Goal: Task Accomplishment & Management: Manage account settings

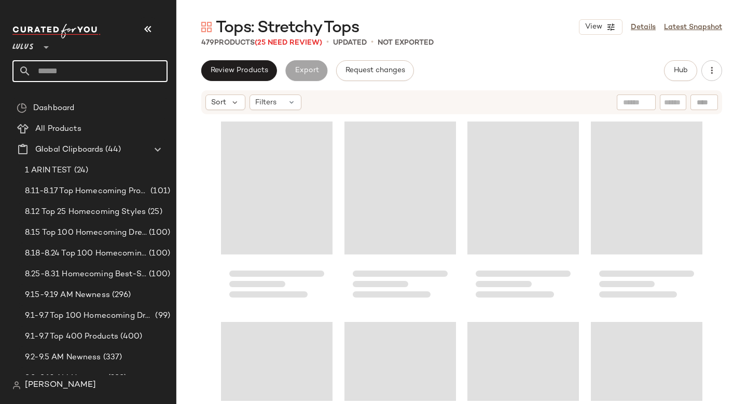
click at [97, 72] on input "text" at bounding box center [99, 71] width 137 height 22
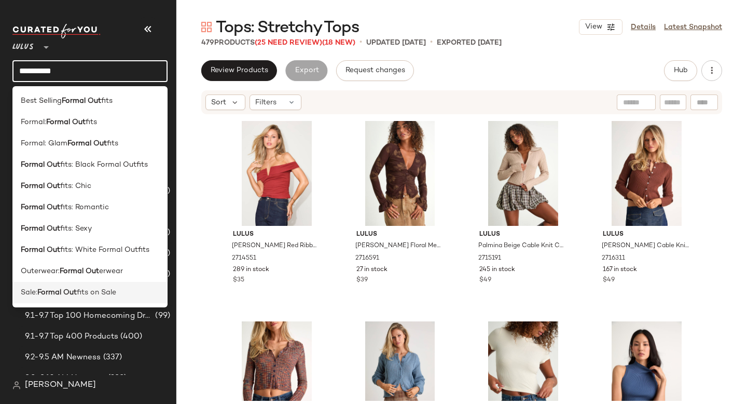
type input "**********"
click at [51, 290] on b "Formal Out" at bounding box center [56, 292] width 39 height 11
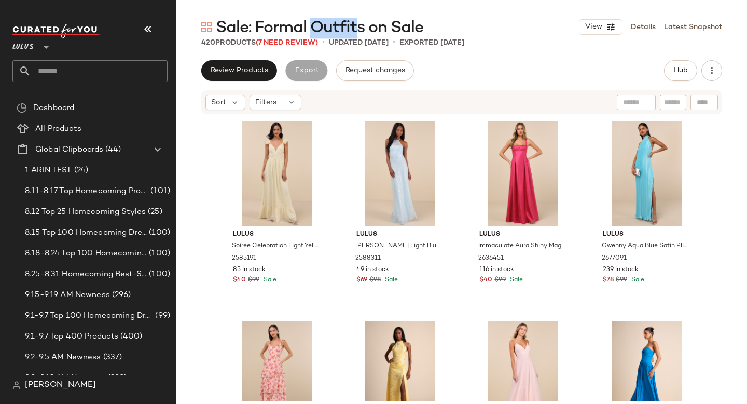
drag, startPoint x: 312, startPoint y: 25, endPoint x: 358, endPoint y: 28, distance: 45.2
click at [358, 28] on span "Sale: Formal Outfits on Sale" at bounding box center [320, 28] width 208 height 21
click at [311, 43] on span "(7 Need Review)" at bounding box center [287, 43] width 62 height 8
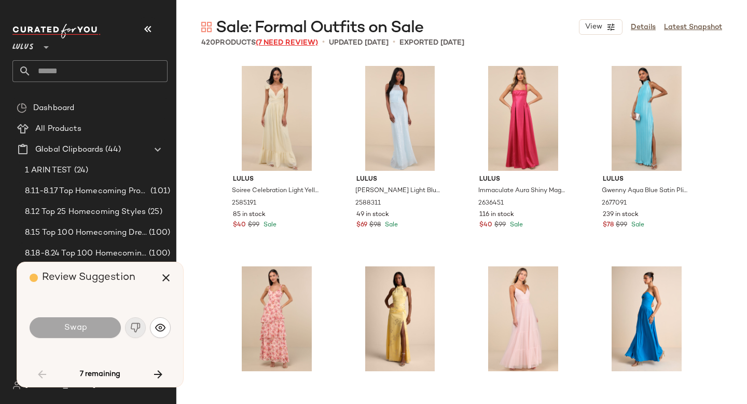
scroll to position [3607, 0]
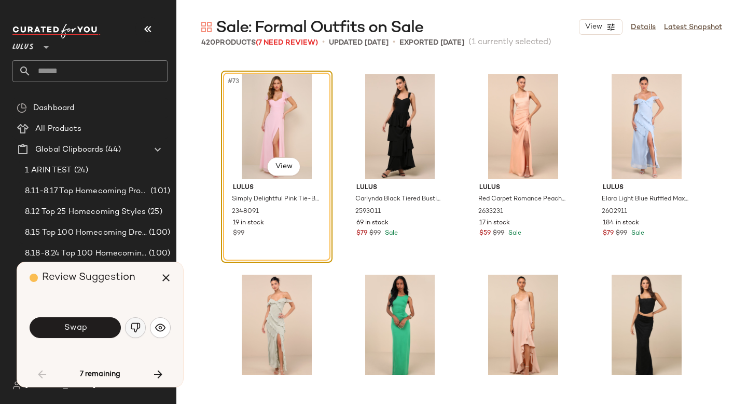
click at [135, 330] on img "button" at bounding box center [135, 327] width 10 height 10
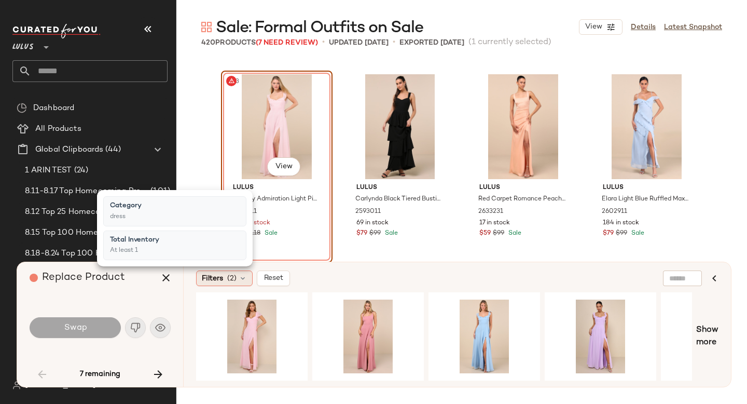
click at [243, 282] on icon at bounding box center [243, 278] width 8 height 8
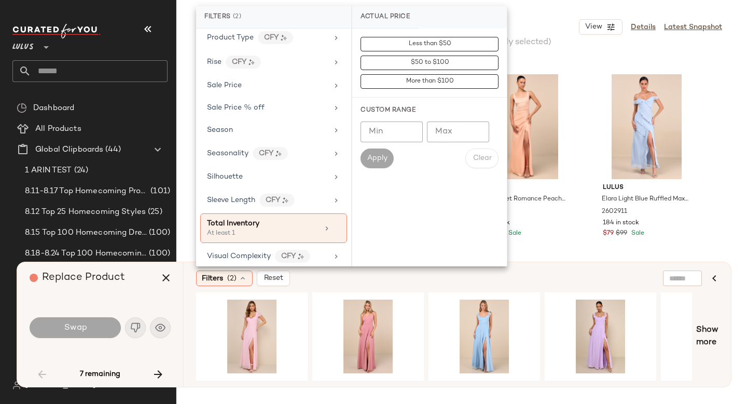
scroll to position [744, 0]
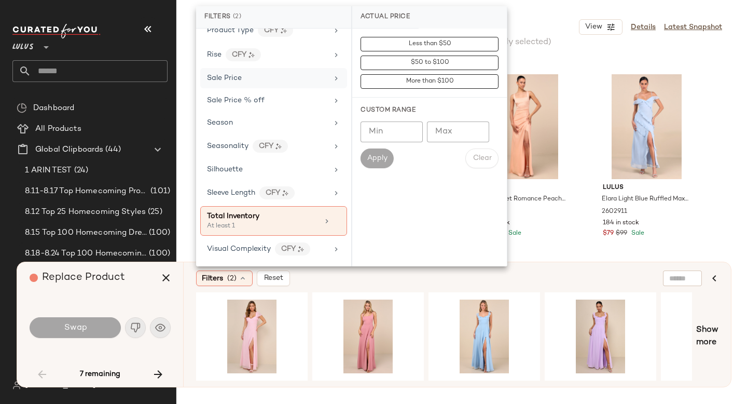
click at [253, 81] on div "Sale Price" at bounding box center [267, 78] width 121 height 11
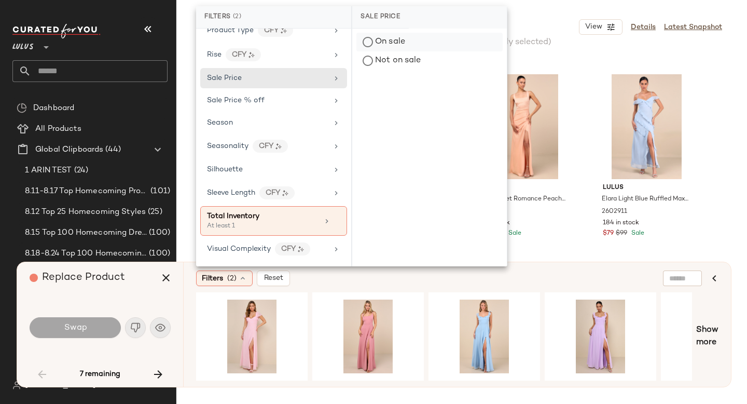
click at [386, 47] on div "On sale" at bounding box center [430, 42] width 146 height 19
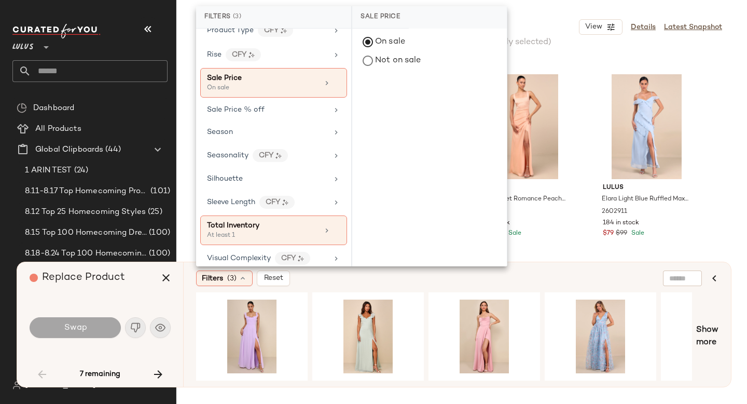
click at [321, 281] on div "Filters (3) Reset" at bounding box center [407, 278] width 422 height 16
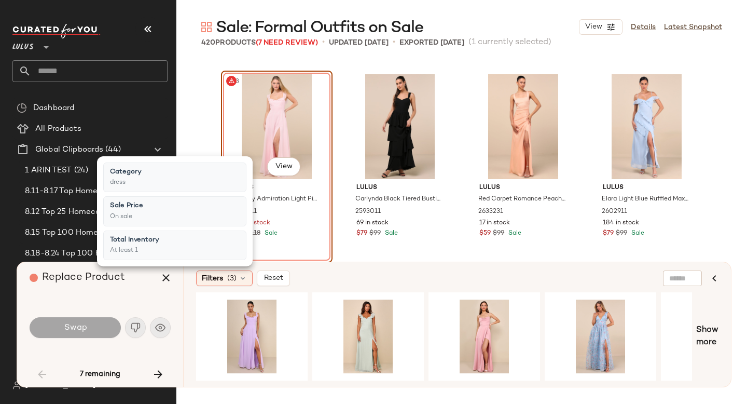
click at [321, 281] on div "Filters (3) Reset" at bounding box center [407, 278] width 422 height 16
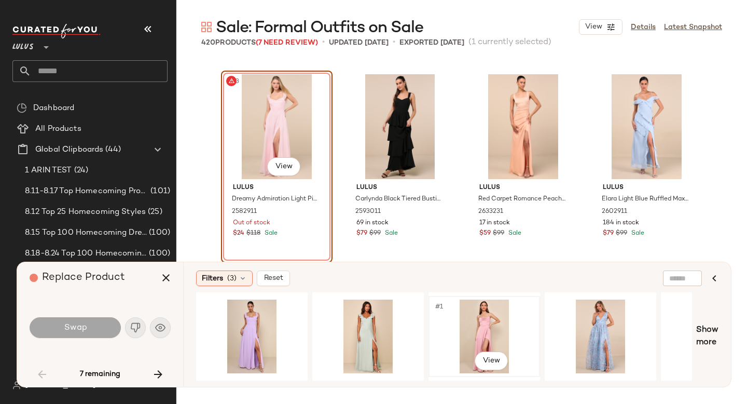
click at [464, 336] on div "#1 View" at bounding box center [484, 337] width 104 height 74
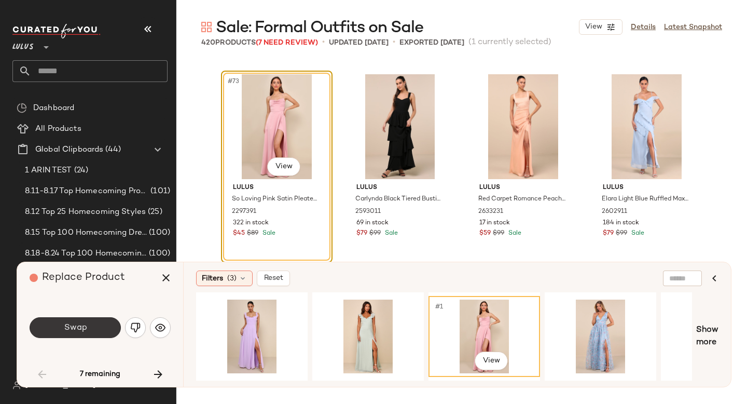
click at [110, 320] on button "Swap" at bounding box center [75, 327] width 91 height 21
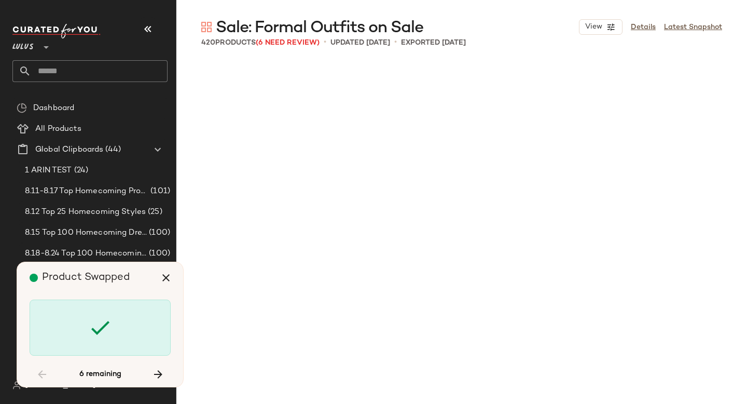
scroll to position [7414, 0]
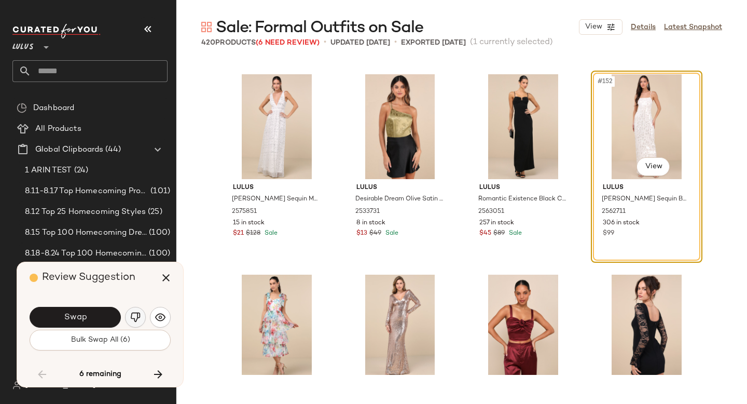
click at [138, 321] on img "button" at bounding box center [135, 317] width 10 height 10
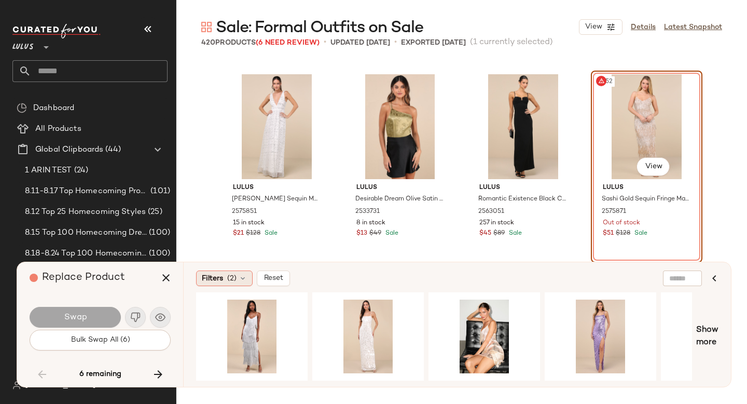
click at [235, 277] on span "(2)" at bounding box center [231, 278] width 9 height 11
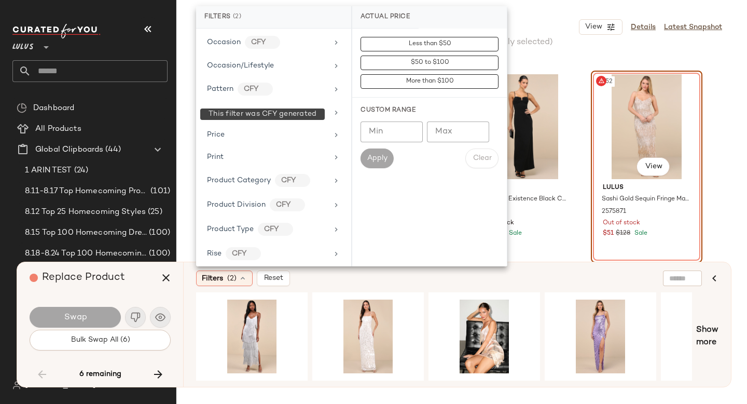
scroll to position [744, 0]
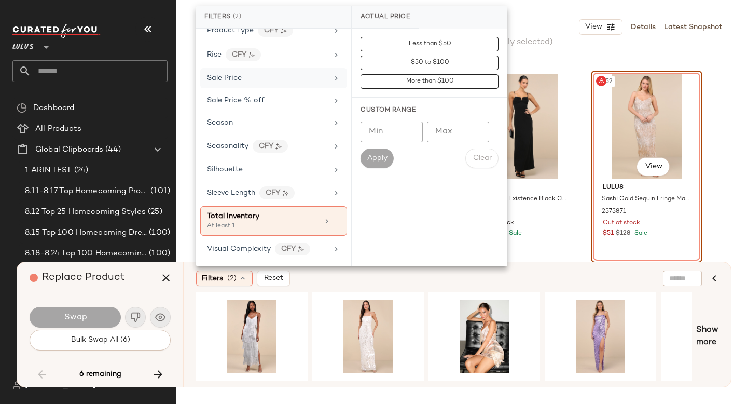
click at [268, 79] on div "Sale Price" at bounding box center [267, 78] width 121 height 11
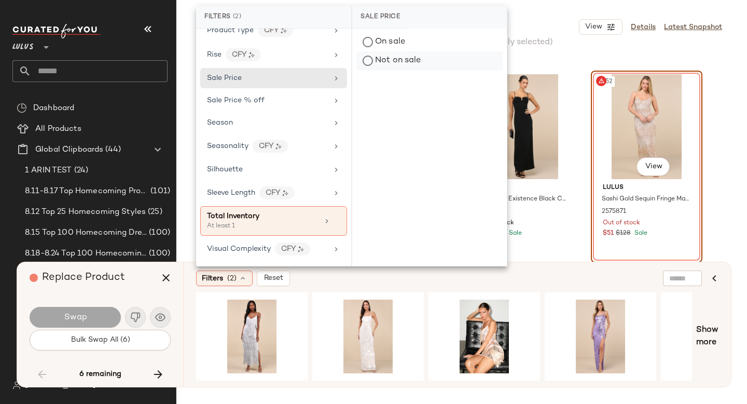
click at [404, 58] on div "Not on sale" at bounding box center [430, 60] width 146 height 19
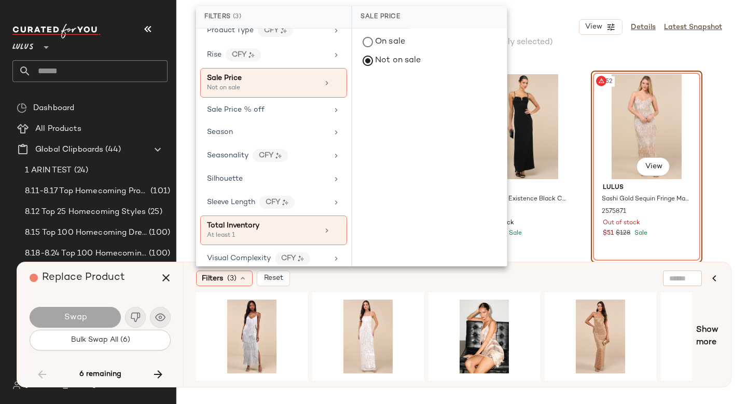
click at [421, 282] on div "Filters (3) Reset" at bounding box center [407, 278] width 422 height 16
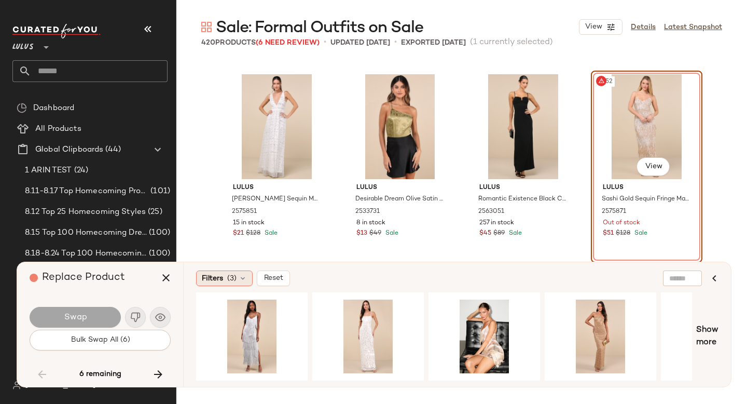
click at [219, 281] on span "Filters" at bounding box center [212, 278] width 21 height 11
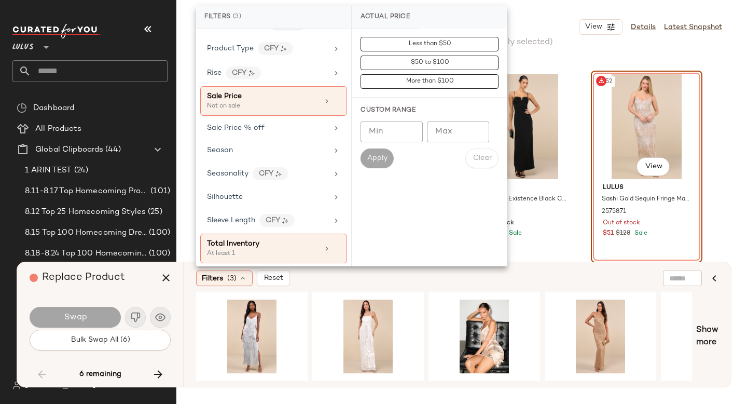
scroll to position [753, 0]
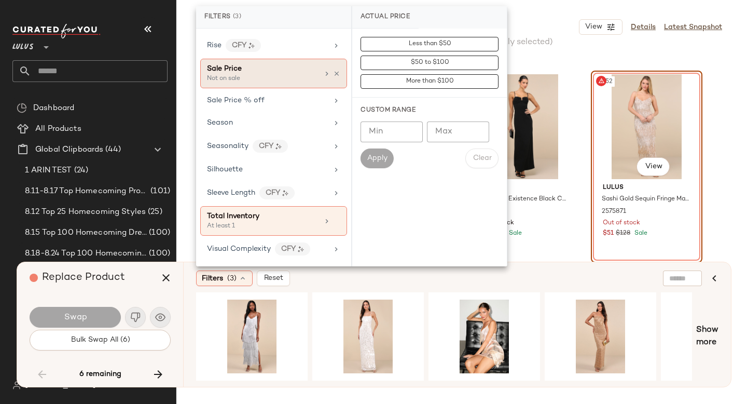
click at [267, 73] on div "Sale Price" at bounding box center [263, 68] width 112 height 11
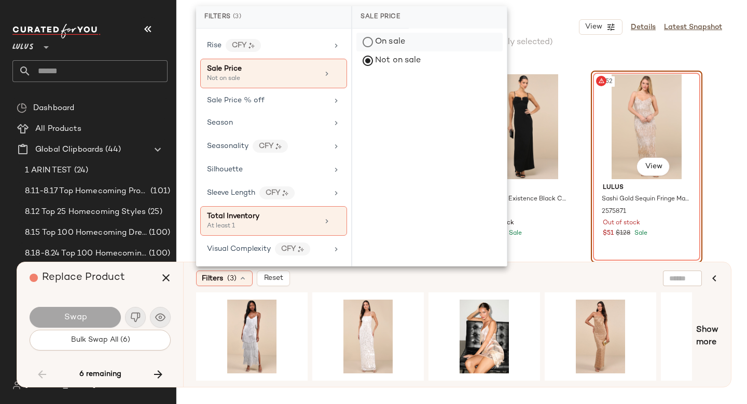
click at [373, 49] on div "On sale" at bounding box center [430, 42] width 146 height 19
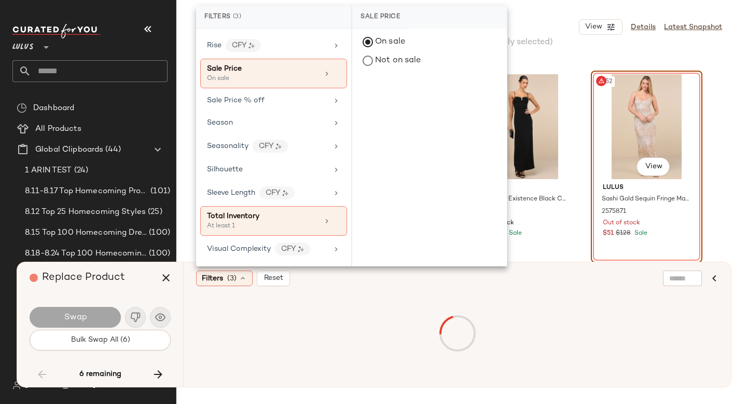
click at [427, 282] on div "Filters (3) Reset" at bounding box center [407, 278] width 422 height 16
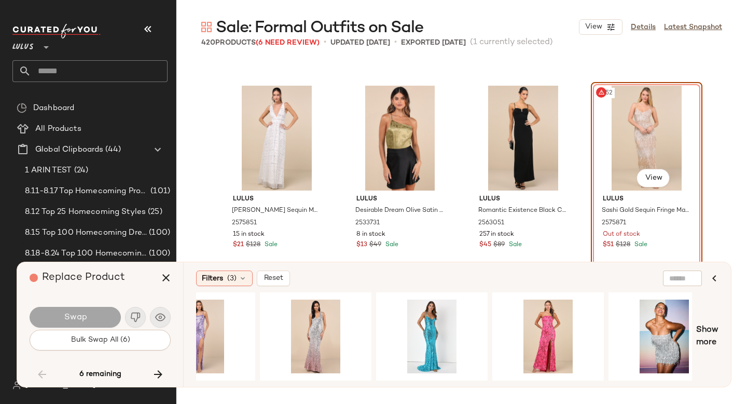
scroll to position [0, 0]
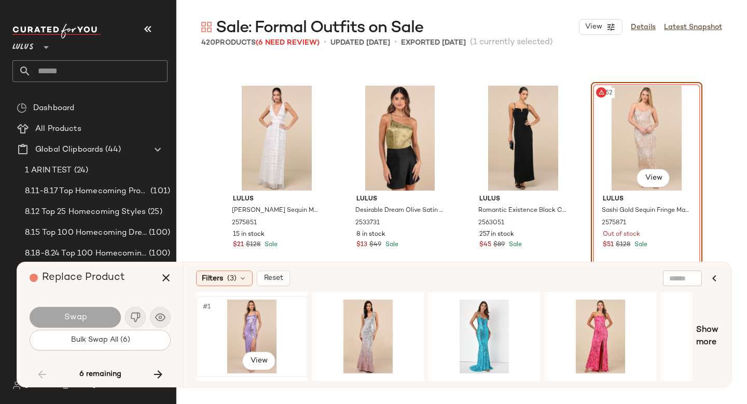
click at [243, 317] on div "#1 View" at bounding box center [252, 337] width 104 height 74
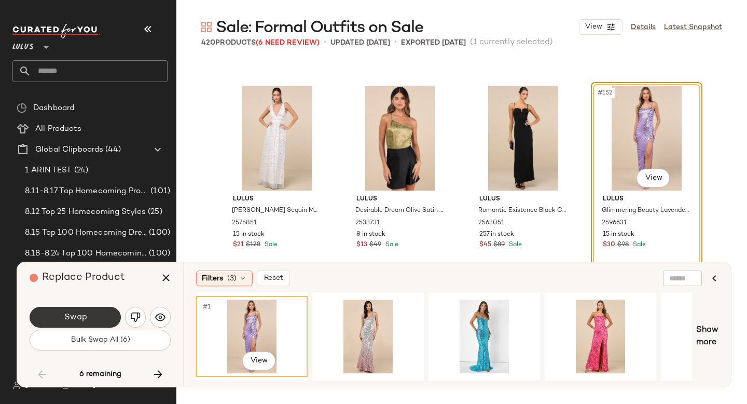
click at [100, 309] on button "Swap" at bounding box center [75, 317] width 91 height 21
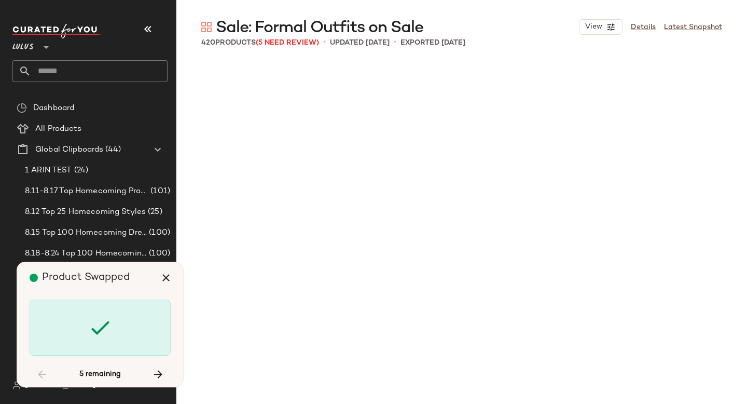
scroll to position [17031, 0]
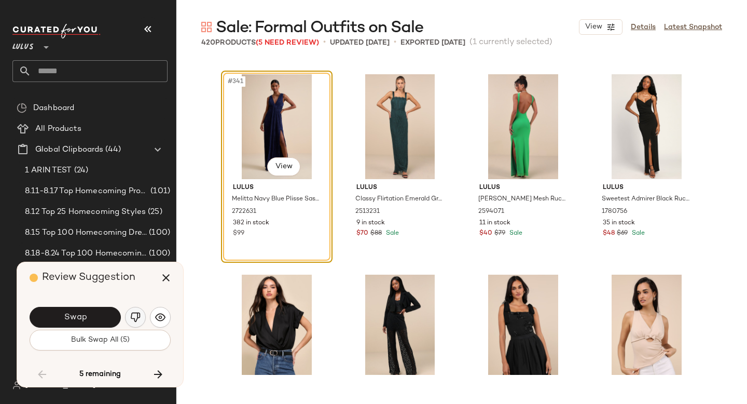
click at [133, 312] on img "button" at bounding box center [135, 317] width 10 height 10
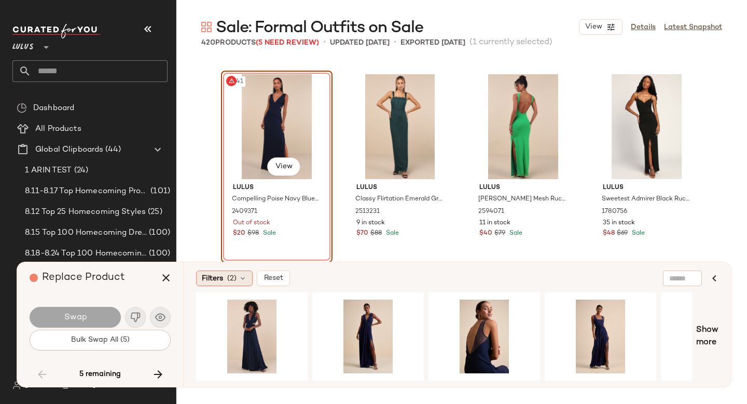
click at [237, 275] on div "Filters (2)" at bounding box center [224, 278] width 57 height 16
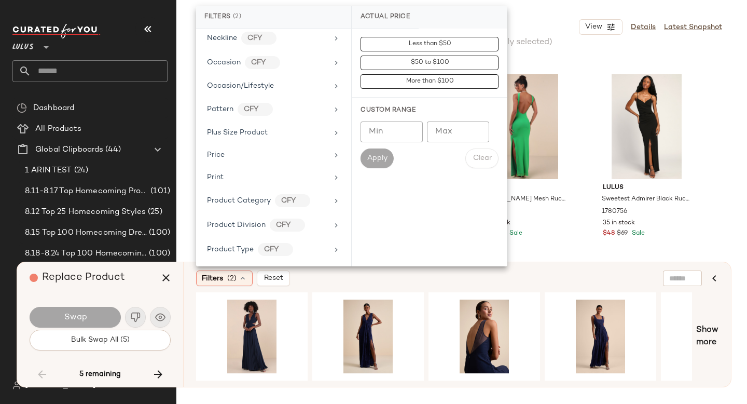
scroll to position [744, 0]
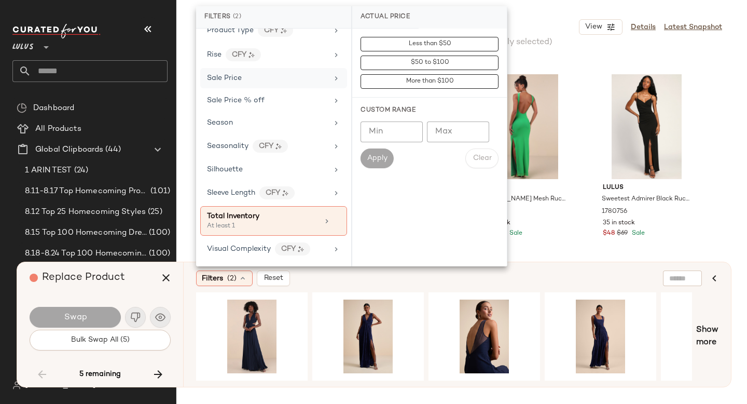
click at [241, 83] on div "Sale Price" at bounding box center [224, 78] width 35 height 11
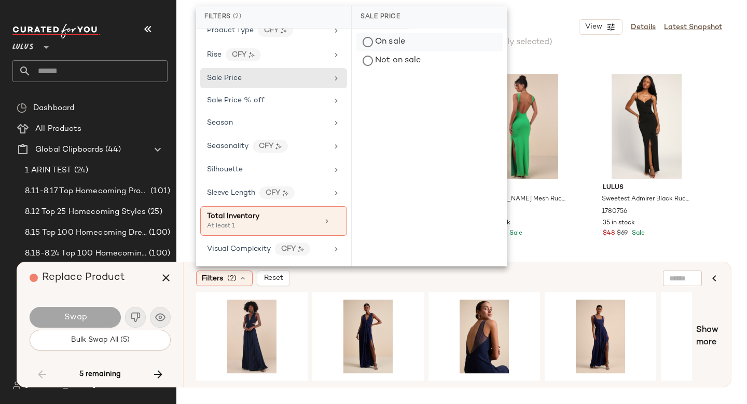
click at [389, 45] on div "On sale" at bounding box center [430, 42] width 146 height 19
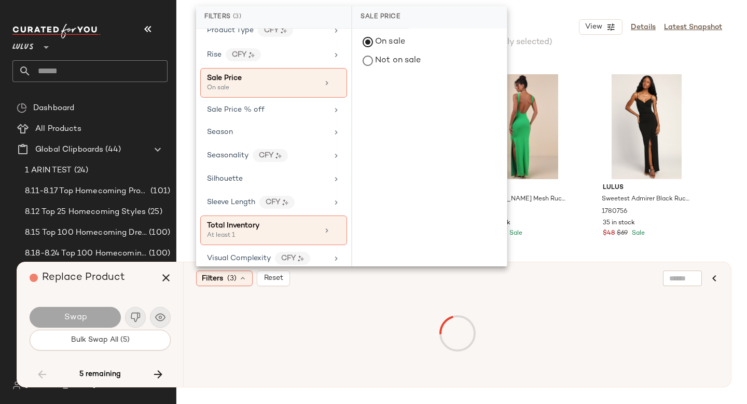
click at [419, 276] on div "Filters (3) Reset" at bounding box center [407, 278] width 422 height 16
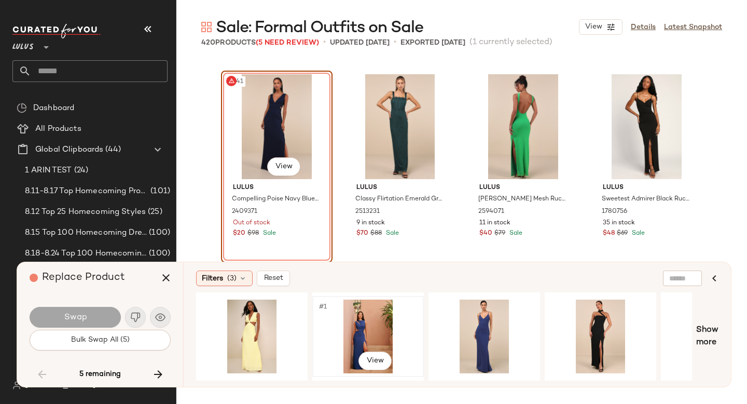
click at [349, 324] on div "#1 View" at bounding box center [368, 337] width 104 height 74
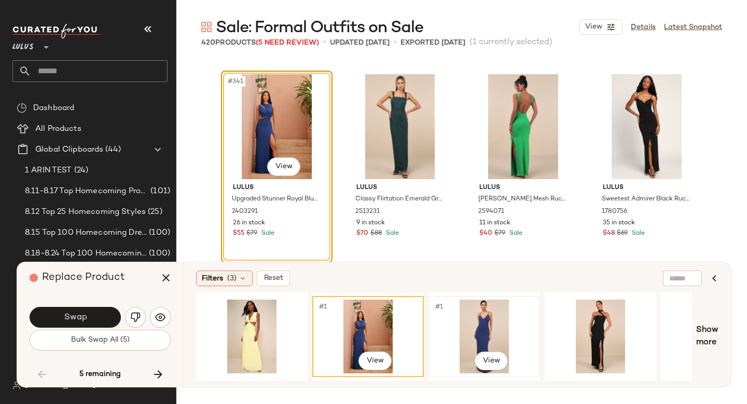
click at [464, 314] on div "#1 View" at bounding box center [484, 337] width 104 height 74
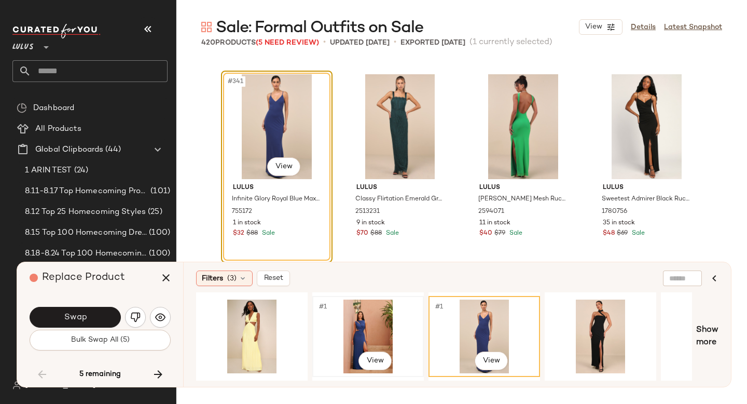
click at [361, 311] on div "#1 View" at bounding box center [368, 337] width 104 height 74
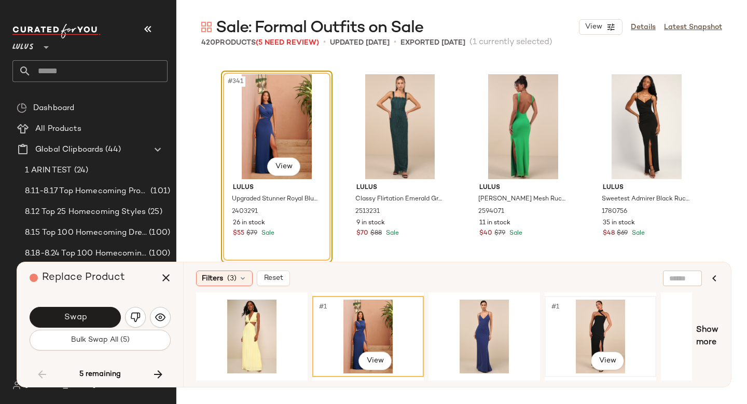
click at [605, 317] on div "#1 View" at bounding box center [601, 337] width 104 height 74
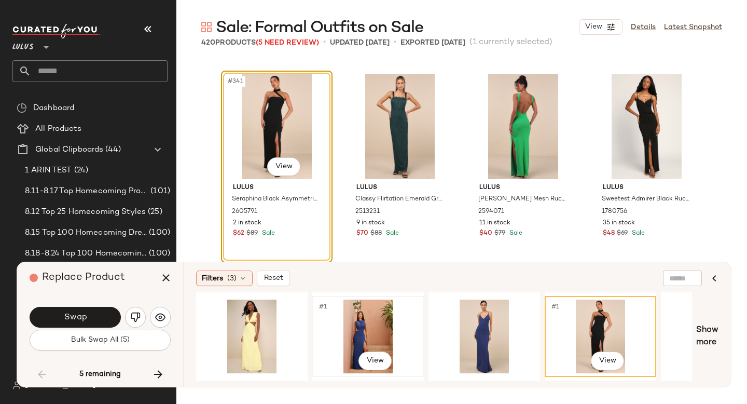
click at [351, 317] on div "#1 View" at bounding box center [368, 337] width 104 height 74
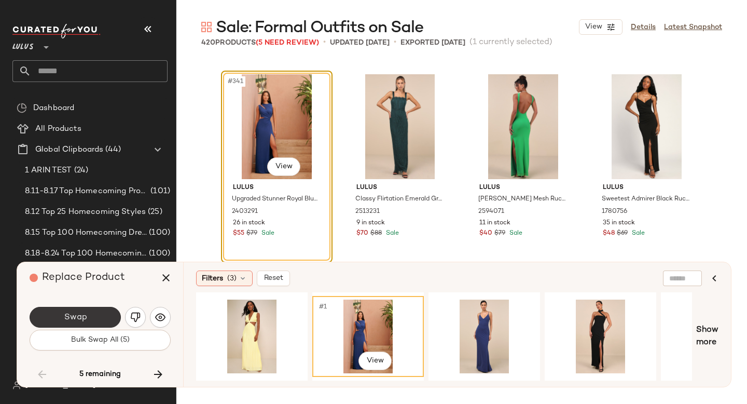
click at [62, 307] on button "Swap" at bounding box center [75, 317] width 91 height 21
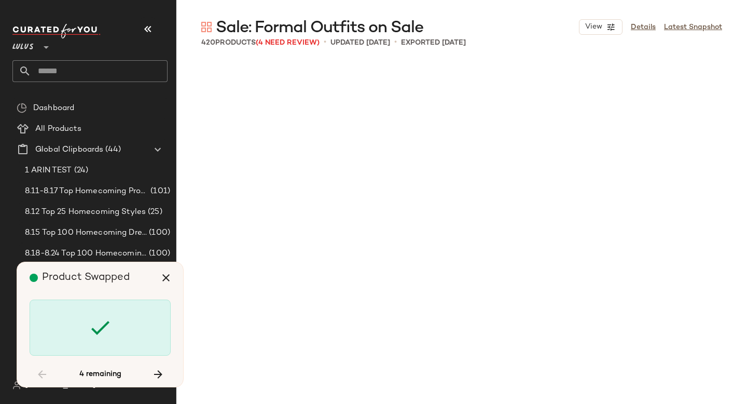
scroll to position [18835, 0]
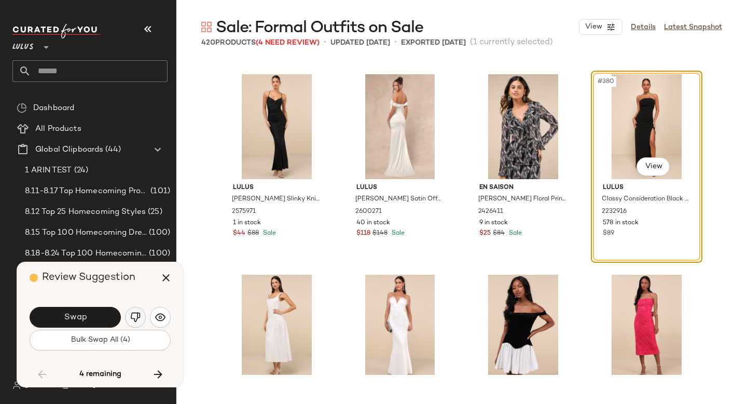
click at [132, 316] on img "button" at bounding box center [135, 317] width 10 height 10
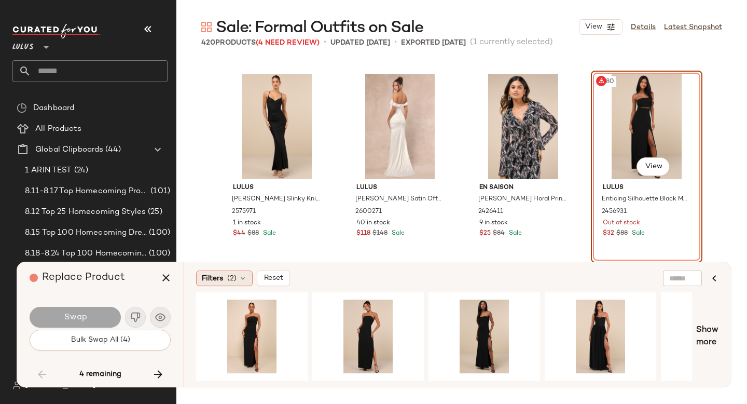
click at [238, 274] on div "Filters (2)" at bounding box center [224, 278] width 57 height 16
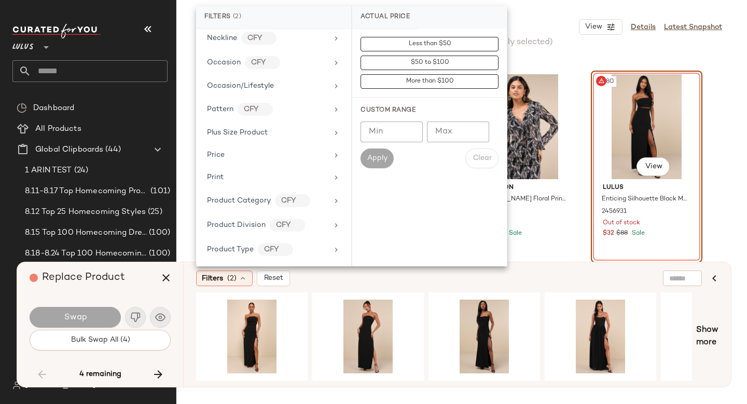
scroll to position [744, 0]
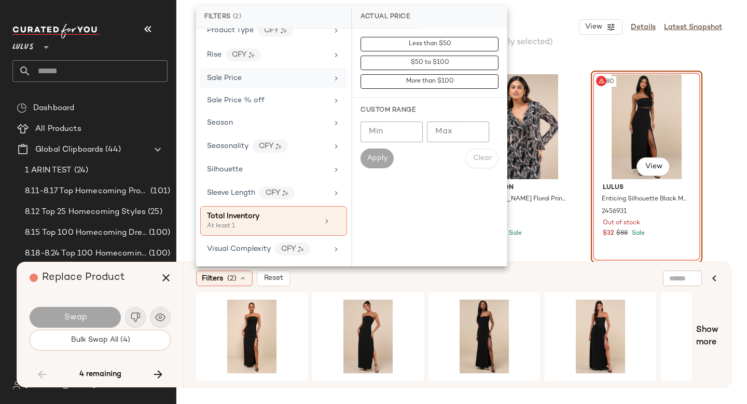
click at [271, 83] on div "Sale Price" at bounding box center [267, 78] width 121 height 11
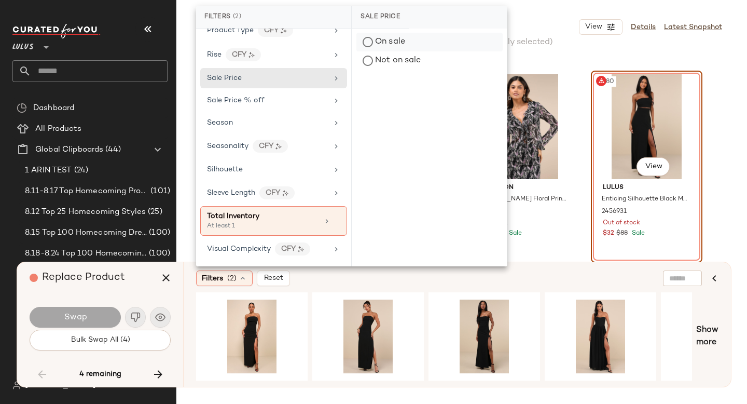
click at [369, 42] on div "On sale" at bounding box center [430, 42] width 146 height 19
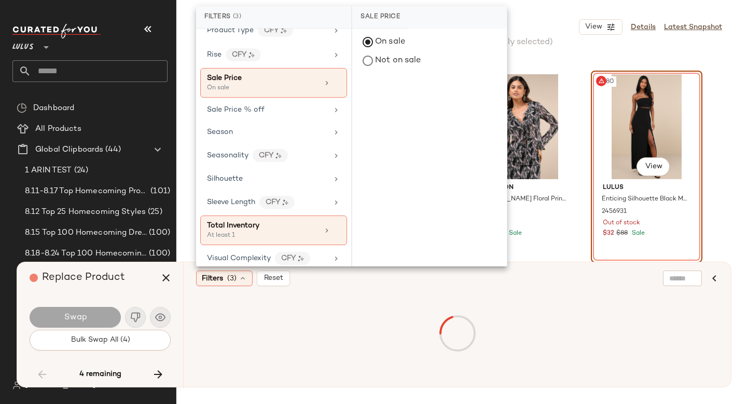
click at [423, 282] on div "Filters (3) Reset" at bounding box center [407, 278] width 422 height 16
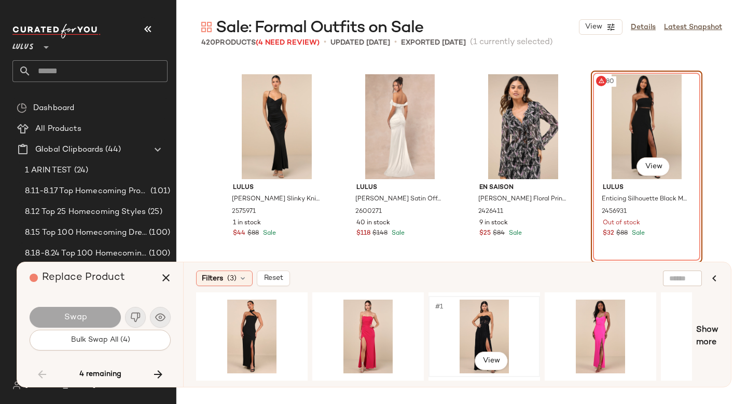
click at [468, 318] on div "#1 View" at bounding box center [484, 337] width 104 height 74
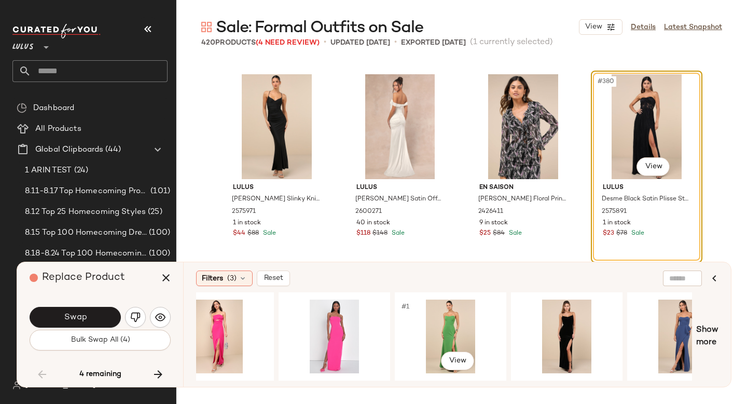
scroll to position [0, 515]
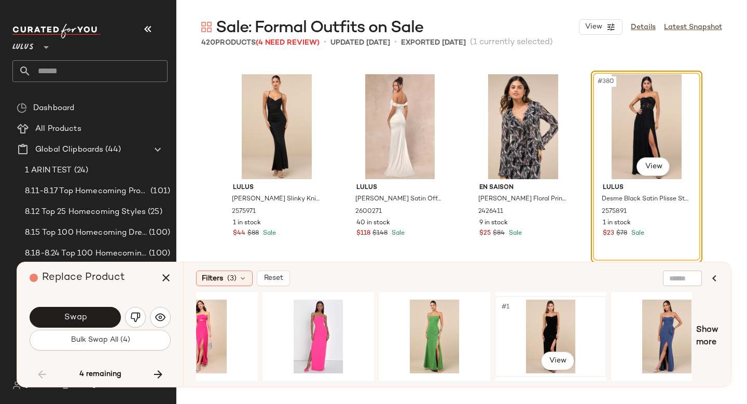
click at [552, 328] on div "#1 View" at bounding box center [551, 337] width 104 height 74
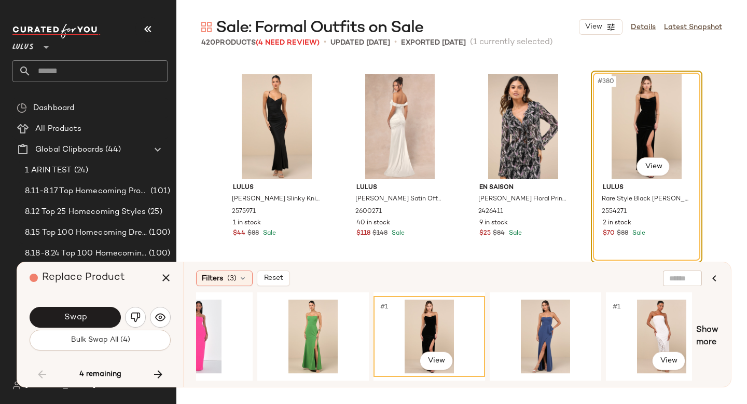
scroll to position [0, 661]
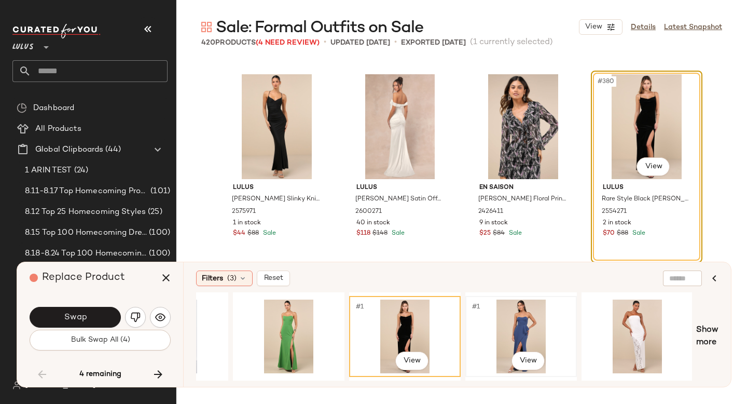
click at [526, 322] on div "#1 View" at bounding box center [521, 337] width 104 height 74
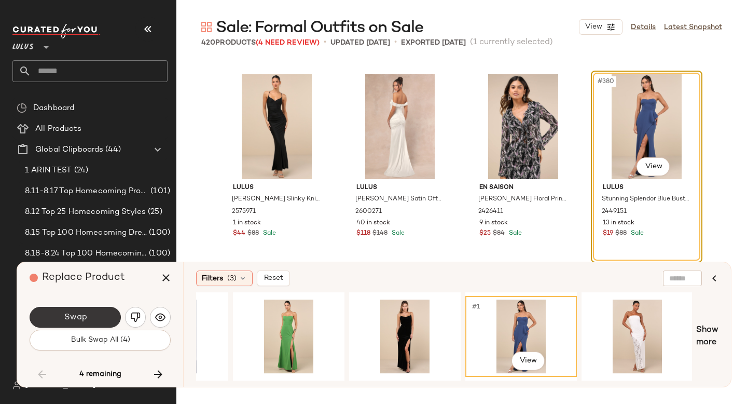
click at [102, 308] on button "Swap" at bounding box center [75, 317] width 91 height 21
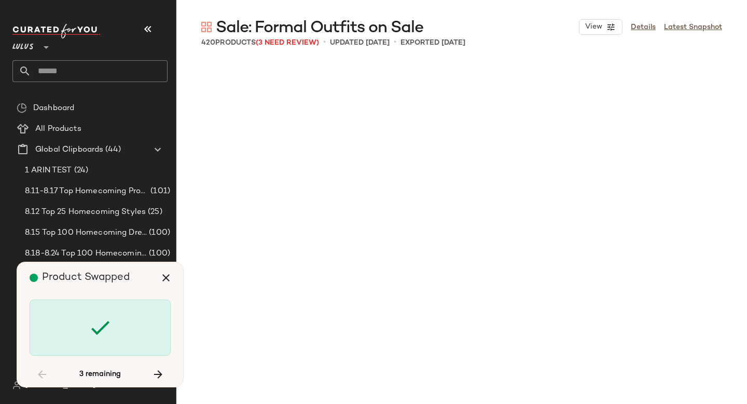
scroll to position [19636, 0]
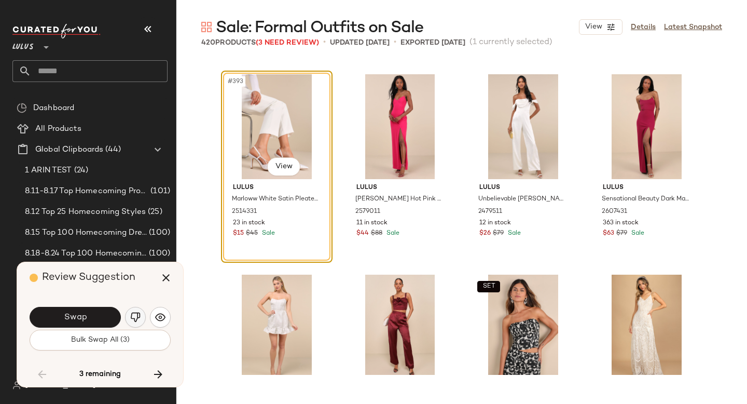
click at [134, 319] on img "button" at bounding box center [135, 317] width 10 height 10
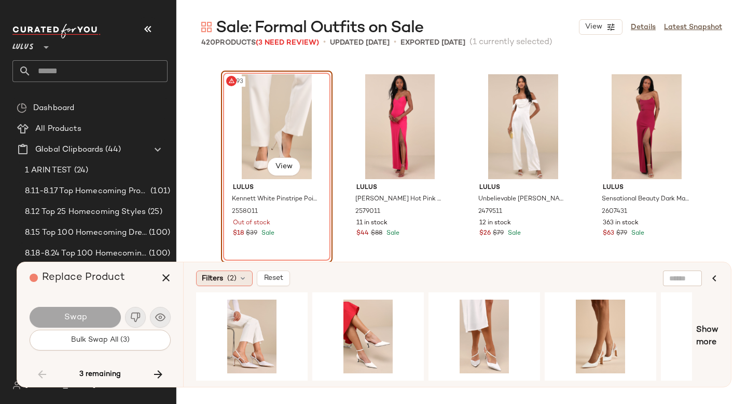
click at [240, 277] on icon at bounding box center [243, 278] width 8 height 8
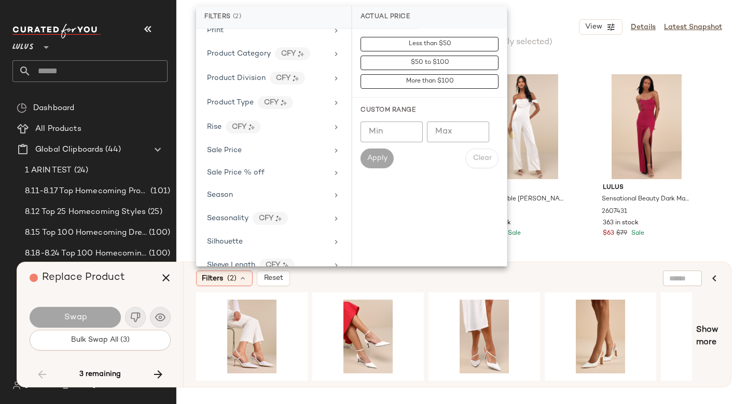
scroll to position [744, 0]
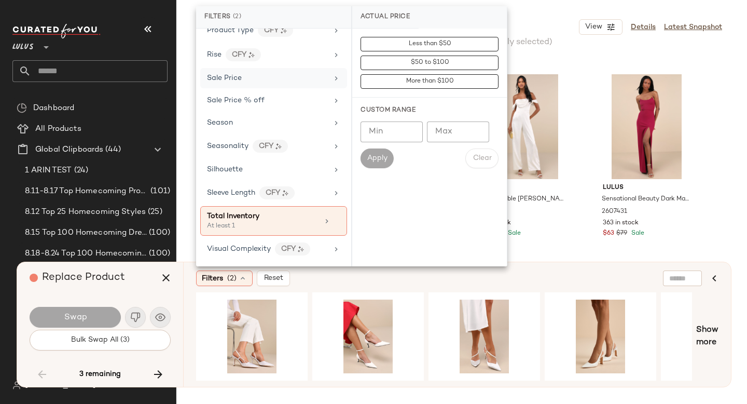
click at [255, 85] on div "Sale Price" at bounding box center [273, 78] width 147 height 20
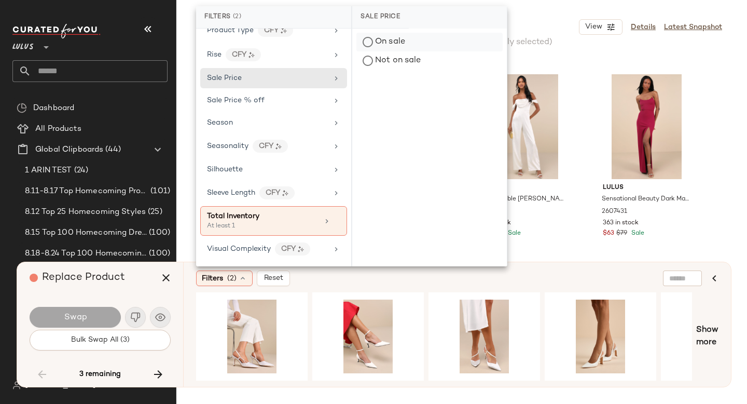
click at [372, 45] on div "On sale" at bounding box center [430, 42] width 146 height 19
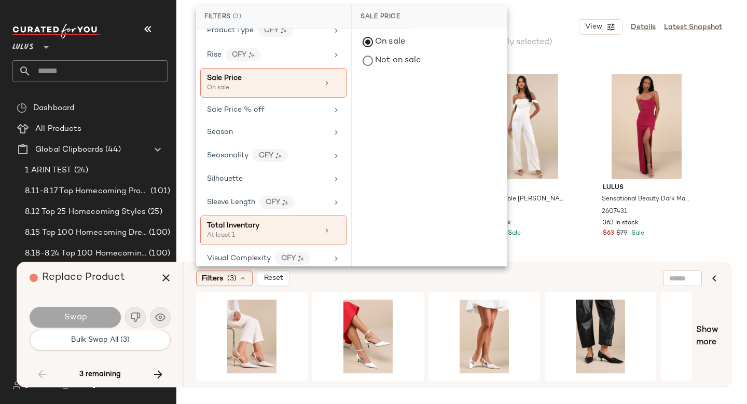
click at [419, 279] on div "Filters (3) Reset" at bounding box center [407, 278] width 422 height 16
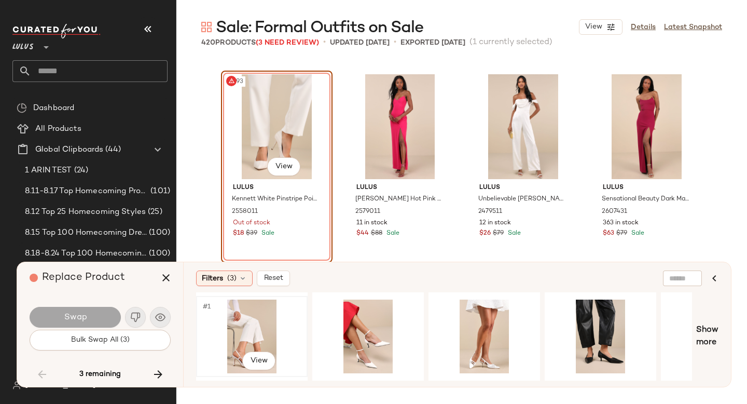
click at [240, 339] on div "#1 View" at bounding box center [252, 337] width 104 height 74
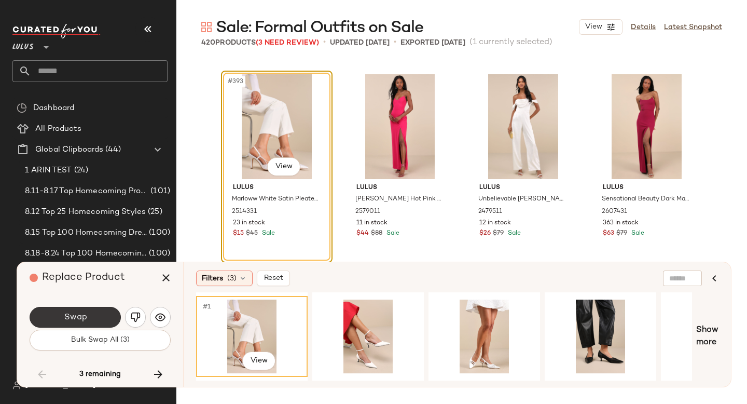
click at [83, 325] on button "Swap" at bounding box center [75, 317] width 91 height 21
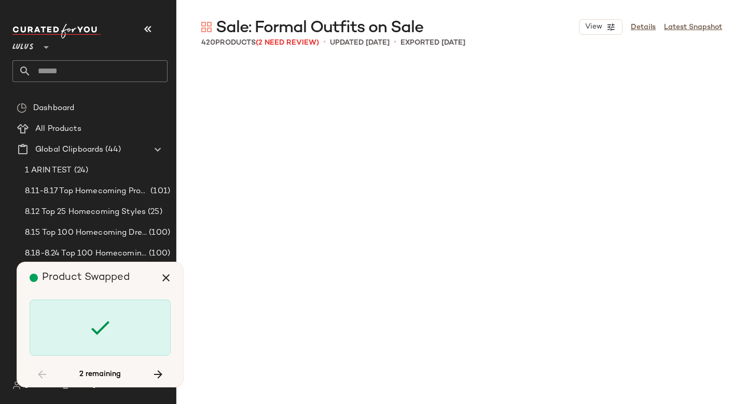
scroll to position [20438, 0]
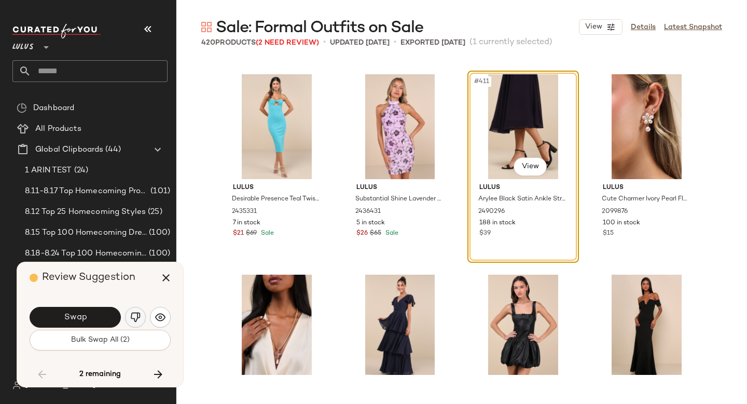
click at [132, 319] on img "button" at bounding box center [135, 317] width 10 height 10
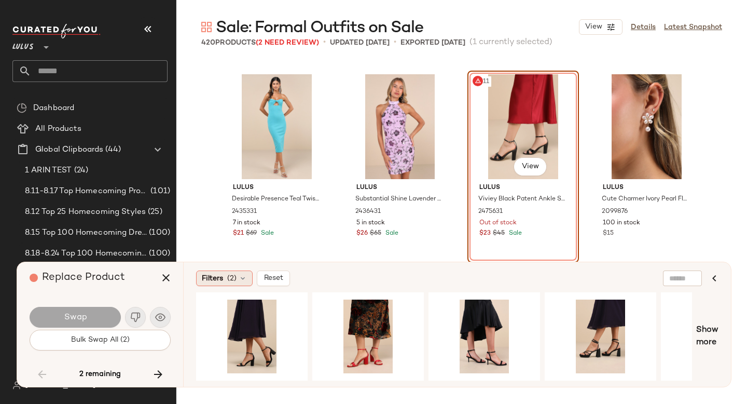
click at [229, 280] on span "(2)" at bounding box center [231, 278] width 9 height 11
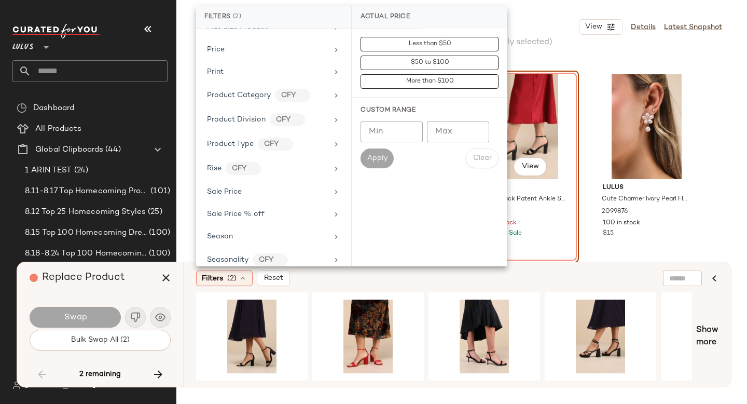
scroll to position [744, 0]
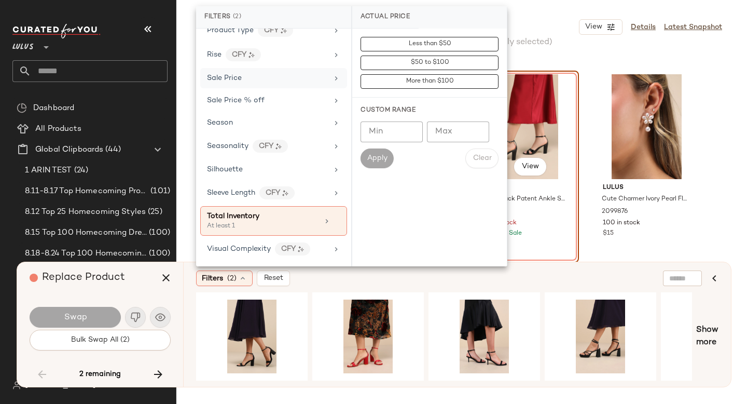
click at [281, 80] on div "Sale Price" at bounding box center [267, 78] width 121 height 11
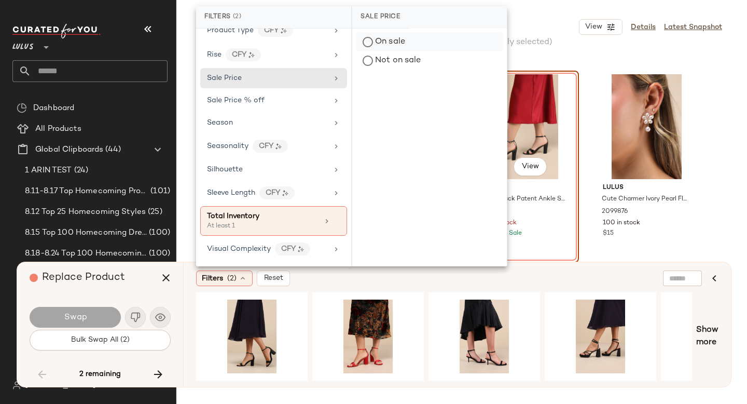
click at [397, 37] on div "On sale" at bounding box center [430, 42] width 146 height 19
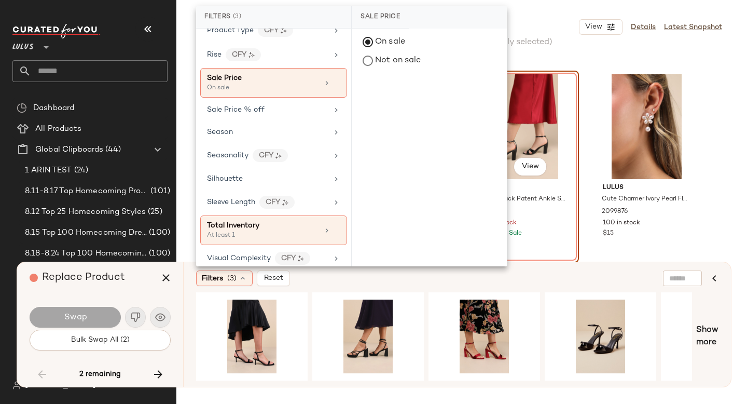
click at [425, 279] on div "Filters (3) Reset" at bounding box center [407, 278] width 422 height 16
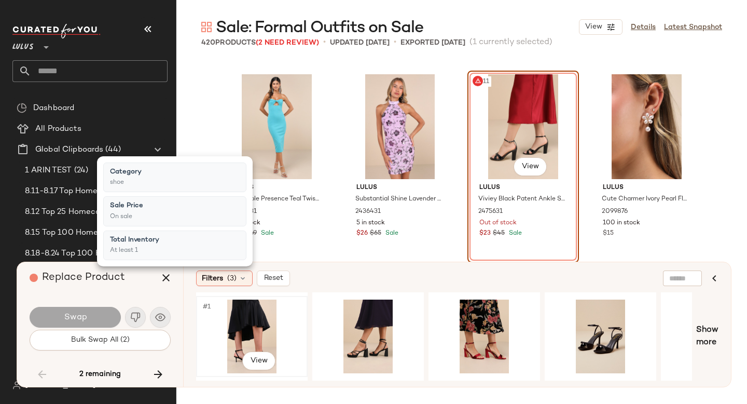
click at [249, 342] on div "#1 View" at bounding box center [252, 337] width 104 height 74
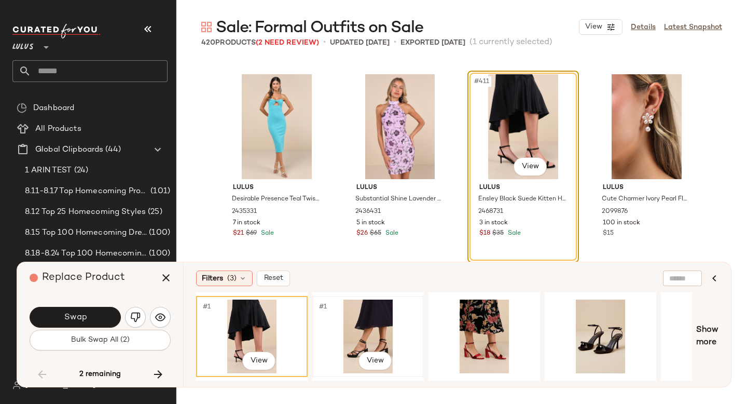
click at [354, 325] on div "#1 View" at bounding box center [368, 337] width 104 height 74
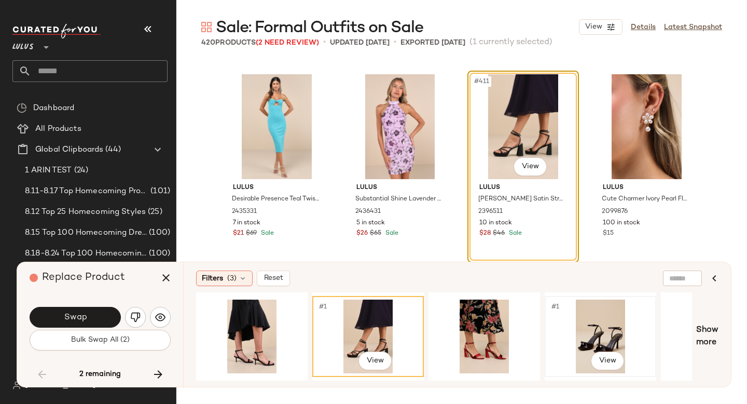
click at [596, 323] on div "#1 View" at bounding box center [601, 337] width 104 height 74
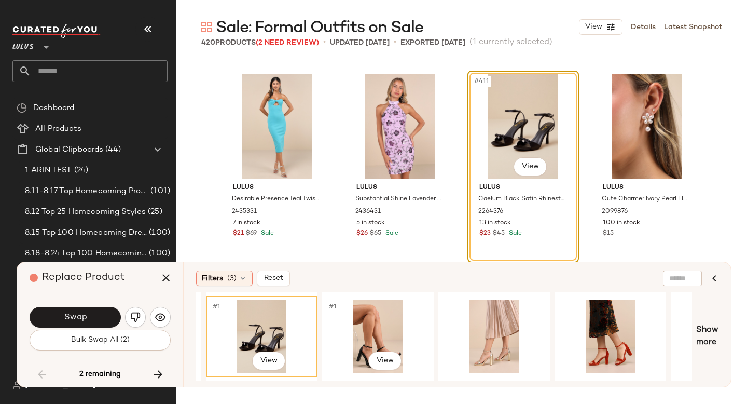
scroll to position [0, 345]
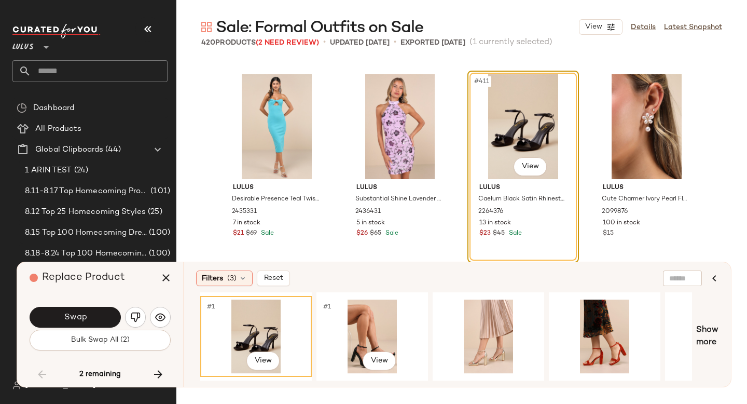
click at [369, 312] on div "#1 View" at bounding box center [372, 337] width 104 height 74
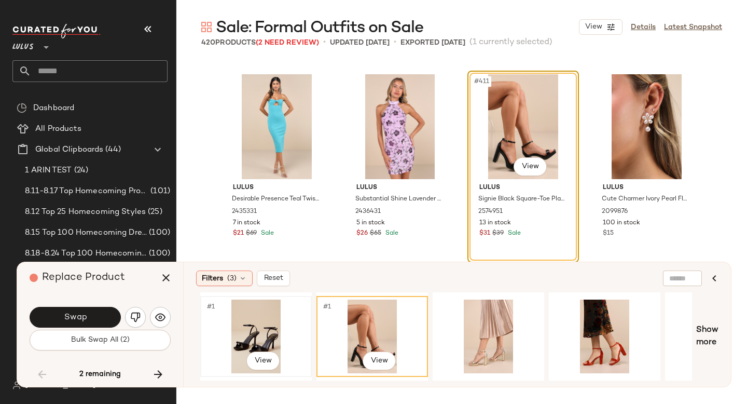
click at [281, 319] on div "#1 View" at bounding box center [256, 337] width 104 height 74
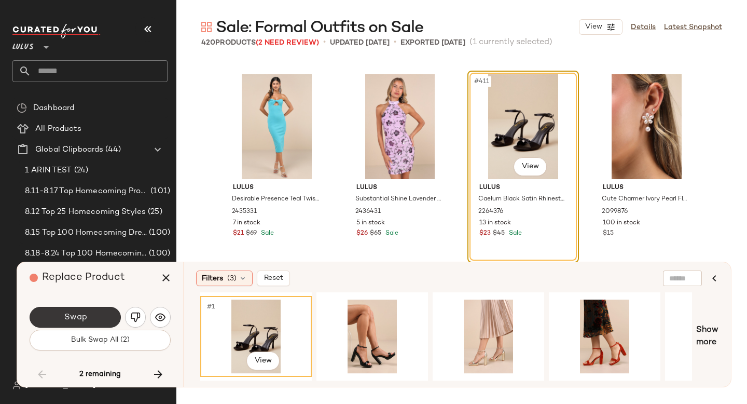
click at [99, 316] on button "Swap" at bounding box center [75, 317] width 91 height 21
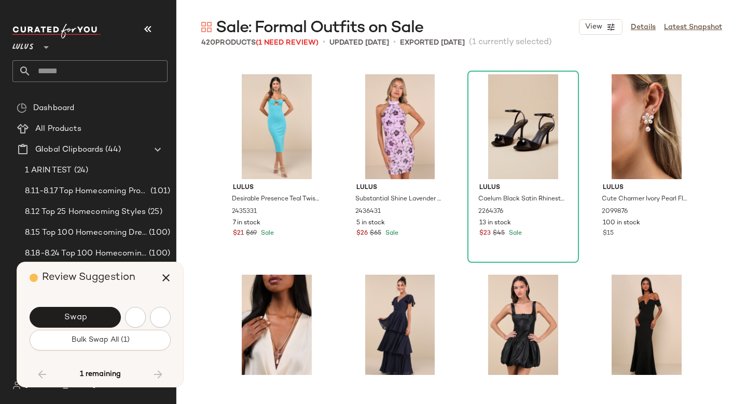
scroll to position [20726, 0]
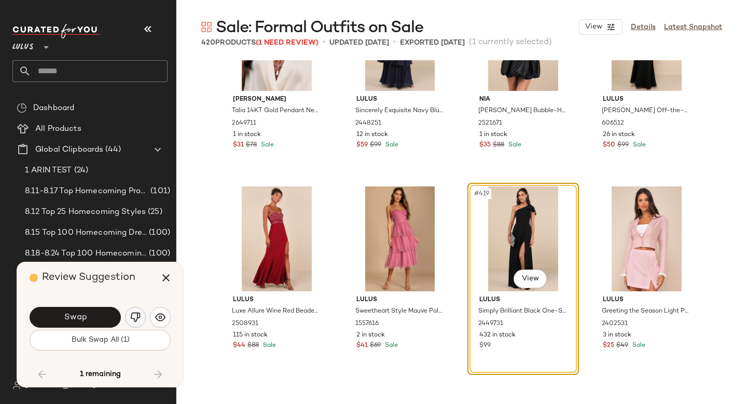
click at [137, 311] on button "button" at bounding box center [135, 317] width 21 height 21
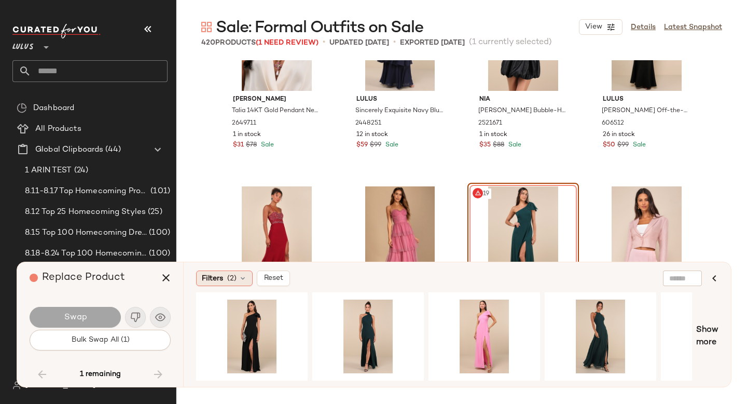
click at [233, 273] on span "(2)" at bounding box center [231, 278] width 9 height 11
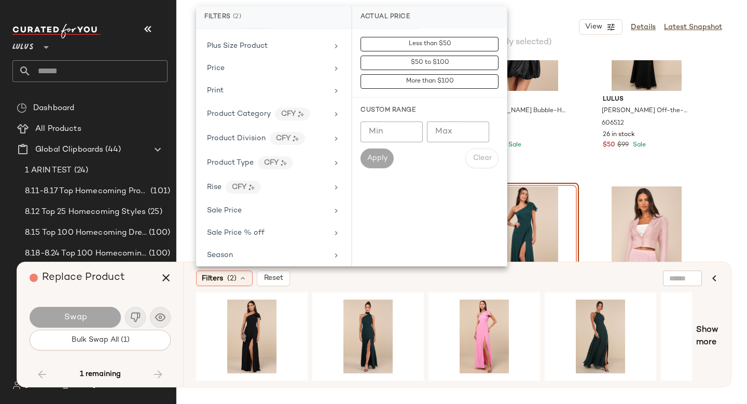
scroll to position [744, 0]
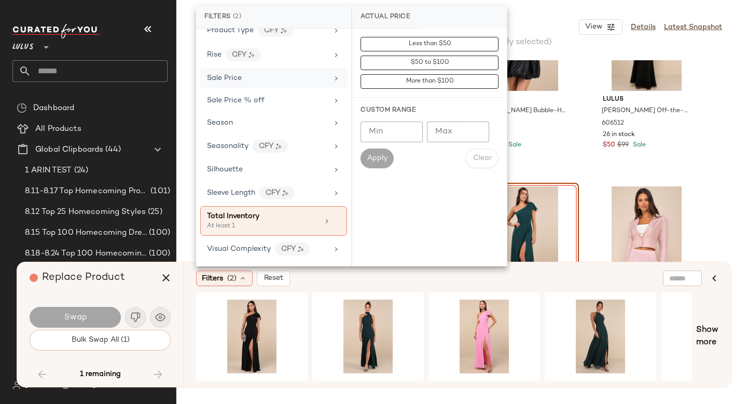
click at [273, 79] on div "Sale Price" at bounding box center [267, 78] width 121 height 11
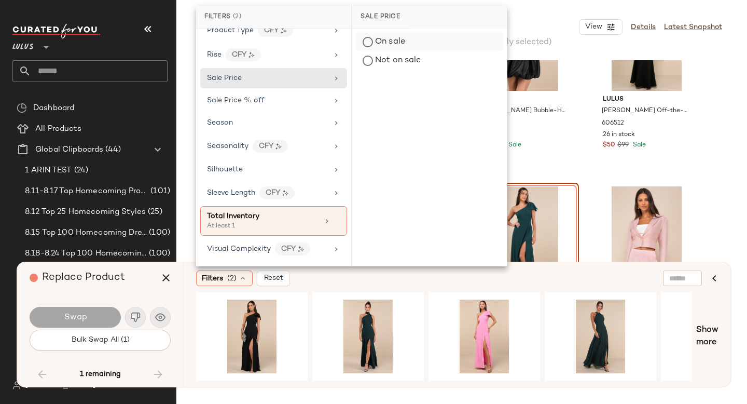
click at [390, 42] on div "On sale" at bounding box center [430, 42] width 146 height 19
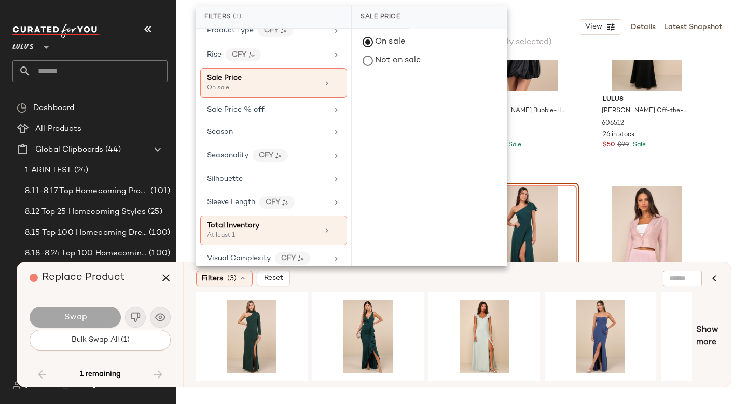
click at [417, 282] on div "Filters (3) Reset" at bounding box center [407, 278] width 422 height 16
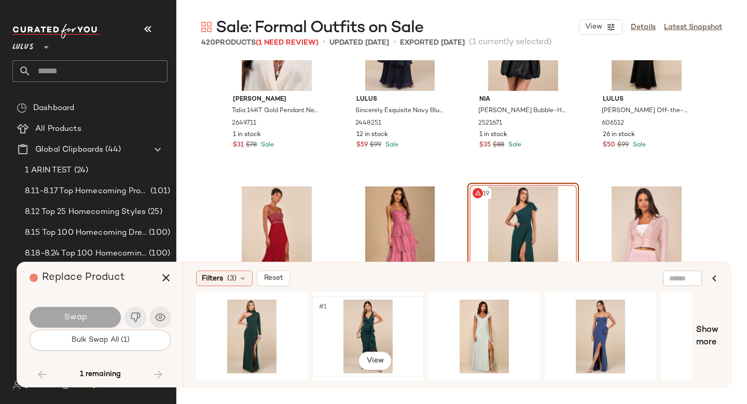
click at [371, 327] on div "#1 View" at bounding box center [368, 337] width 104 height 74
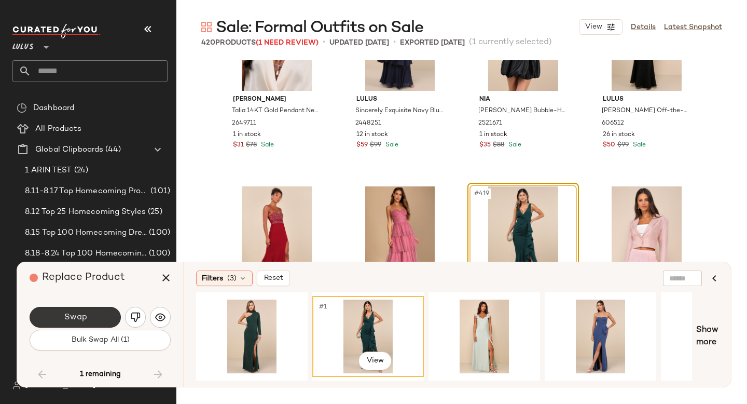
click at [86, 312] on span "Swap" at bounding box center [74, 317] width 23 height 10
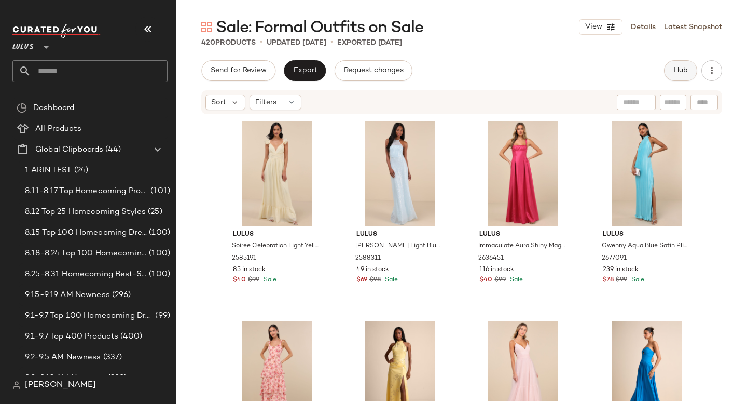
click at [684, 73] on span "Hub" at bounding box center [681, 70] width 15 height 8
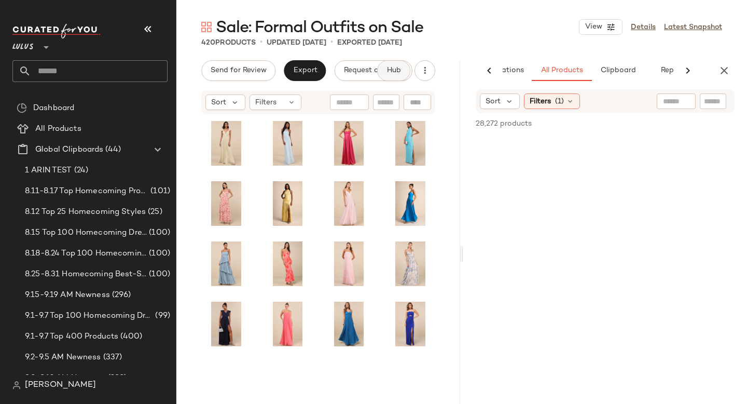
scroll to position [0, 62]
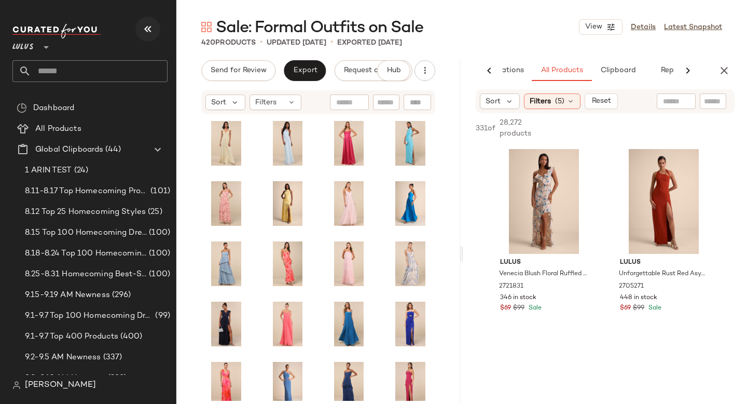
click at [149, 29] on icon "button" at bounding box center [148, 29] width 12 height 12
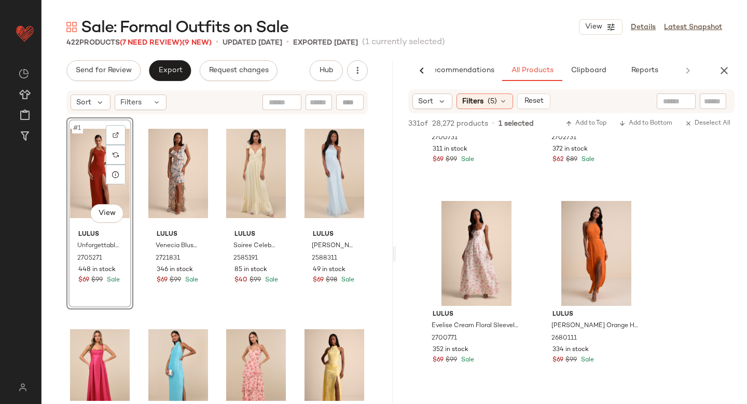
scroll to position [360, 0]
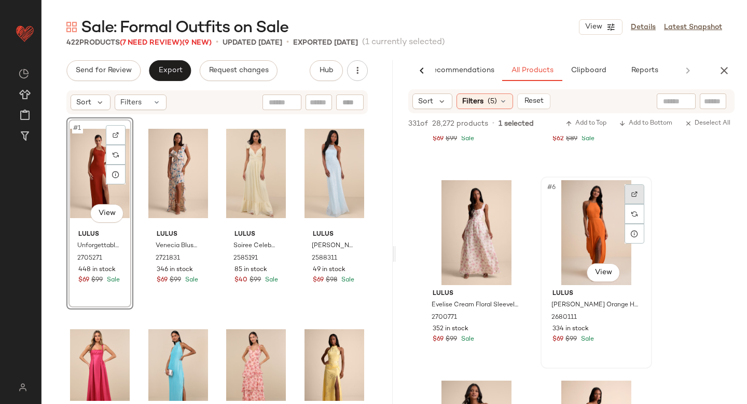
click at [639, 192] on div at bounding box center [635, 194] width 20 height 20
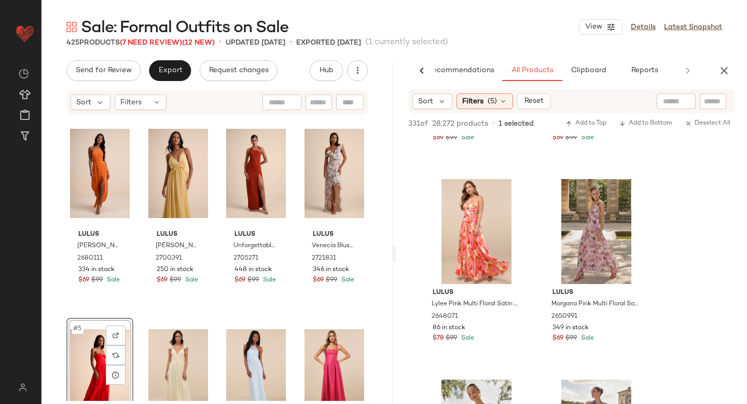
scroll to position [1154, 0]
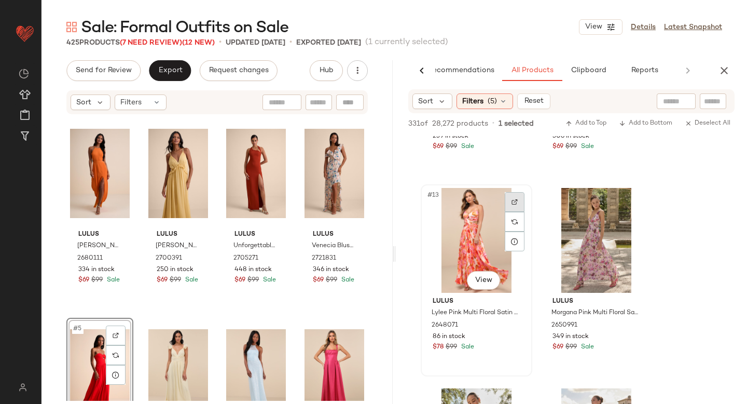
click at [520, 200] on div at bounding box center [515, 202] width 20 height 20
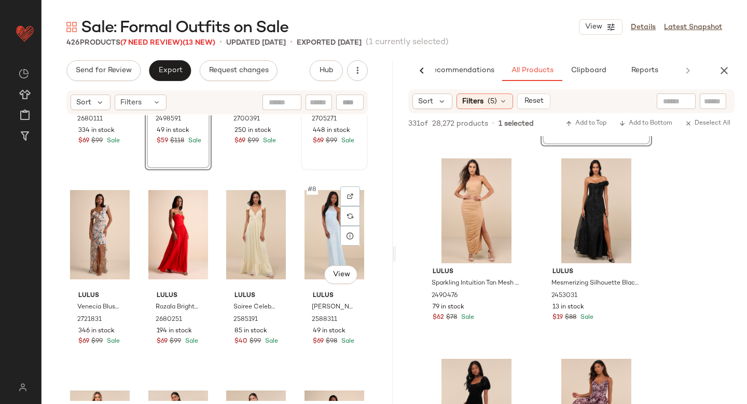
scroll to position [131, 0]
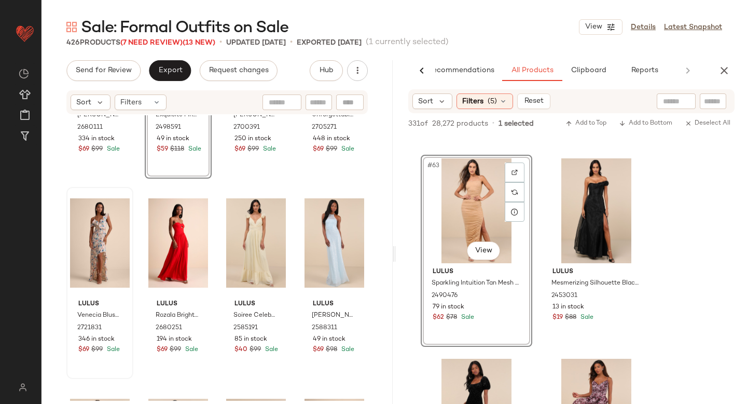
drag, startPoint x: 464, startPoint y: 188, endPoint x: 88, endPoint y: 292, distance: 389.4
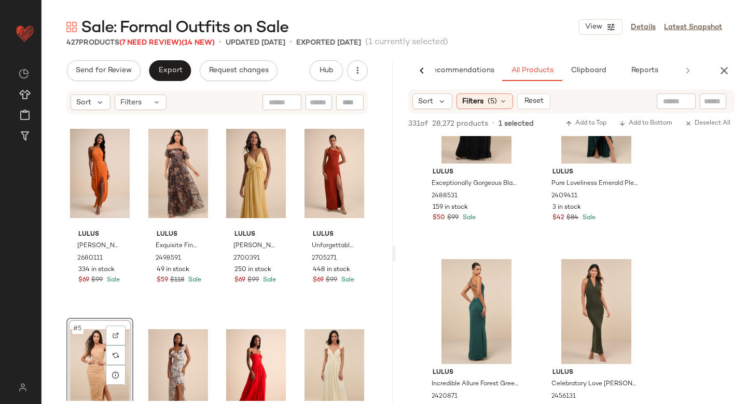
scroll to position [6753, 0]
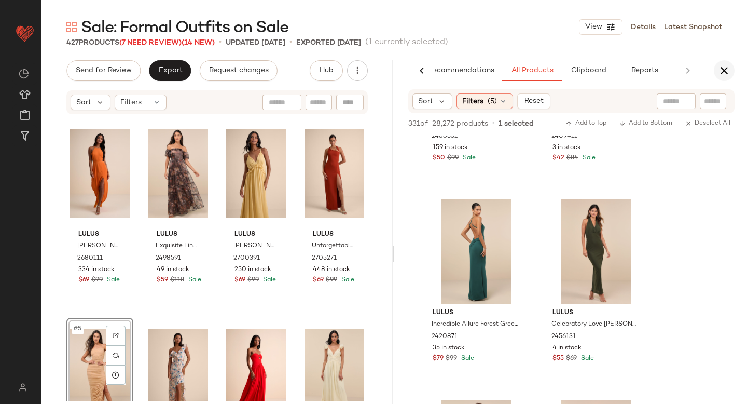
click at [722, 71] on icon "button" at bounding box center [724, 70] width 12 height 12
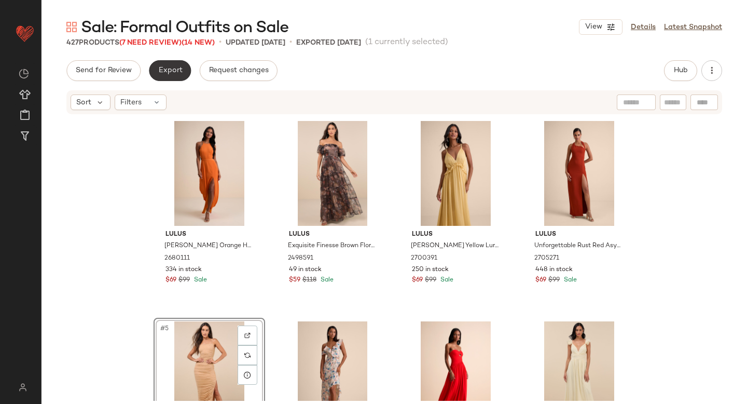
click at [165, 75] on button "Export" at bounding box center [170, 70] width 42 height 21
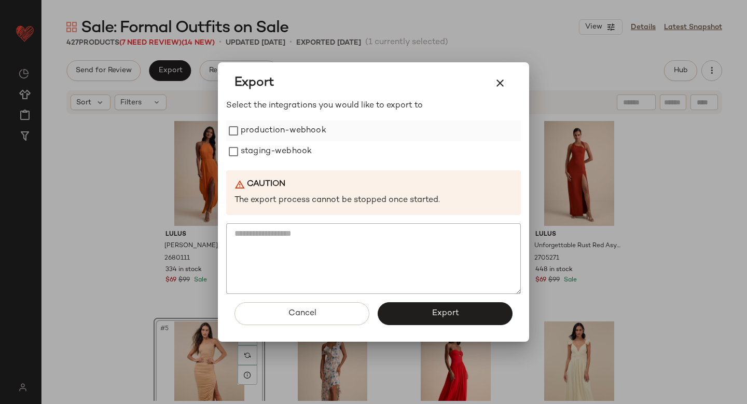
click at [268, 129] on label "production-webhook" at bounding box center [284, 130] width 86 height 21
click at [266, 146] on label "staging-webhook" at bounding box center [276, 151] width 71 height 21
click at [410, 307] on button "Export" at bounding box center [445, 313] width 135 height 23
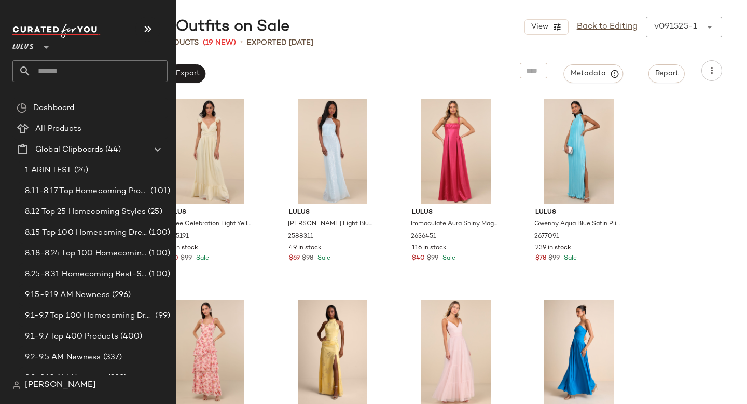
click at [69, 76] on input "text" at bounding box center [99, 71] width 137 height 22
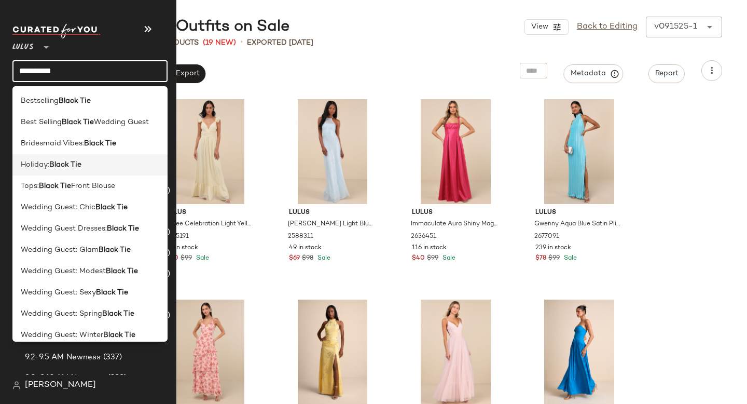
scroll to position [8, 0]
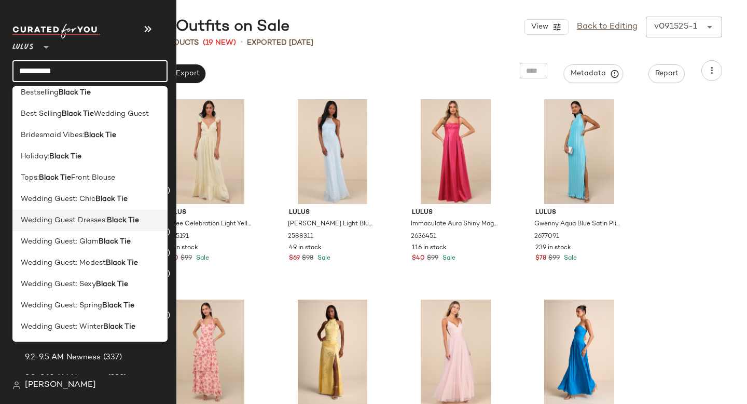
type input "*********"
click at [88, 225] on span "Wedding Guest Dresses:" at bounding box center [64, 220] width 86 height 11
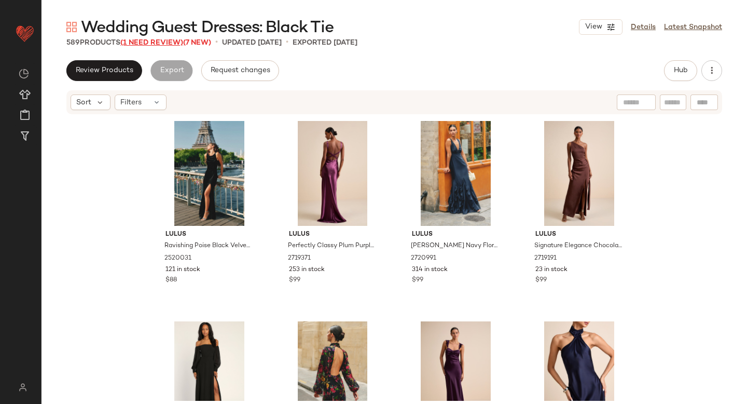
click at [166, 42] on span "(1 Need Review)" at bounding box center [151, 43] width 63 height 8
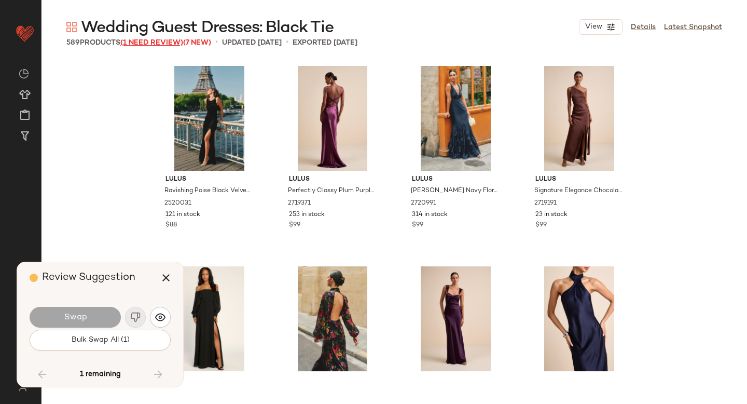
scroll to position [19436, 0]
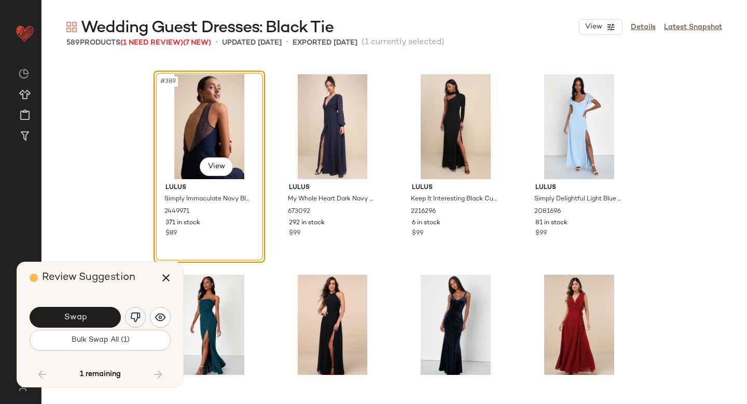
click at [137, 316] on img "button" at bounding box center [135, 317] width 10 height 10
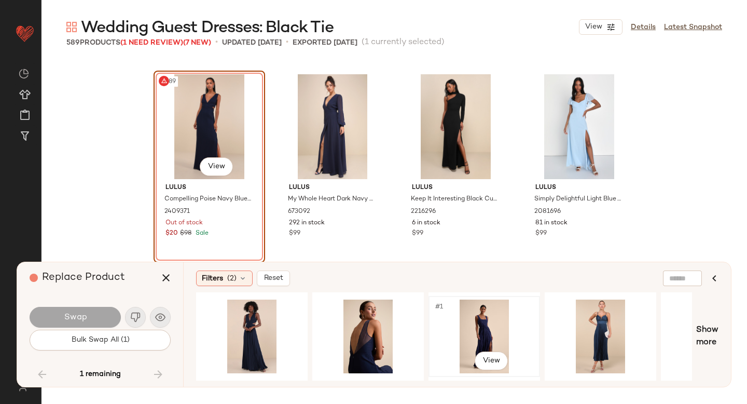
click at [493, 322] on div "#1 View" at bounding box center [484, 337] width 104 height 74
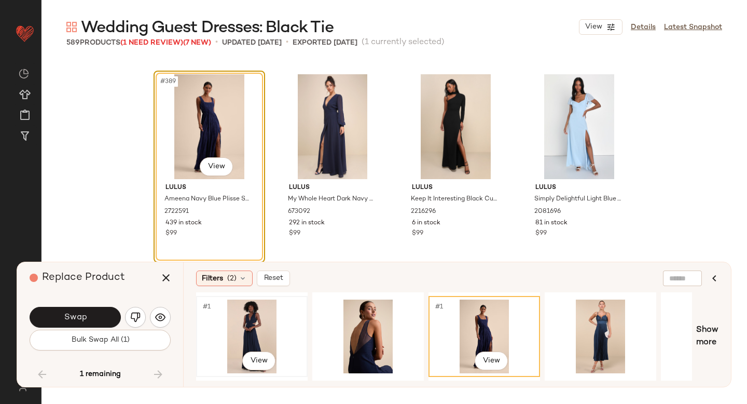
click at [253, 334] on div "#1 View" at bounding box center [252, 337] width 104 height 74
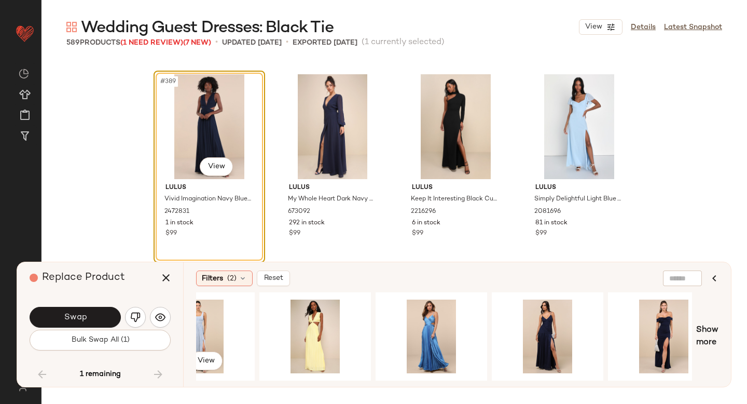
scroll to position [0, 648]
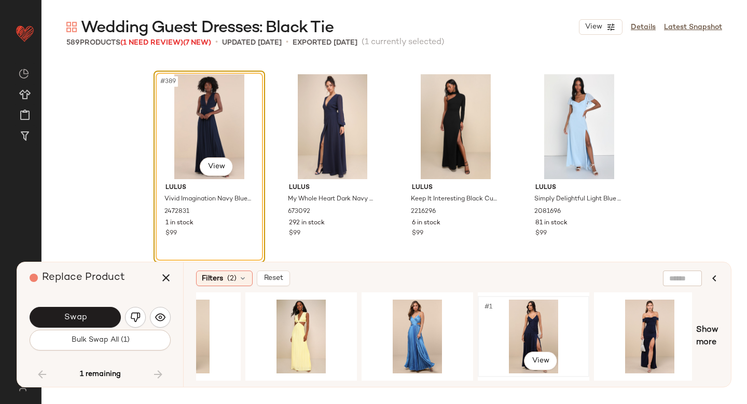
click at [536, 323] on div "#1 View" at bounding box center [534, 337] width 104 height 74
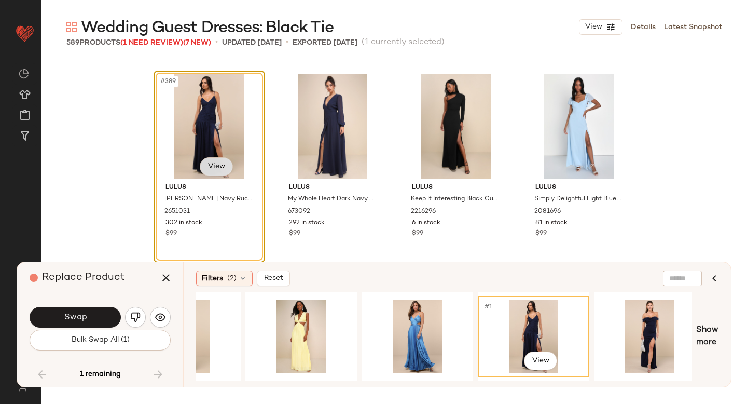
click at [223, 172] on body "Lulus ** Dashboard All Products Global Clipboards (44) Curations (814) Anjali A…" at bounding box center [373, 202] width 747 height 404
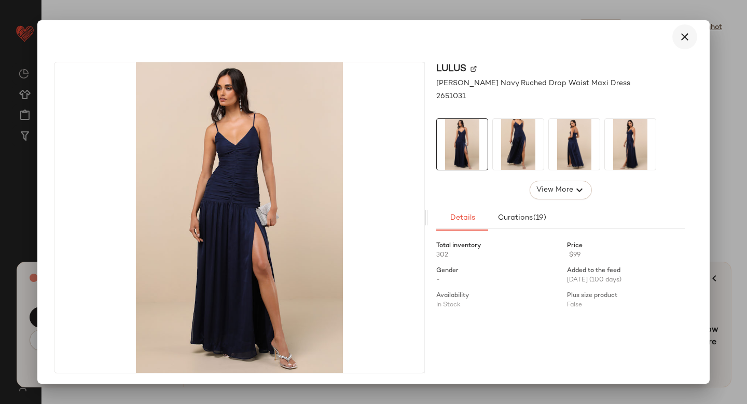
click at [686, 39] on button "button" at bounding box center [685, 36] width 25 height 25
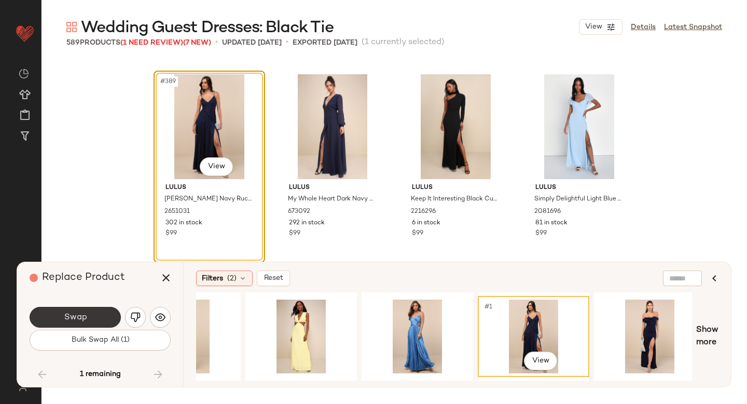
click at [92, 315] on button "Swap" at bounding box center [75, 317] width 91 height 21
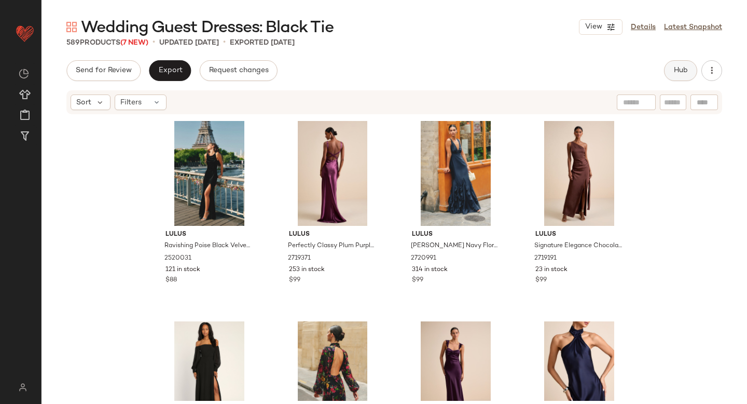
click at [685, 78] on button "Hub" at bounding box center [680, 70] width 33 height 21
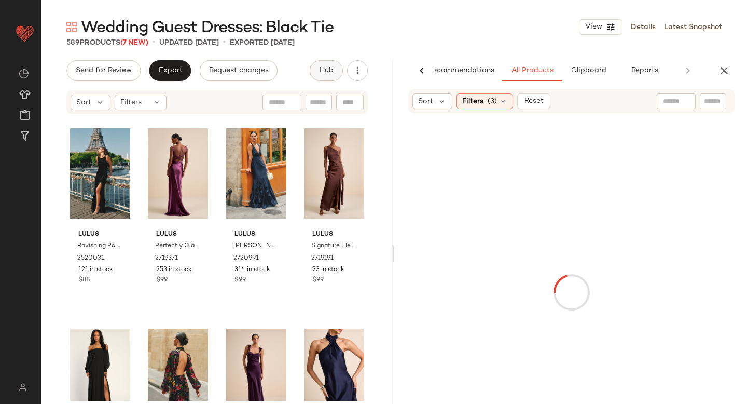
scroll to position [0, 24]
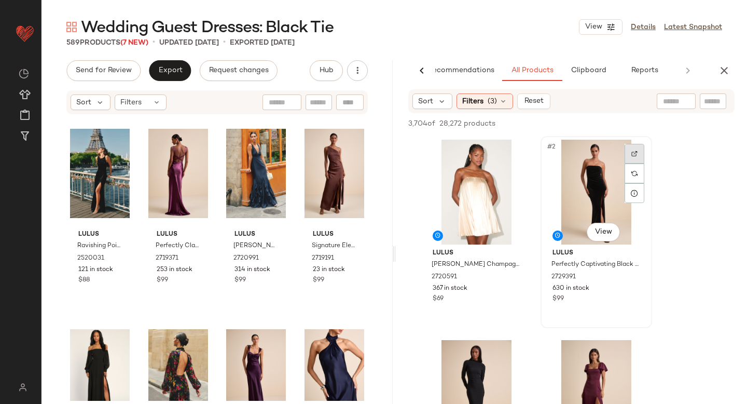
click at [627, 153] on div at bounding box center [635, 154] width 20 height 20
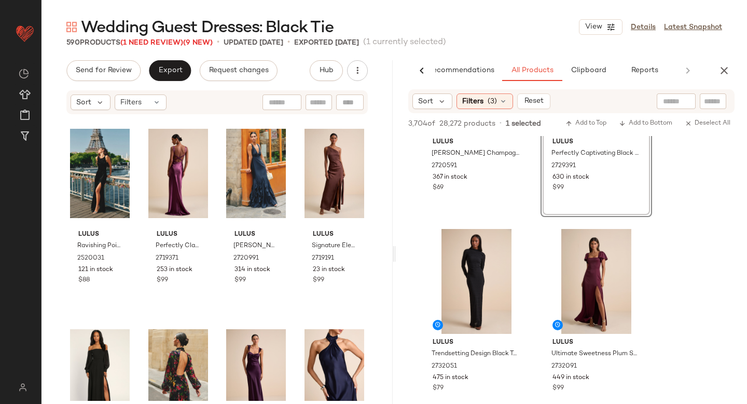
scroll to position [130, 0]
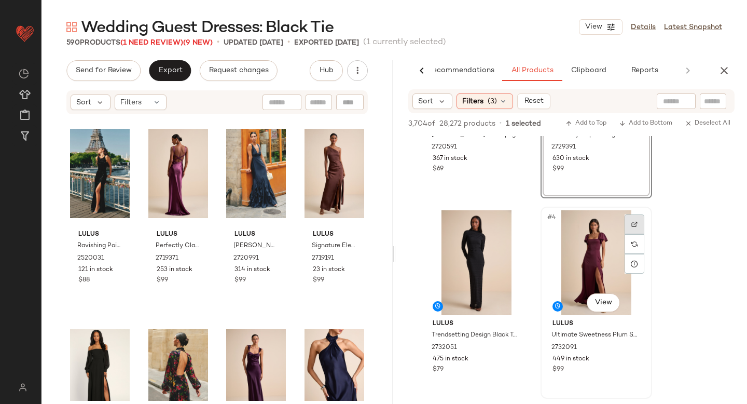
click at [636, 225] on img at bounding box center [635, 224] width 6 height 6
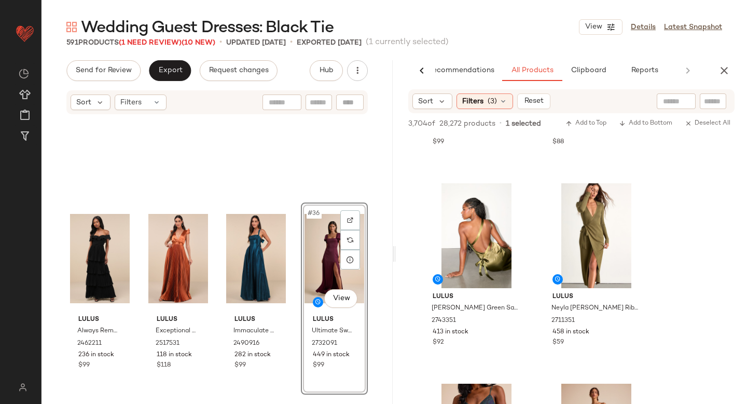
scroll to position [542, 0]
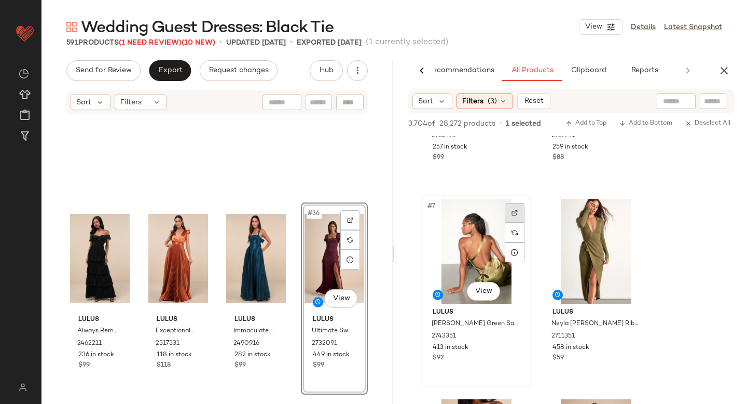
click at [515, 214] on img at bounding box center [515, 213] width 6 height 6
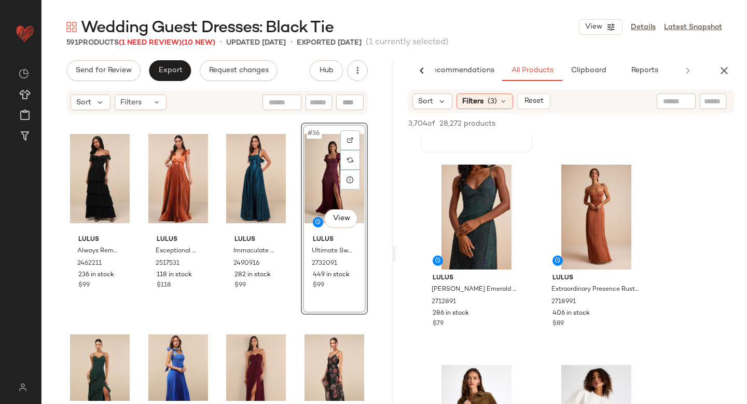
scroll to position [763, 0]
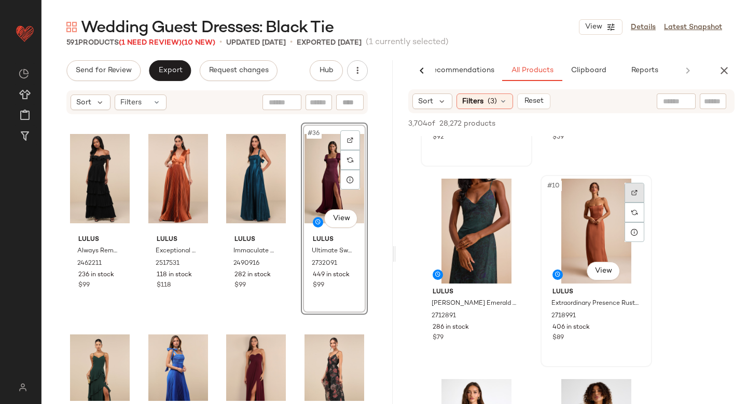
click at [634, 193] on img at bounding box center [635, 192] width 6 height 6
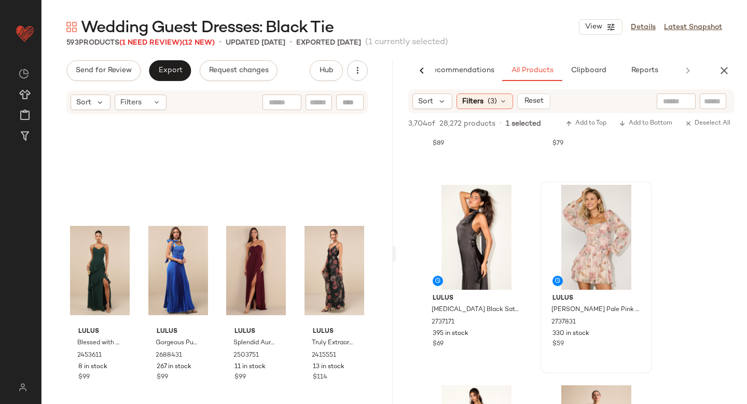
scroll to position [1965, 0]
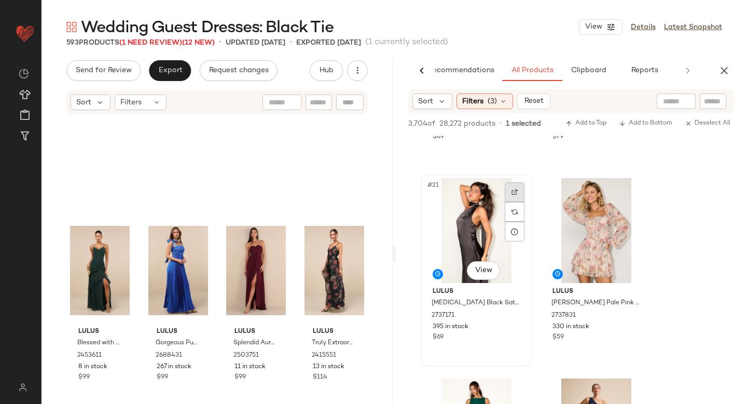
click at [517, 189] on img at bounding box center [515, 192] width 6 height 6
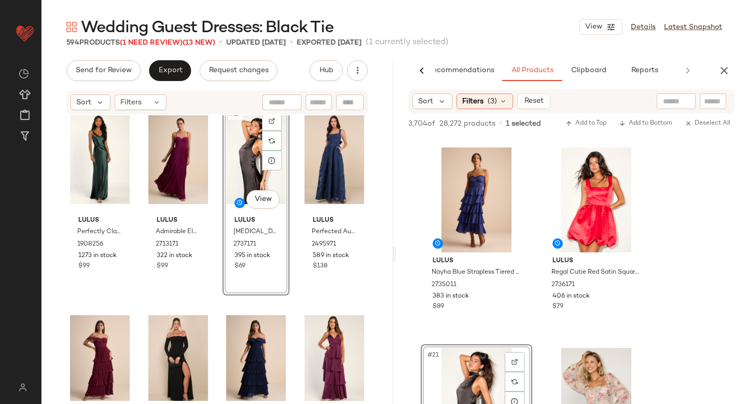
scroll to position [1793, 0]
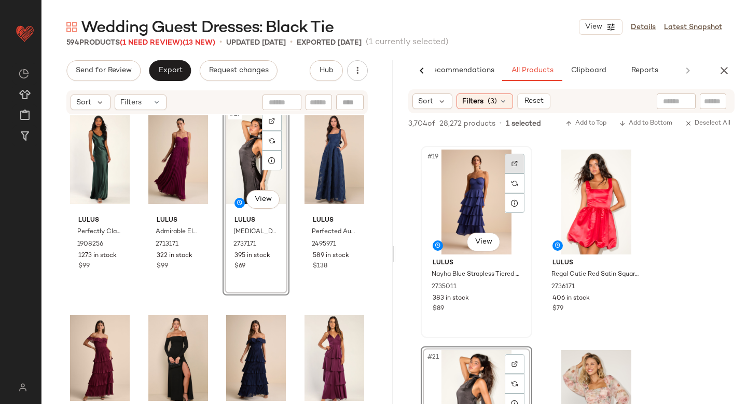
click at [515, 164] on img at bounding box center [515, 163] width 6 height 6
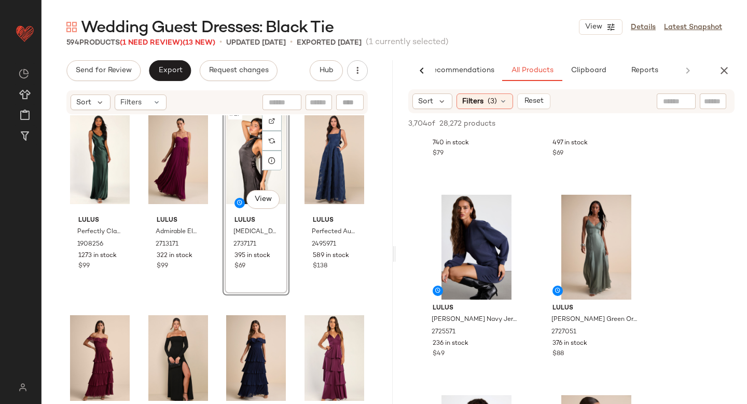
scroll to position [2775, 0]
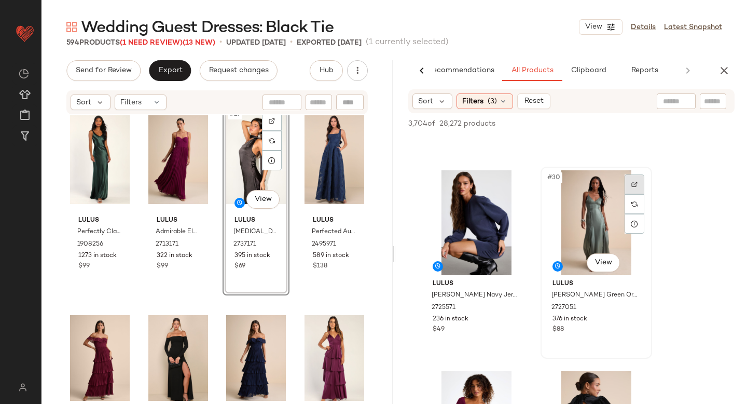
click at [629, 183] on div at bounding box center [635, 184] width 20 height 20
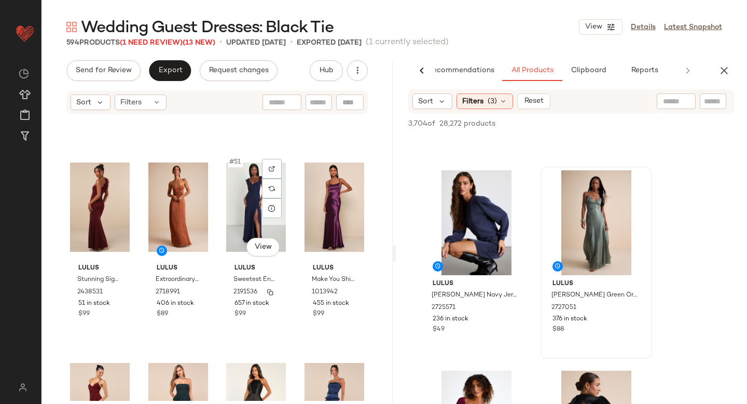
scroll to position [2335, 0]
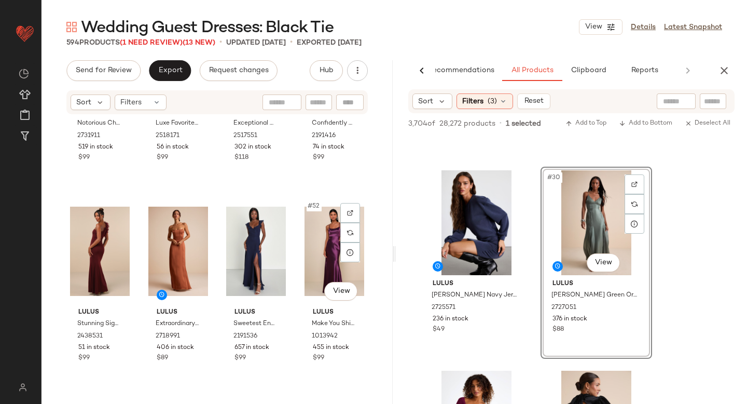
click at [311, 265] on div "#52 View" at bounding box center [335, 251] width 60 height 105
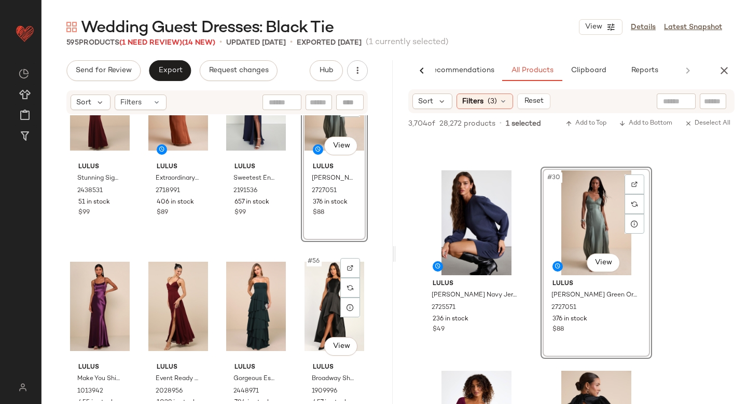
scroll to position [2476, 0]
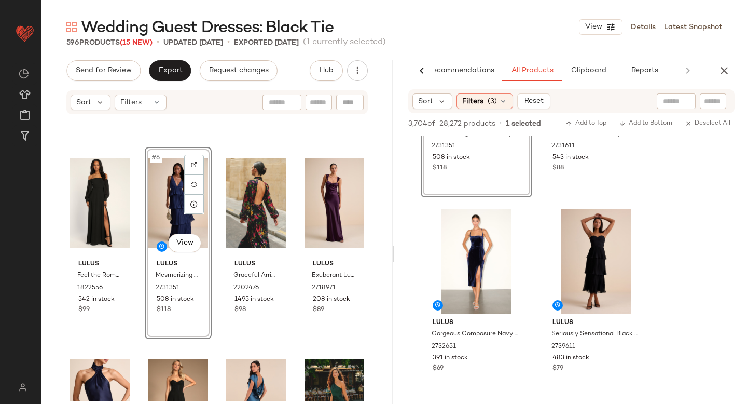
scroll to position [3405, 0]
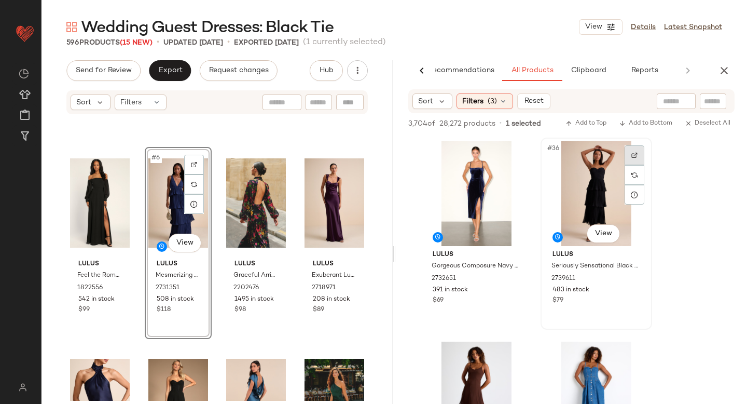
click at [632, 155] on img at bounding box center [635, 155] width 6 height 6
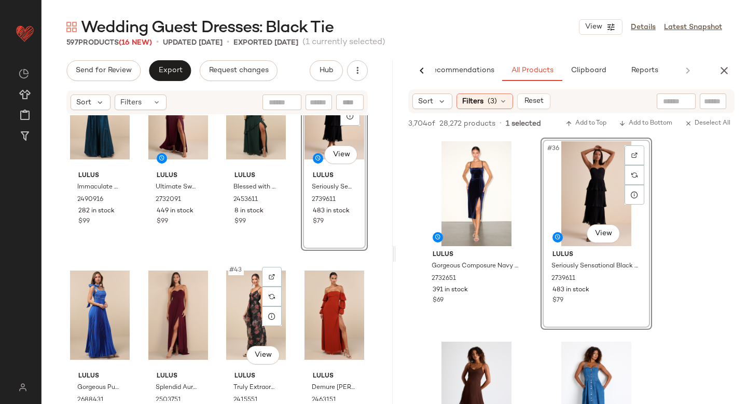
scroll to position [1867, 0]
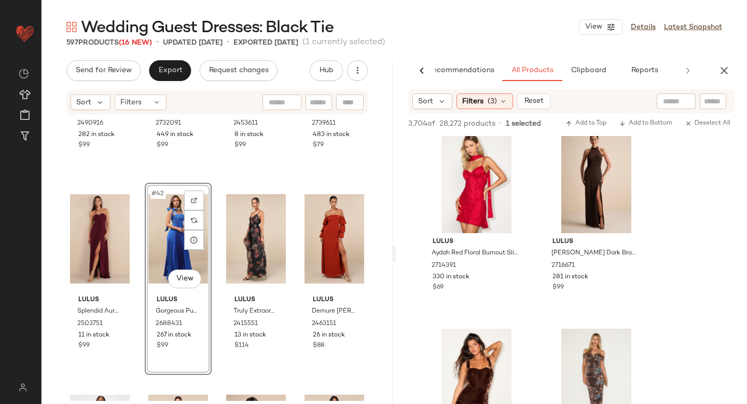
scroll to position [7572, 0]
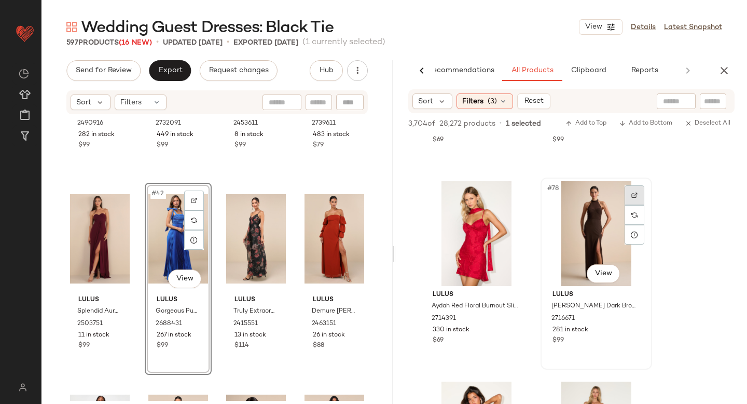
click at [635, 189] on div at bounding box center [635, 195] width 20 height 20
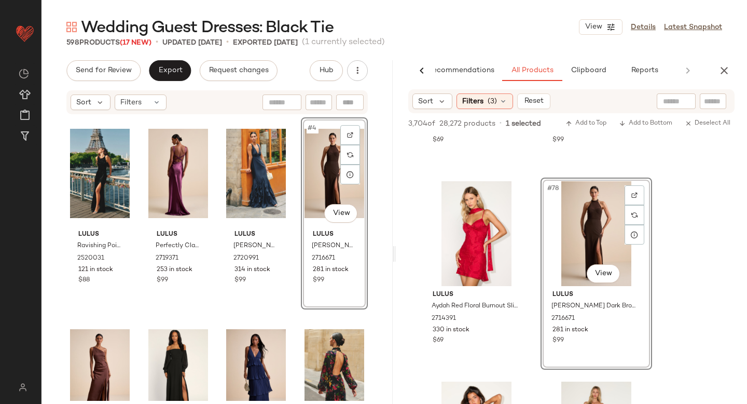
scroll to position [158, 0]
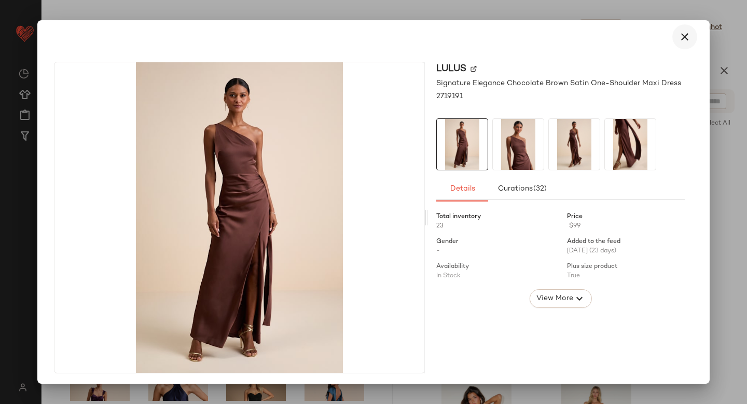
click at [679, 38] on icon "button" at bounding box center [685, 37] width 12 height 12
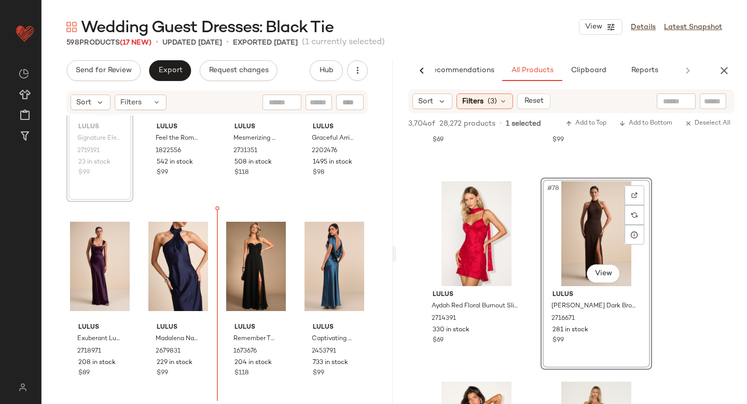
scroll to position [327, 0]
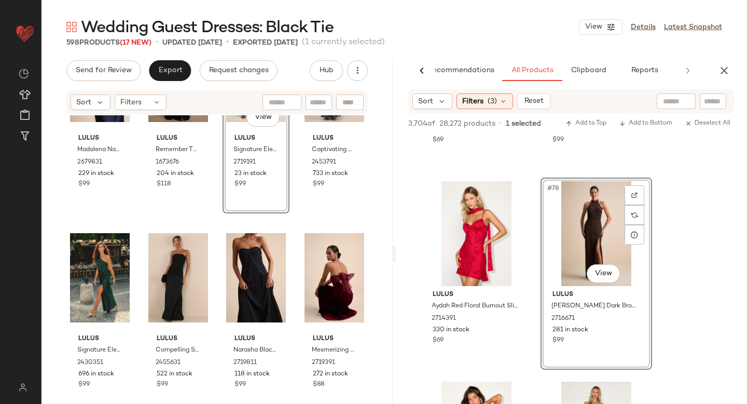
scroll to position [501, 0]
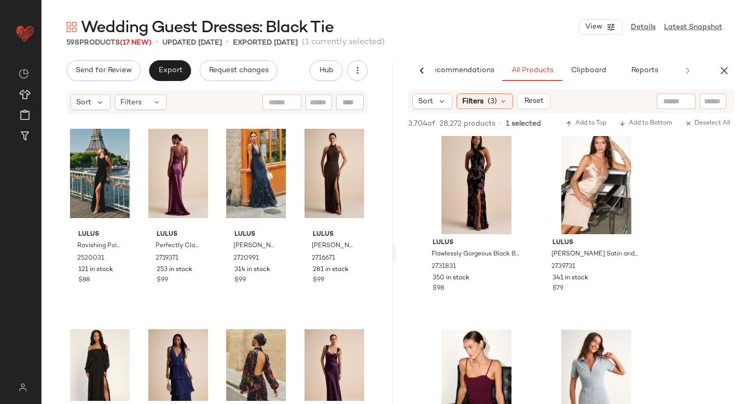
scroll to position [8410, 0]
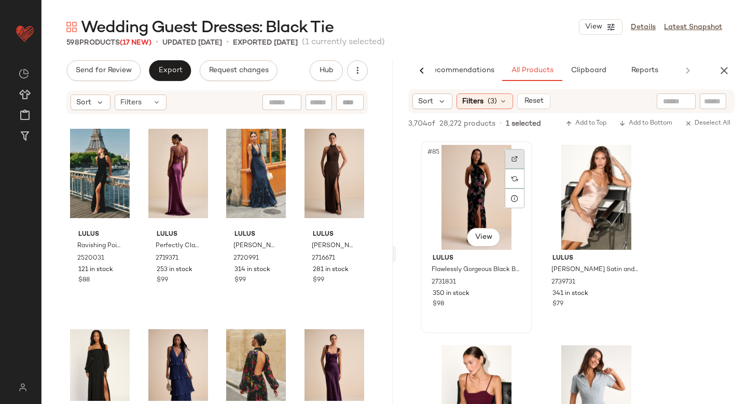
click at [509, 157] on div at bounding box center [515, 159] width 20 height 20
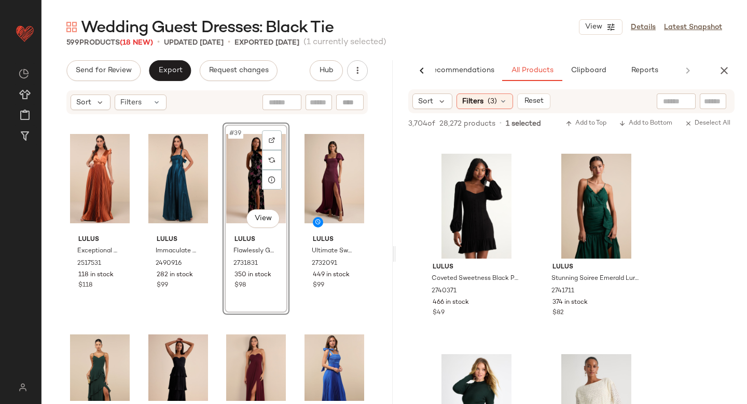
scroll to position [8789, 0]
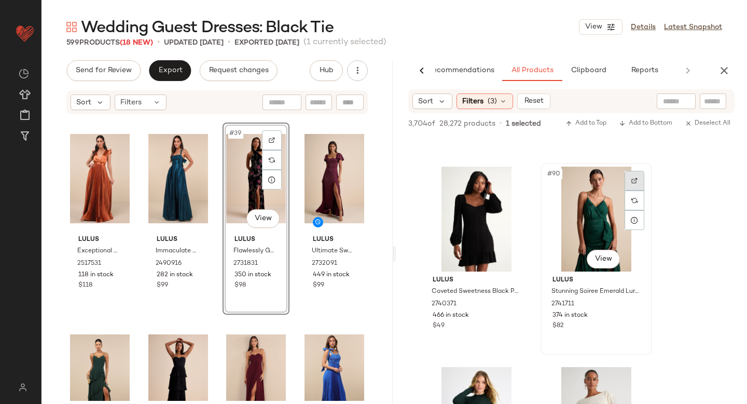
click at [631, 181] on div at bounding box center [635, 181] width 20 height 20
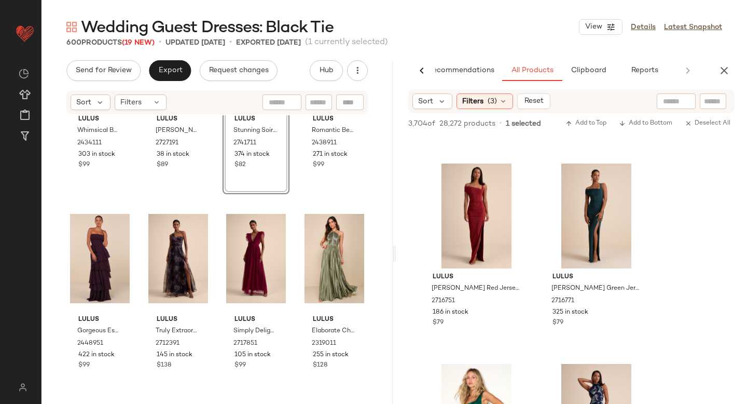
scroll to position [9789, 0]
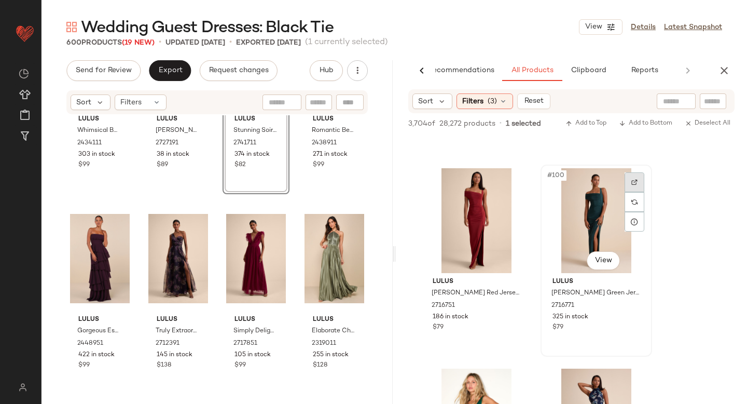
click at [629, 178] on div at bounding box center [635, 182] width 20 height 20
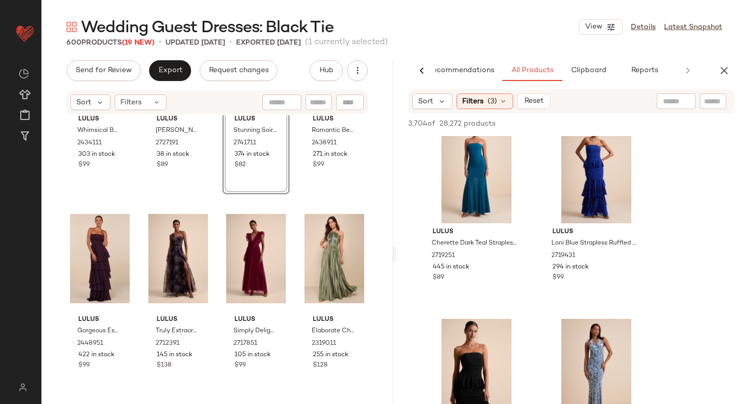
scroll to position [10222, 0]
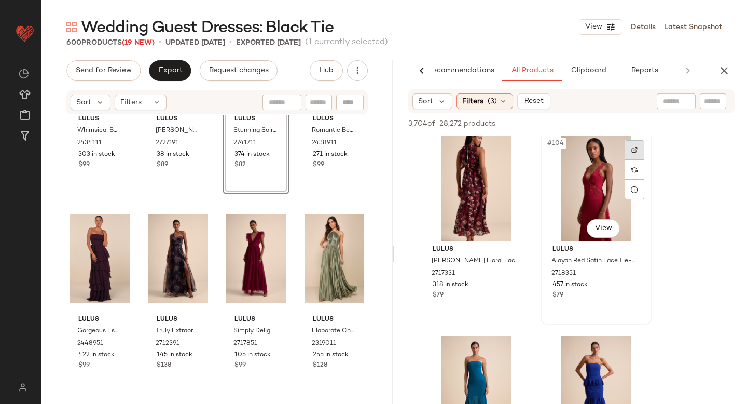
click at [629, 150] on div at bounding box center [635, 150] width 20 height 20
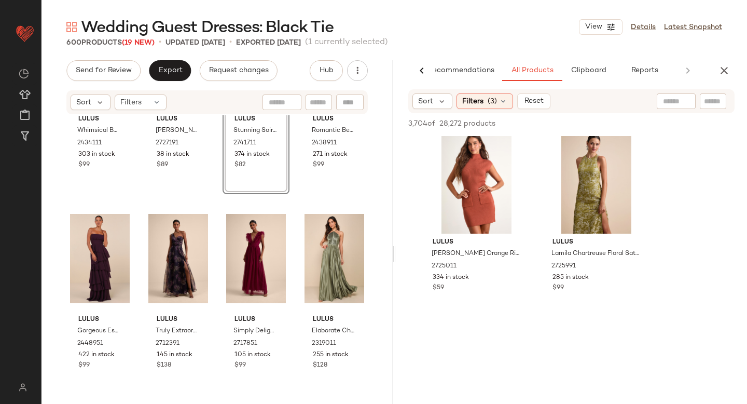
scroll to position [14074, 0]
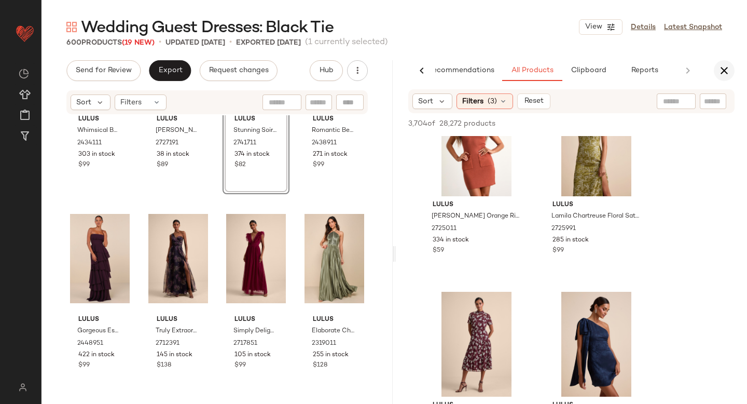
click at [724, 72] on icon "button" at bounding box center [724, 70] width 12 height 12
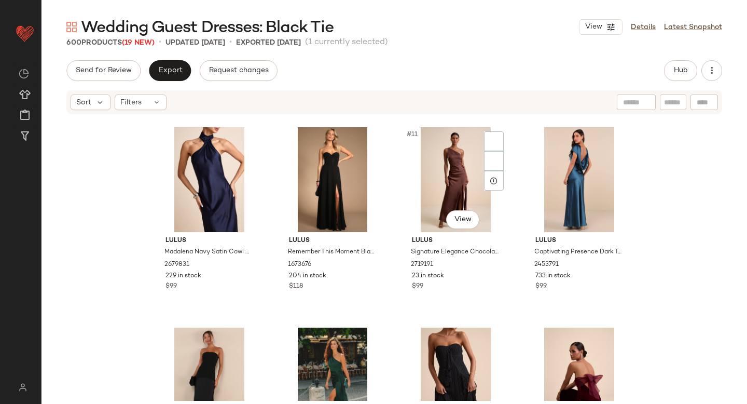
scroll to position [0, 0]
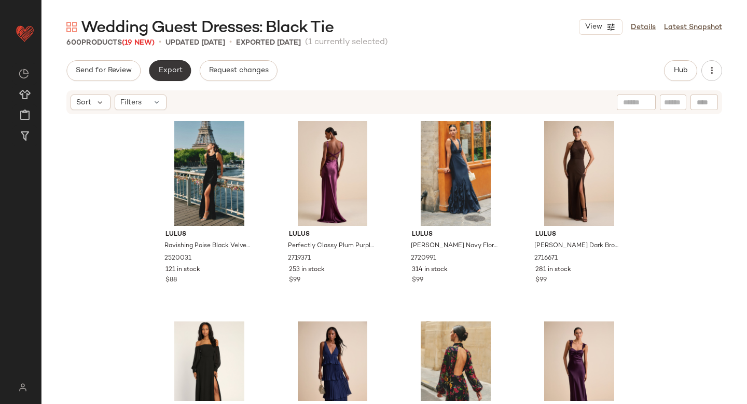
click at [169, 71] on span "Export" at bounding box center [170, 70] width 24 height 8
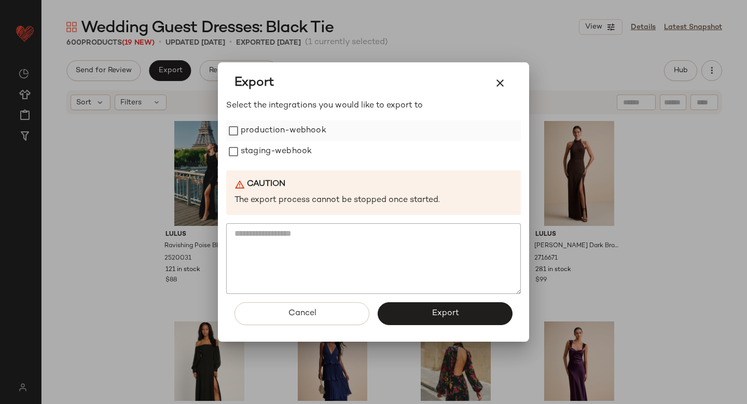
click at [248, 131] on label "production-webhook" at bounding box center [284, 130] width 86 height 21
click at [256, 149] on label "staging-webhook" at bounding box center [276, 151] width 71 height 21
click at [410, 303] on button "Export" at bounding box center [445, 313] width 135 height 23
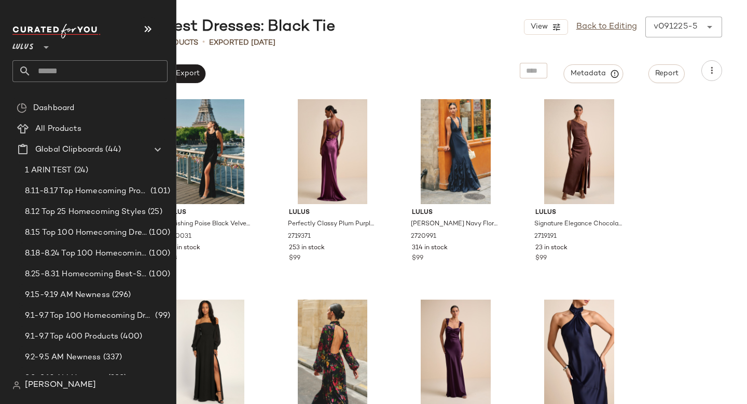
click at [79, 65] on input "text" at bounding box center [99, 71] width 137 height 22
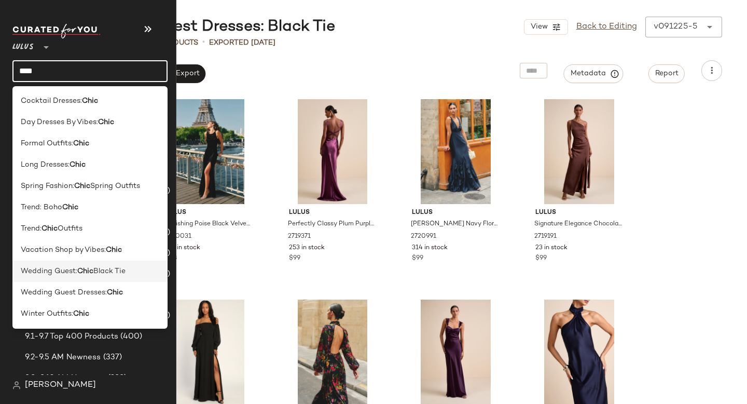
type input "****"
click at [60, 274] on span "Wedding Guest:" at bounding box center [49, 271] width 57 height 11
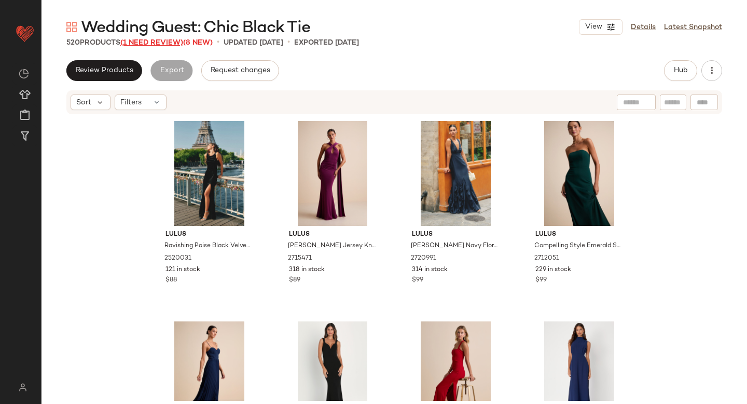
click at [166, 43] on span "(1 Need Review)" at bounding box center [151, 43] width 63 height 8
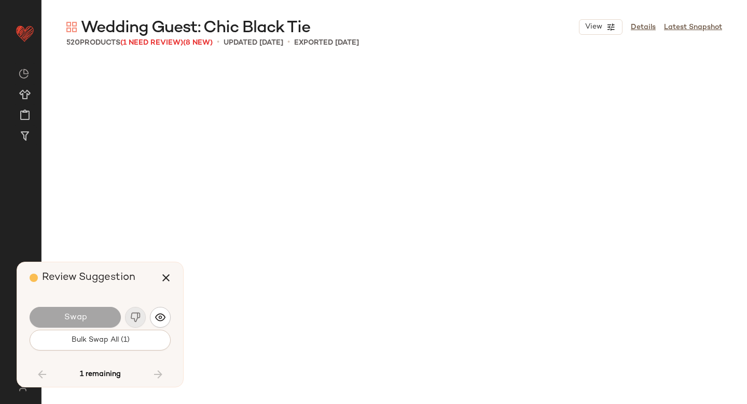
scroll to position [23443, 0]
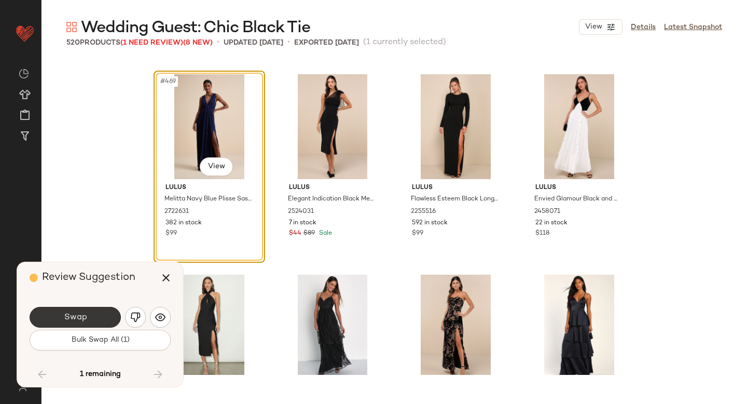
click at [88, 314] on button "Swap" at bounding box center [75, 317] width 91 height 21
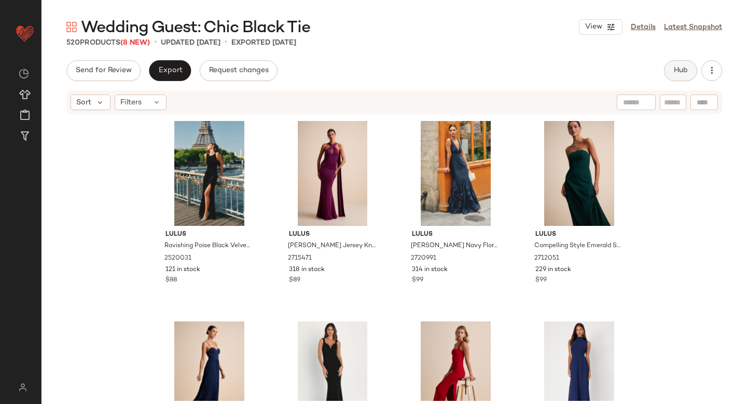
click at [678, 74] on span "Hub" at bounding box center [681, 70] width 15 height 8
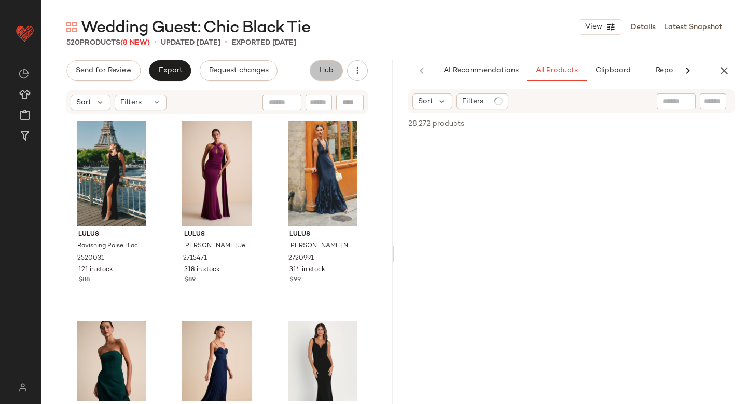
scroll to position [0, 24]
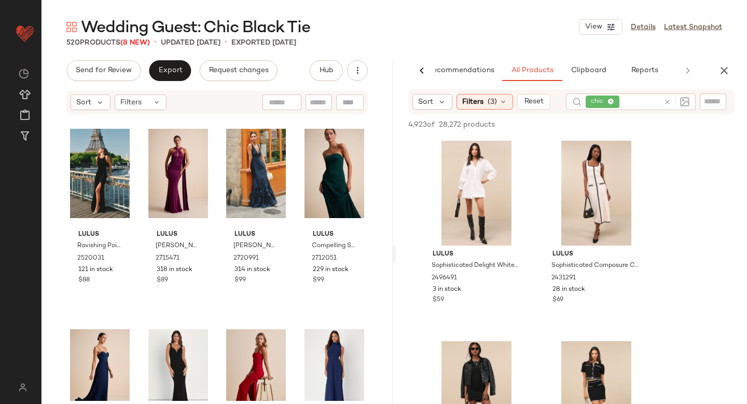
click at [668, 102] on icon at bounding box center [668, 102] width 8 height 8
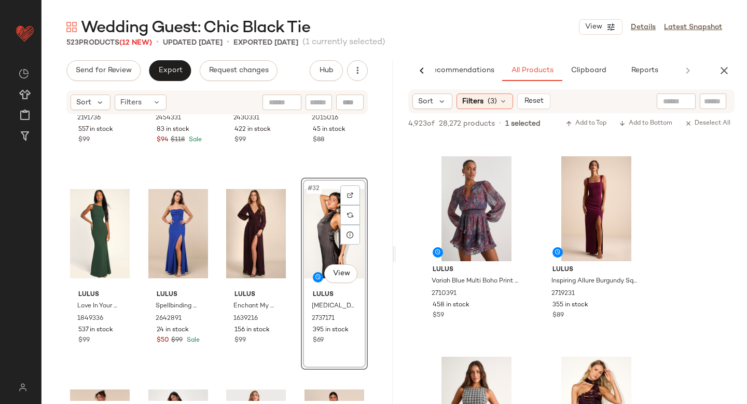
scroll to position [3982, 0]
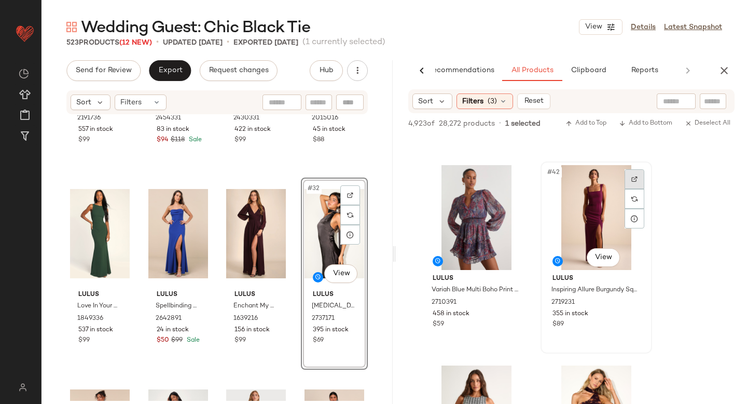
click at [634, 176] on img at bounding box center [635, 179] width 6 height 6
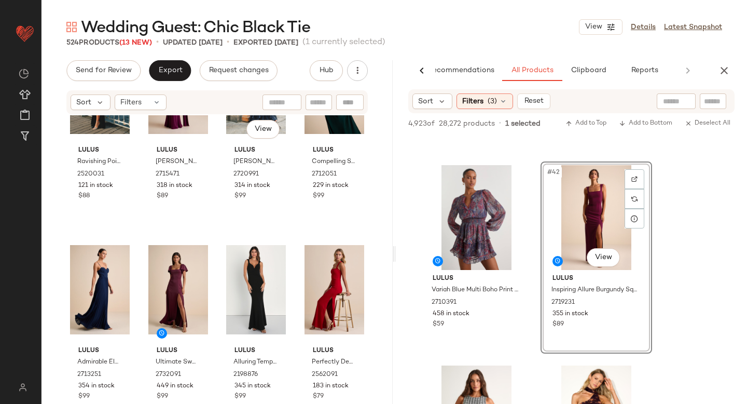
scroll to position [0, 0]
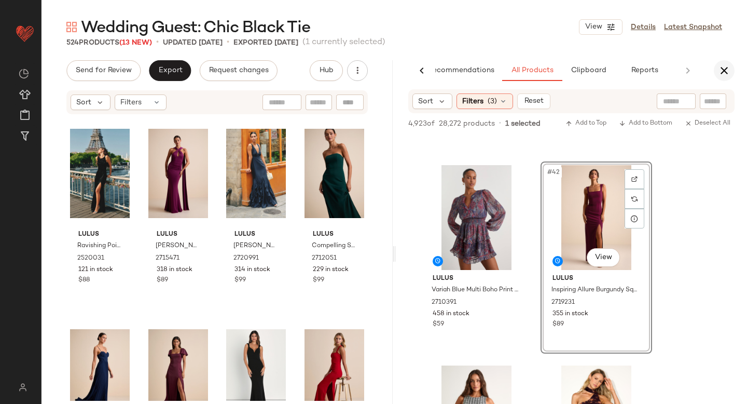
click at [718, 70] on icon "button" at bounding box center [724, 70] width 12 height 12
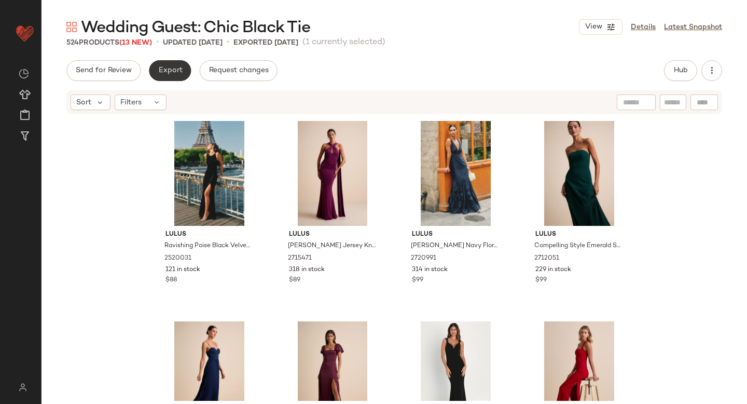
click at [183, 74] on button "Export" at bounding box center [170, 70] width 42 height 21
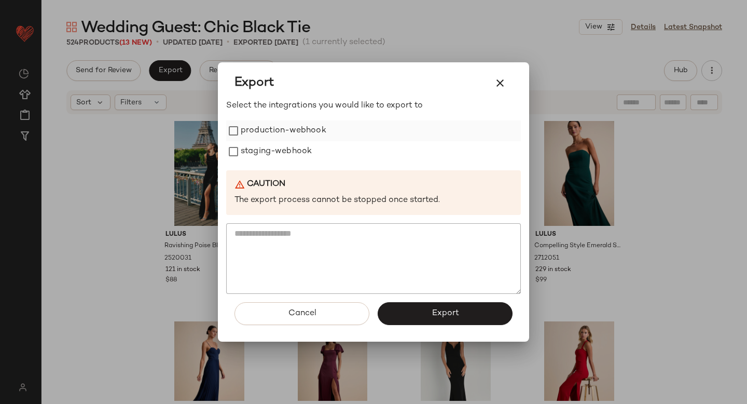
click at [278, 136] on label "production-webhook" at bounding box center [284, 130] width 86 height 21
click at [278, 150] on label "staging-webhook" at bounding box center [276, 151] width 71 height 21
click at [394, 307] on button "Export" at bounding box center [445, 313] width 135 height 23
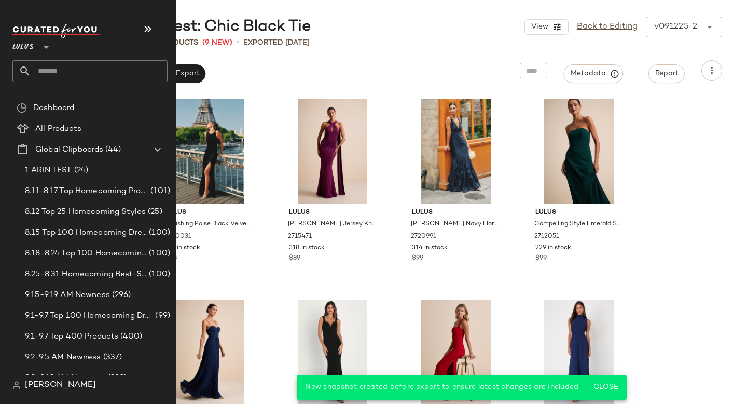
click at [62, 73] on input "text" at bounding box center [99, 71] width 137 height 22
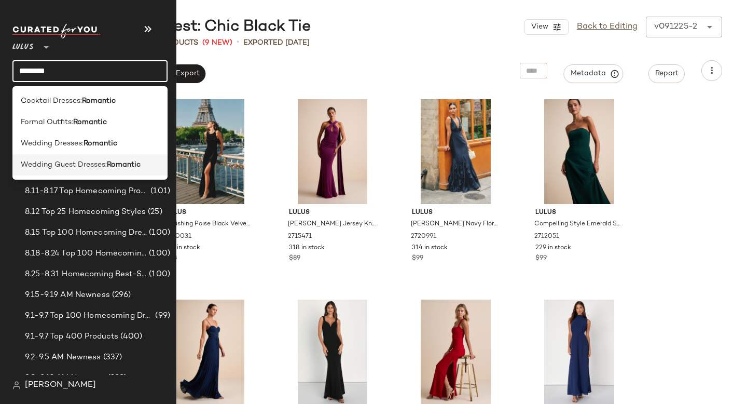
type input "********"
click at [46, 160] on span "Wedding Guest Dresses:" at bounding box center [64, 164] width 86 height 11
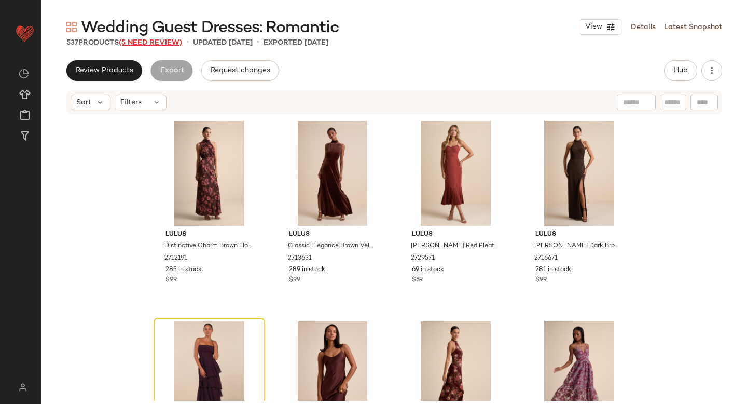
click at [139, 46] on span "(5 Need Review)" at bounding box center [150, 43] width 63 height 8
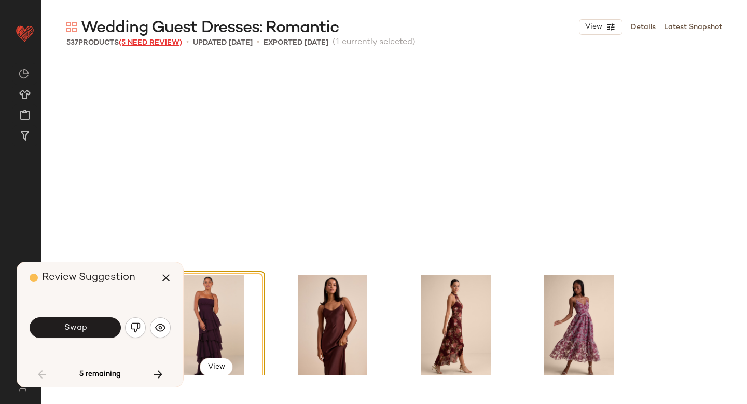
scroll to position [209, 0]
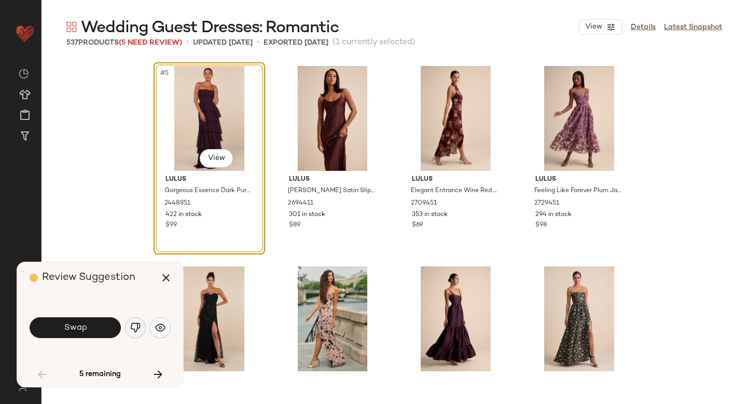
click at [141, 323] on button "button" at bounding box center [135, 327] width 21 height 21
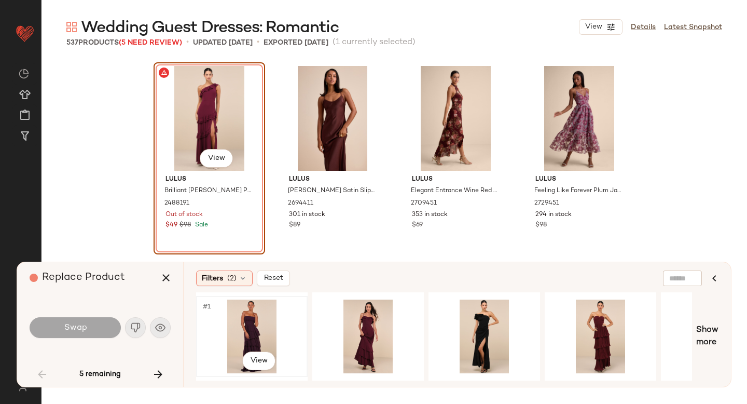
click at [267, 319] on div "#1 View" at bounding box center [252, 337] width 104 height 74
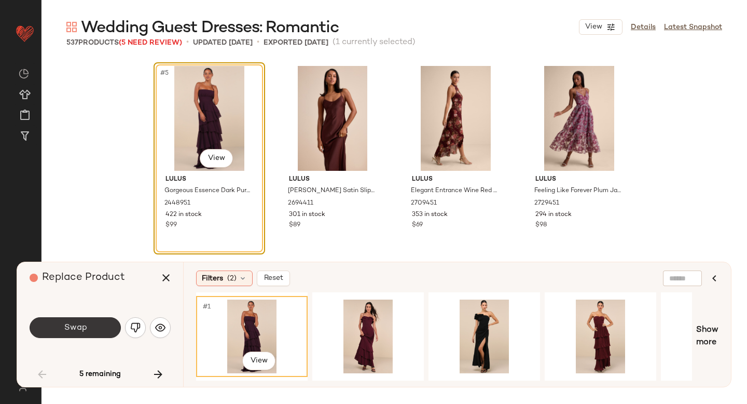
click at [72, 324] on span "Swap" at bounding box center [74, 328] width 23 height 10
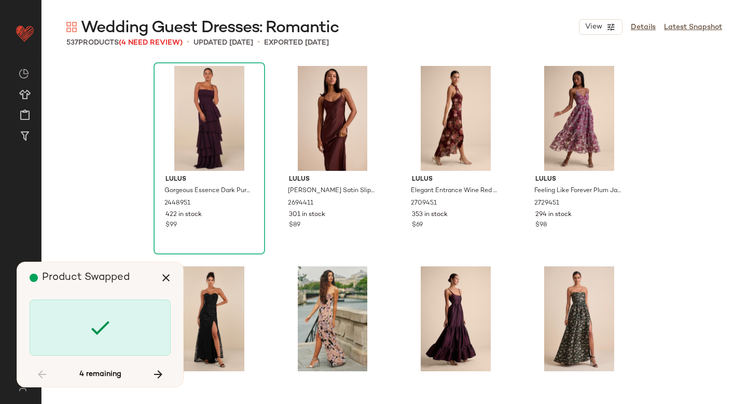
scroll to position [2404, 0]
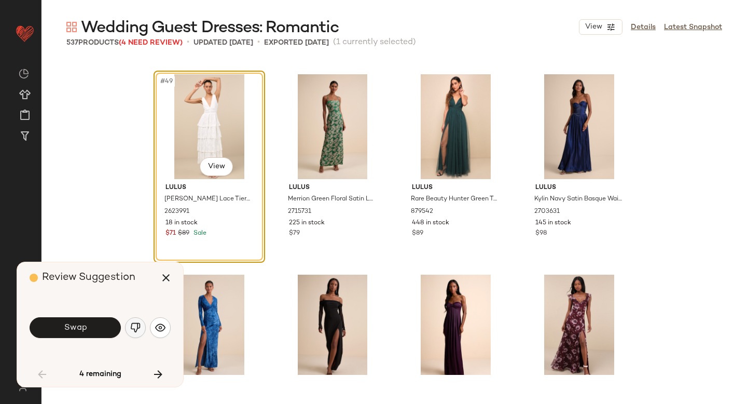
click at [135, 331] on img "button" at bounding box center [135, 327] width 10 height 10
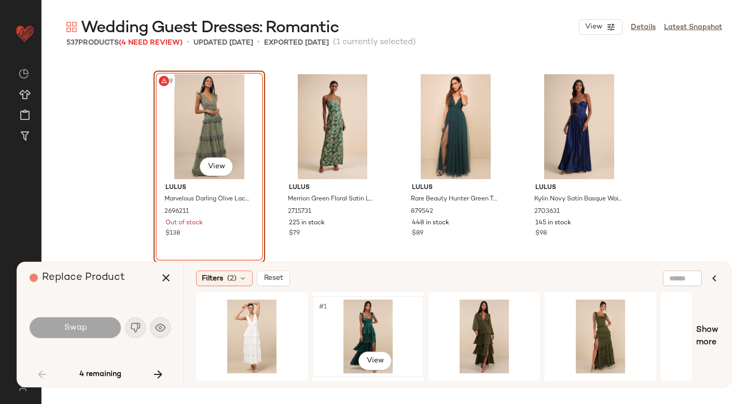
click at [359, 318] on div "#1 View" at bounding box center [368, 337] width 104 height 74
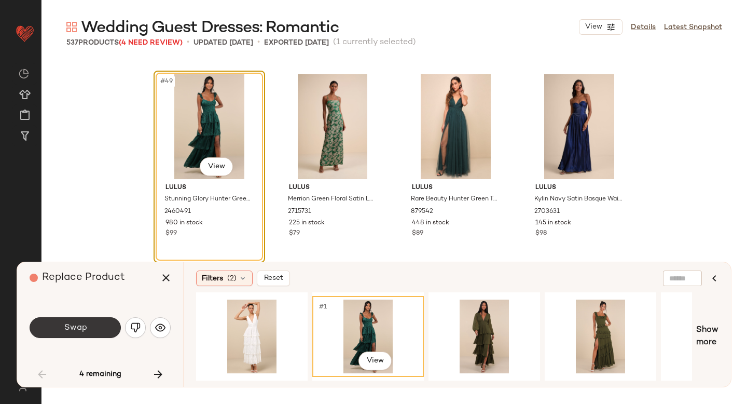
click at [53, 322] on button "Swap" at bounding box center [75, 327] width 91 height 21
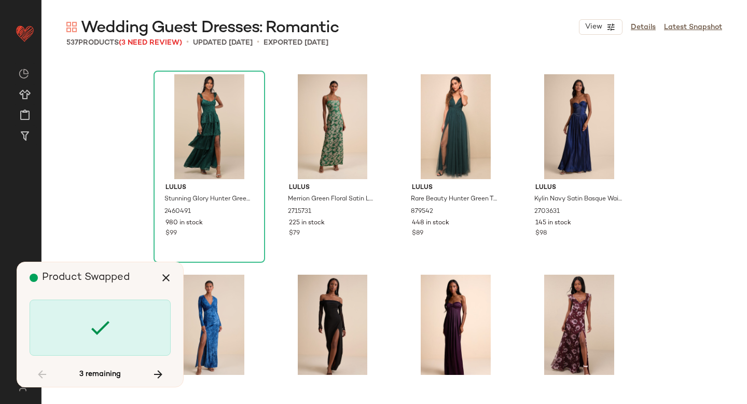
scroll to position [5410, 0]
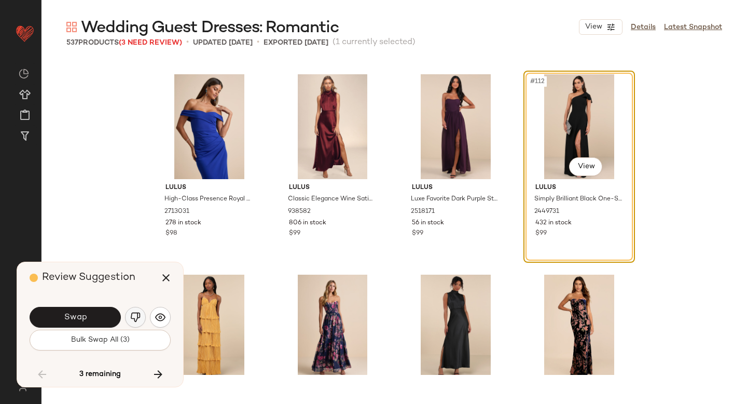
click at [132, 317] on img "button" at bounding box center [135, 317] width 10 height 10
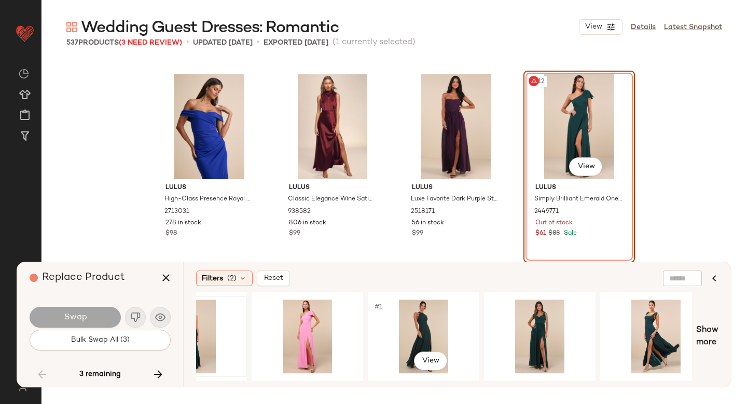
scroll to position [0, 294]
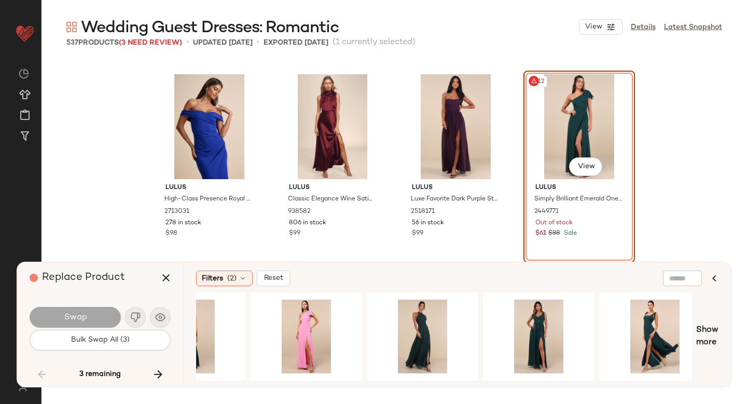
click at [552, 130] on div "#112 View" at bounding box center [579, 126] width 104 height 105
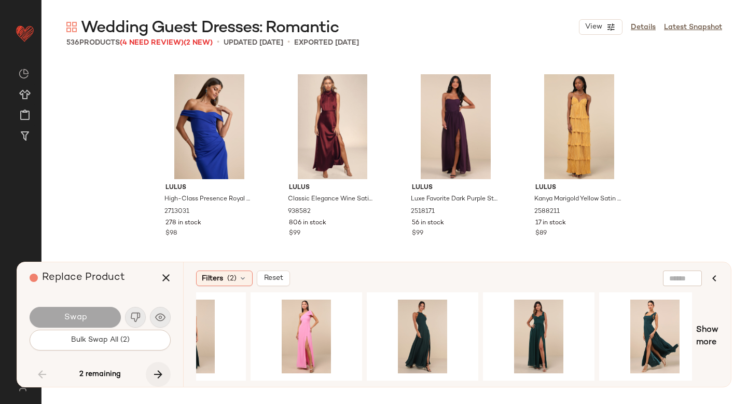
click at [152, 370] on icon "button" at bounding box center [158, 374] width 12 height 12
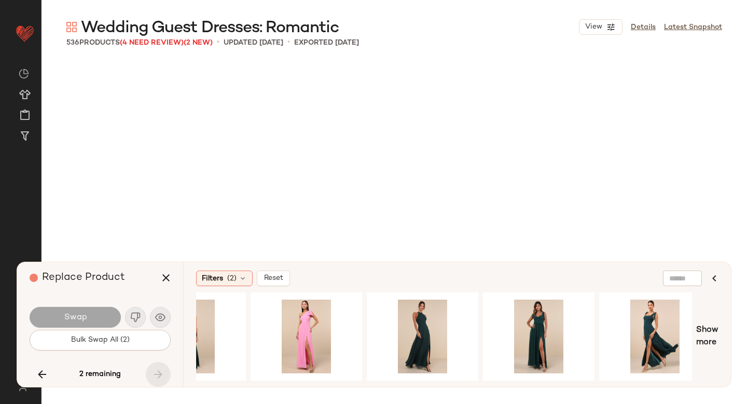
scroll to position [20037, 0]
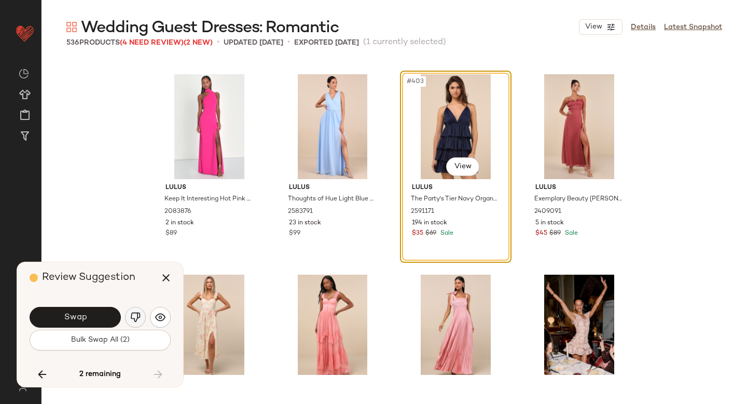
click at [134, 319] on img "button" at bounding box center [135, 317] width 10 height 10
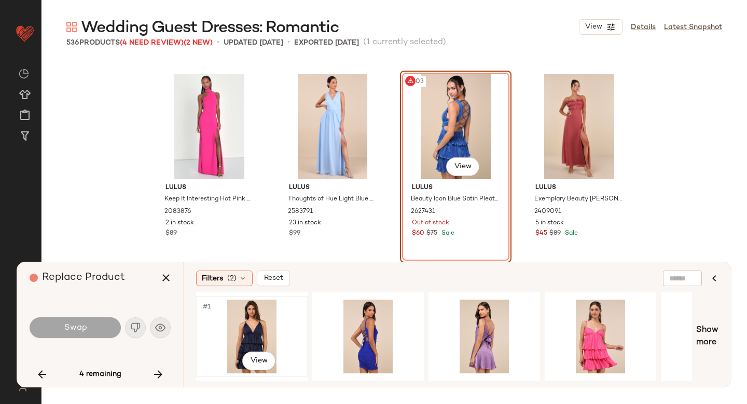
click at [257, 330] on div "#1 View" at bounding box center [252, 337] width 104 height 74
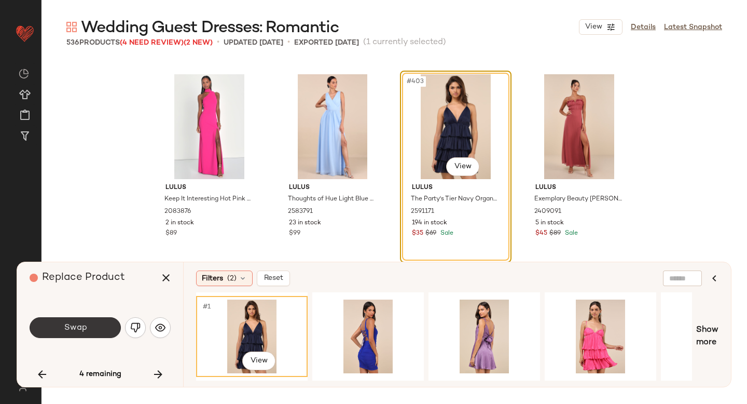
click at [70, 331] on span "Swap" at bounding box center [74, 328] width 23 height 10
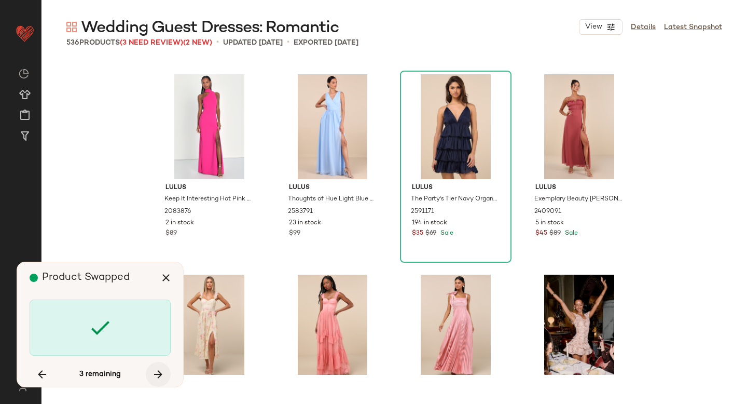
click at [159, 372] on icon "button" at bounding box center [158, 374] width 12 height 12
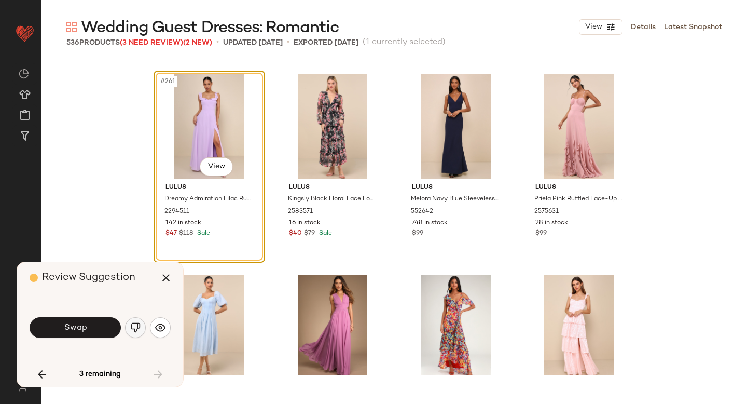
click at [138, 329] on img "button" at bounding box center [135, 327] width 10 height 10
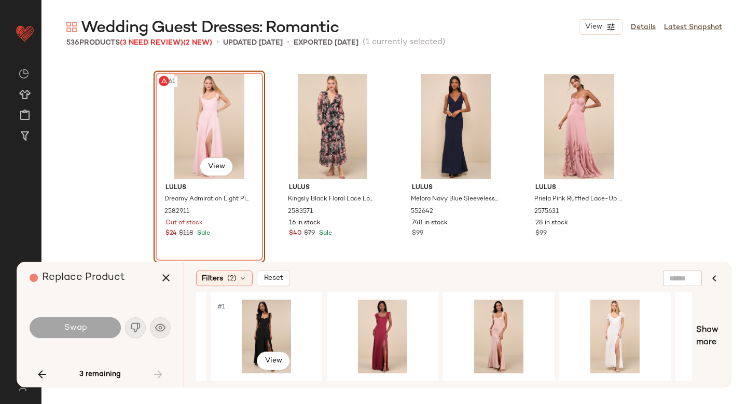
scroll to position [0, 159]
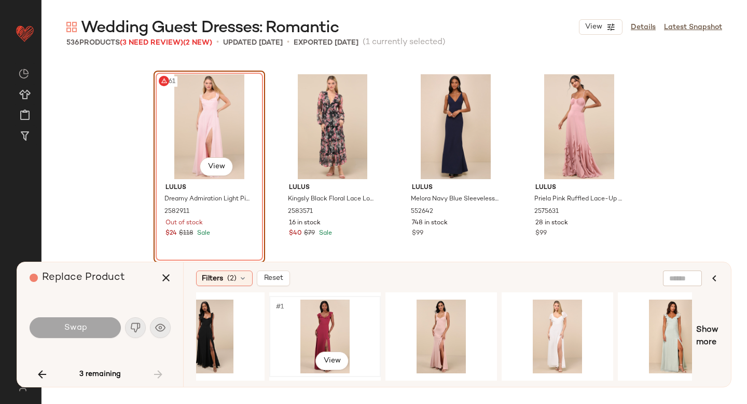
click at [309, 318] on div "#1 View" at bounding box center [325, 337] width 104 height 74
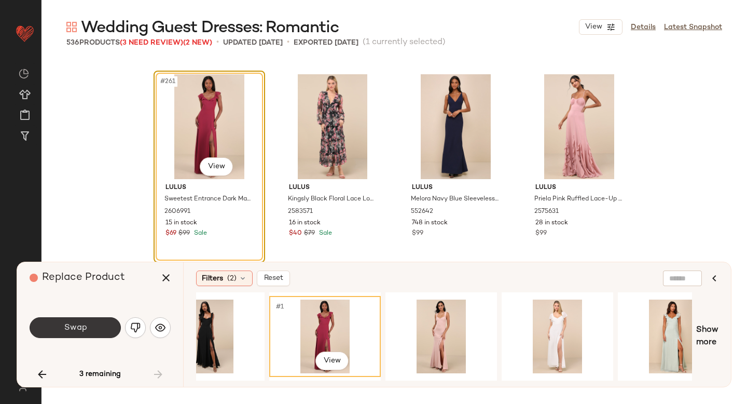
click at [91, 322] on button "Swap" at bounding box center [75, 327] width 91 height 21
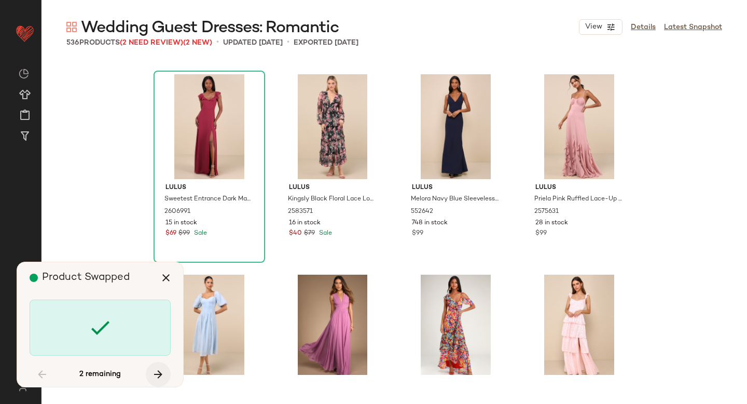
click at [153, 374] on icon "button" at bounding box center [158, 374] width 12 height 12
click at [44, 376] on icon "button" at bounding box center [42, 374] width 12 height 12
click at [164, 374] on icon "button" at bounding box center [158, 374] width 12 height 12
click at [48, 374] on button "button" at bounding box center [42, 374] width 25 height 25
click at [166, 274] on icon "button" at bounding box center [166, 277] width 12 height 12
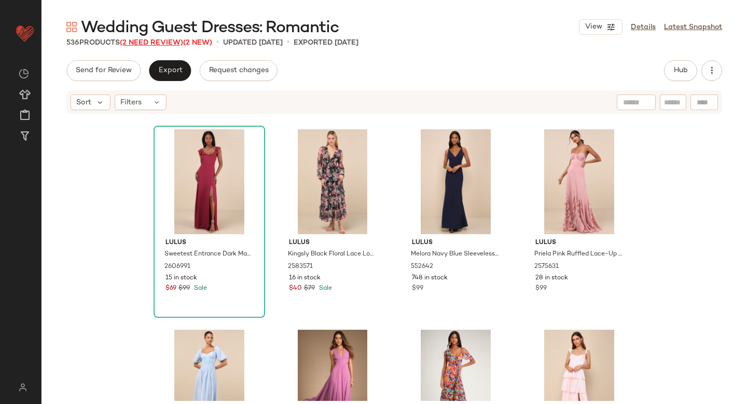
click at [171, 39] on span "(2 Need Review)" at bounding box center [151, 43] width 63 height 8
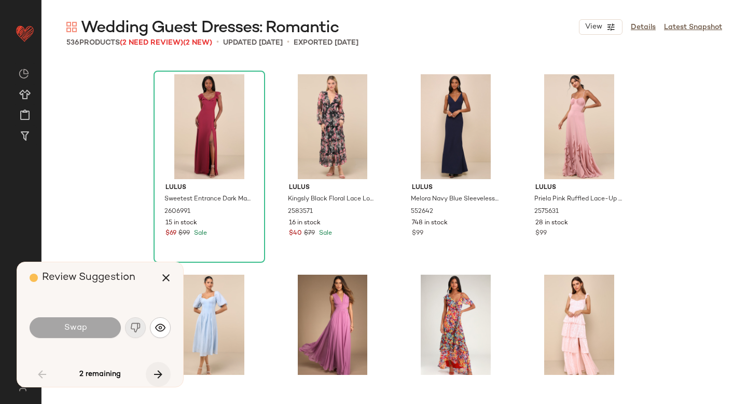
click at [157, 372] on icon "button" at bounding box center [158, 374] width 12 height 12
click at [163, 279] on icon "button" at bounding box center [166, 277] width 12 height 12
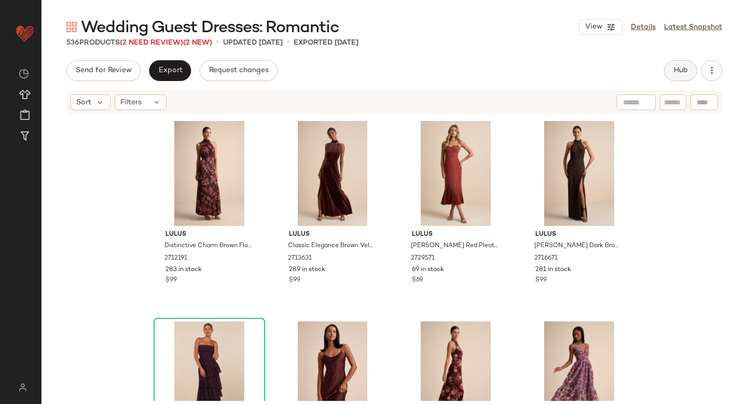
click at [671, 73] on button "Hub" at bounding box center [680, 70] width 33 height 21
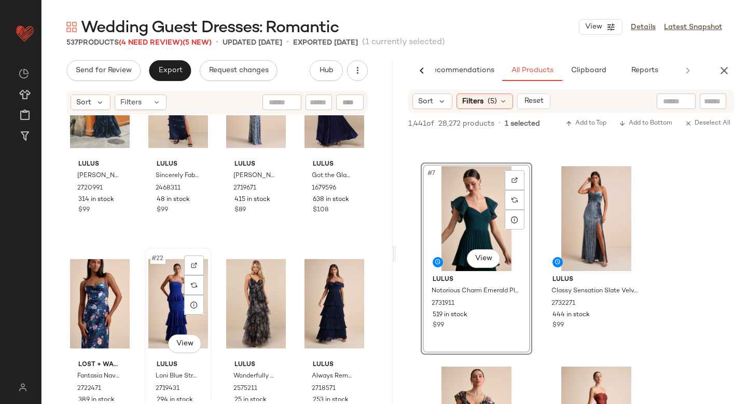
scroll to position [904, 0]
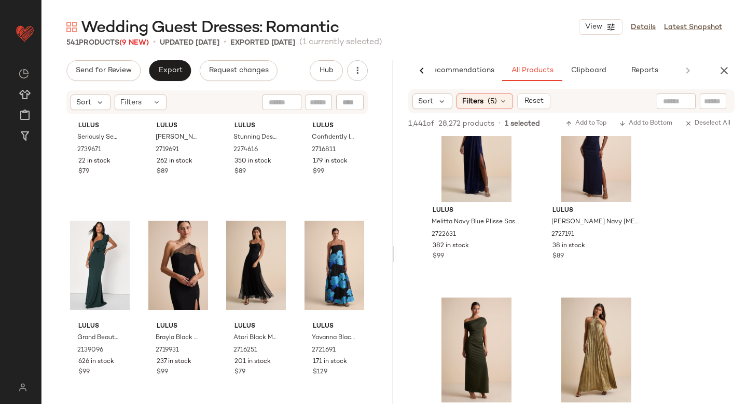
scroll to position [5921, 0]
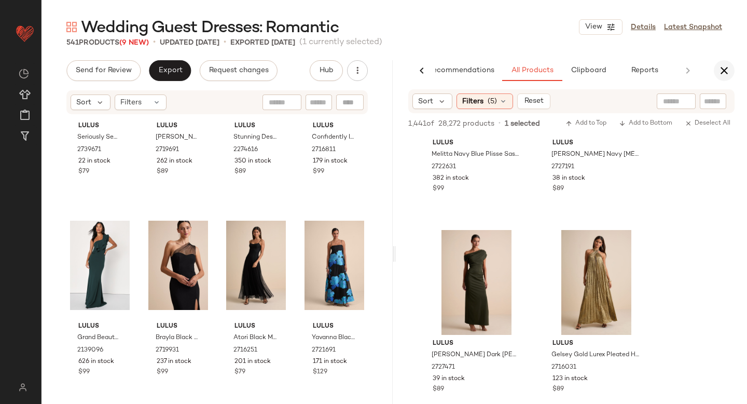
click at [720, 72] on icon "button" at bounding box center [724, 70] width 12 height 12
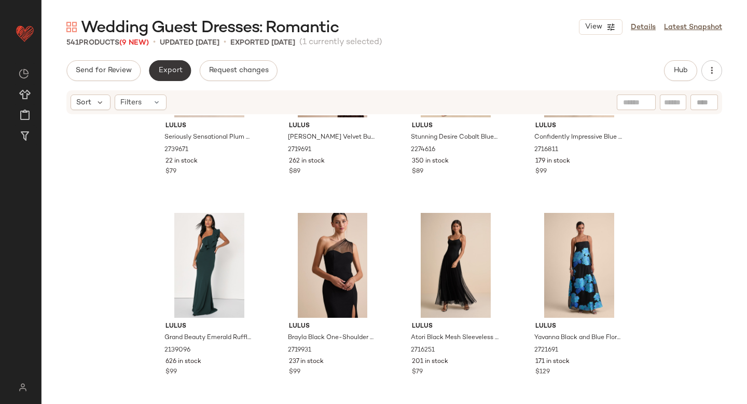
click at [169, 77] on button "Export" at bounding box center [170, 70] width 42 height 21
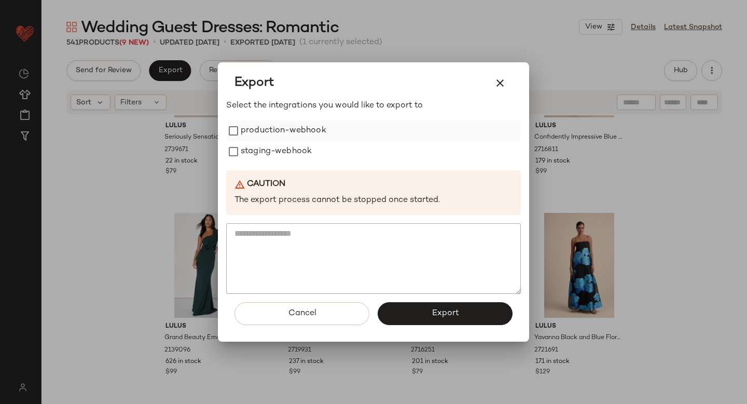
click at [255, 132] on label "production-webhook" at bounding box center [284, 130] width 86 height 21
click at [261, 145] on label "staging-webhook" at bounding box center [276, 151] width 71 height 21
click at [401, 312] on button "Export" at bounding box center [445, 313] width 135 height 23
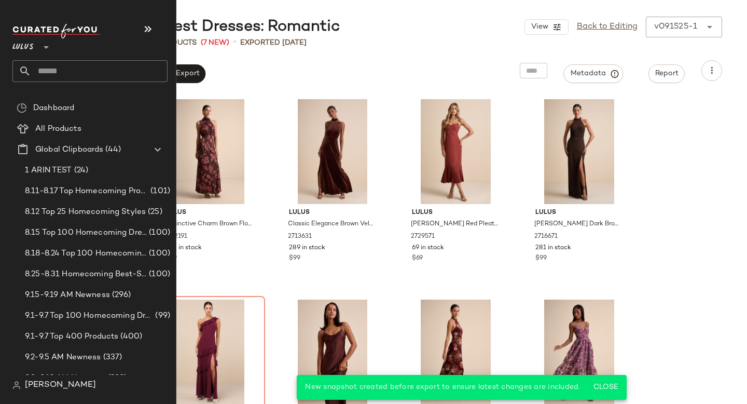
click at [67, 80] on input "text" at bounding box center [99, 71] width 137 height 22
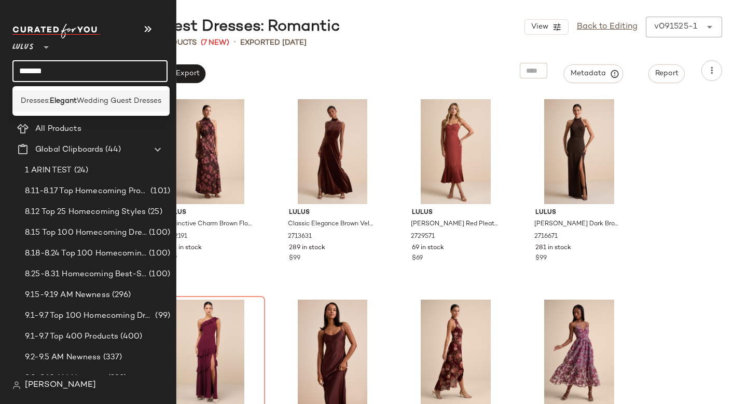
type input "*******"
click at [64, 111] on div "Dresses: Elegant Wedding Guest Dresses" at bounding box center [90, 100] width 157 height 21
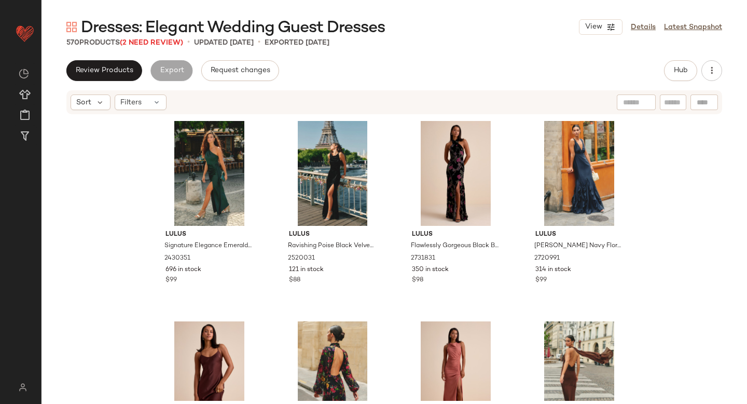
click at [149, 47] on div "570 Products (2 Need Review)" at bounding box center [124, 42] width 117 height 11
click at [160, 44] on span "(2 Need Review)" at bounding box center [151, 43] width 63 height 8
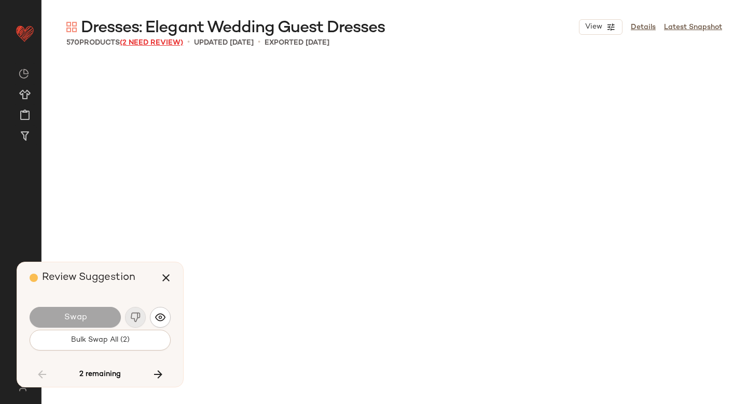
scroll to position [7614, 0]
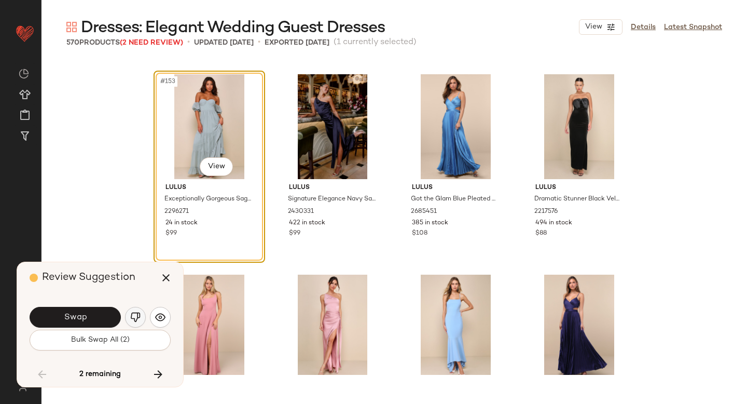
click at [140, 318] on img "button" at bounding box center [135, 317] width 10 height 10
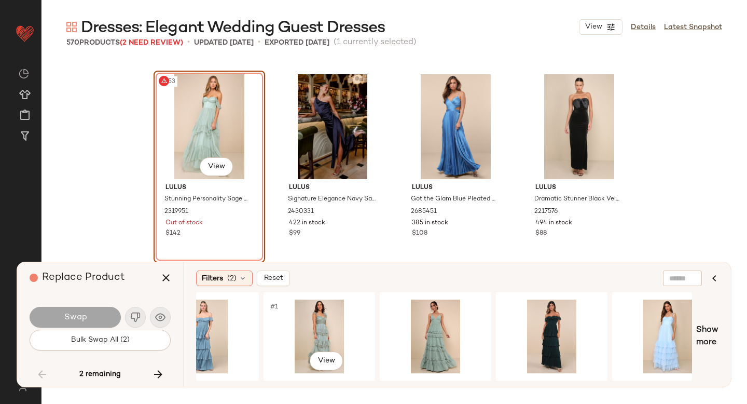
scroll to position [0, 285]
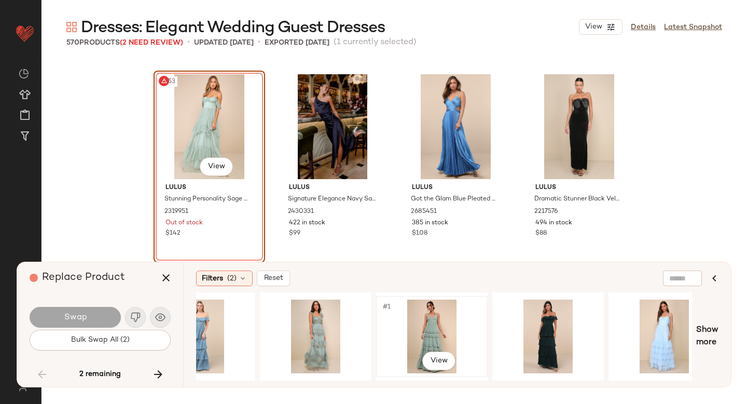
click at [433, 325] on div "#1 View" at bounding box center [432, 337] width 104 height 74
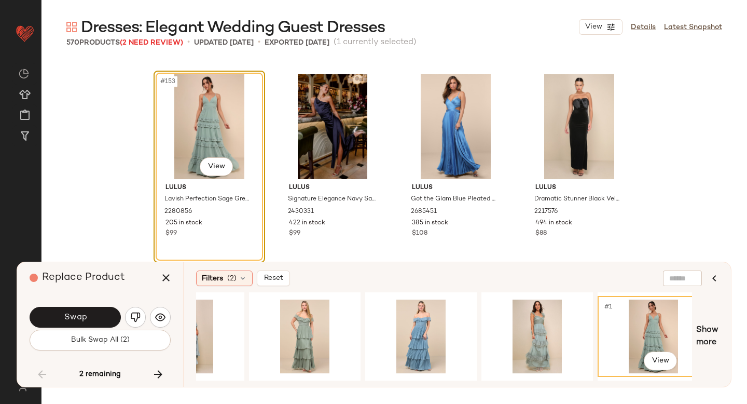
scroll to position [0, 0]
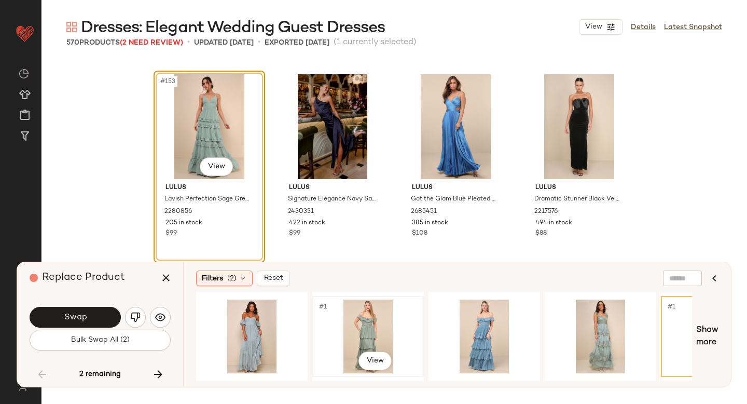
click at [370, 326] on div "#1 View" at bounding box center [368, 337] width 104 height 74
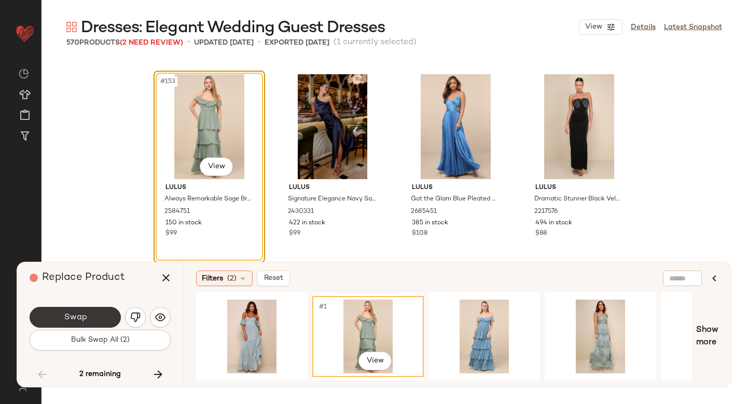
click at [105, 315] on button "Swap" at bounding box center [75, 317] width 91 height 21
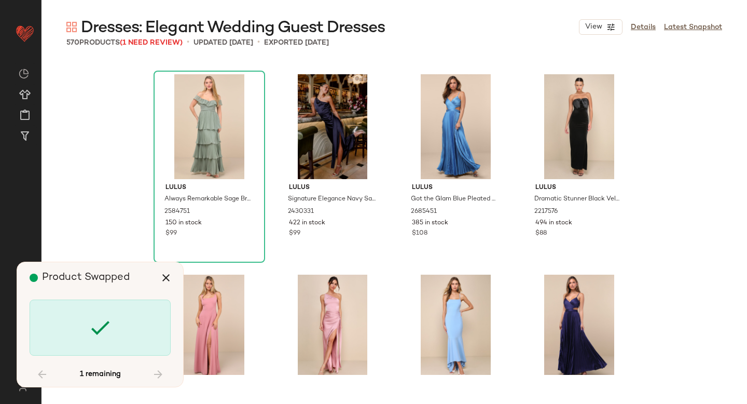
scroll to position [22441, 0]
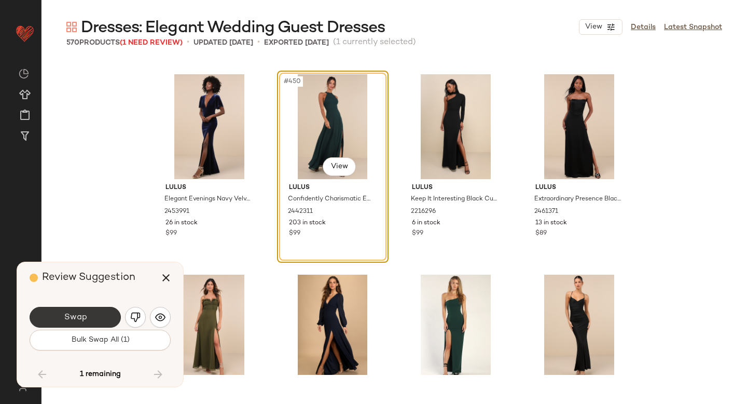
click at [101, 313] on button "Swap" at bounding box center [75, 317] width 91 height 21
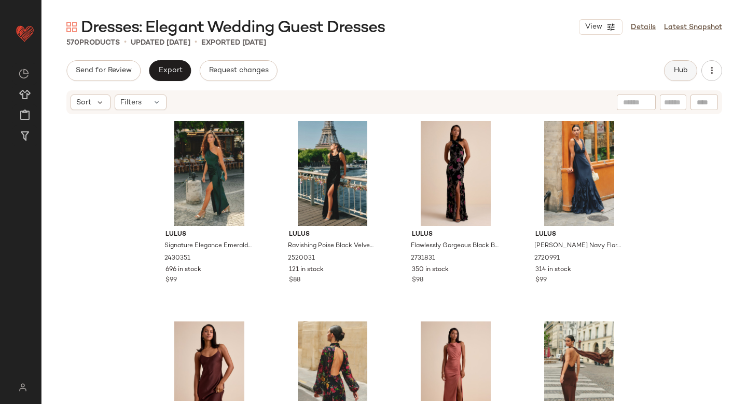
click at [689, 67] on button "Hub" at bounding box center [680, 70] width 33 height 21
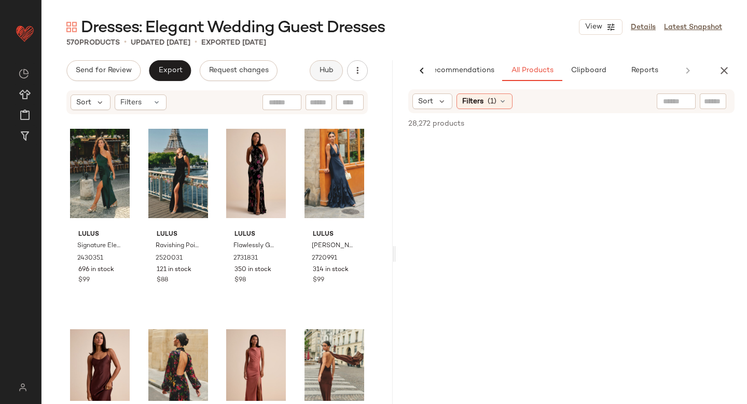
scroll to position [0, 24]
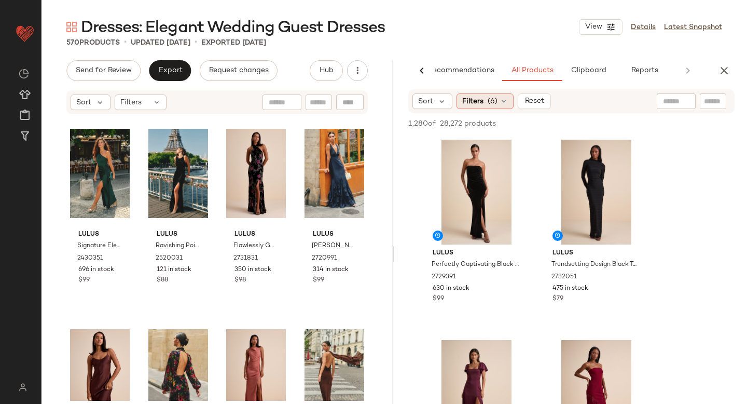
click at [482, 100] on span "Filters" at bounding box center [473, 101] width 21 height 11
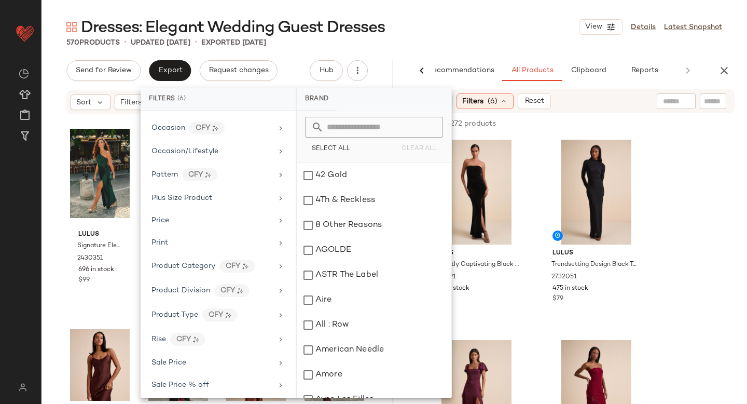
scroll to position [732, 0]
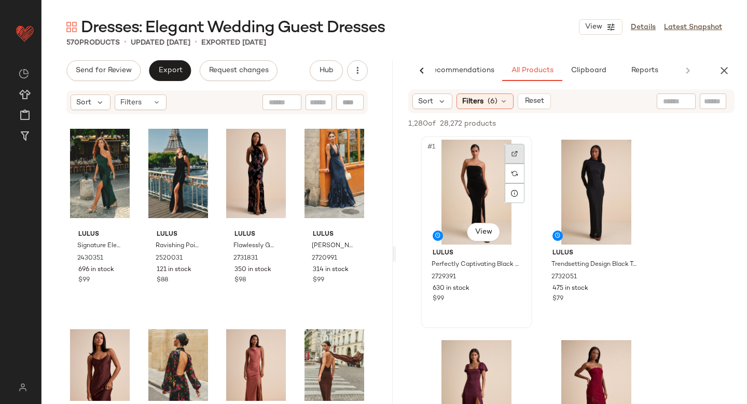
click at [516, 148] on div at bounding box center [515, 154] width 20 height 20
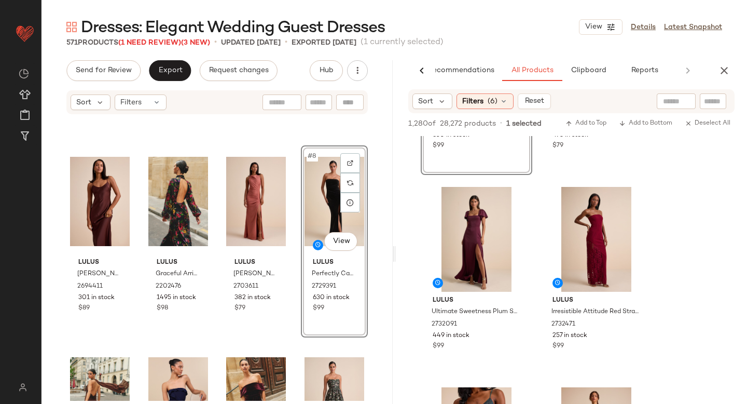
scroll to position [129, 0]
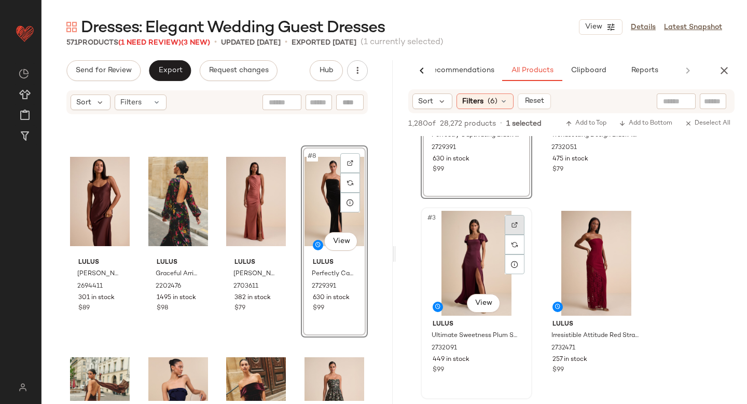
click at [514, 223] on img at bounding box center [515, 225] width 6 height 6
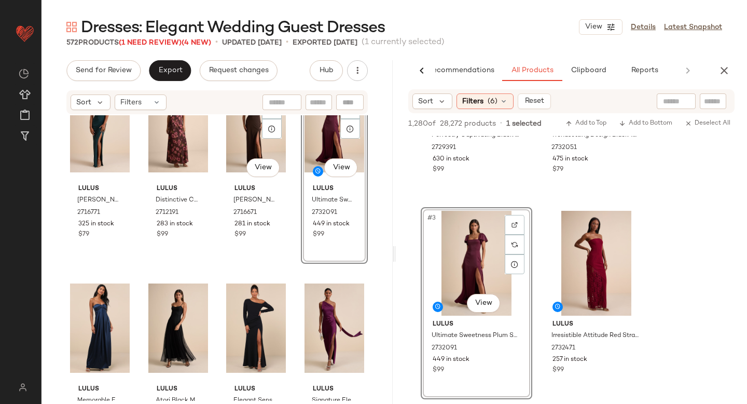
scroll to position [1062, 0]
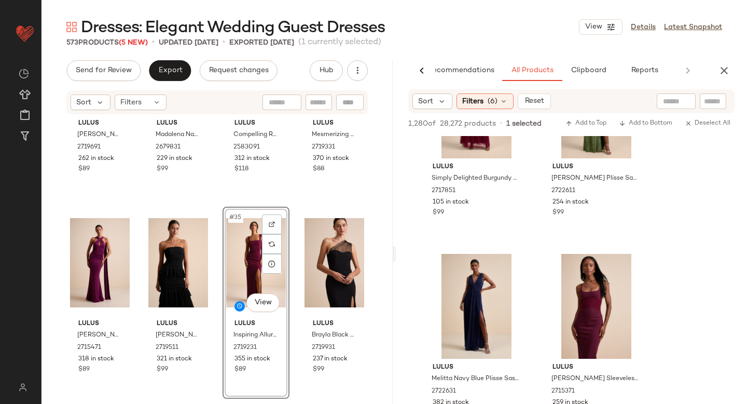
scroll to position [4342, 0]
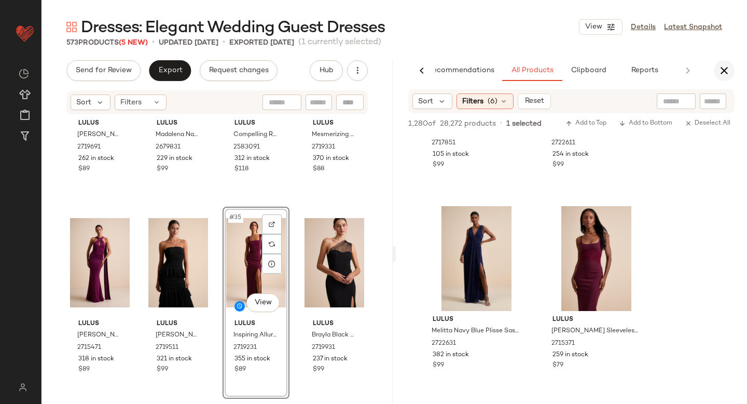
click at [732, 75] on button "button" at bounding box center [724, 70] width 21 height 21
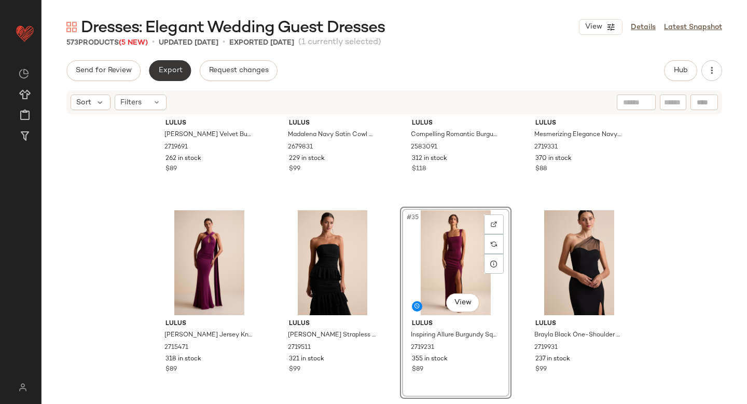
click at [167, 64] on button "Export" at bounding box center [170, 70] width 42 height 21
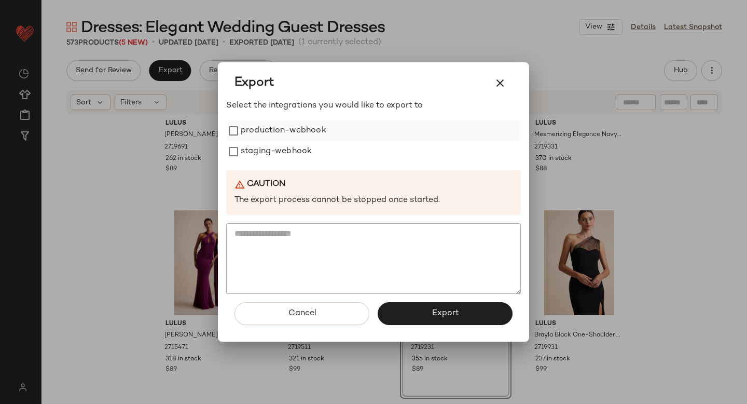
click at [252, 126] on label "production-webhook" at bounding box center [284, 130] width 86 height 21
click at [256, 154] on label "staging-webhook" at bounding box center [276, 151] width 71 height 21
click at [471, 310] on button "Export" at bounding box center [445, 313] width 135 height 23
click at [471, 310] on div "Export" at bounding box center [445, 313] width 135 height 23
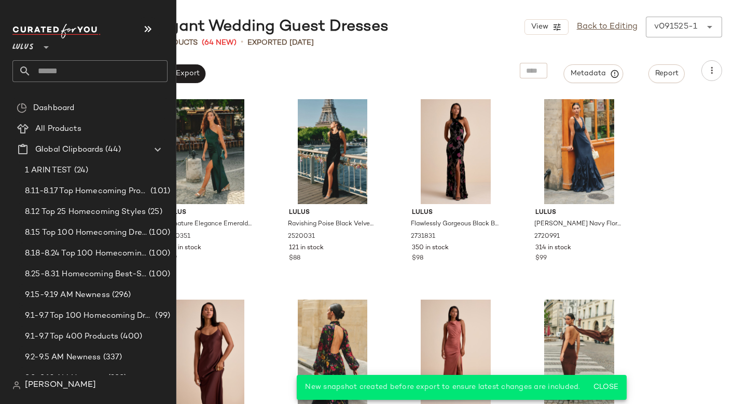
click at [65, 64] on input "text" at bounding box center [99, 71] width 137 height 22
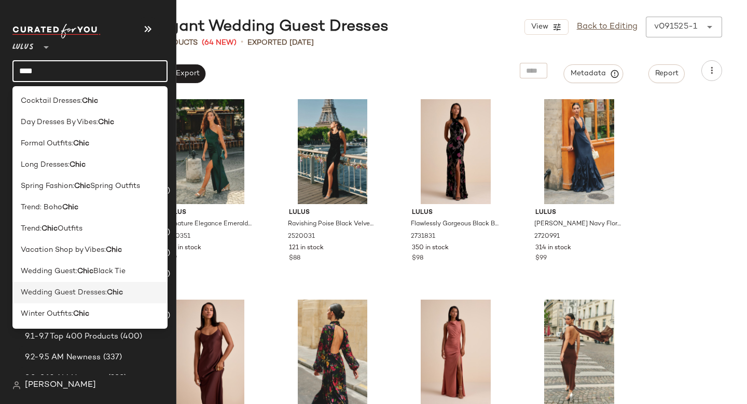
type input "****"
click at [82, 291] on span "Wedding Guest Dresses:" at bounding box center [64, 292] width 86 height 11
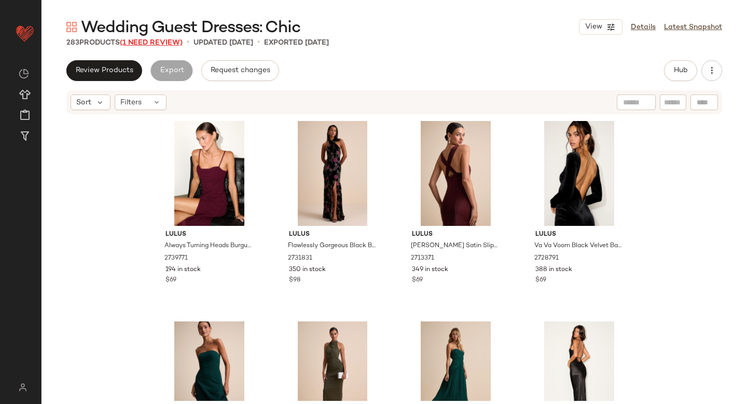
click at [158, 42] on span "(1 Need Review)" at bounding box center [151, 43] width 63 height 8
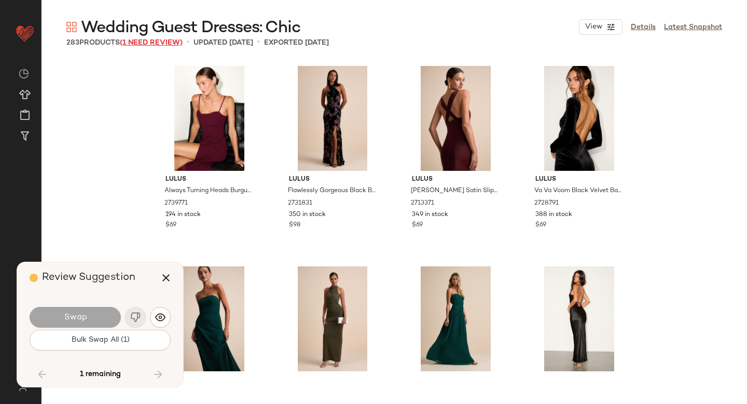
scroll to position [12623, 0]
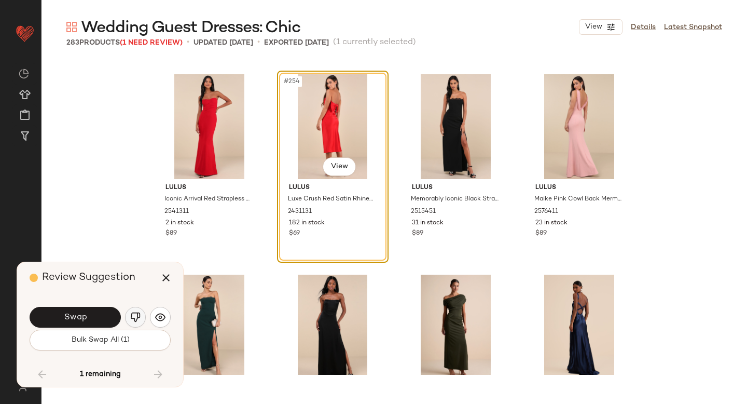
click at [141, 316] on button "button" at bounding box center [135, 317] width 21 height 21
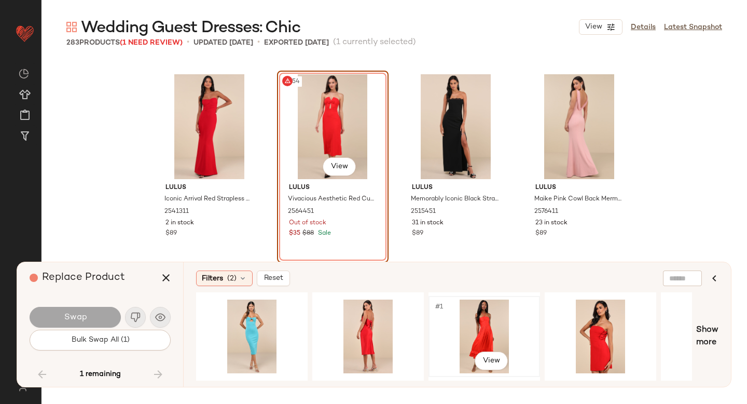
click at [501, 328] on div "#1 View" at bounding box center [484, 337] width 104 height 74
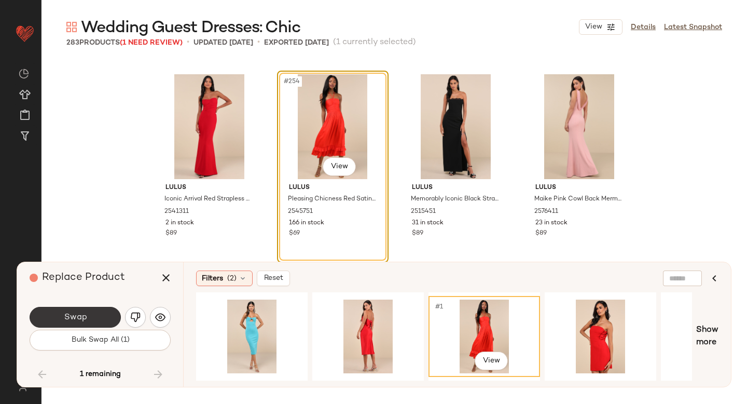
click at [76, 323] on button "Swap" at bounding box center [75, 317] width 91 height 21
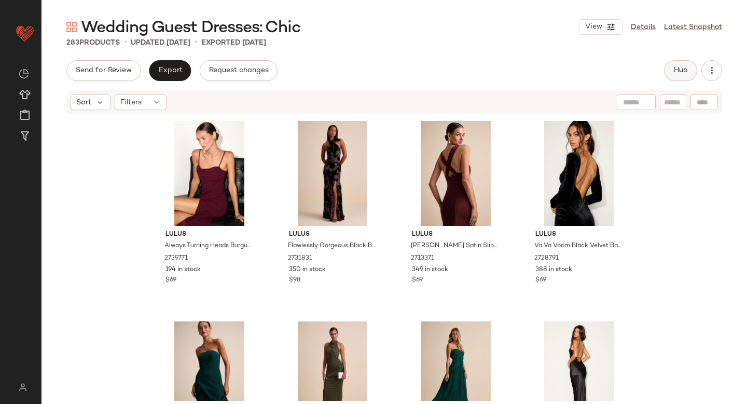
click at [685, 73] on span "Hub" at bounding box center [681, 70] width 15 height 8
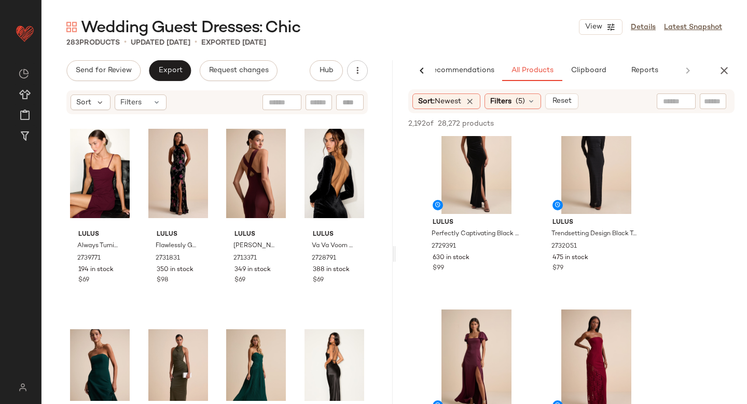
scroll to position [48, 0]
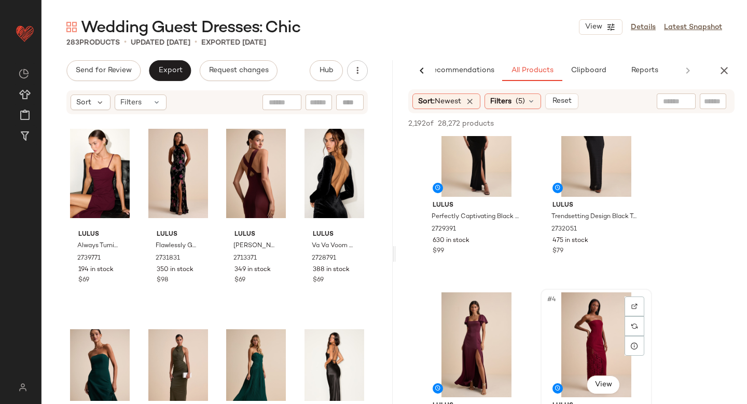
click at [627, 299] on div at bounding box center [635, 306] width 20 height 20
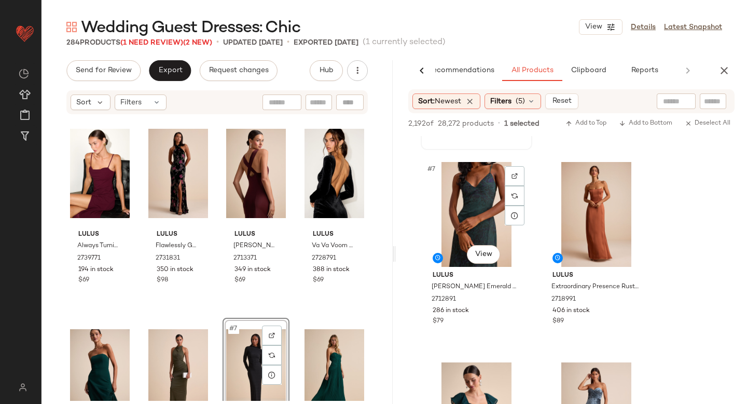
scroll to position [582, 0]
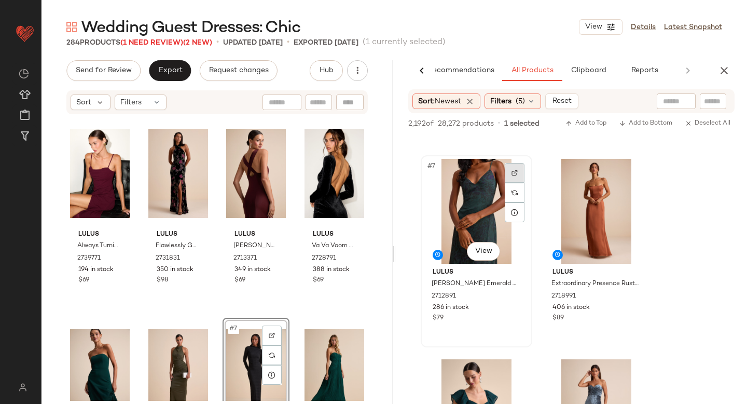
click at [517, 170] on img at bounding box center [515, 173] width 6 height 6
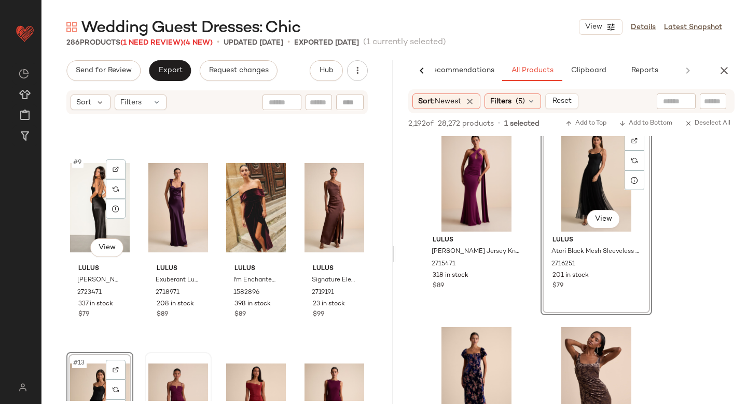
scroll to position [377, 0]
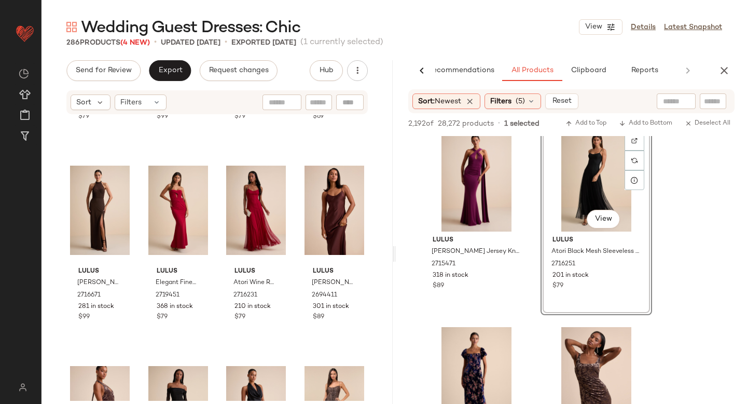
scroll to position [778, 0]
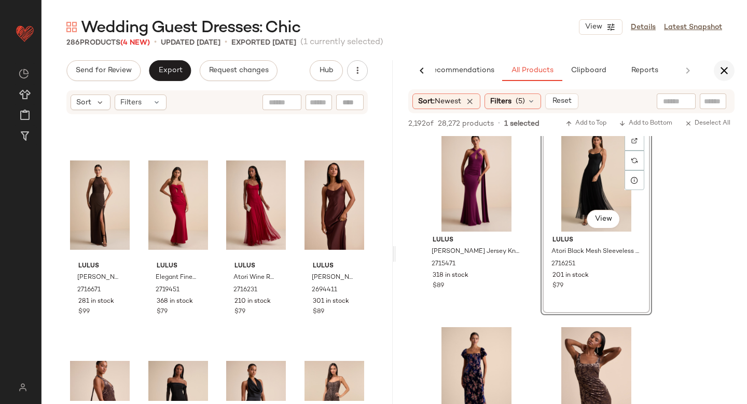
click at [724, 69] on icon "button" at bounding box center [724, 70] width 12 height 12
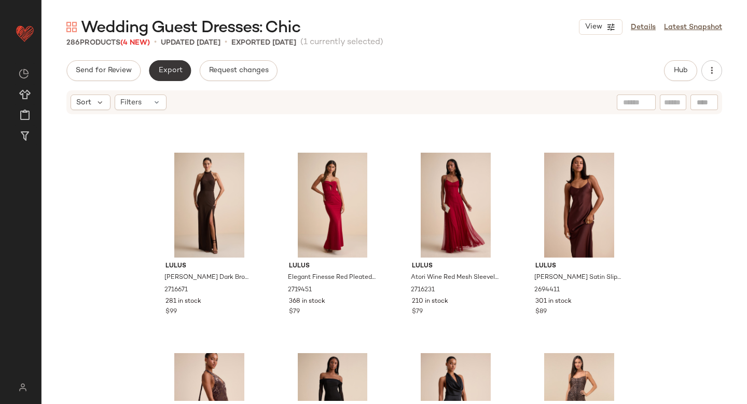
click at [169, 77] on button "Export" at bounding box center [170, 70] width 42 height 21
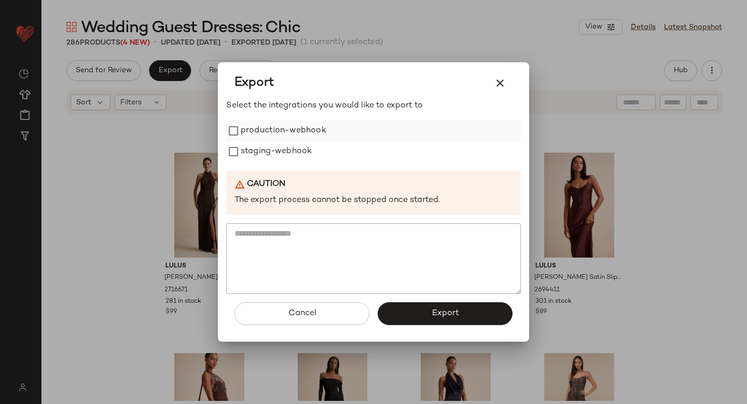
click at [254, 129] on label "production-webhook" at bounding box center [284, 130] width 86 height 21
click at [254, 147] on label "staging-webhook" at bounding box center [276, 151] width 71 height 21
click at [399, 309] on button "Export" at bounding box center [445, 313] width 135 height 23
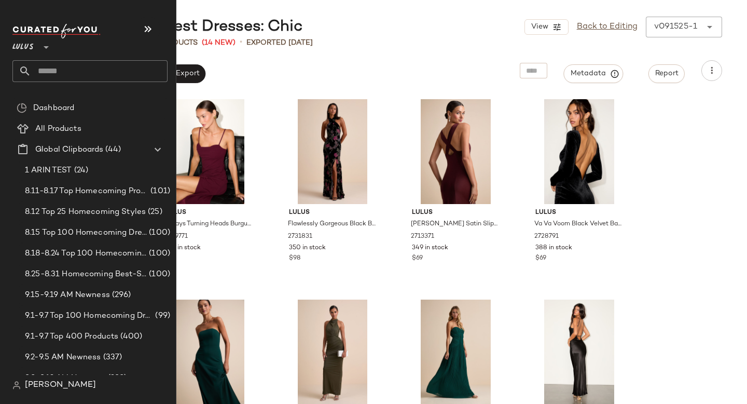
click at [75, 67] on input "text" at bounding box center [99, 71] width 137 height 22
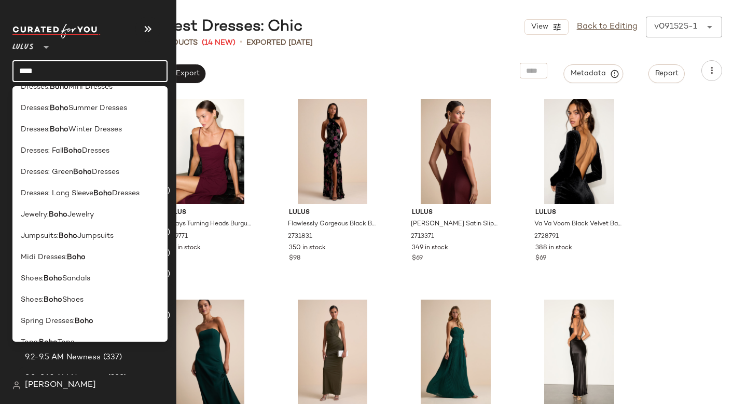
scroll to position [349, 0]
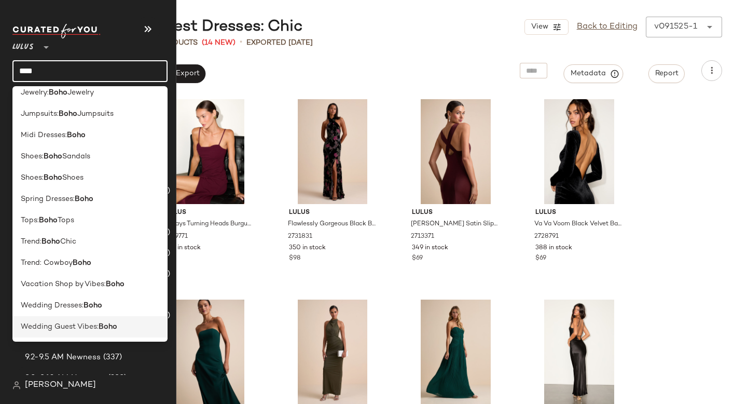
type input "****"
click at [99, 320] on div "Wedding Guest Vibes: Boho" at bounding box center [89, 326] width 155 height 21
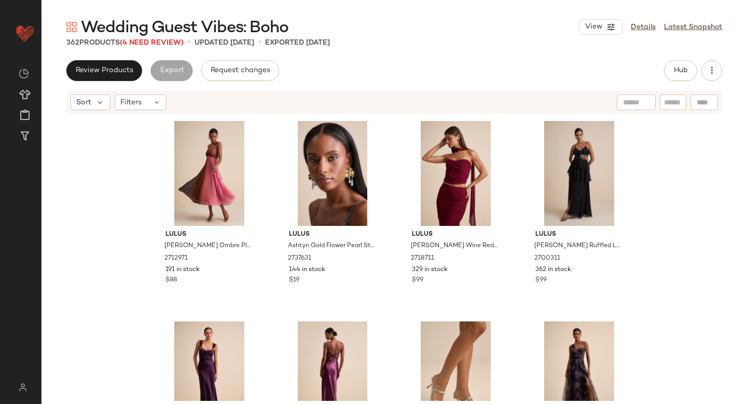
click at [473, 62] on div "Review Products Export Request changes Hub" at bounding box center [394, 70] width 656 height 21
click at [168, 47] on div "362 Products (4 Need Review)" at bounding box center [124, 42] width 117 height 11
click at [166, 37] on span "Wedding Guest Vibes: Boho" at bounding box center [185, 28] width 208 height 21
click at [164, 40] on span "(4 Need Review)" at bounding box center [152, 43] width 64 height 8
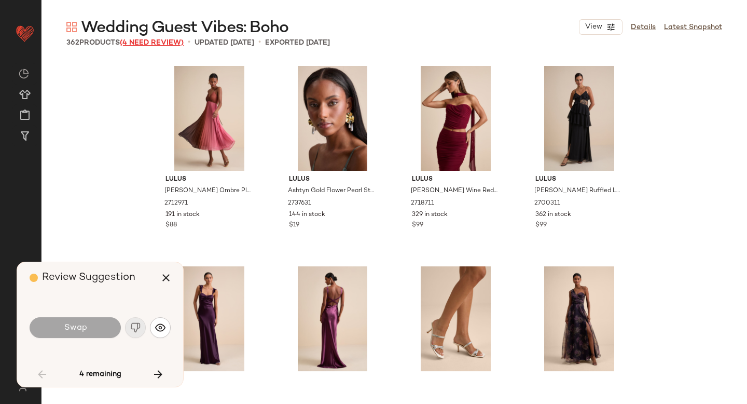
scroll to position [3006, 0]
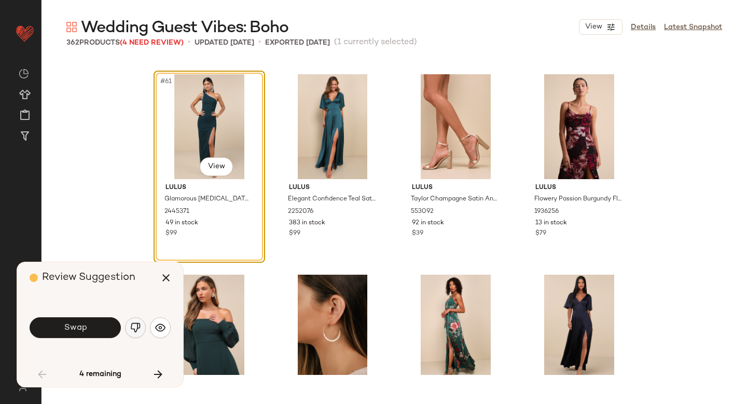
click at [133, 328] on img "button" at bounding box center [135, 327] width 10 height 10
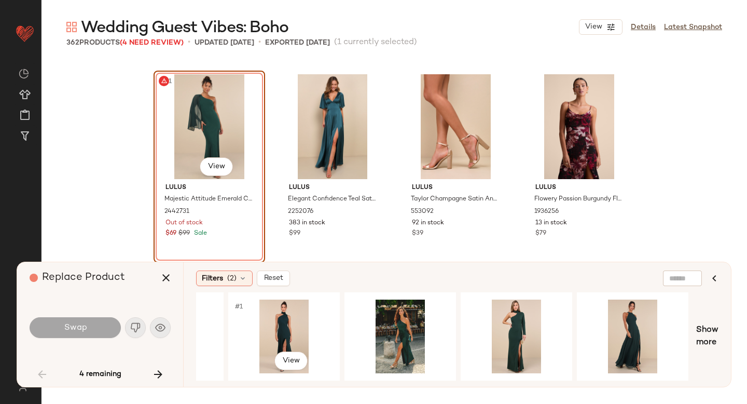
scroll to position [0, 318]
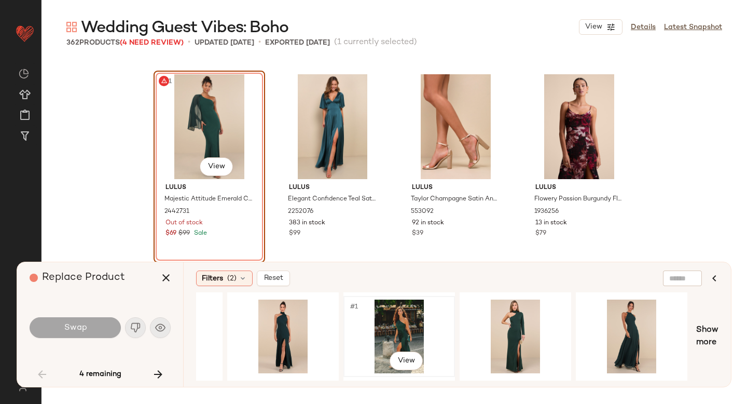
click at [395, 327] on div "#1 View" at bounding box center [399, 337] width 104 height 74
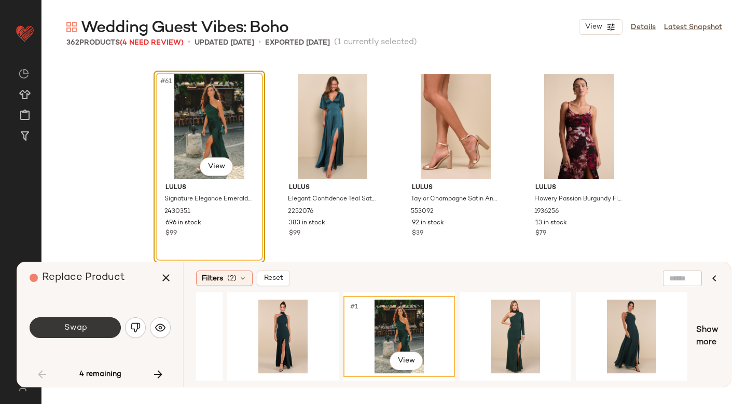
click at [102, 332] on button "Swap" at bounding box center [75, 327] width 91 height 21
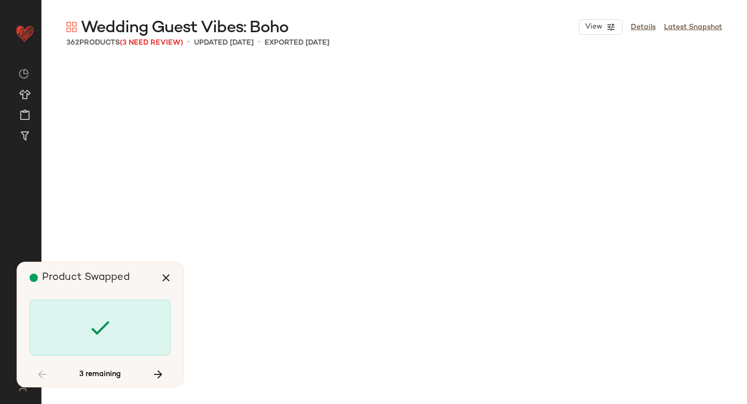
scroll to position [6211, 0]
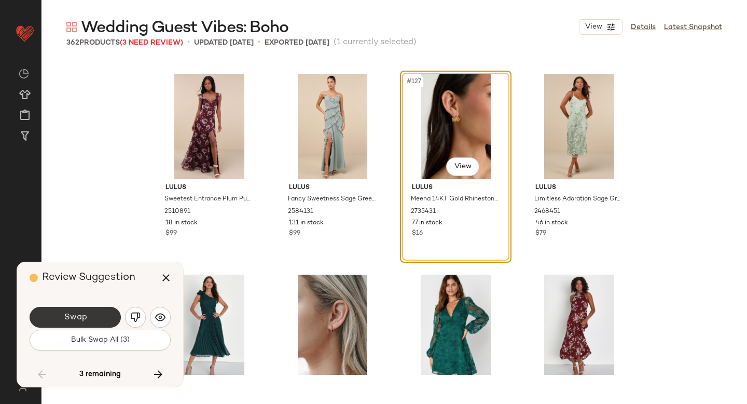
click at [96, 326] on button "Swap" at bounding box center [75, 317] width 91 height 21
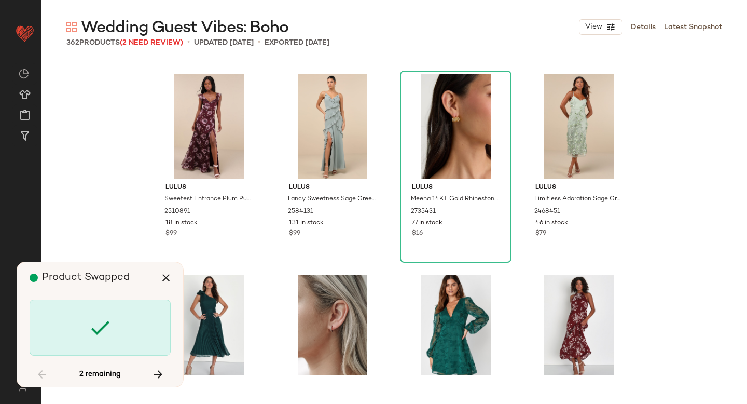
scroll to position [7213, 0]
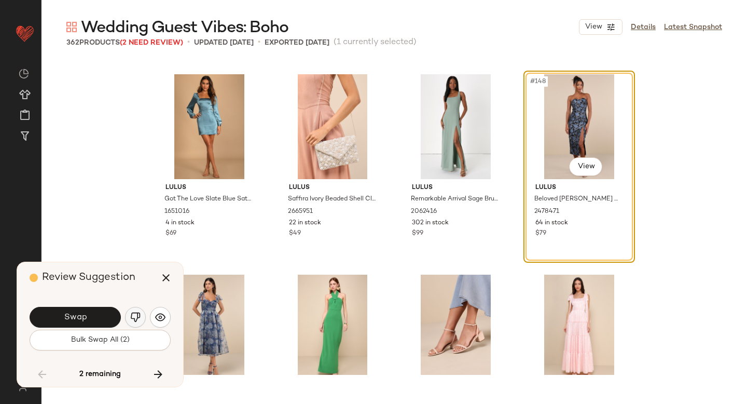
click at [132, 321] on img "button" at bounding box center [135, 317] width 10 height 10
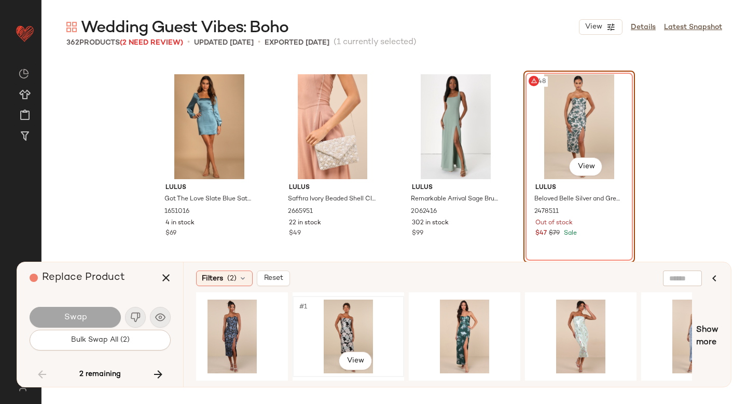
scroll to position [0, 21]
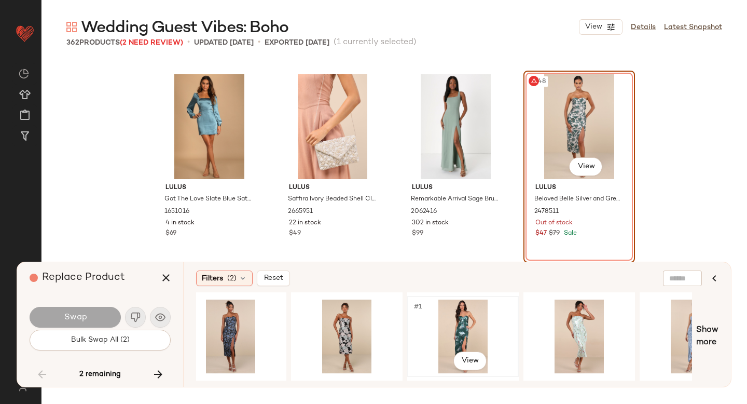
click at [410, 324] on div "#1 View" at bounding box center [464, 336] width 110 height 79
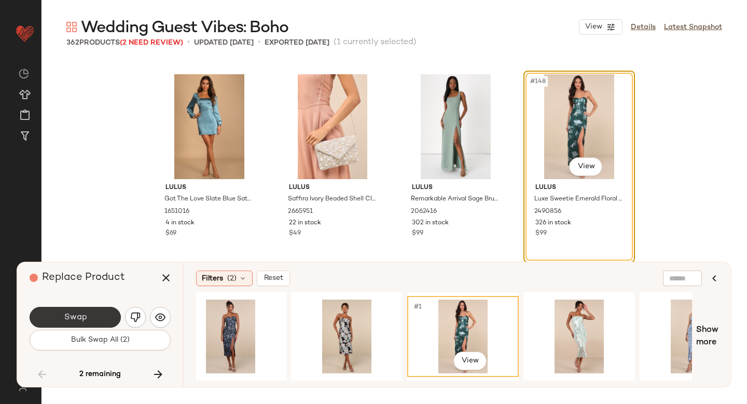
click at [102, 315] on button "Swap" at bounding box center [75, 317] width 91 height 21
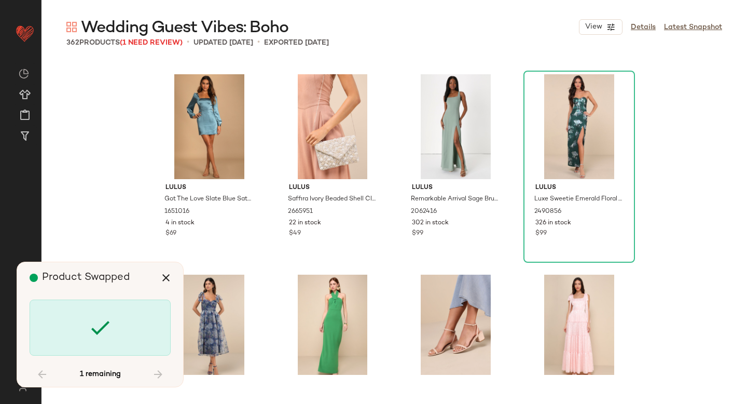
scroll to position [14827, 0]
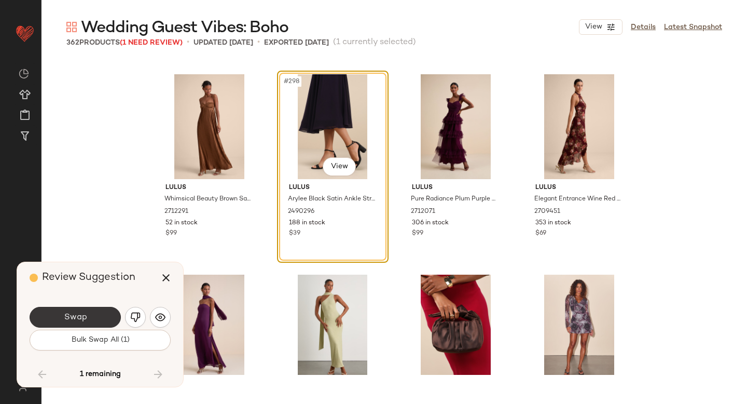
click at [104, 318] on button "Swap" at bounding box center [75, 317] width 91 height 21
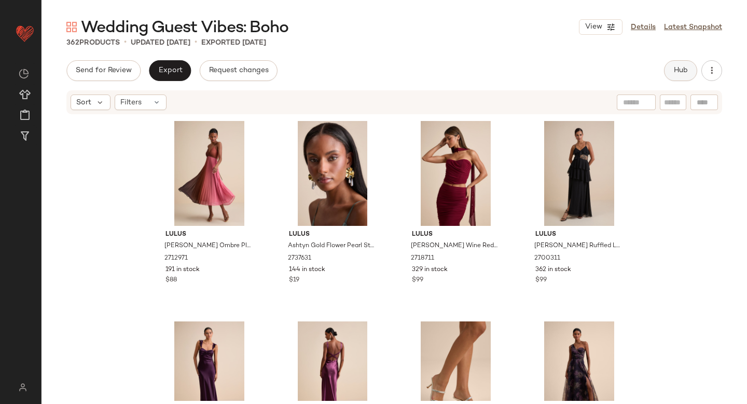
click at [674, 66] on span "Hub" at bounding box center [681, 70] width 15 height 8
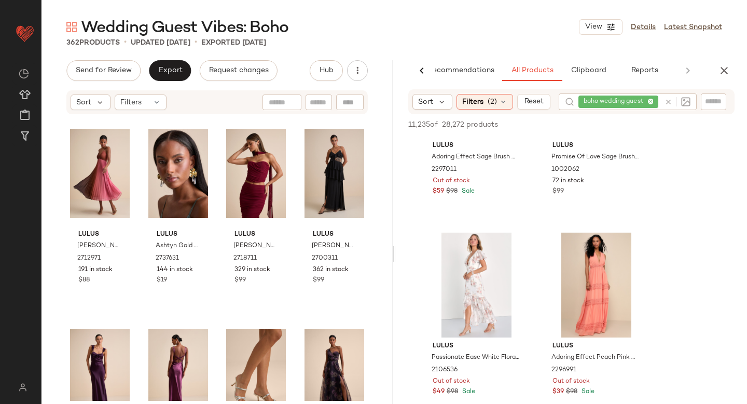
scroll to position [587, 0]
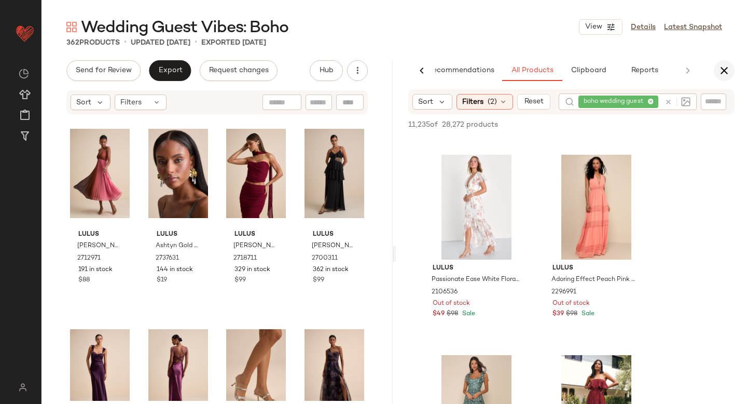
click at [724, 71] on icon "button" at bounding box center [724, 70] width 12 height 12
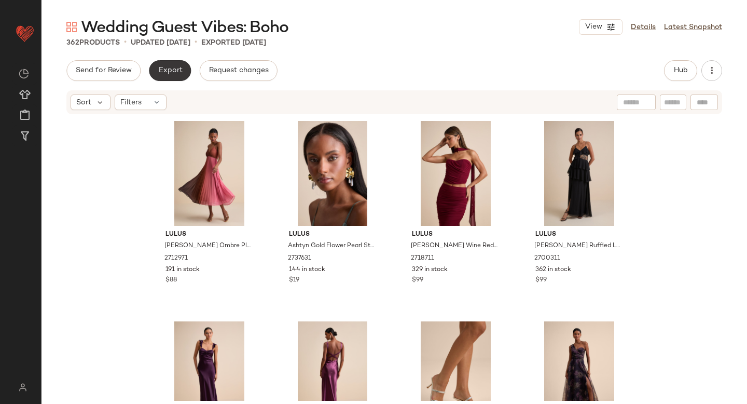
click at [184, 65] on button "Export" at bounding box center [170, 70] width 42 height 21
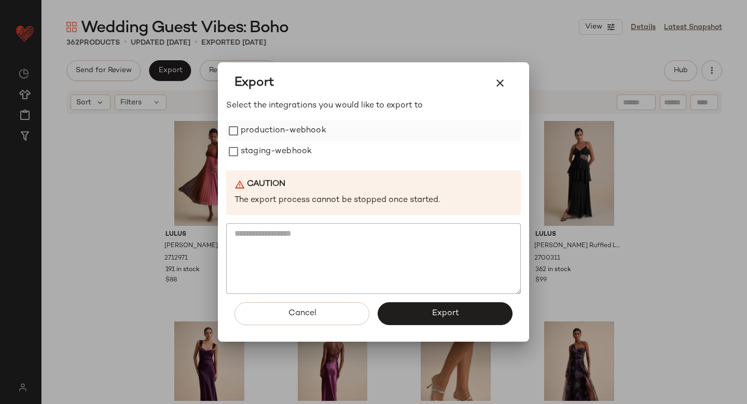
click at [291, 131] on label "production-webhook" at bounding box center [284, 130] width 86 height 21
click at [290, 149] on label "staging-webhook" at bounding box center [276, 151] width 71 height 21
click at [425, 310] on button "Export" at bounding box center [445, 313] width 135 height 23
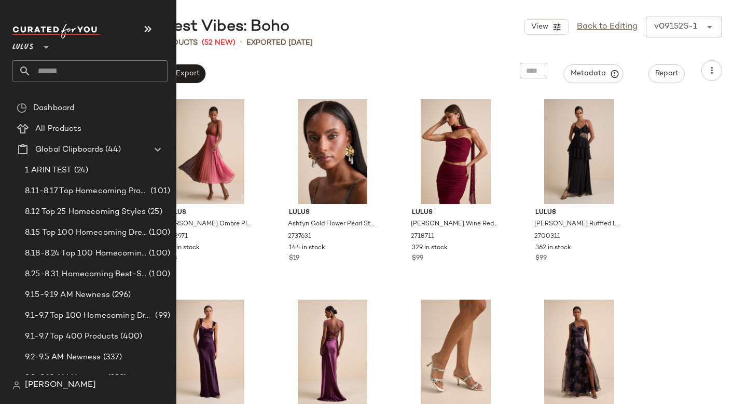
click at [89, 72] on input "text" at bounding box center [99, 71] width 137 height 22
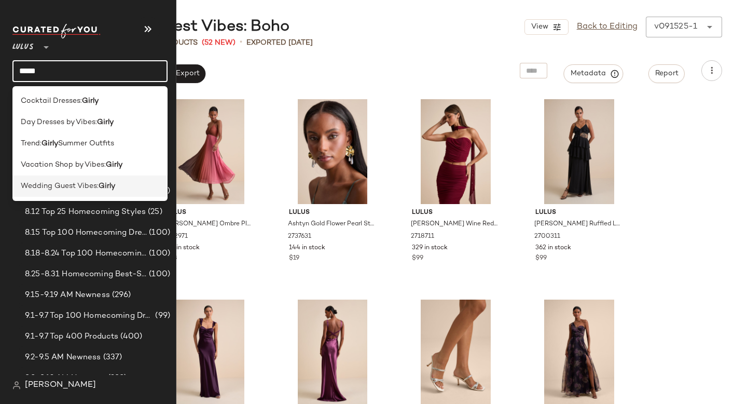
type input "*****"
click at [67, 180] on div "Wedding Guest Vibes: Girly" at bounding box center [89, 185] width 155 height 21
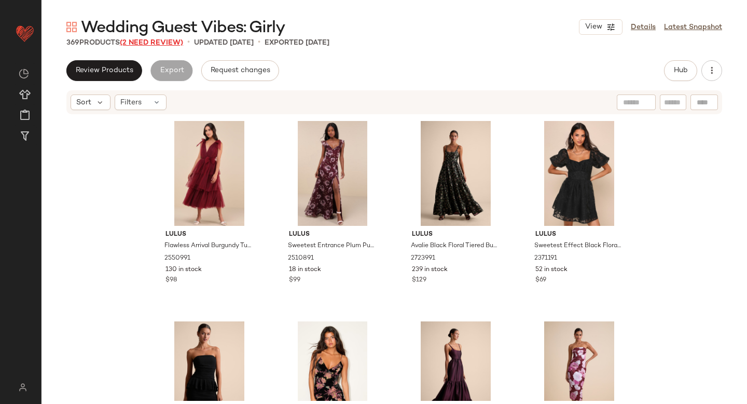
click at [156, 41] on span "(2 Need Review)" at bounding box center [151, 43] width 63 height 8
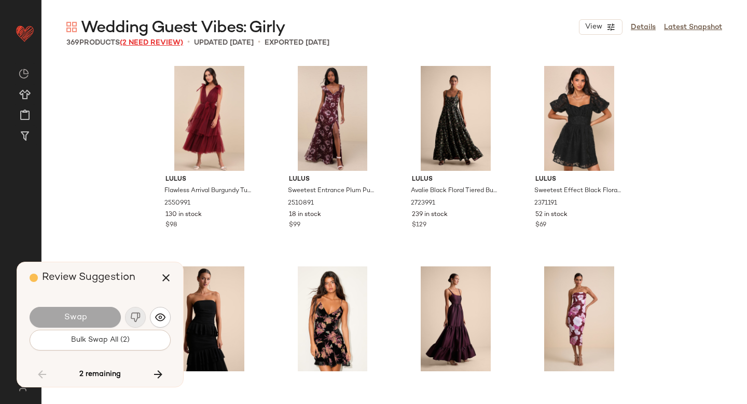
scroll to position [3807, 0]
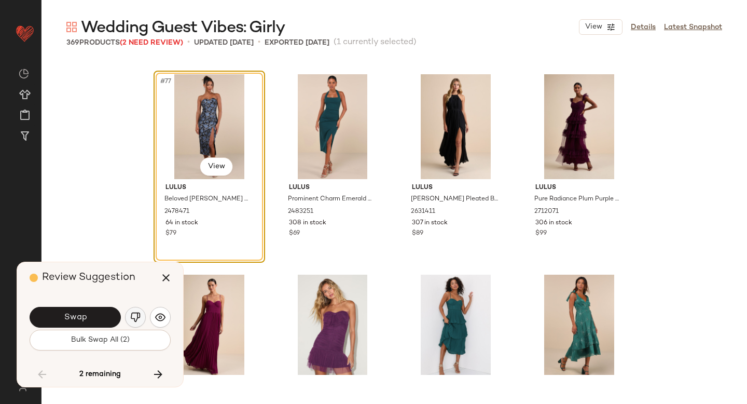
click at [129, 321] on button "button" at bounding box center [135, 317] width 21 height 21
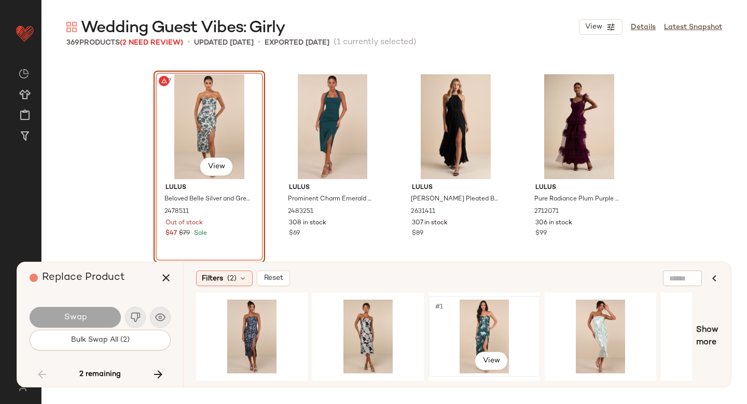
click at [493, 321] on div "#1 View" at bounding box center [484, 337] width 104 height 74
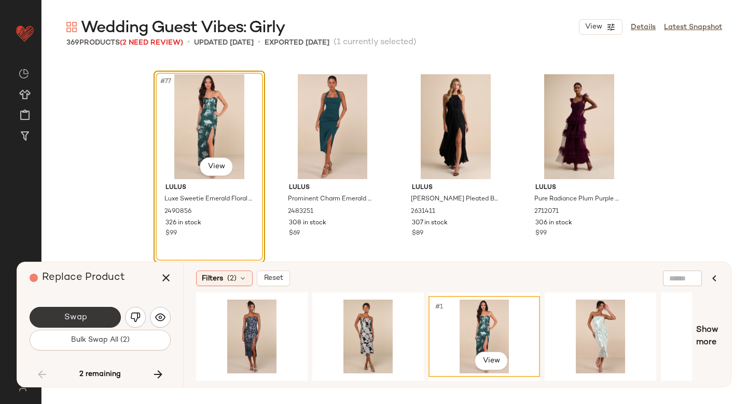
click at [69, 322] on button "Swap" at bounding box center [75, 317] width 91 height 21
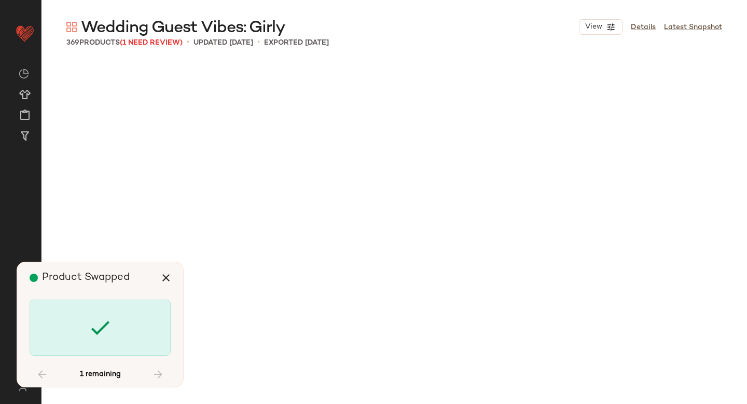
scroll to position [7013, 0]
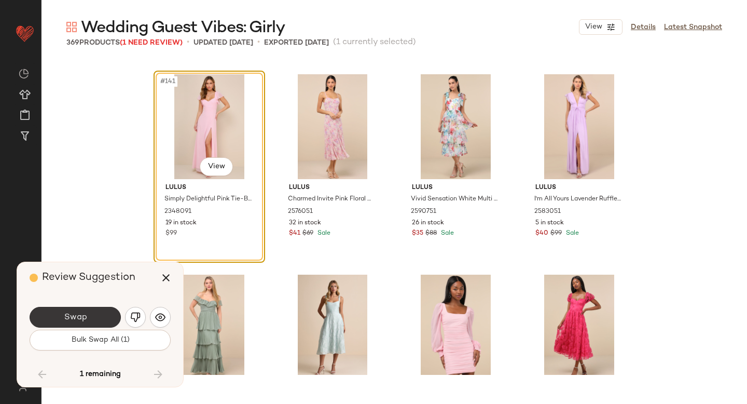
click at [91, 316] on button "Swap" at bounding box center [75, 317] width 91 height 21
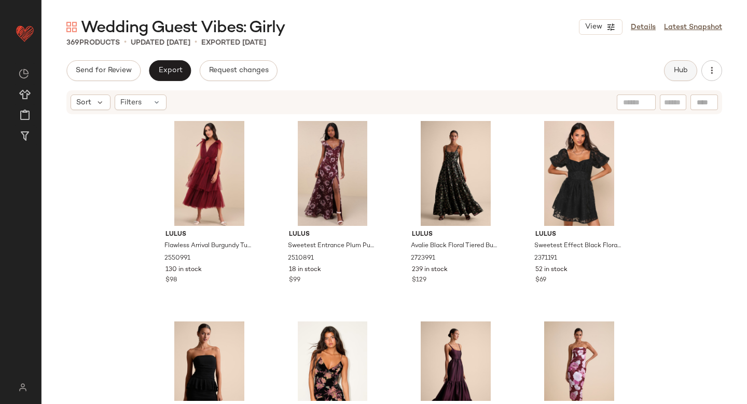
click at [690, 70] on button "Hub" at bounding box center [680, 70] width 33 height 21
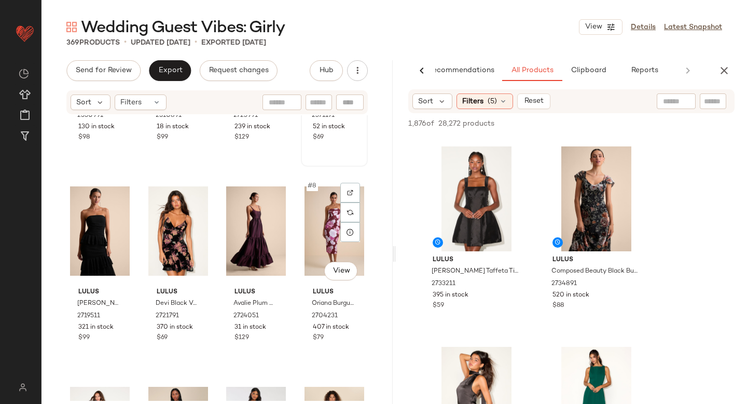
scroll to position [146, 0]
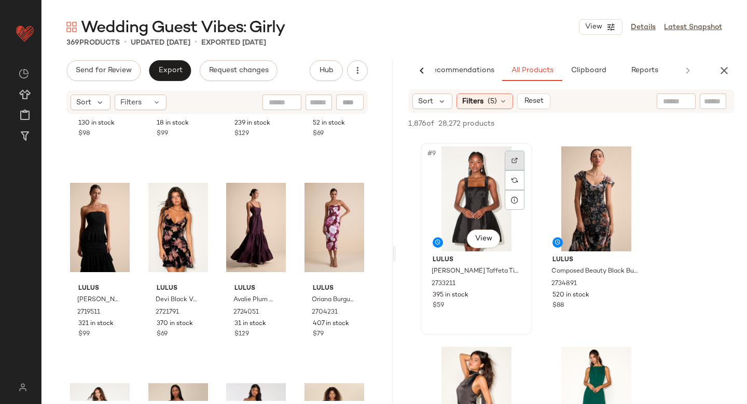
click at [511, 165] on div at bounding box center [515, 161] width 20 height 20
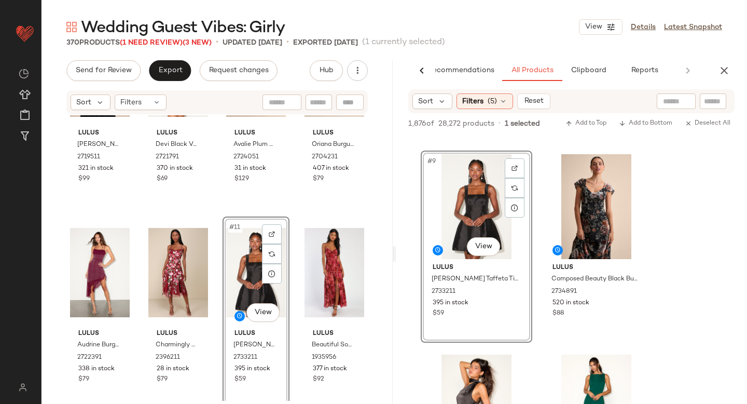
scroll to position [755, 0]
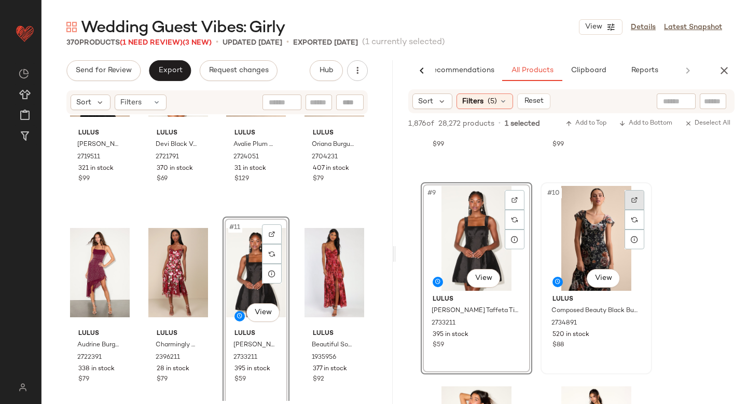
click at [636, 195] on div at bounding box center [635, 200] width 20 height 20
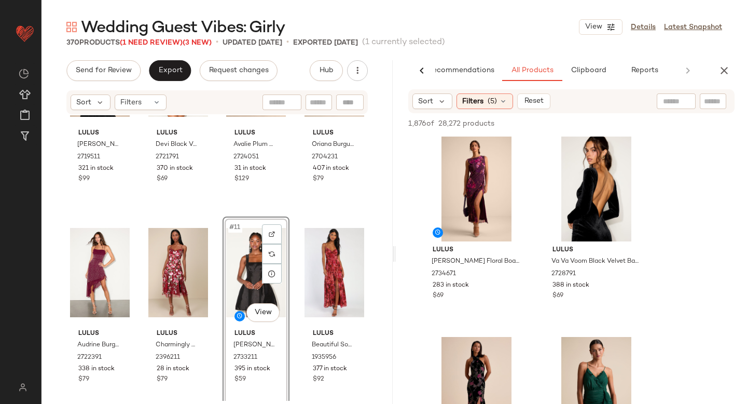
scroll to position [2804, 0]
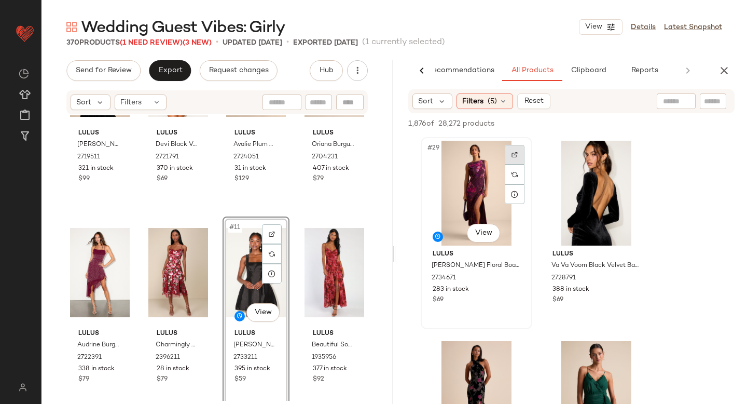
click at [520, 152] on div at bounding box center [515, 155] width 20 height 20
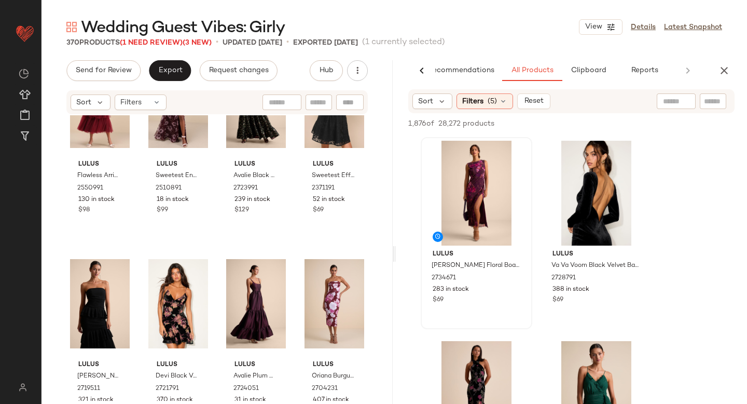
scroll to position [0, 0]
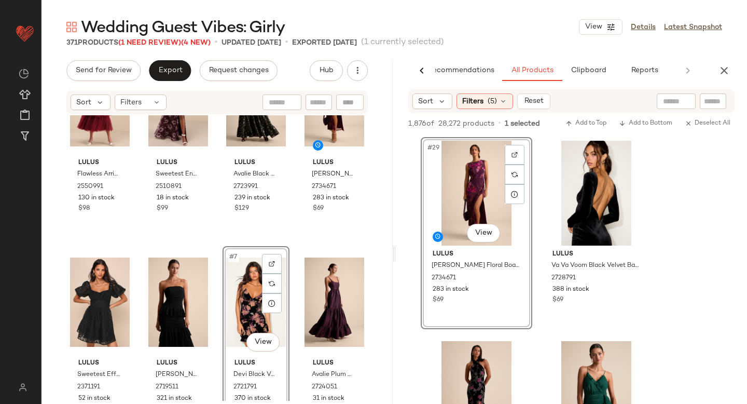
scroll to position [75, 0]
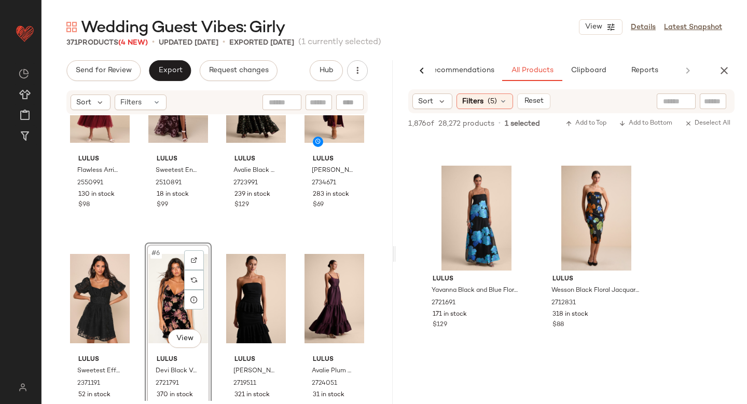
scroll to position [5918, 0]
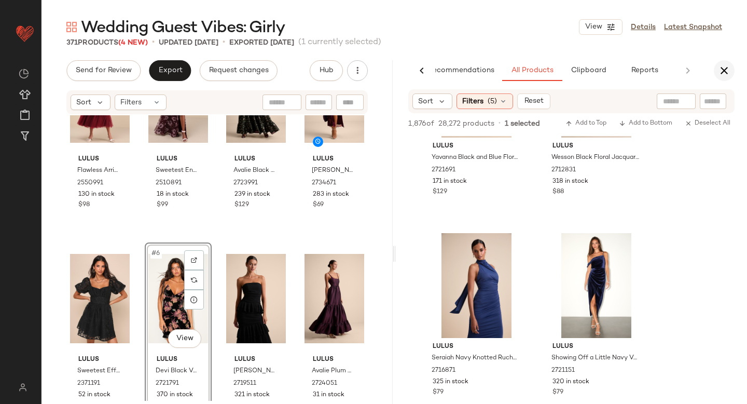
click at [726, 72] on icon "button" at bounding box center [724, 70] width 12 height 12
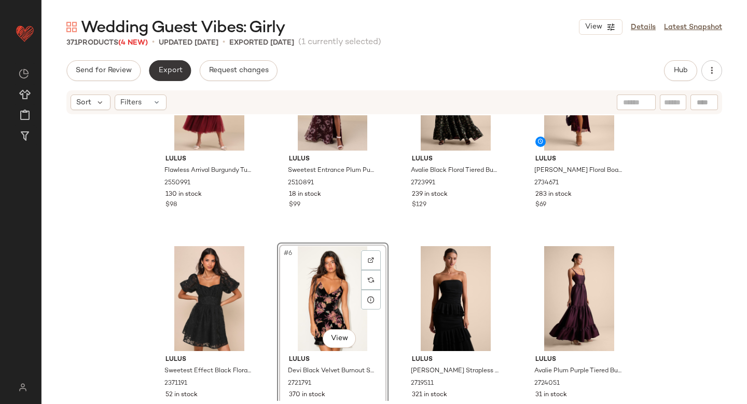
click at [176, 74] on span "Export" at bounding box center [170, 70] width 24 height 8
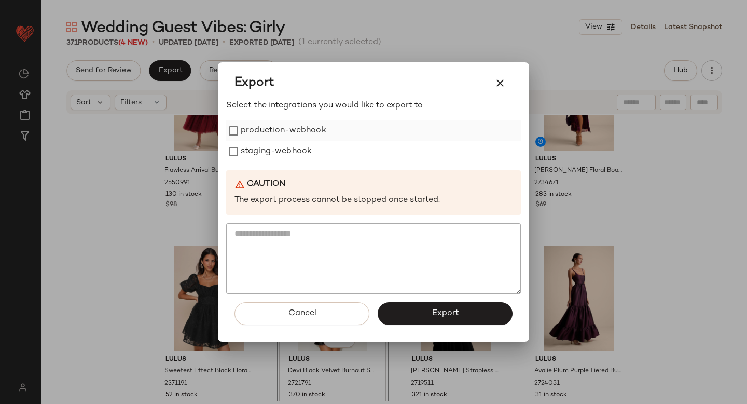
click at [249, 125] on label "production-webhook" at bounding box center [284, 130] width 86 height 21
click at [249, 149] on label "staging-webhook" at bounding box center [276, 151] width 71 height 21
click at [408, 315] on button "Export" at bounding box center [445, 313] width 135 height 23
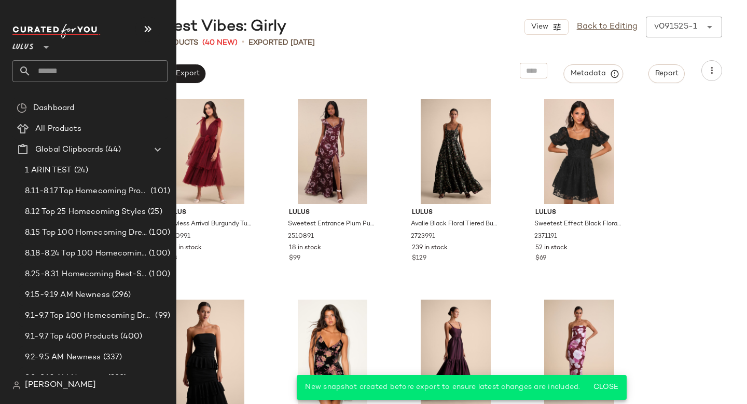
click at [66, 76] on input "text" at bounding box center [99, 71] width 137 height 22
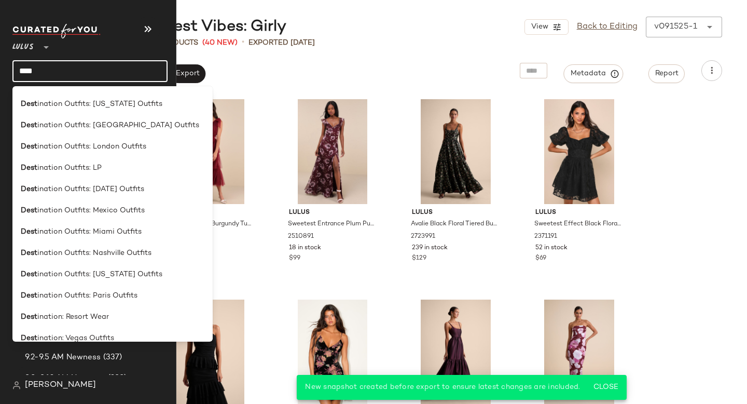
scroll to position [498, 0]
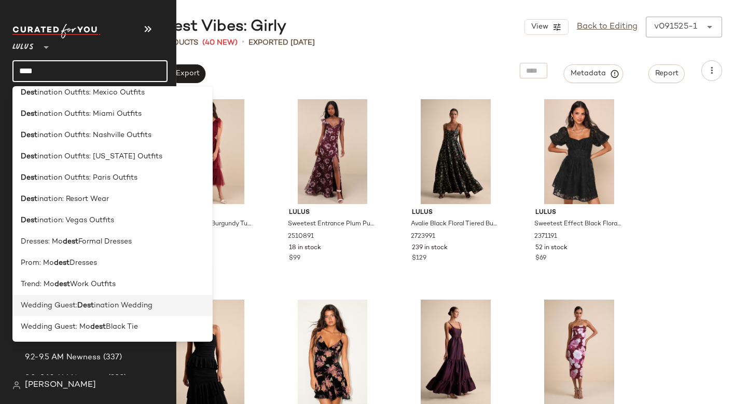
type input "****"
click at [73, 305] on span "Wedding Guest:" at bounding box center [49, 305] width 57 height 11
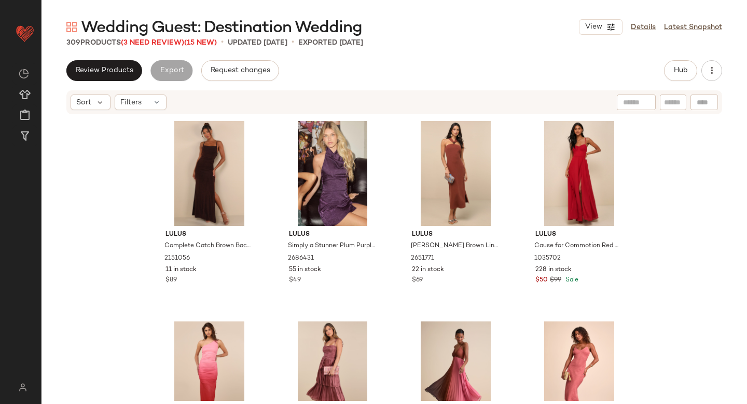
click at [155, 47] on div "309 Products (3 Need Review) (15 New)" at bounding box center [141, 42] width 151 height 11
click at [157, 45] on span "(3 Need Review)" at bounding box center [152, 43] width 63 height 8
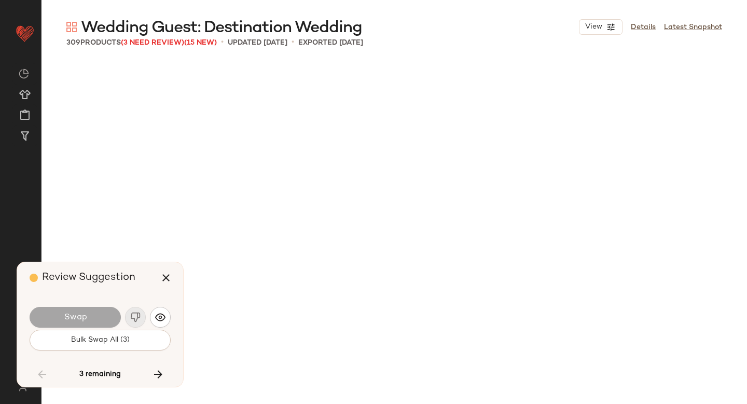
scroll to position [4208, 0]
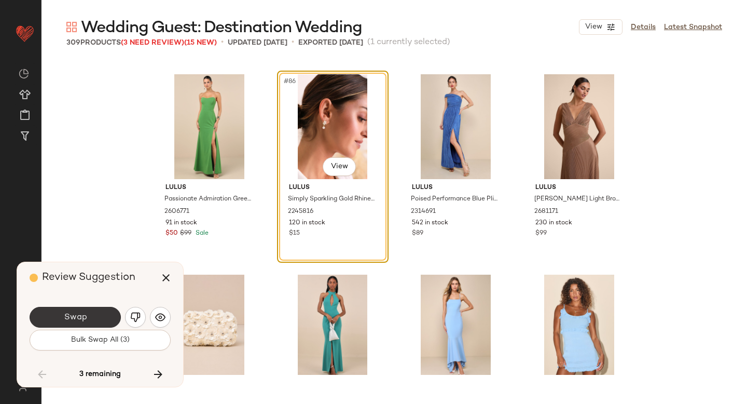
click at [99, 322] on button "Swap" at bounding box center [75, 317] width 91 height 21
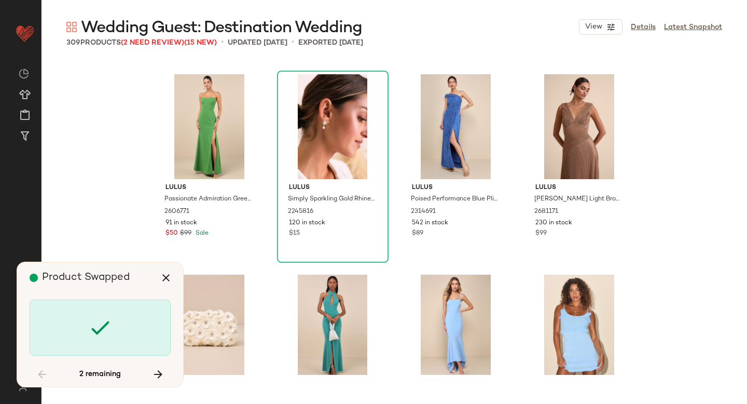
scroll to position [5009, 0]
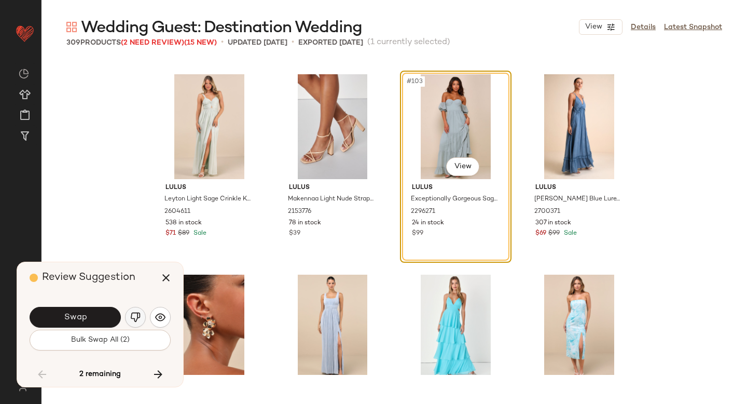
click at [136, 318] on img "button" at bounding box center [135, 317] width 10 height 10
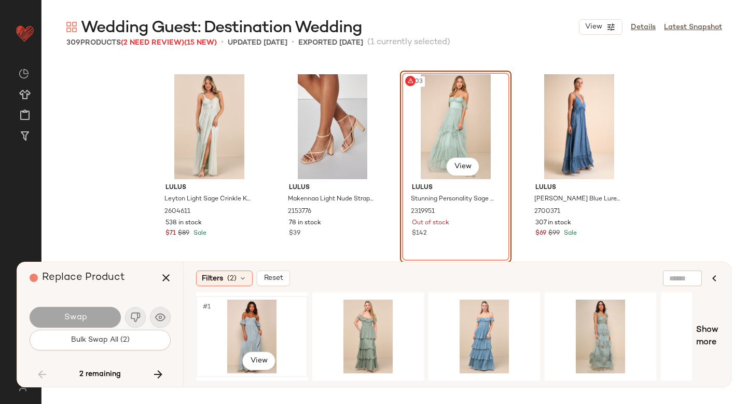
click at [255, 314] on div "#1 View" at bounding box center [252, 337] width 104 height 74
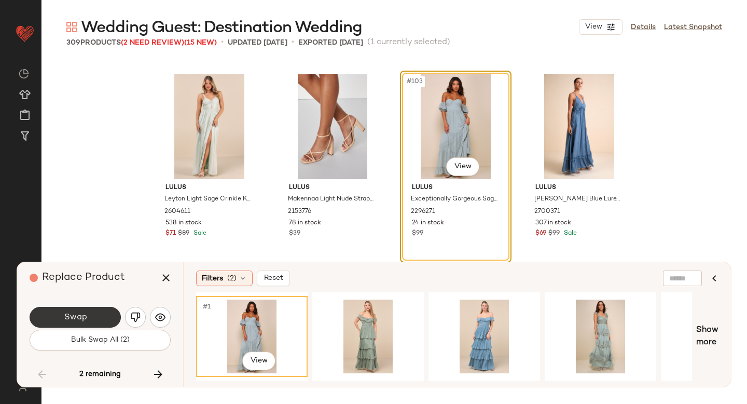
click at [82, 316] on span "Swap" at bounding box center [74, 317] width 23 height 10
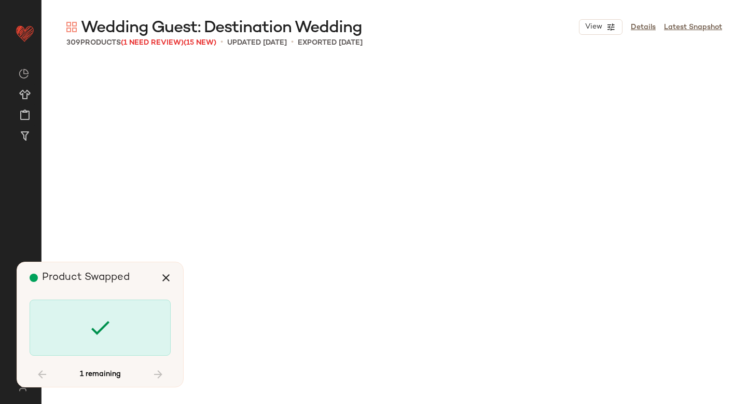
scroll to position [7614, 0]
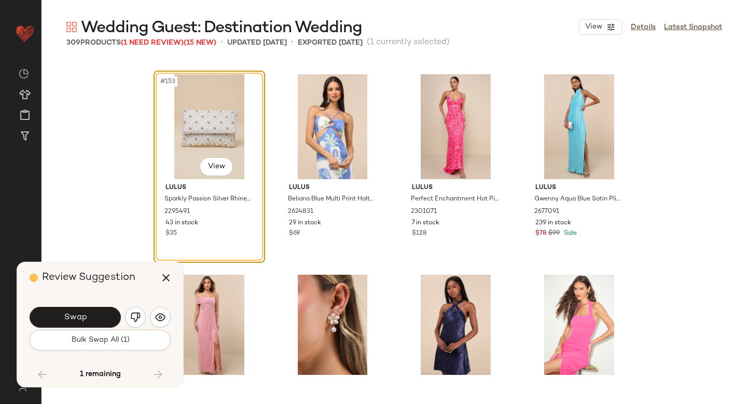
click at [82, 316] on span "Swap" at bounding box center [74, 317] width 23 height 10
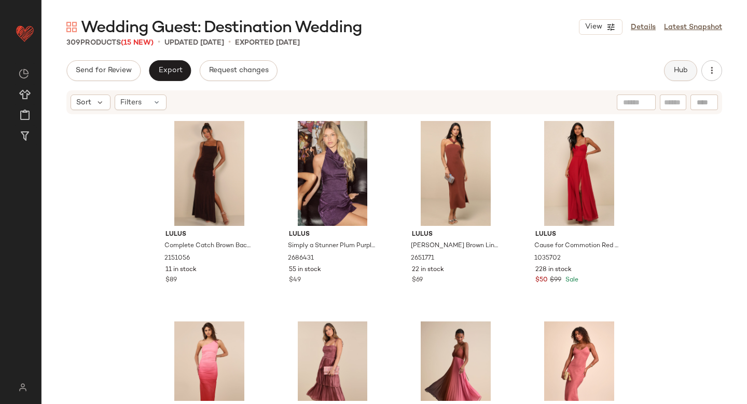
click at [690, 67] on button "Hub" at bounding box center [680, 70] width 33 height 21
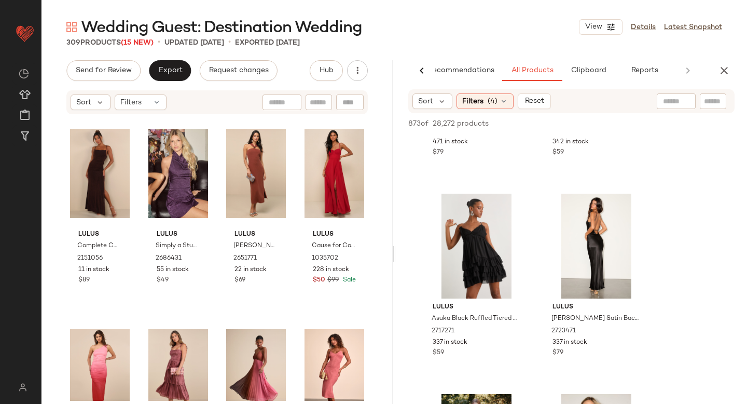
scroll to position [1140, 0]
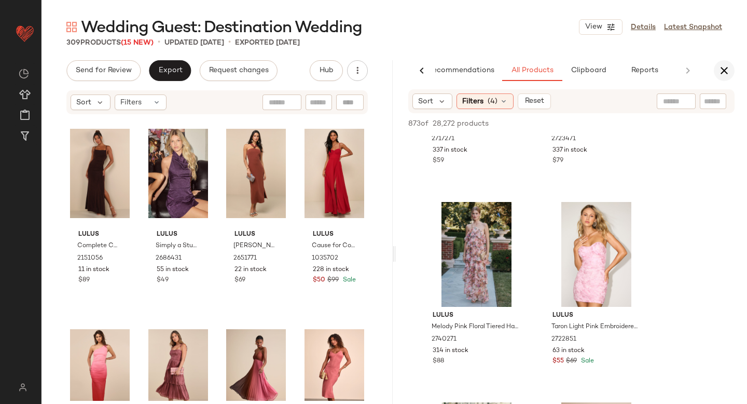
click at [728, 73] on icon "button" at bounding box center [724, 70] width 12 height 12
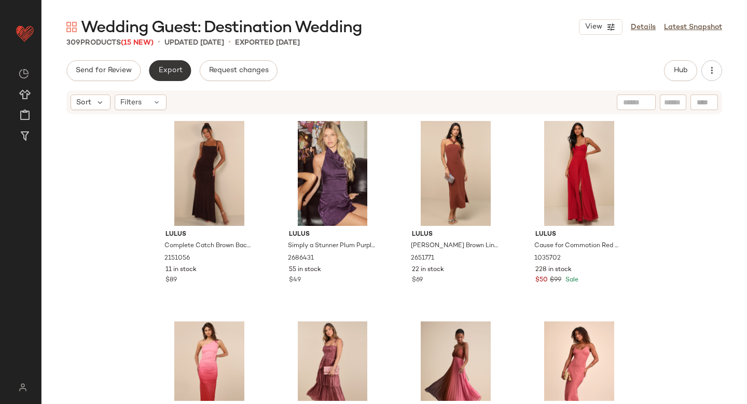
click at [180, 72] on span "Export" at bounding box center [170, 70] width 24 height 8
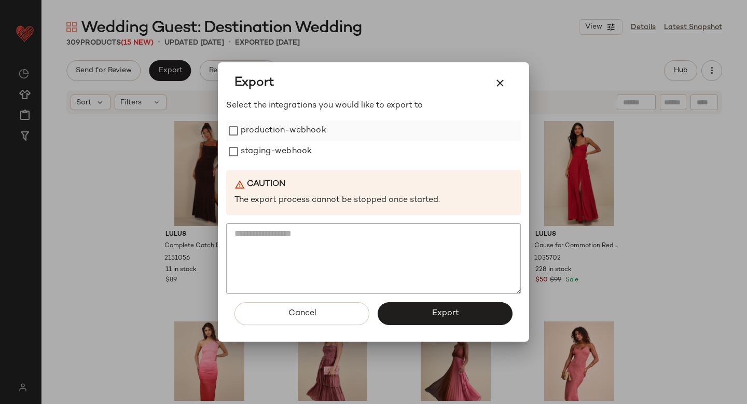
click at [234, 140] on div "production-webhook" at bounding box center [373, 130] width 295 height 21
click at [410, 318] on button "Export" at bounding box center [445, 313] width 135 height 23
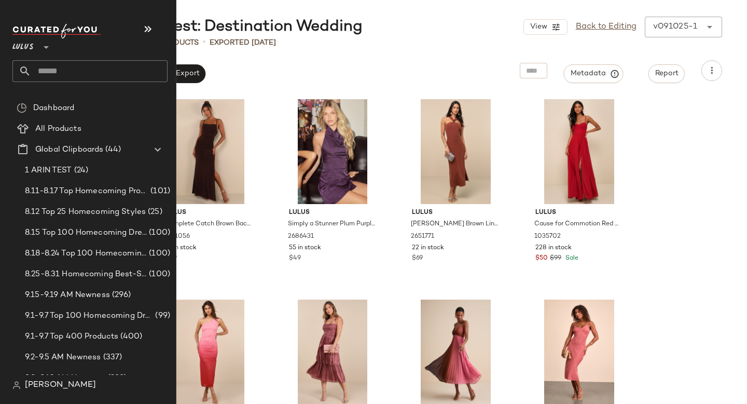
click at [49, 71] on input "text" at bounding box center [99, 71] width 137 height 22
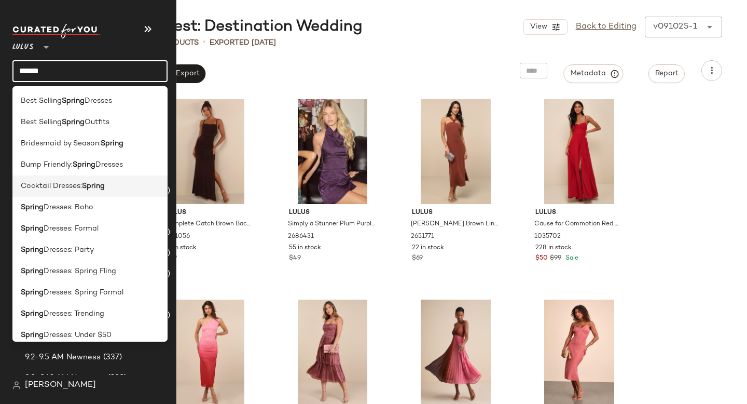
scroll to position [179, 0]
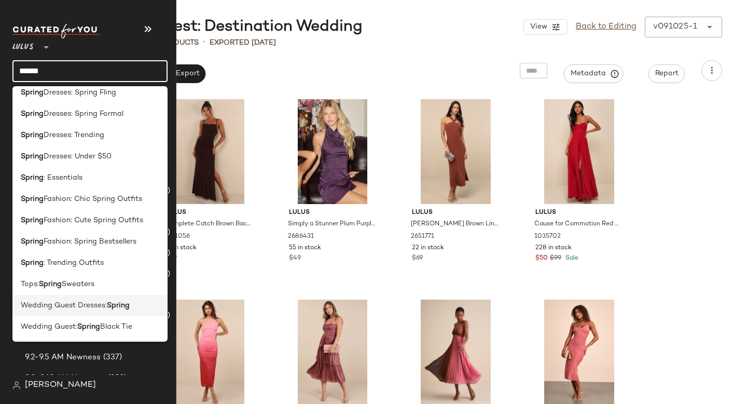
type input "******"
click at [73, 308] on span "Wedding Guest Dresses:" at bounding box center [64, 305] width 86 height 11
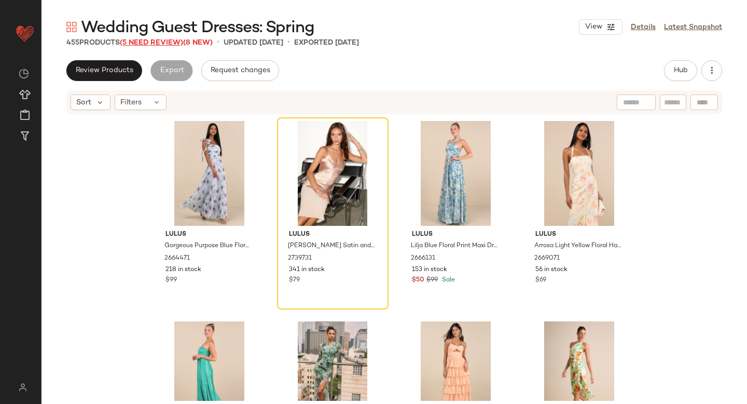
click at [153, 42] on span "(5 Need Review)" at bounding box center [151, 43] width 63 height 8
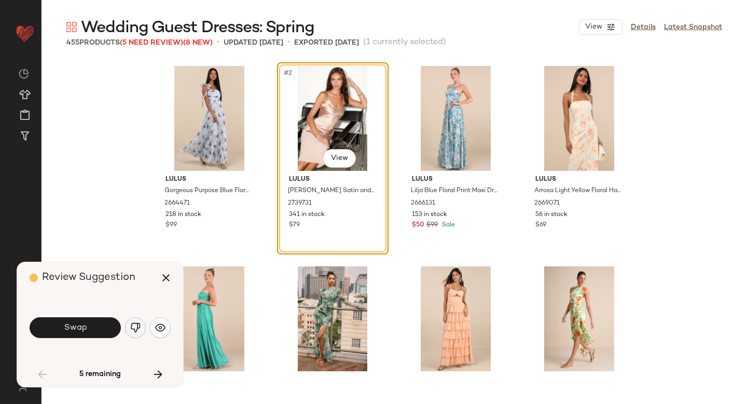
click at [133, 332] on img "button" at bounding box center [135, 327] width 10 height 10
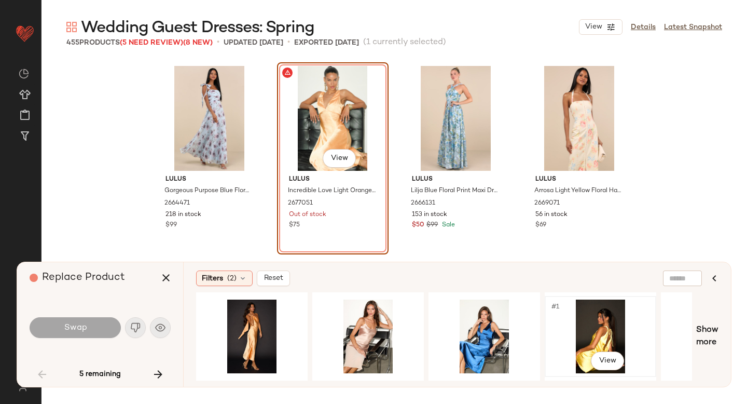
click at [558, 321] on div "#1 View" at bounding box center [601, 337] width 104 height 74
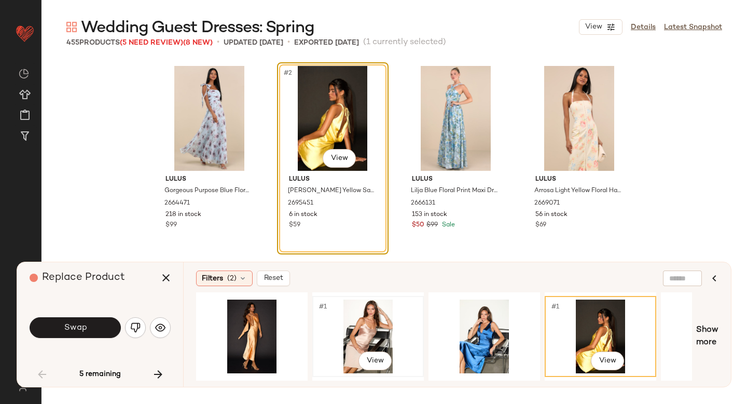
click at [317, 327] on div "#1 View" at bounding box center [368, 337] width 104 height 74
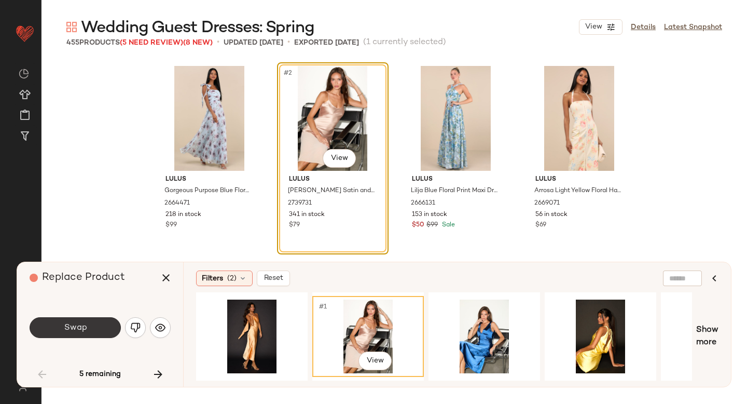
click at [79, 327] on span "Swap" at bounding box center [74, 328] width 23 height 10
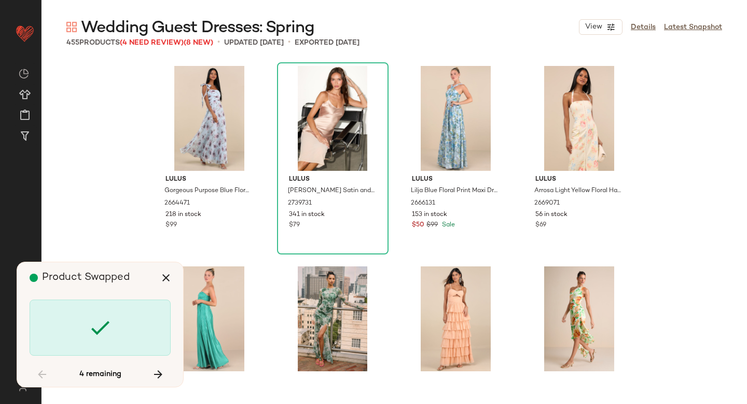
scroll to position [8616, 0]
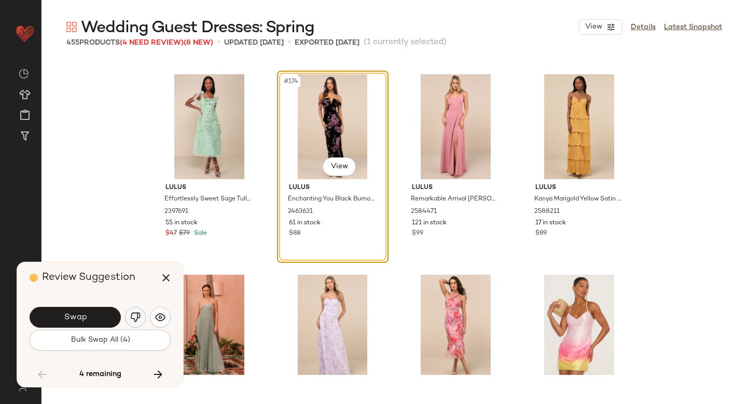
click at [134, 317] on img "button" at bounding box center [135, 317] width 10 height 10
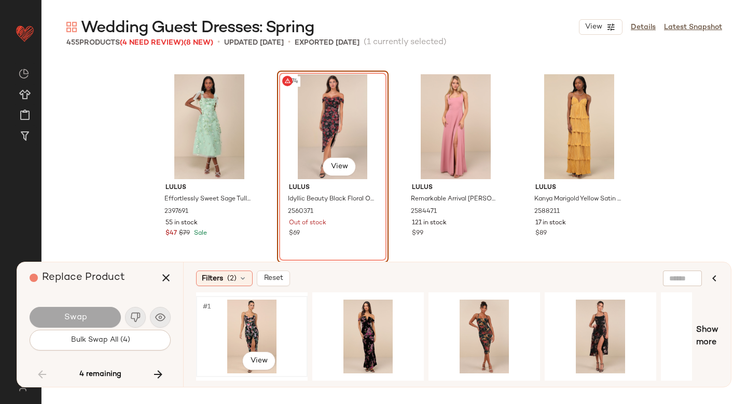
click at [260, 330] on div "#1 View" at bounding box center [252, 337] width 104 height 74
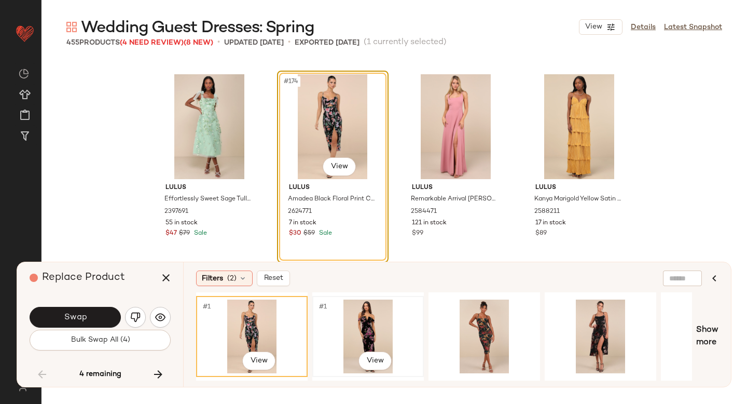
click at [365, 328] on div "#1 View" at bounding box center [368, 337] width 104 height 74
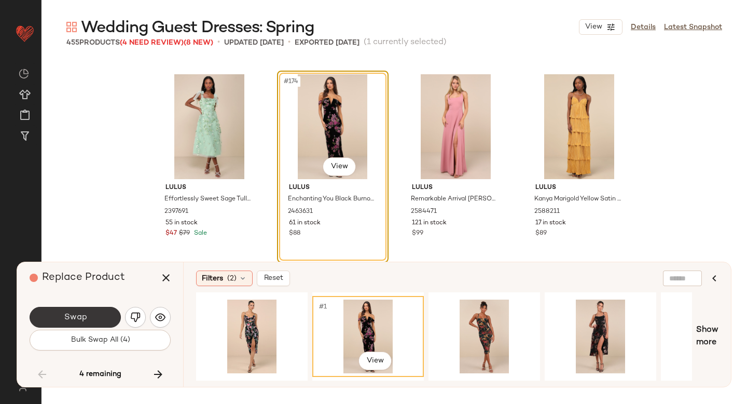
click at [83, 312] on span "Swap" at bounding box center [74, 317] width 23 height 10
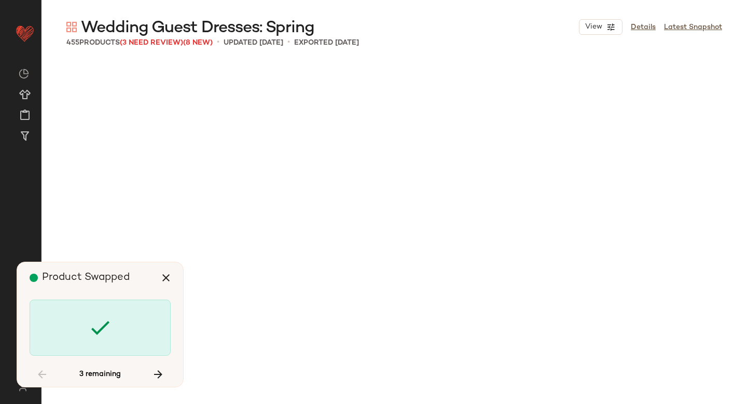
scroll to position [9818, 0]
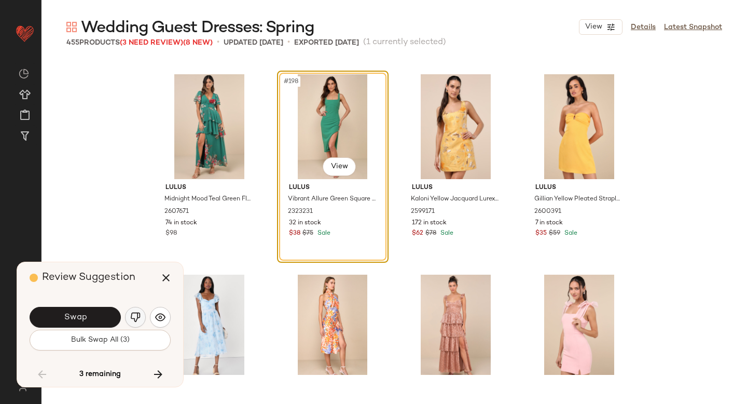
click at [130, 319] on img "button" at bounding box center [135, 317] width 10 height 10
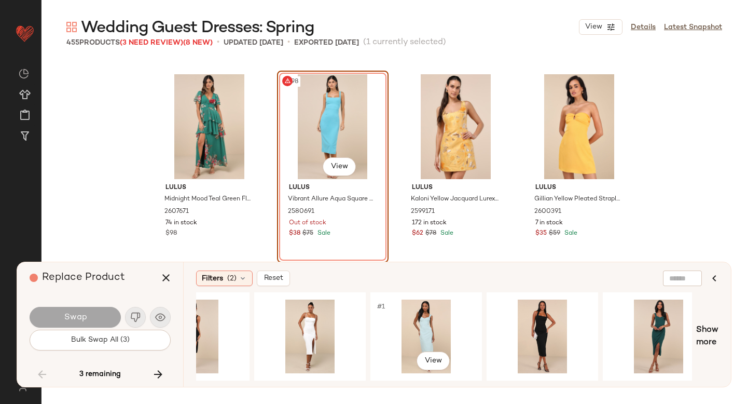
scroll to position [0, 874]
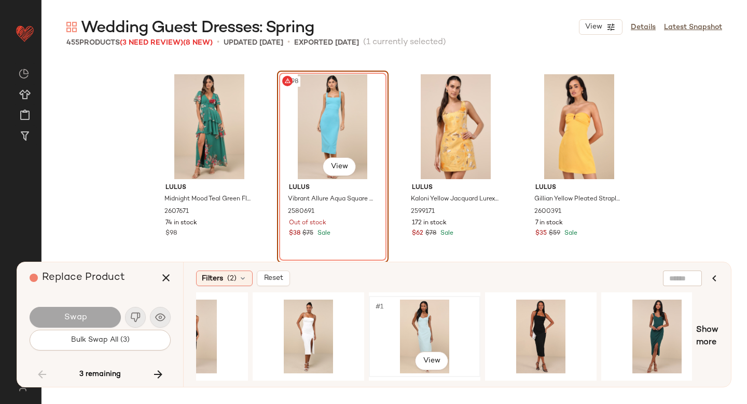
click at [423, 329] on div "#1 View" at bounding box center [425, 337] width 104 height 74
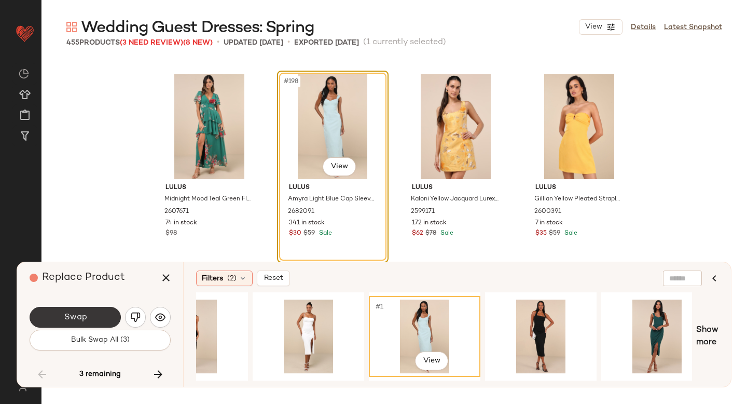
click at [80, 319] on span "Swap" at bounding box center [74, 317] width 23 height 10
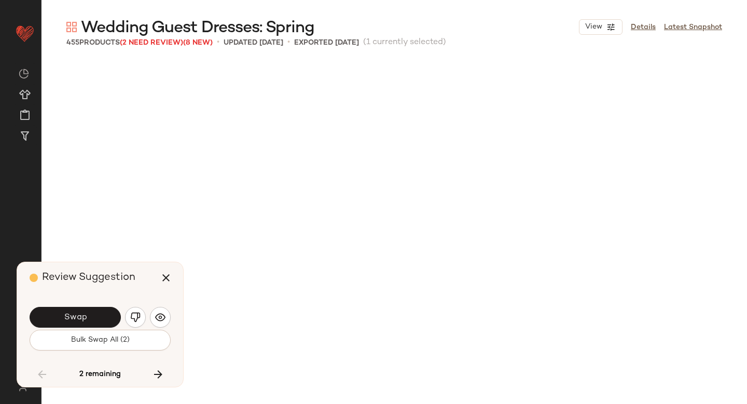
scroll to position [10419, 0]
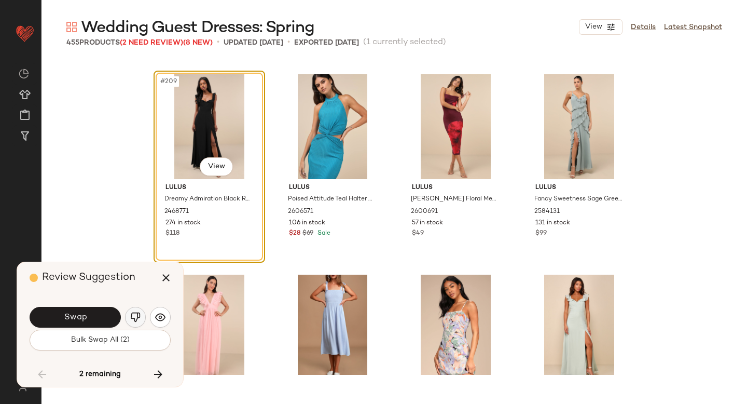
click at [132, 317] on img "button" at bounding box center [135, 317] width 10 height 10
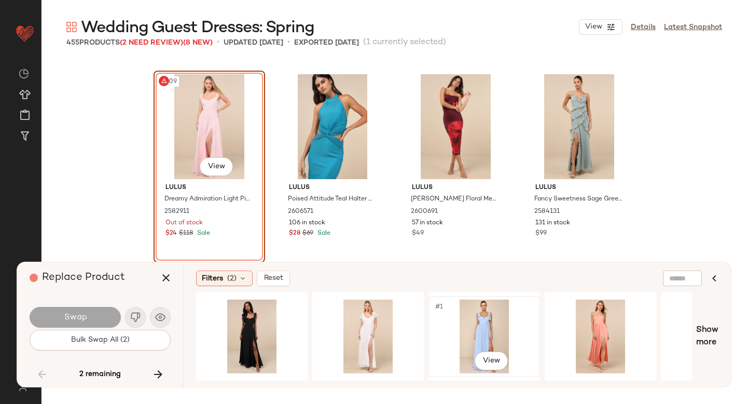
click at [479, 318] on div "#1 View" at bounding box center [484, 337] width 104 height 74
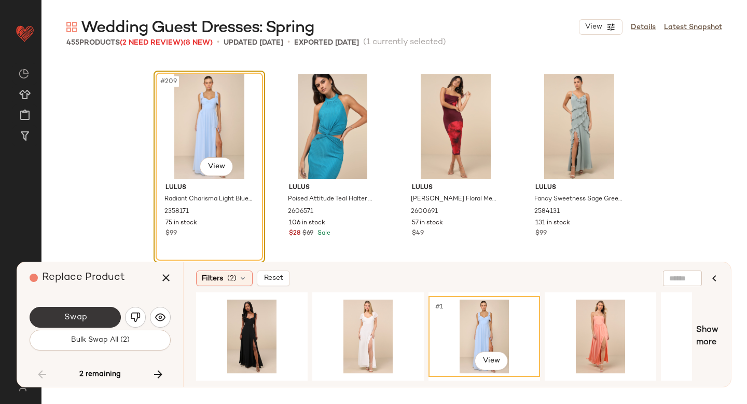
click at [74, 316] on span "Swap" at bounding box center [74, 317] width 23 height 10
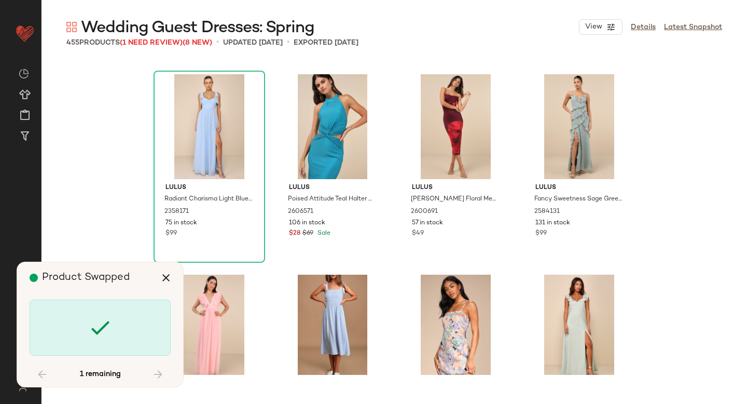
scroll to position [16831, 0]
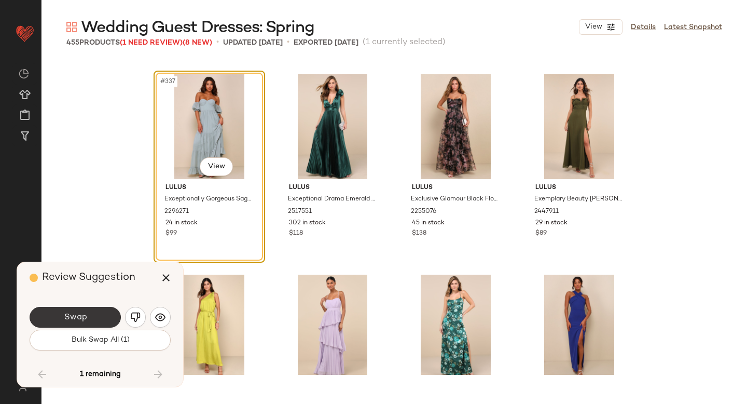
click at [85, 321] on span "Swap" at bounding box center [74, 317] width 23 height 10
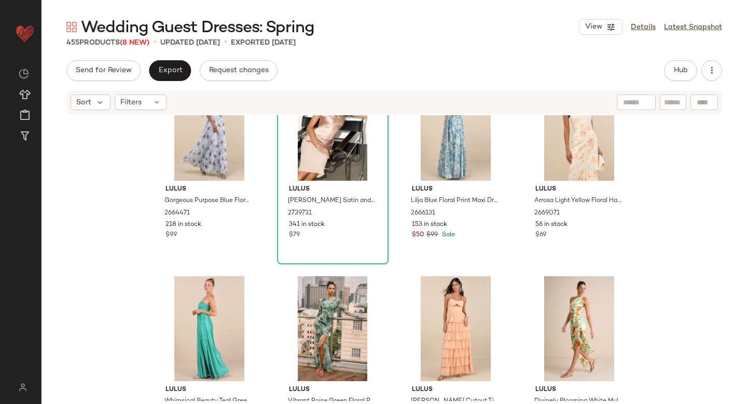
scroll to position [2, 0]
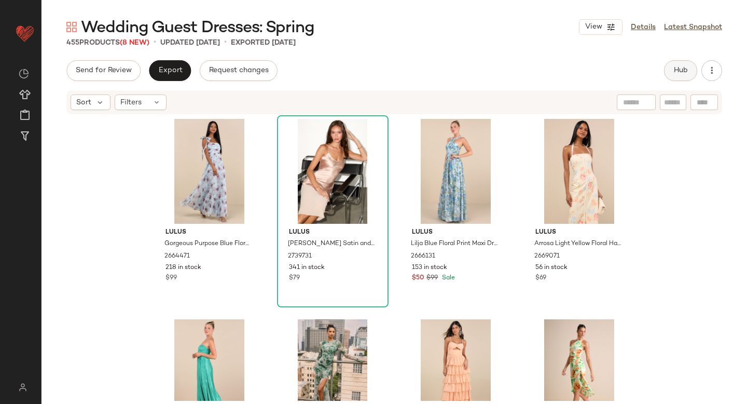
click at [679, 72] on span "Hub" at bounding box center [681, 70] width 15 height 8
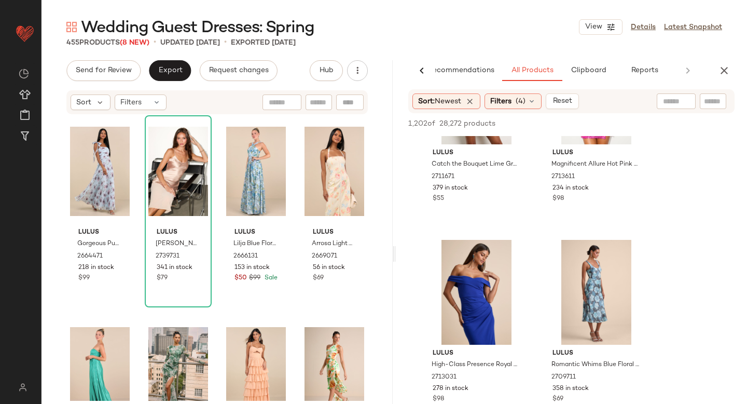
scroll to position [121, 0]
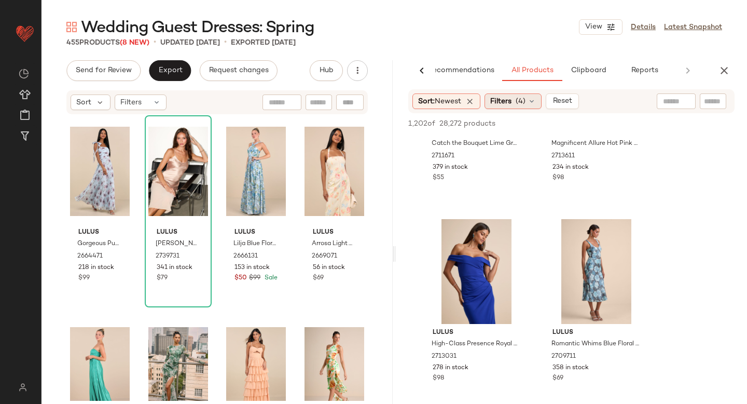
click at [520, 99] on span "(4)" at bounding box center [521, 101] width 10 height 11
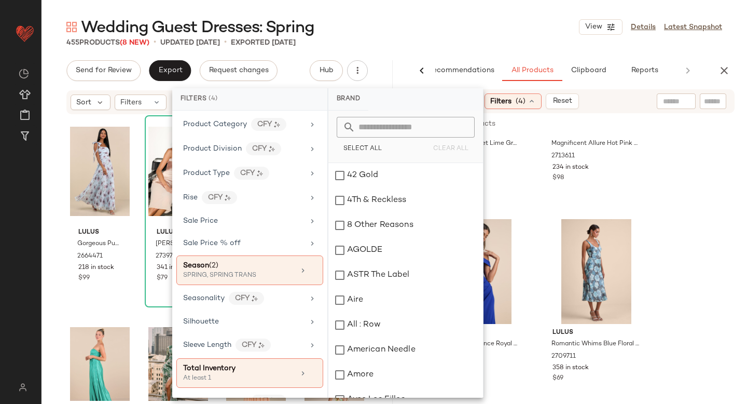
scroll to position [713, 0]
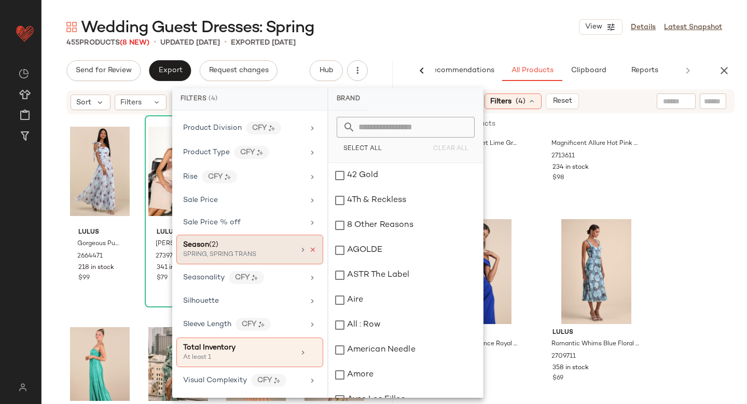
click at [309, 247] on icon at bounding box center [312, 249] width 7 height 7
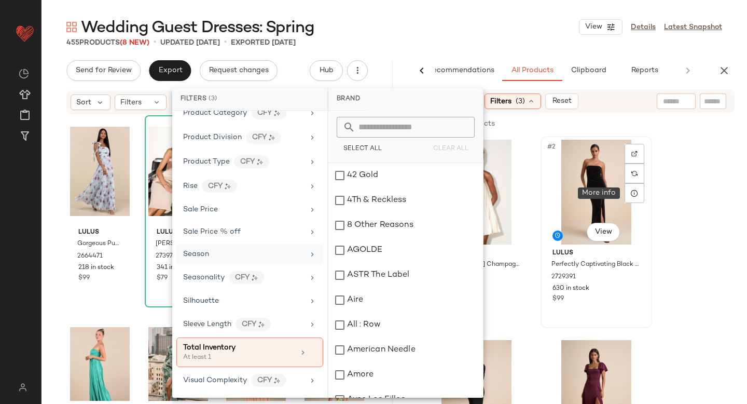
click at [631, 199] on div at bounding box center [635, 193] width 20 height 20
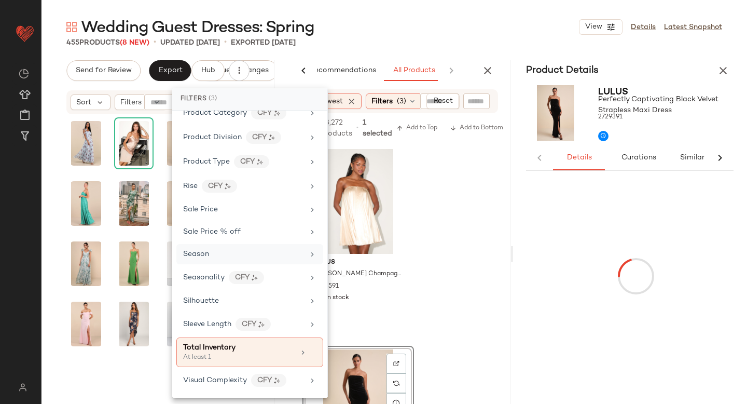
scroll to position [0, 52]
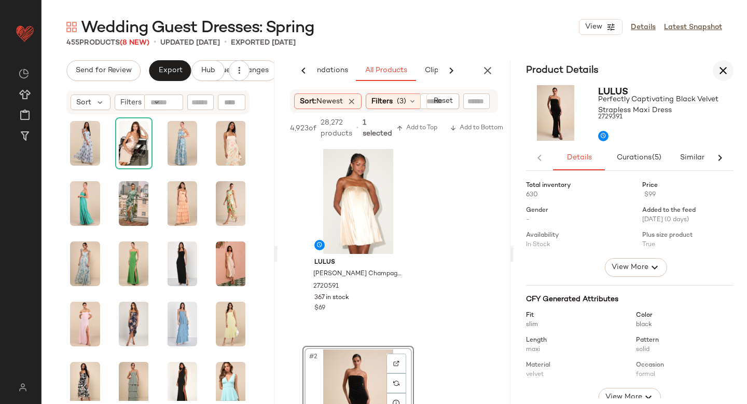
click at [726, 72] on icon "button" at bounding box center [723, 70] width 12 height 12
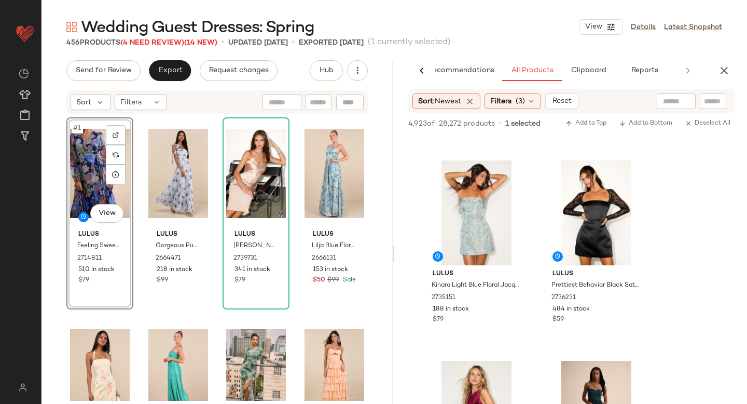
scroll to position [5999, 0]
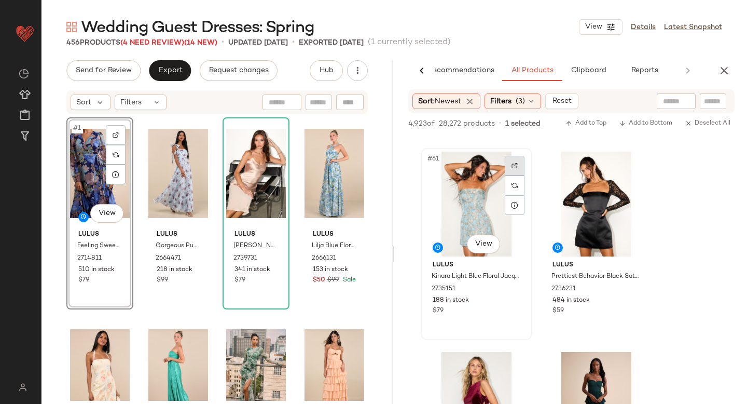
click at [519, 160] on div at bounding box center [515, 166] width 20 height 20
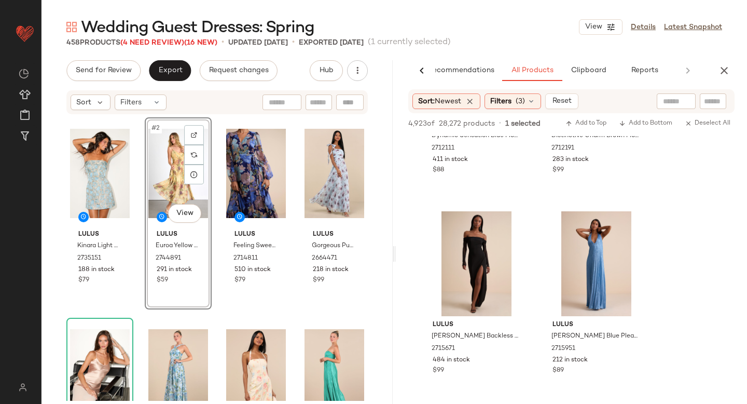
scroll to position [9597, 0]
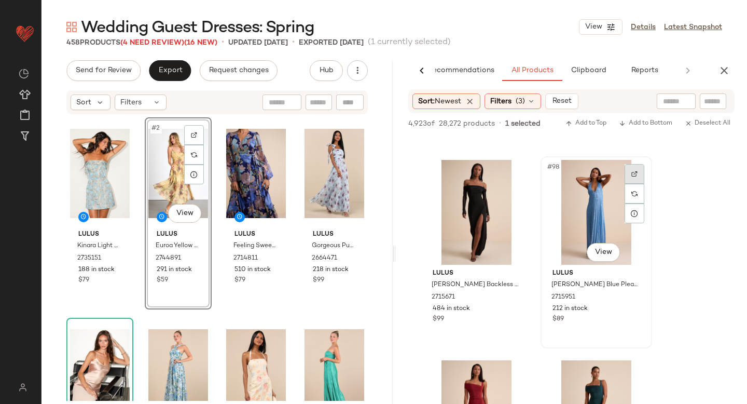
click at [637, 172] on img at bounding box center [635, 174] width 6 height 6
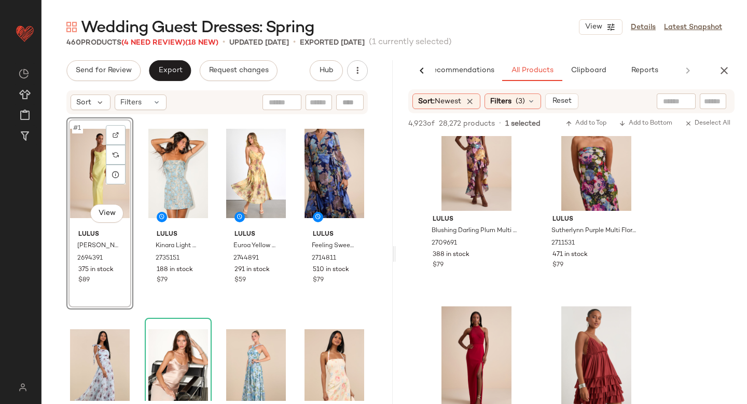
scroll to position [12594, 0]
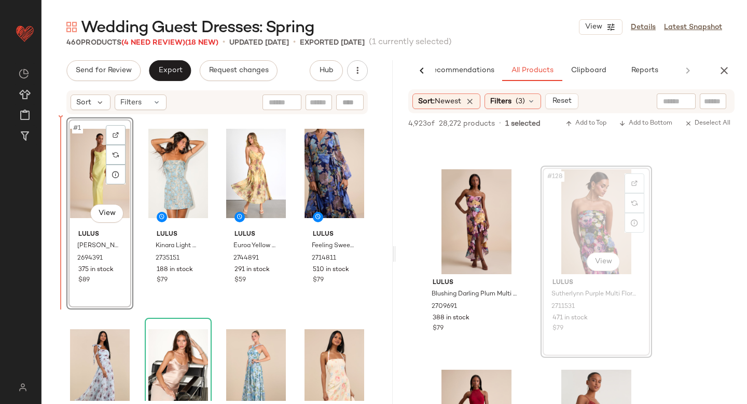
drag, startPoint x: 606, startPoint y: 215, endPoint x: 74, endPoint y: 268, distance: 534.1
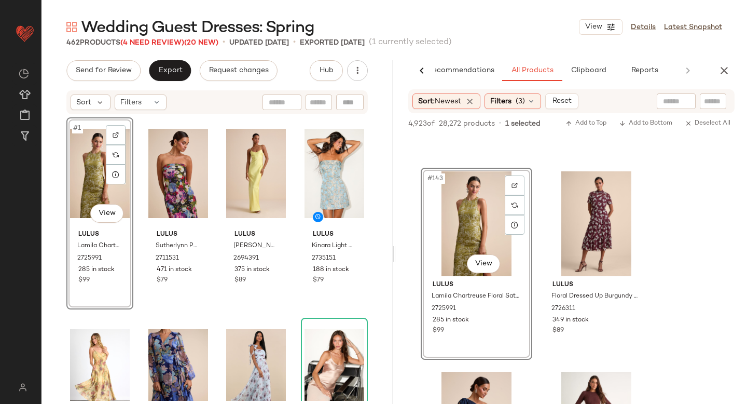
scroll to position [14192, 0]
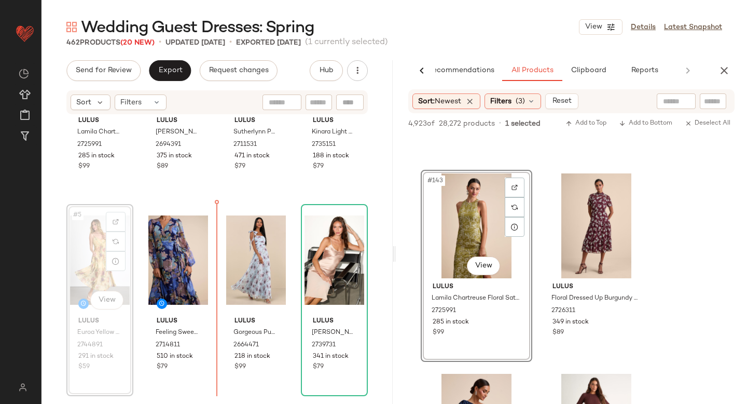
scroll to position [117, 0]
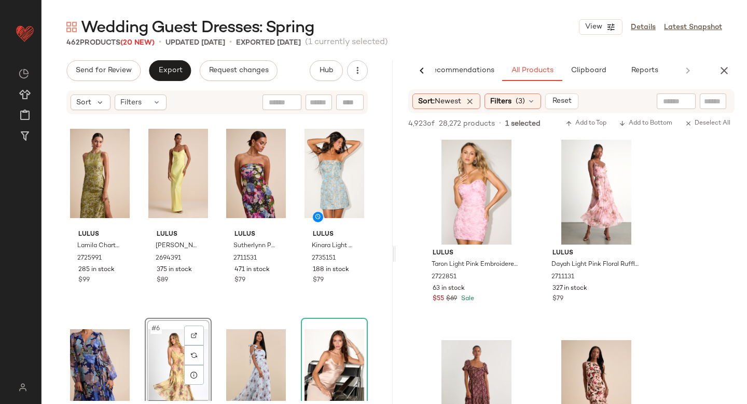
scroll to position [15173, 0]
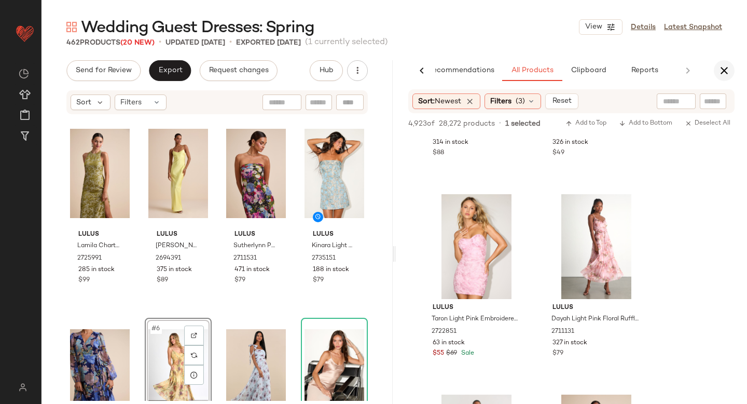
click at [724, 72] on icon "button" at bounding box center [724, 70] width 12 height 12
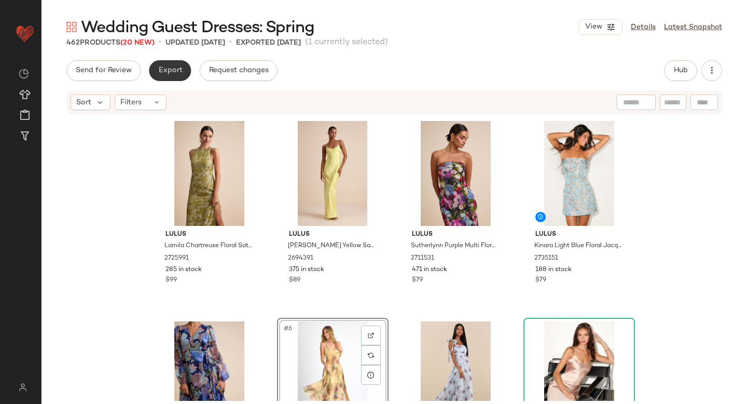
click at [179, 71] on span "Export" at bounding box center [170, 70] width 24 height 8
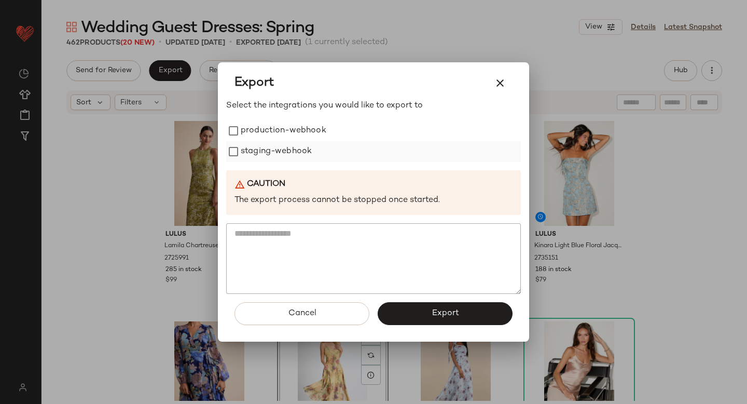
click at [280, 147] on label "staging-webhook" at bounding box center [276, 151] width 71 height 21
click at [280, 127] on label "production-webhook" at bounding box center [284, 130] width 86 height 21
click at [455, 311] on span "Export" at bounding box center [445, 313] width 28 height 10
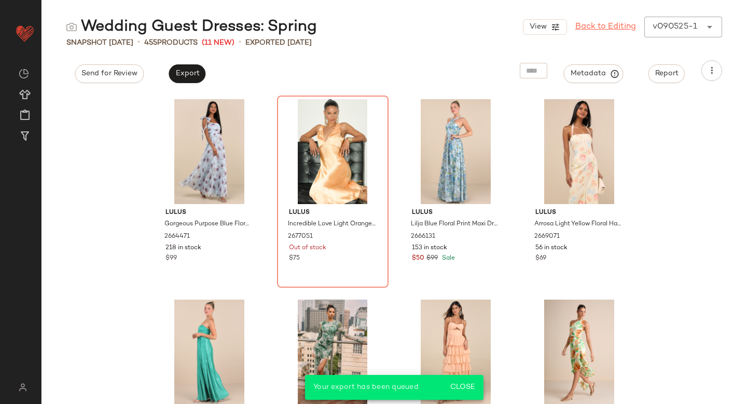
click at [586, 29] on link "Back to Editing" at bounding box center [606, 27] width 61 height 12
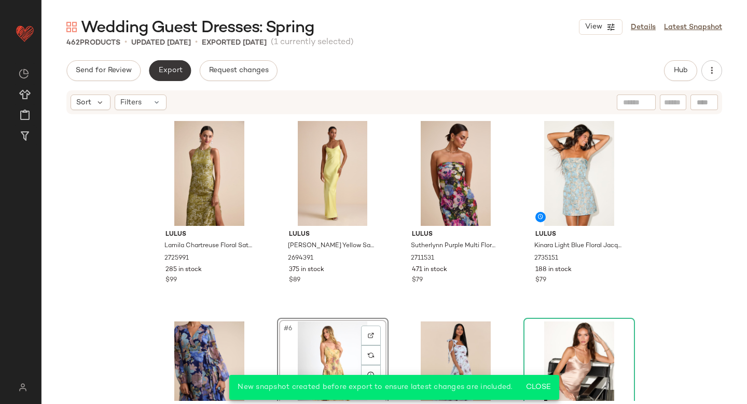
click at [168, 72] on span "Export" at bounding box center [170, 70] width 24 height 8
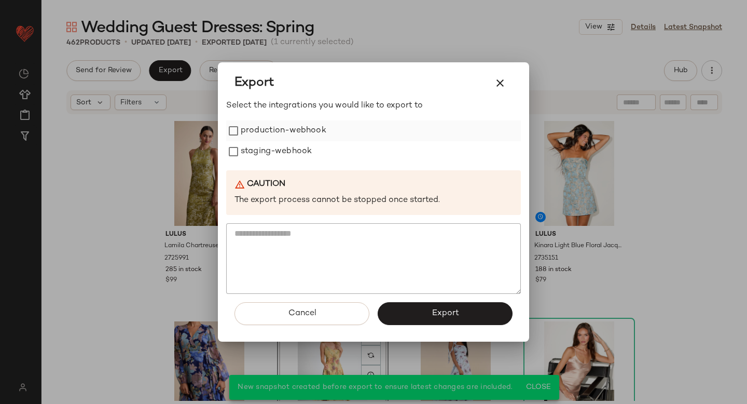
click at [246, 128] on label "production-webhook" at bounding box center [284, 130] width 86 height 21
click at [252, 152] on label "staging-webhook" at bounding box center [276, 151] width 71 height 21
click at [406, 310] on button "Export" at bounding box center [445, 313] width 135 height 23
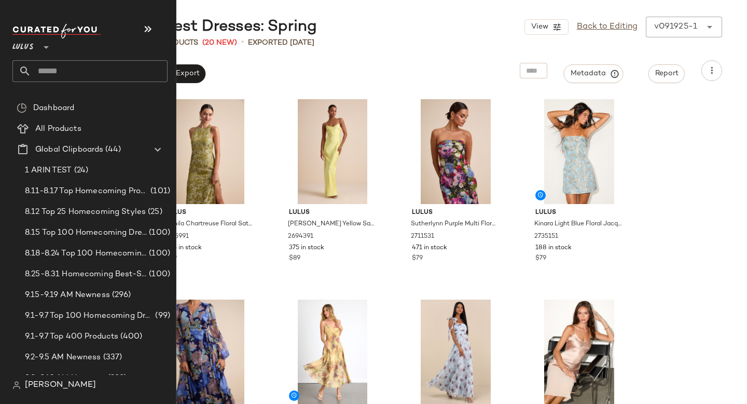
click at [67, 83] on div "Lulus **" at bounding box center [94, 53] width 164 height 64
click at [67, 70] on input "text" at bounding box center [99, 71] width 137 height 22
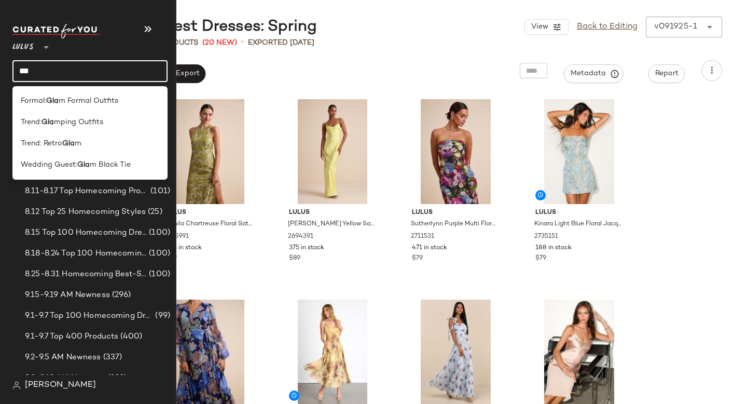
type input "****"
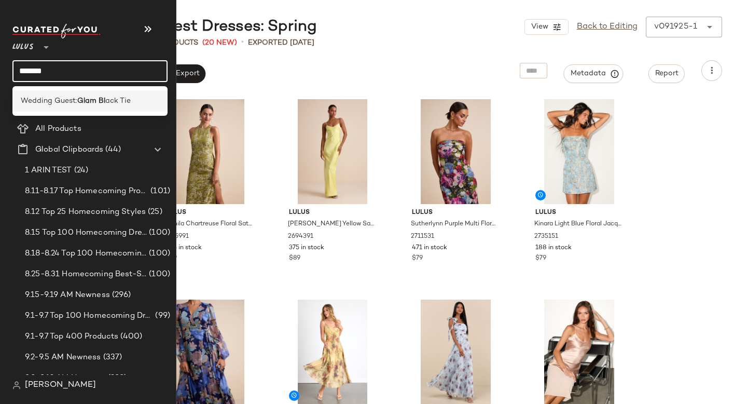
type input "*******"
click at [65, 92] on div "Wedding Guest: Glam Bl ack Tie" at bounding box center [89, 100] width 155 height 21
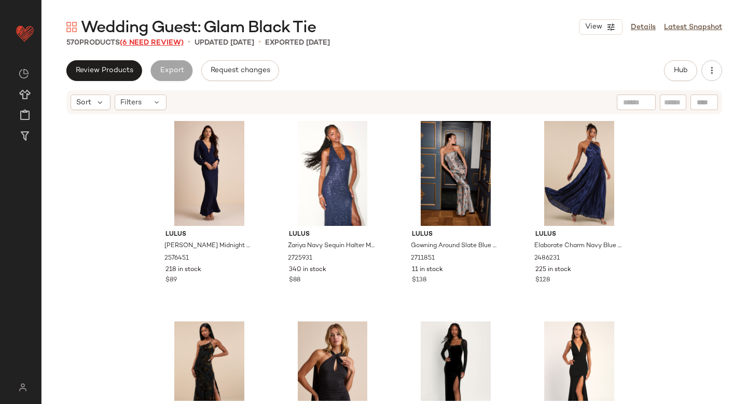
click at [160, 43] on span "(6 Need Review)" at bounding box center [152, 43] width 64 height 8
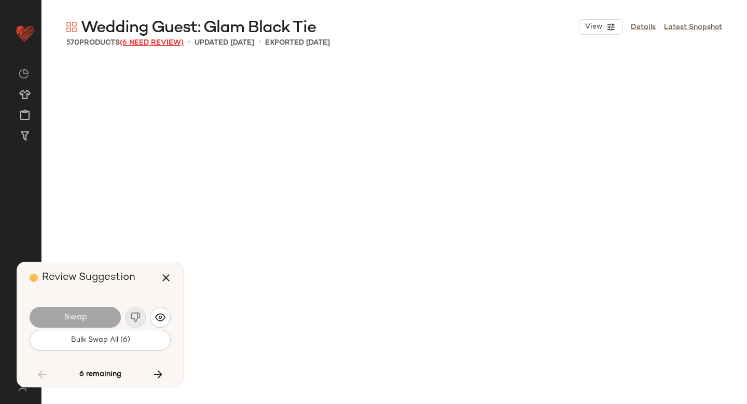
scroll to position [5410, 0]
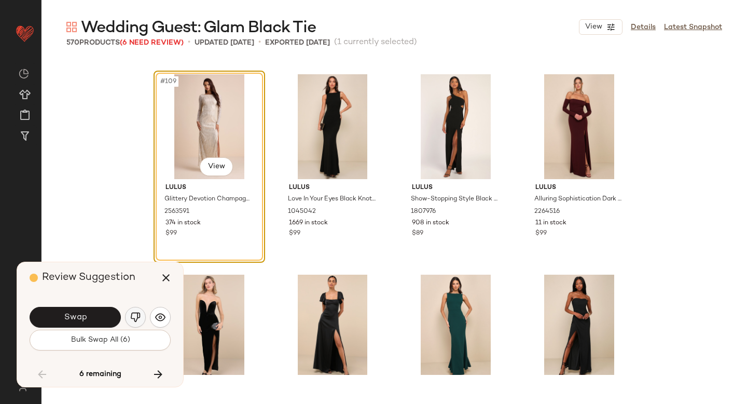
click at [134, 314] on img "button" at bounding box center [135, 317] width 10 height 10
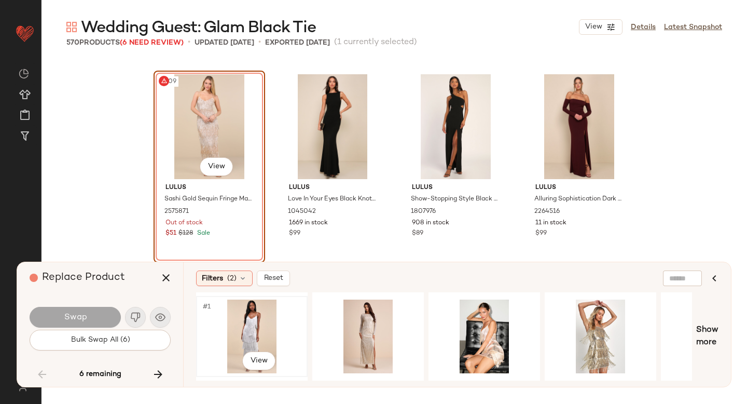
click at [263, 328] on div "#1 View" at bounding box center [252, 337] width 104 height 74
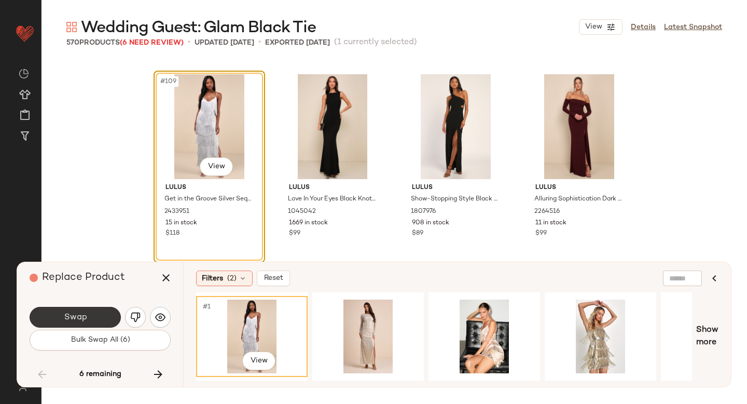
click at [65, 308] on button "Swap" at bounding box center [75, 317] width 91 height 21
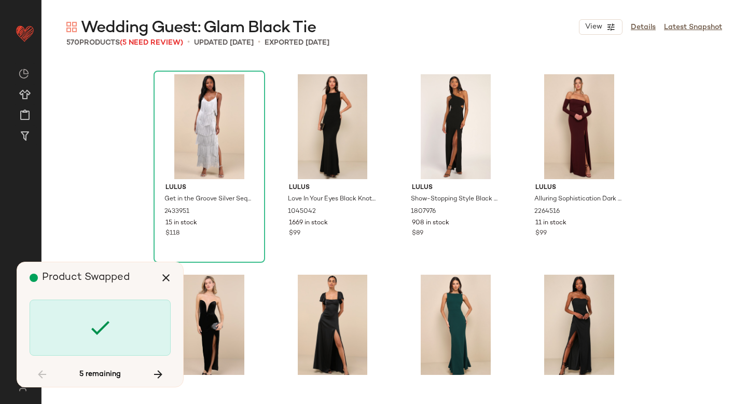
scroll to position [7814, 0]
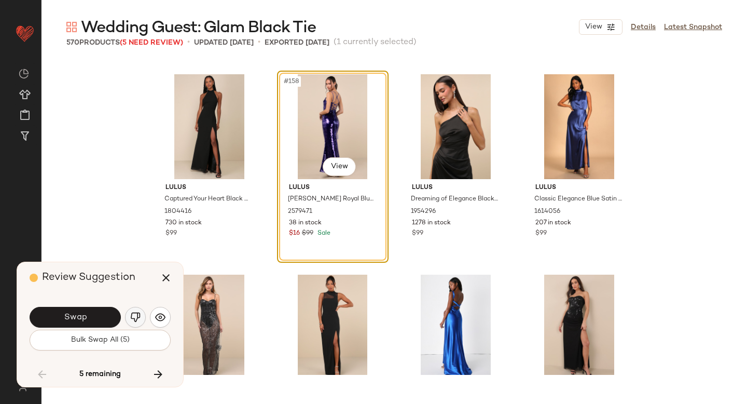
click at [133, 315] on img "button" at bounding box center [135, 317] width 10 height 10
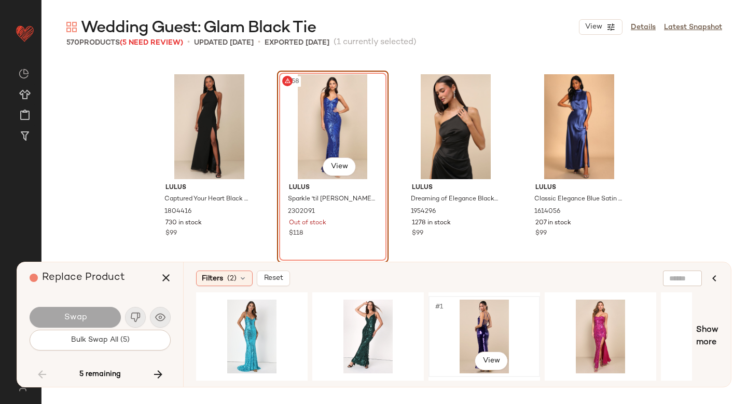
click at [481, 328] on div "#1 View" at bounding box center [484, 337] width 104 height 74
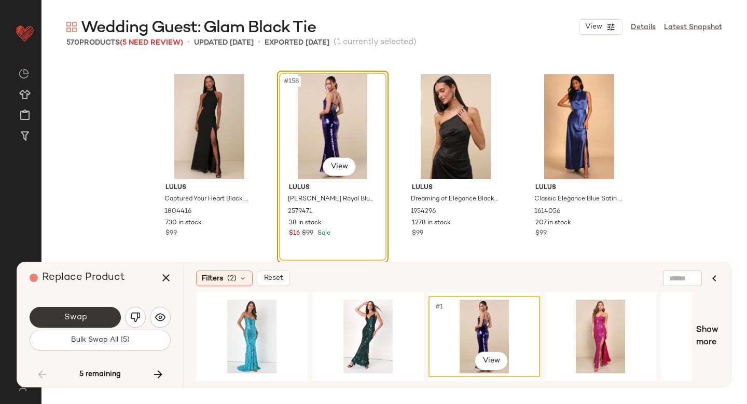
click at [93, 317] on button "Swap" at bounding box center [75, 317] width 91 height 21
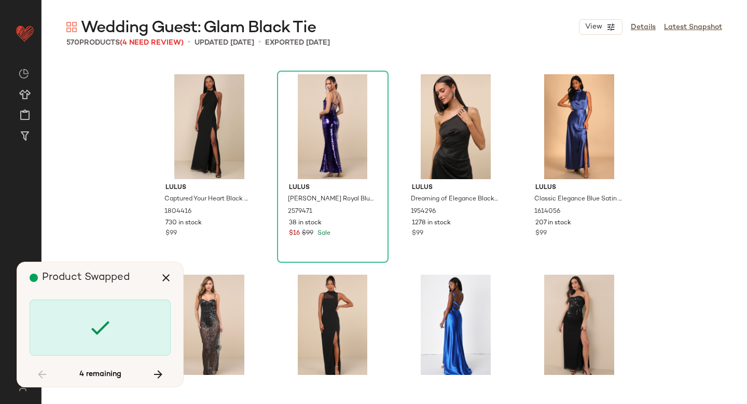
scroll to position [10620, 0]
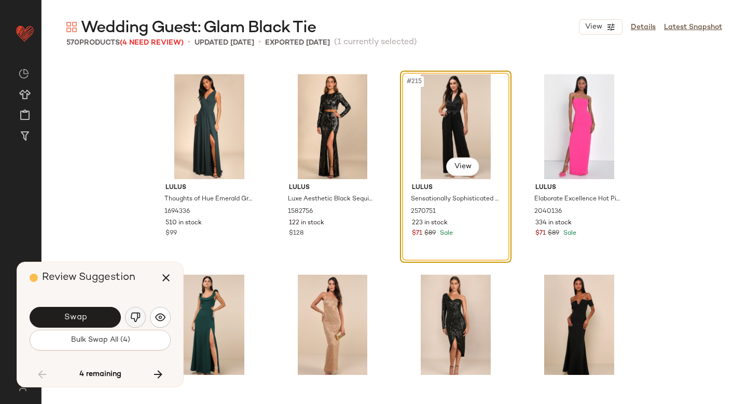
click at [129, 317] on button "button" at bounding box center [135, 317] width 21 height 21
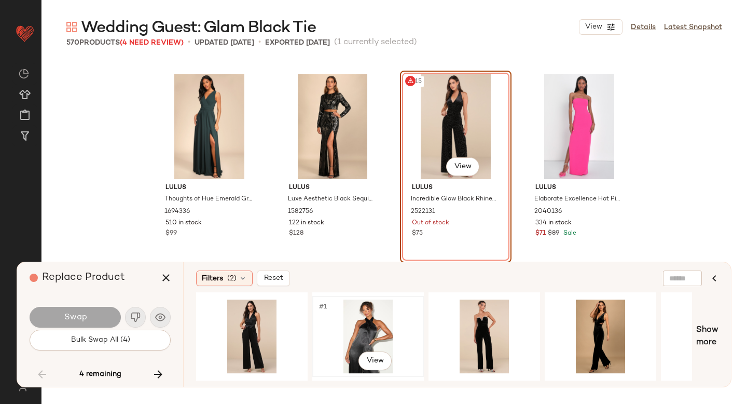
click at [375, 329] on div "#1 View" at bounding box center [368, 337] width 104 height 74
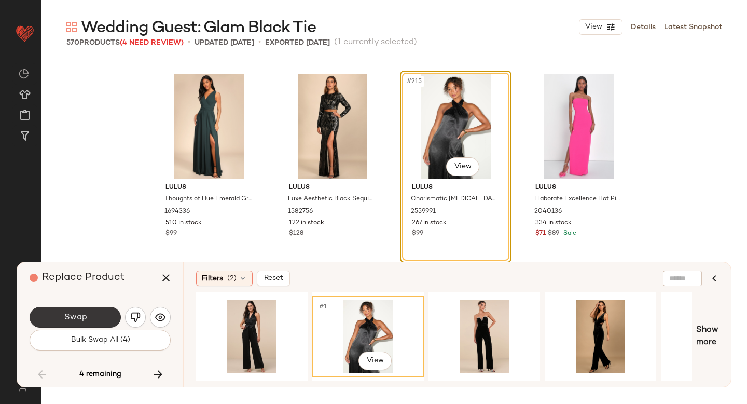
click at [117, 311] on button "Swap" at bounding box center [75, 317] width 91 height 21
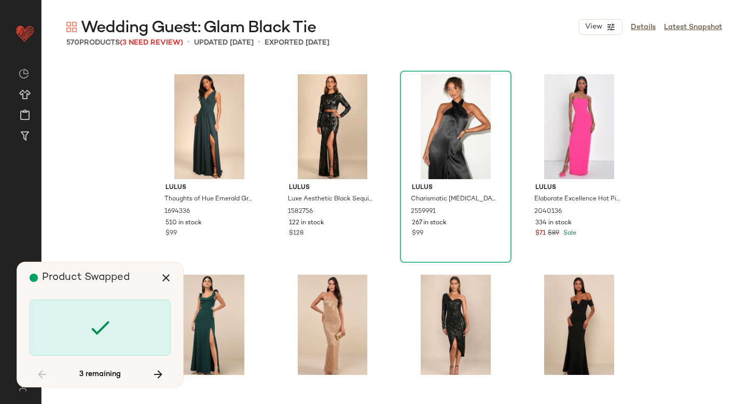
scroll to position [15428, 0]
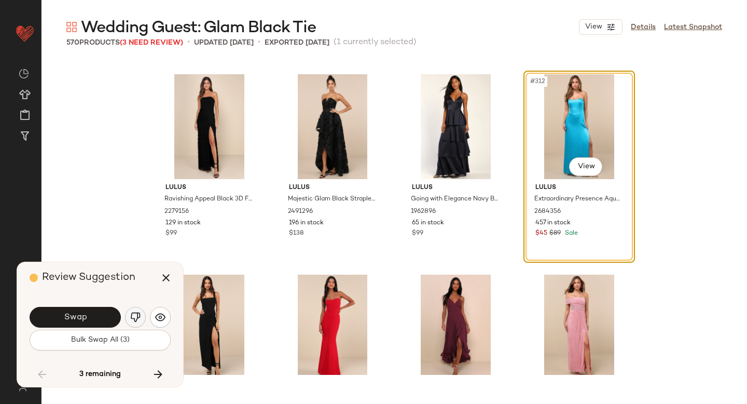
click at [138, 314] on img "button" at bounding box center [135, 317] width 10 height 10
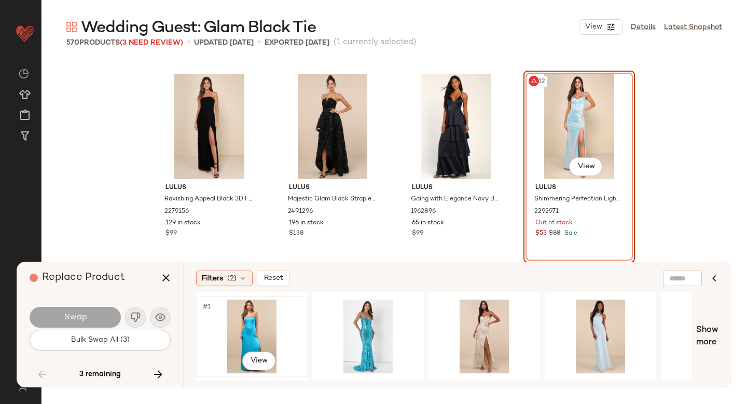
click at [269, 332] on div "#1 View" at bounding box center [252, 337] width 104 height 74
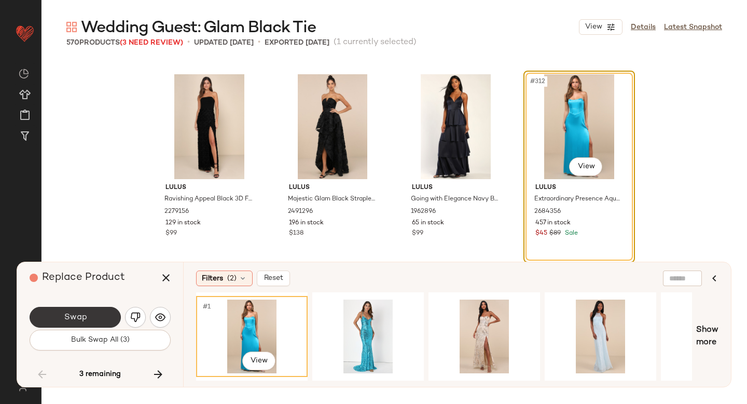
click at [62, 321] on button "Swap" at bounding box center [75, 317] width 91 height 21
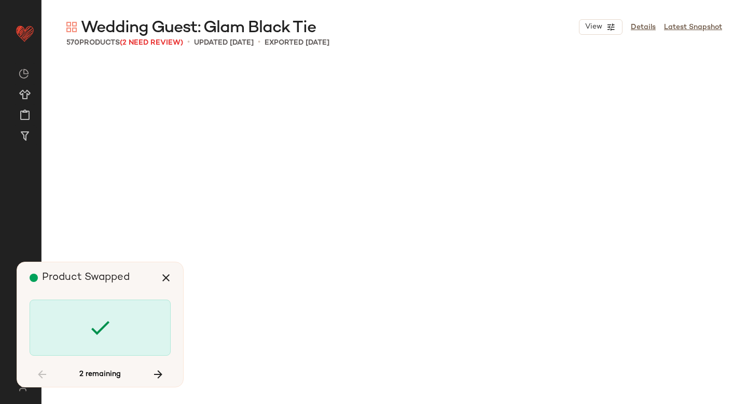
scroll to position [18634, 0]
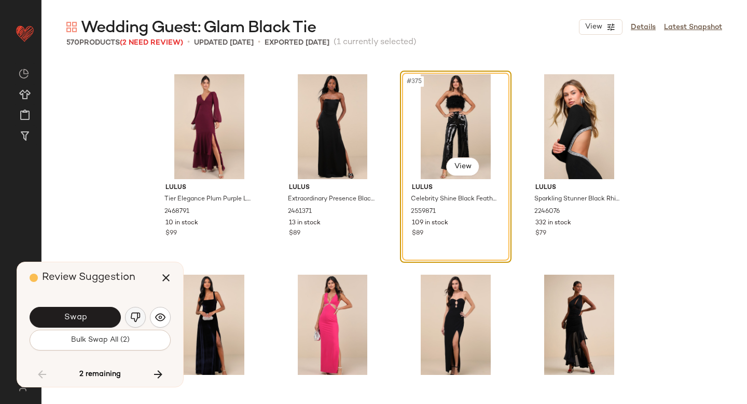
click at [132, 316] on img "button" at bounding box center [135, 317] width 10 height 10
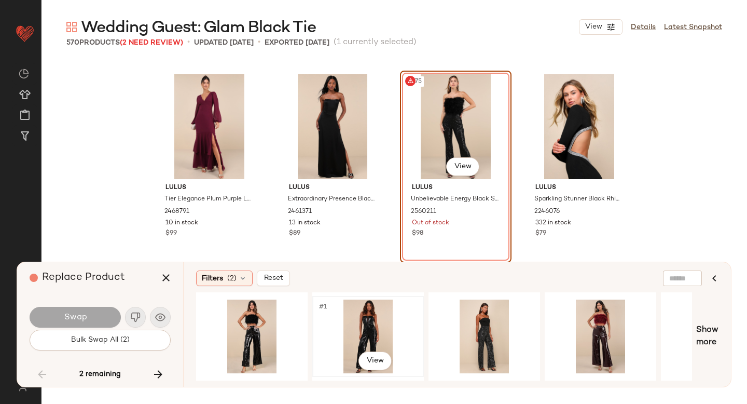
click at [365, 317] on div "#1 View" at bounding box center [368, 337] width 104 height 74
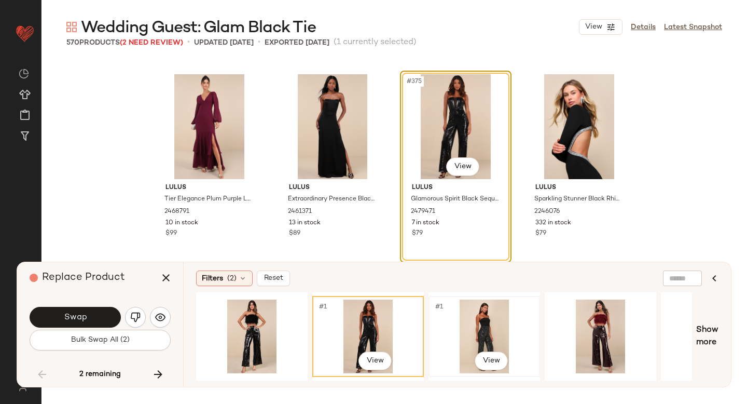
click at [489, 314] on div "#1 View" at bounding box center [484, 337] width 104 height 74
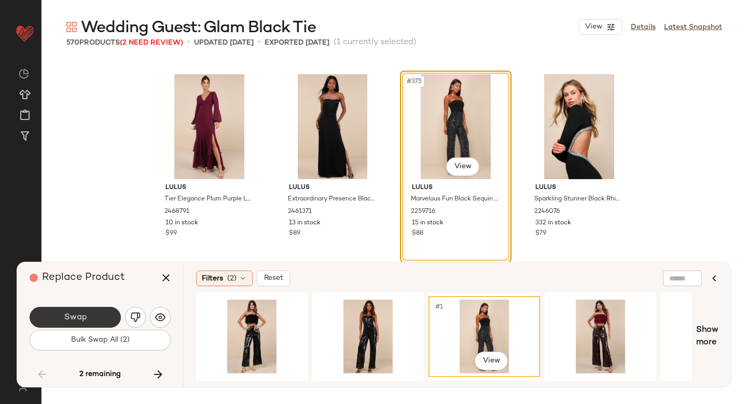
click at [66, 320] on span "Swap" at bounding box center [74, 317] width 23 height 10
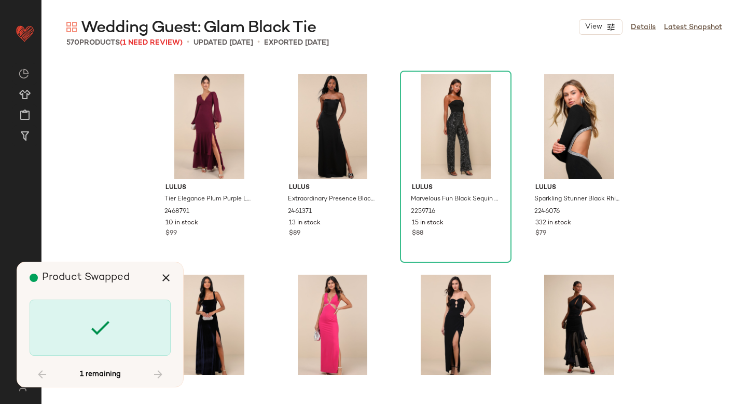
scroll to position [19636, 0]
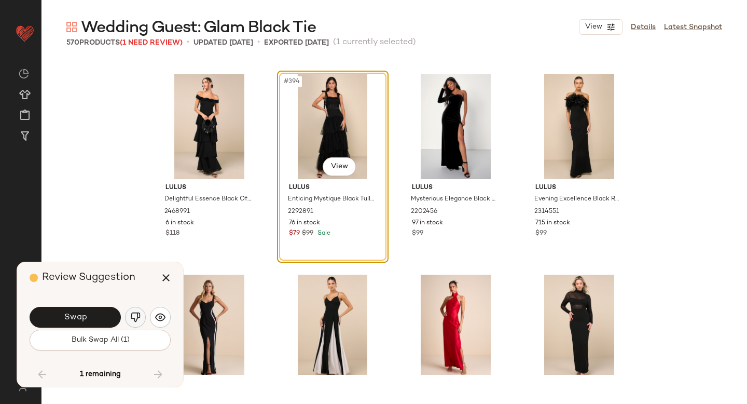
click at [134, 314] on img "button" at bounding box center [135, 317] width 10 height 10
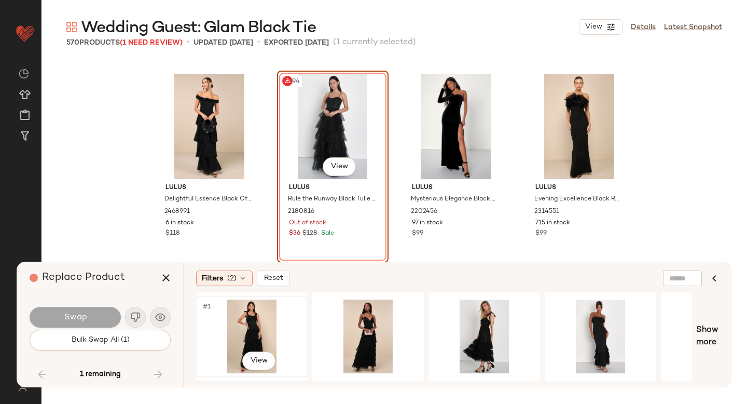
click at [269, 320] on div "#1 View" at bounding box center [252, 337] width 104 height 74
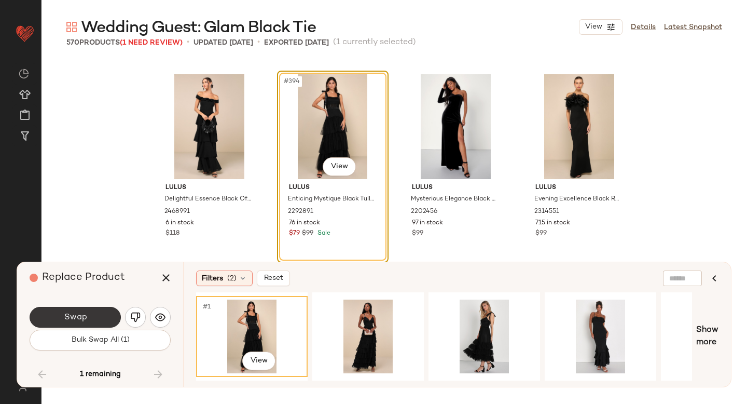
click at [66, 312] on span "Swap" at bounding box center [74, 317] width 23 height 10
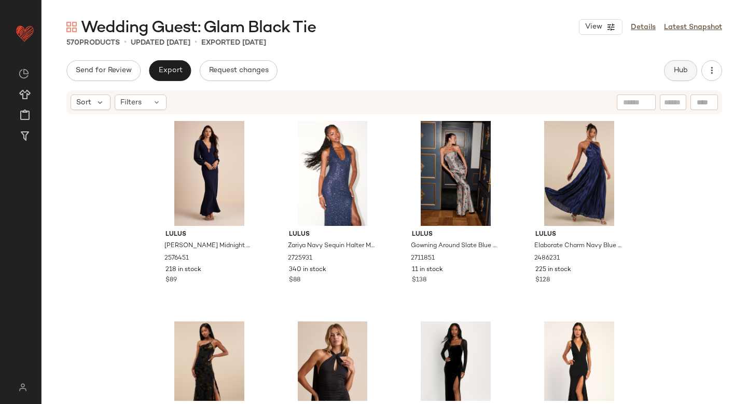
click at [684, 75] on button "Hub" at bounding box center [680, 70] width 33 height 21
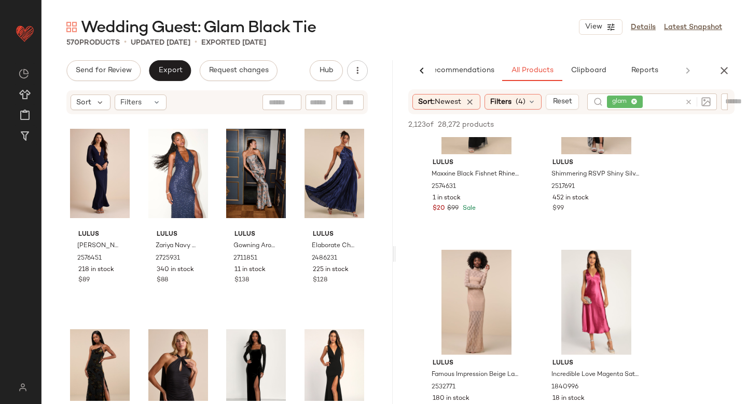
scroll to position [1151, 0]
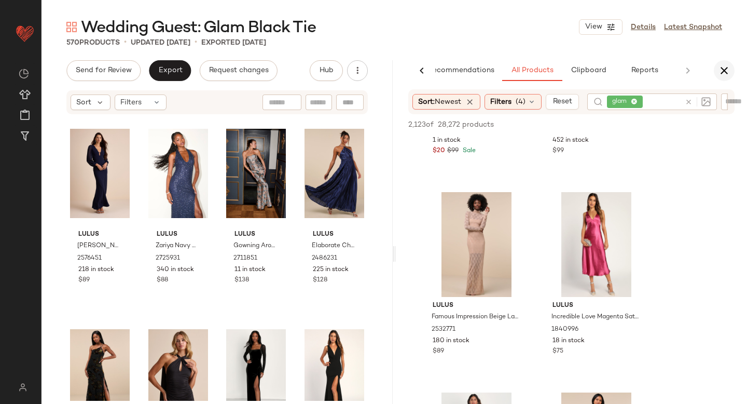
click at [719, 73] on icon "button" at bounding box center [724, 70] width 12 height 12
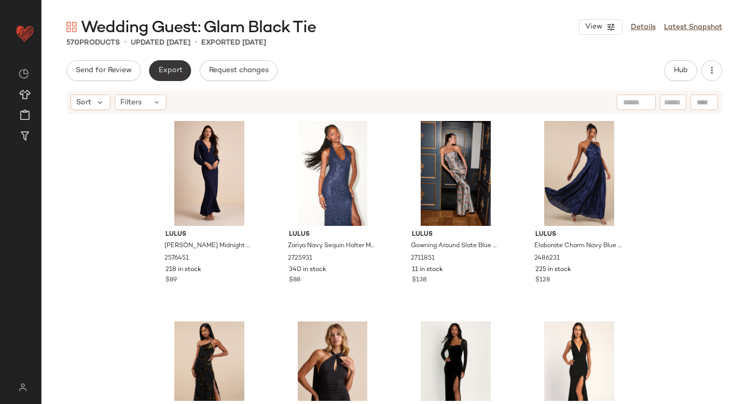
click at [183, 76] on button "Export" at bounding box center [170, 70] width 42 height 21
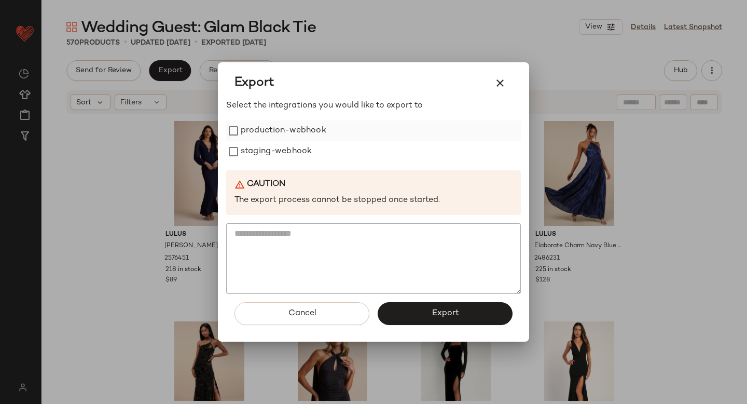
click at [252, 135] on label "production-webhook" at bounding box center [284, 130] width 86 height 21
click at [252, 147] on label "staging-webhook" at bounding box center [276, 151] width 71 height 21
click at [431, 323] on button "Export" at bounding box center [445, 313] width 135 height 23
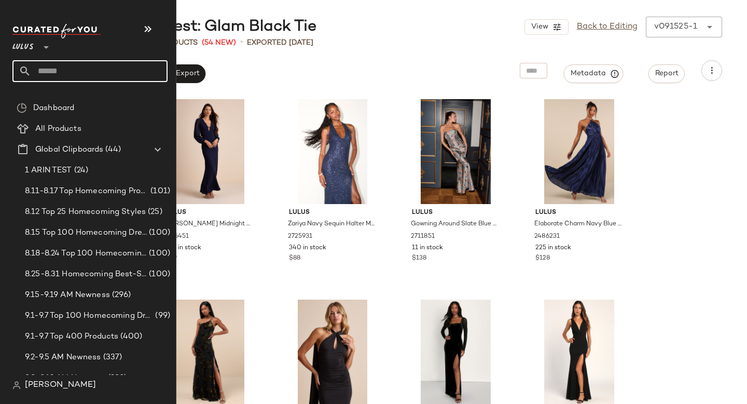
click at [47, 72] on input "text" at bounding box center [99, 71] width 137 height 22
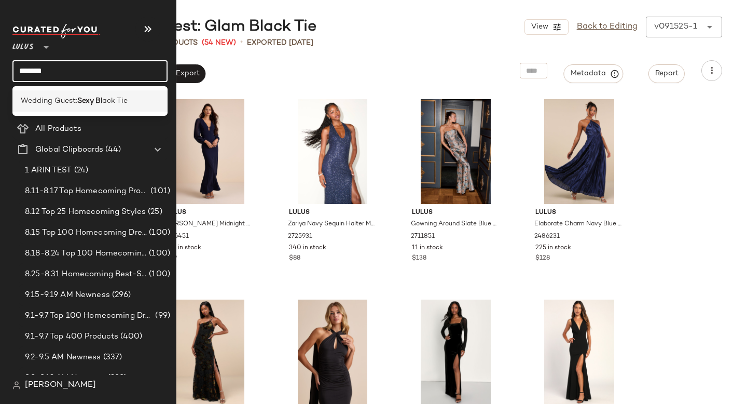
type input "*******"
click at [59, 104] on span "Wedding Guest:" at bounding box center [49, 101] width 57 height 11
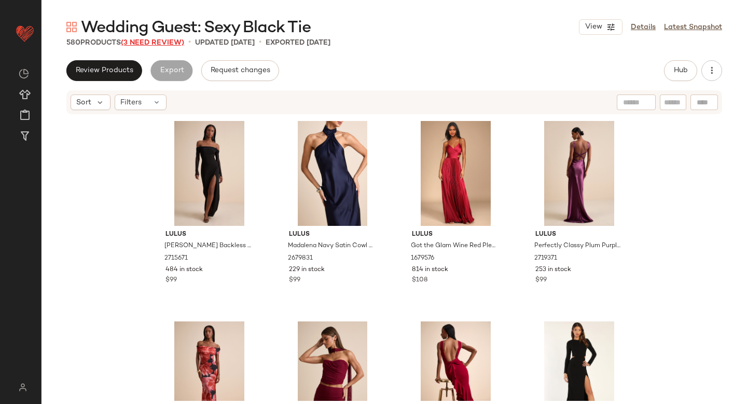
click at [158, 40] on span "(3 Need Review)" at bounding box center [152, 43] width 63 height 8
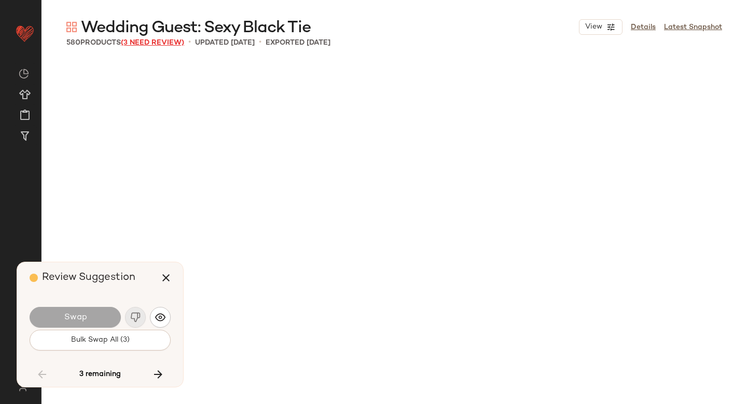
scroll to position [15028, 0]
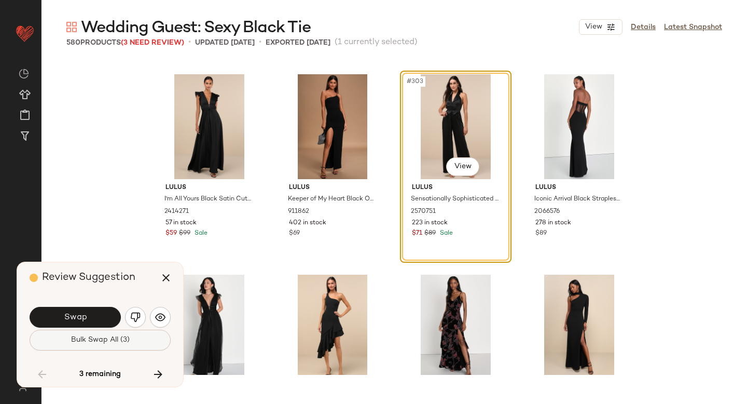
click at [139, 332] on button "Bulk Swap All (3)" at bounding box center [100, 340] width 141 height 21
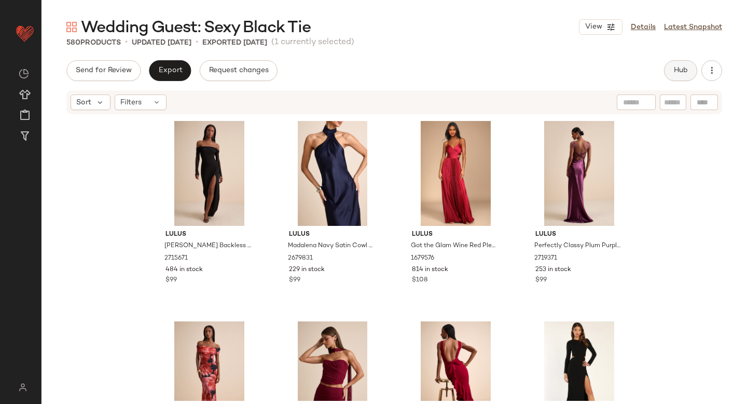
click at [668, 78] on button "Hub" at bounding box center [680, 70] width 33 height 21
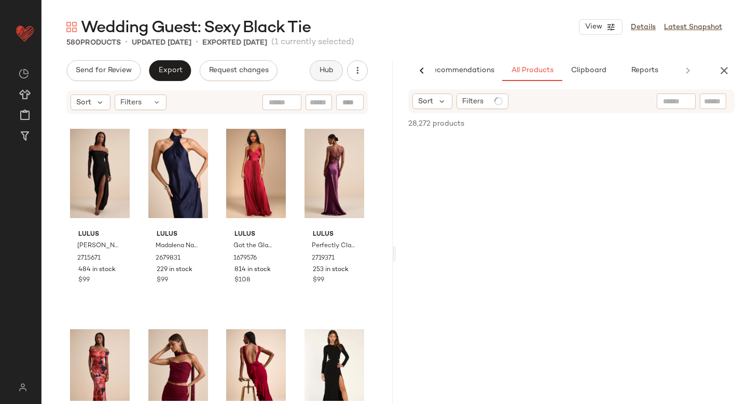
scroll to position [0, 24]
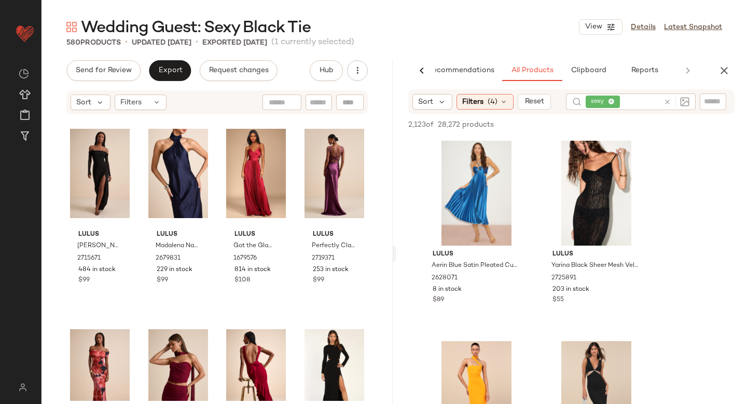
click at [670, 101] on icon at bounding box center [668, 102] width 8 height 8
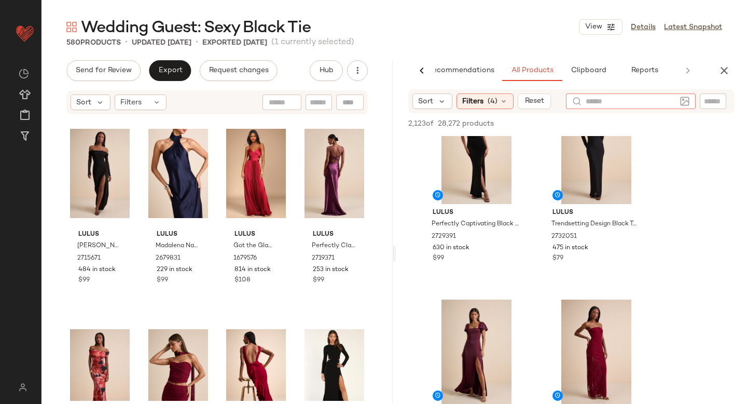
scroll to position [51, 0]
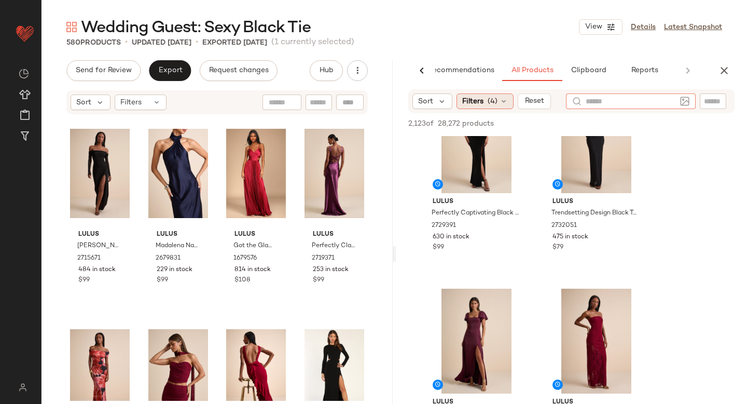
click at [485, 99] on div "Filters (4)" at bounding box center [485, 101] width 57 height 16
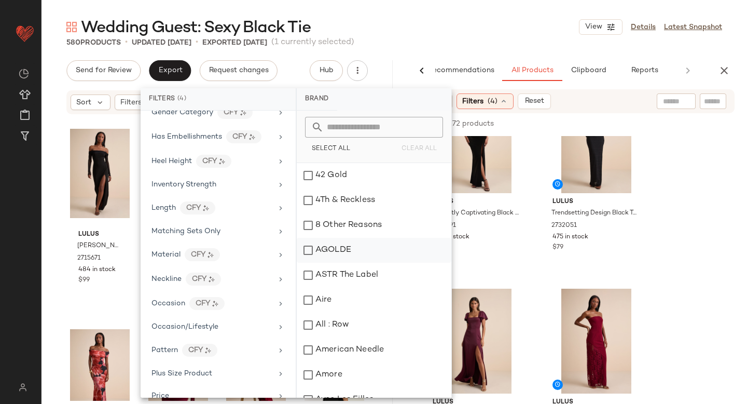
scroll to position [372, 0]
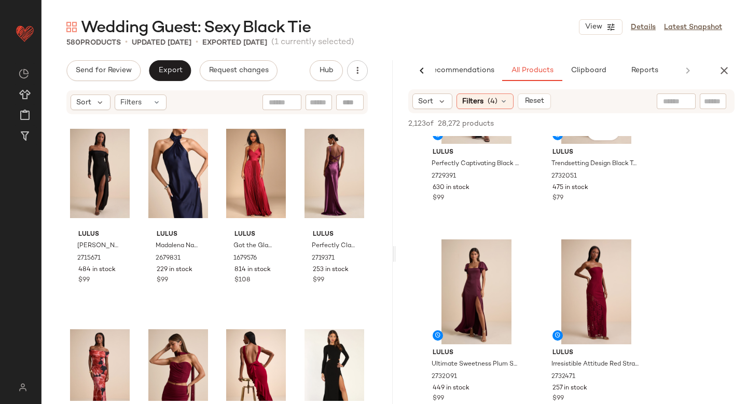
scroll to position [148, 0]
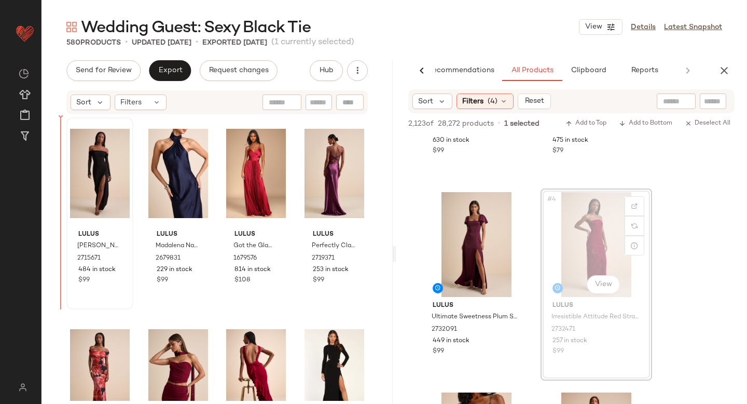
drag, startPoint x: 596, startPoint y: 235, endPoint x: 73, endPoint y: 242, distance: 523.3
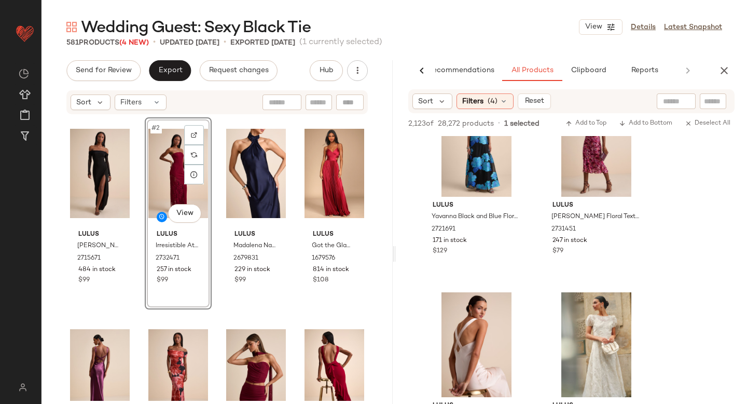
scroll to position [7380, 0]
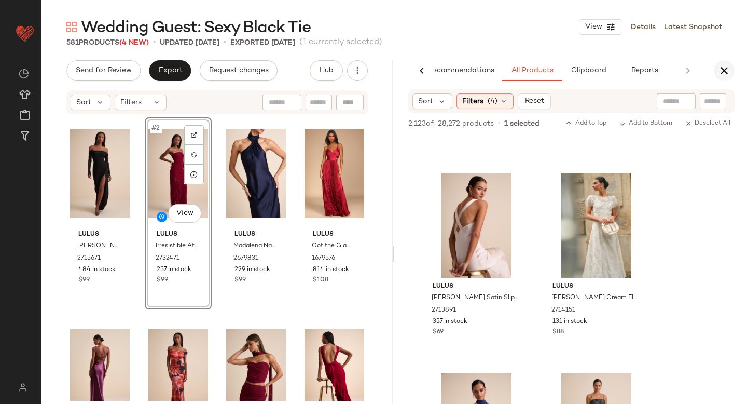
click at [720, 69] on icon "button" at bounding box center [724, 70] width 12 height 12
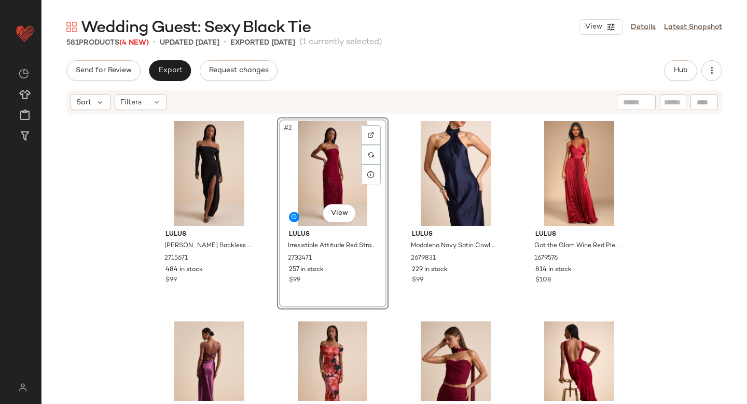
click at [173, 59] on div "Wedding Guest: Sexy Black Tie View Details Latest Snapshot 581 Products (4 New)…" at bounding box center [395, 210] width 706 height 387
click at [173, 69] on span "Export" at bounding box center [170, 70] width 24 height 8
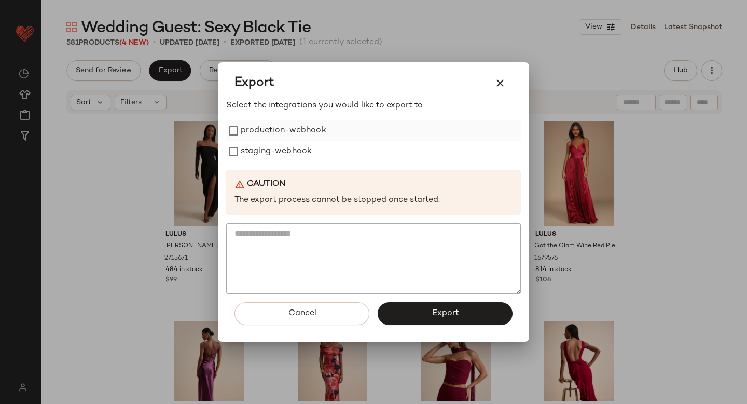
click at [249, 139] on label "production-webhook" at bounding box center [284, 130] width 86 height 21
click at [247, 158] on label "staging-webhook" at bounding box center [276, 151] width 71 height 21
click at [396, 302] on button "Export" at bounding box center [445, 313] width 135 height 23
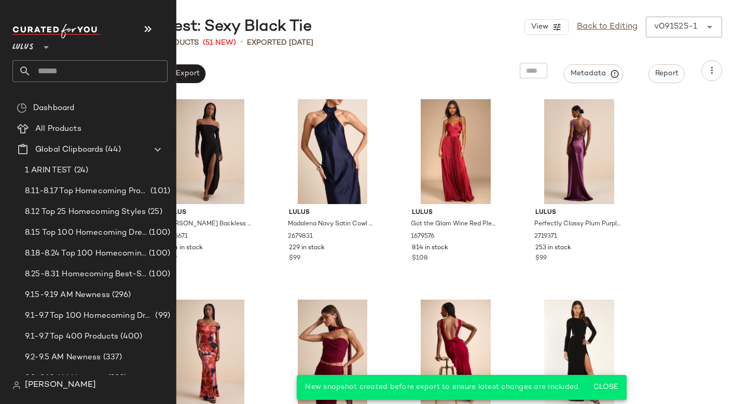
click at [65, 78] on input "text" at bounding box center [99, 71] width 137 height 22
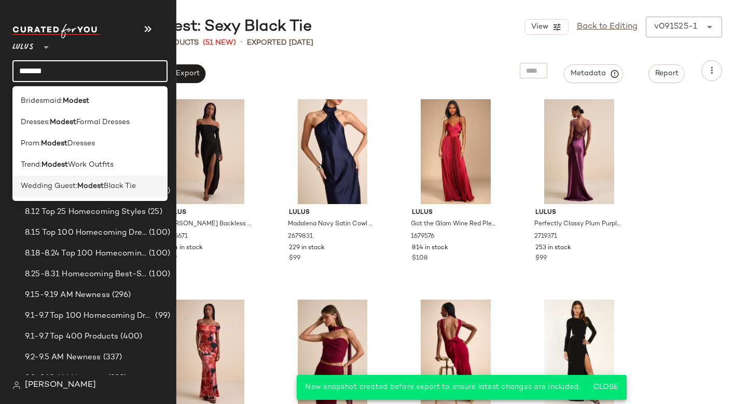
type input "******"
click at [41, 186] on span "Wedding Guest:" at bounding box center [49, 186] width 57 height 11
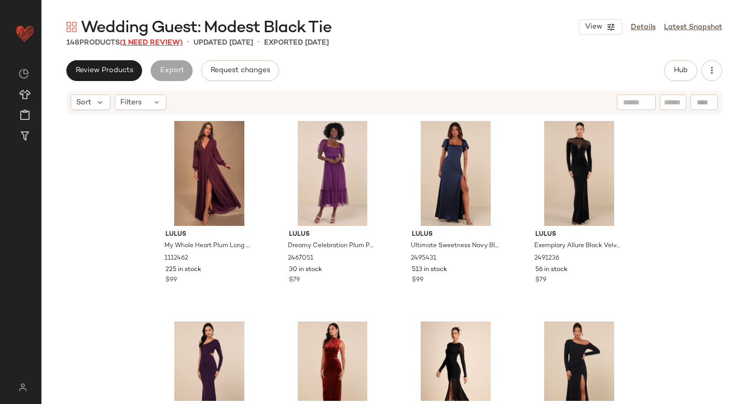
click at [174, 43] on span "(1 Need Review)" at bounding box center [151, 43] width 63 height 8
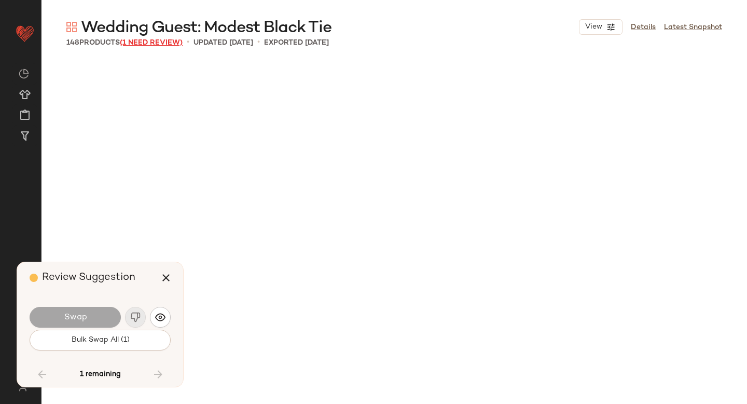
scroll to position [4007, 0]
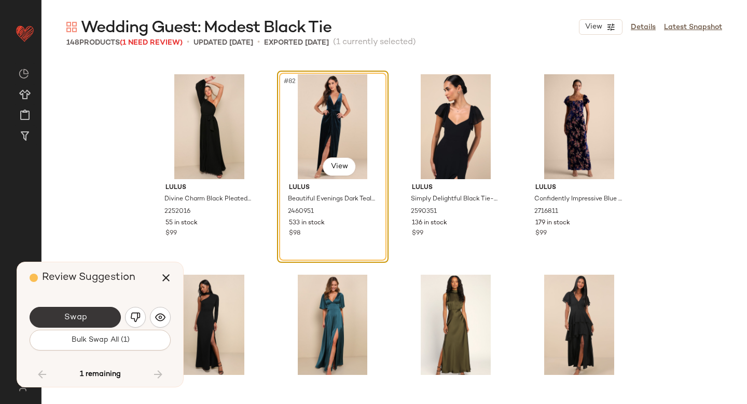
click at [89, 313] on button "Swap" at bounding box center [75, 317] width 91 height 21
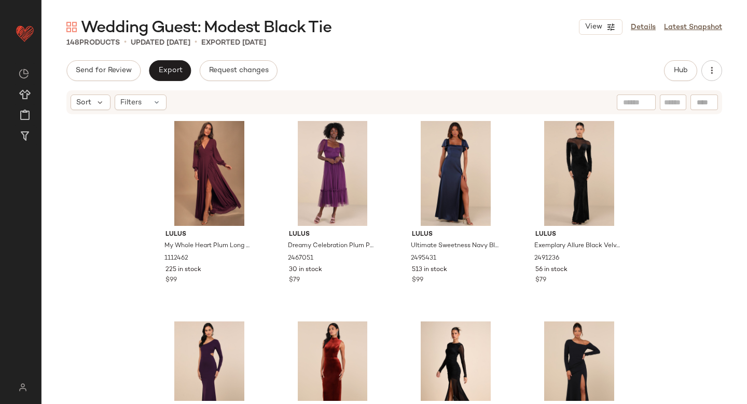
click at [478, 89] on div "Sort Filters" at bounding box center [395, 102] width 706 height 26
click at [678, 72] on span "Hub" at bounding box center [681, 70] width 15 height 8
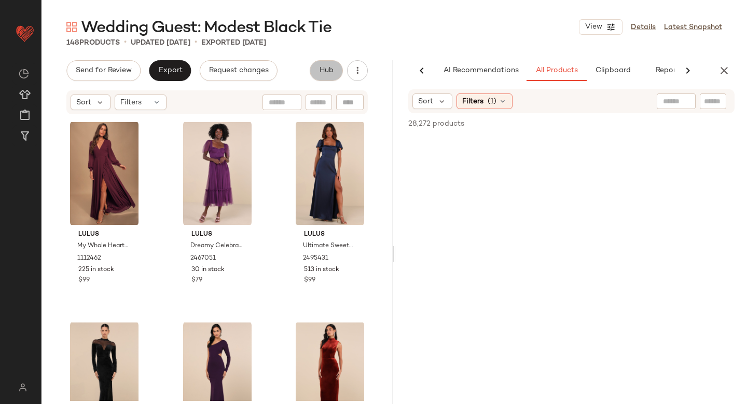
scroll to position [0, 24]
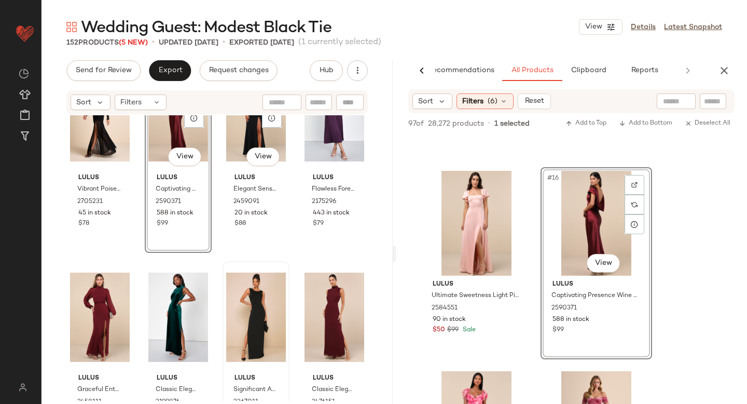
scroll to position [474, 0]
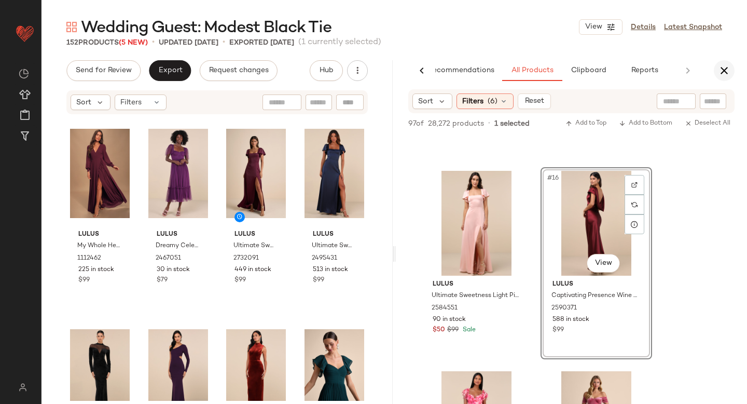
click at [717, 70] on button "button" at bounding box center [724, 70] width 21 height 21
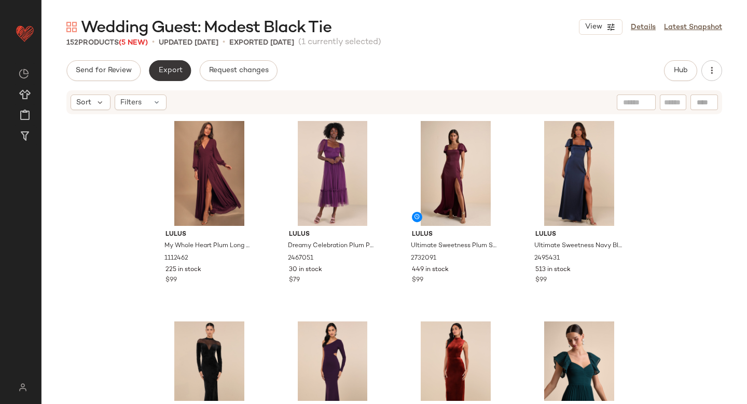
click at [174, 71] on span "Export" at bounding box center [170, 70] width 24 height 8
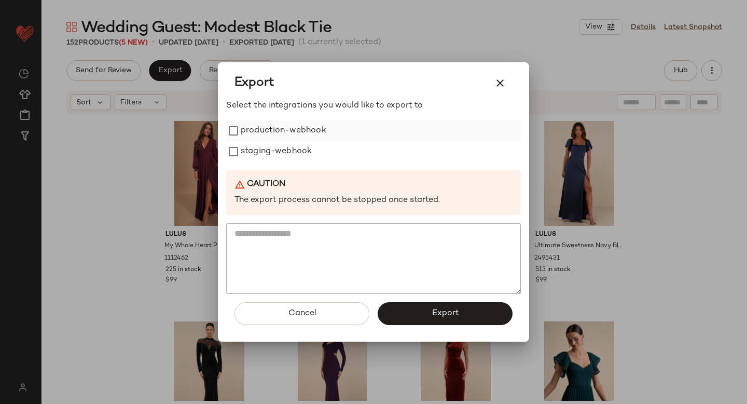
click at [243, 127] on label "production-webhook" at bounding box center [284, 130] width 86 height 21
click at [255, 154] on label "staging-webhook" at bounding box center [276, 151] width 71 height 21
click at [398, 307] on button "Export" at bounding box center [445, 313] width 135 height 23
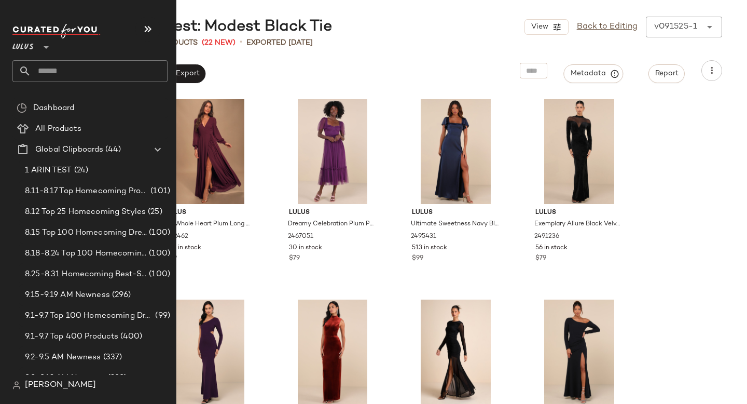
click at [37, 65] on input "text" at bounding box center [99, 71] width 137 height 22
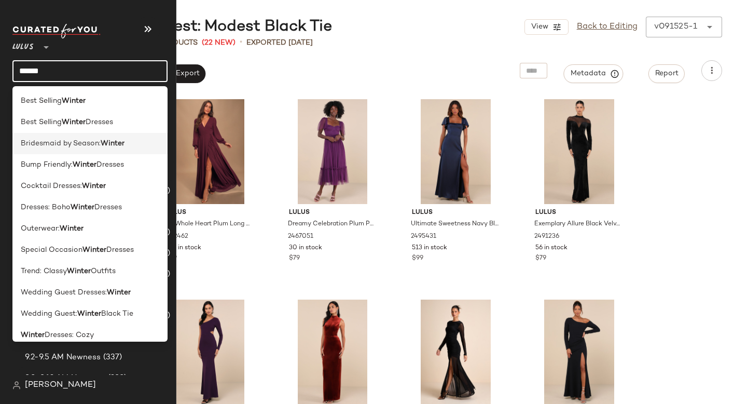
type input "******"
click at [103, 140] on b "Winter" at bounding box center [113, 143] width 24 height 11
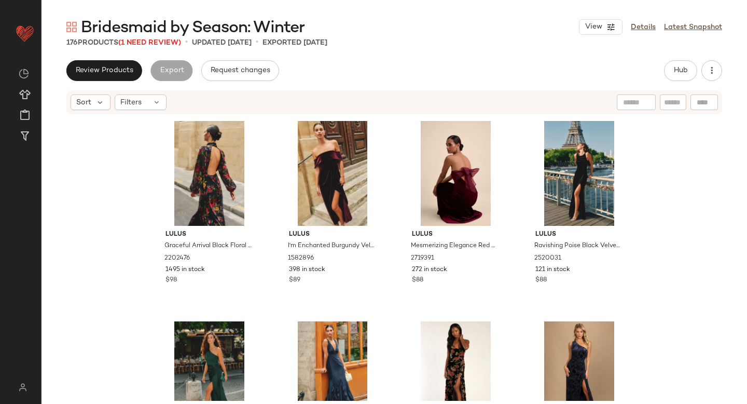
click at [443, 84] on div "Review Products Export Request changes Hub Sort Filters Lulus Graceful Arrival …" at bounding box center [395, 253] width 706 height 387
click at [169, 43] on span "(1 Need Review)" at bounding box center [149, 43] width 63 height 8
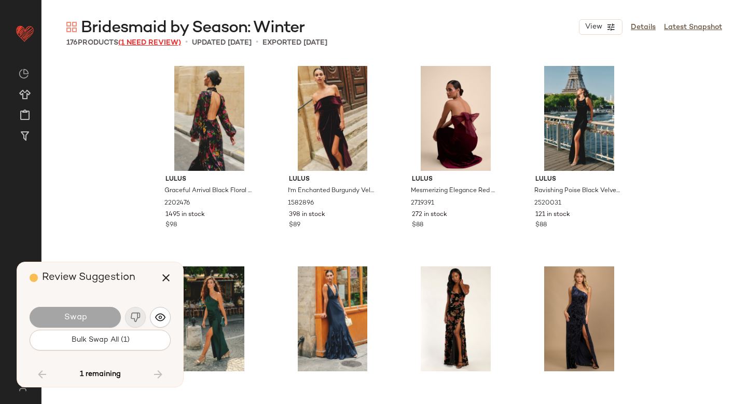
scroll to position [5610, 0]
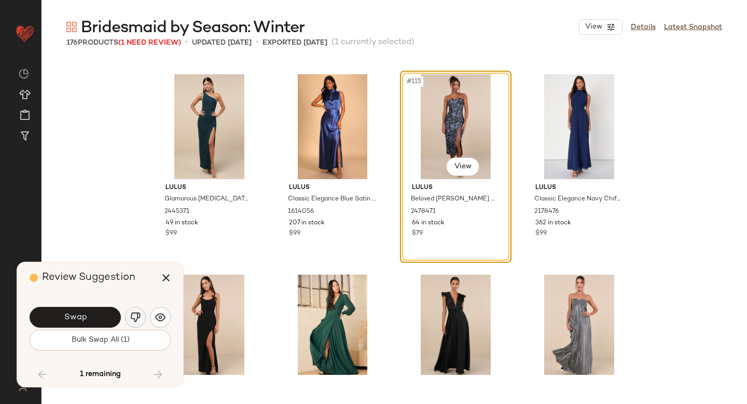
click at [135, 317] on img "button" at bounding box center [135, 317] width 10 height 10
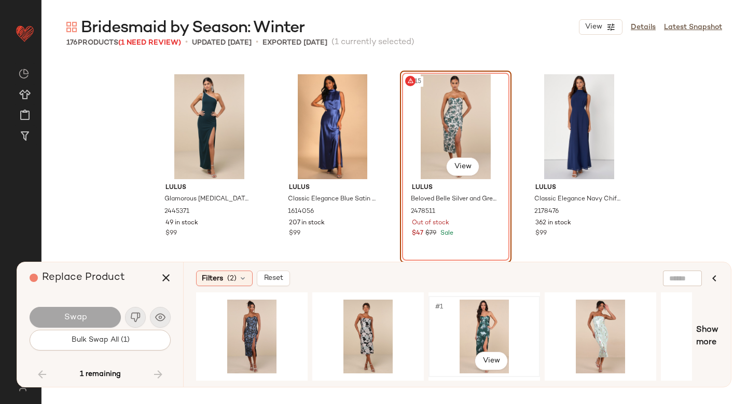
click at [482, 318] on div "#1 View" at bounding box center [484, 337] width 104 height 74
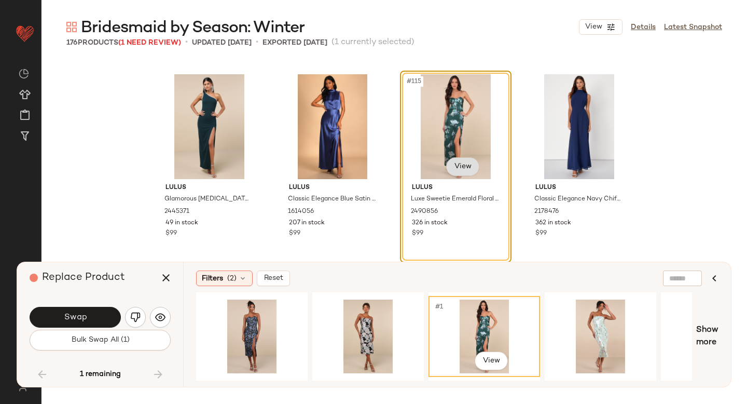
click at [459, 166] on body "Lulus ** Dashboard All Products Global Clipboards (44) Curations (814) Anjali A…" at bounding box center [373, 202] width 747 height 404
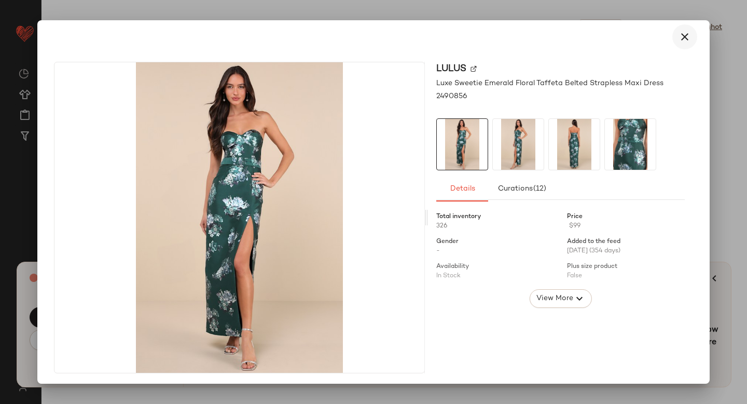
click at [679, 36] on icon "button" at bounding box center [685, 37] width 12 height 12
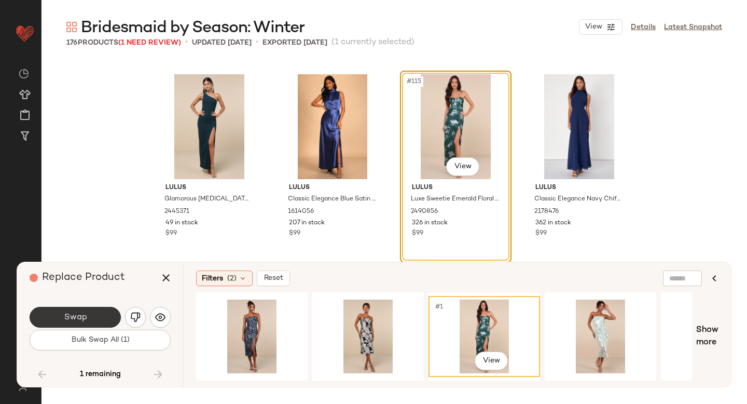
click at [84, 311] on button "Swap" at bounding box center [75, 317] width 91 height 21
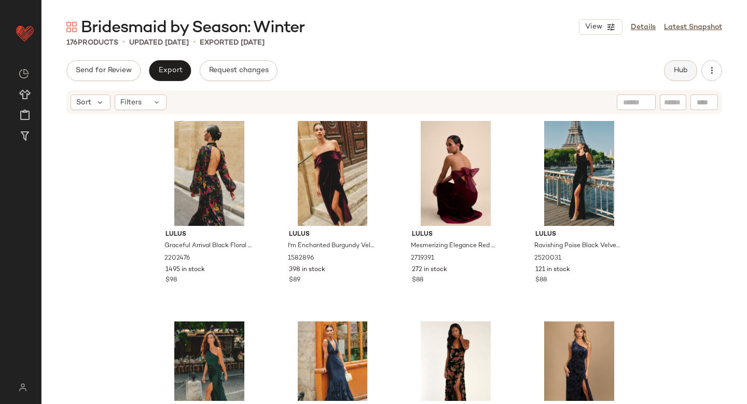
click at [668, 72] on button "Hub" at bounding box center [680, 70] width 33 height 21
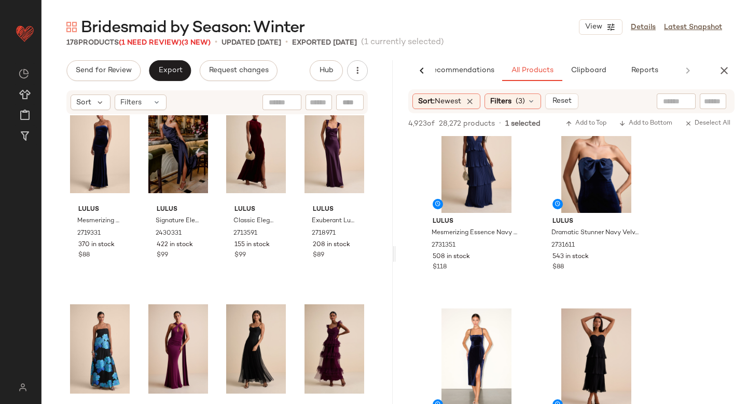
scroll to position [3207, 0]
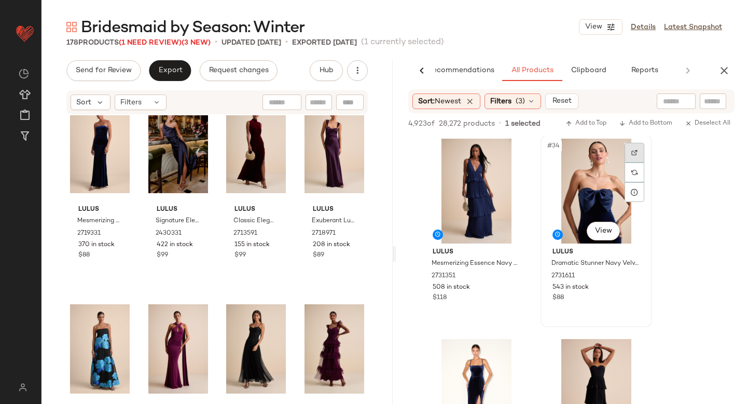
click at [632, 147] on div at bounding box center [635, 153] width 20 height 20
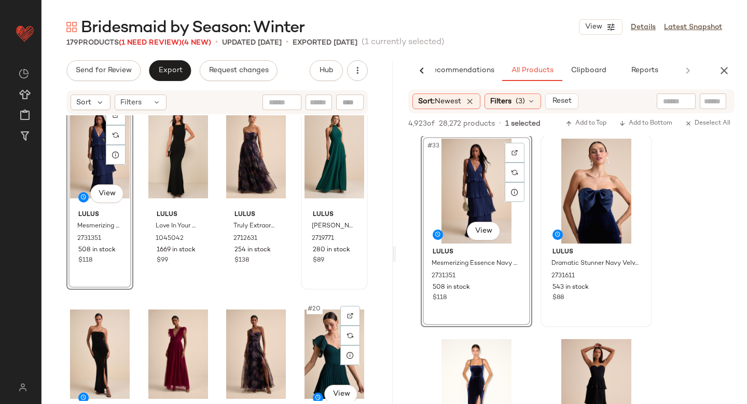
scroll to position [635, 0]
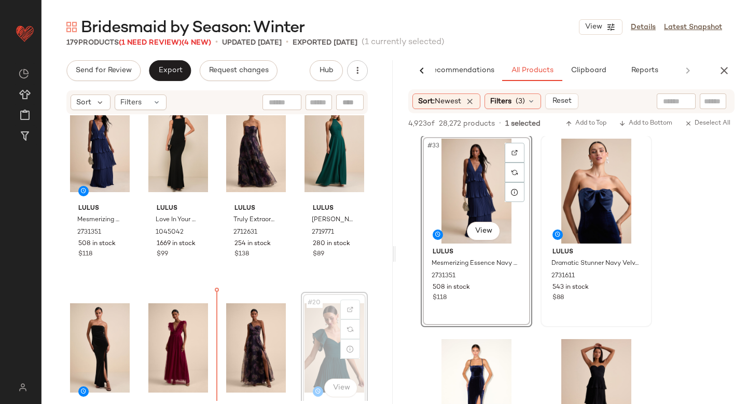
scroll to position [641, 0]
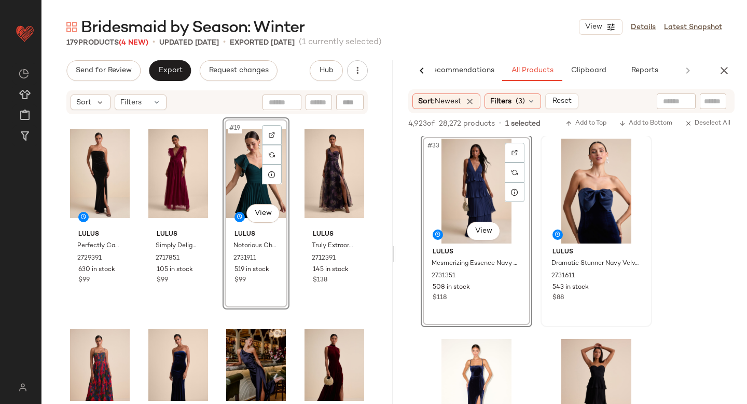
scroll to position [813, 0]
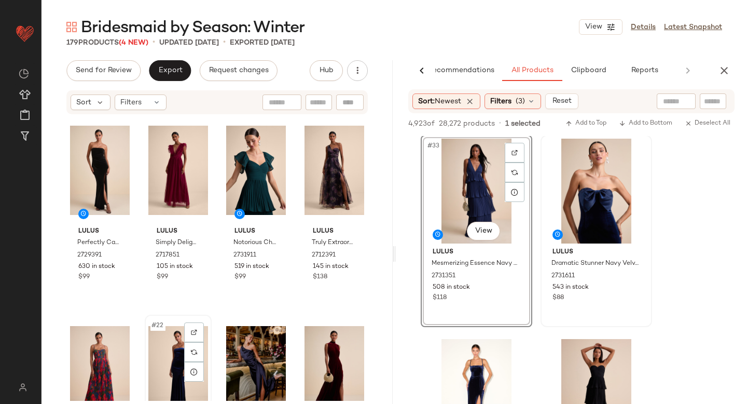
scroll to position [814, 0]
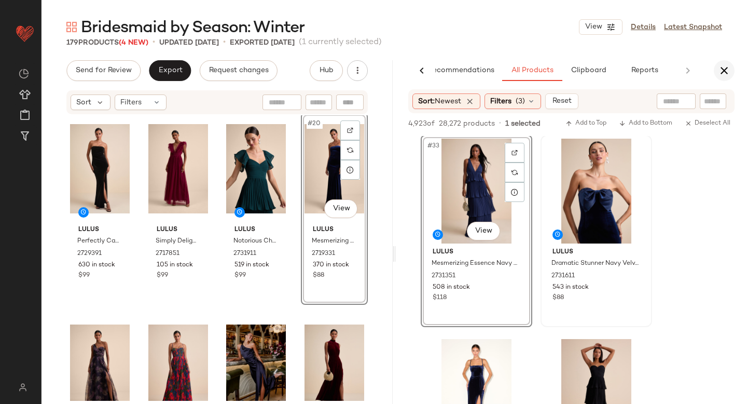
click at [730, 73] on icon "button" at bounding box center [724, 70] width 12 height 12
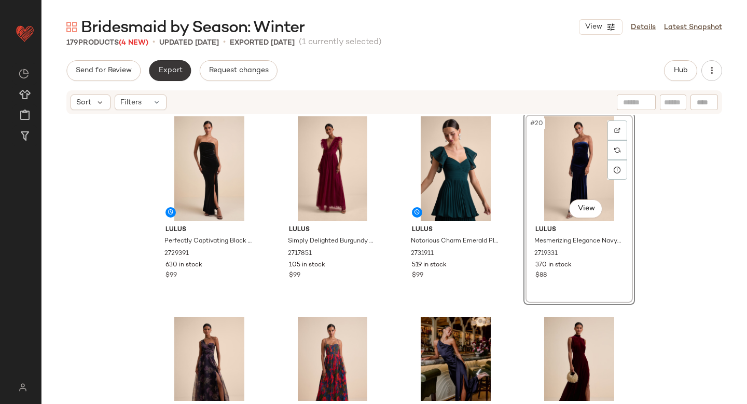
click at [158, 74] on span "Export" at bounding box center [170, 70] width 24 height 8
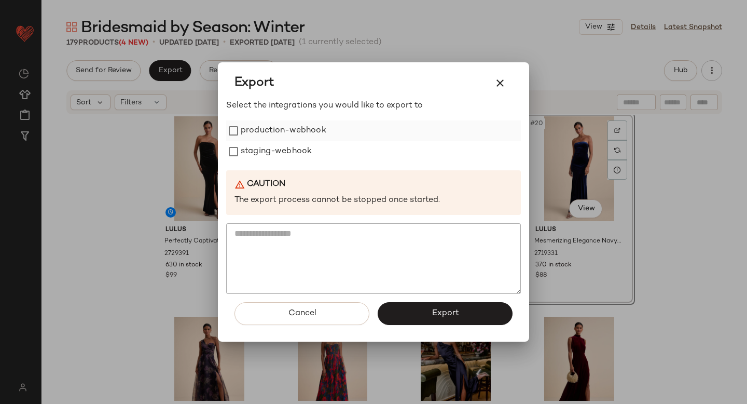
click at [271, 133] on label "production-webhook" at bounding box center [284, 130] width 86 height 21
click at [274, 155] on label "staging-webhook" at bounding box center [276, 151] width 71 height 21
click at [432, 311] on span "Export" at bounding box center [445, 313] width 28 height 10
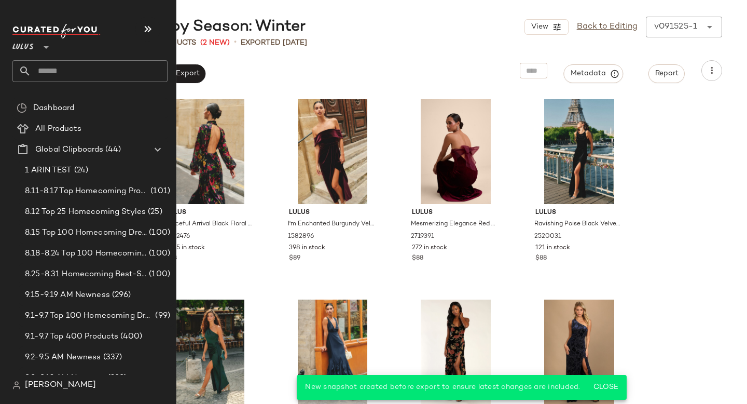
click at [95, 72] on input "text" at bounding box center [99, 71] width 137 height 22
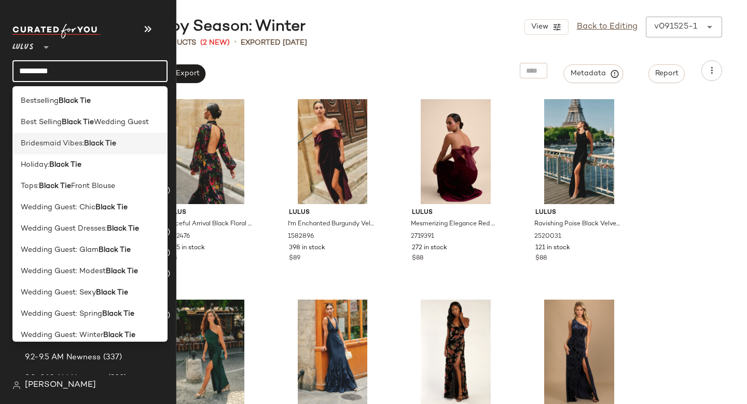
type input "*********"
click at [85, 145] on b "Black Tie" at bounding box center [100, 143] width 32 height 11
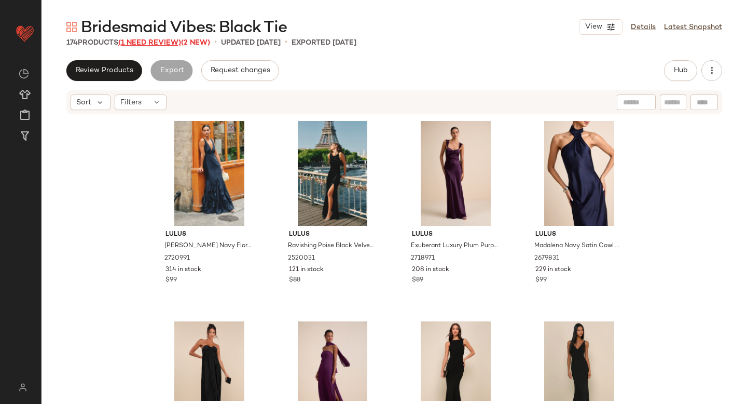
click at [148, 40] on span "(1 Need Review)" at bounding box center [149, 43] width 63 height 8
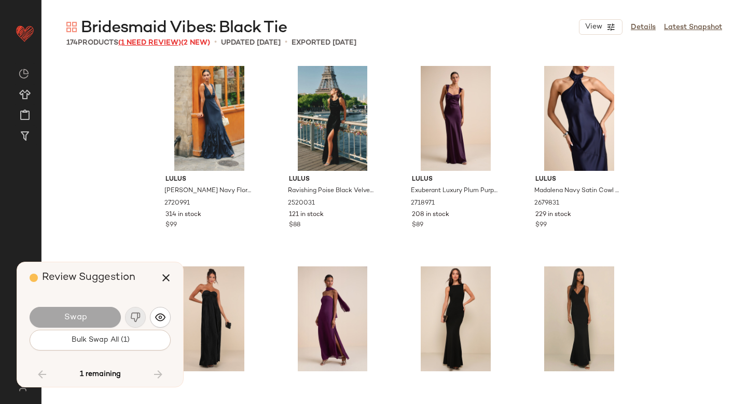
scroll to position [6211, 0]
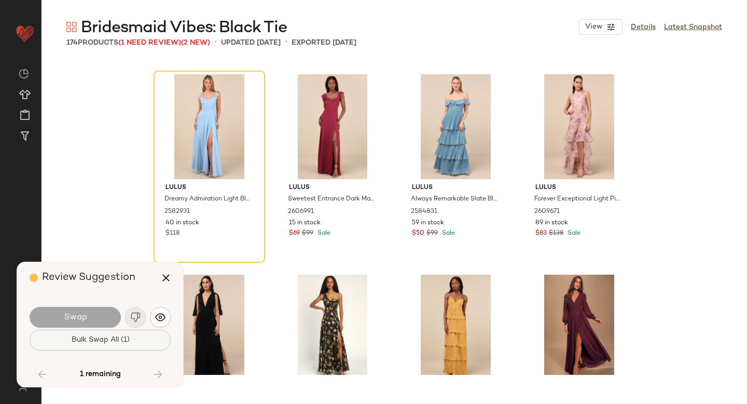
click at [101, 339] on span "Bulk Swap All (1)" at bounding box center [100, 340] width 59 height 8
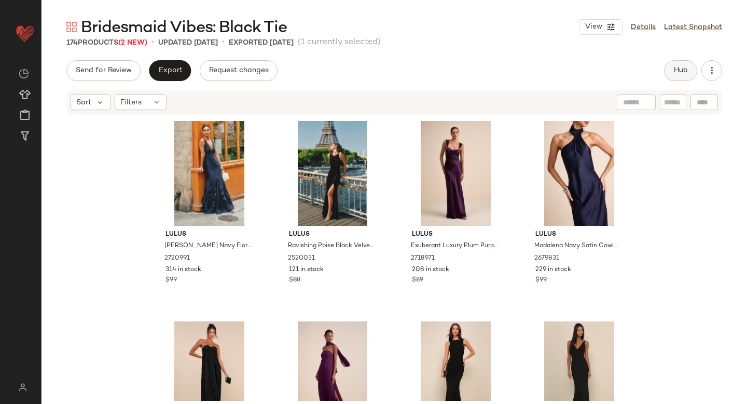
click at [675, 75] on span "Hub" at bounding box center [681, 70] width 15 height 8
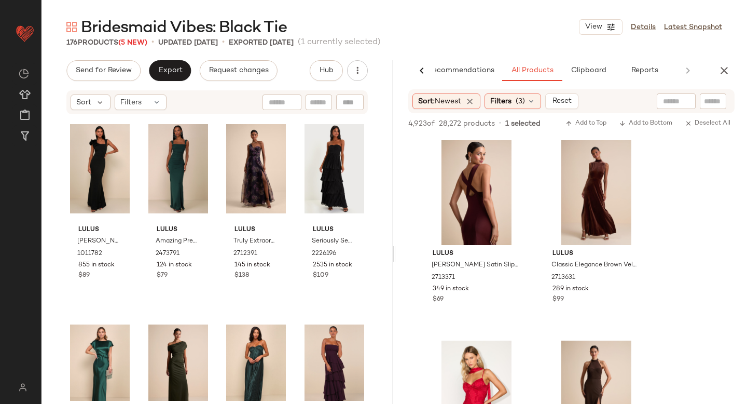
scroll to position [7380, 0]
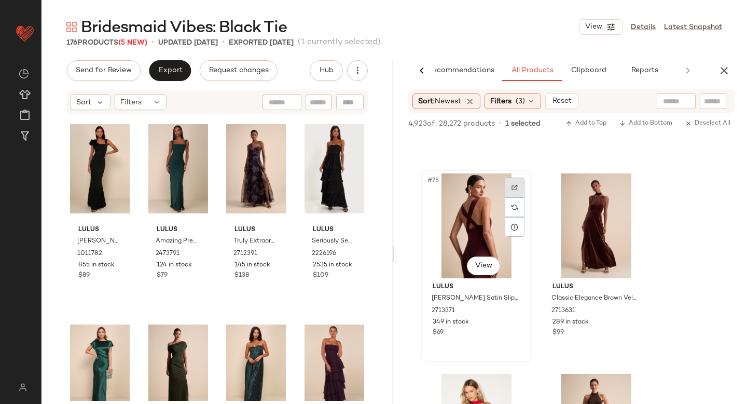
click at [519, 187] on div at bounding box center [515, 188] width 20 height 20
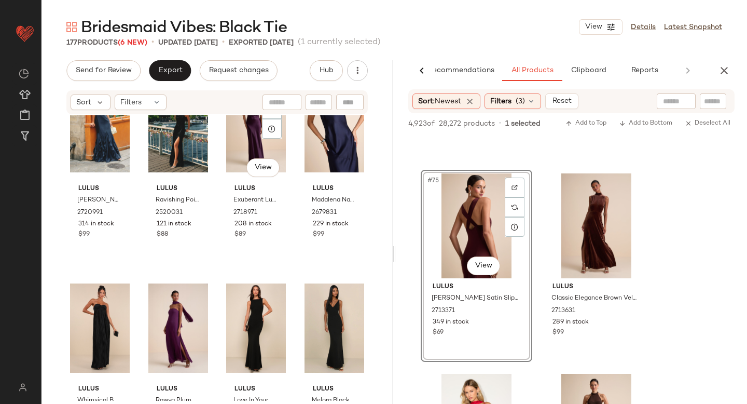
scroll to position [0, 0]
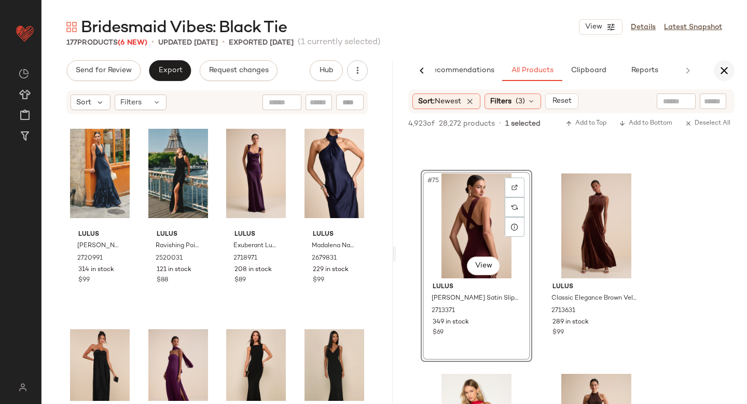
click at [726, 69] on icon "button" at bounding box center [724, 70] width 12 height 12
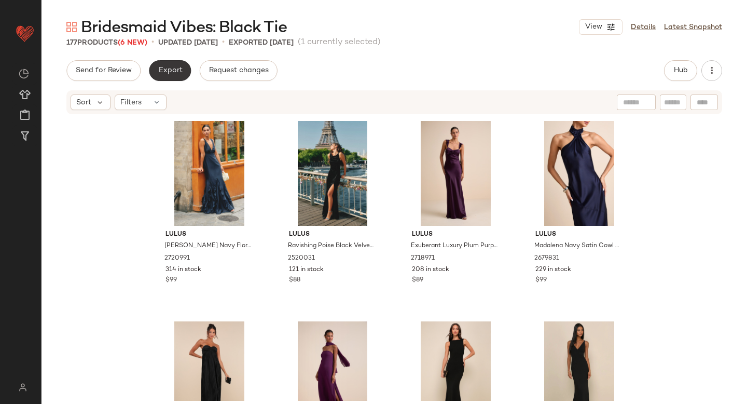
click at [165, 66] on span "Export" at bounding box center [170, 70] width 24 height 8
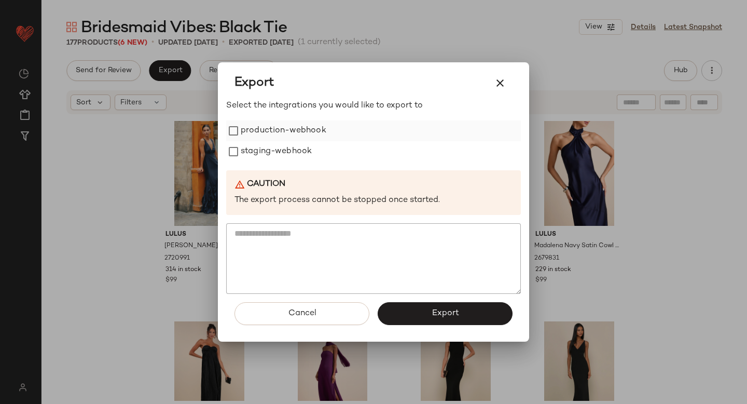
click at [250, 139] on label "production-webhook" at bounding box center [284, 130] width 86 height 21
click at [249, 151] on label "staging-webhook" at bounding box center [276, 151] width 71 height 21
click at [397, 313] on button "Export" at bounding box center [445, 313] width 135 height 23
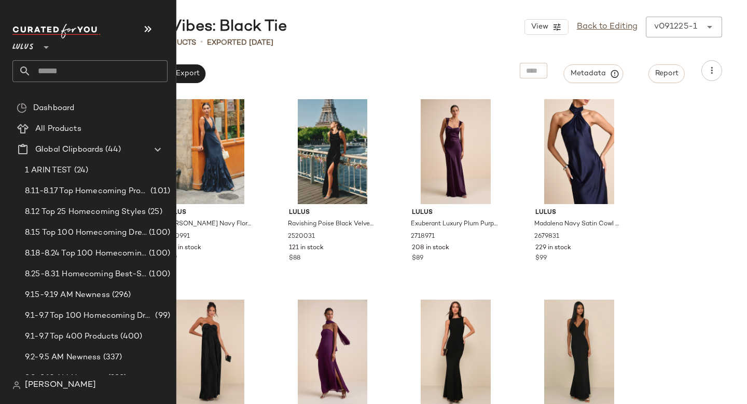
click at [57, 69] on input "text" at bounding box center [99, 71] width 137 height 22
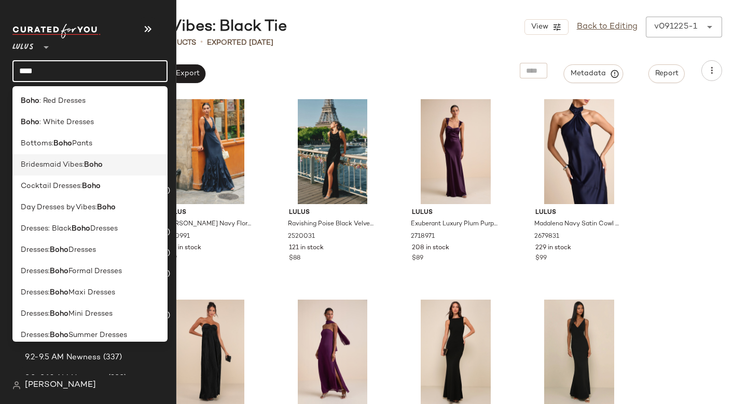
type input "****"
click at [65, 168] on span "Bridesmaid Vibes:" at bounding box center [52, 164] width 63 height 11
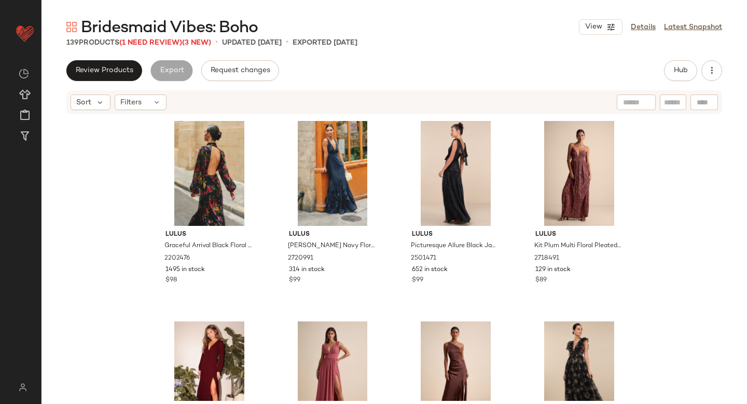
click at [137, 37] on span "Bridesmaid Vibes: Boho" at bounding box center [169, 28] width 177 height 21
click at [141, 40] on span "(1 Need Review)" at bounding box center [150, 43] width 63 height 8
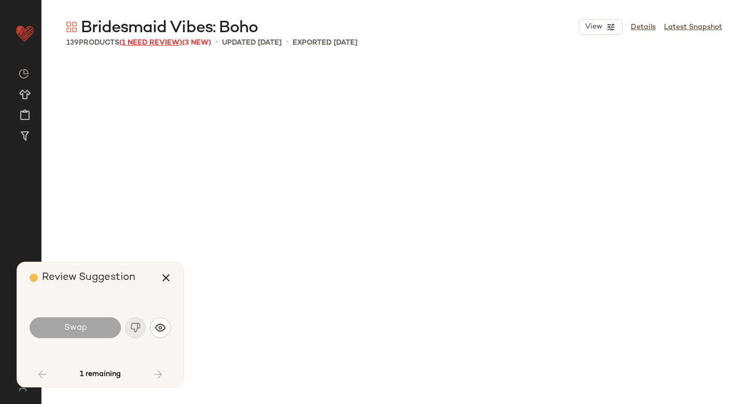
scroll to position [1403, 0]
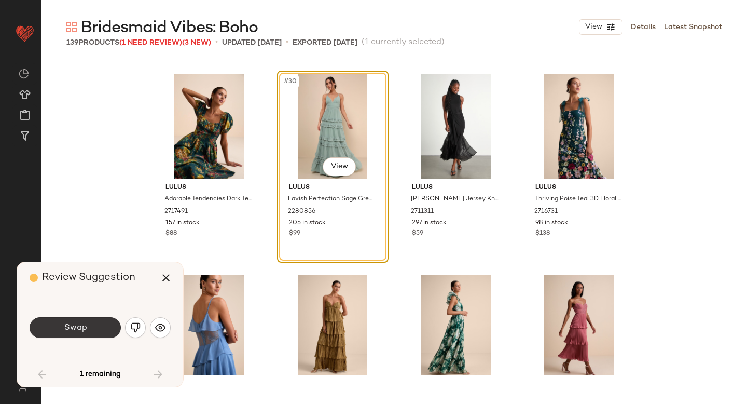
click at [84, 323] on span "Swap" at bounding box center [74, 328] width 23 height 10
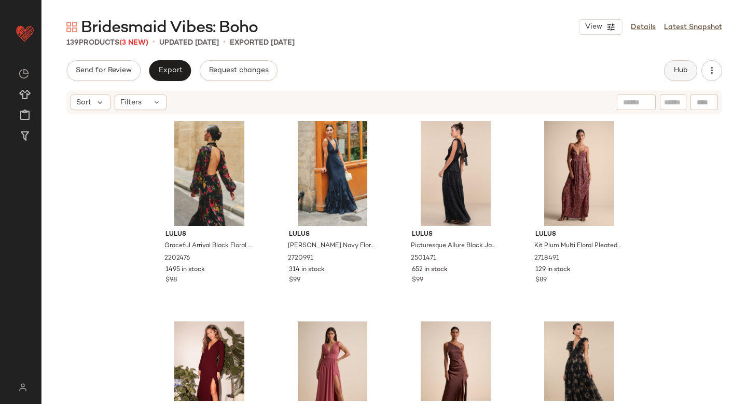
click at [690, 72] on button "Hub" at bounding box center [680, 70] width 33 height 21
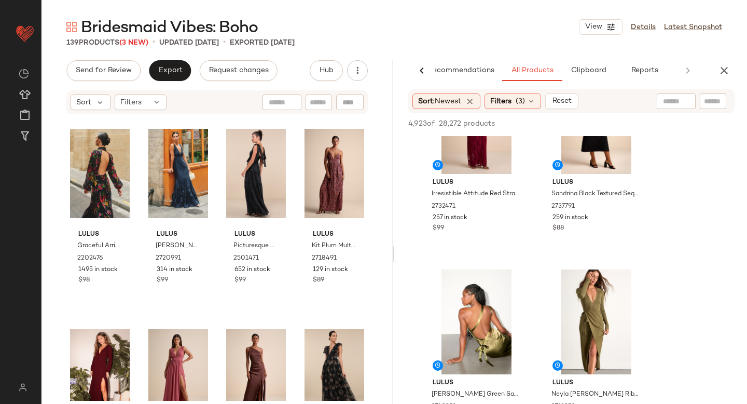
scroll to position [455, 0]
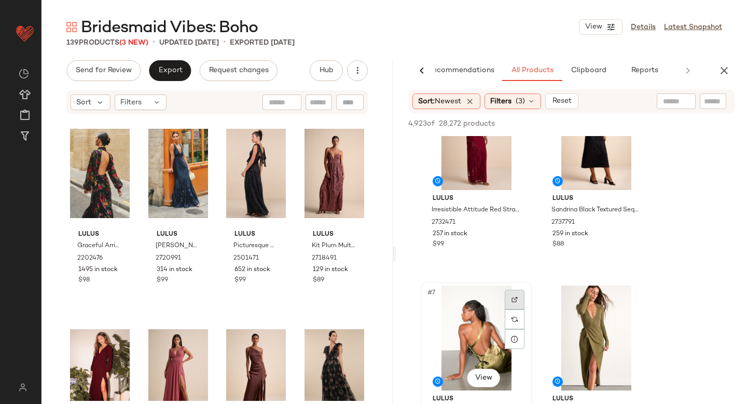
click at [513, 293] on div at bounding box center [515, 300] width 20 height 20
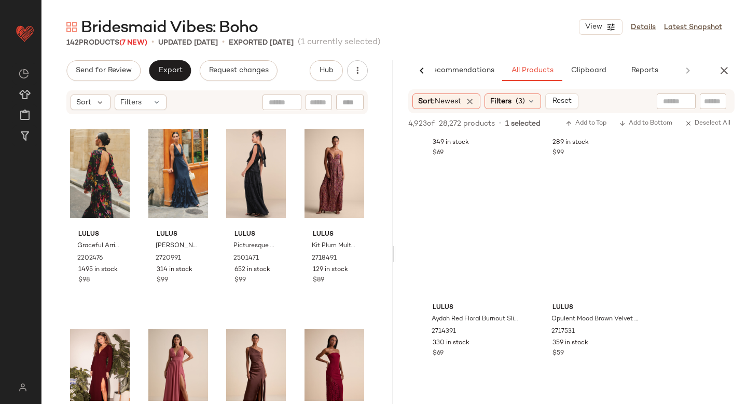
scroll to position [7700, 0]
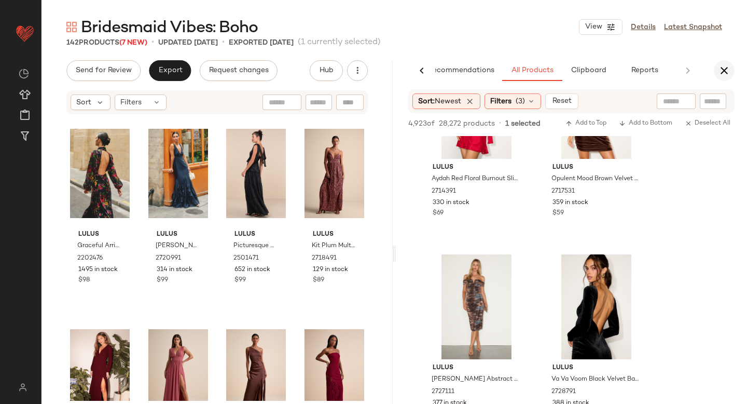
click at [722, 72] on icon "button" at bounding box center [724, 70] width 12 height 12
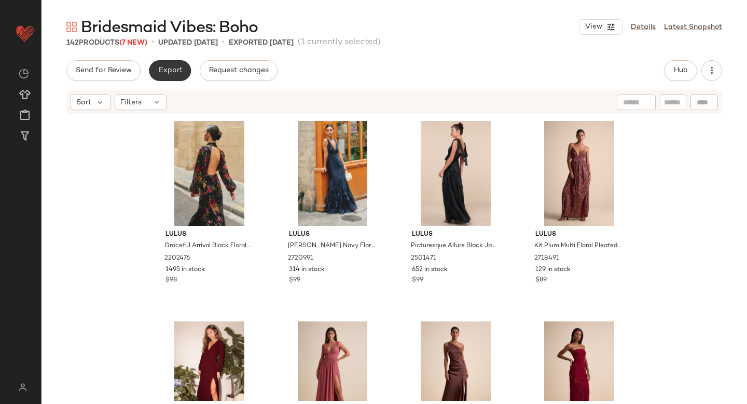
click at [170, 71] on span "Export" at bounding box center [170, 70] width 24 height 8
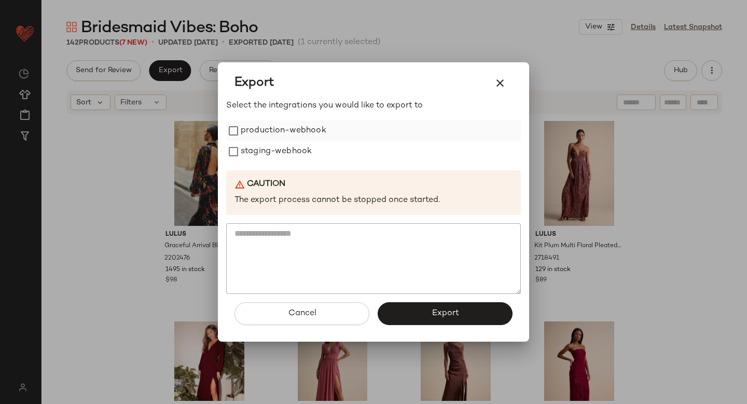
click at [250, 139] on label "production-webhook" at bounding box center [284, 130] width 86 height 21
click at [253, 155] on label "staging-webhook" at bounding box center [276, 151] width 71 height 21
click at [431, 302] on button "Export" at bounding box center [445, 313] width 135 height 23
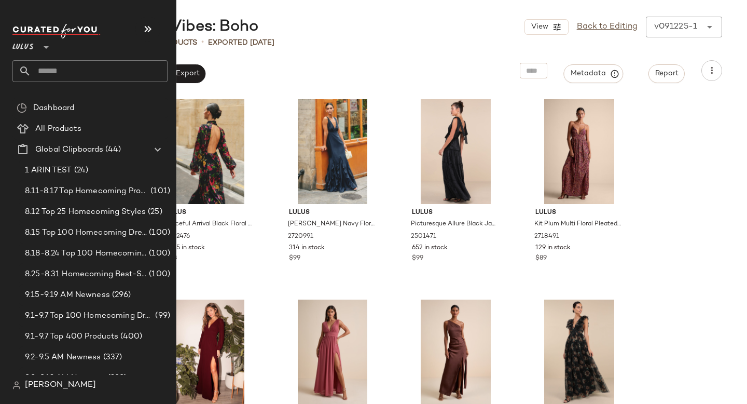
click at [55, 75] on input "text" at bounding box center [99, 71] width 137 height 22
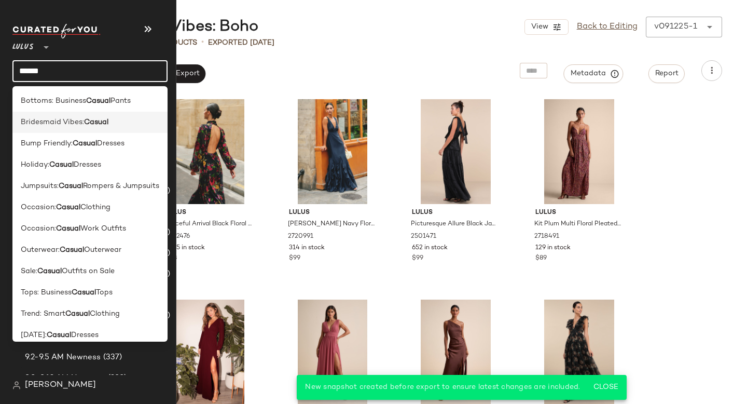
type input "******"
click at [66, 120] on span "Bridesmaid Vibes:" at bounding box center [52, 122] width 63 height 11
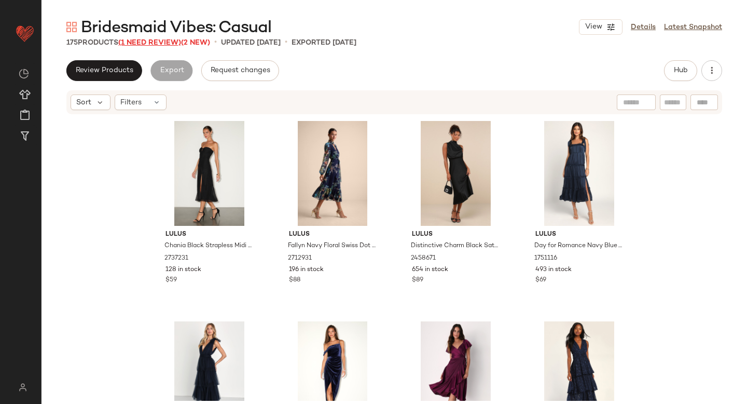
click at [148, 41] on span "(1 Need Review)" at bounding box center [149, 43] width 63 height 8
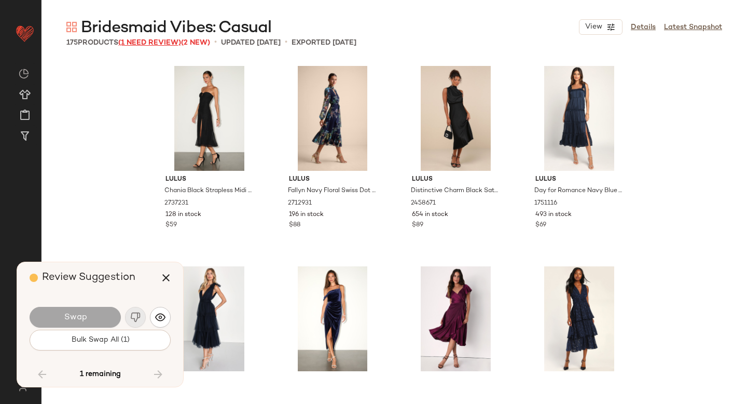
scroll to position [6412, 0]
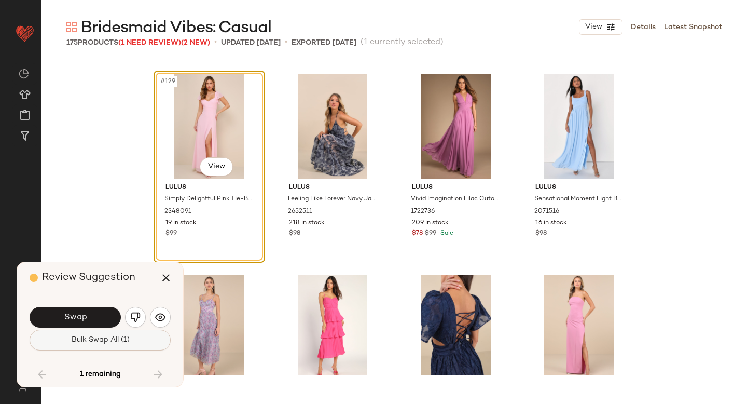
click at [77, 342] on span "Bulk Swap All (1)" at bounding box center [100, 340] width 59 height 8
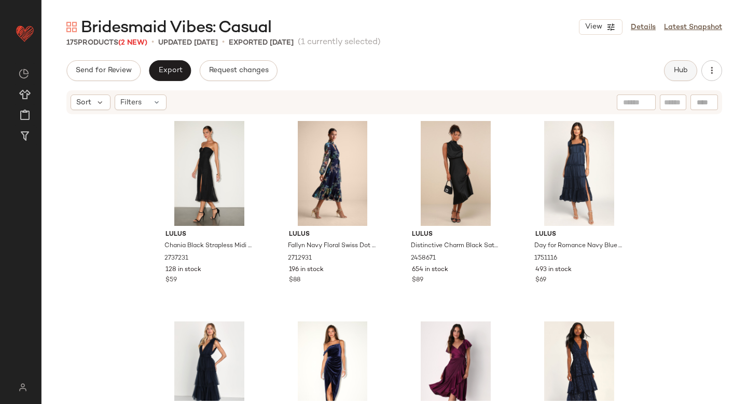
click at [683, 72] on span "Hub" at bounding box center [681, 70] width 15 height 8
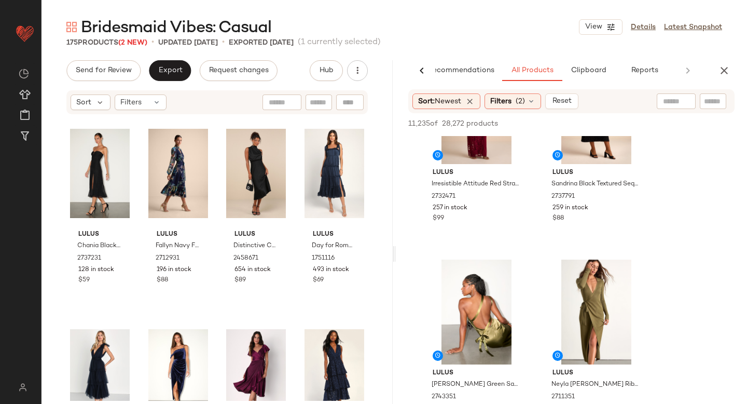
scroll to position [374, 0]
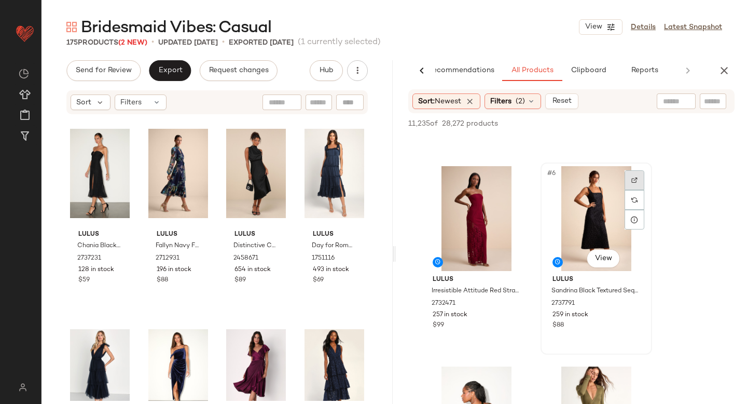
click at [634, 175] on div at bounding box center [635, 180] width 20 height 20
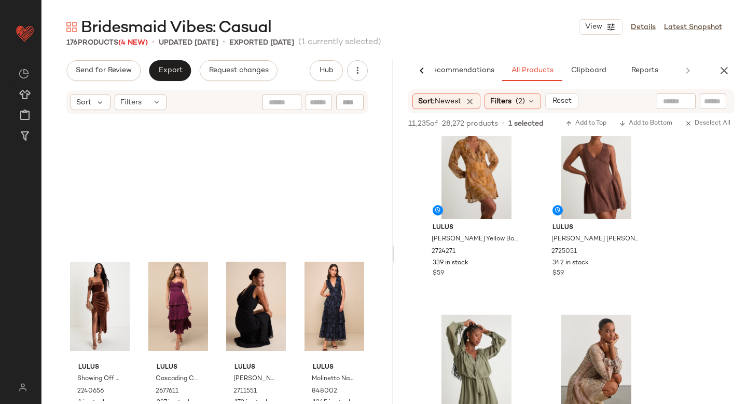
scroll to position [998, 0]
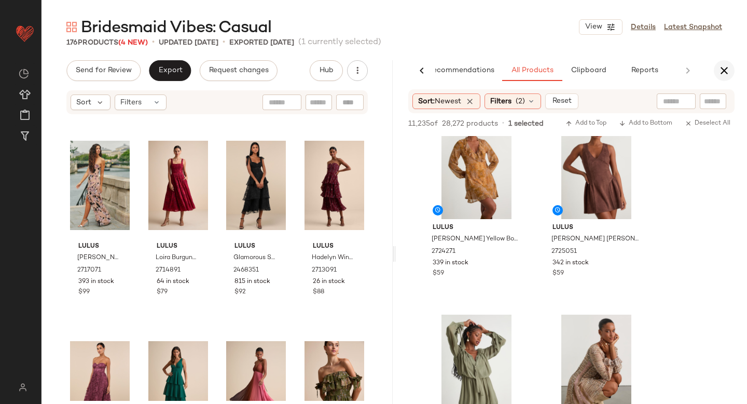
click at [722, 75] on icon "button" at bounding box center [724, 70] width 12 height 12
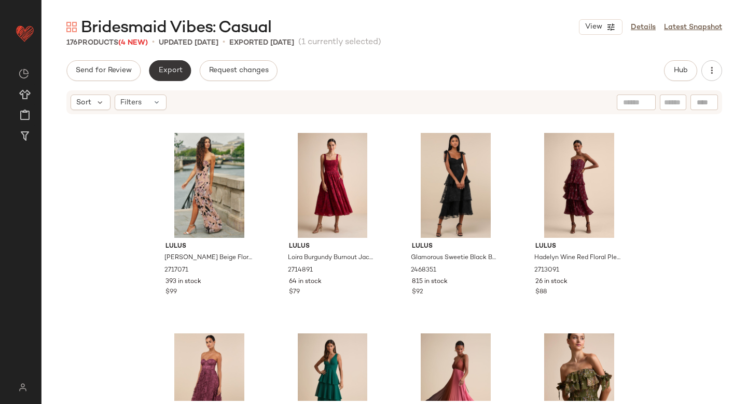
click at [181, 71] on button "Export" at bounding box center [170, 70] width 42 height 21
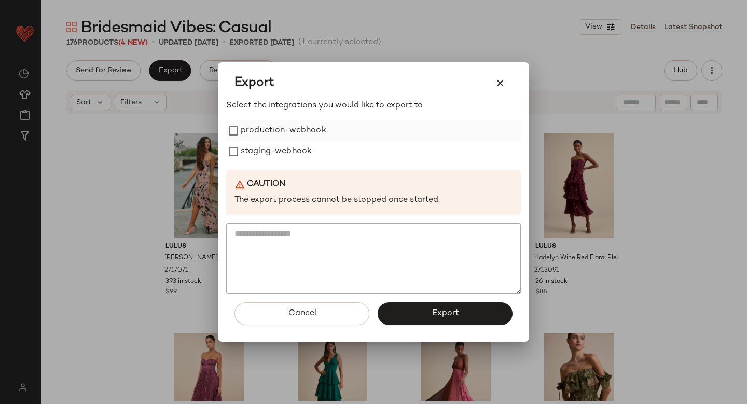
click at [259, 134] on label "production-webhook" at bounding box center [284, 130] width 86 height 21
click at [259, 146] on label "staging-webhook" at bounding box center [276, 151] width 71 height 21
click at [384, 314] on button "Export" at bounding box center [445, 313] width 135 height 23
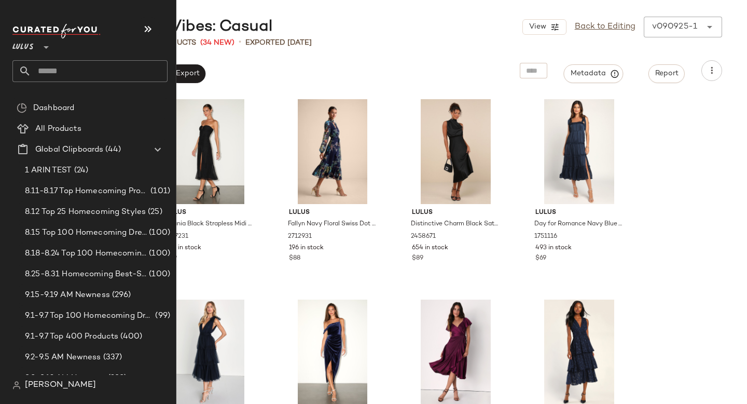
click at [138, 66] on input "text" at bounding box center [99, 71] width 137 height 22
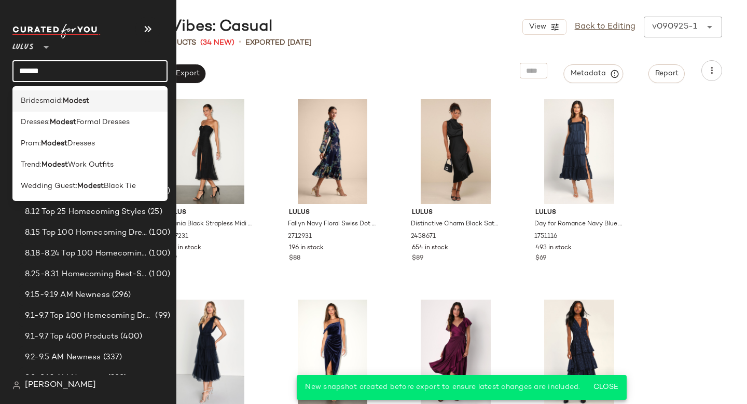
type input "******"
click at [127, 93] on div "Bridesmaid: Modest" at bounding box center [89, 100] width 155 height 21
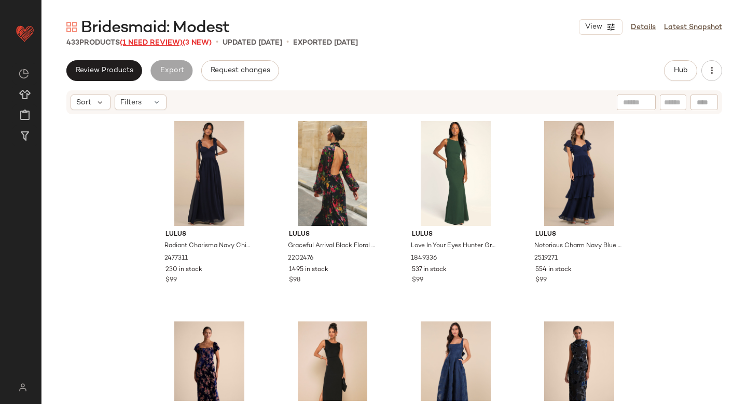
click at [160, 45] on span "(1 Need Review)" at bounding box center [151, 43] width 63 height 8
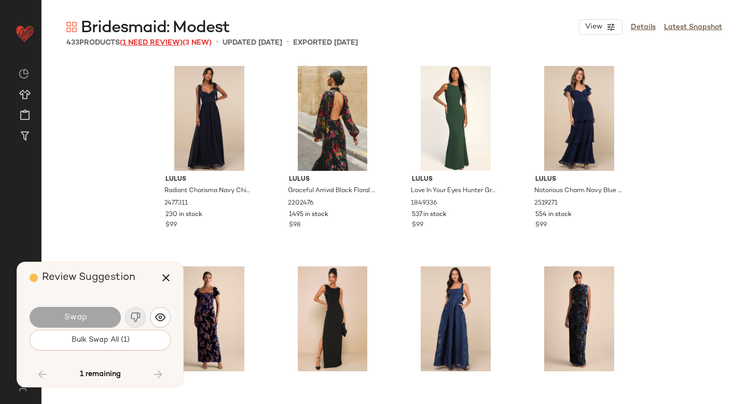
scroll to position [6412, 0]
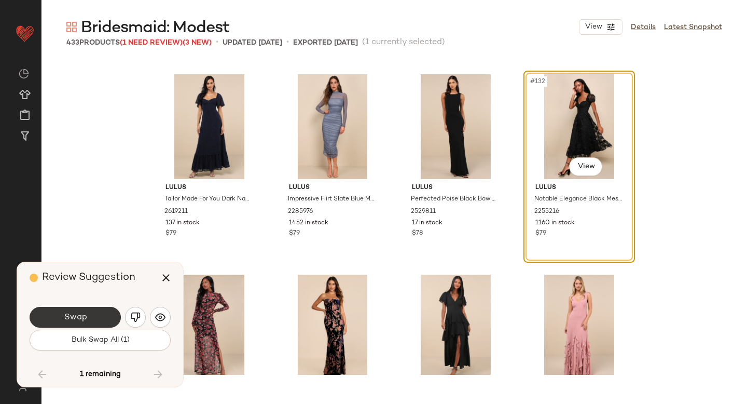
click at [92, 319] on button "Swap" at bounding box center [75, 317] width 91 height 21
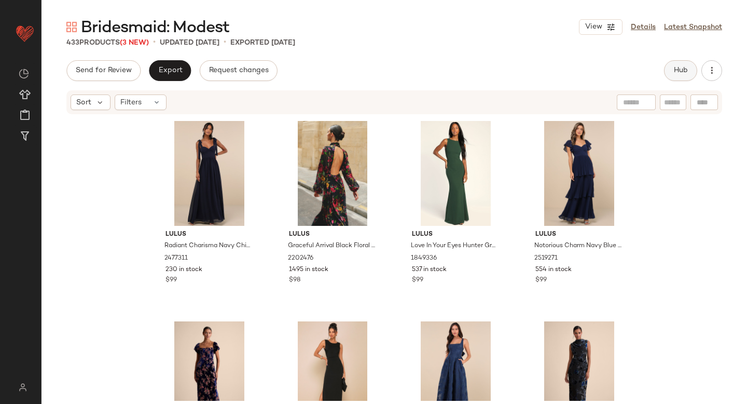
click at [682, 65] on button "Hub" at bounding box center [680, 70] width 33 height 21
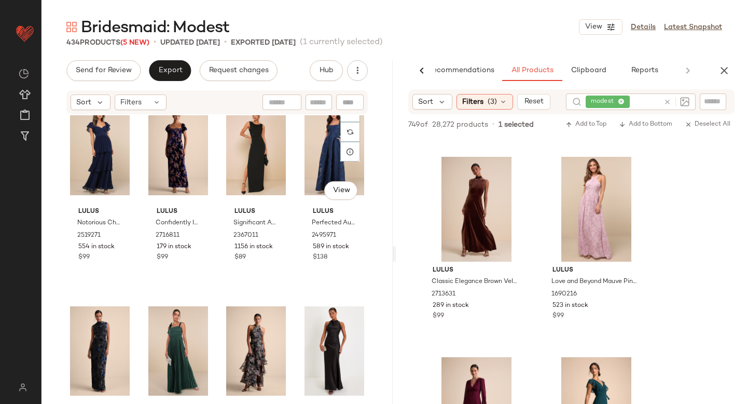
scroll to position [229, 0]
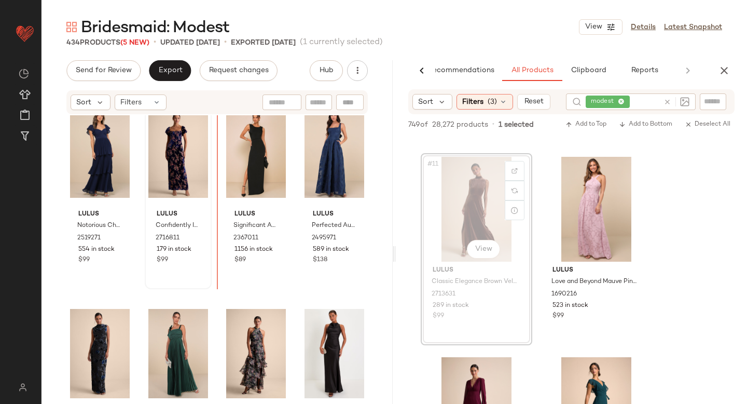
drag, startPoint x: 463, startPoint y: 214, endPoint x: 205, endPoint y: 201, distance: 258.3
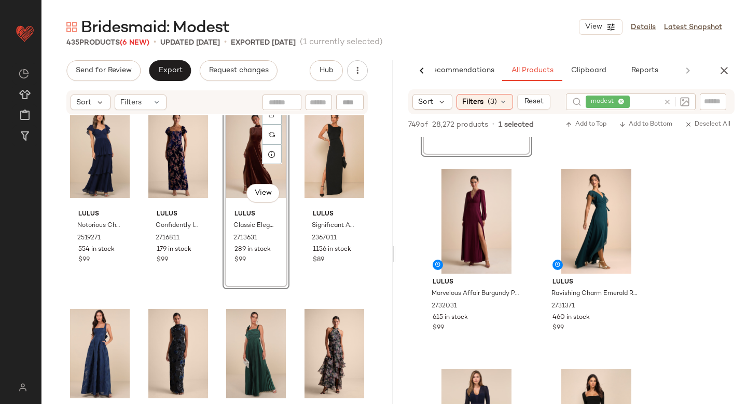
scroll to position [1193, 0]
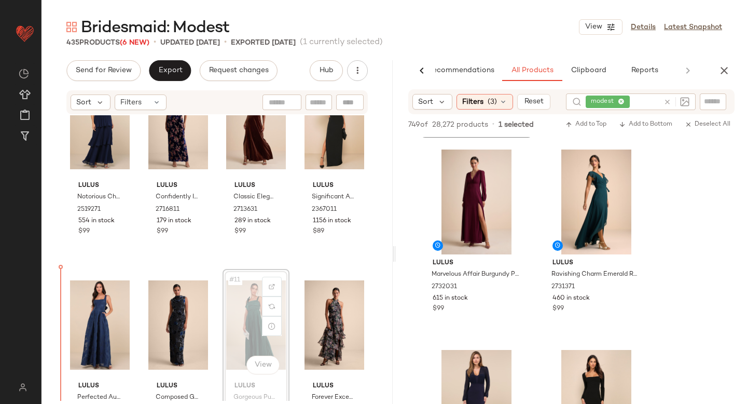
scroll to position [277, 0]
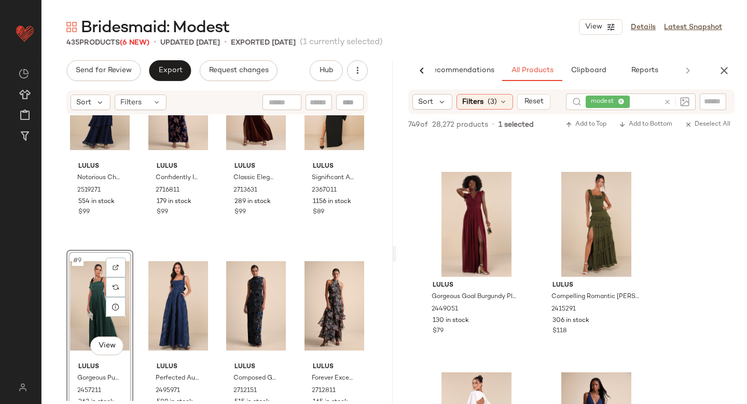
scroll to position [2174, 0]
click at [723, 71] on icon "button" at bounding box center [724, 70] width 12 height 12
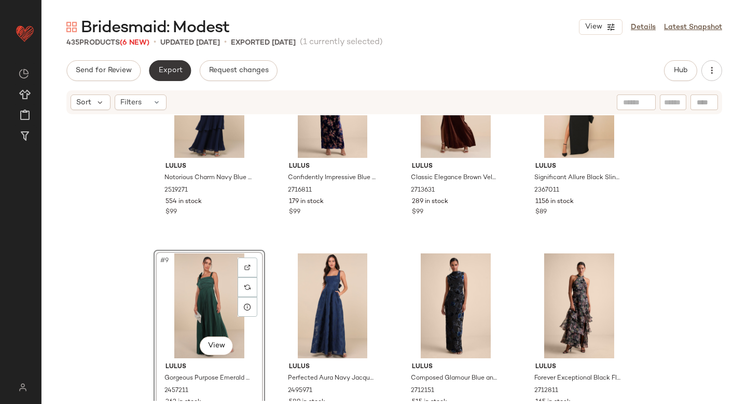
click at [175, 65] on button "Export" at bounding box center [170, 70] width 42 height 21
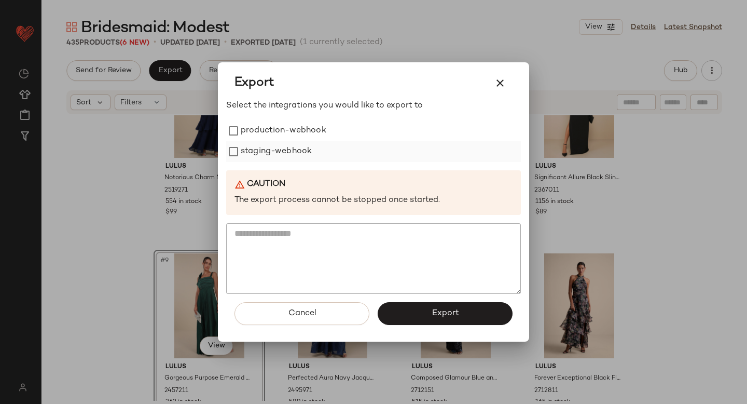
click at [285, 147] on label "staging-webhook" at bounding box center [276, 151] width 71 height 21
click at [282, 130] on label "production-webhook" at bounding box center [284, 130] width 86 height 21
click at [416, 305] on button "Export" at bounding box center [445, 313] width 135 height 23
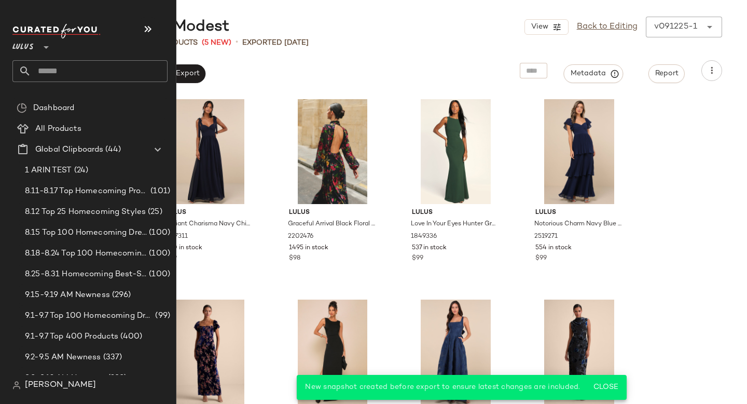
click at [89, 75] on input "text" at bounding box center [99, 71] width 137 height 22
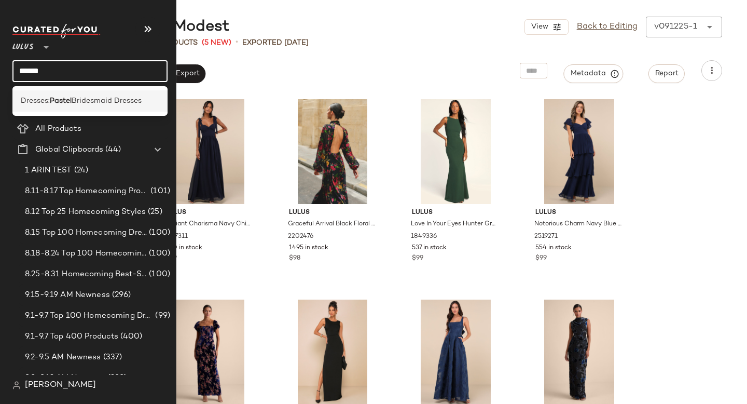
type input "******"
click at [95, 99] on span "Bridesmaid Dresses" at bounding box center [107, 101] width 70 height 11
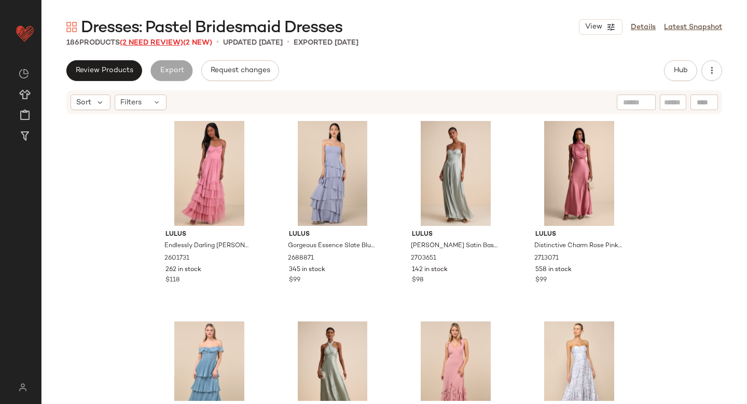
click at [143, 40] on span "(2 Need Review)" at bounding box center [151, 43] width 63 height 8
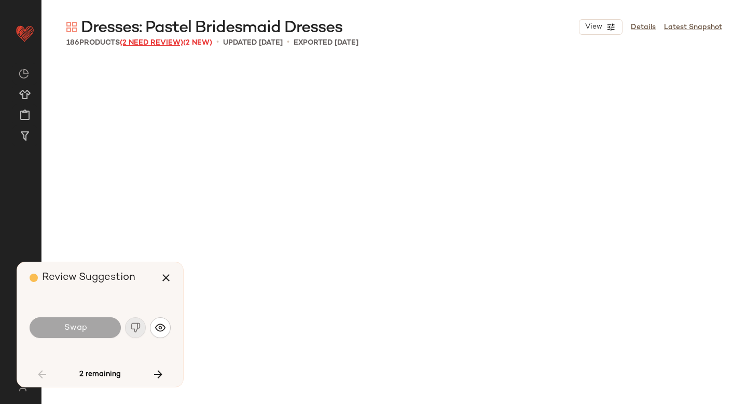
scroll to position [3206, 0]
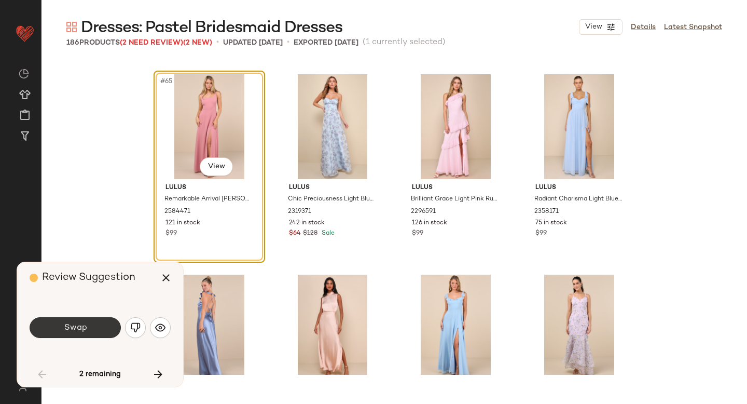
click at [107, 323] on button "Swap" at bounding box center [75, 327] width 91 height 21
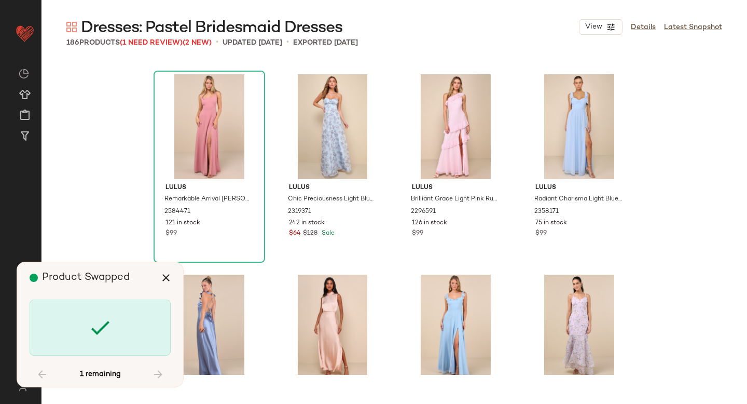
scroll to position [5410, 0]
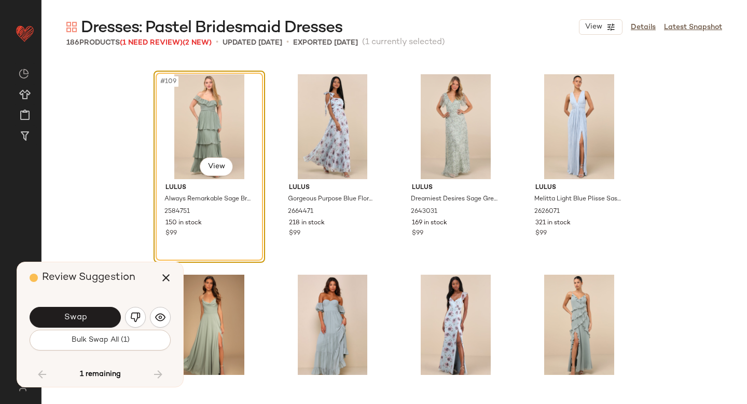
click at [107, 323] on button "Swap" at bounding box center [75, 317] width 91 height 21
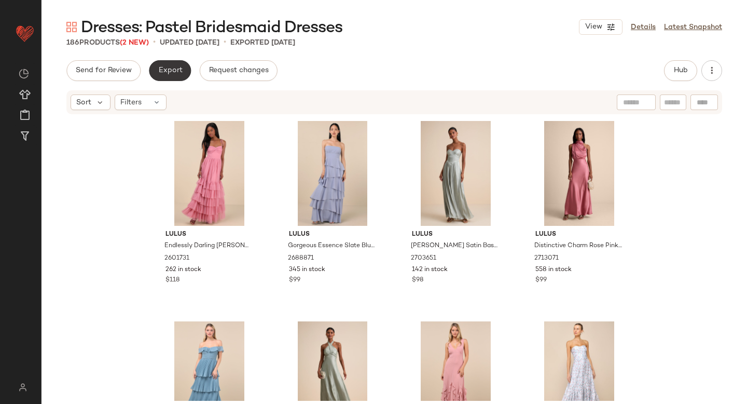
click at [177, 76] on button "Export" at bounding box center [170, 70] width 42 height 21
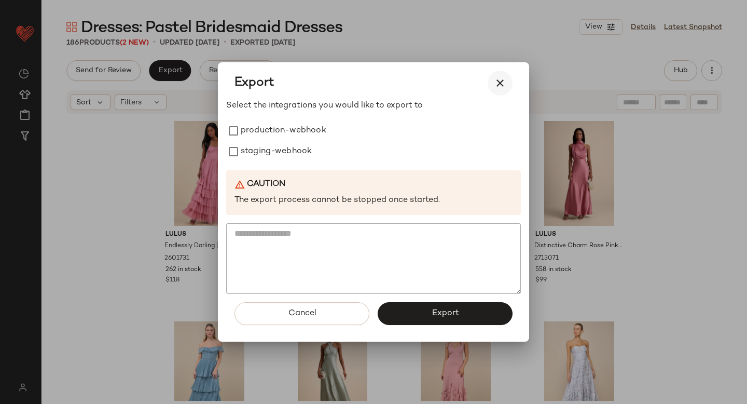
click at [503, 88] on icon "button" at bounding box center [500, 83] width 12 height 12
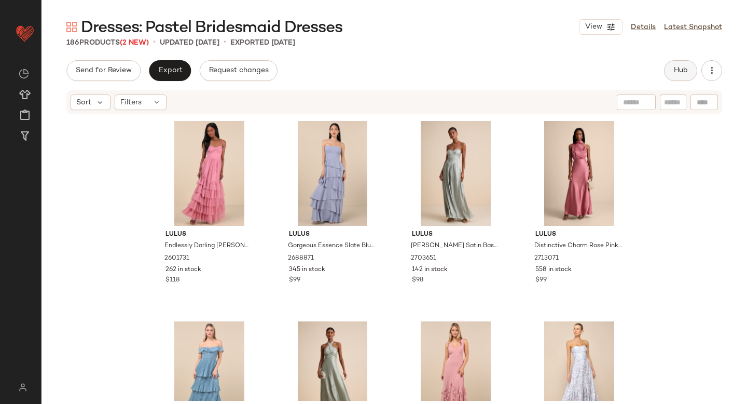
click at [683, 70] on span "Hub" at bounding box center [681, 70] width 15 height 8
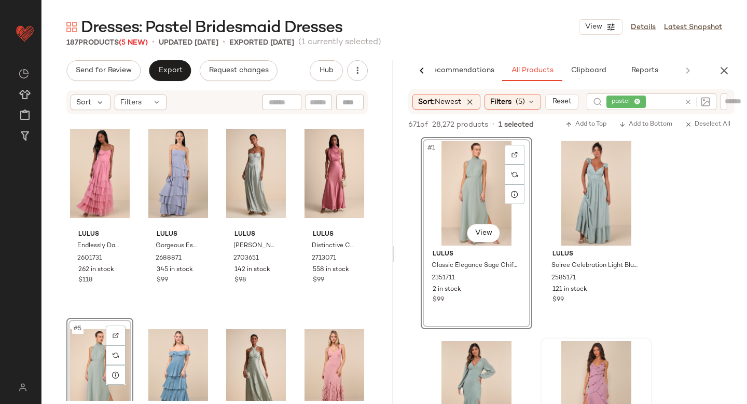
click at [80, 353] on div "#5 View" at bounding box center [100, 373] width 60 height 105
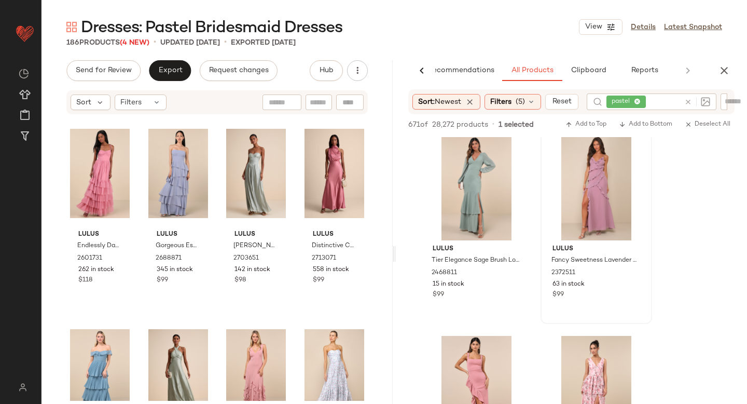
scroll to position [204, 0]
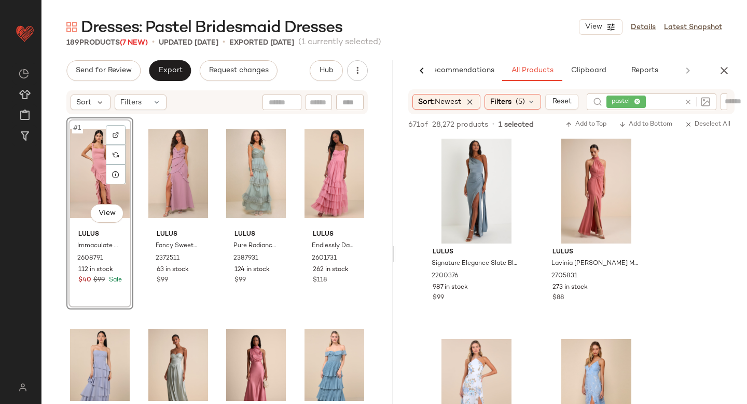
scroll to position [3412, 0]
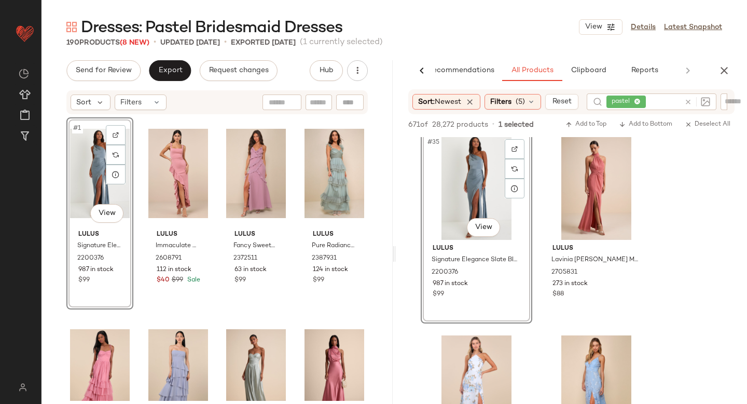
click at [688, 104] on div at bounding box center [696, 101] width 30 height 17
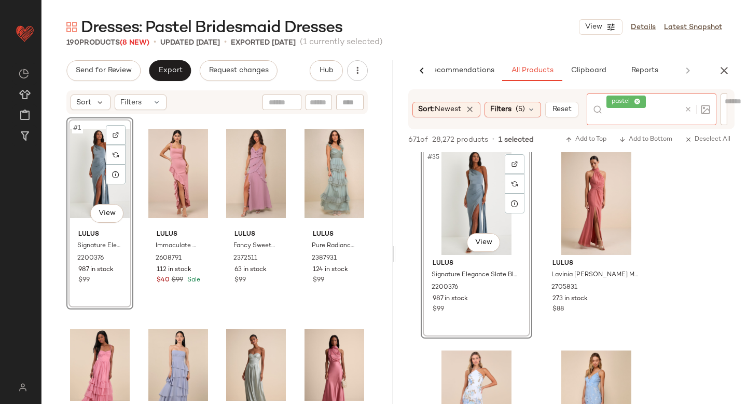
click at [691, 111] on icon at bounding box center [689, 109] width 8 height 8
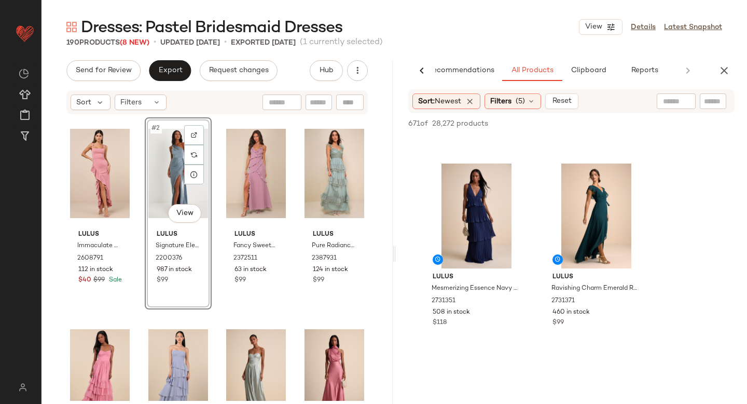
scroll to position [404, 0]
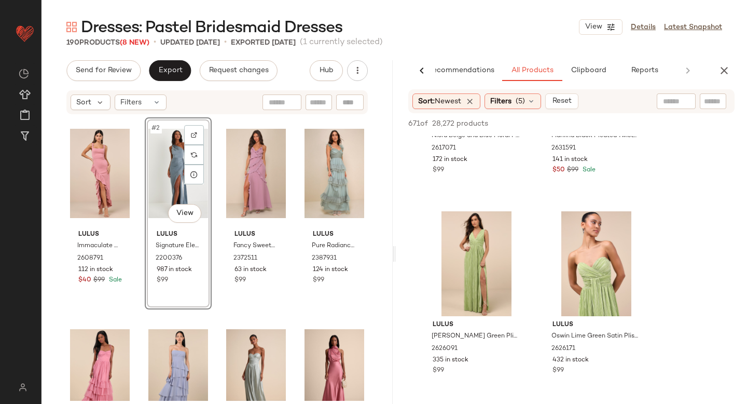
scroll to position [9062, 0]
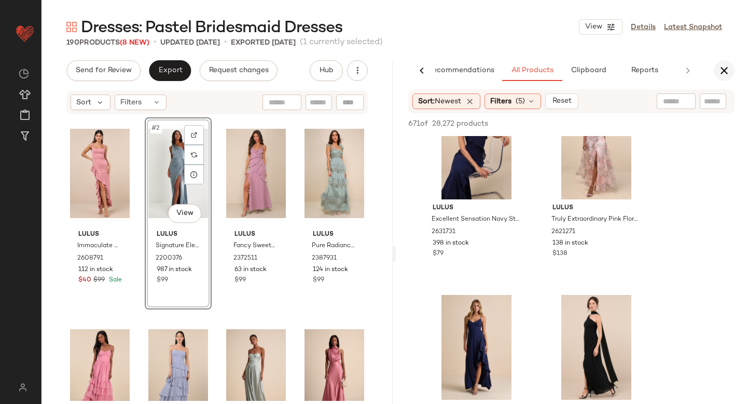
click at [725, 71] on icon "button" at bounding box center [724, 70] width 12 height 12
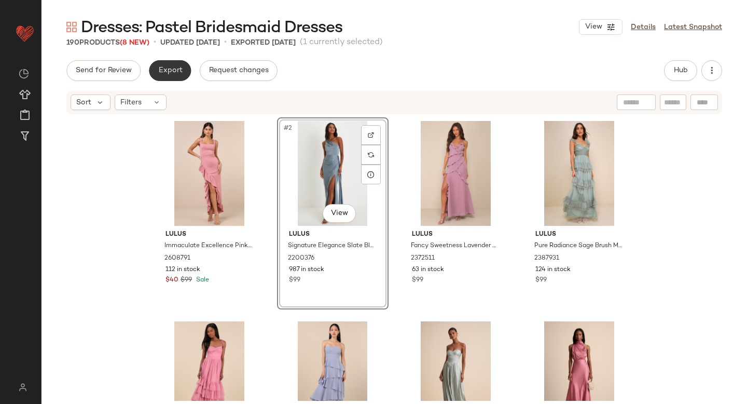
click at [163, 74] on span "Export" at bounding box center [170, 70] width 24 height 8
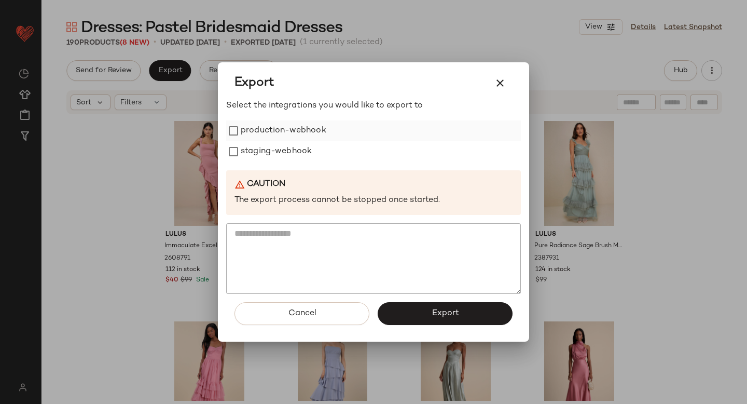
click at [257, 139] on label "production-webhook" at bounding box center [284, 130] width 86 height 21
click at [262, 151] on label "staging-webhook" at bounding box center [276, 151] width 71 height 21
click at [474, 319] on button "Export" at bounding box center [445, 313] width 135 height 23
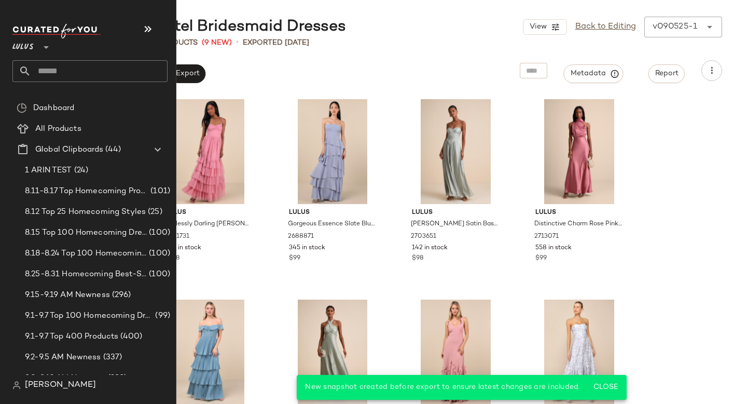
click at [92, 67] on input "text" at bounding box center [99, 71] width 137 height 22
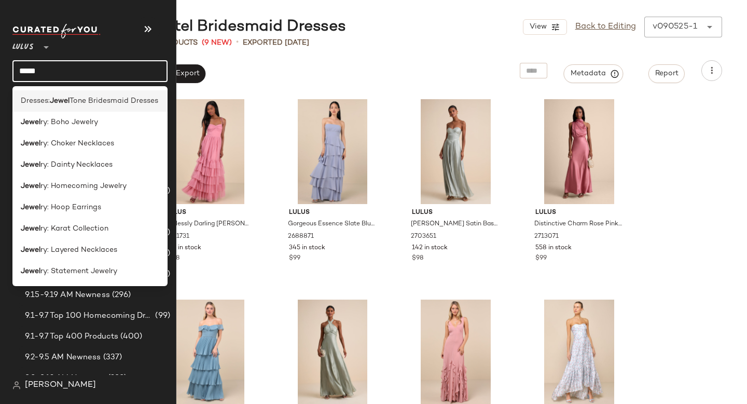
type input "*****"
click at [76, 99] on span "Tone Bridesmaid Dresses" at bounding box center [114, 101] width 89 height 11
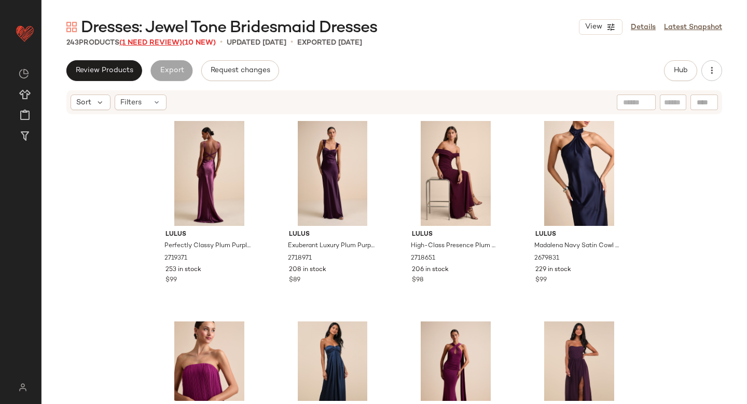
click at [157, 41] on span "(1 Need Review)" at bounding box center [150, 43] width 63 height 8
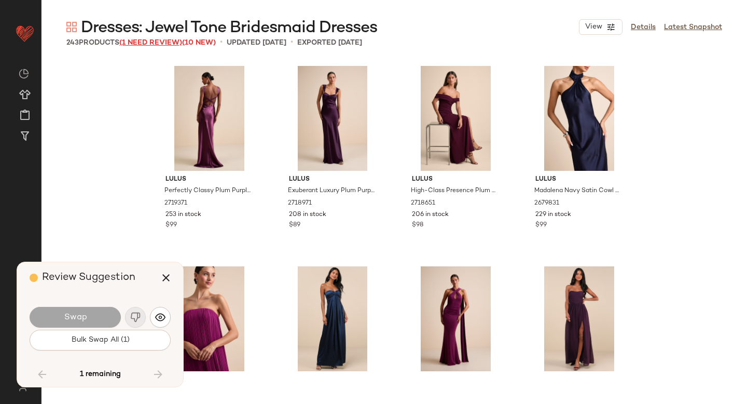
scroll to position [7213, 0]
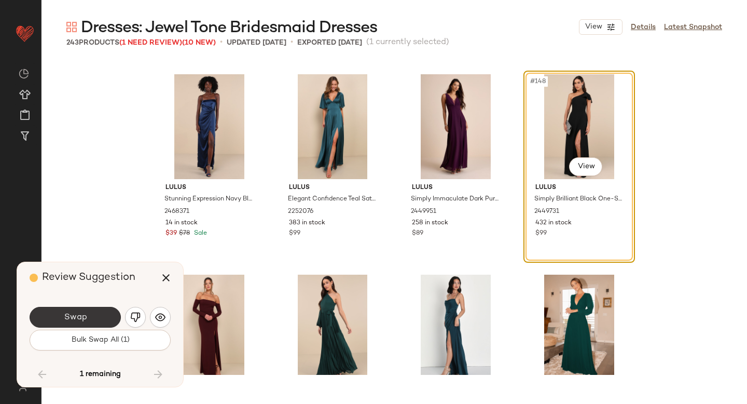
click at [78, 317] on span "Swap" at bounding box center [74, 317] width 23 height 10
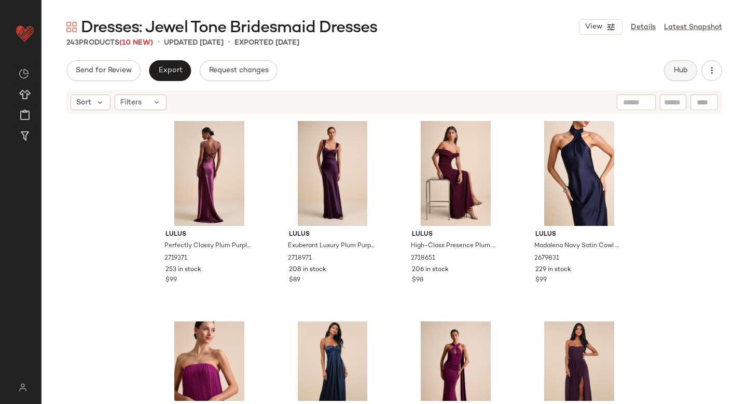
click at [689, 76] on button "Hub" at bounding box center [680, 70] width 33 height 21
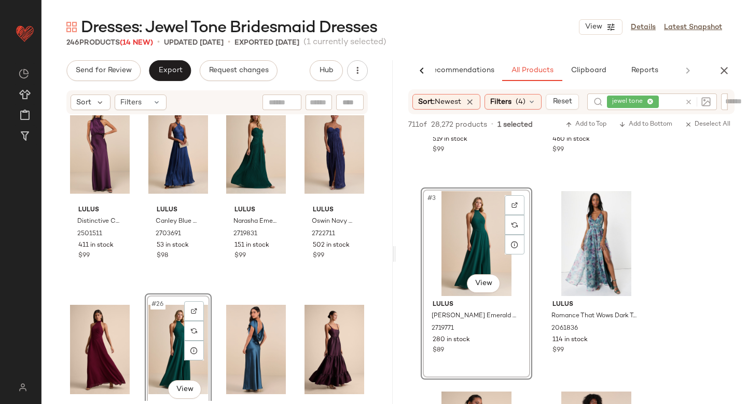
scroll to position [1036, 0]
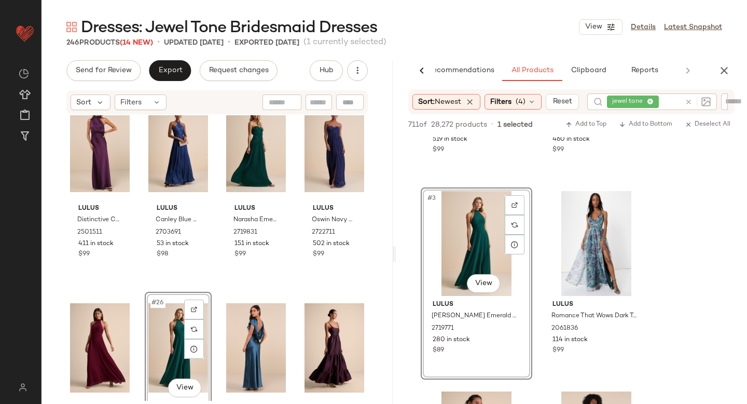
click at [104, 287] on div "Lulus Distinctive Charm Purple Satin [MEDICAL_DATA] Maxi Dress 2501511 411 in s…" at bounding box center [217, 257] width 351 height 285
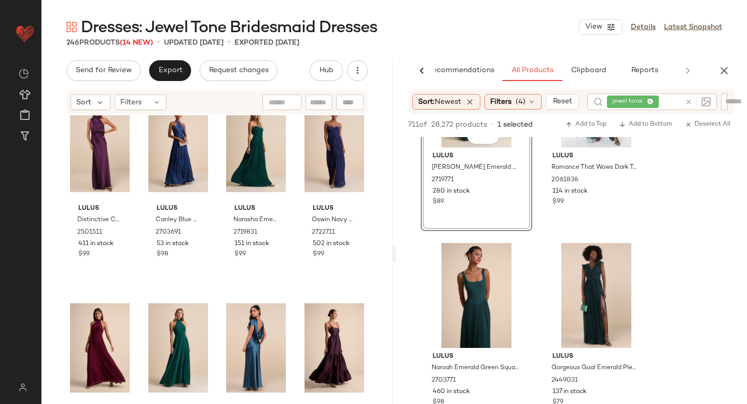
scroll to position [321, 0]
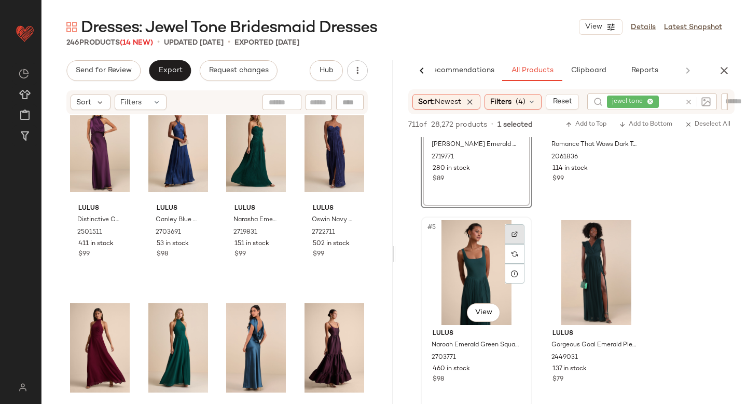
click at [510, 227] on div at bounding box center [515, 234] width 20 height 20
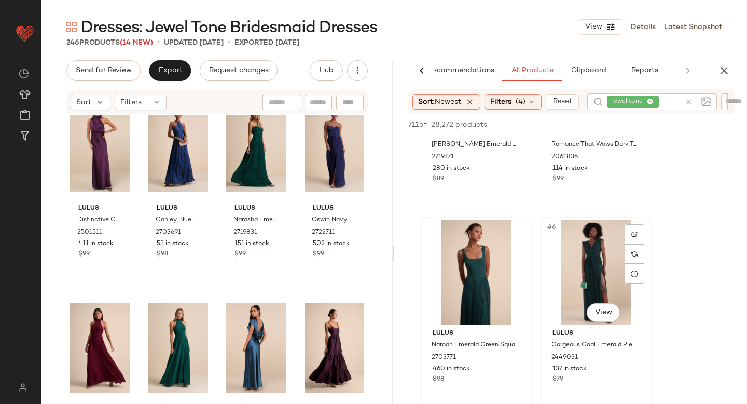
click at [622, 235] on div "#6 View" at bounding box center [597, 272] width 104 height 105
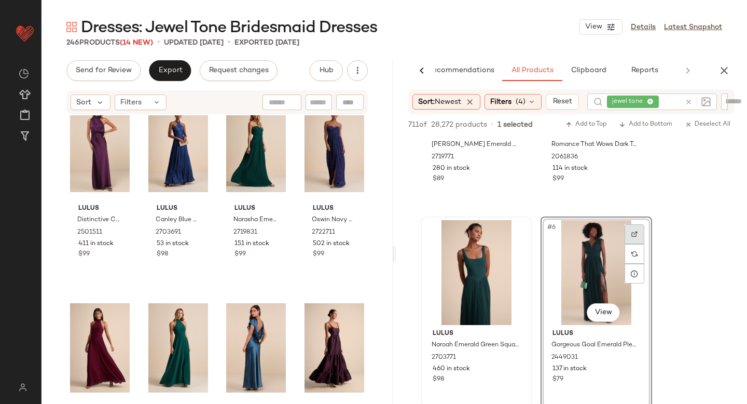
click at [630, 235] on div at bounding box center [635, 234] width 20 height 20
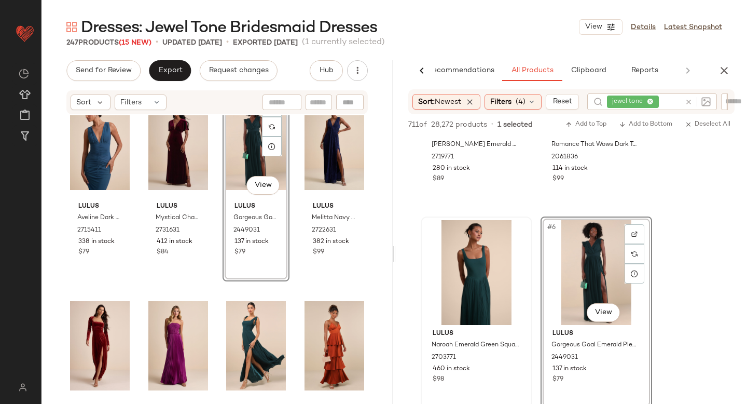
scroll to position [1445, 0]
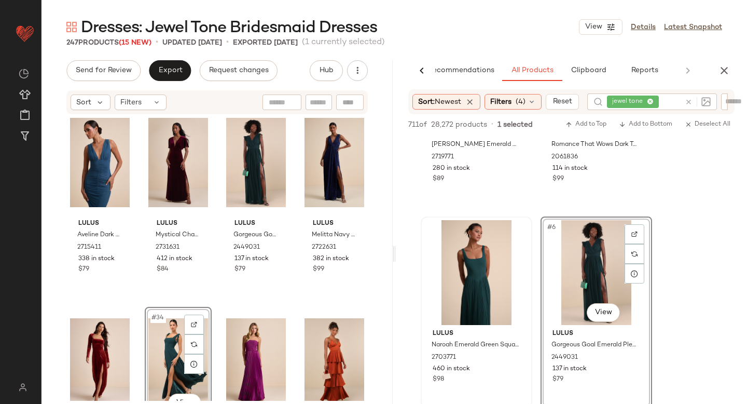
scroll to position [1403, 0]
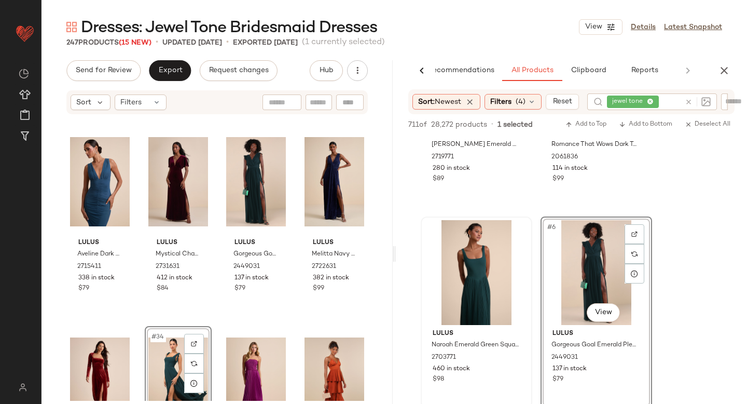
click at [167, 349] on div "#34 View" at bounding box center [178, 382] width 60 height 105
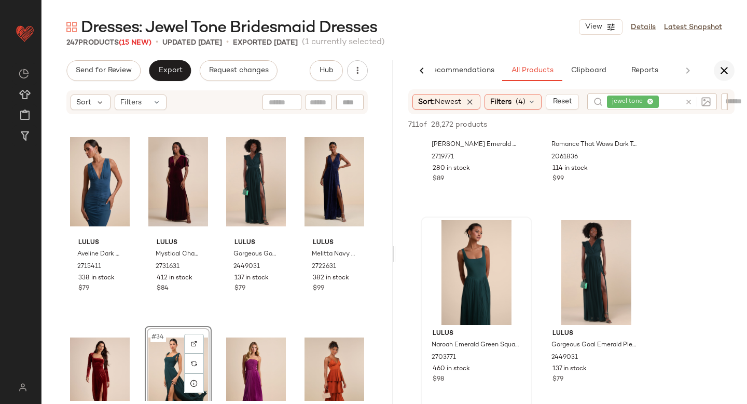
click at [723, 71] on icon "button" at bounding box center [724, 70] width 12 height 12
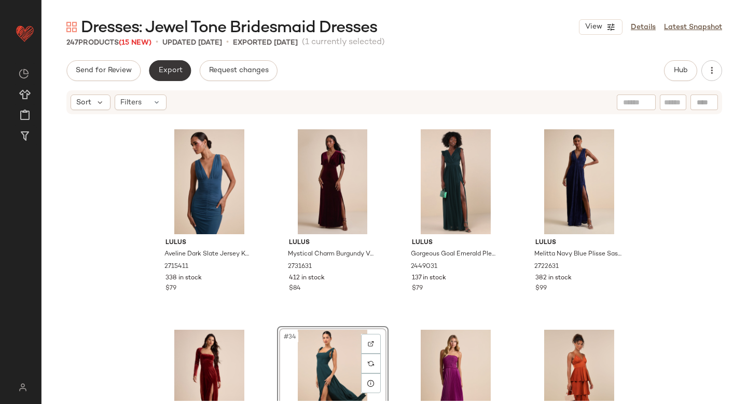
click at [178, 66] on span "Export" at bounding box center [170, 70] width 24 height 8
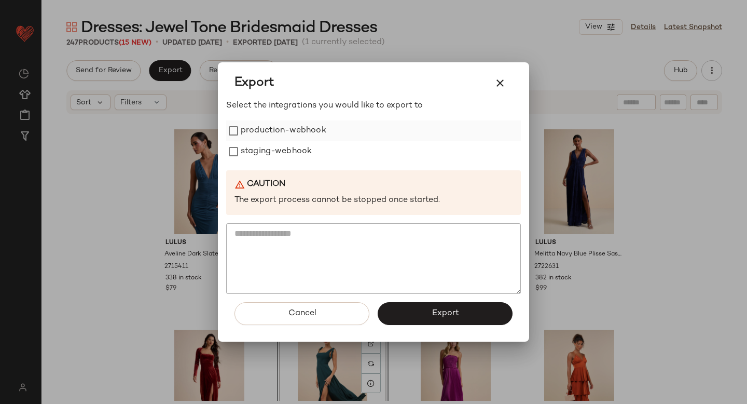
click at [270, 138] on label "production-webhook" at bounding box center [284, 130] width 86 height 21
click at [271, 148] on label "staging-webhook" at bounding box center [276, 151] width 71 height 21
click at [418, 310] on button "Export" at bounding box center [445, 313] width 135 height 23
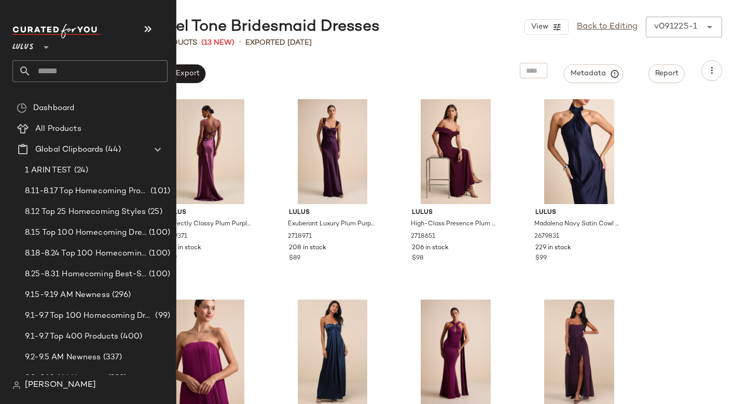
click at [50, 74] on input "text" at bounding box center [99, 71] width 137 height 22
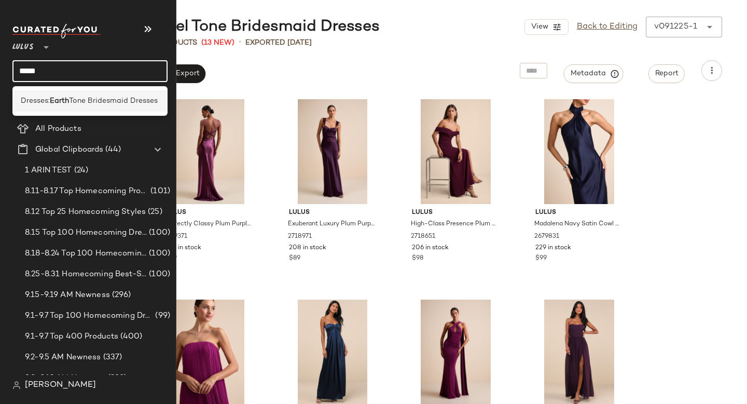
type input "*****"
click at [75, 101] on span "Tone Bridesmaid Dresses" at bounding box center [113, 101] width 89 height 11
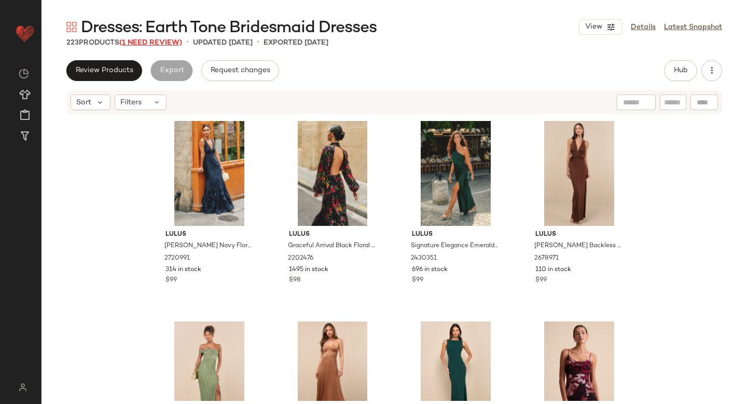
click at [168, 42] on span "(1 Need Review)" at bounding box center [150, 43] width 63 height 8
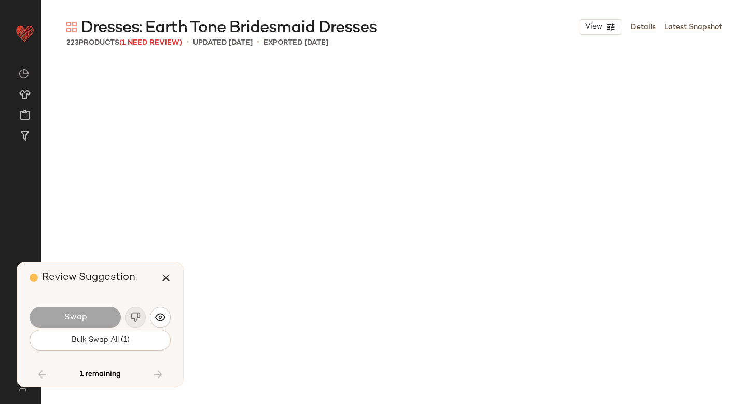
scroll to position [10820, 0]
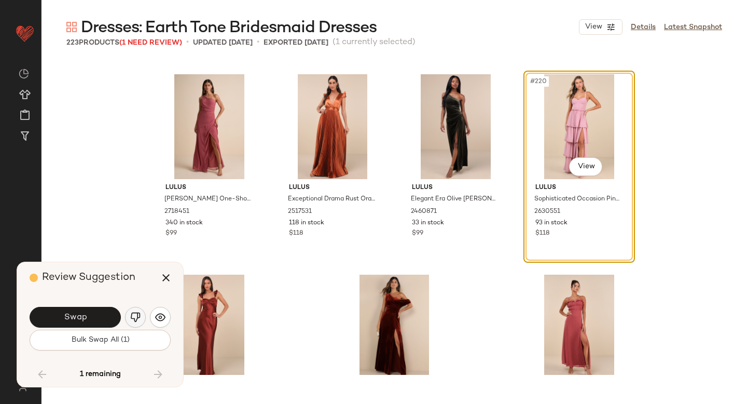
click at [135, 325] on button "button" at bounding box center [135, 317] width 21 height 21
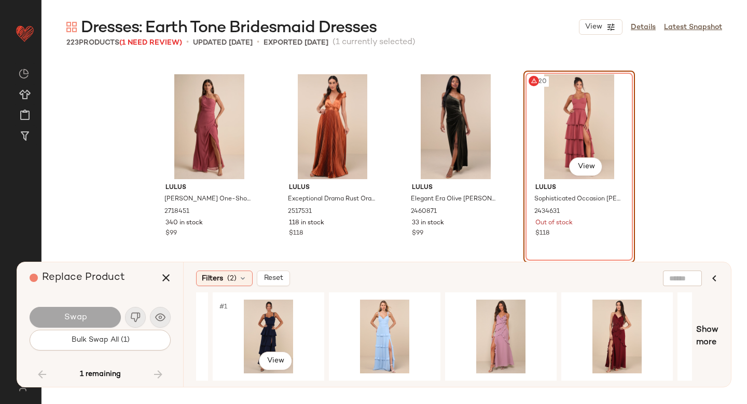
scroll to position [0, 455]
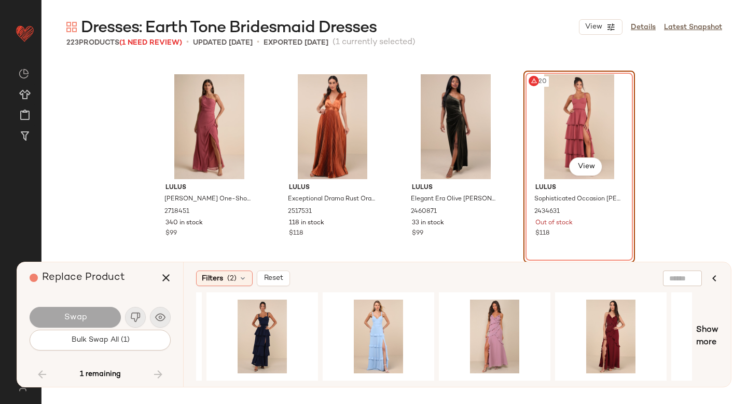
click at [550, 157] on div "#220 View" at bounding box center [579, 126] width 104 height 105
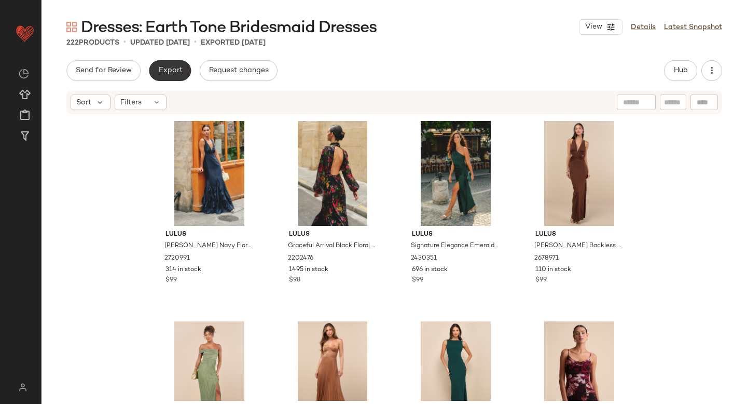
click at [174, 74] on span "Export" at bounding box center [170, 70] width 24 height 8
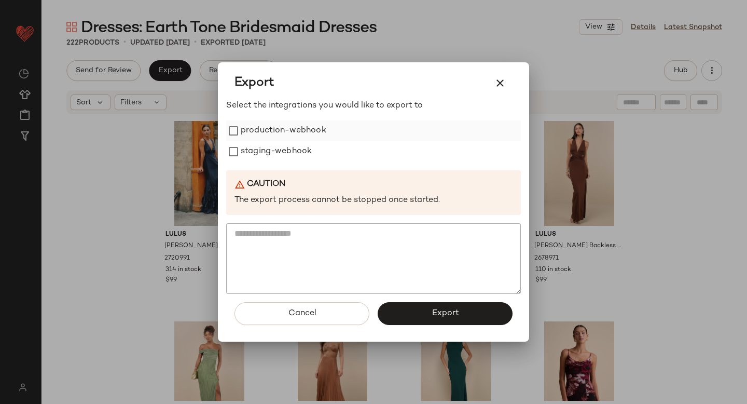
click at [266, 128] on label "production-webhook" at bounding box center [284, 130] width 86 height 21
click at [272, 154] on label "staging-webhook" at bounding box center [276, 151] width 71 height 21
click at [405, 310] on button "Export" at bounding box center [445, 313] width 135 height 23
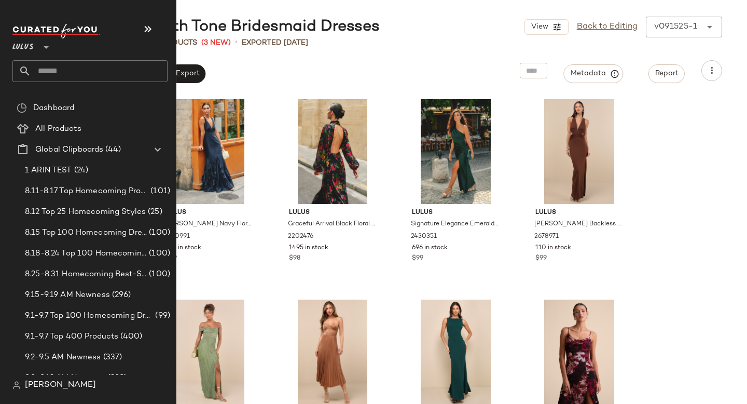
click at [78, 74] on input "text" at bounding box center [99, 71] width 137 height 22
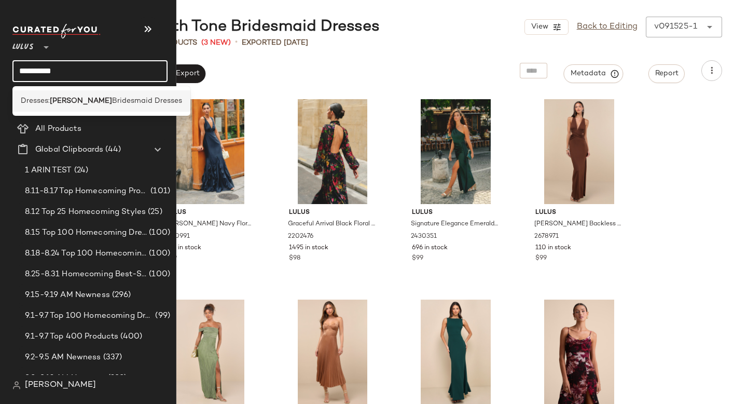
type input "**********"
click at [112, 101] on span "Bridesmaid Dresses" at bounding box center [147, 101] width 70 height 11
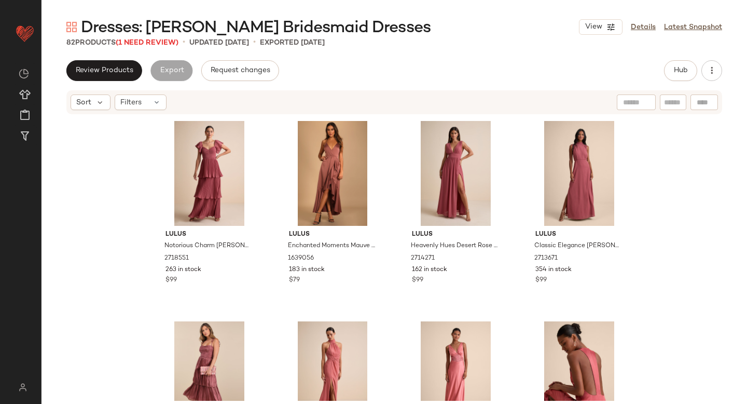
click at [171, 38] on span "Dresses: [PERSON_NAME] Bridesmaid Dresses" at bounding box center [256, 28] width 350 height 21
click at [157, 43] on span "(1 Need Review)" at bounding box center [147, 43] width 63 height 8
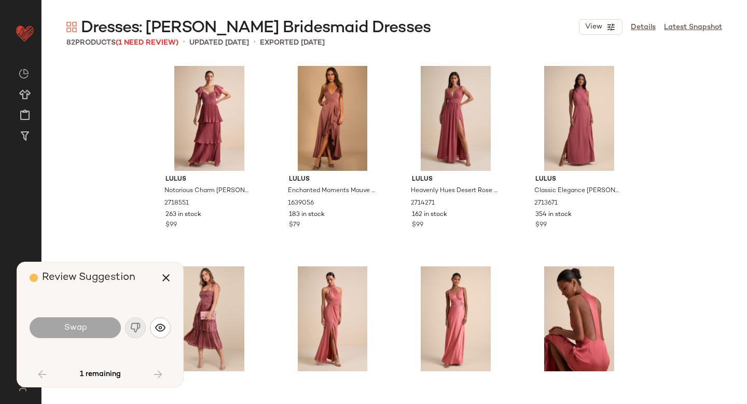
scroll to position [3006, 0]
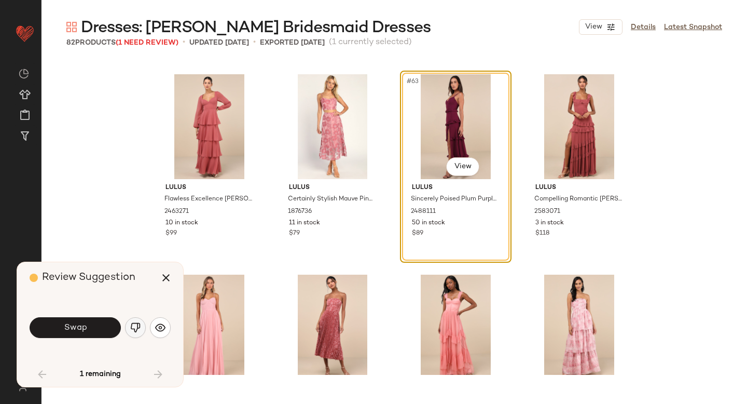
click at [142, 324] on button "button" at bounding box center [135, 327] width 21 height 21
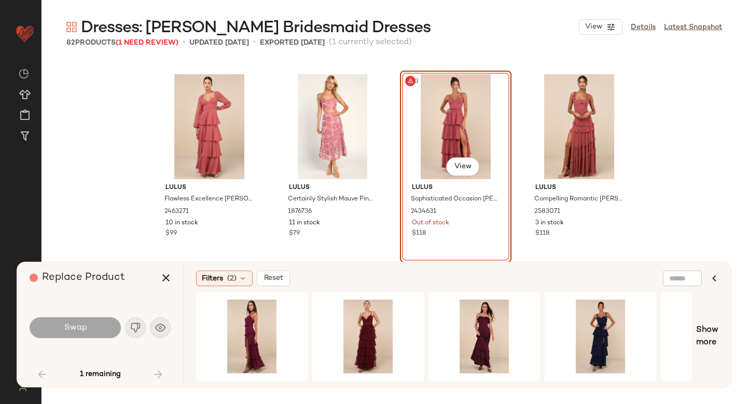
click at [495, 137] on div "#63 View" at bounding box center [456, 126] width 104 height 105
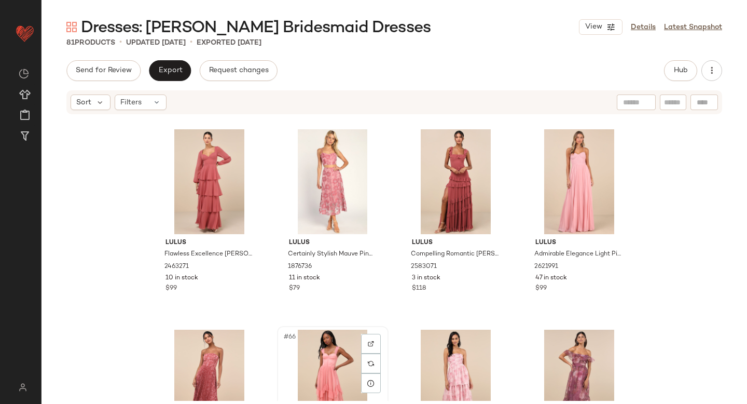
click at [309, 357] on div "#66 View" at bounding box center [333, 382] width 104 height 105
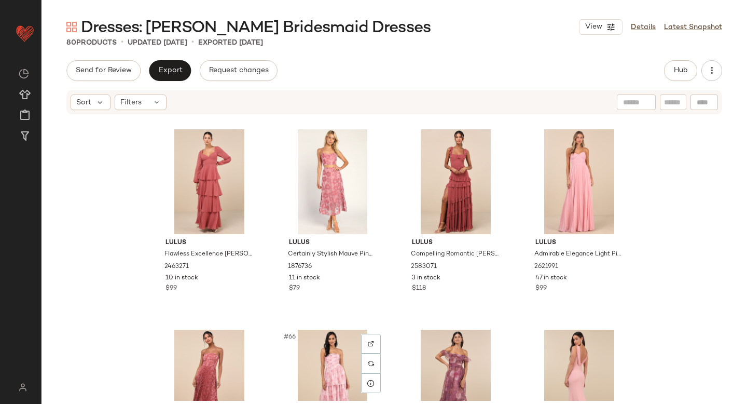
click at [309, 357] on div "#66 View" at bounding box center [333, 382] width 104 height 105
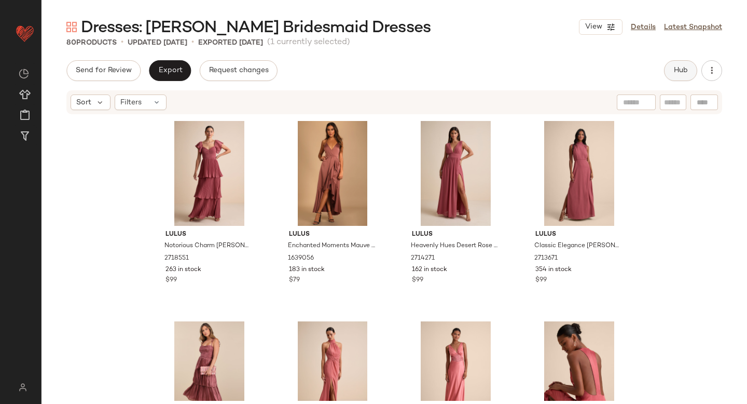
click at [674, 71] on span "Hub" at bounding box center [681, 70] width 15 height 8
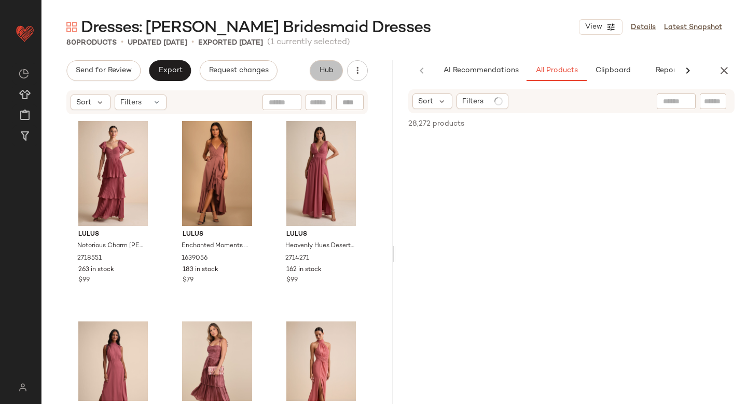
scroll to position [0, 24]
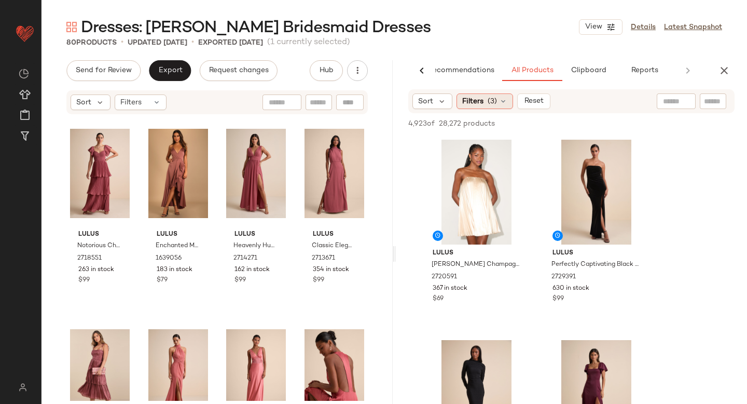
click at [485, 106] on div "Filters (3)" at bounding box center [485, 101] width 57 height 16
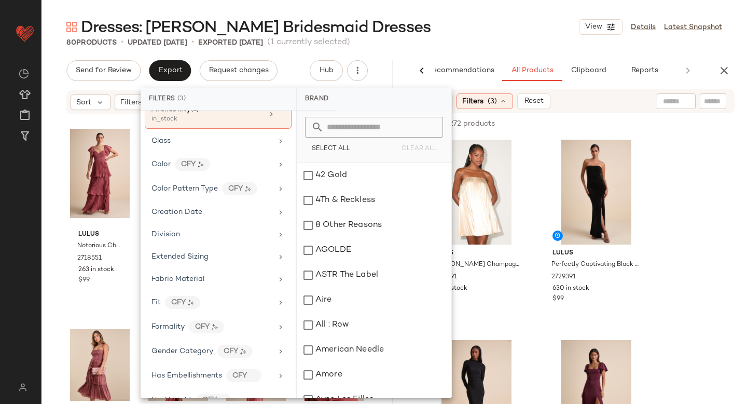
scroll to position [171, 0]
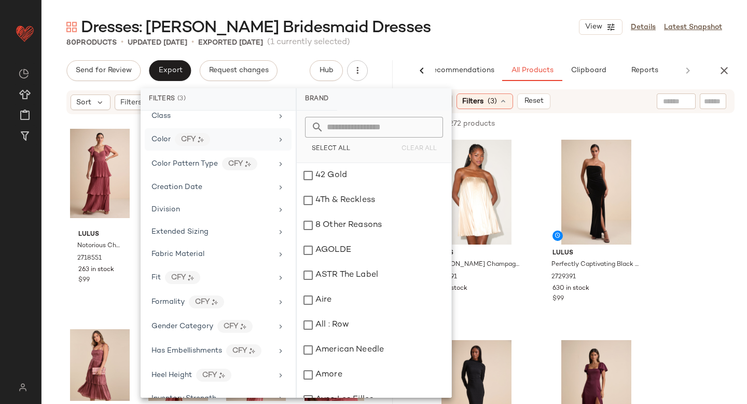
click at [250, 146] on div "Color CFY" at bounding box center [218, 139] width 147 height 22
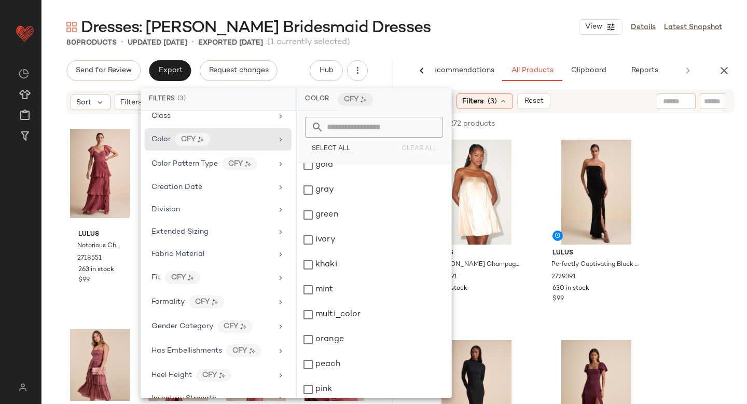
scroll to position [463, 0]
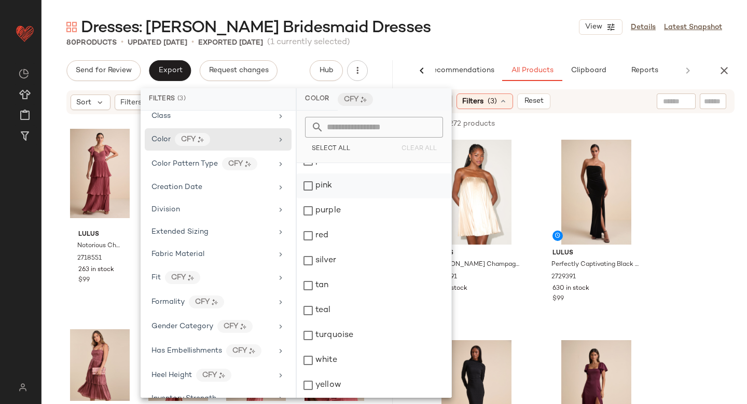
click at [311, 186] on div "pink" at bounding box center [374, 185] width 155 height 25
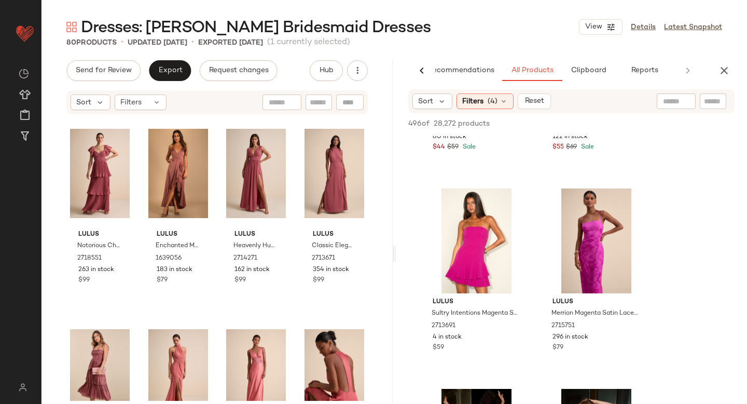
scroll to position [2205, 0]
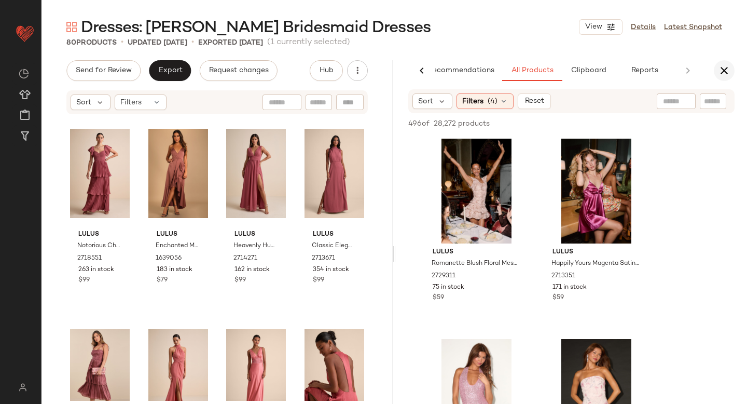
click at [728, 76] on icon "button" at bounding box center [724, 70] width 12 height 12
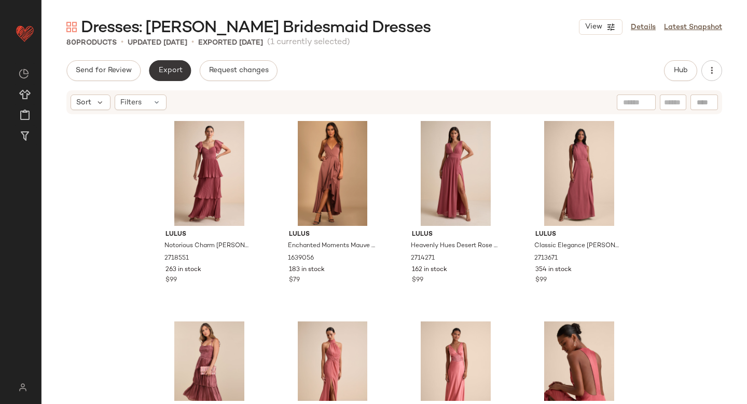
click at [171, 66] on span "Export" at bounding box center [170, 70] width 24 height 8
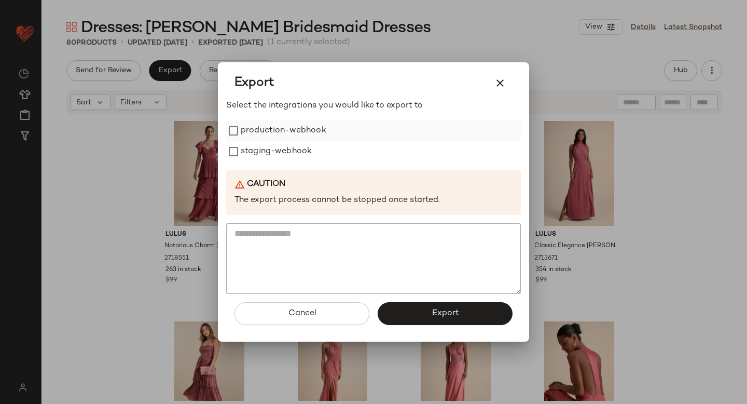
click at [252, 120] on label "production-webhook" at bounding box center [284, 130] width 86 height 21
click at [252, 153] on label "staging-webhook" at bounding box center [276, 151] width 71 height 21
click at [418, 320] on button "Export" at bounding box center [445, 313] width 135 height 23
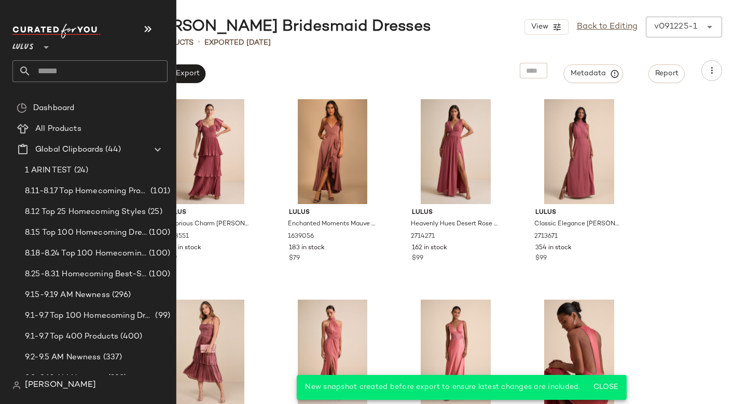
click at [45, 79] on input "text" at bounding box center [99, 71] width 137 height 22
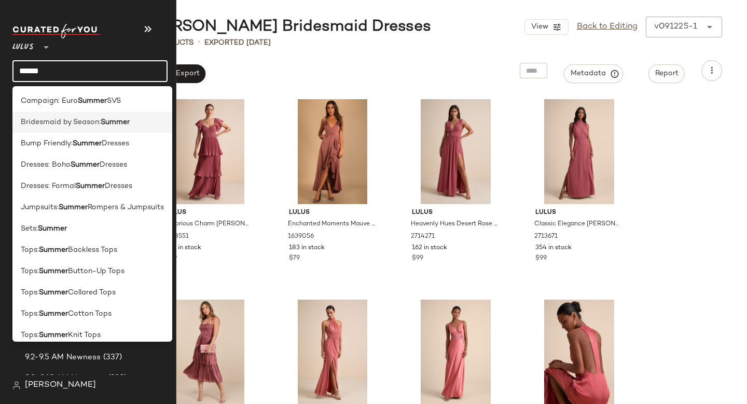
type input "******"
click at [93, 125] on span "Bridesmaid by Season:" at bounding box center [61, 122] width 80 height 11
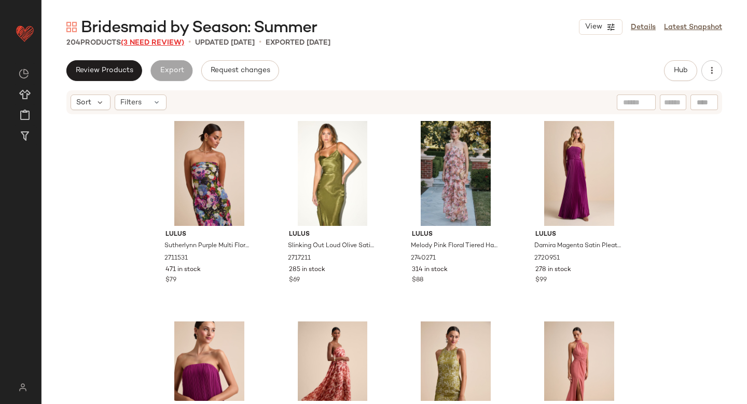
click at [162, 45] on span "(3 Need Review)" at bounding box center [152, 43] width 63 height 8
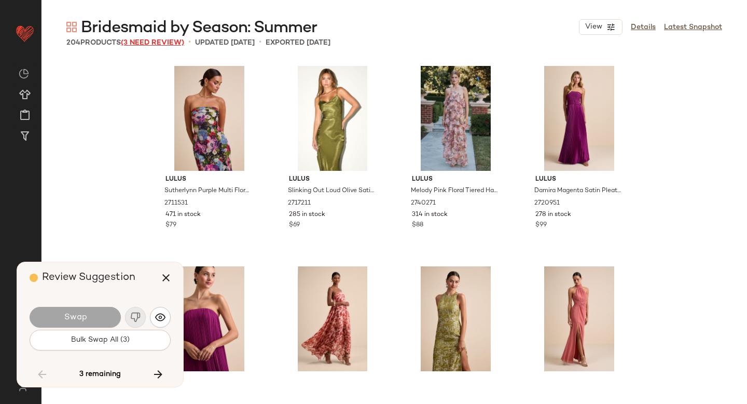
scroll to position [6612, 0]
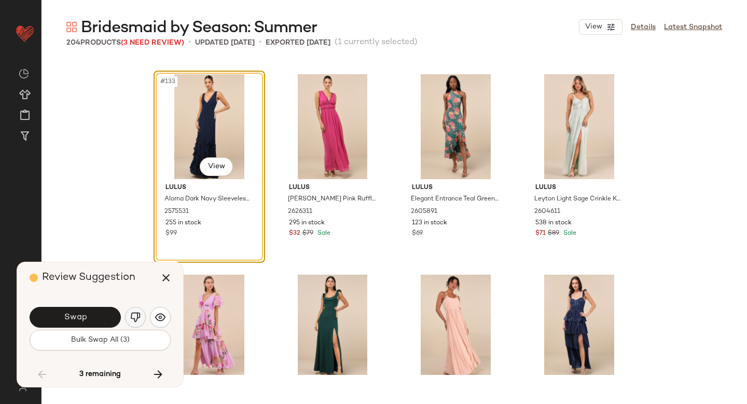
click at [127, 311] on button "button" at bounding box center [135, 317] width 21 height 21
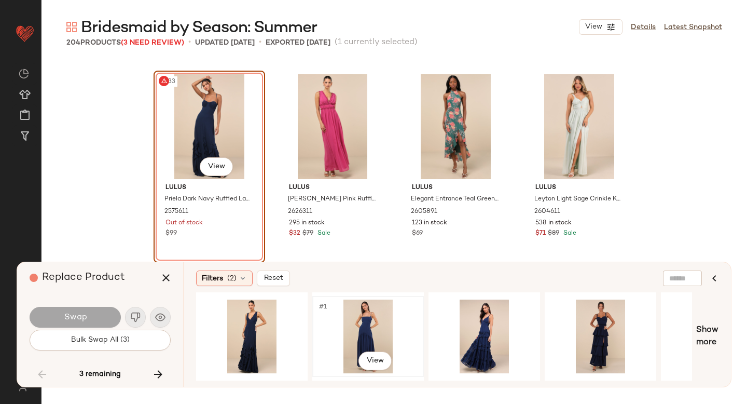
click at [339, 328] on div "#1 View" at bounding box center [368, 337] width 104 height 74
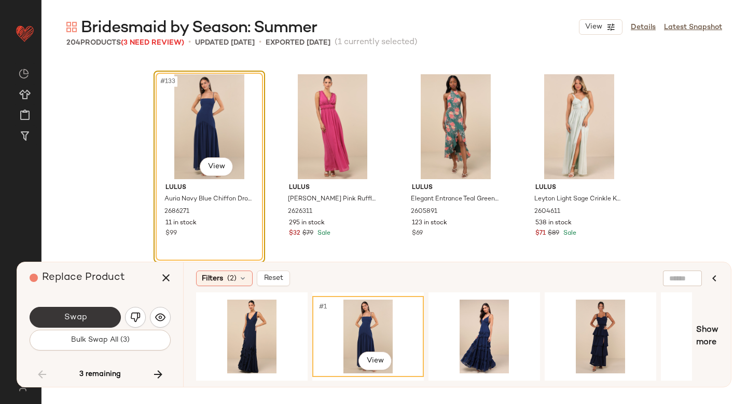
click at [93, 318] on button "Swap" at bounding box center [75, 317] width 91 height 21
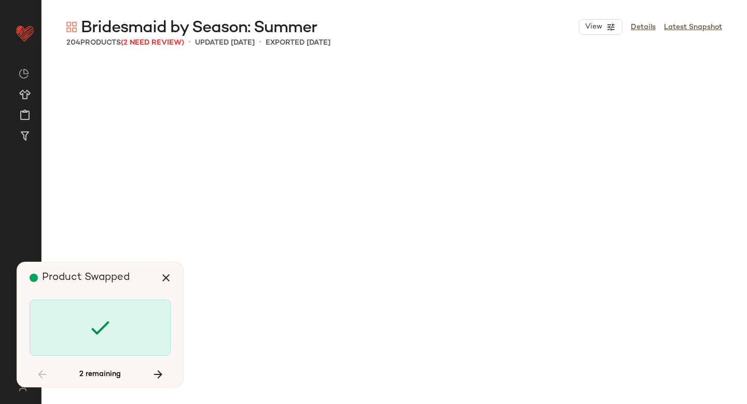
scroll to position [8415, 0]
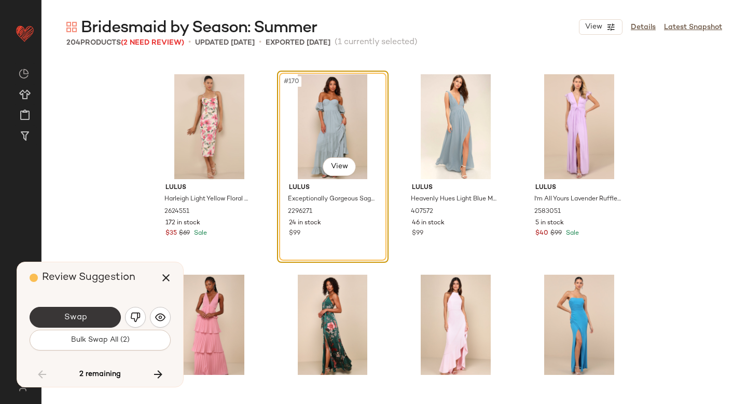
click at [107, 319] on button "Swap" at bounding box center [75, 317] width 91 height 21
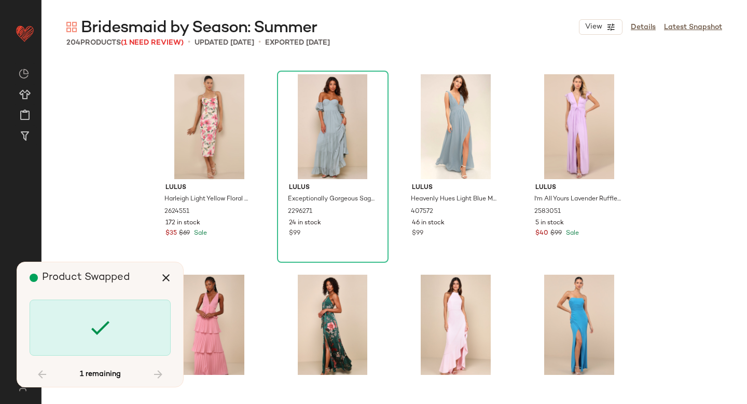
scroll to position [9217, 0]
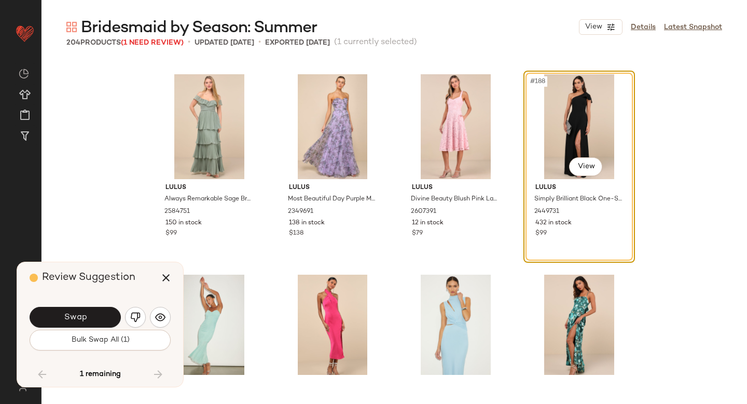
click at [107, 319] on button "Swap" at bounding box center [75, 317] width 91 height 21
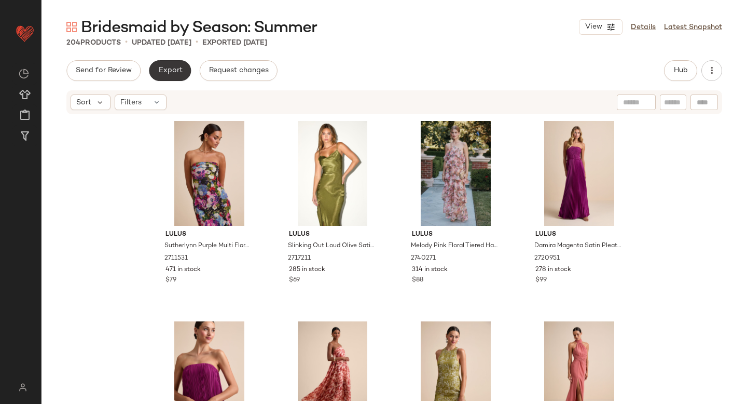
click at [188, 71] on button "Export" at bounding box center [170, 70] width 42 height 21
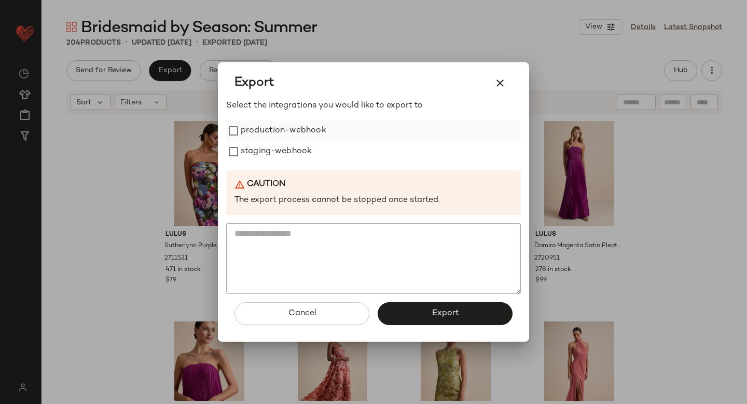
click at [248, 124] on label "production-webhook" at bounding box center [284, 130] width 86 height 21
click at [248, 152] on label "staging-webhook" at bounding box center [276, 151] width 71 height 21
click at [418, 313] on button "Export" at bounding box center [445, 313] width 135 height 23
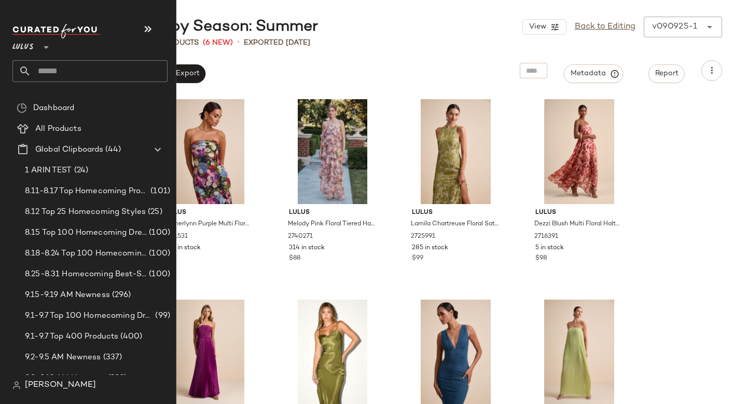
click at [85, 70] on input "text" at bounding box center [99, 71] width 137 height 22
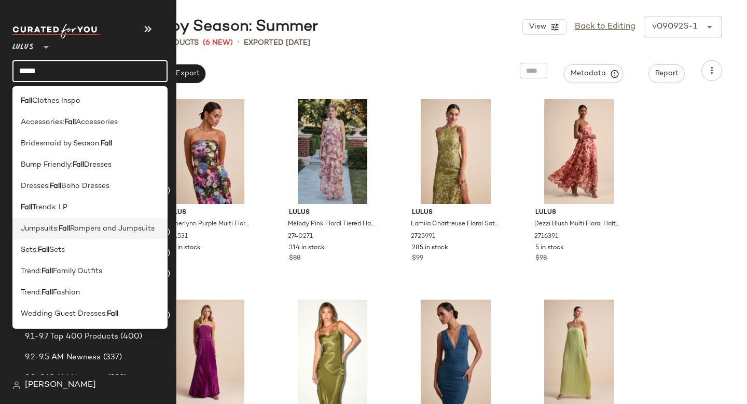
type input "****"
click at [92, 231] on span "Rompers and Jumpsuits" at bounding box center [112, 228] width 85 height 11
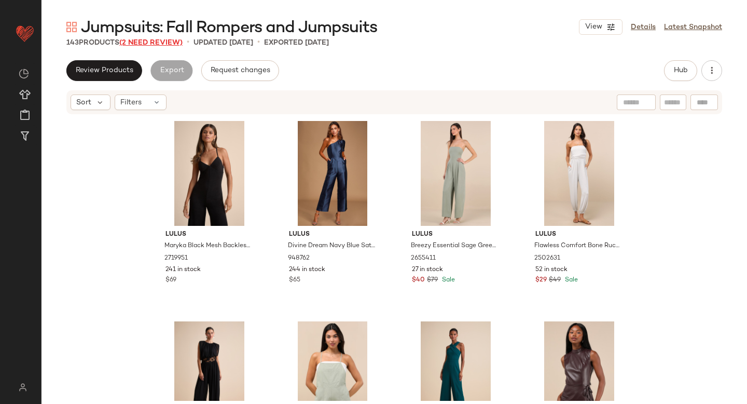
click at [165, 45] on span "(2 Need Review)" at bounding box center [150, 43] width 63 height 8
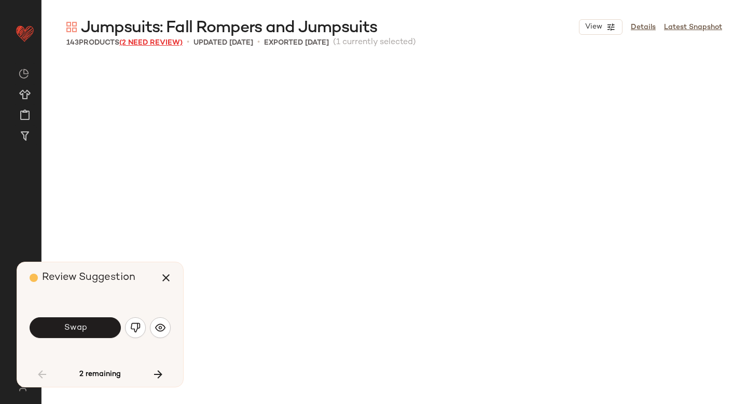
scroll to position [409, 0]
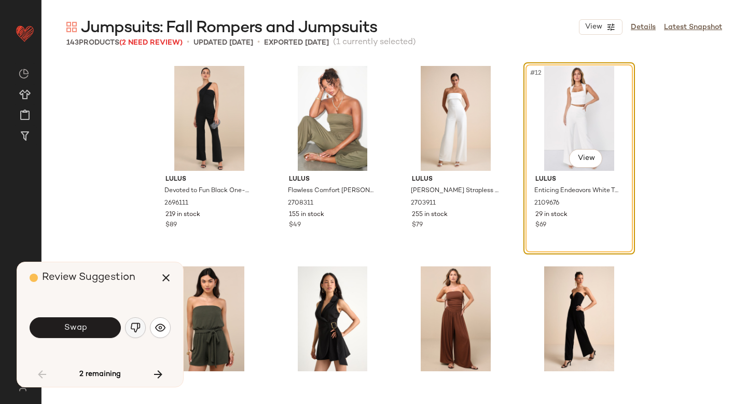
click at [133, 331] on img "button" at bounding box center [135, 327] width 10 height 10
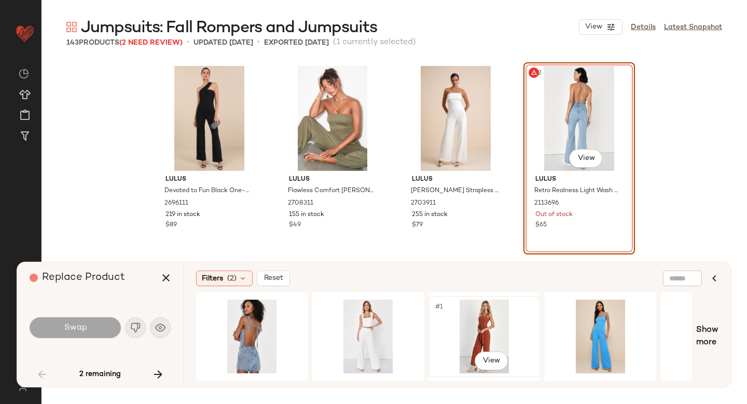
click at [484, 330] on div "#1 View" at bounding box center [484, 337] width 104 height 74
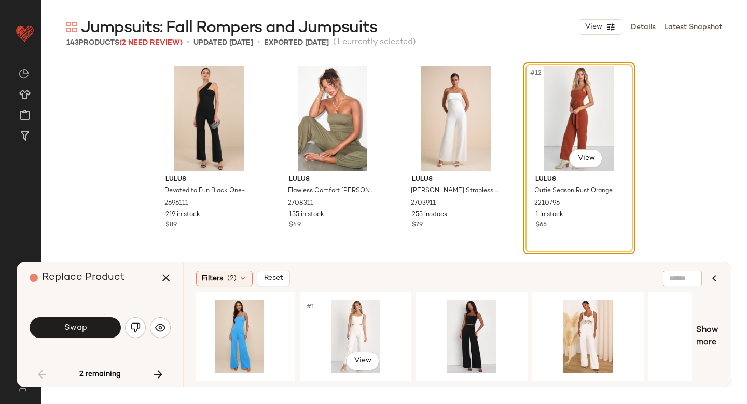
scroll to position [0, 367]
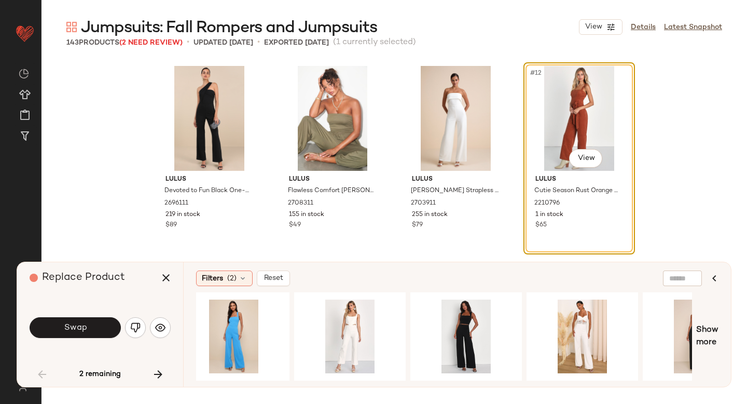
click at [587, 108] on div "#12 View" at bounding box center [579, 118] width 104 height 105
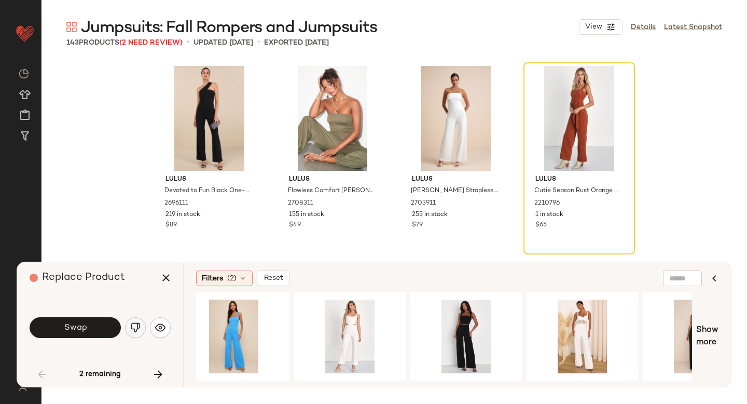
click at [132, 327] on img "button" at bounding box center [135, 327] width 10 height 10
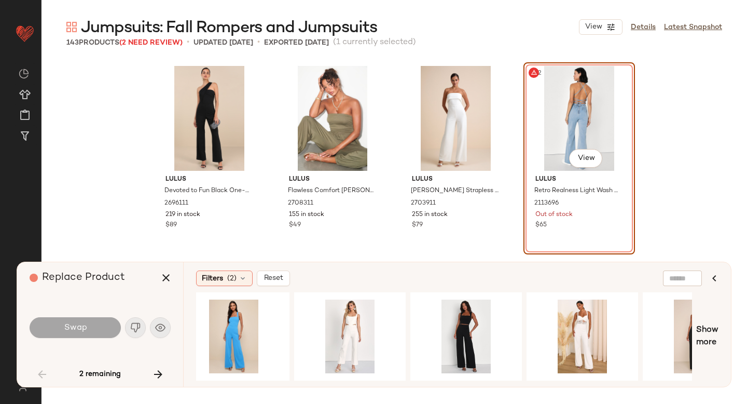
click at [577, 89] on div "#12 View" at bounding box center [579, 118] width 104 height 105
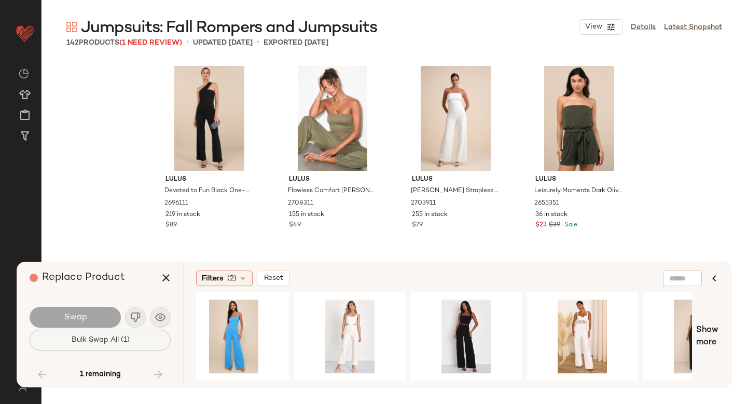
click at [108, 346] on button "Bulk Swap All (1)" at bounding box center [100, 340] width 141 height 21
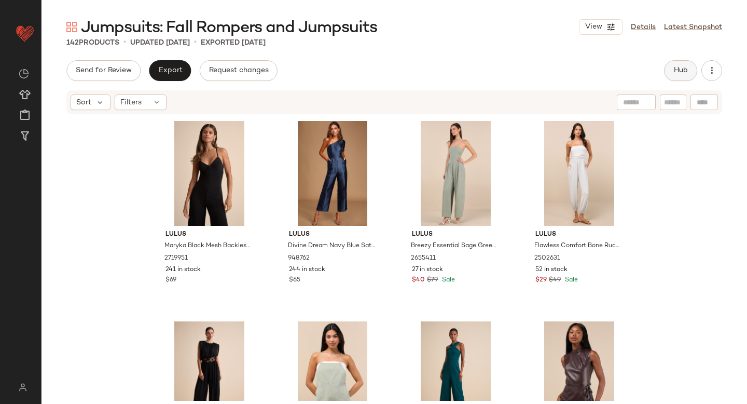
click at [684, 67] on span "Hub" at bounding box center [681, 70] width 15 height 8
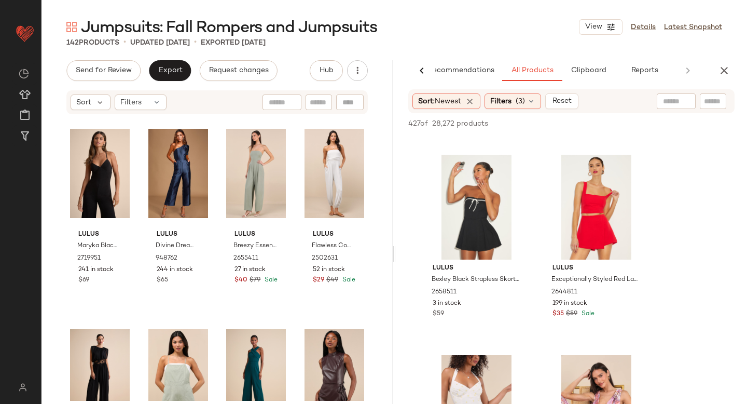
scroll to position [2326, 0]
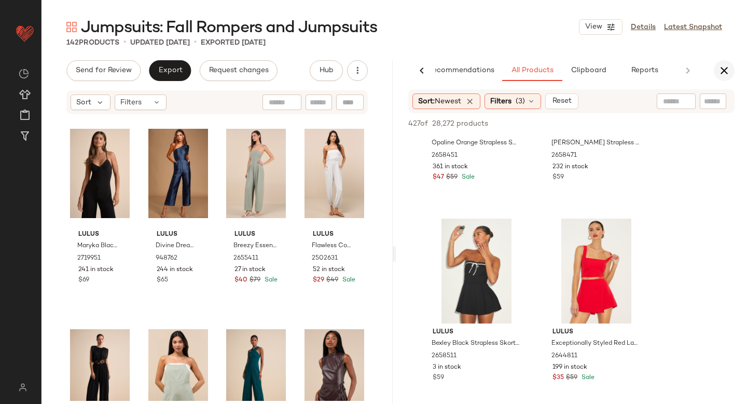
click at [726, 71] on icon "button" at bounding box center [724, 70] width 12 height 12
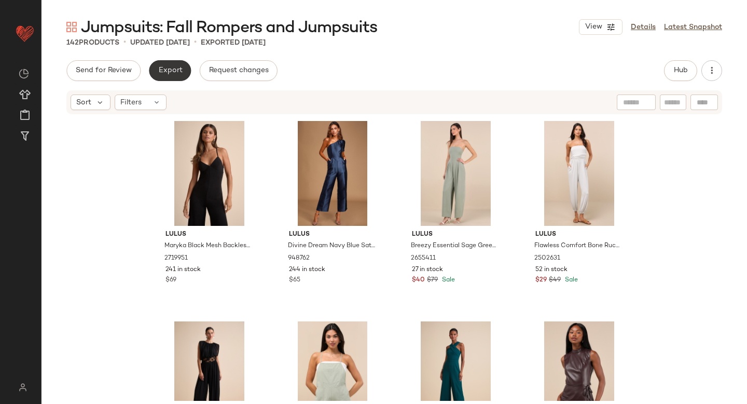
click at [179, 61] on button "Export" at bounding box center [170, 70] width 42 height 21
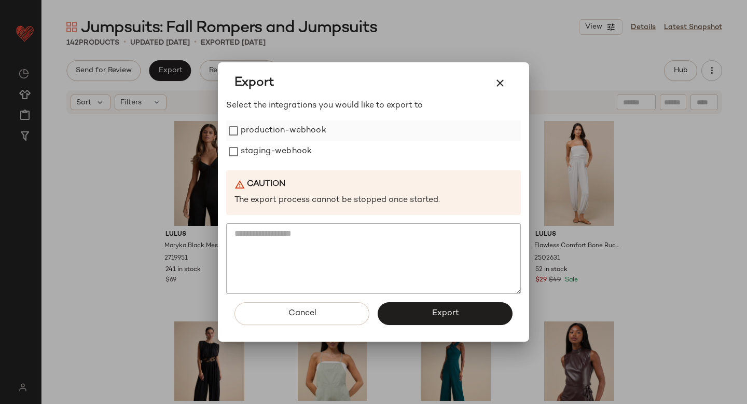
click at [269, 125] on label "production-webhook" at bounding box center [284, 130] width 86 height 21
click at [273, 151] on label "staging-webhook" at bounding box center [276, 151] width 71 height 21
click at [413, 311] on button "Export" at bounding box center [445, 313] width 135 height 23
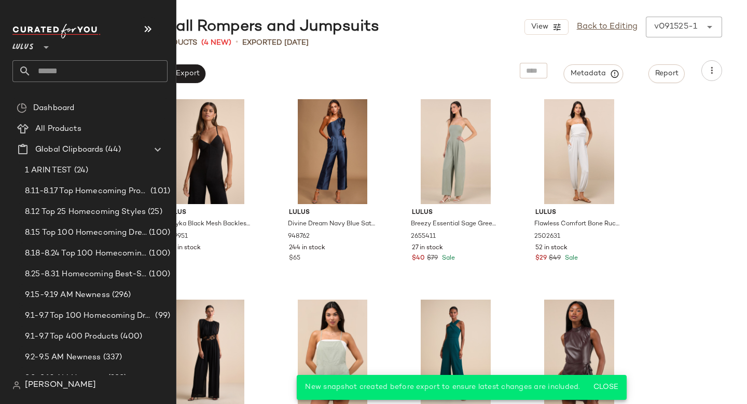
click at [69, 69] on input "text" at bounding box center [99, 71] width 137 height 22
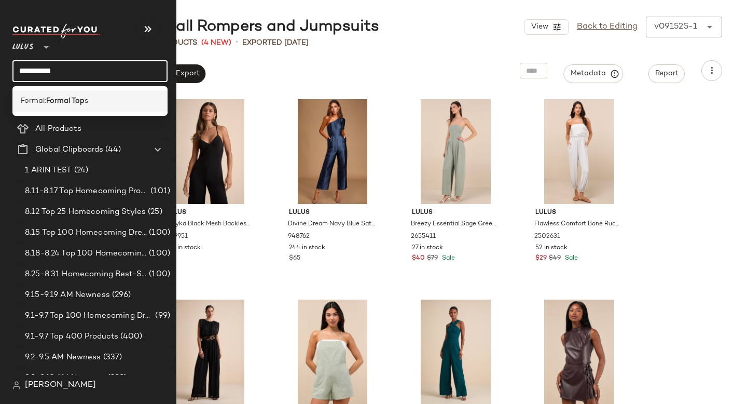
type input "**********"
click at [69, 96] on b "Formal Top" at bounding box center [65, 101] width 38 height 11
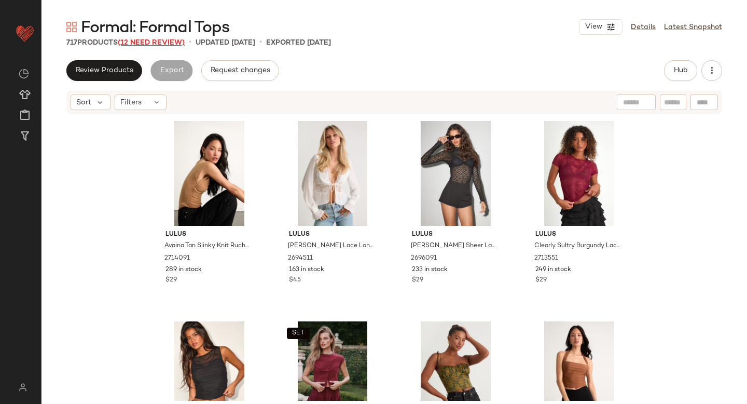
click at [145, 44] on span "(12 Need Review)" at bounding box center [151, 43] width 67 height 8
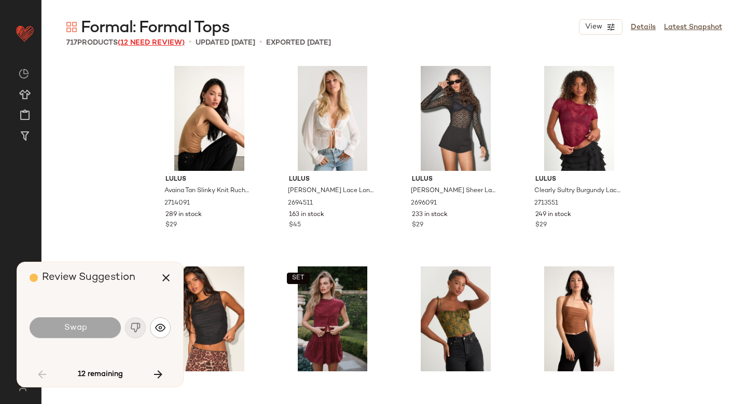
scroll to position [609, 0]
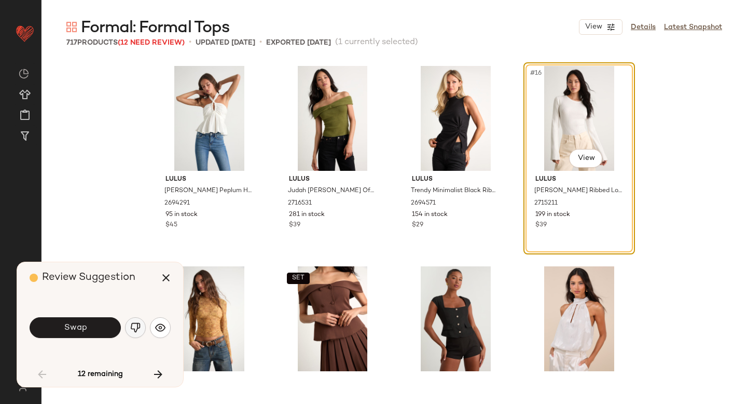
click at [132, 332] on img "button" at bounding box center [135, 327] width 10 height 10
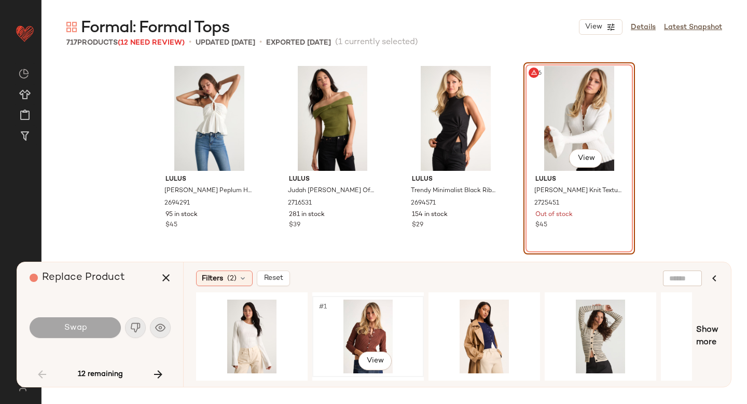
click at [358, 334] on div "#1 View" at bounding box center [368, 337] width 104 height 74
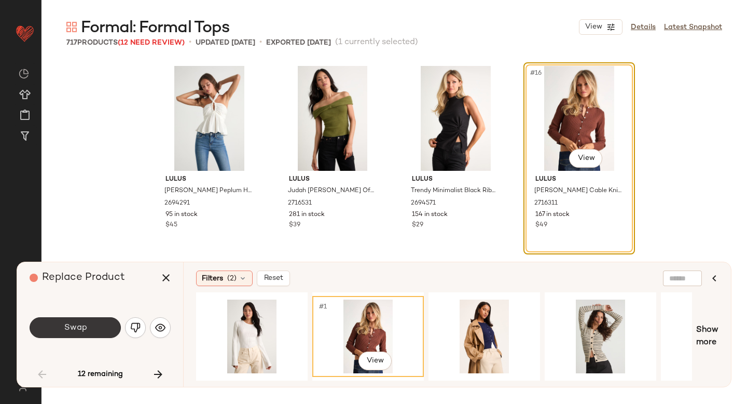
click at [71, 322] on button "Swap" at bounding box center [75, 327] width 91 height 21
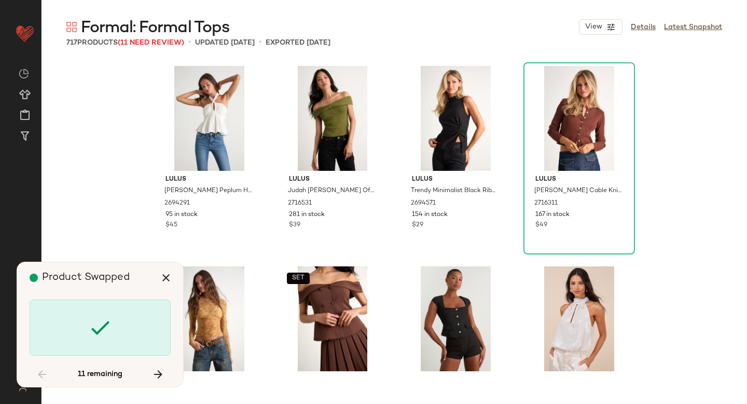
scroll to position [4208, 0]
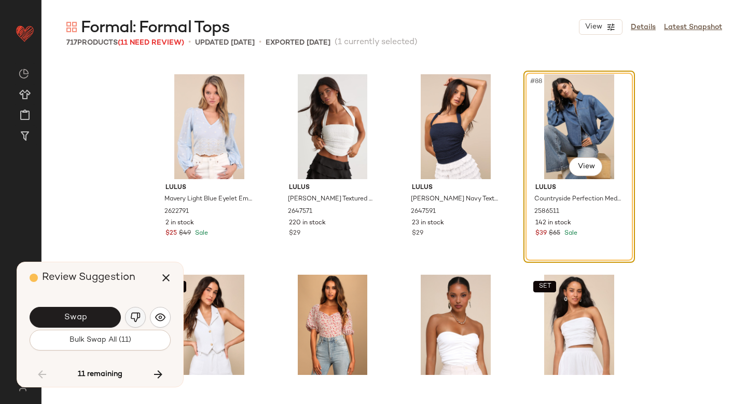
click at [137, 318] on img "button" at bounding box center [135, 317] width 10 height 10
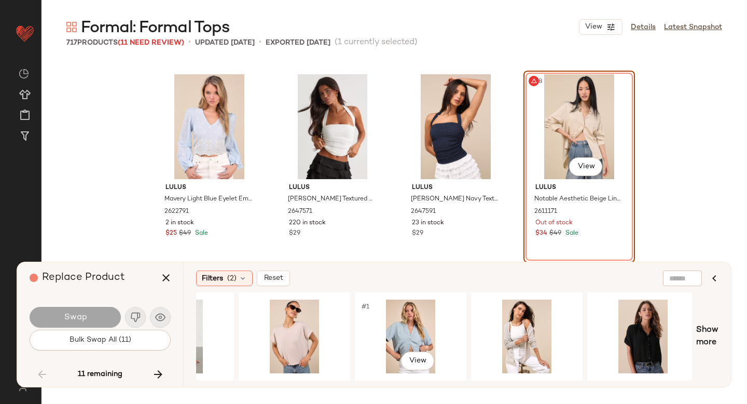
scroll to position [0, 654]
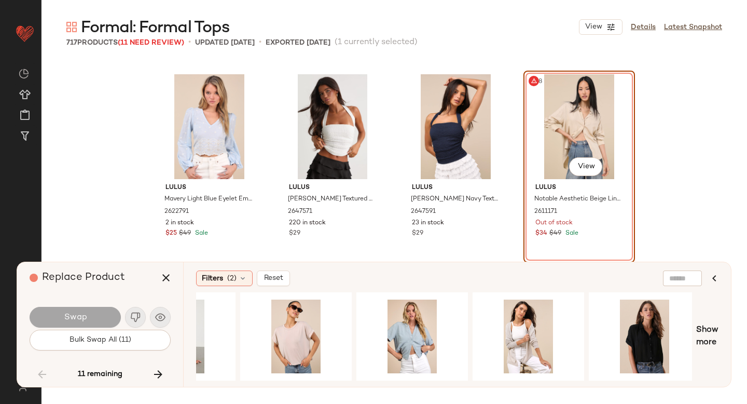
click at [570, 130] on div "#88 View" at bounding box center [579, 126] width 104 height 105
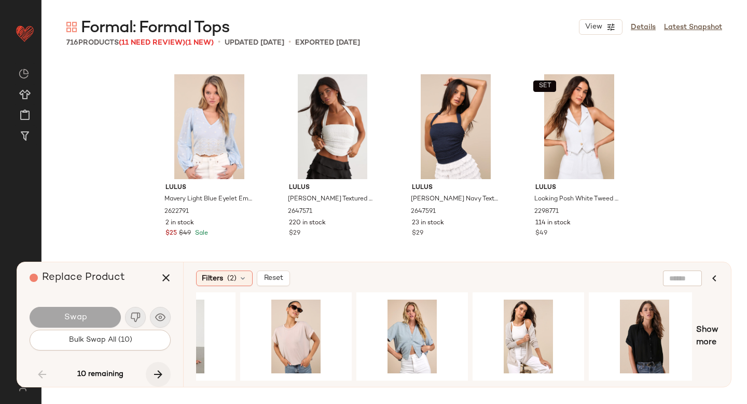
click at [153, 367] on button "button" at bounding box center [158, 374] width 25 height 25
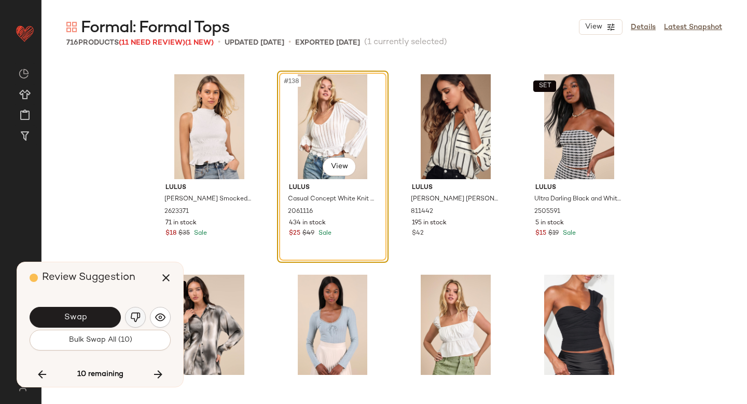
click at [137, 314] on img "button" at bounding box center [135, 317] width 10 height 10
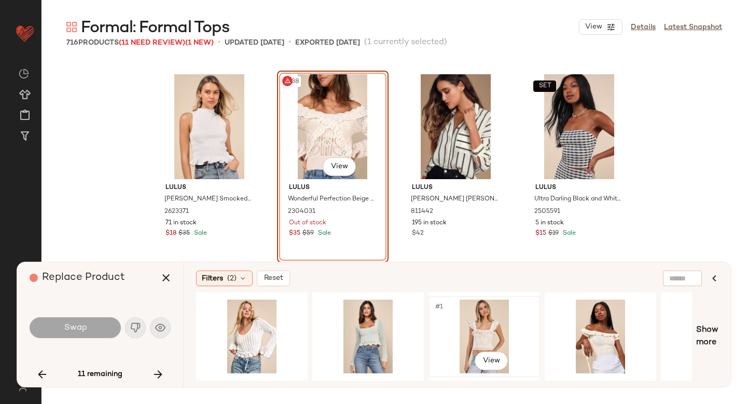
click at [472, 327] on div "#1 View" at bounding box center [484, 337] width 104 height 74
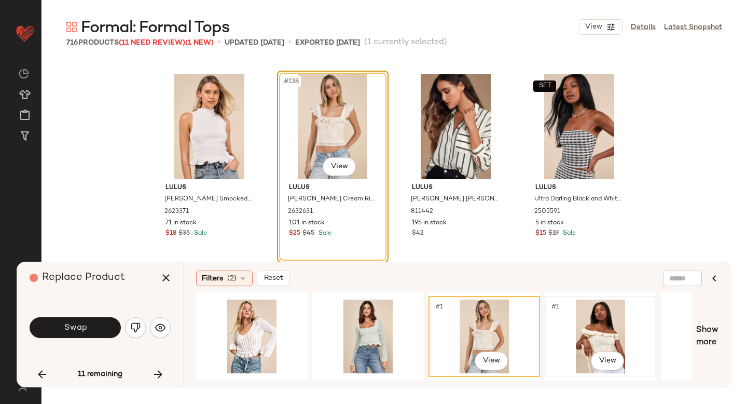
click at [589, 315] on div "#1 View" at bounding box center [601, 337] width 104 height 74
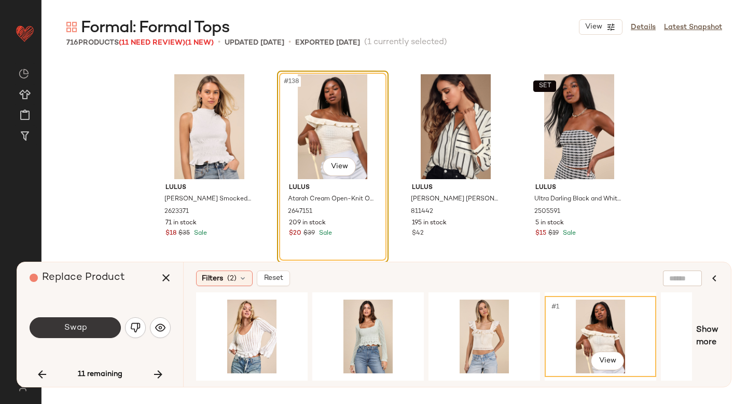
click at [66, 327] on span "Swap" at bounding box center [74, 328] width 23 height 10
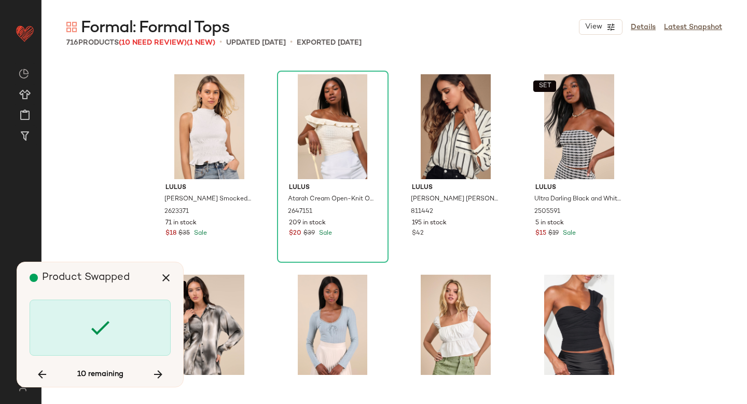
scroll to position [5410, 0]
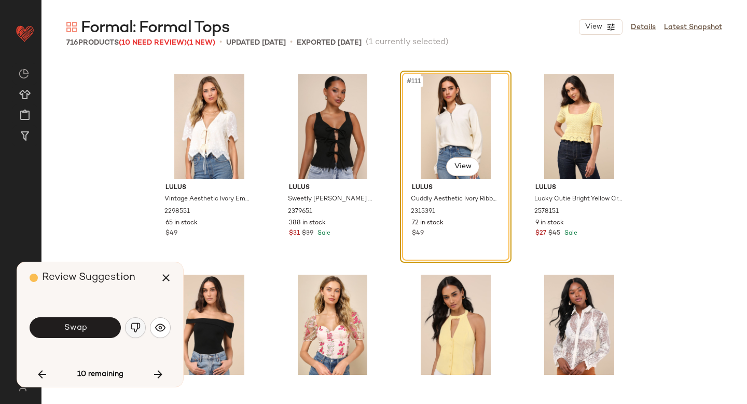
click at [132, 325] on img "button" at bounding box center [135, 327] width 10 height 10
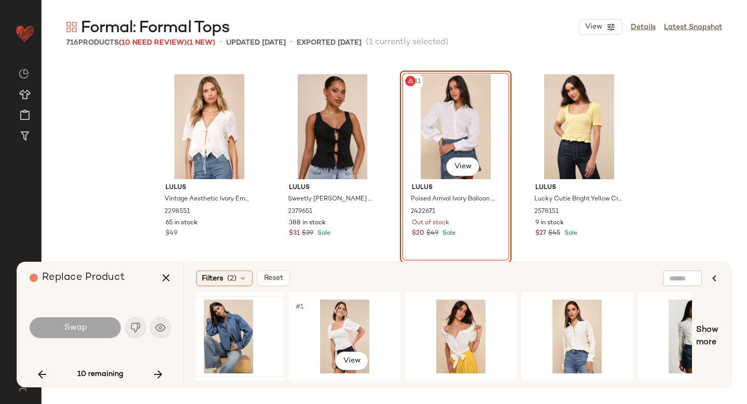
scroll to position [0, 148]
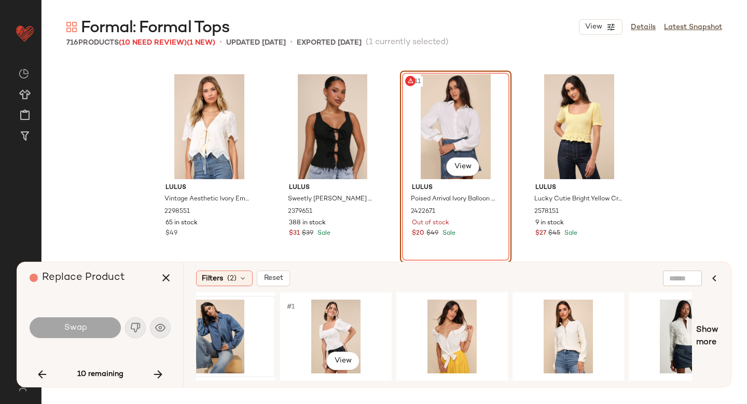
click at [327, 342] on div "#1 View" at bounding box center [336, 337] width 104 height 74
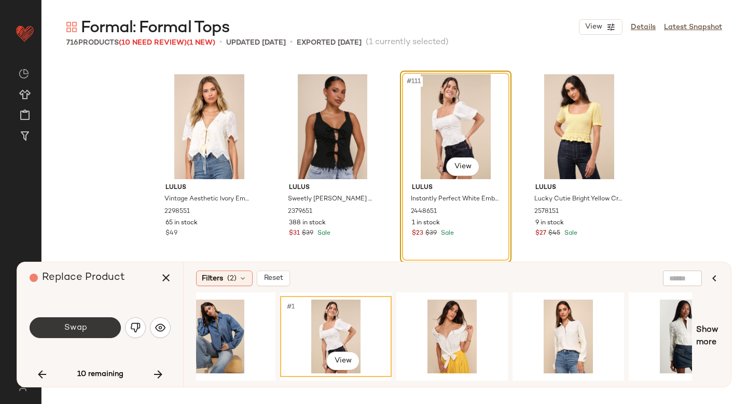
click at [87, 322] on button "Swap" at bounding box center [75, 327] width 91 height 21
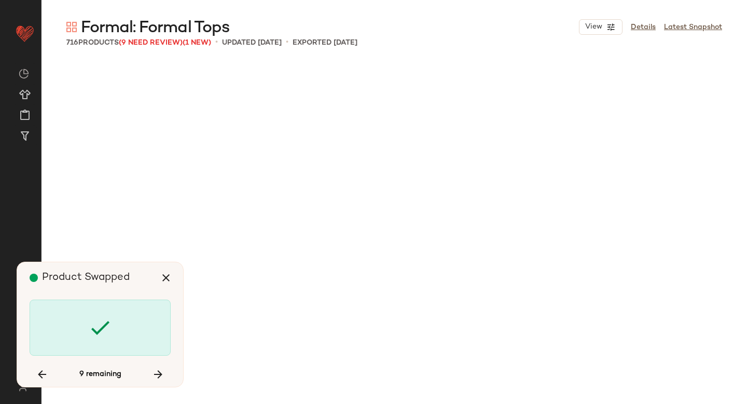
scroll to position [8616, 0]
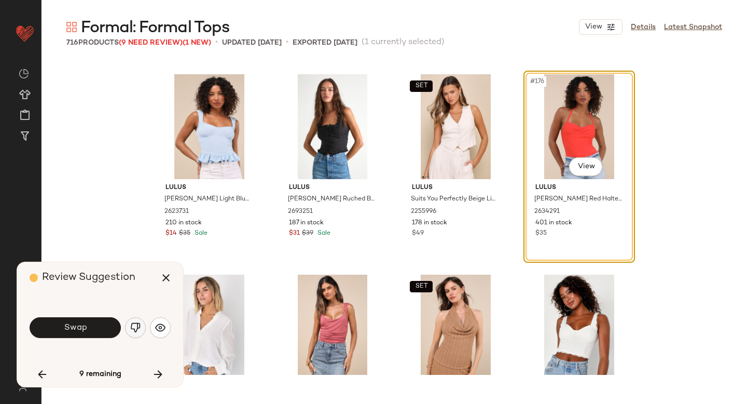
click at [140, 323] on img "button" at bounding box center [135, 327] width 10 height 10
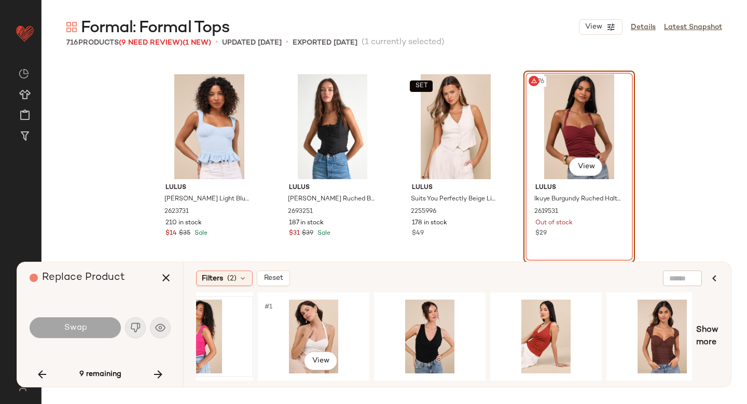
scroll to position [0, 175]
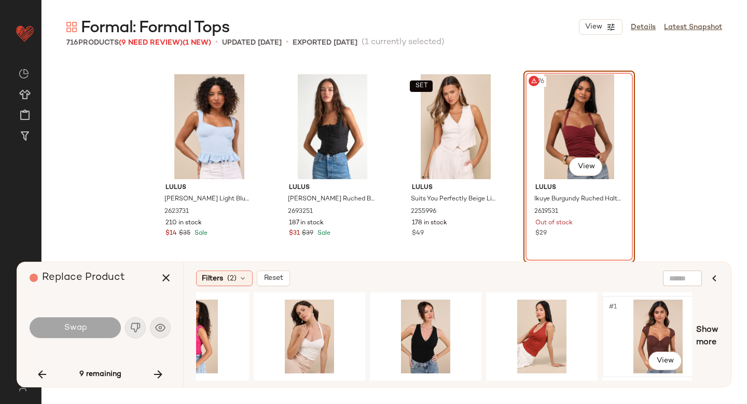
click at [616, 330] on div "#1 View" at bounding box center [658, 337] width 104 height 74
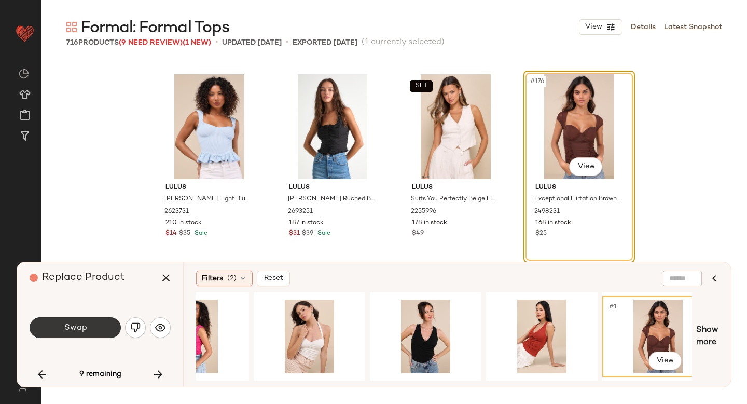
click at [98, 323] on button "Swap" at bounding box center [75, 327] width 91 height 21
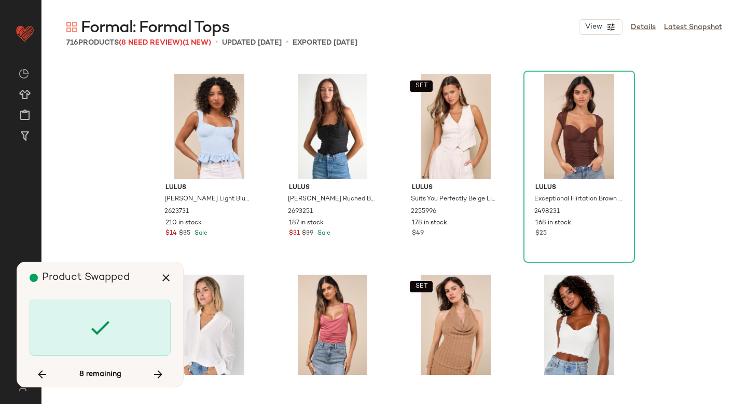
scroll to position [11221, 0]
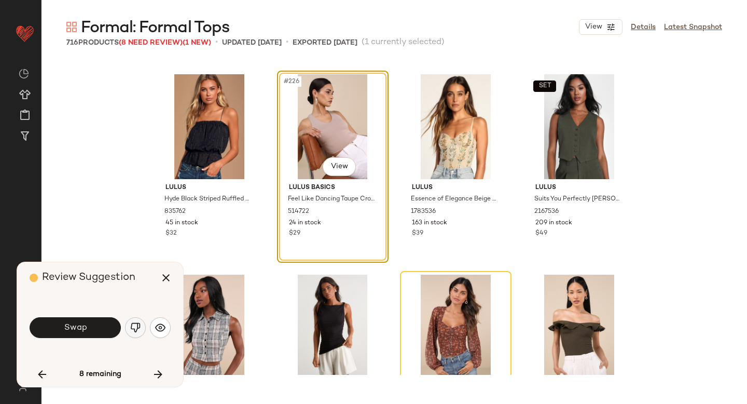
click at [132, 327] on img "button" at bounding box center [135, 327] width 10 height 10
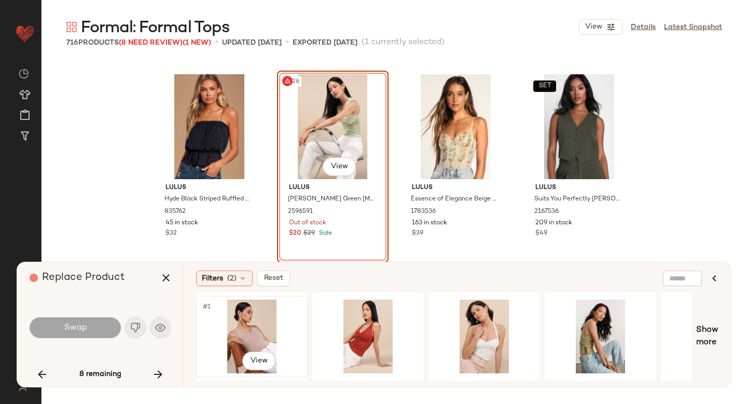
click at [254, 330] on div "#1 View" at bounding box center [252, 337] width 104 height 74
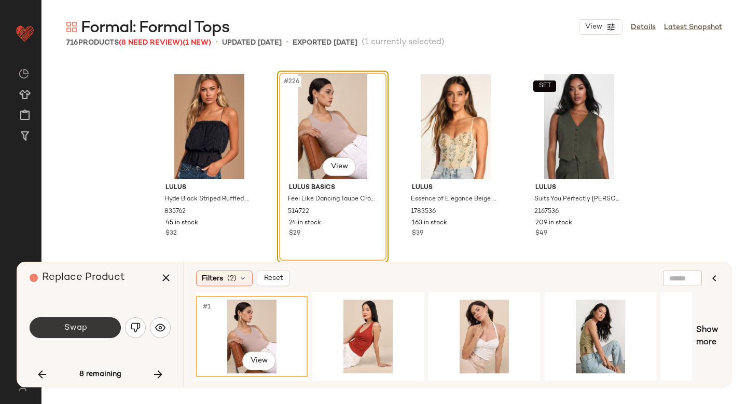
click at [88, 323] on button "Swap" at bounding box center [75, 327] width 91 height 21
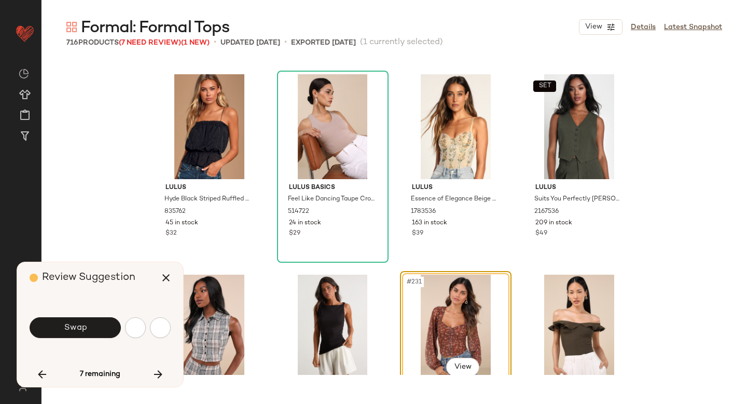
scroll to position [11421, 0]
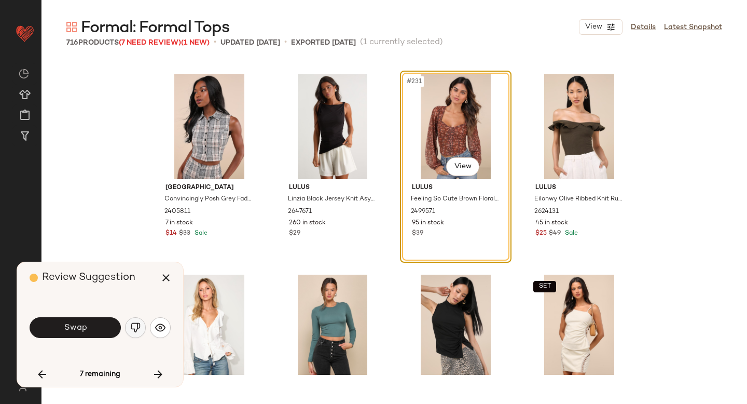
click at [135, 324] on img "button" at bounding box center [135, 327] width 10 height 10
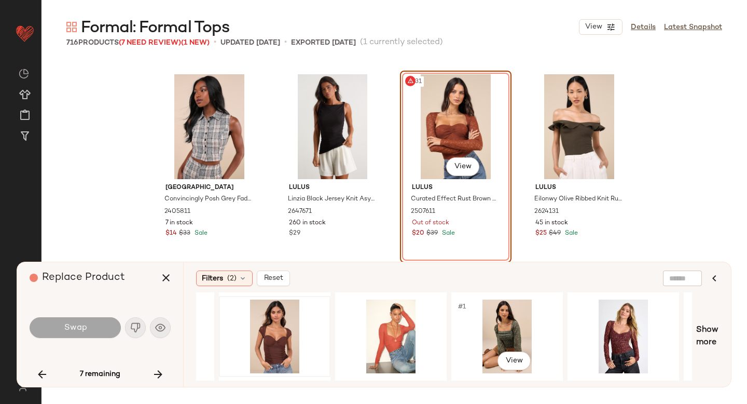
scroll to position [0, 208]
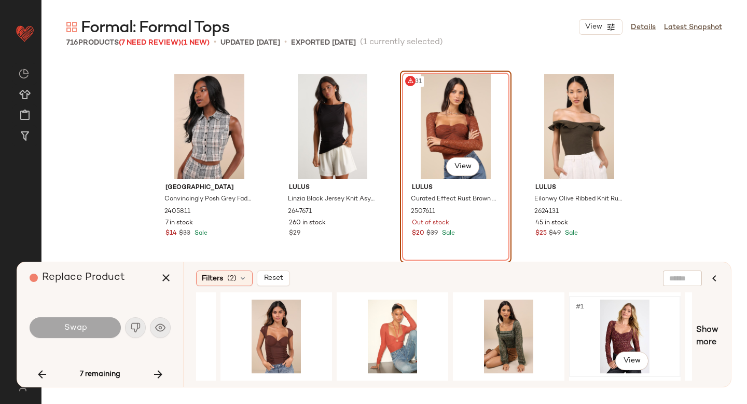
click at [603, 328] on div "#1 View" at bounding box center [625, 337] width 104 height 74
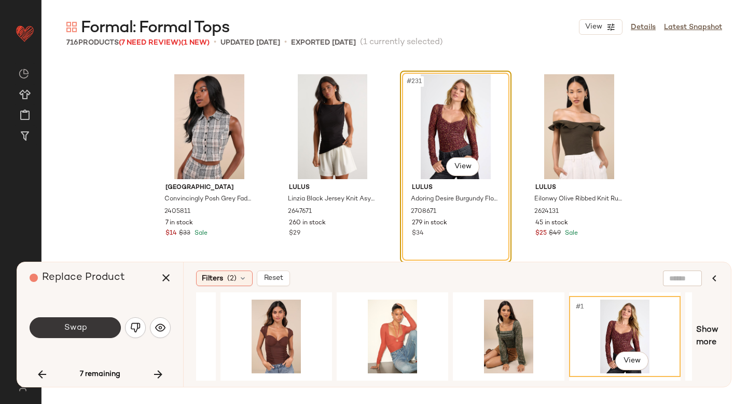
click at [88, 325] on button "Swap" at bounding box center [75, 327] width 91 height 21
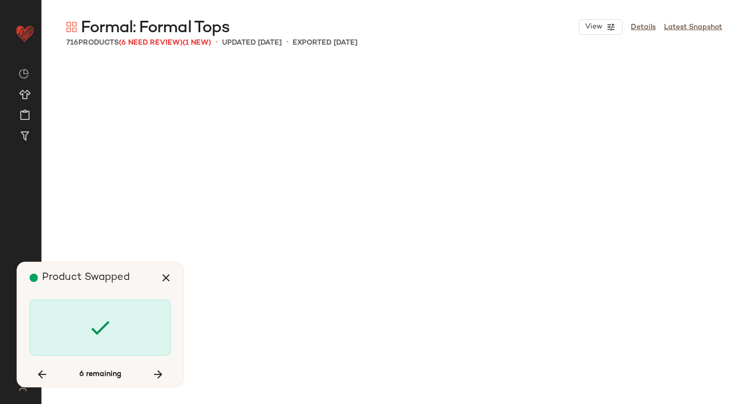
scroll to position [15629, 0]
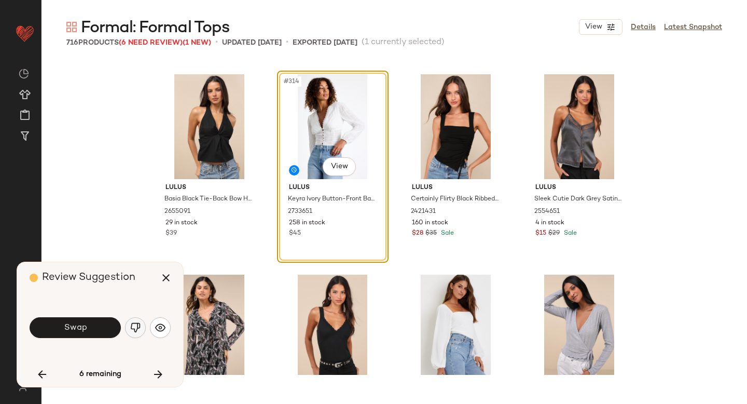
click at [133, 325] on img "button" at bounding box center [135, 327] width 10 height 10
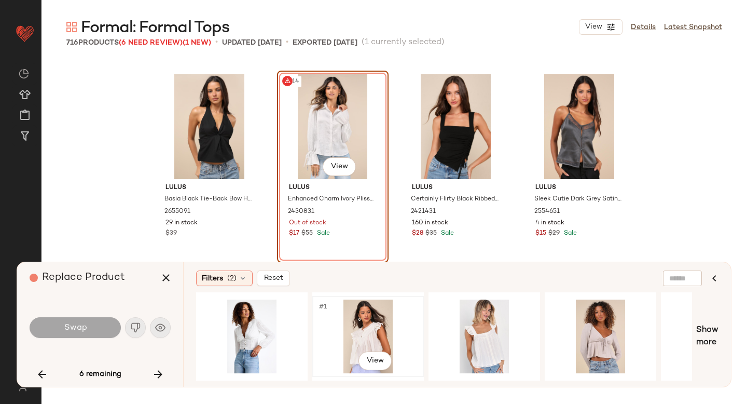
click at [341, 330] on div "#1 View" at bounding box center [368, 337] width 104 height 74
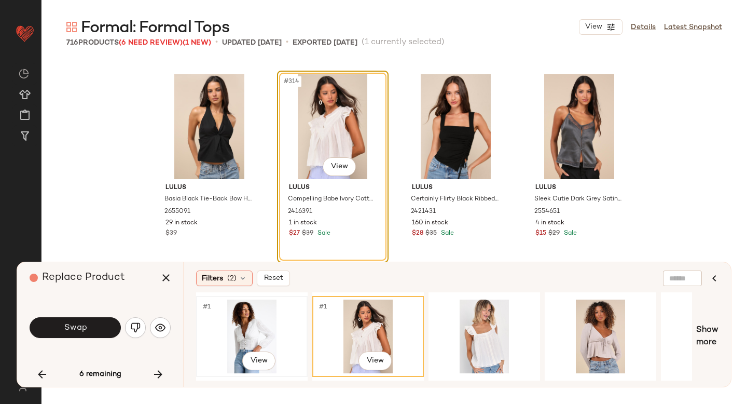
click at [199, 325] on div "#1 View" at bounding box center [252, 336] width 110 height 79
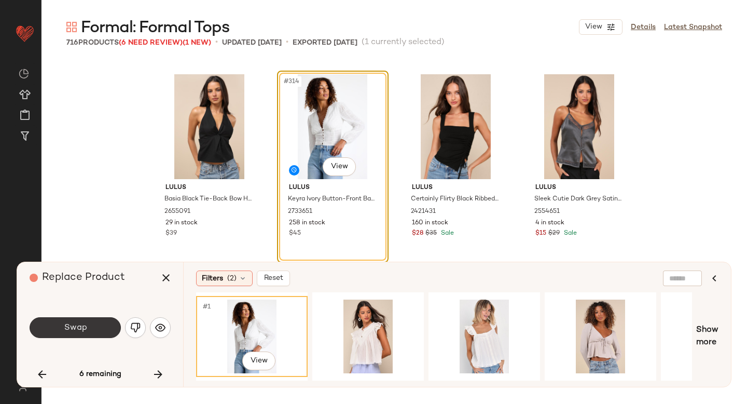
click at [84, 318] on button "Swap" at bounding box center [75, 327] width 91 height 21
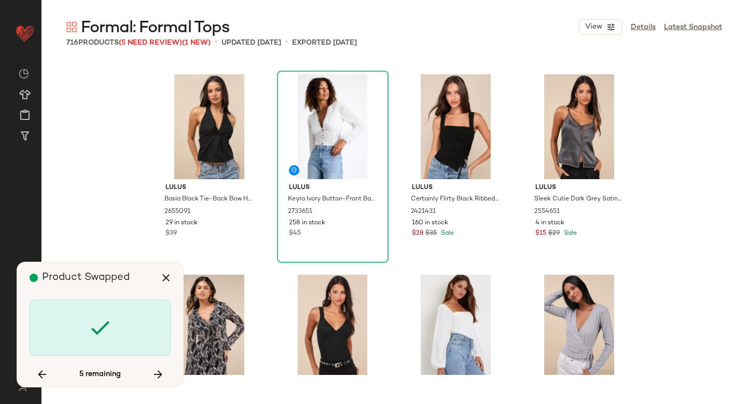
scroll to position [18634, 0]
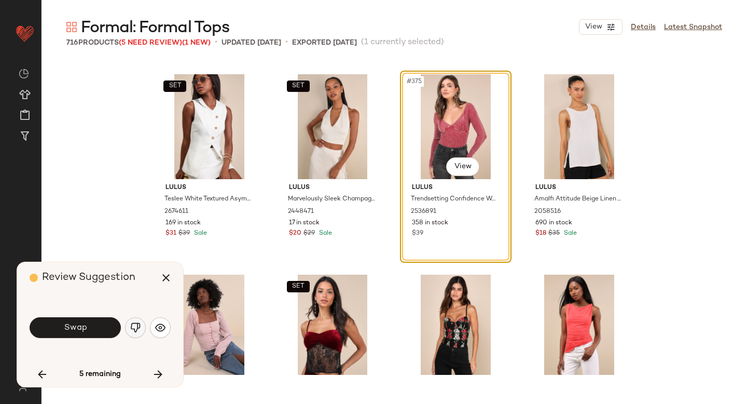
click at [139, 331] on img "button" at bounding box center [135, 327] width 10 height 10
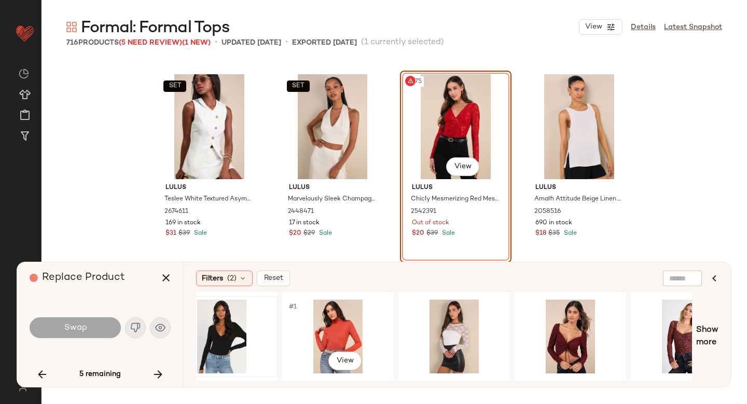
scroll to position [0, 153]
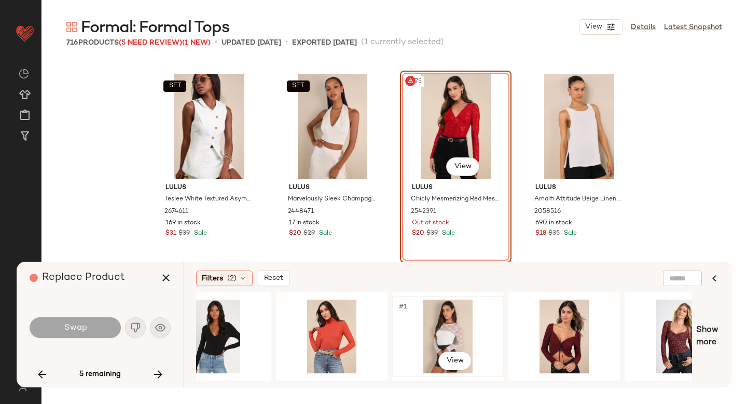
click at [411, 323] on div "#1 View" at bounding box center [448, 337] width 104 height 74
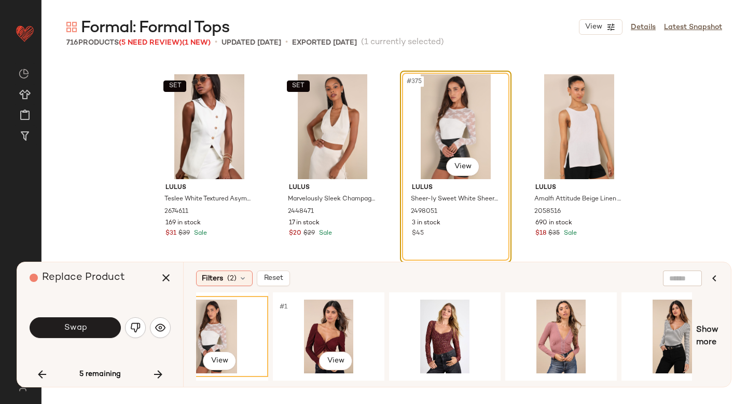
scroll to position [0, 417]
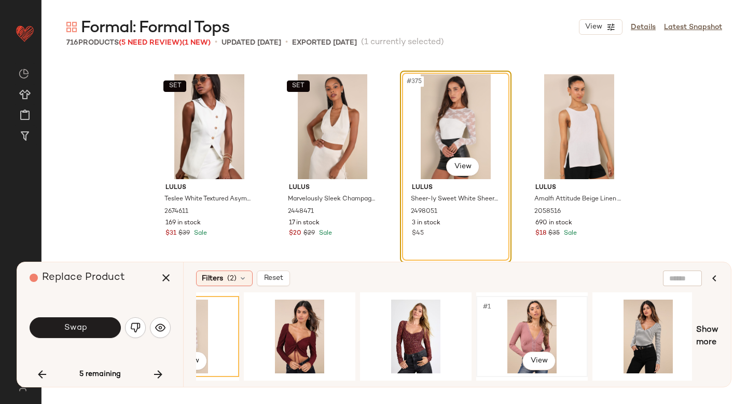
click at [499, 324] on div "#1 View" at bounding box center [532, 337] width 104 height 74
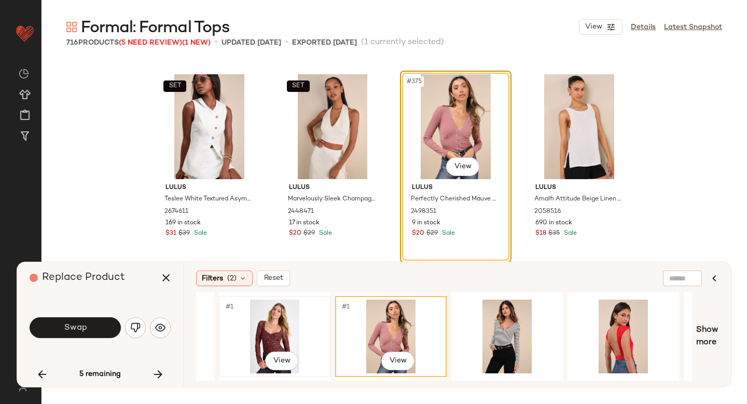
scroll to position [0, 661]
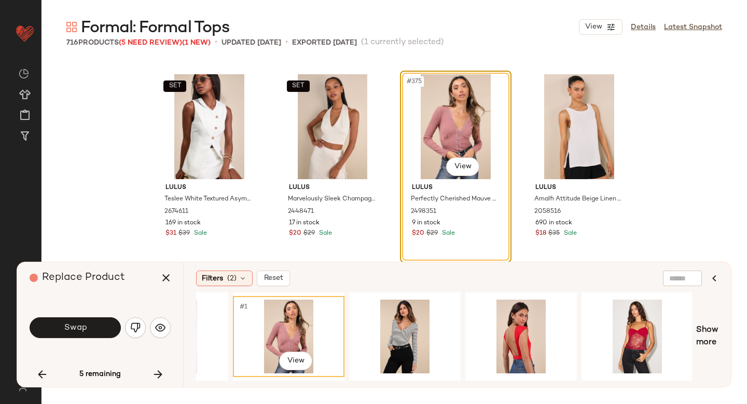
click at [462, 146] on div "#375 View" at bounding box center [456, 126] width 104 height 105
click at [130, 328] on img "button" at bounding box center [135, 327] width 10 height 10
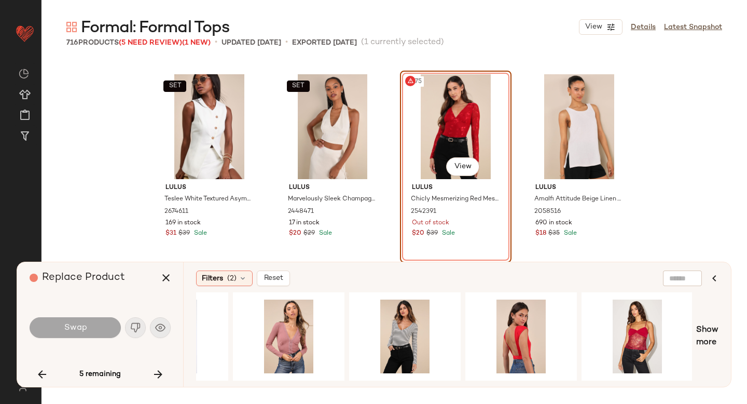
click at [437, 110] on div "#375 View" at bounding box center [456, 126] width 104 height 105
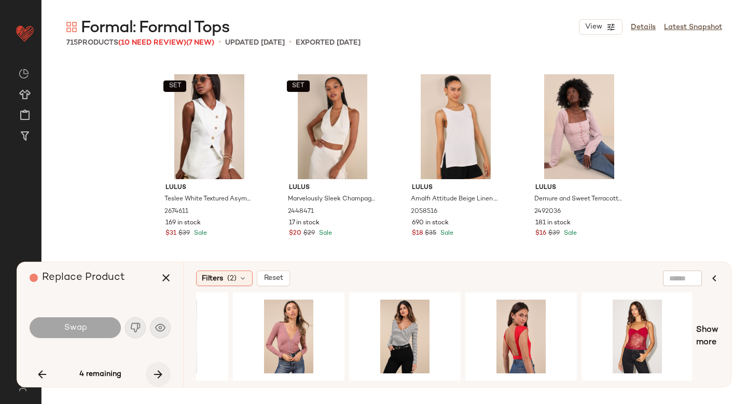
click at [163, 376] on icon "button" at bounding box center [158, 374] width 12 height 12
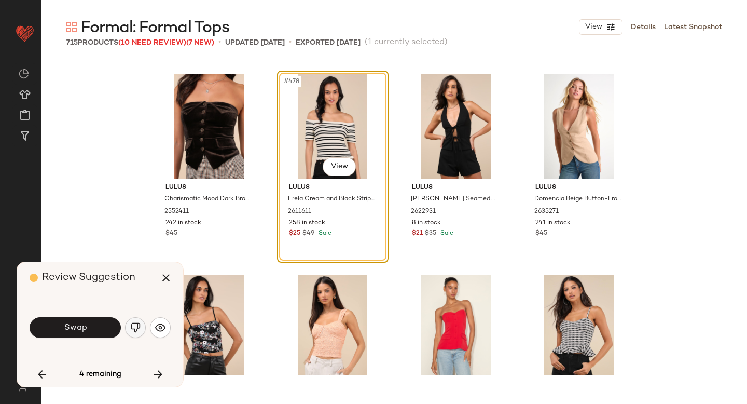
click at [127, 324] on button "button" at bounding box center [135, 327] width 21 height 21
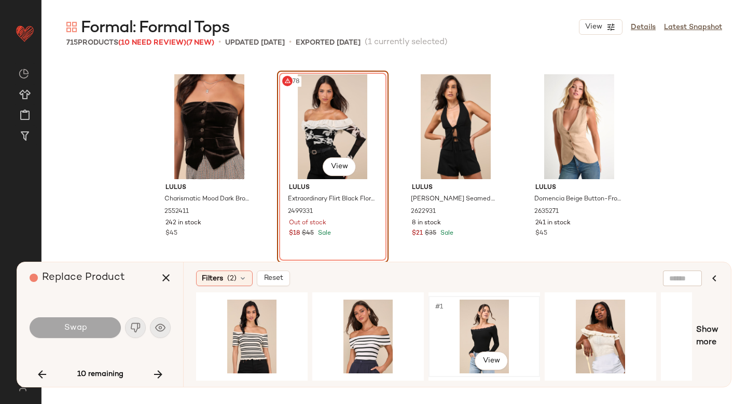
click at [483, 330] on div "#1 View" at bounding box center [484, 337] width 104 height 74
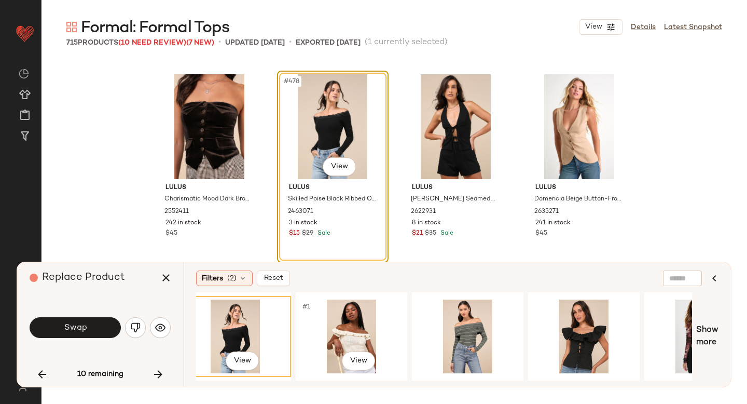
scroll to position [0, 257]
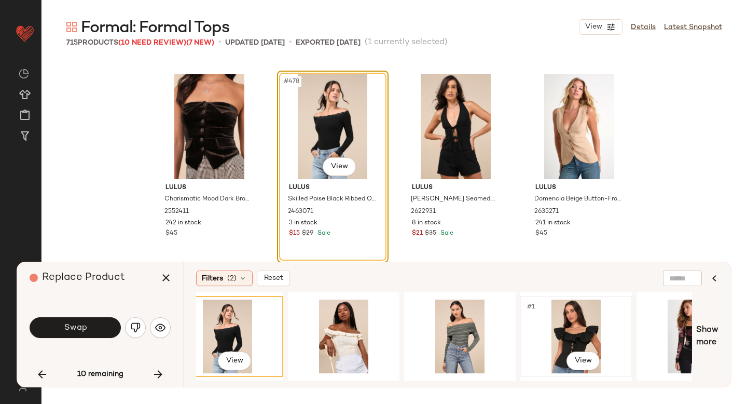
click at [575, 318] on div "#1 View" at bounding box center [576, 337] width 104 height 74
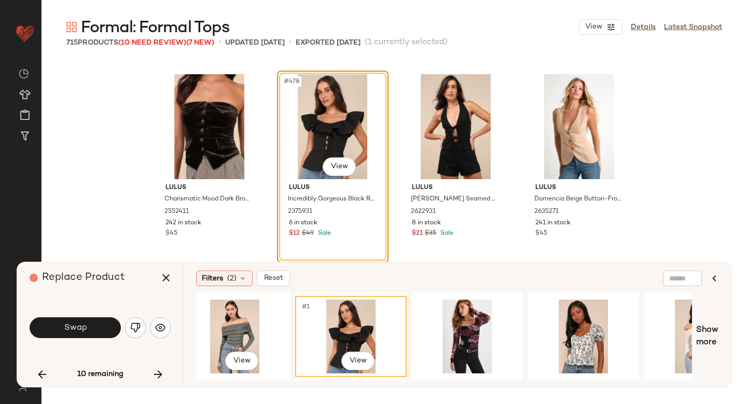
scroll to position [0, 484]
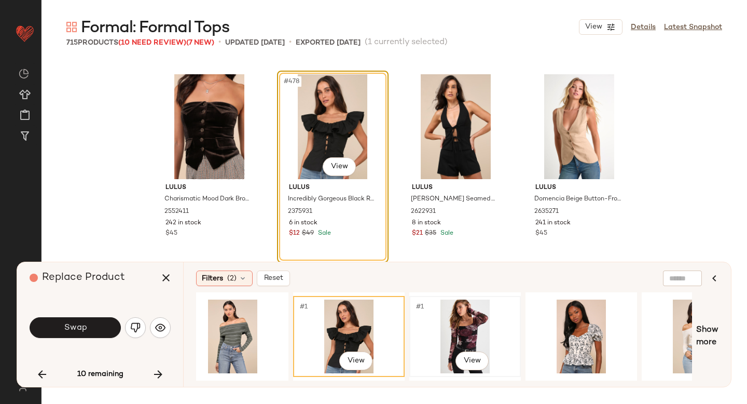
click at [438, 333] on div "#1 View" at bounding box center [465, 337] width 104 height 74
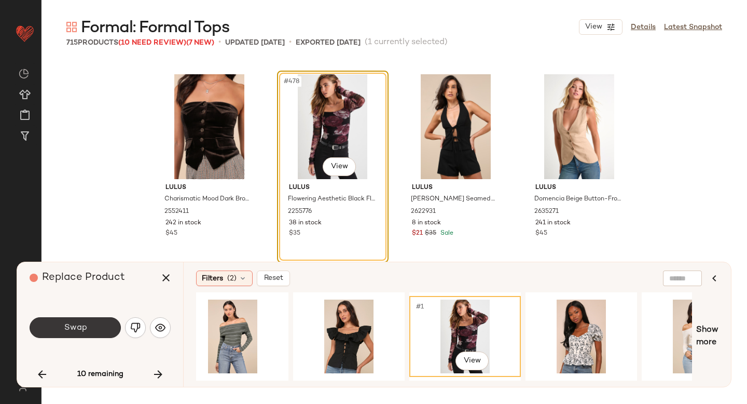
click at [68, 323] on span "Swap" at bounding box center [74, 328] width 23 height 10
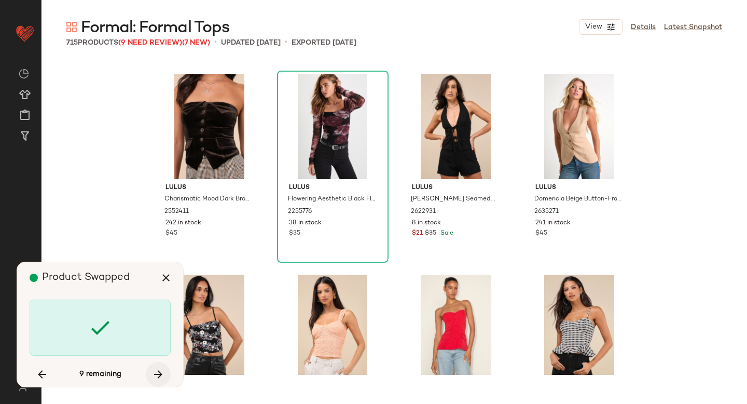
click at [161, 371] on icon "button" at bounding box center [158, 374] width 12 height 12
click at [147, 375] on button "button" at bounding box center [158, 374] width 25 height 25
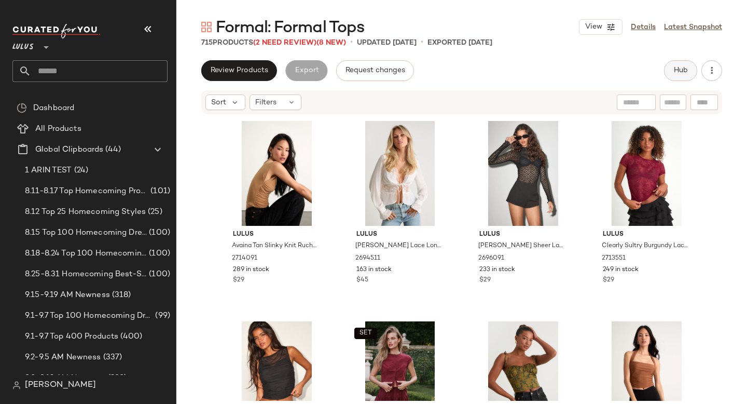
click at [679, 74] on span "Hub" at bounding box center [681, 70] width 15 height 8
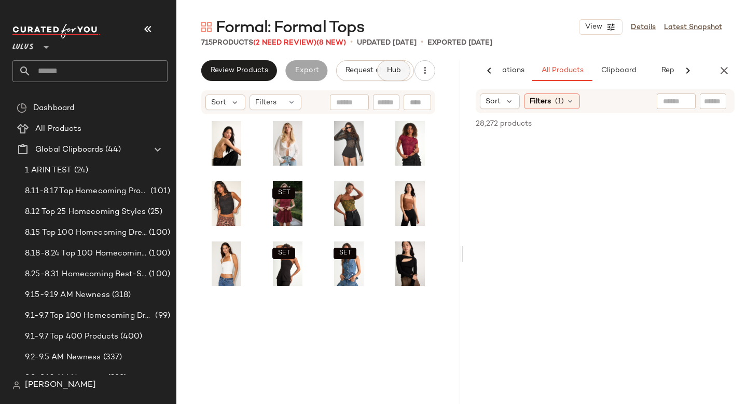
scroll to position [0, 62]
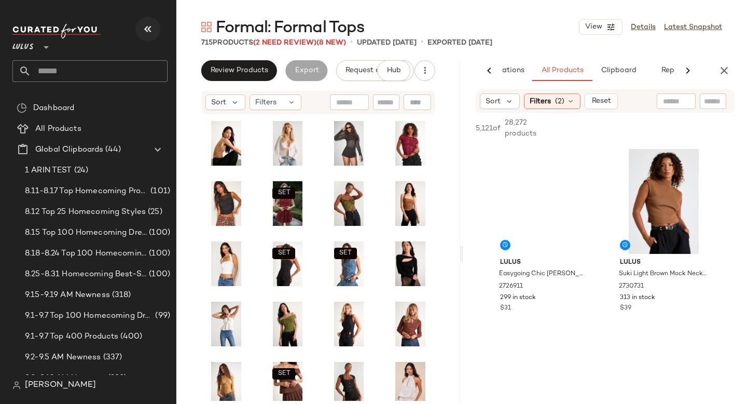
click at [148, 31] on icon "button" at bounding box center [148, 29] width 12 height 12
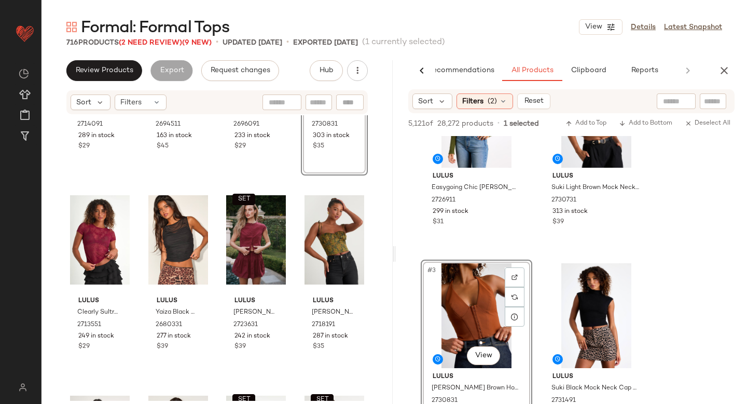
scroll to position [182, 0]
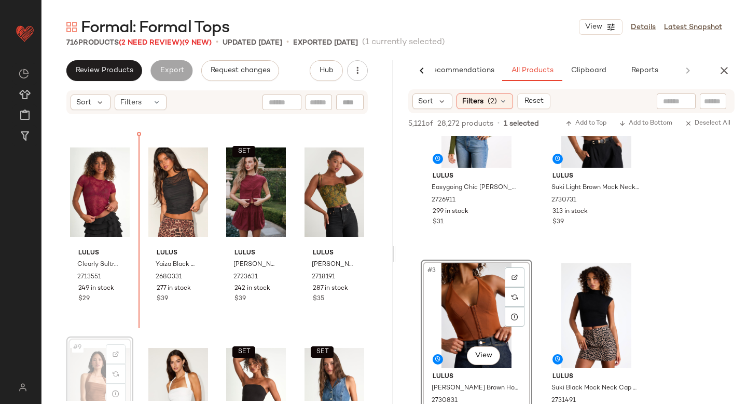
scroll to position [182, 0]
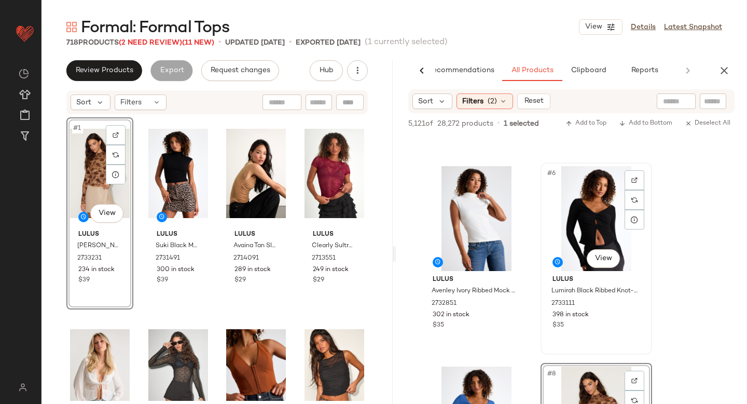
scroll to position [360, 0]
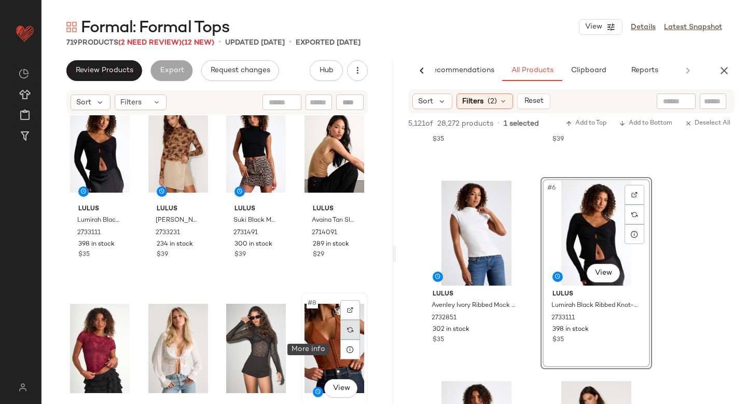
scroll to position [26, 0]
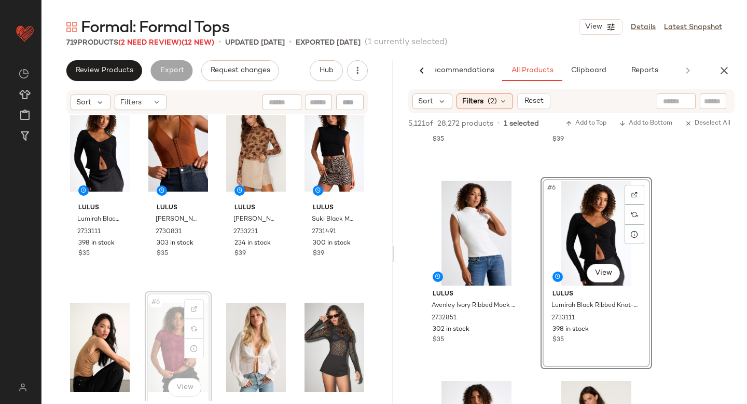
scroll to position [28, 0]
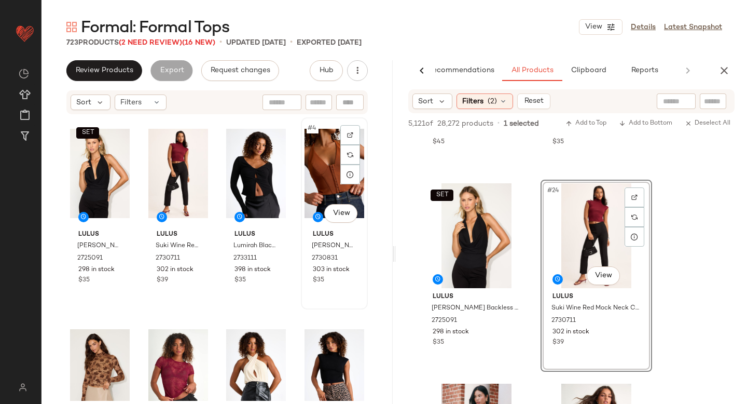
click at [310, 188] on div "#4 View" at bounding box center [335, 173] width 60 height 105
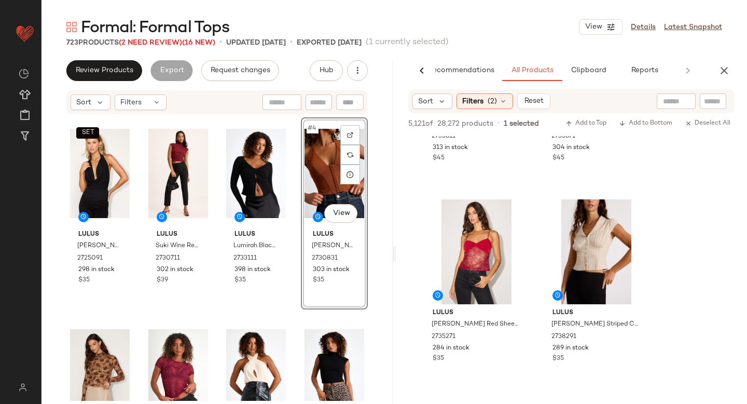
scroll to position [2607, 0]
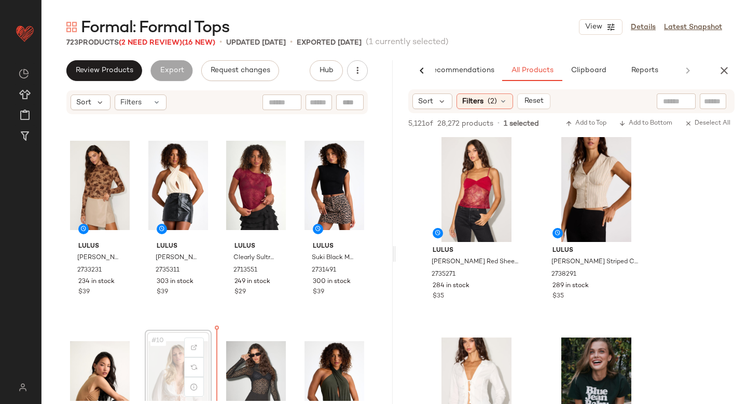
scroll to position [212, 0]
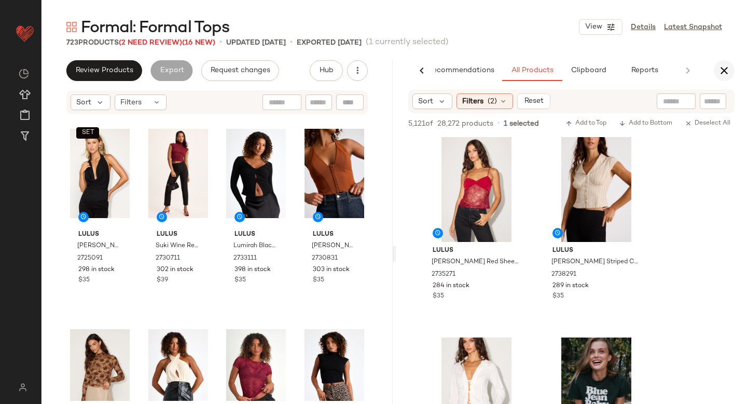
click at [726, 77] on button "button" at bounding box center [724, 70] width 21 height 21
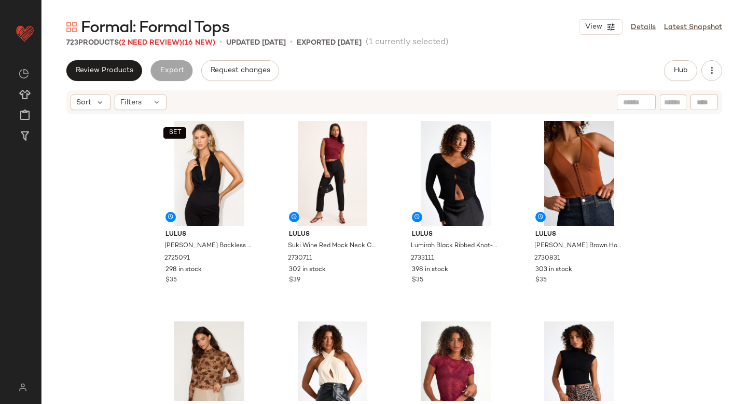
click at [723, 64] on div "Review Products Export Request changes Hub" at bounding box center [395, 70] width 706 height 21
click at [708, 64] on button "button" at bounding box center [712, 70] width 21 height 21
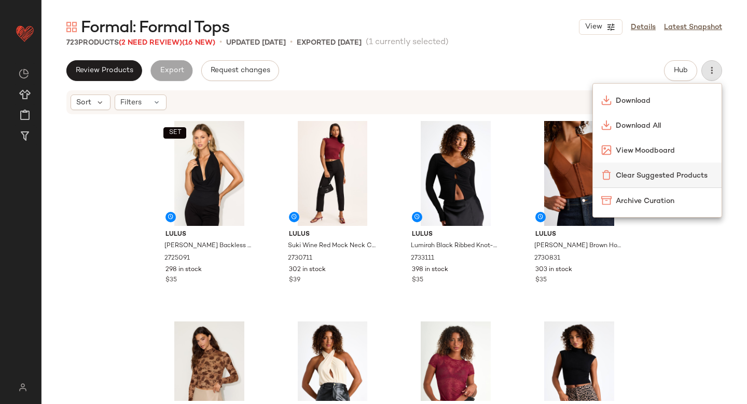
click at [682, 178] on span "Clear Suggested Products" at bounding box center [665, 175] width 98 height 11
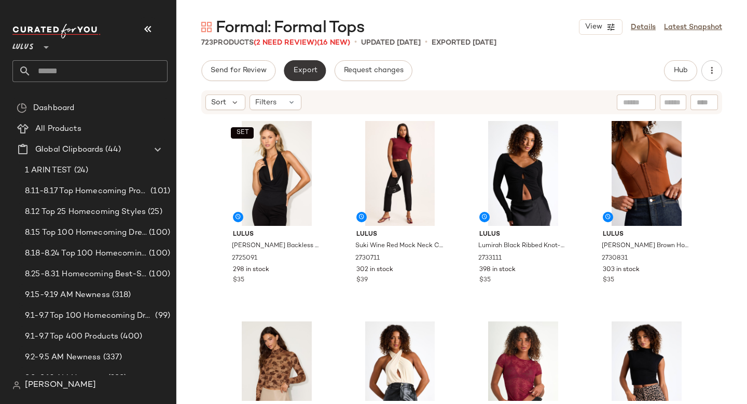
click at [299, 72] on span "Export" at bounding box center [305, 70] width 24 height 8
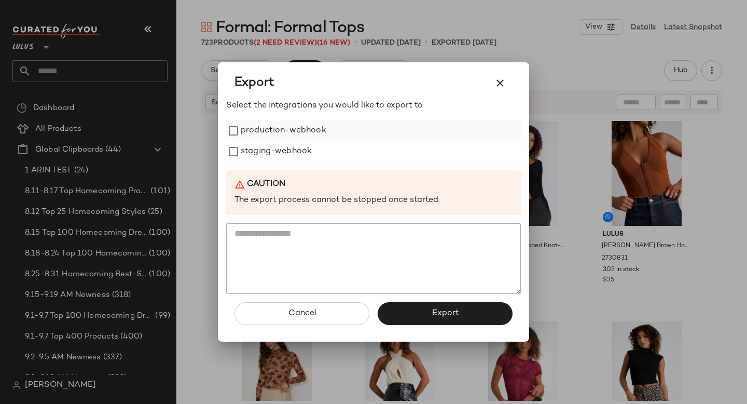
click at [301, 130] on label "production-webhook" at bounding box center [284, 130] width 86 height 21
click at [297, 151] on label "staging-webhook" at bounding box center [276, 151] width 71 height 21
click at [442, 308] on span "Export" at bounding box center [445, 313] width 28 height 10
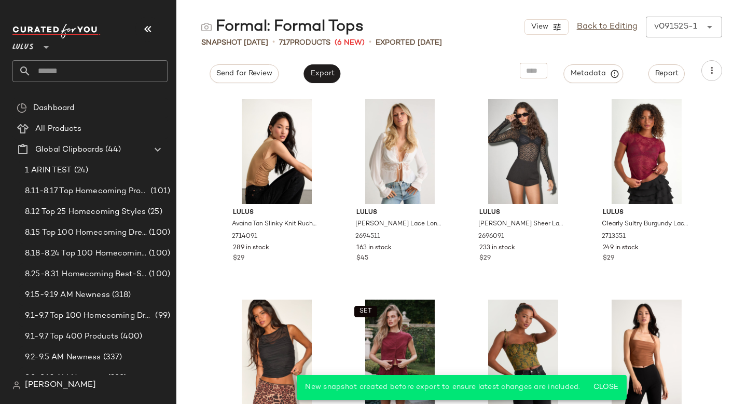
click at [70, 70] on input "text" at bounding box center [99, 71] width 137 height 22
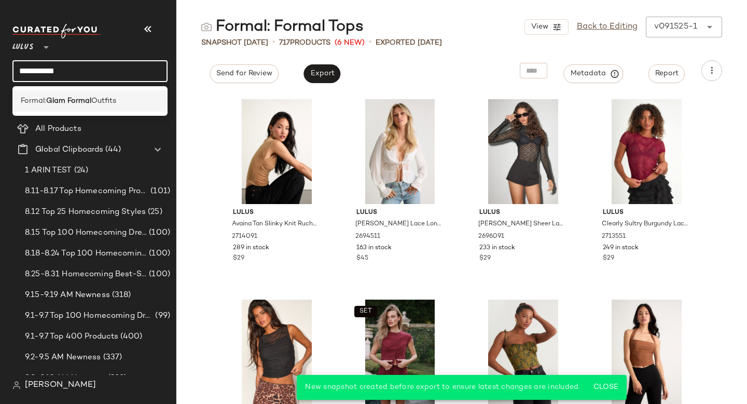
type input "**********"
click at [94, 101] on span "Outfits" at bounding box center [103, 101] width 25 height 11
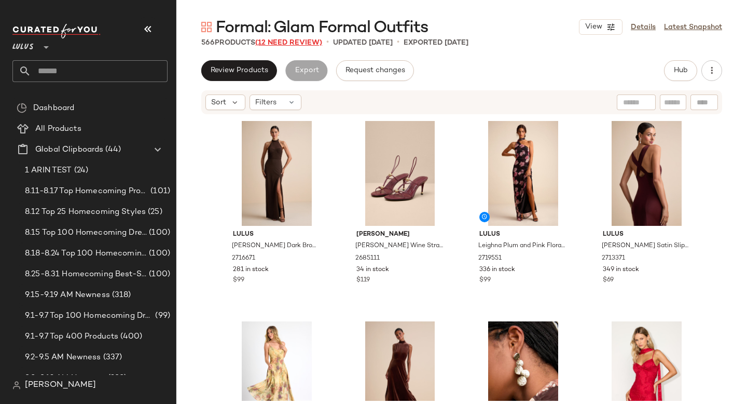
click at [284, 42] on span "(12 Need Review)" at bounding box center [288, 43] width 67 height 8
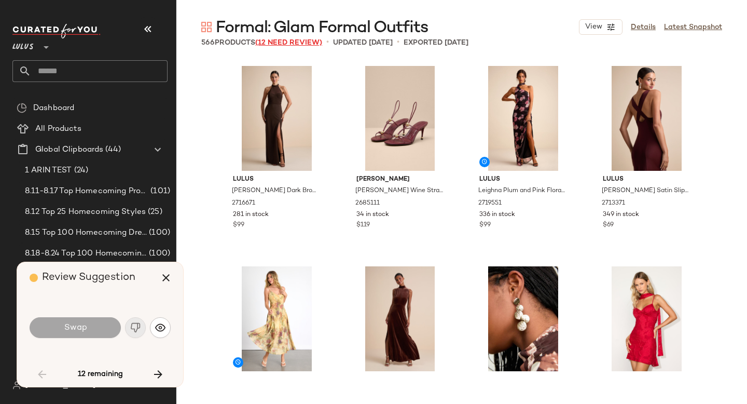
scroll to position [2605, 0]
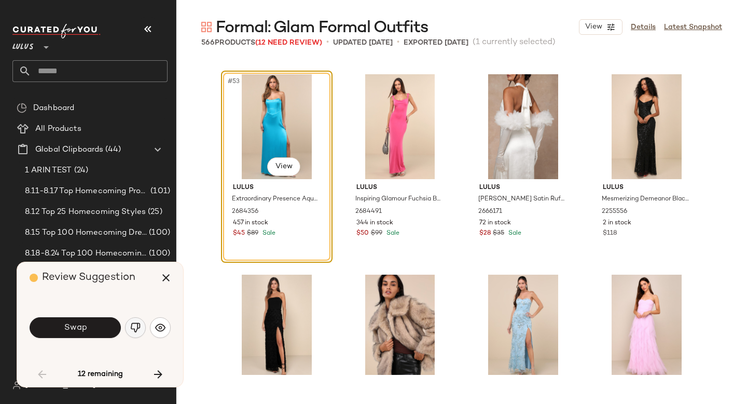
click at [141, 325] on button "button" at bounding box center [135, 327] width 21 height 21
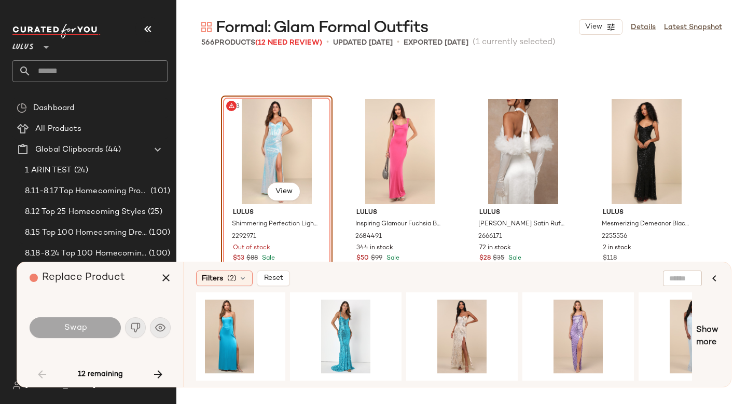
scroll to position [2579, 0]
click at [346, 325] on div "#1 View" at bounding box center [346, 337] width 104 height 74
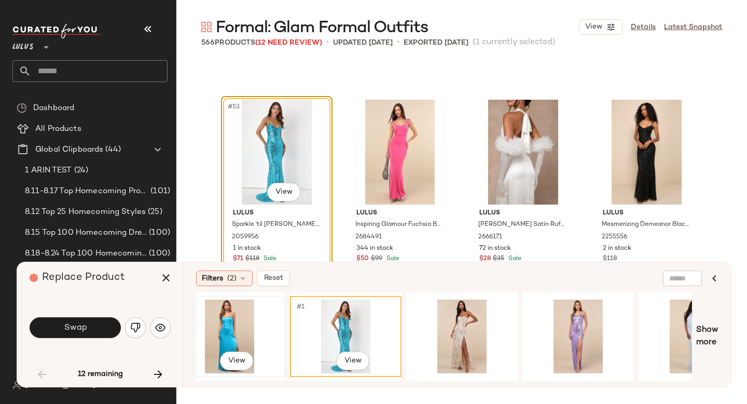
click at [234, 329] on div "#1 View" at bounding box center [230, 337] width 104 height 74
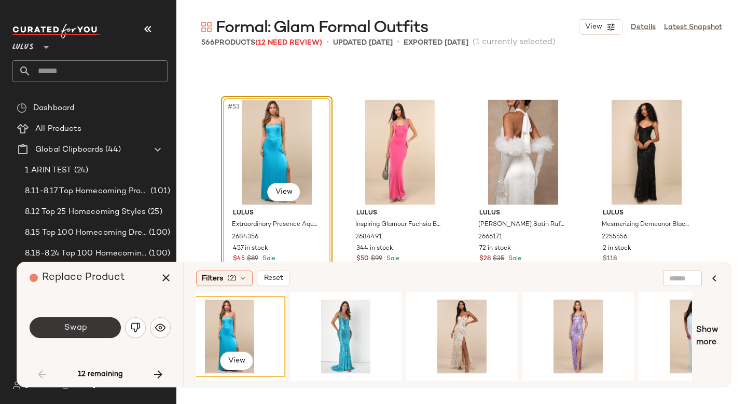
click at [83, 325] on span "Swap" at bounding box center [74, 328] width 23 height 10
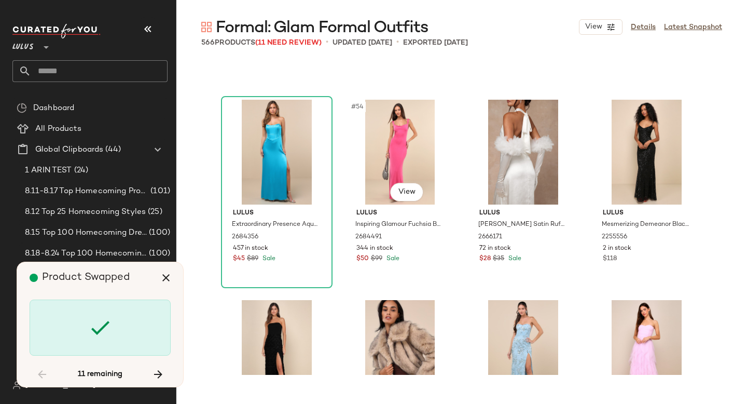
scroll to position [3206, 0]
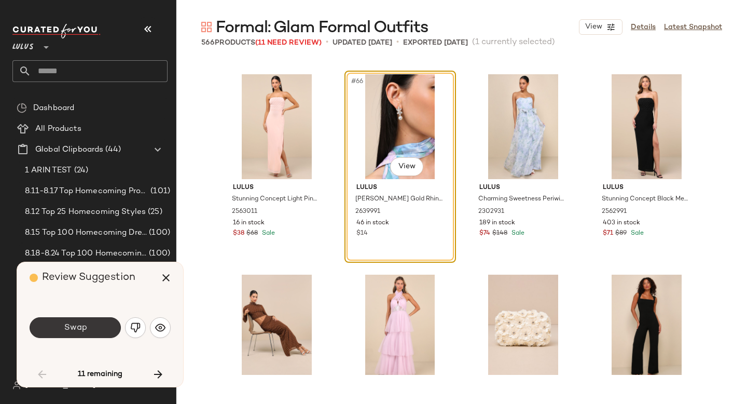
click at [97, 325] on button "Swap" at bounding box center [75, 327] width 91 height 21
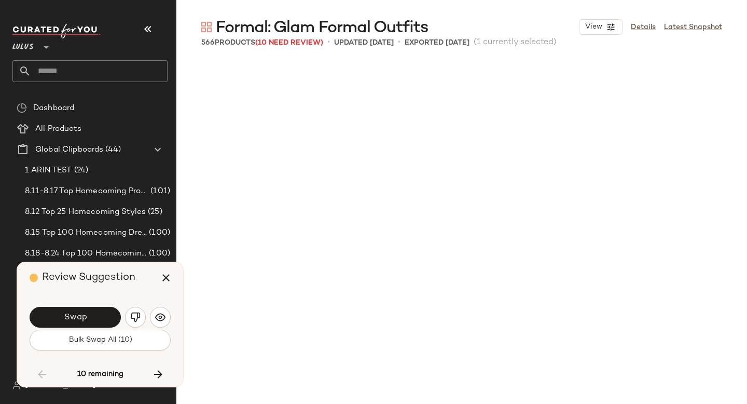
scroll to position [3607, 0]
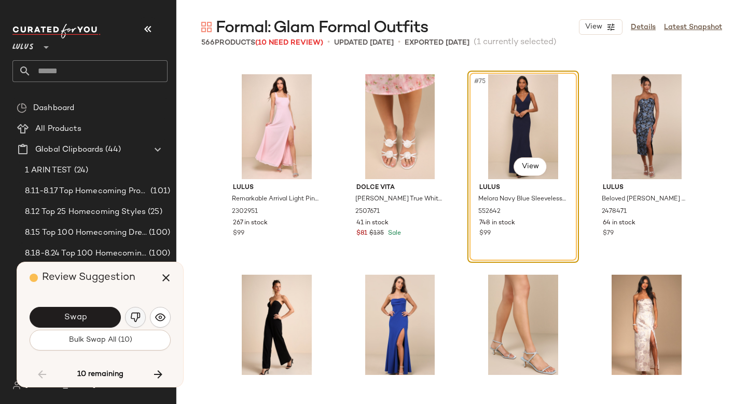
click at [131, 319] on img "button" at bounding box center [135, 317] width 10 height 10
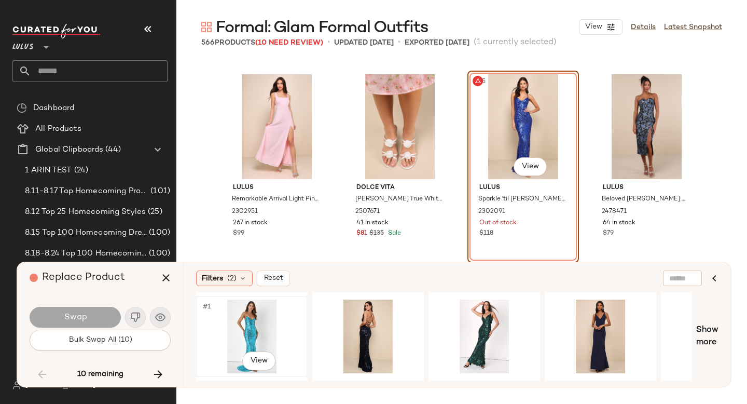
click at [263, 319] on div "#1 View" at bounding box center [252, 337] width 104 height 74
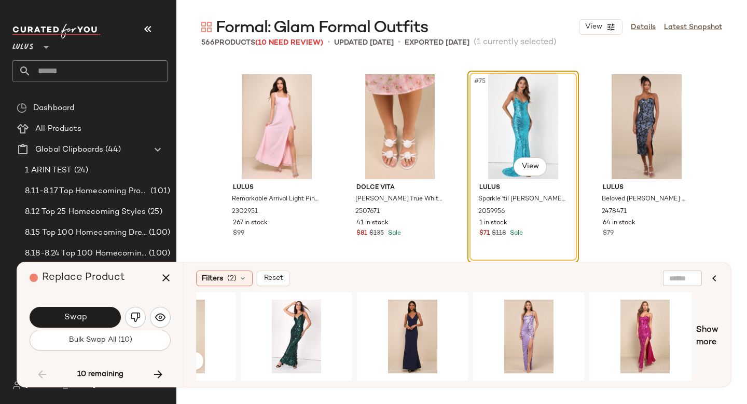
scroll to position [0, 214]
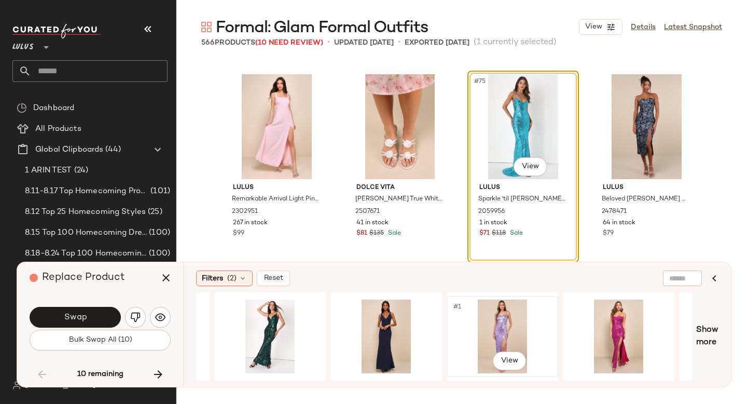
click at [493, 297] on div "#1 View" at bounding box center [503, 336] width 110 height 79
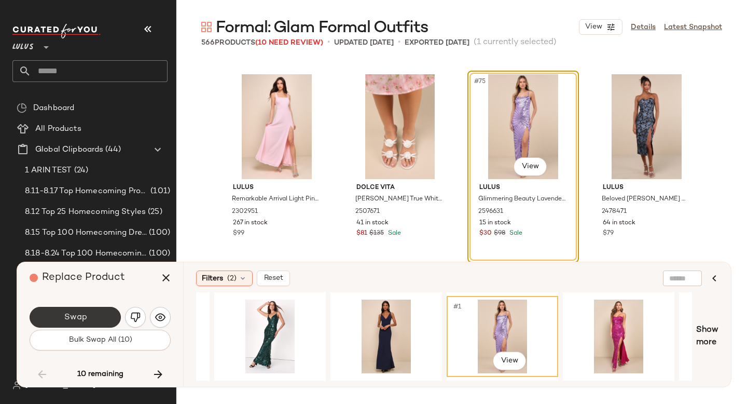
click at [75, 312] on span "Swap" at bounding box center [74, 317] width 23 height 10
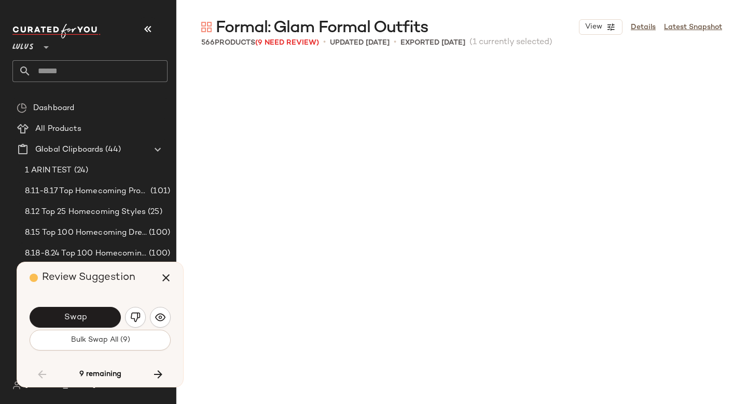
scroll to position [4208, 0]
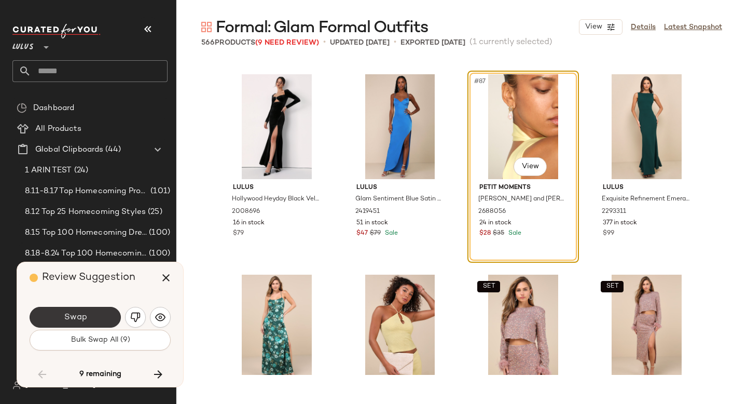
click at [107, 316] on button "Swap" at bounding box center [75, 317] width 91 height 21
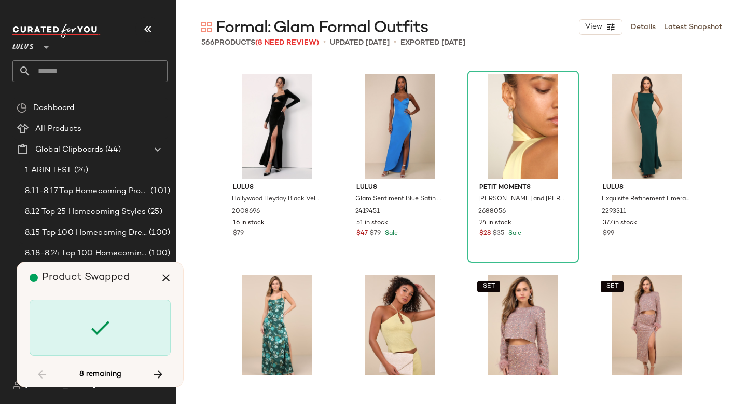
scroll to position [6813, 0]
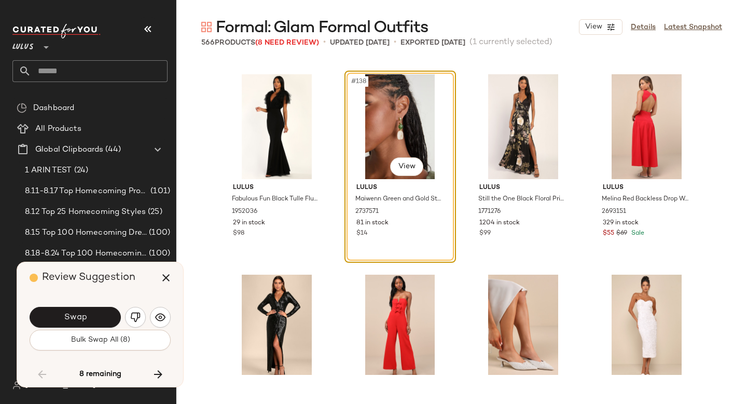
click at [107, 316] on button "Swap" at bounding box center [75, 317] width 91 height 21
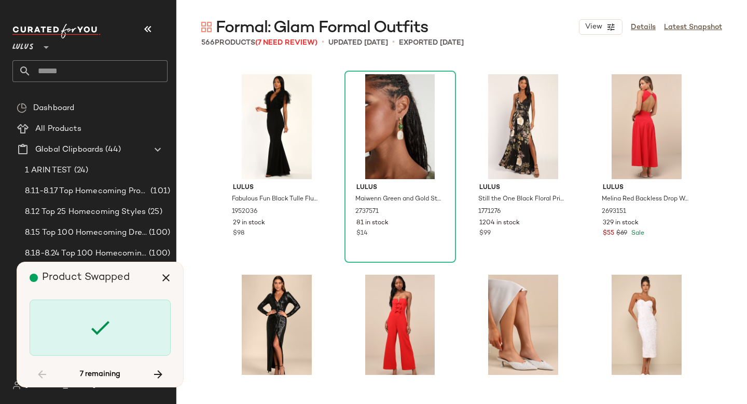
scroll to position [9217, 0]
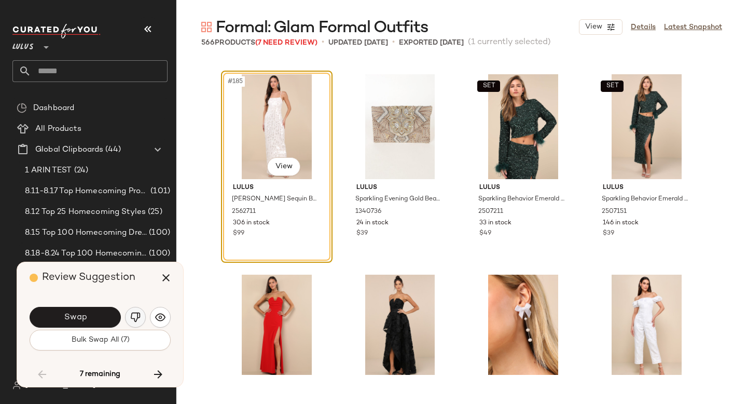
click at [132, 316] on img "button" at bounding box center [135, 317] width 10 height 10
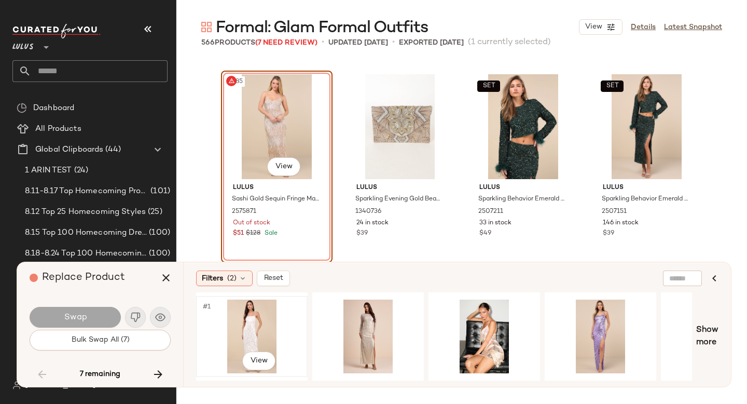
click at [258, 332] on div "#1 View" at bounding box center [252, 337] width 104 height 74
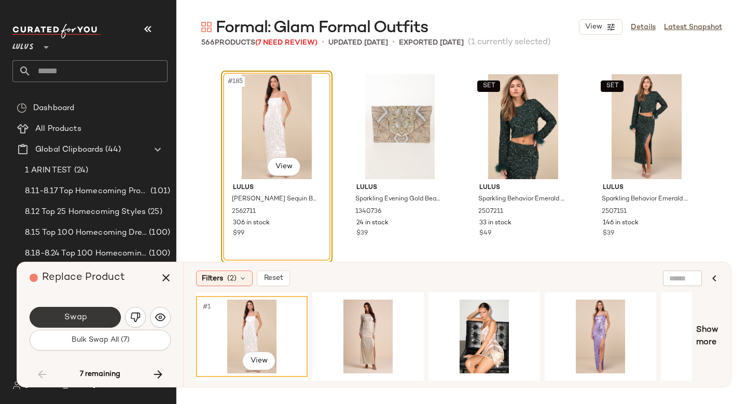
click at [110, 316] on button "Swap" at bounding box center [75, 317] width 91 height 21
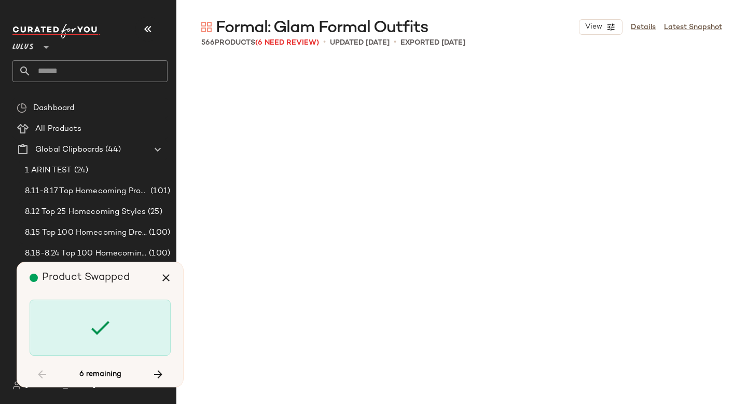
scroll to position [15228, 0]
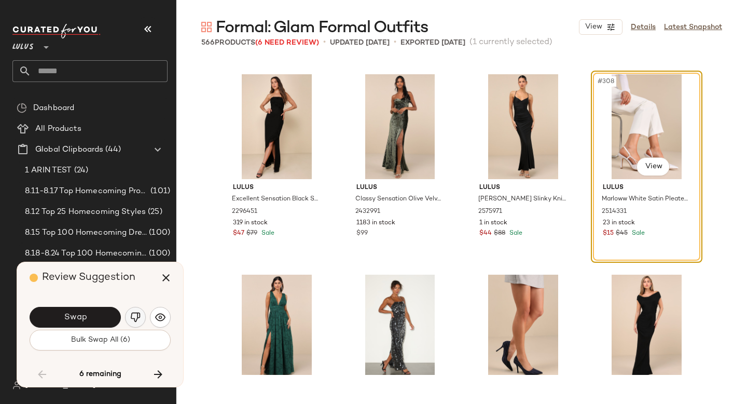
click at [133, 319] on img "button" at bounding box center [135, 317] width 10 height 10
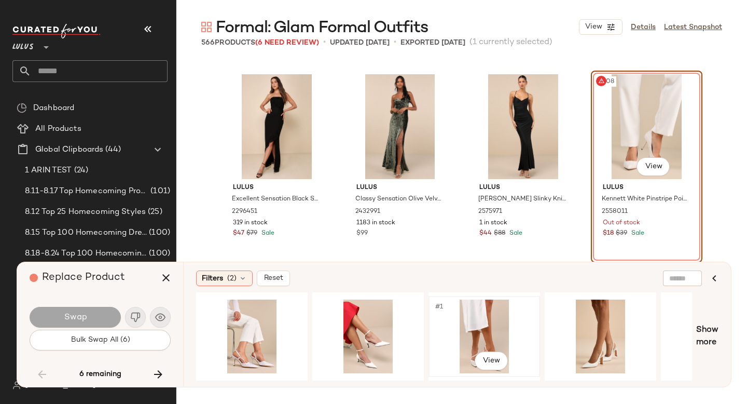
click at [492, 333] on div "#1 View" at bounding box center [484, 337] width 104 height 74
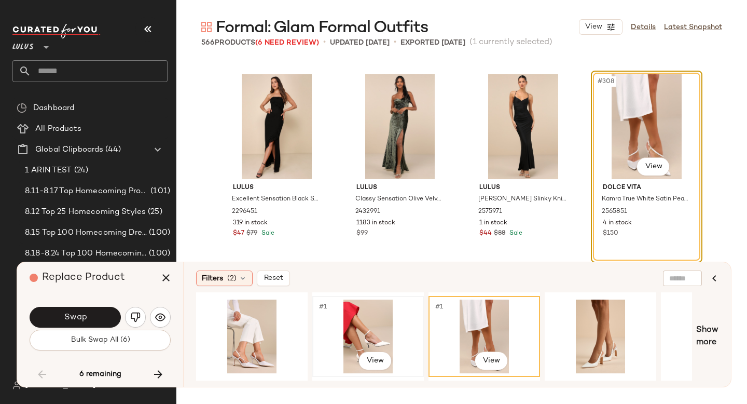
click at [357, 317] on div "#1 View" at bounding box center [368, 337] width 104 height 74
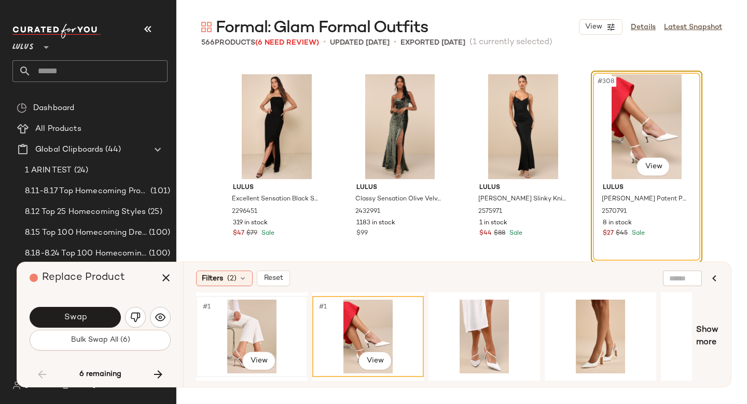
click at [288, 320] on div "#1 View" at bounding box center [252, 337] width 104 height 74
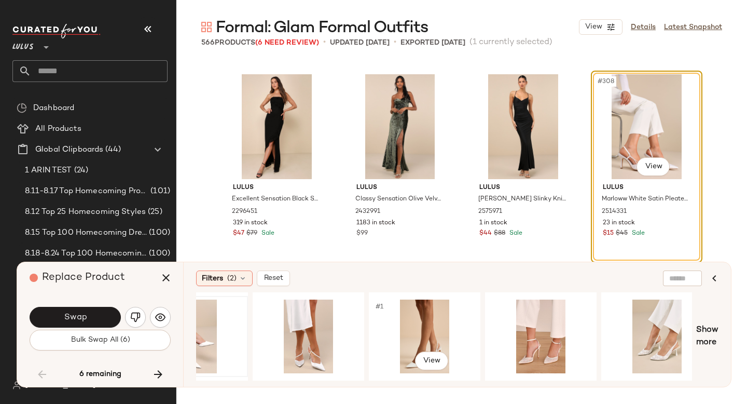
scroll to position [0, 176]
click at [525, 322] on div "#1 View" at bounding box center [540, 337] width 104 height 74
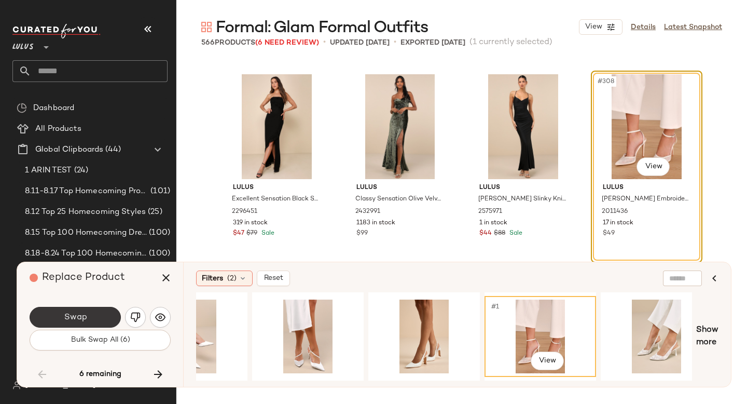
click at [97, 323] on button "Swap" at bounding box center [75, 317] width 91 height 21
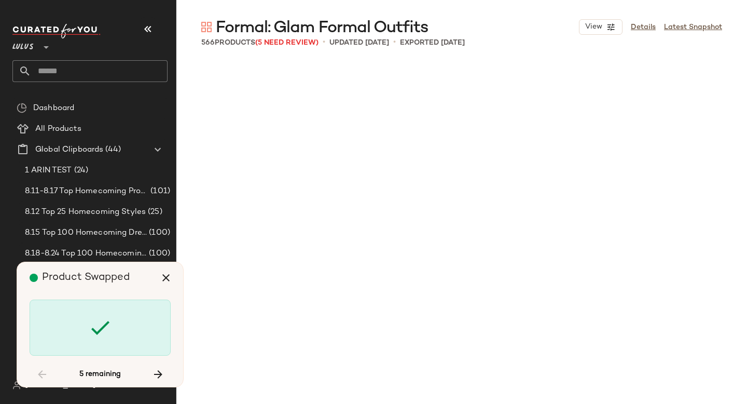
scroll to position [17632, 0]
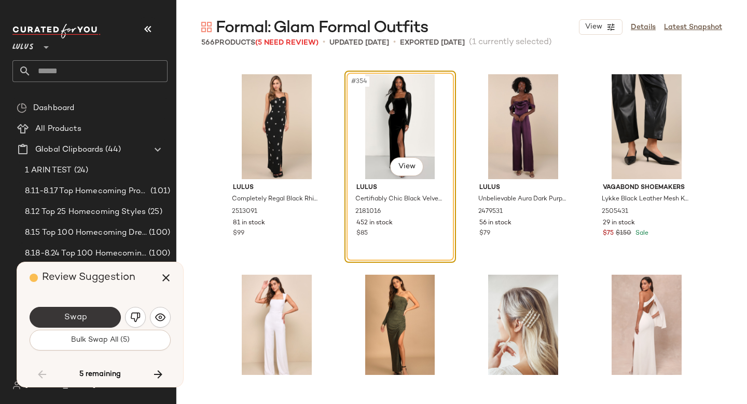
click at [97, 324] on button "Swap" at bounding box center [75, 317] width 91 height 21
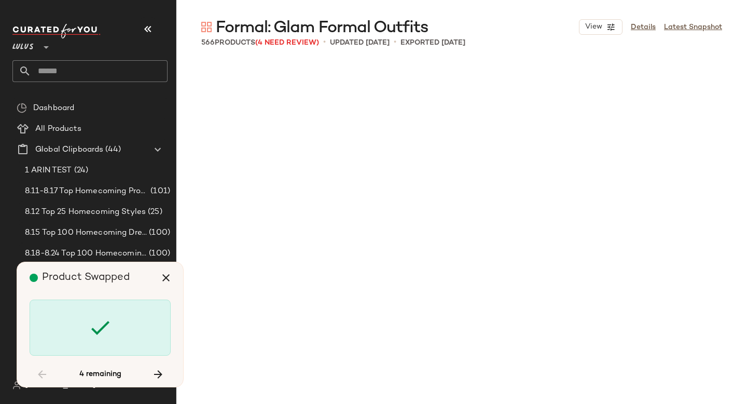
scroll to position [20037, 0]
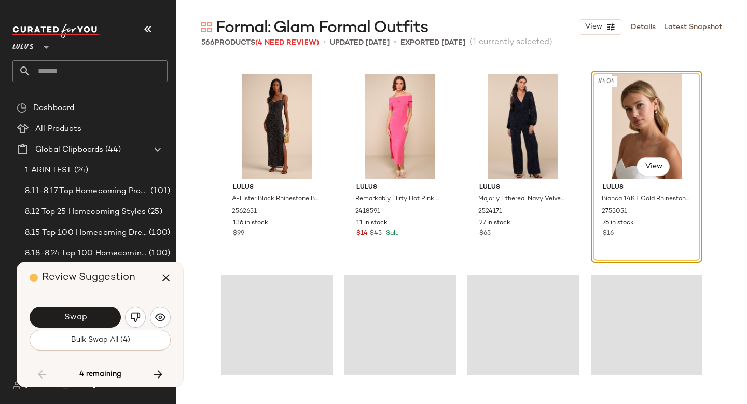
click at [97, 324] on button "Swap" at bounding box center [75, 317] width 91 height 21
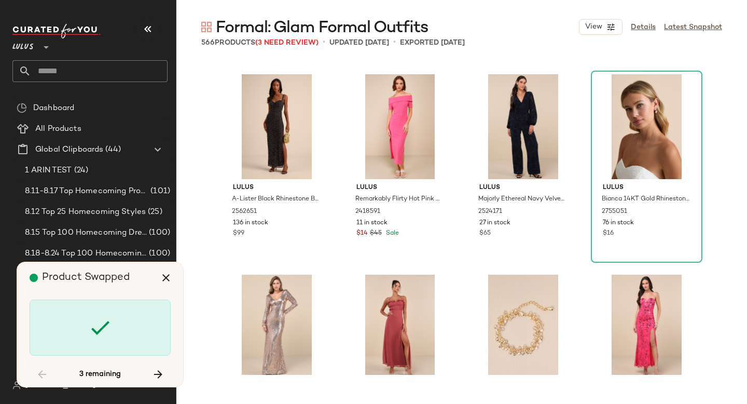
scroll to position [23443, 0]
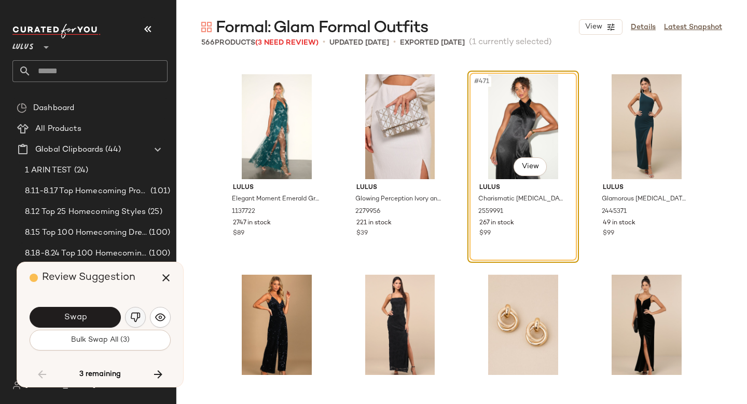
click at [140, 322] on img "button" at bounding box center [135, 317] width 10 height 10
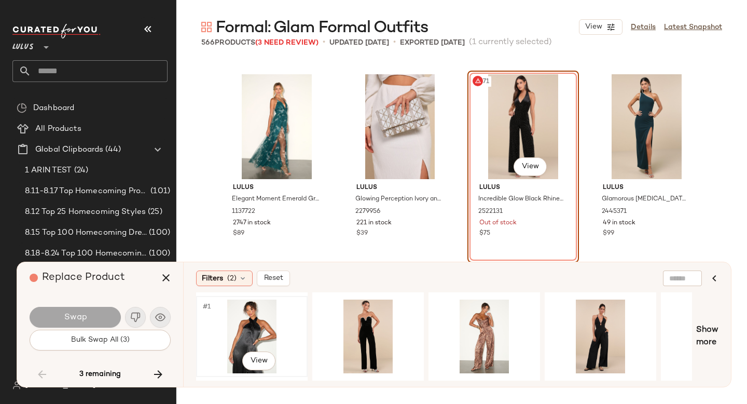
click at [223, 329] on div "#1 View" at bounding box center [252, 337] width 104 height 74
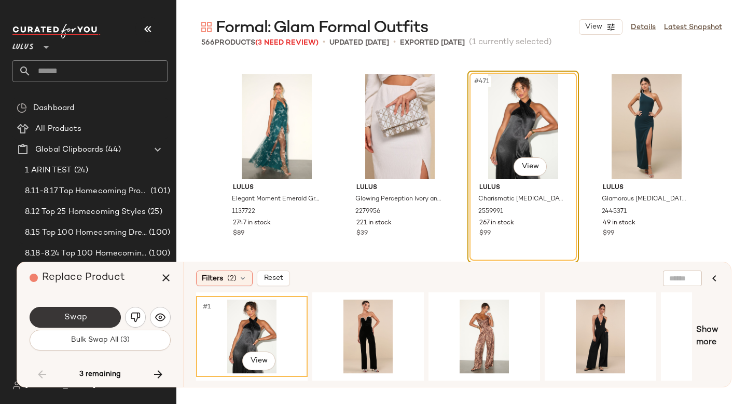
click at [71, 322] on button "Swap" at bounding box center [75, 317] width 91 height 21
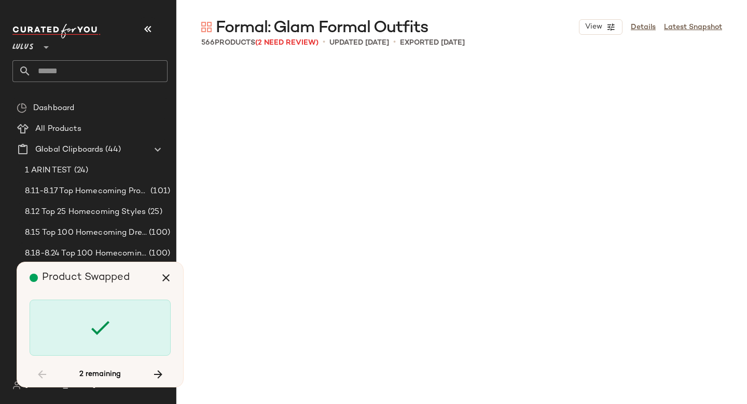
scroll to position [24846, 0]
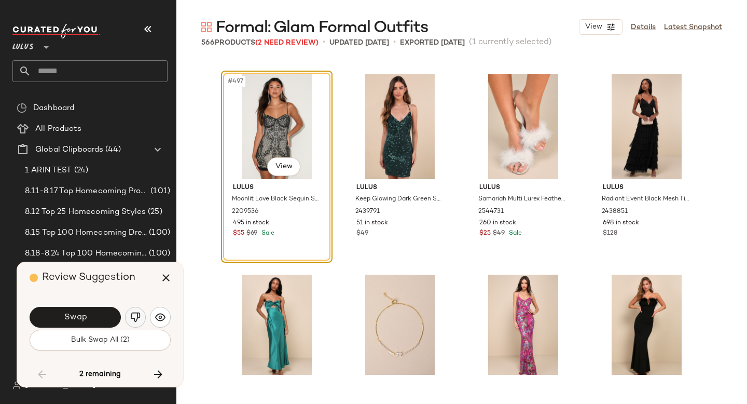
click at [128, 321] on button "button" at bounding box center [135, 317] width 21 height 21
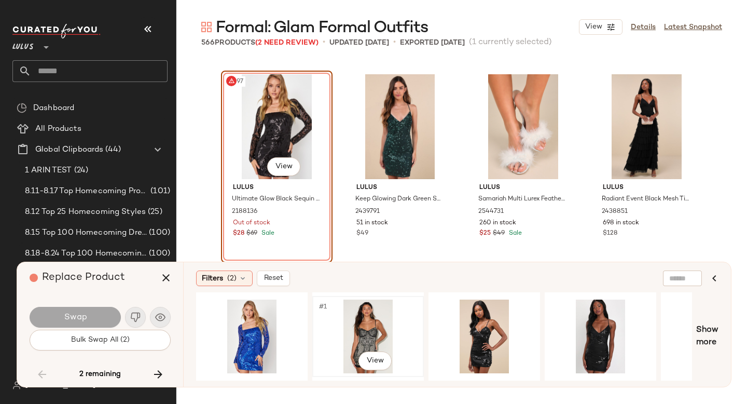
click at [351, 342] on div "#1 View" at bounding box center [368, 337] width 104 height 74
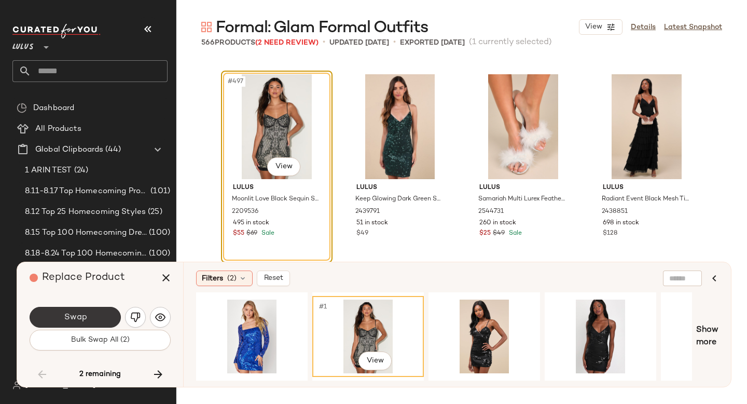
click at [99, 322] on button "Swap" at bounding box center [75, 317] width 91 height 21
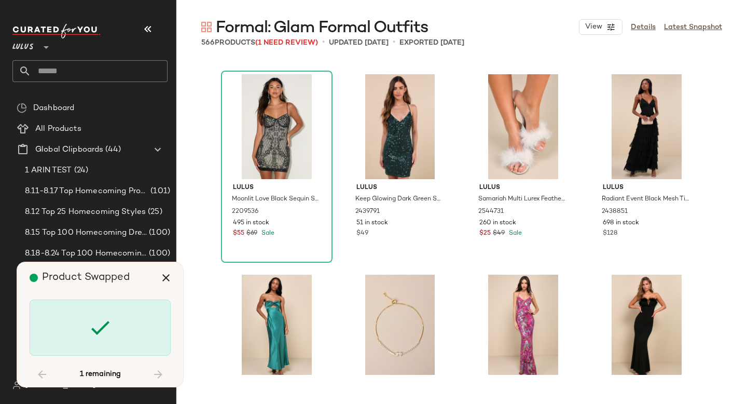
scroll to position [26048, 0]
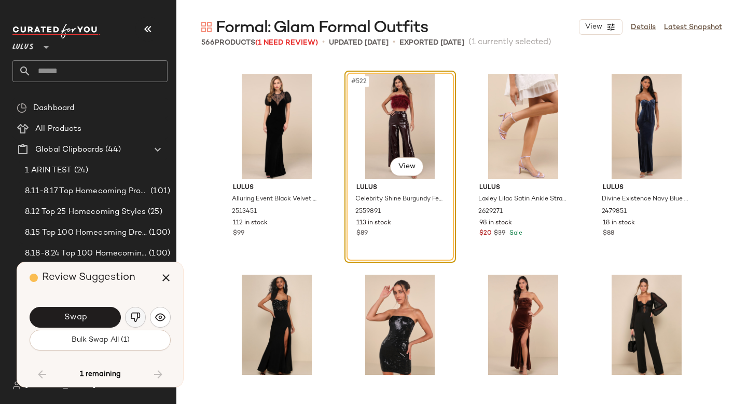
click at [132, 316] on img "button" at bounding box center [135, 317] width 10 height 10
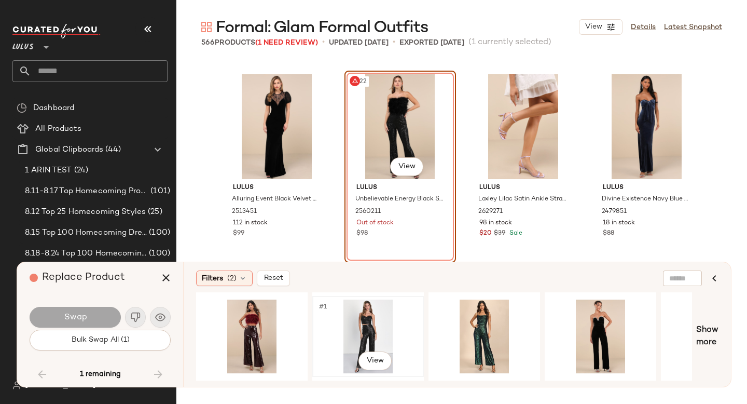
click at [372, 314] on div "#1 View" at bounding box center [368, 337] width 104 height 74
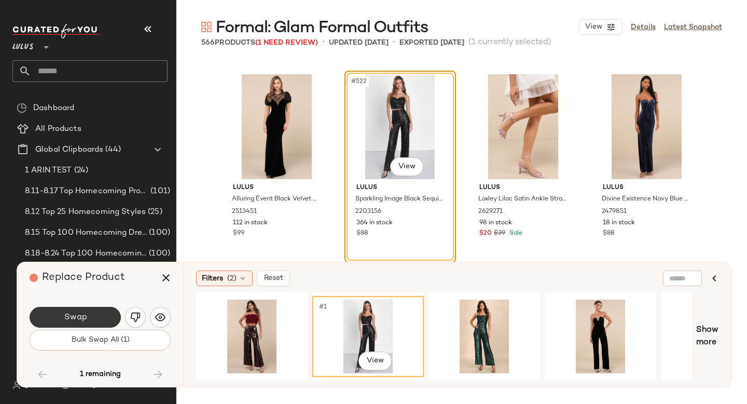
click at [75, 311] on button "Swap" at bounding box center [75, 317] width 91 height 21
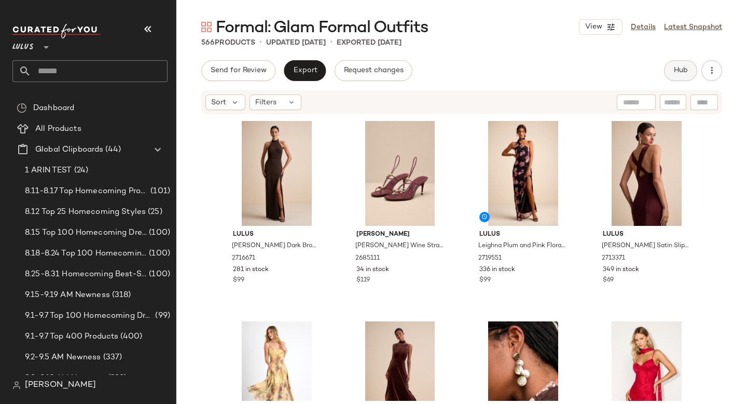
click at [675, 73] on span "Hub" at bounding box center [681, 70] width 15 height 8
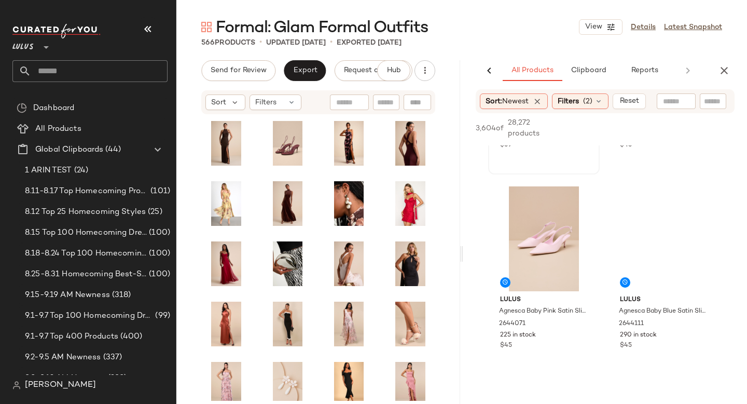
scroll to position [351, 0]
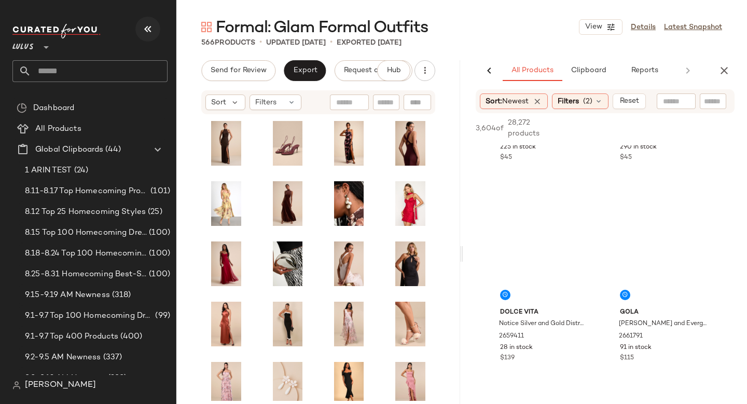
click at [152, 34] on icon "button" at bounding box center [148, 29] width 12 height 12
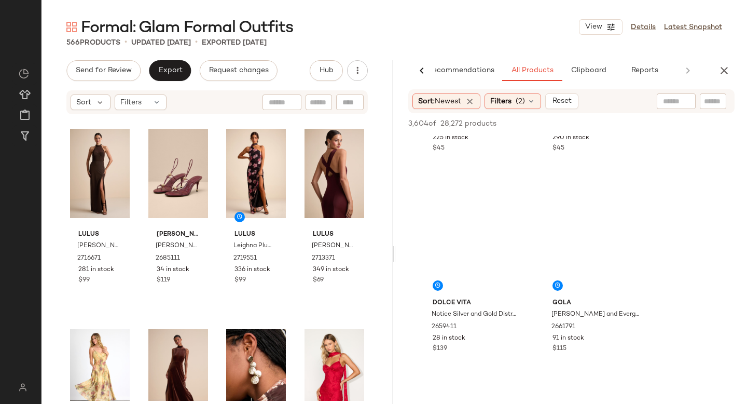
scroll to position [151, 0]
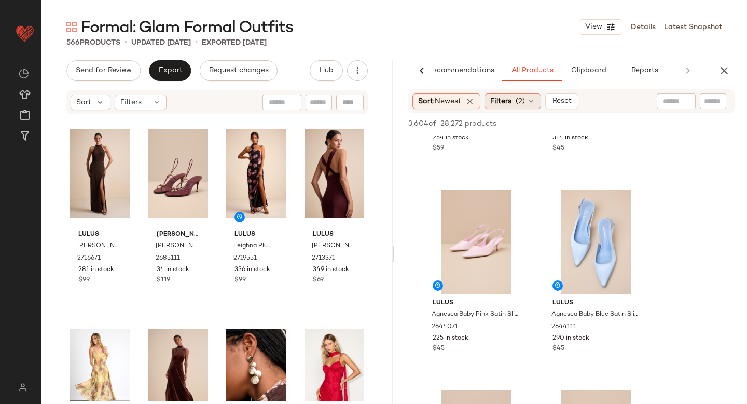
click at [506, 103] on span "Filters" at bounding box center [501, 101] width 21 height 11
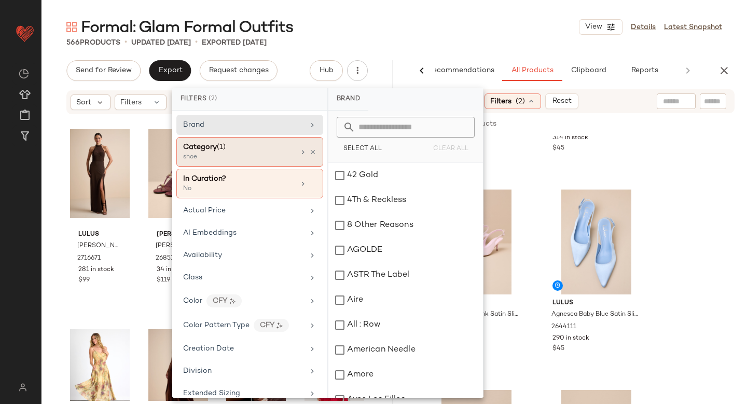
click at [273, 161] on div "shoe" at bounding box center [235, 157] width 104 height 9
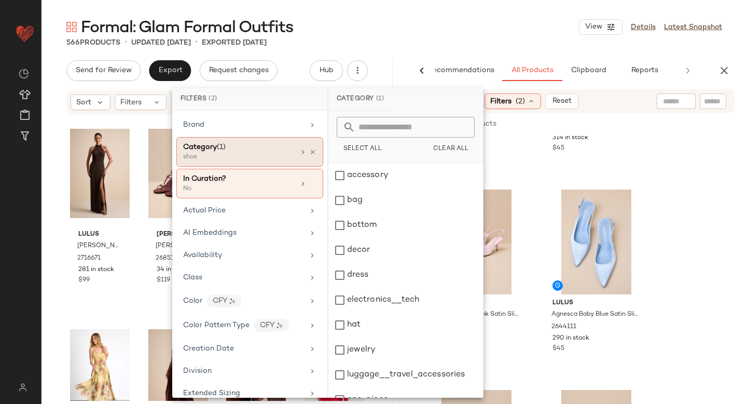
click at [277, 160] on div "shoe" at bounding box center [235, 157] width 104 height 9
click at [343, 275] on div "dress" at bounding box center [406, 275] width 155 height 25
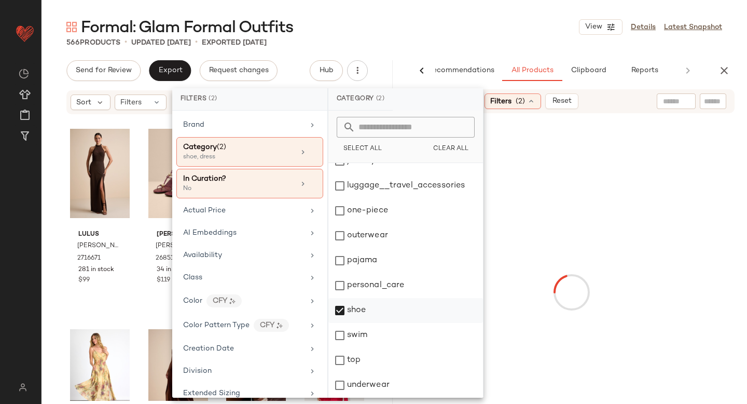
click at [342, 309] on div "shoe" at bounding box center [406, 310] width 155 height 25
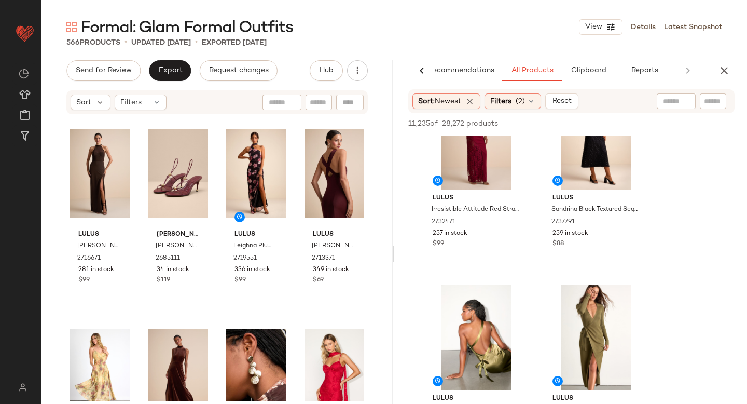
scroll to position [391, 0]
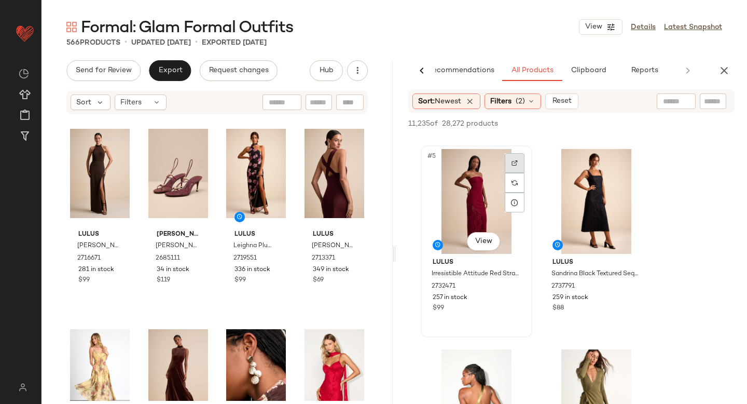
click at [515, 158] on div at bounding box center [515, 163] width 20 height 20
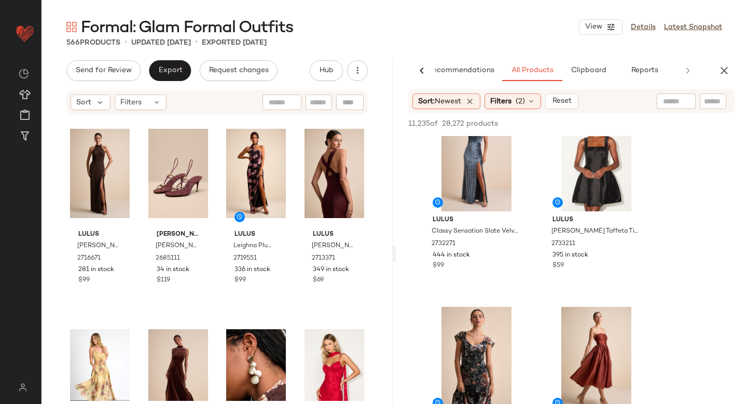
scroll to position [1512, 0]
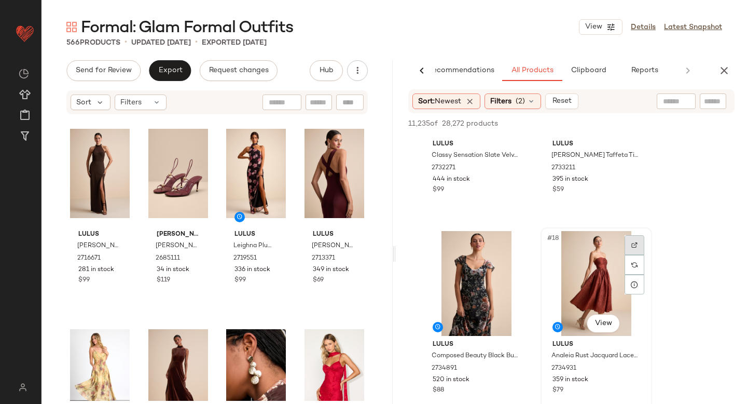
click at [635, 246] on img at bounding box center [635, 245] width 6 height 6
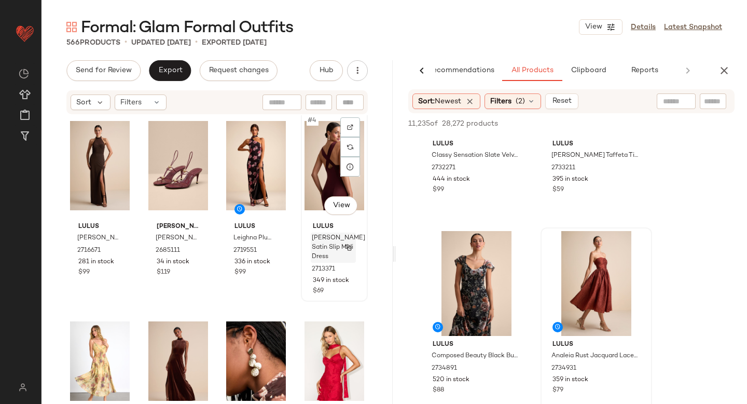
scroll to position [3, 0]
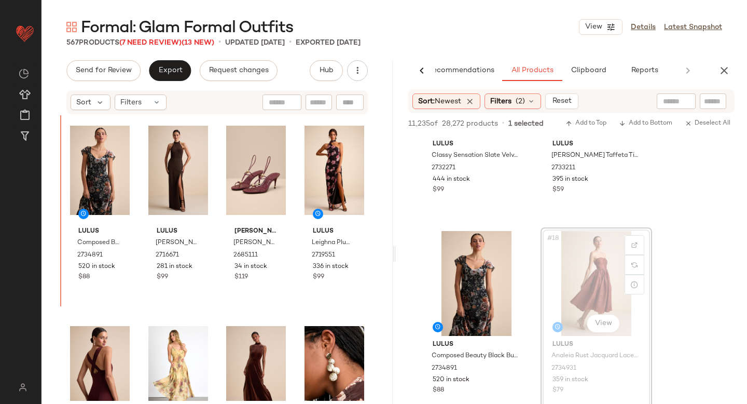
drag, startPoint x: 601, startPoint y: 277, endPoint x: 592, endPoint y: 277, distance: 8.8
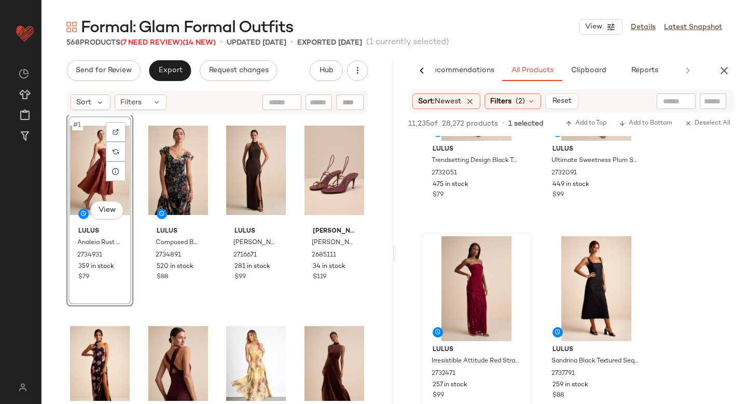
scroll to position [305, 0]
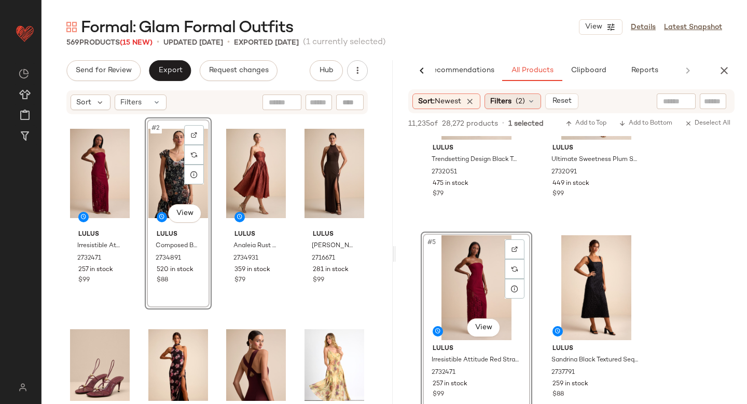
click at [506, 104] on span "Filters" at bounding box center [501, 101] width 21 height 11
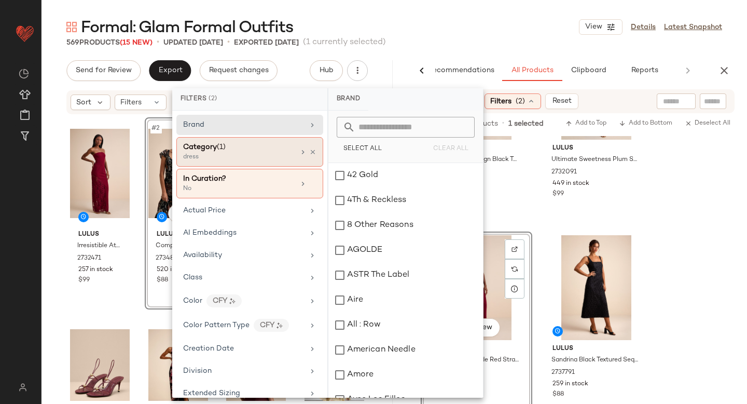
click at [202, 152] on div "Category (1)" at bounding box center [204, 147] width 43 height 11
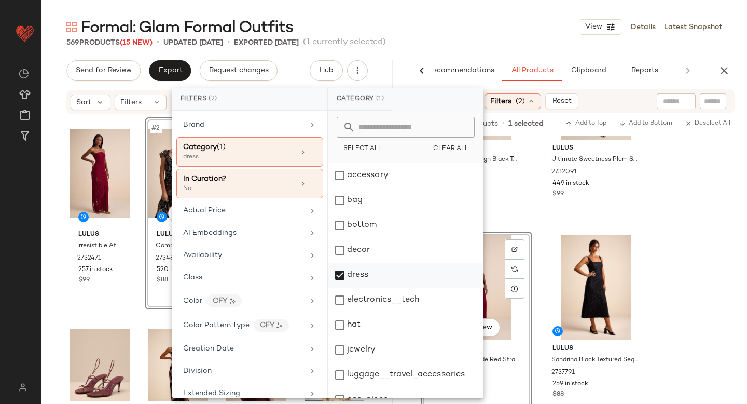
click at [341, 274] on div "dress" at bounding box center [406, 275] width 155 height 25
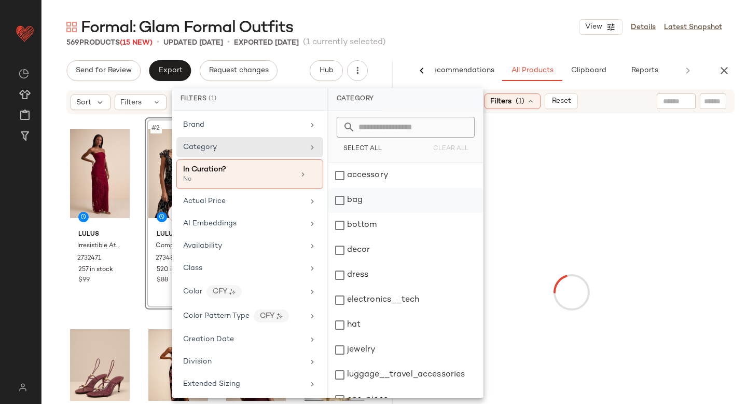
click at [344, 207] on div "bag" at bounding box center [406, 200] width 155 height 25
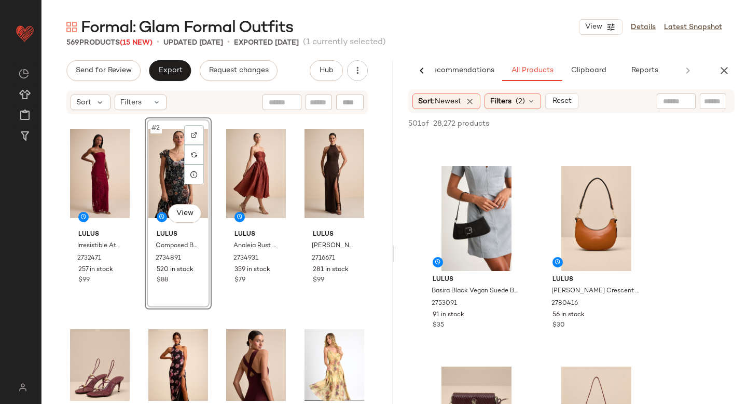
scroll to position [364, 0]
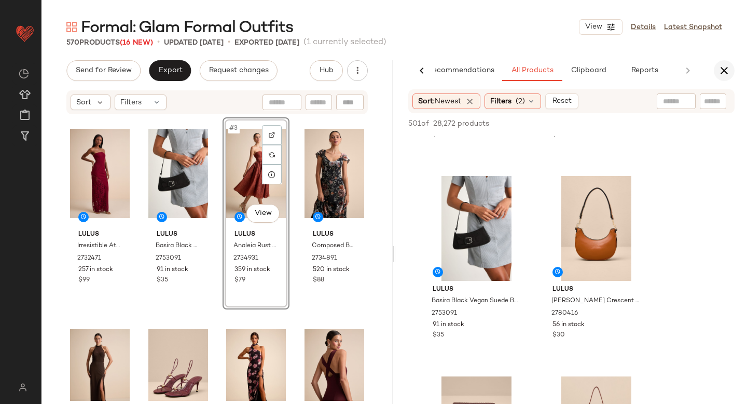
click at [727, 66] on icon "button" at bounding box center [724, 70] width 12 height 12
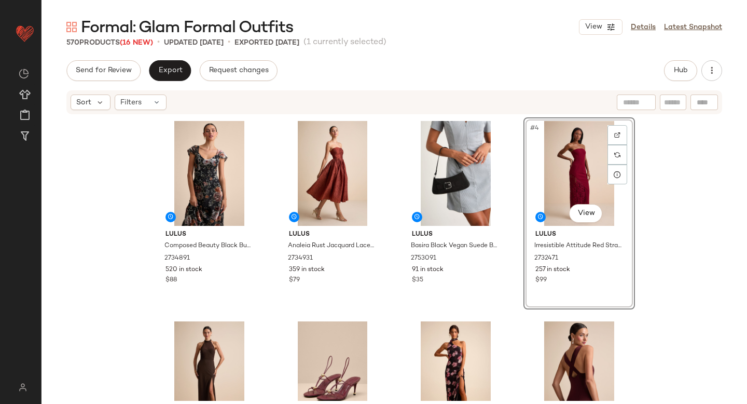
click at [712, 213] on div "Lulus Composed Beauty Black Burnout Velvet Floral Midi Dress 2734891 520 in sto…" at bounding box center [395, 257] width 706 height 285
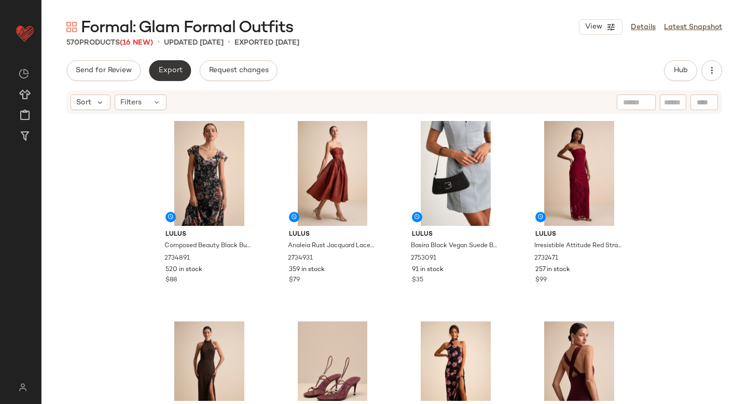
click at [180, 74] on span "Export" at bounding box center [170, 70] width 24 height 8
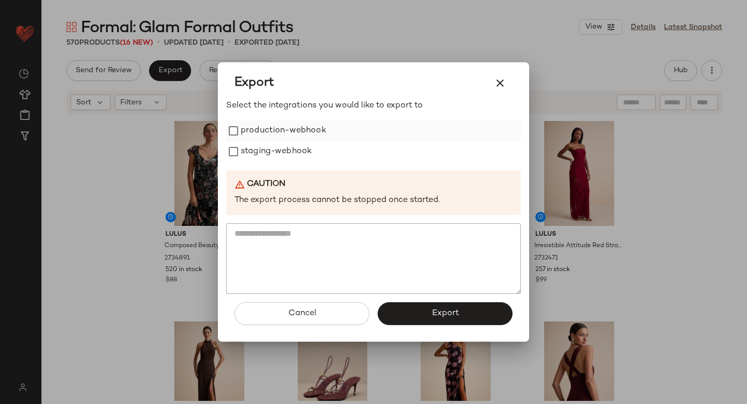
click at [263, 134] on label "production-webhook" at bounding box center [284, 130] width 86 height 21
click at [268, 151] on label "staging-webhook" at bounding box center [276, 151] width 71 height 21
click at [463, 318] on button "Export" at bounding box center [445, 313] width 135 height 23
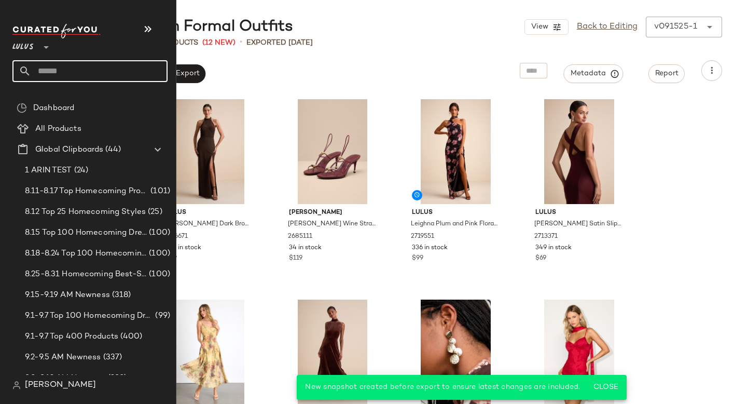
click at [64, 65] on input "text" at bounding box center [99, 71] width 137 height 22
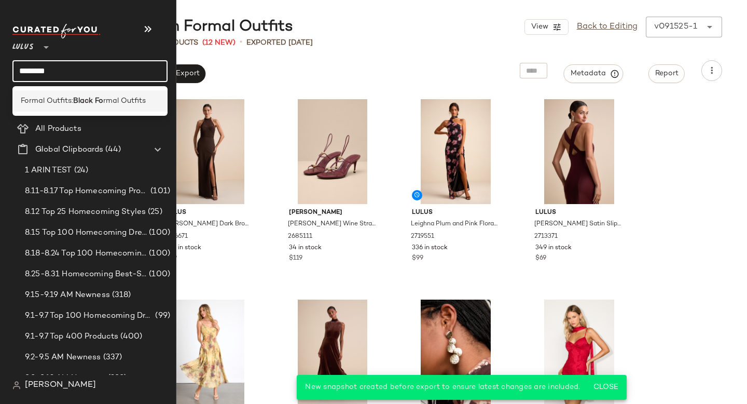
type input "********"
click at [55, 94] on div "Formal Outfits: Black Fo rmal Outfits" at bounding box center [89, 100] width 155 height 21
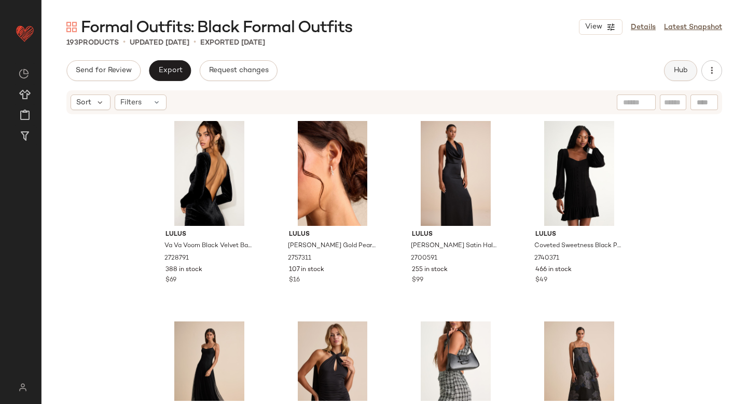
click at [680, 66] on span "Hub" at bounding box center [681, 70] width 15 height 8
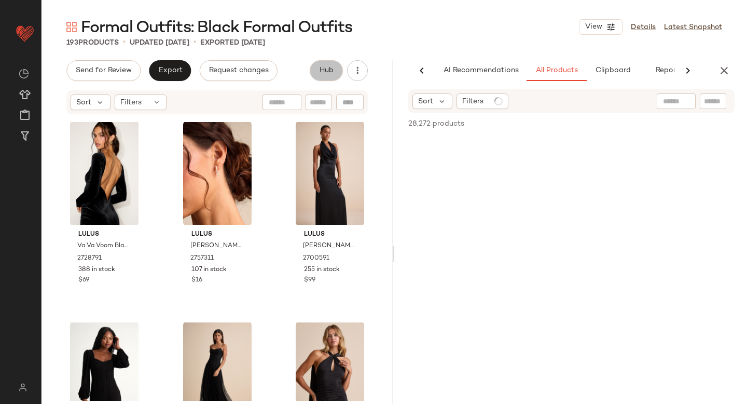
scroll to position [0, 24]
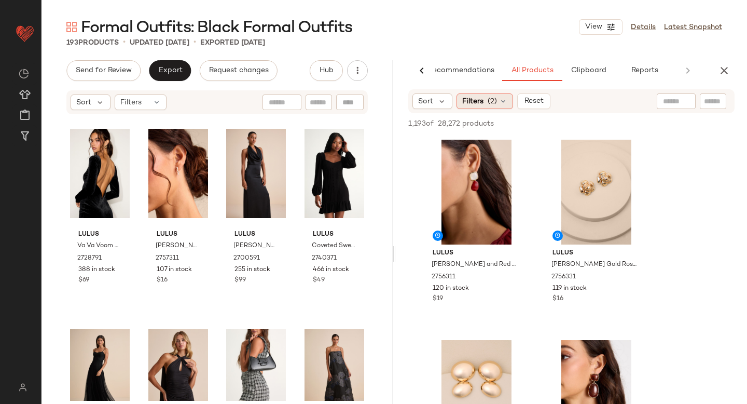
click at [481, 106] on span "Filters" at bounding box center [473, 101] width 21 height 11
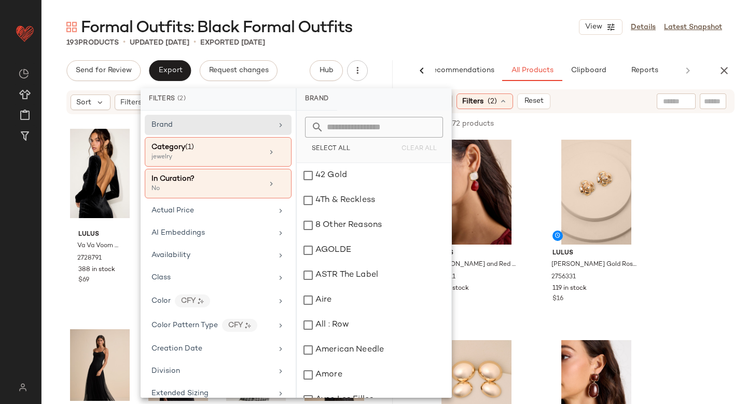
click at [209, 167] on div "Brand Category (1) jewelry In Curation? No Actual Price AI Embeddings Availabil…" at bounding box center [218, 254] width 155 height 287
click at [213, 157] on div "jewelry" at bounding box center [204, 157] width 104 height 9
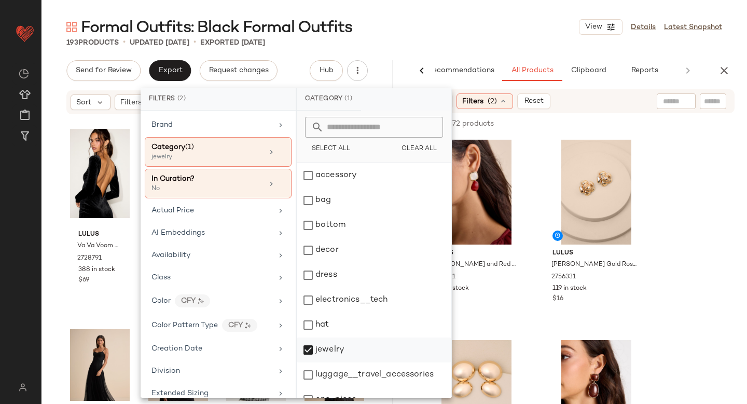
click at [312, 350] on div "jewelry" at bounding box center [374, 349] width 155 height 25
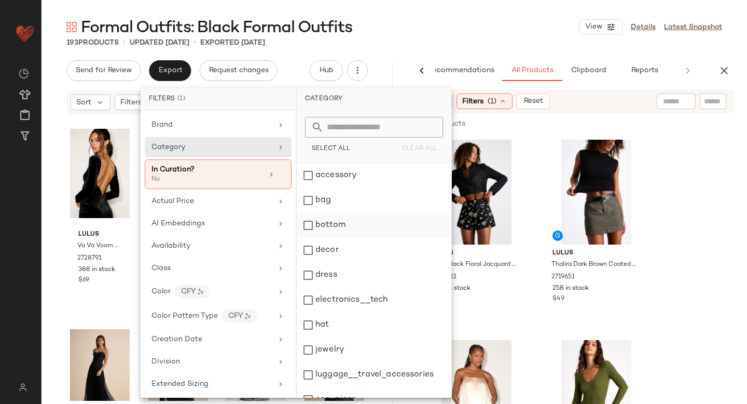
click at [308, 228] on div "bottom" at bounding box center [374, 225] width 155 height 25
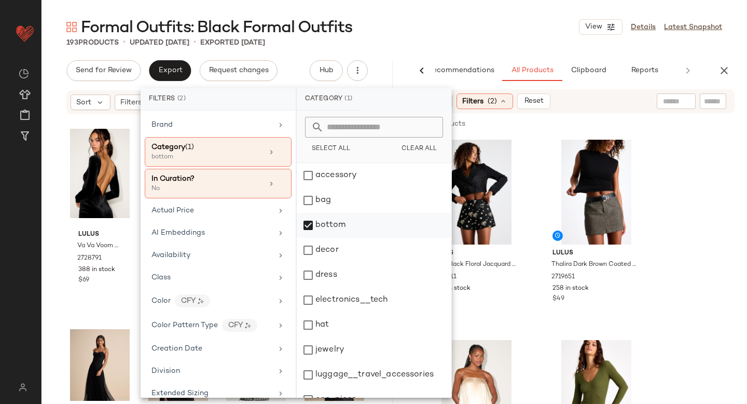
scroll to position [189, 0]
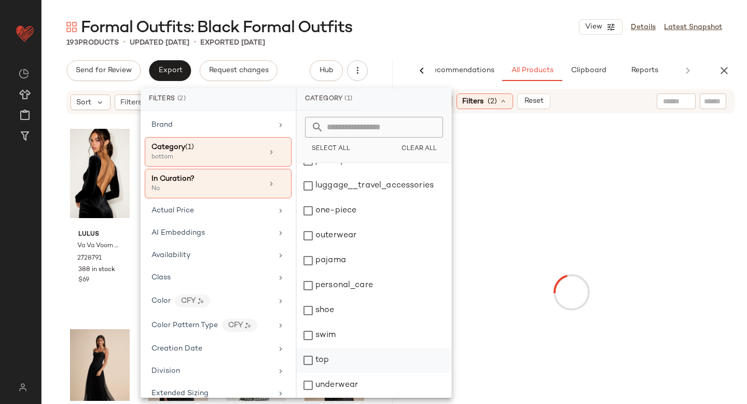
click at [309, 369] on div "top" at bounding box center [374, 360] width 155 height 25
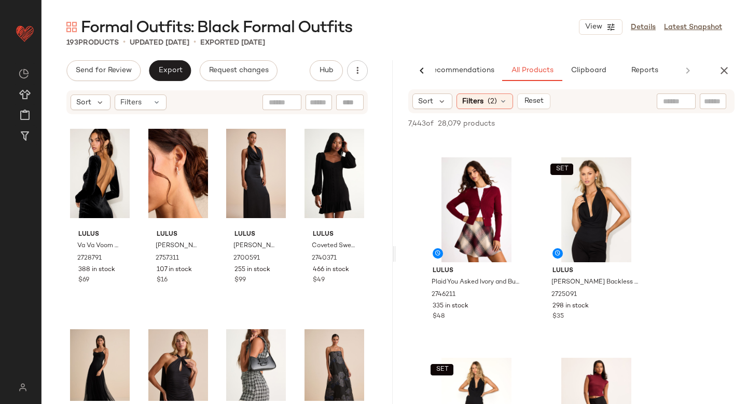
scroll to position [3588, 0]
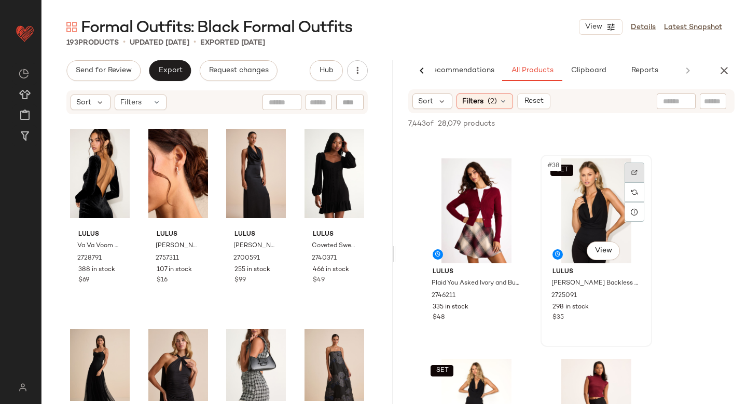
click at [635, 176] on div at bounding box center [635, 172] width 20 height 20
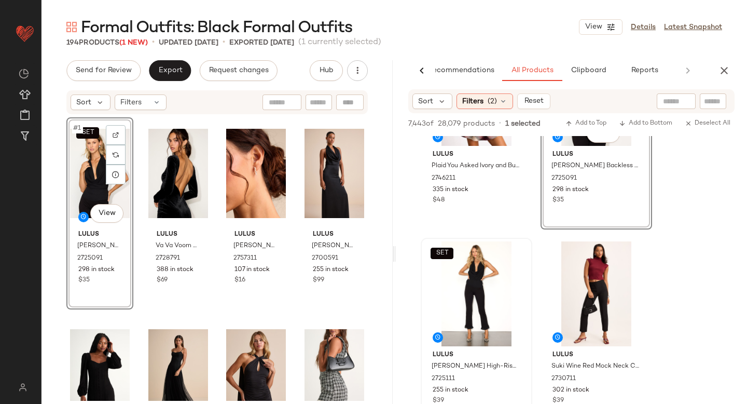
scroll to position [3717, 0]
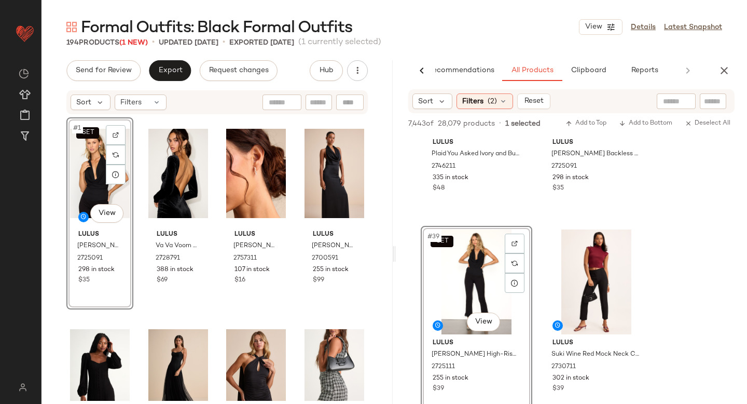
drag, startPoint x: 453, startPoint y: 283, endPoint x: 447, endPoint y: 283, distance: 5.7
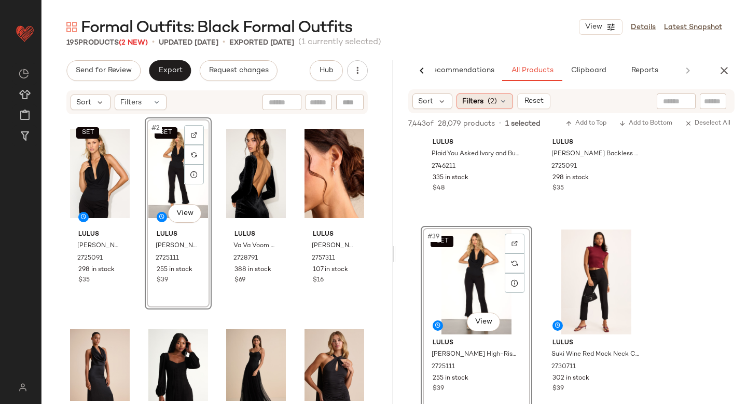
click at [495, 106] on span "(2)" at bounding box center [492, 101] width 9 height 11
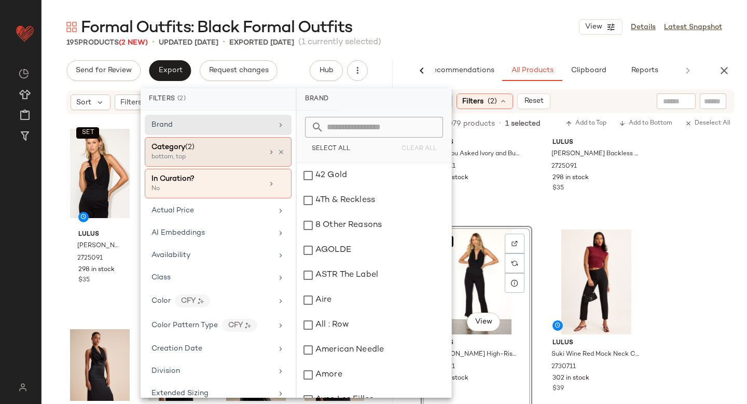
click at [239, 158] on div "bottom, top" at bounding box center [204, 157] width 104 height 9
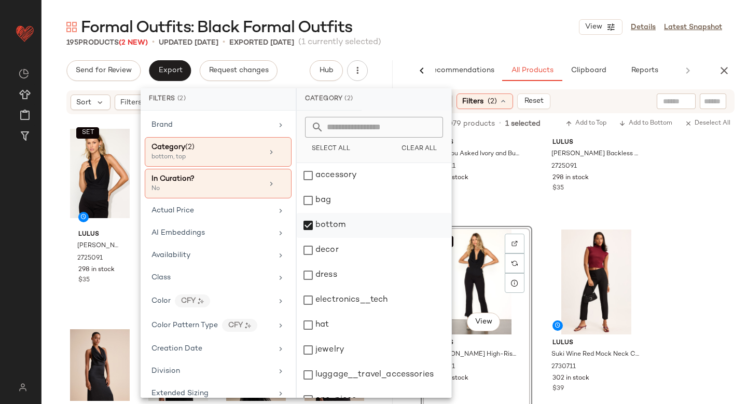
click at [308, 228] on div "bottom" at bounding box center [374, 225] width 155 height 25
click at [311, 280] on div "dress" at bounding box center [374, 275] width 155 height 25
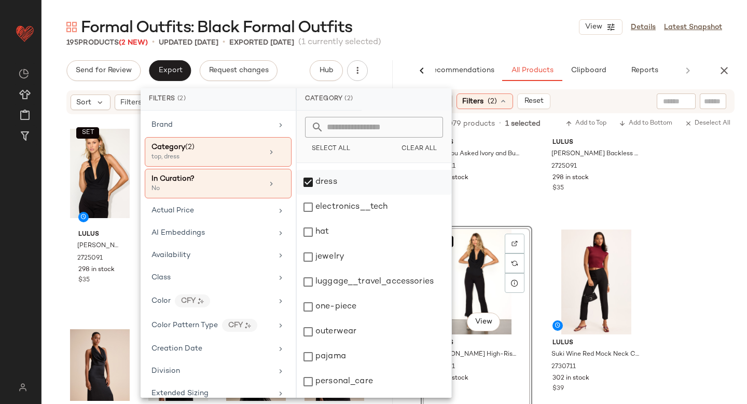
scroll to position [189, 0]
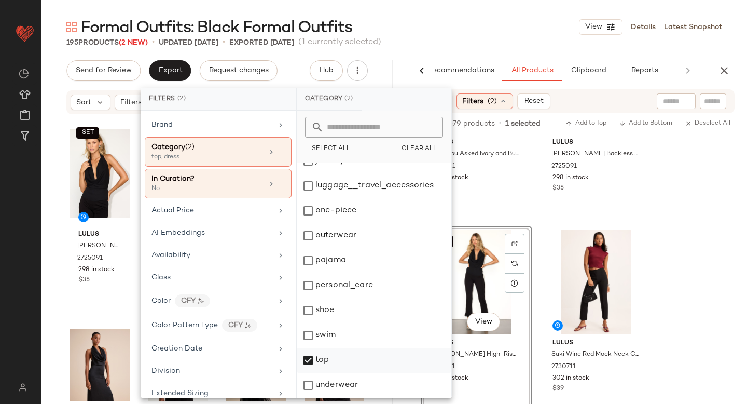
click at [307, 363] on div "top" at bounding box center [374, 360] width 155 height 25
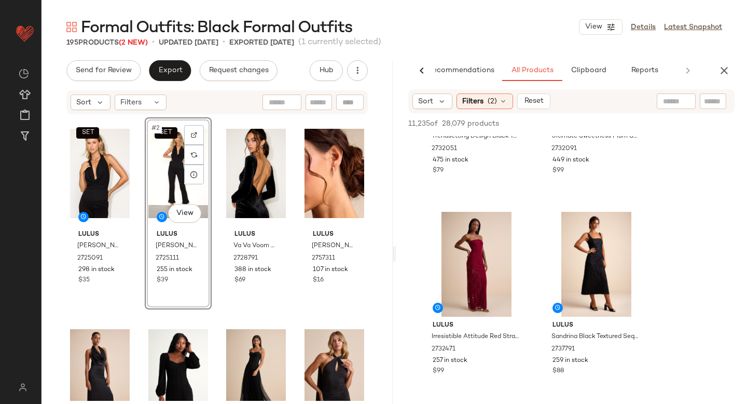
scroll to position [361, 0]
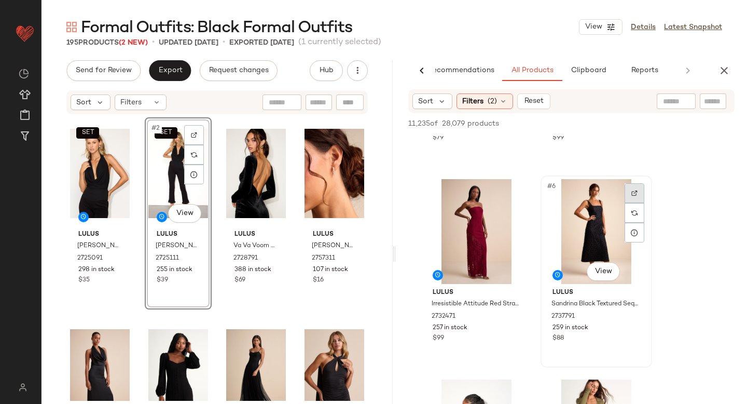
click at [632, 193] on img at bounding box center [635, 193] width 6 height 6
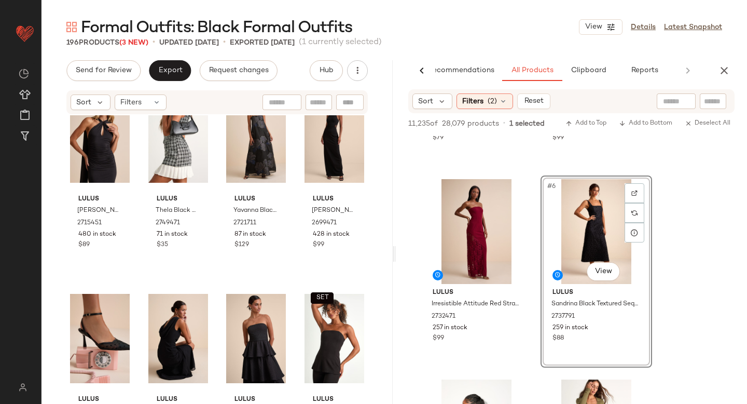
scroll to position [0, 0]
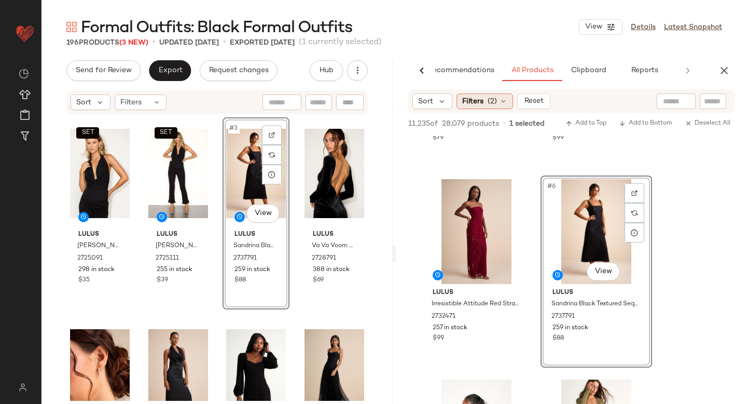
click at [472, 107] on div "Filters (2)" at bounding box center [485, 101] width 57 height 16
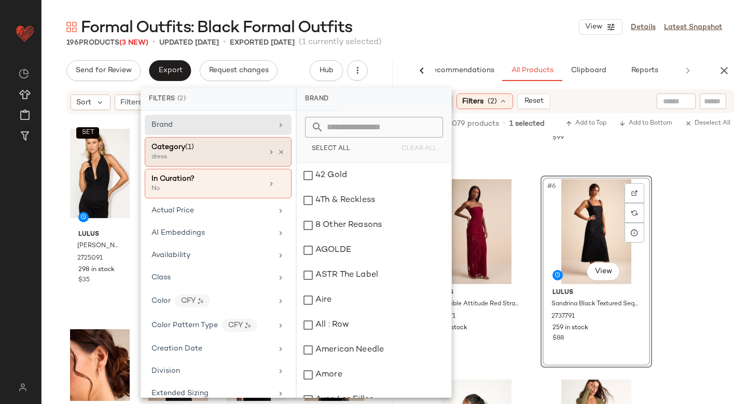
click at [231, 152] on div "Category (1)" at bounding box center [208, 147] width 112 height 11
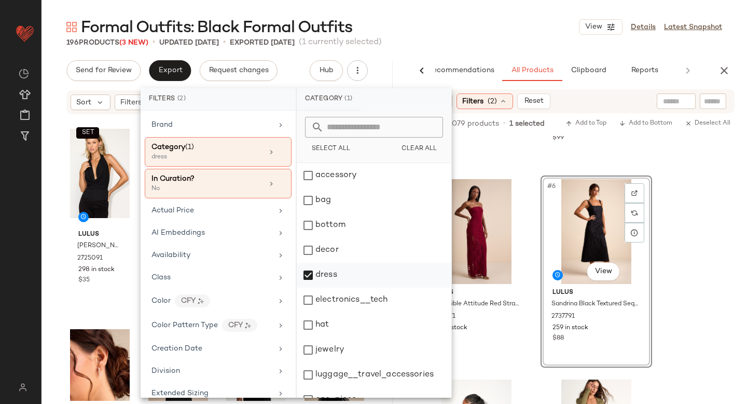
click at [313, 273] on div "dress" at bounding box center [374, 275] width 155 height 25
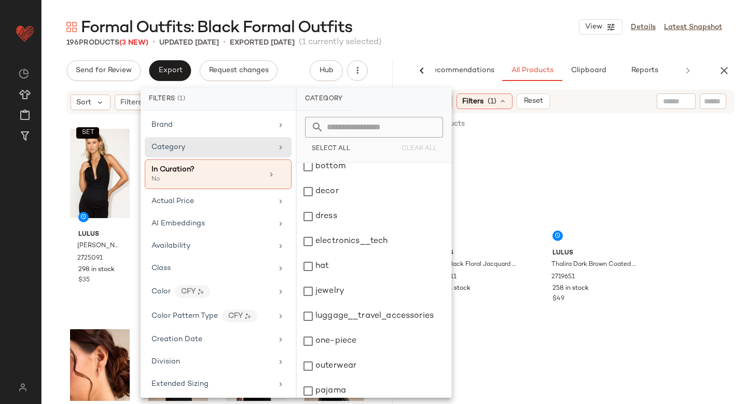
scroll to position [189, 0]
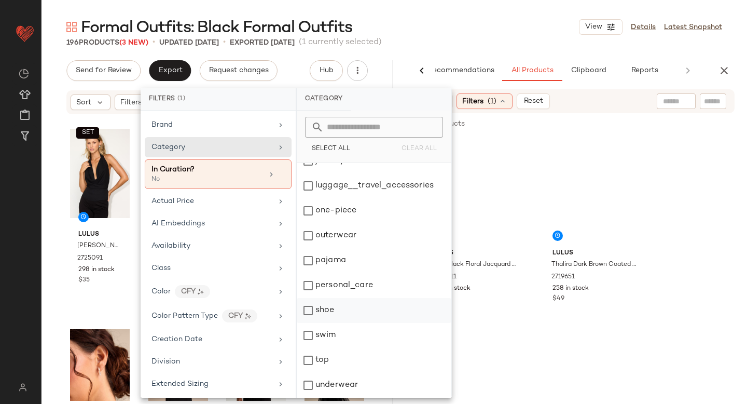
click at [308, 319] on div "shoe" at bounding box center [374, 310] width 155 height 25
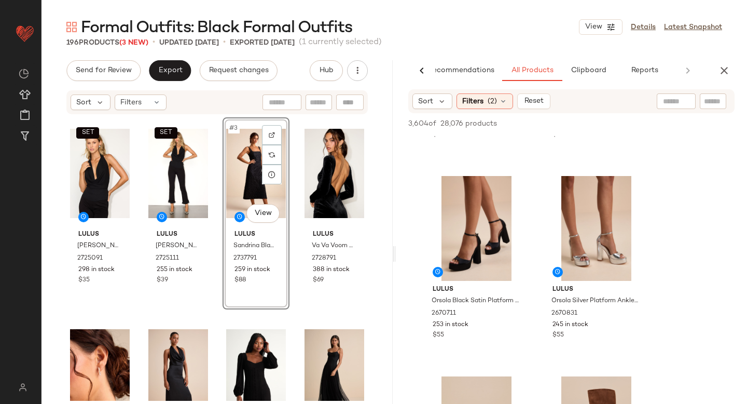
scroll to position [1169, 0]
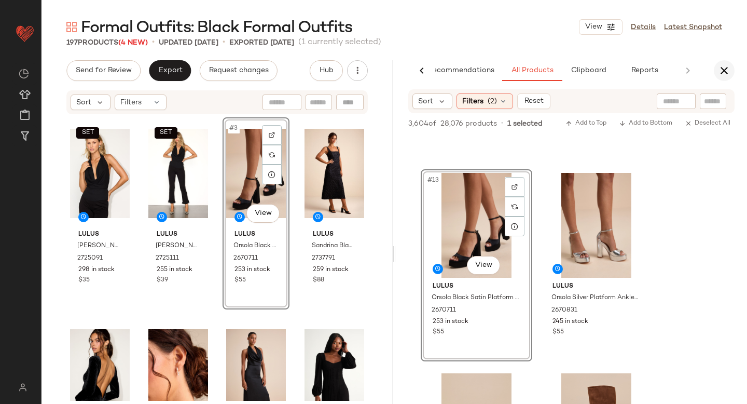
click at [722, 71] on icon "button" at bounding box center [724, 70] width 12 height 12
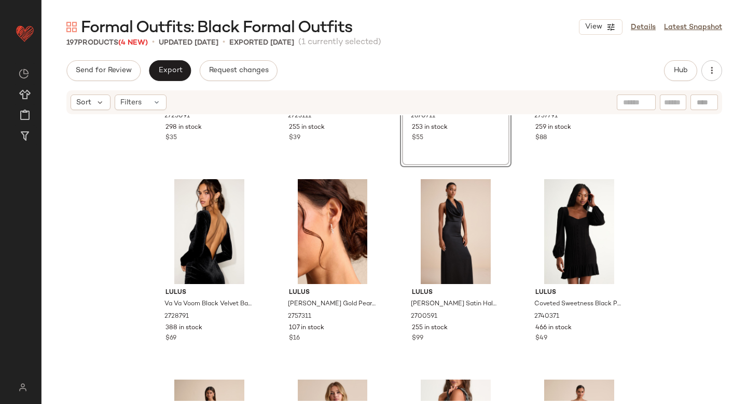
scroll to position [0, 0]
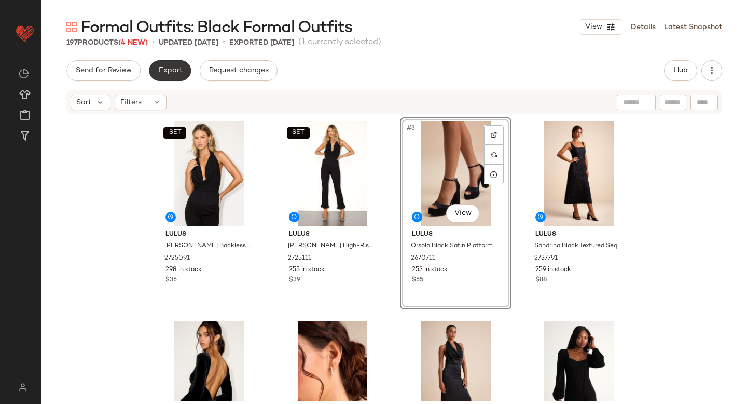
click at [180, 70] on span "Export" at bounding box center [170, 70] width 24 height 8
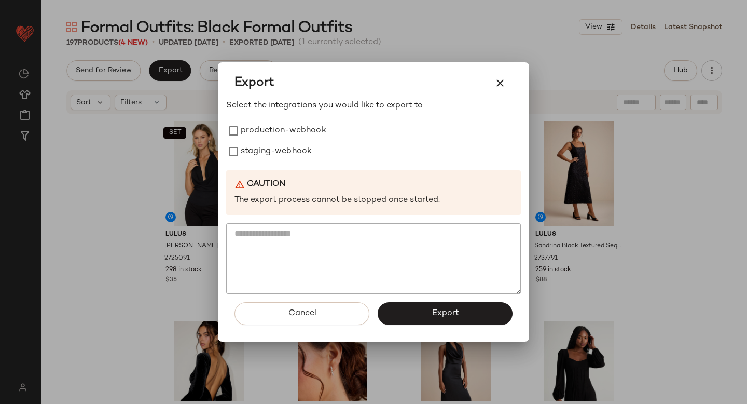
click at [262, 119] on div "Select the integrations you would like to export to production-webhook staging-…" at bounding box center [373, 197] width 295 height 194
click at [263, 128] on label "production-webhook" at bounding box center [284, 130] width 86 height 21
click at [270, 151] on label "staging-webhook" at bounding box center [276, 151] width 71 height 21
click at [404, 315] on button "Export" at bounding box center [445, 313] width 135 height 23
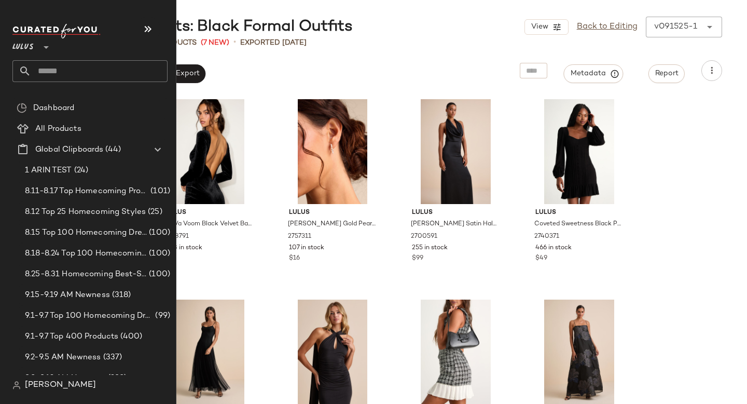
click at [79, 66] on input "text" at bounding box center [99, 71] width 137 height 22
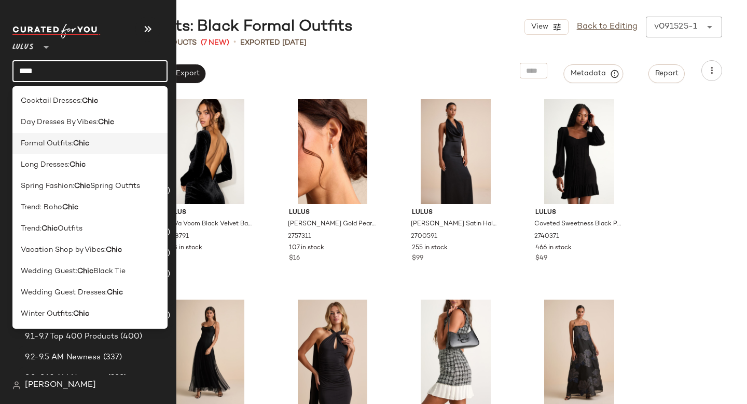
type input "****"
click at [49, 144] on span "Formal Outfits:" at bounding box center [47, 143] width 52 height 11
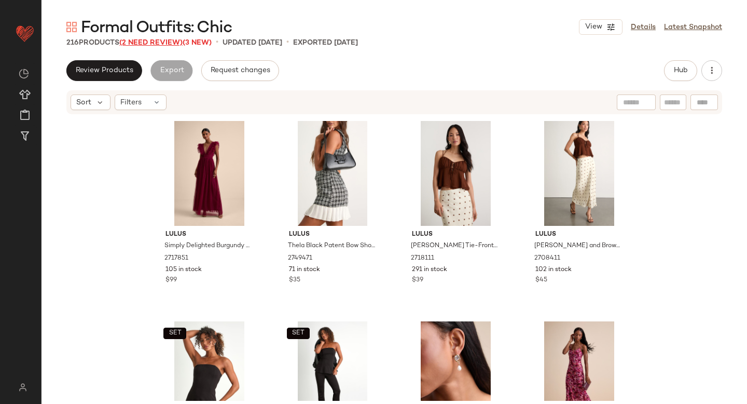
click at [155, 42] on span "(2 Need Review)" at bounding box center [150, 43] width 63 height 8
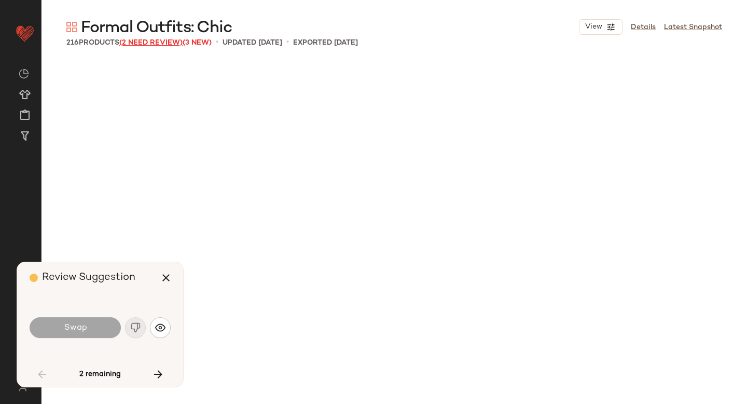
scroll to position [1603, 0]
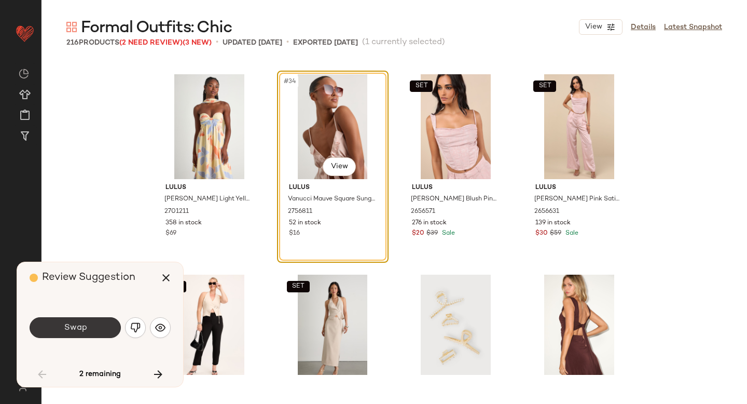
click at [94, 328] on button "Swap" at bounding box center [75, 327] width 91 height 21
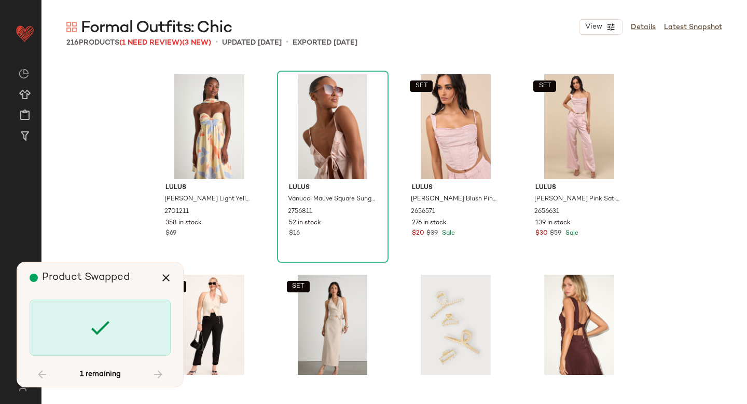
scroll to position [6011, 0]
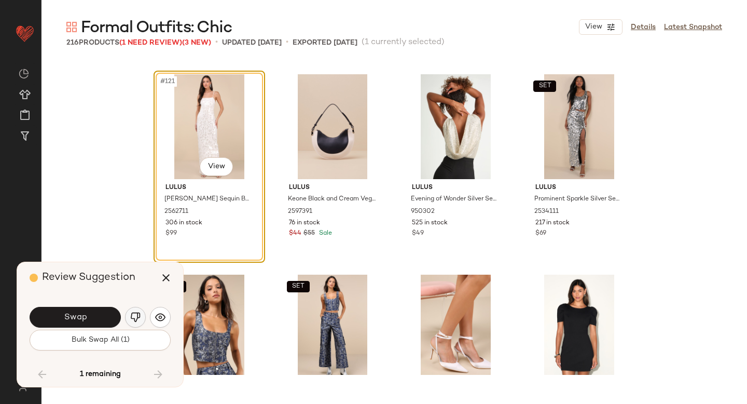
click at [131, 317] on img "button" at bounding box center [135, 317] width 10 height 10
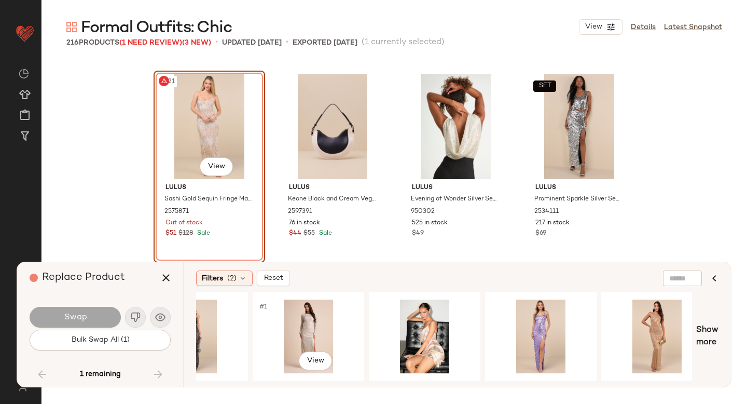
scroll to position [0, 293]
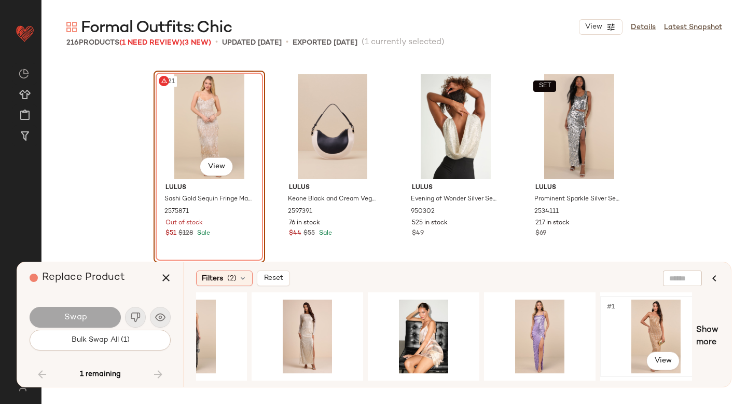
click at [634, 322] on div "#1 View" at bounding box center [656, 337] width 104 height 74
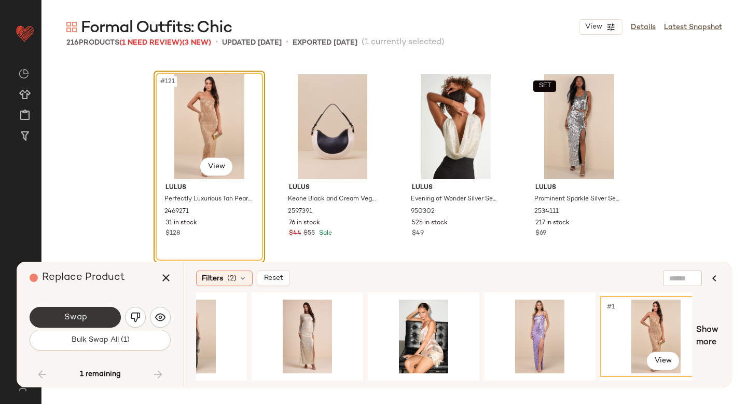
click at [74, 322] on button "Swap" at bounding box center [75, 317] width 91 height 21
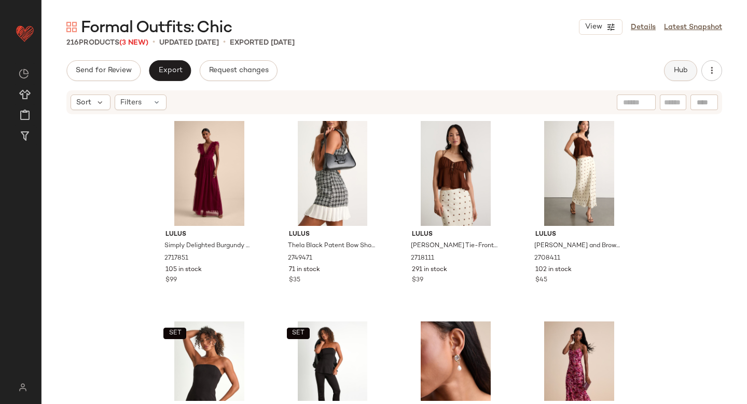
click at [688, 73] on span "Hub" at bounding box center [681, 70] width 15 height 8
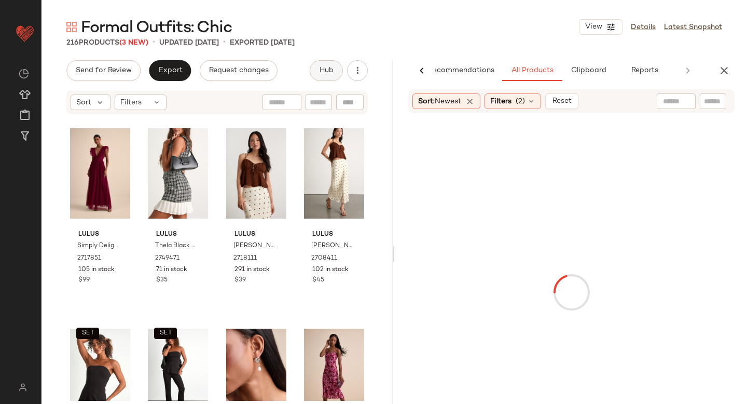
scroll to position [0, 24]
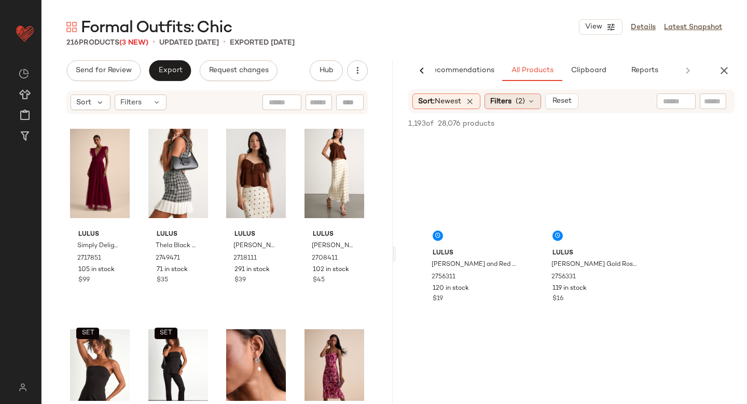
click at [525, 101] on span "(2)" at bounding box center [520, 101] width 9 height 11
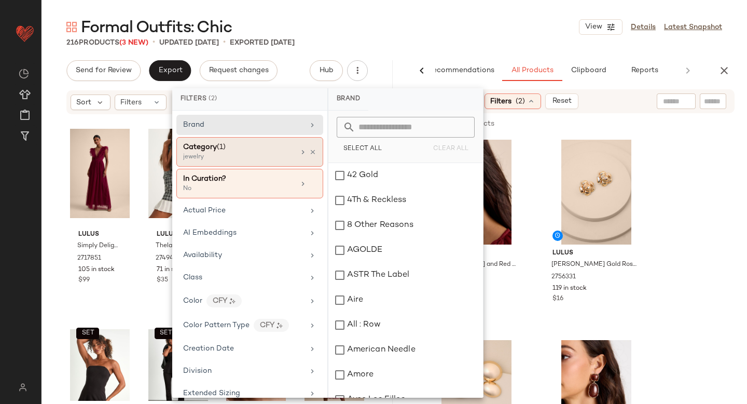
click at [259, 144] on div "Category (1)" at bounding box center [239, 147] width 112 height 11
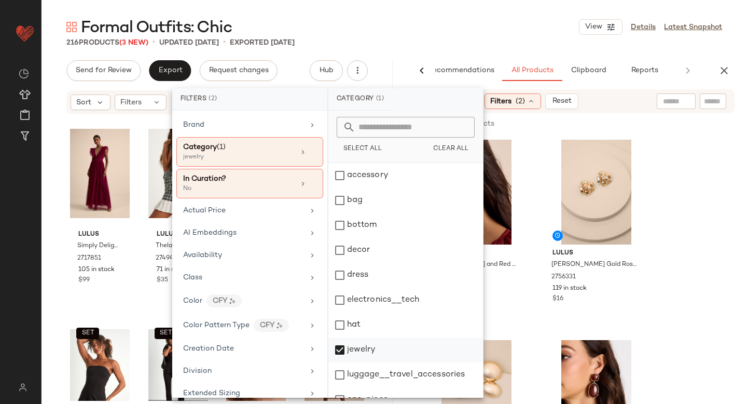
click at [341, 350] on div "jewelry" at bounding box center [406, 349] width 155 height 25
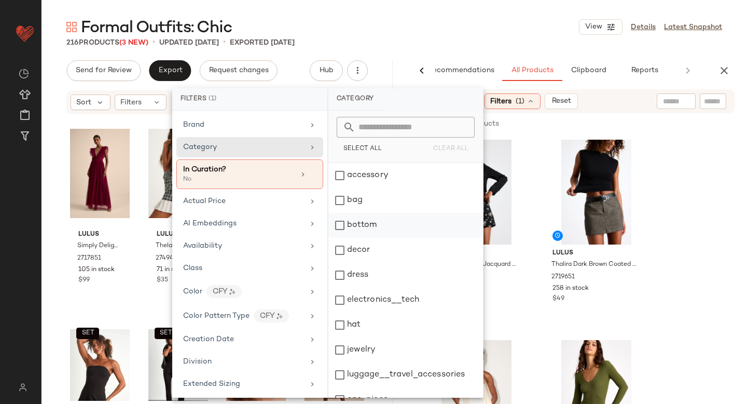
click at [342, 223] on div "bottom" at bounding box center [406, 225] width 155 height 25
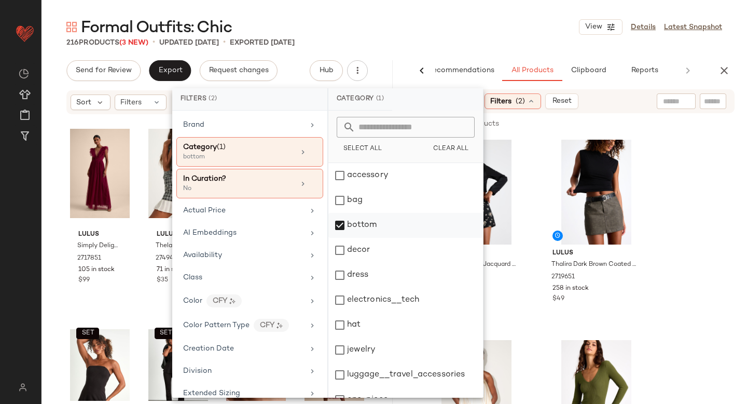
scroll to position [189, 0]
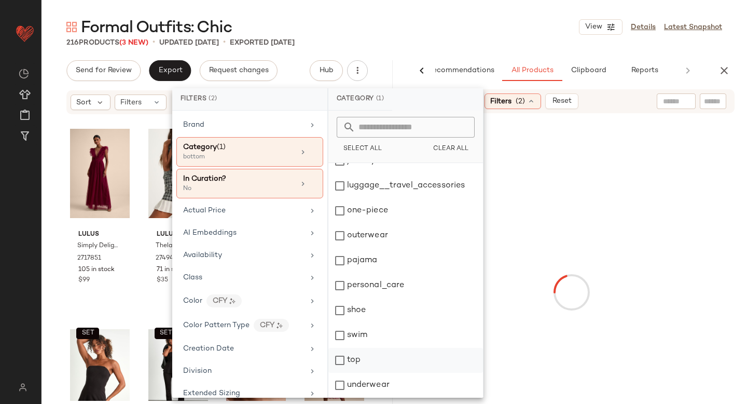
click at [342, 363] on div "top" at bounding box center [406, 360] width 155 height 25
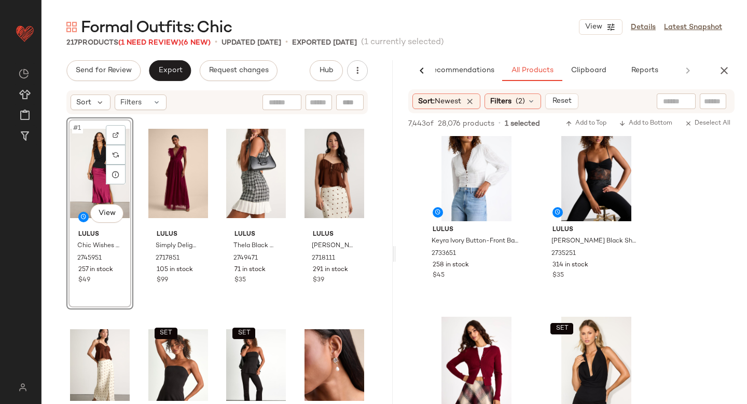
scroll to position [3551, 0]
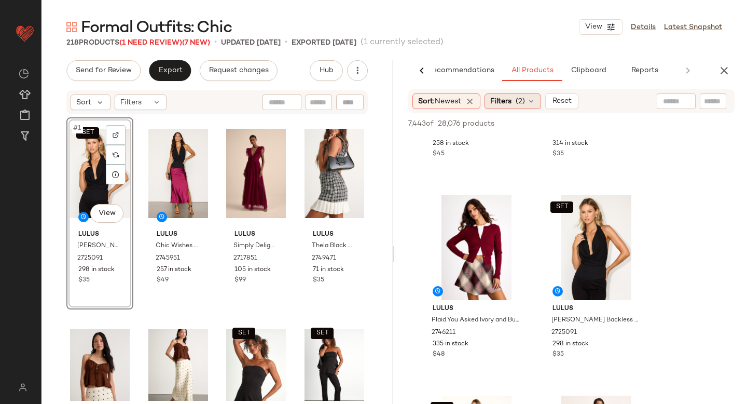
click at [520, 101] on span "(2)" at bounding box center [520, 101] width 9 height 11
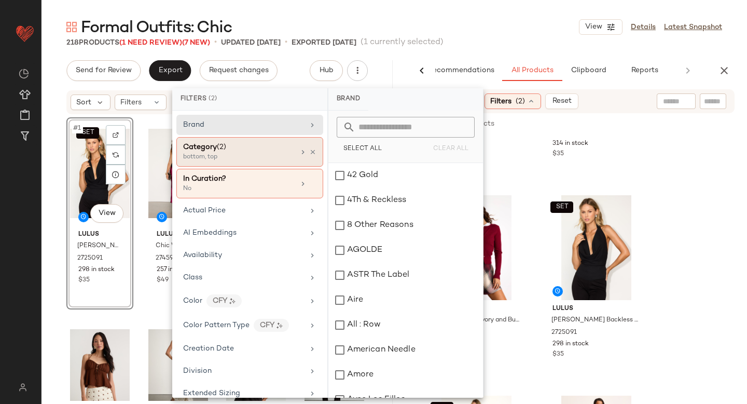
click at [210, 159] on div "bottom, top" at bounding box center [235, 157] width 104 height 9
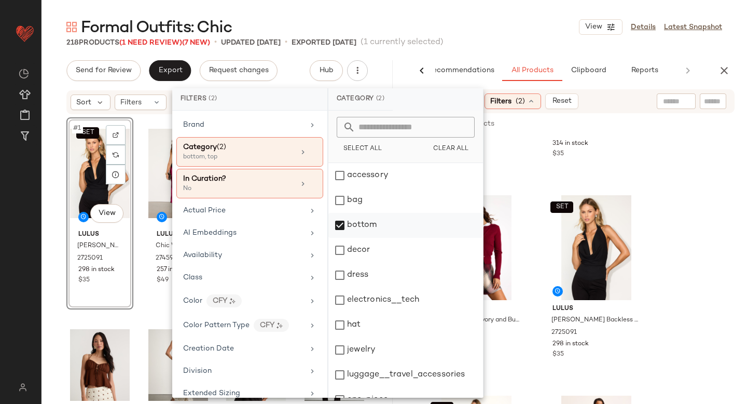
click at [342, 227] on div "bottom" at bounding box center [406, 225] width 155 height 25
click at [342, 269] on div "dress" at bounding box center [406, 275] width 155 height 25
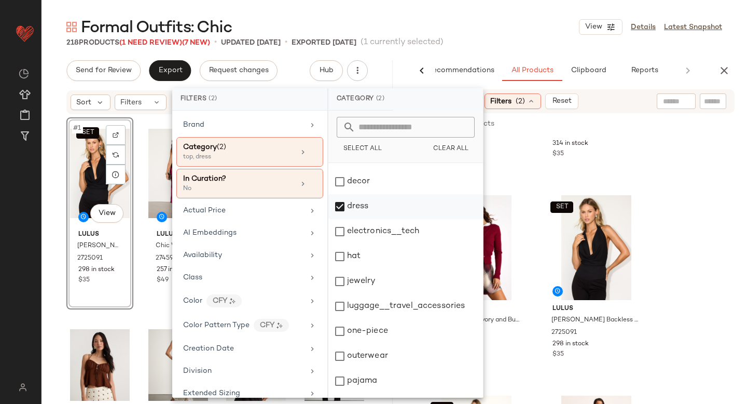
scroll to position [189, 0]
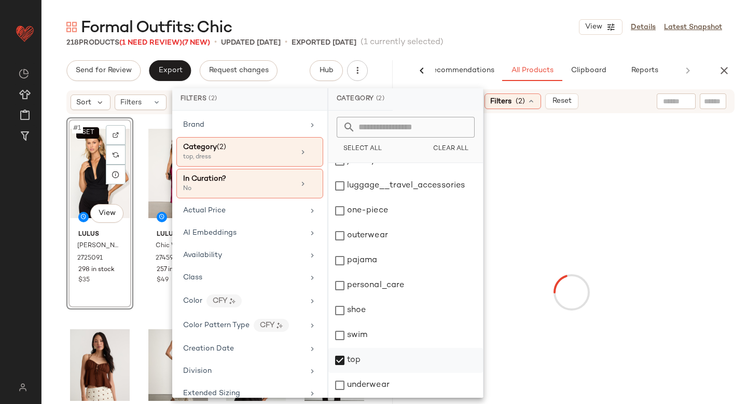
click at [344, 355] on div "top" at bounding box center [406, 360] width 155 height 25
click at [703, 196] on div at bounding box center [571, 292] width 347 height 354
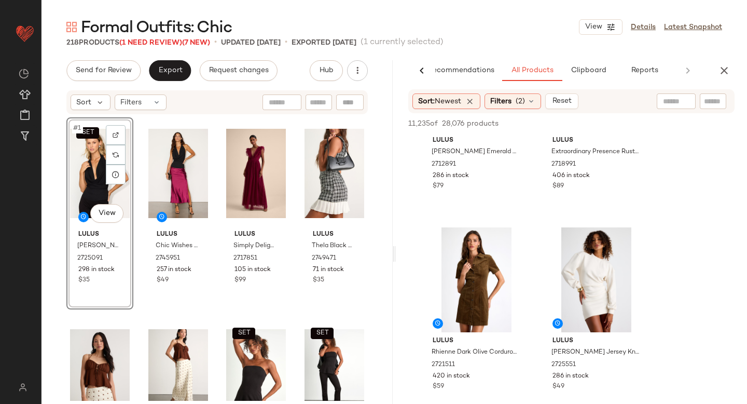
scroll to position [730, 0]
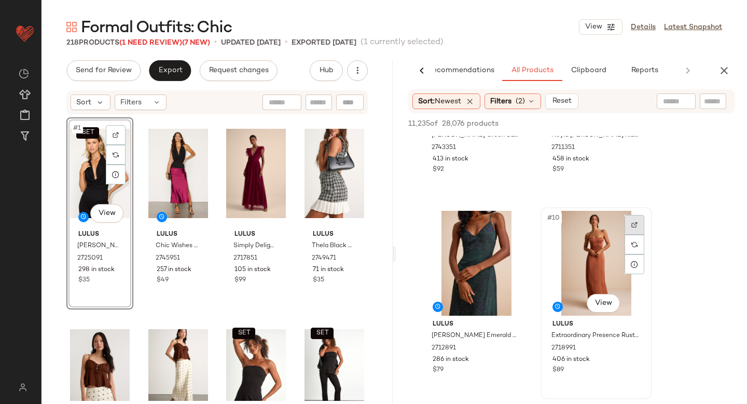
click at [636, 218] on div at bounding box center [635, 225] width 20 height 20
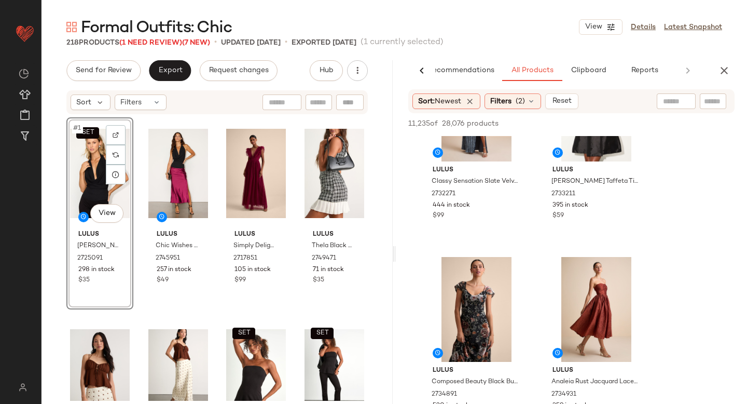
scroll to position [1530, 0]
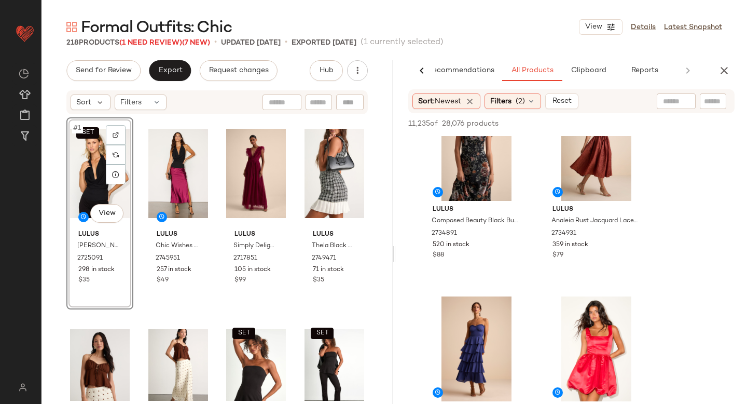
scroll to position [1557, 0]
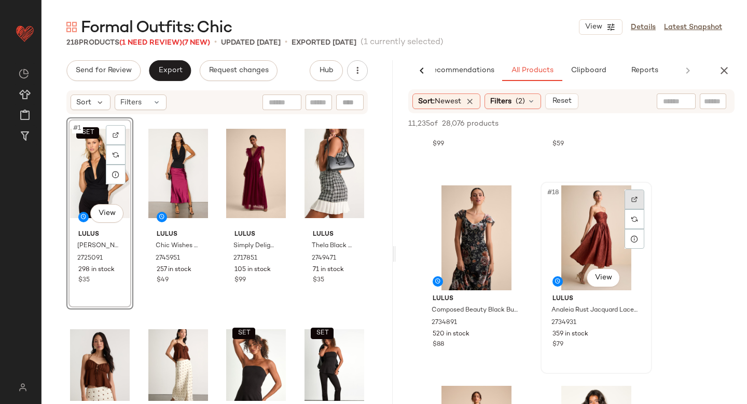
click at [633, 203] on div at bounding box center [635, 199] width 20 height 20
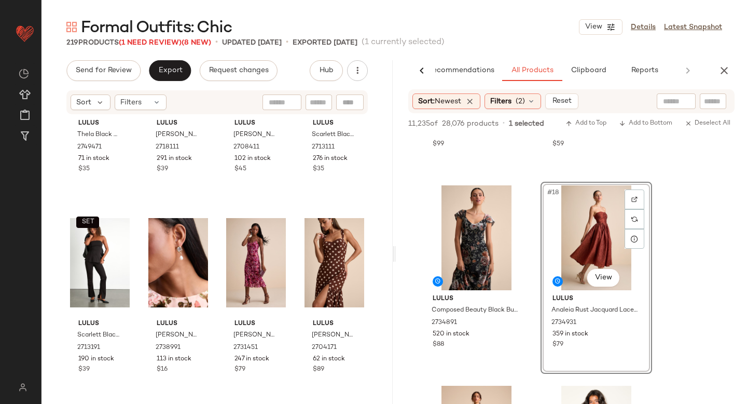
scroll to position [0, 0]
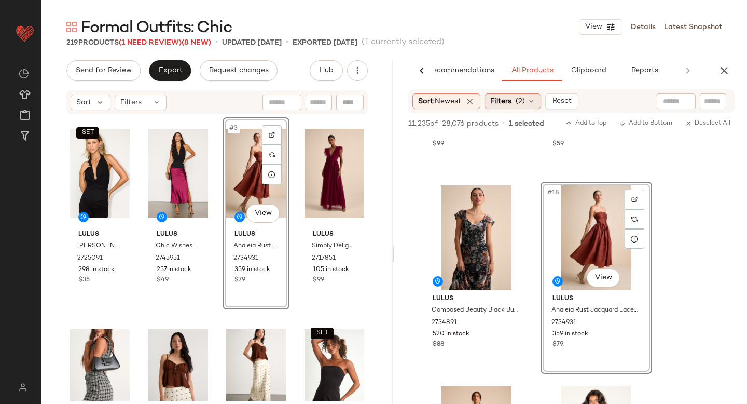
click at [512, 104] on span "Filters" at bounding box center [501, 101] width 21 height 11
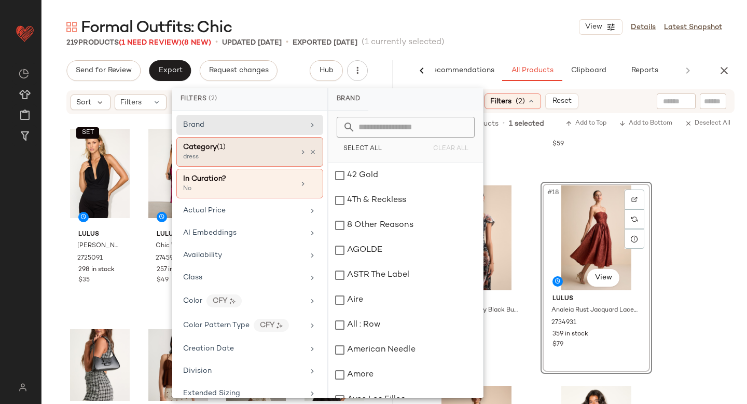
click at [232, 158] on div "dress" at bounding box center [235, 157] width 104 height 9
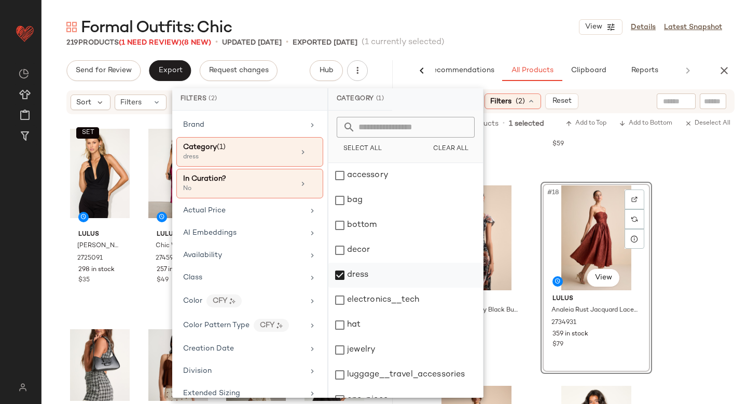
click at [339, 283] on div "dress" at bounding box center [406, 275] width 155 height 25
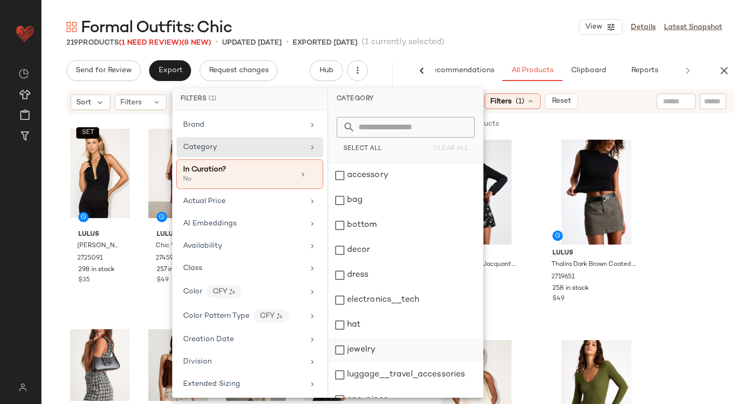
scroll to position [59, 0]
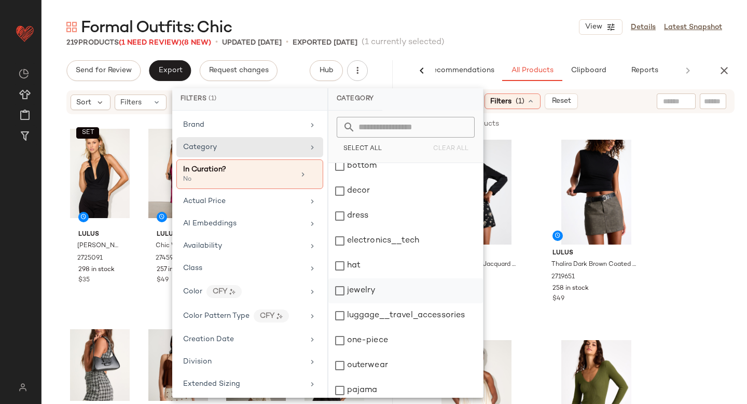
click at [342, 298] on div "jewelry" at bounding box center [406, 290] width 155 height 25
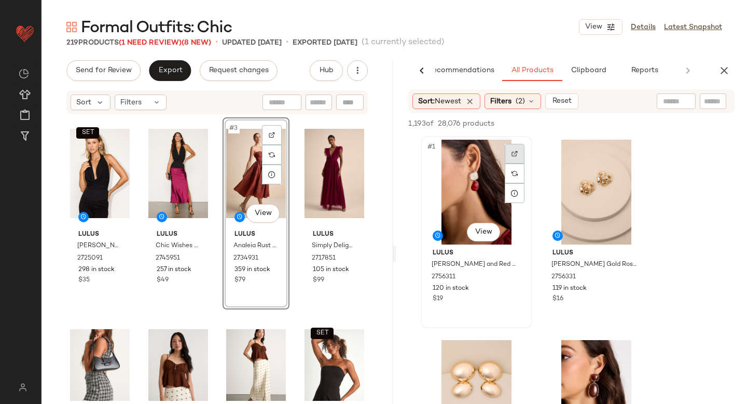
click at [522, 159] on div at bounding box center [515, 154] width 20 height 20
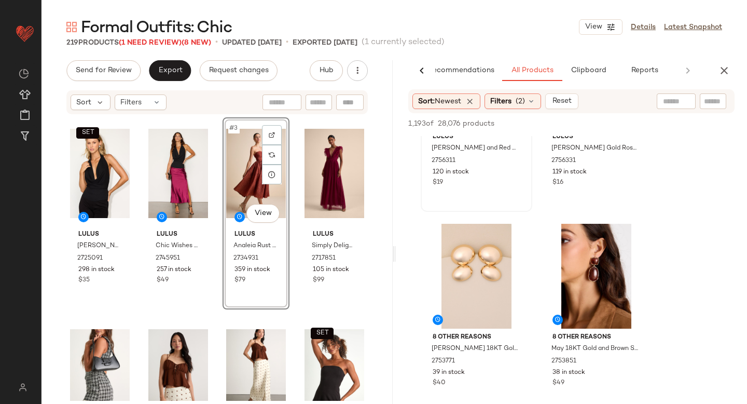
scroll to position [153, 0]
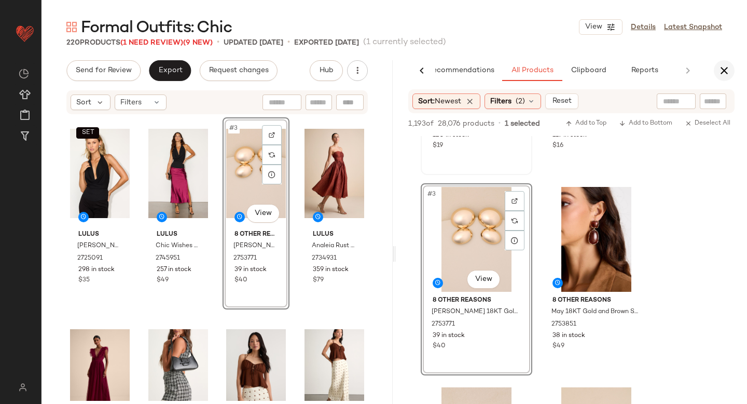
click at [723, 73] on icon "button" at bounding box center [724, 70] width 12 height 12
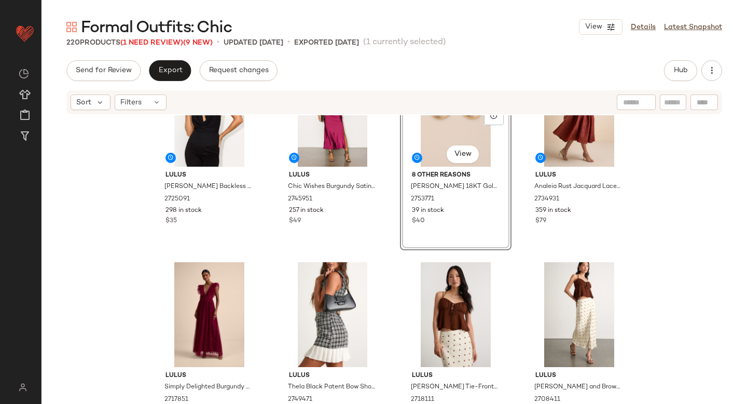
scroll to position [0, 0]
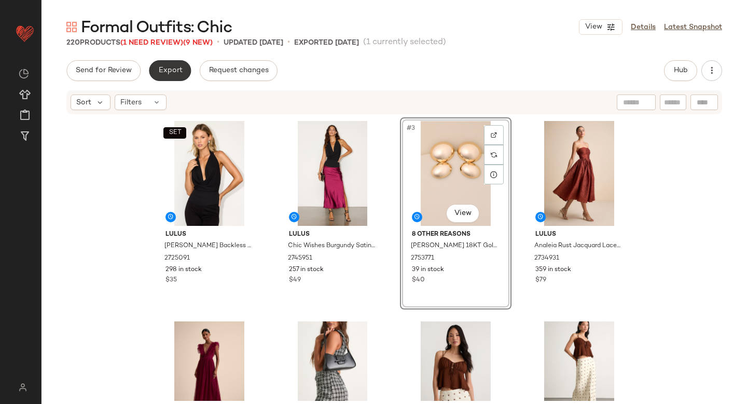
click at [166, 71] on span "Export" at bounding box center [170, 70] width 24 height 8
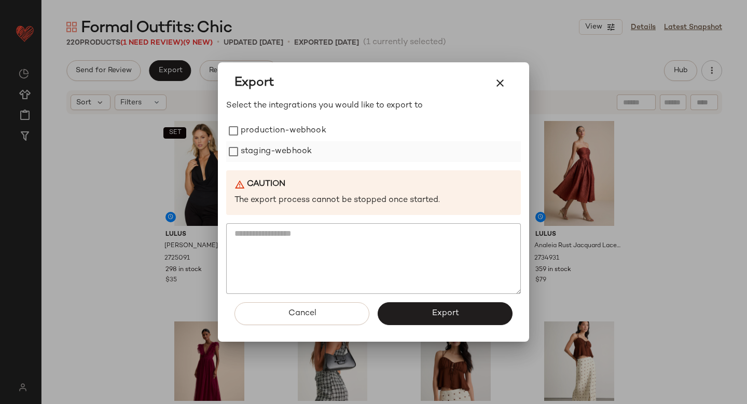
click at [269, 141] on label "staging-webhook" at bounding box center [276, 151] width 71 height 21
click at [266, 135] on label "production-webhook" at bounding box center [284, 130] width 86 height 21
click at [407, 315] on button "Export" at bounding box center [445, 313] width 135 height 23
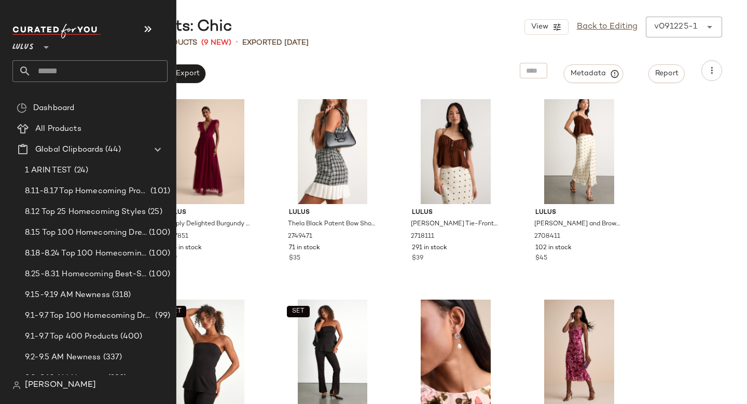
click at [61, 64] on input "text" at bounding box center [99, 71] width 137 height 22
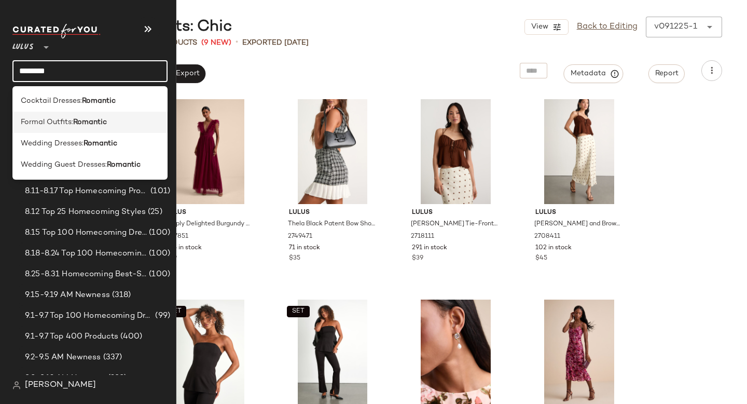
type input "********"
click at [50, 117] on span "Formal Outfits:" at bounding box center [47, 122] width 52 height 11
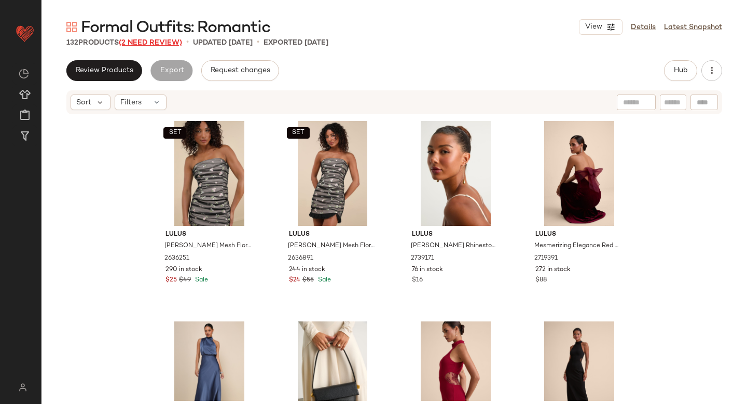
click at [171, 39] on span "(2 Need Review)" at bounding box center [150, 43] width 63 height 8
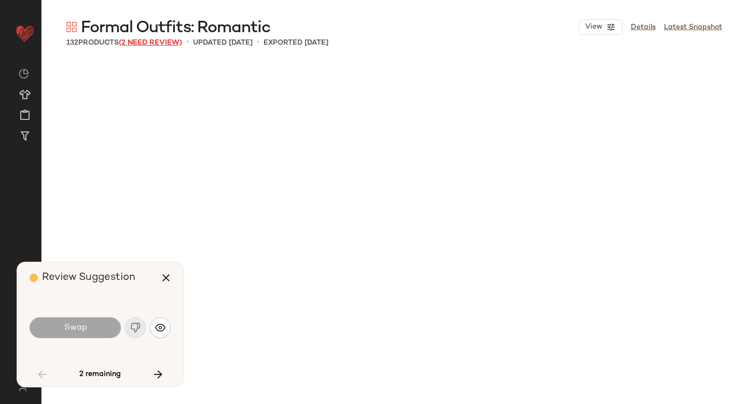
scroll to position [1202, 0]
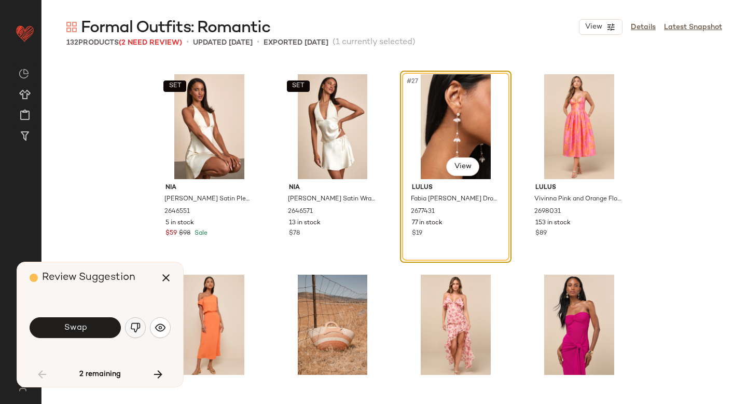
click at [134, 323] on img "button" at bounding box center [135, 327] width 10 height 10
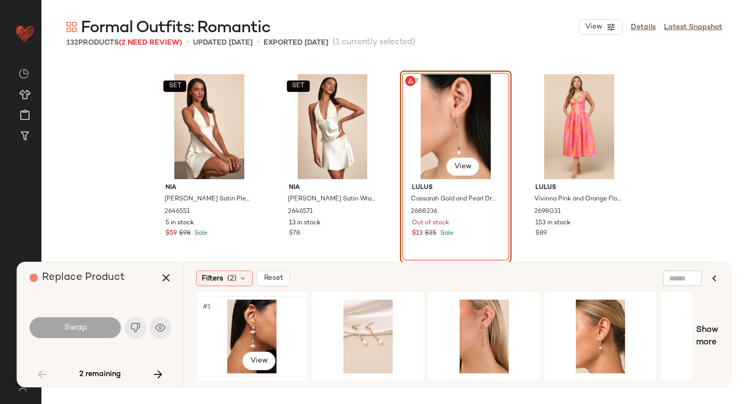
click at [267, 318] on div "#1 View" at bounding box center [252, 337] width 104 height 74
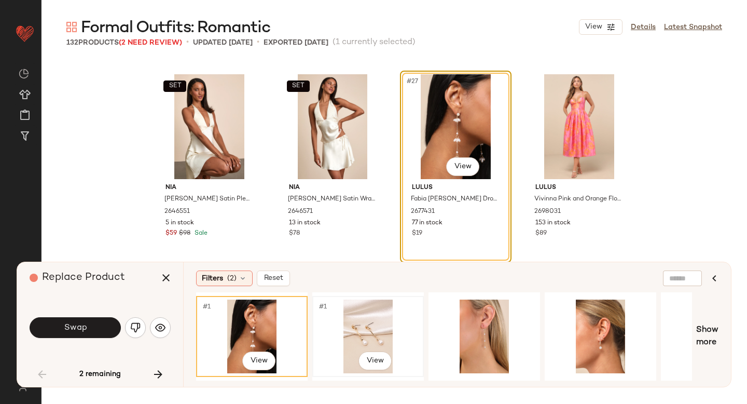
click at [328, 344] on div "#1 View" at bounding box center [368, 337] width 104 height 74
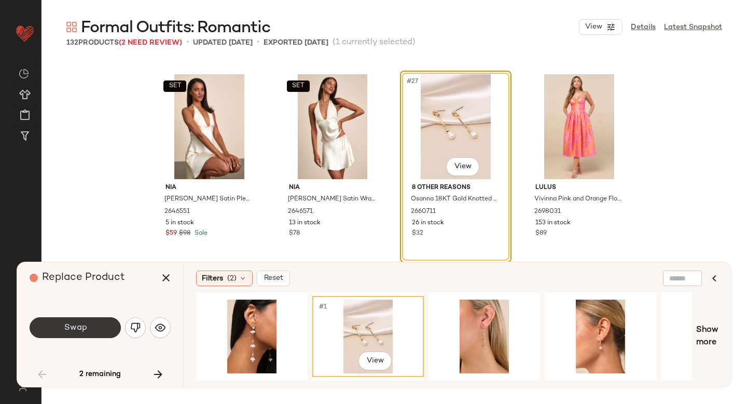
click at [114, 333] on button "Swap" at bounding box center [75, 327] width 91 height 21
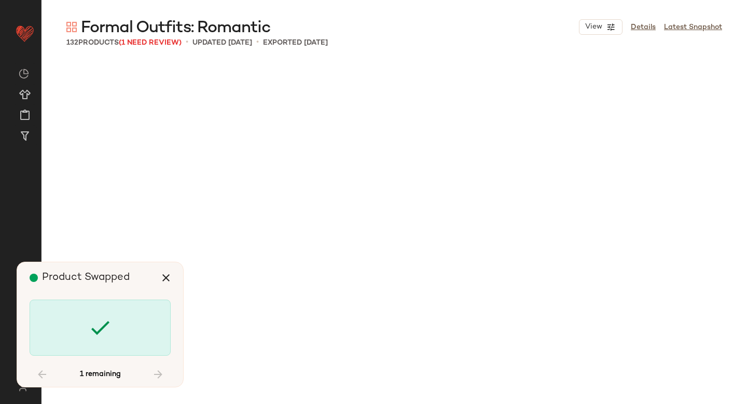
scroll to position [2805, 0]
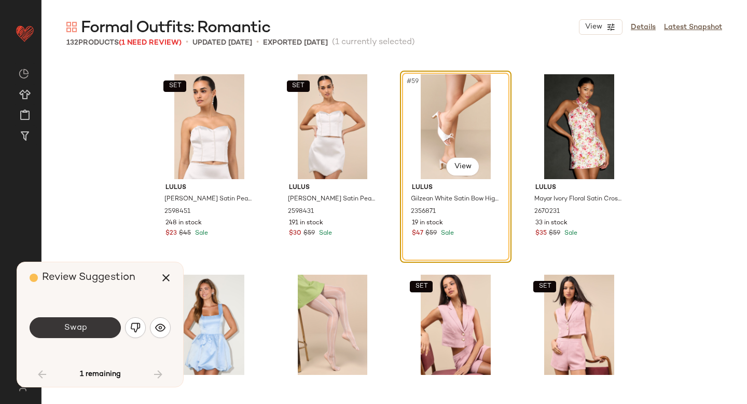
click at [105, 331] on button "Swap" at bounding box center [75, 327] width 91 height 21
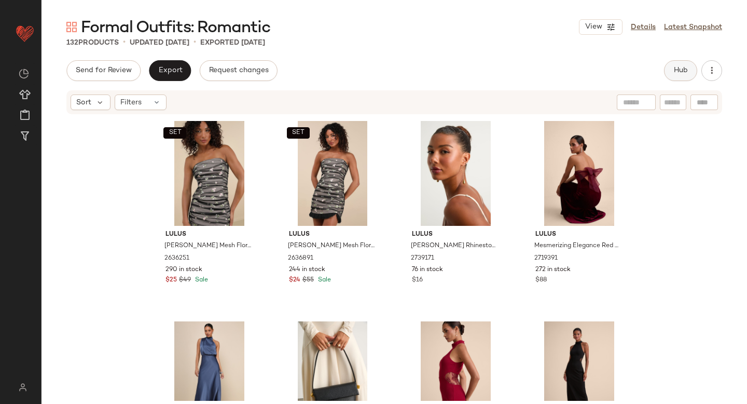
click at [690, 68] on button "Hub" at bounding box center [680, 70] width 33 height 21
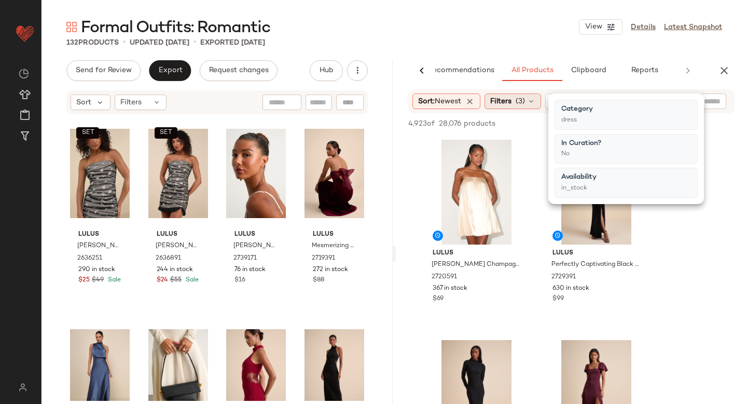
click at [522, 103] on span "(3)" at bounding box center [520, 101] width 9 height 11
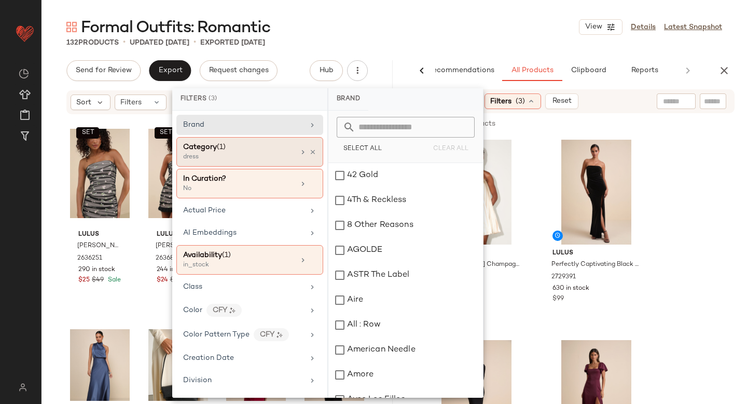
click at [248, 154] on div "dress" at bounding box center [235, 157] width 104 height 9
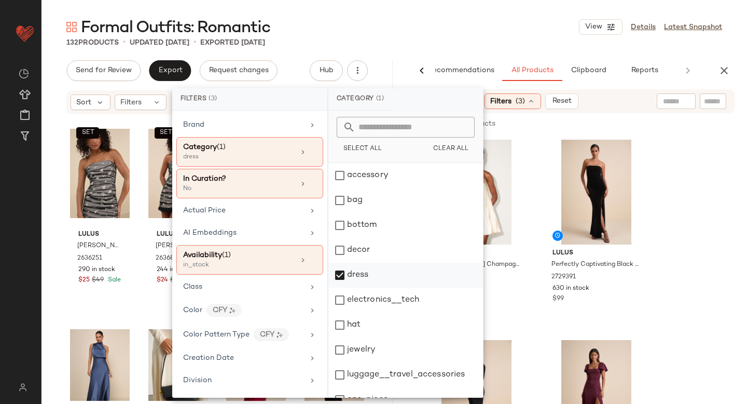
click at [336, 277] on div "dress" at bounding box center [406, 275] width 155 height 25
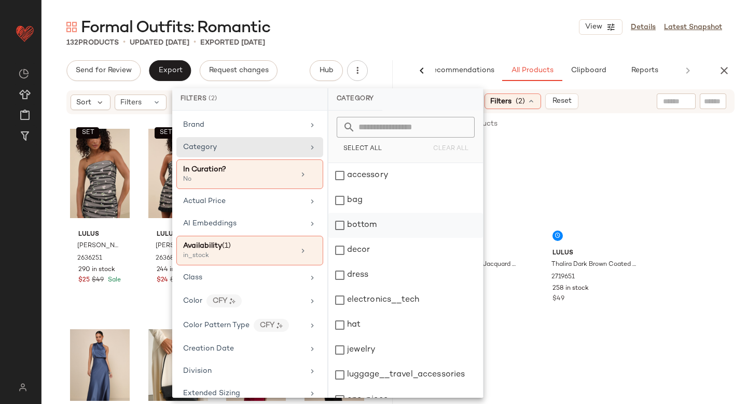
click at [342, 229] on div "bottom" at bounding box center [406, 225] width 155 height 25
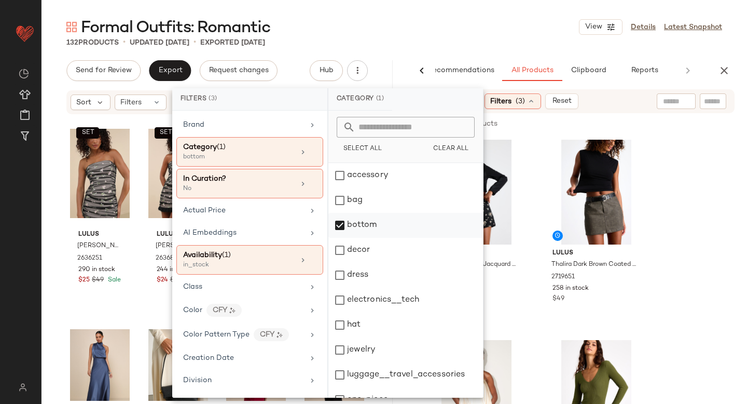
scroll to position [189, 0]
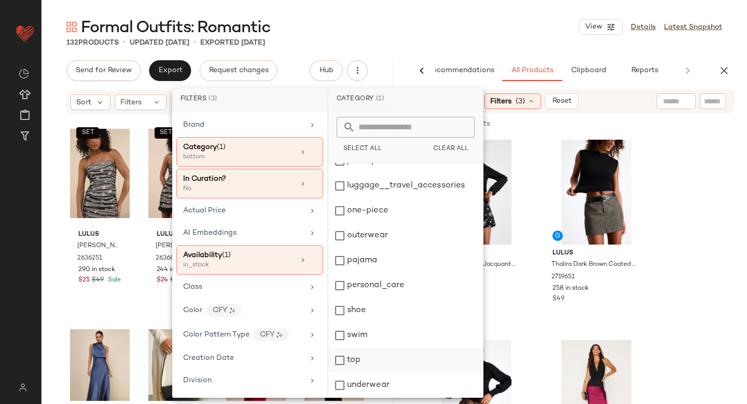
click at [342, 360] on div "top" at bounding box center [406, 360] width 155 height 25
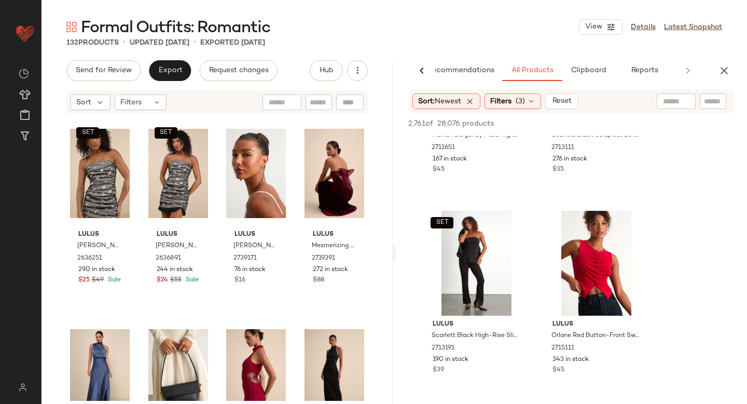
scroll to position [8806, 0]
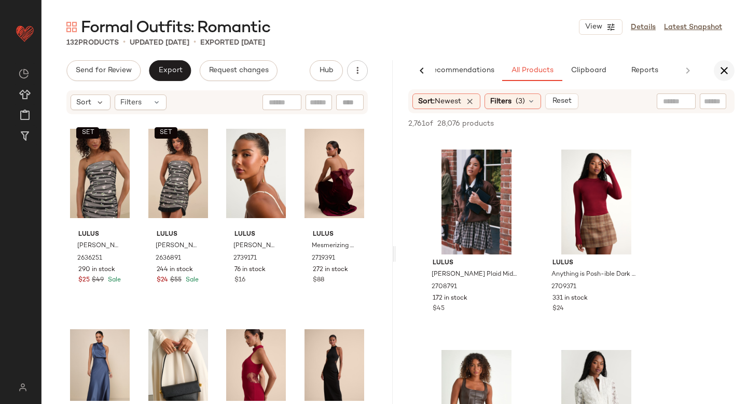
click at [726, 77] on button "button" at bounding box center [724, 70] width 21 height 21
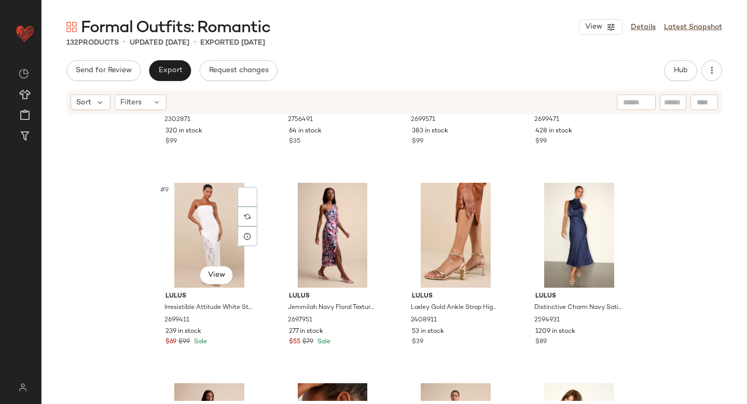
scroll to position [0, 0]
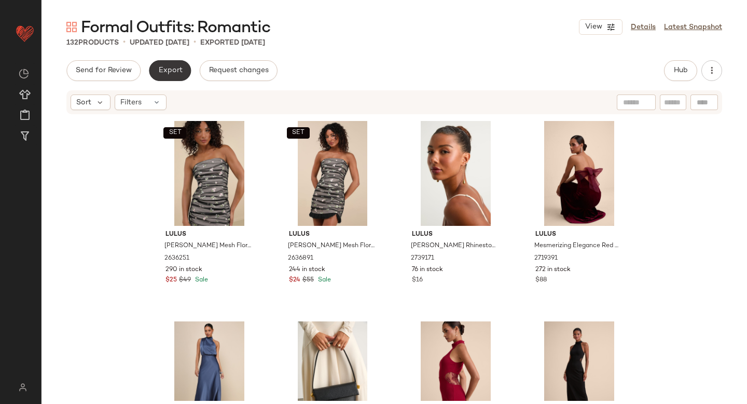
click at [173, 67] on span "Export" at bounding box center [170, 70] width 24 height 8
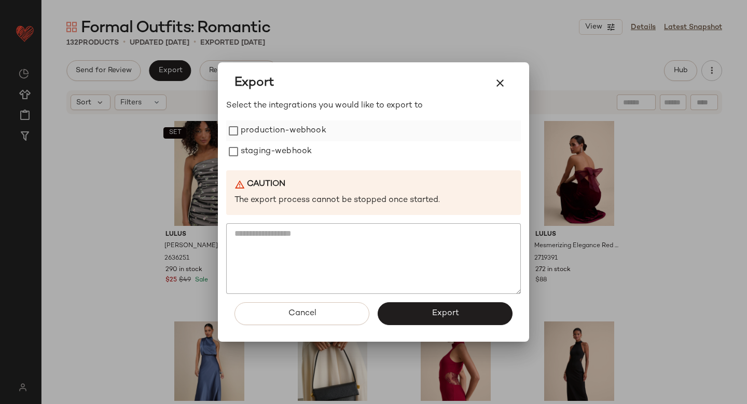
click at [236, 120] on div "production-webhook" at bounding box center [373, 130] width 295 height 21
click at [242, 144] on label "staging-webhook" at bounding box center [276, 151] width 71 height 21
click at [422, 313] on button "Export" at bounding box center [445, 313] width 135 height 23
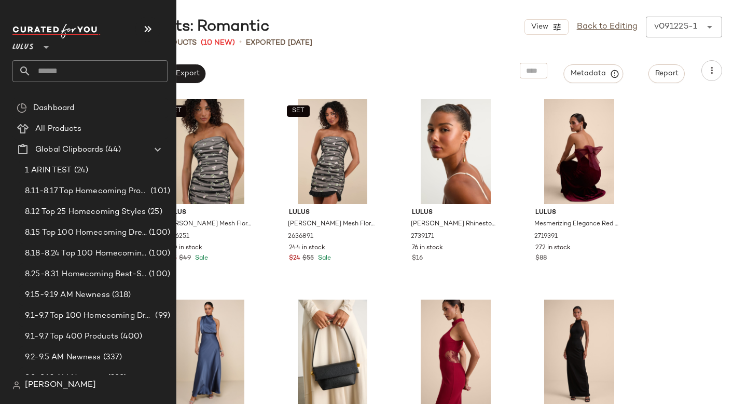
click at [52, 78] on input "text" at bounding box center [99, 71] width 137 height 22
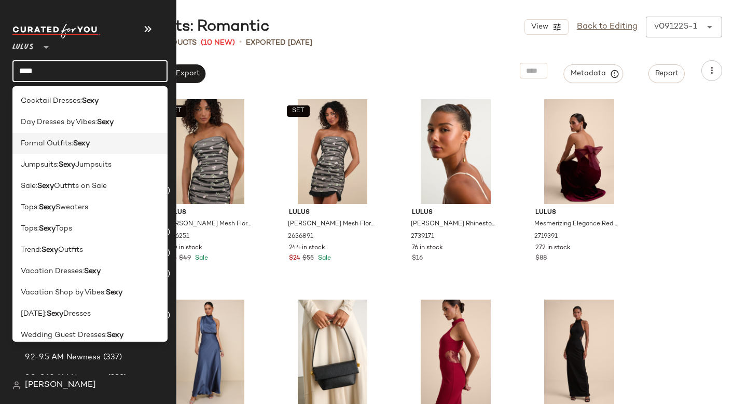
type input "****"
click at [43, 133] on div "Formal Outfits: Sexy" at bounding box center [89, 143] width 155 height 21
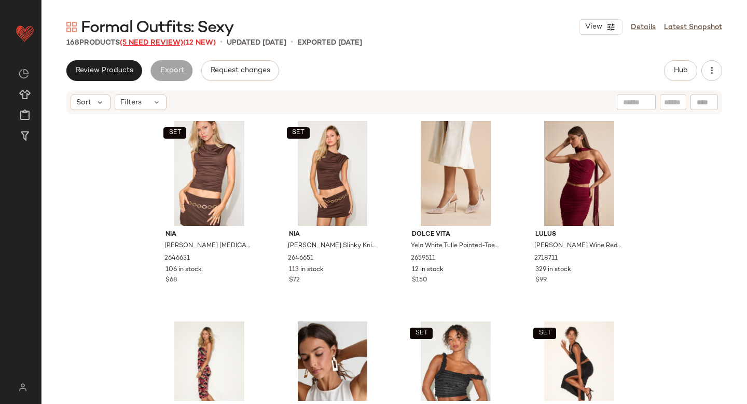
click at [165, 43] on span "(5 Need Review)" at bounding box center [151, 43] width 63 height 8
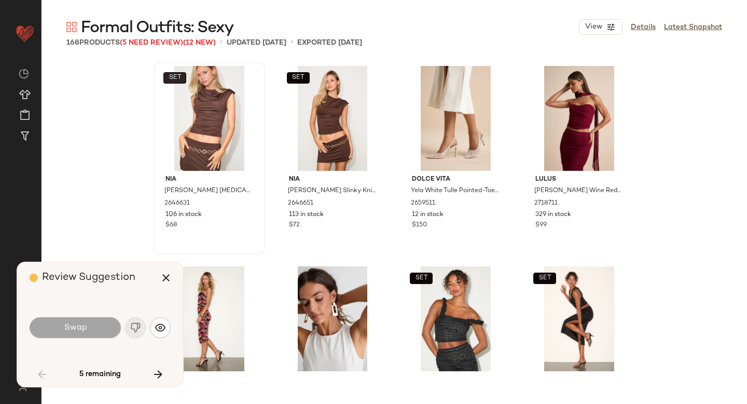
scroll to position [1803, 0]
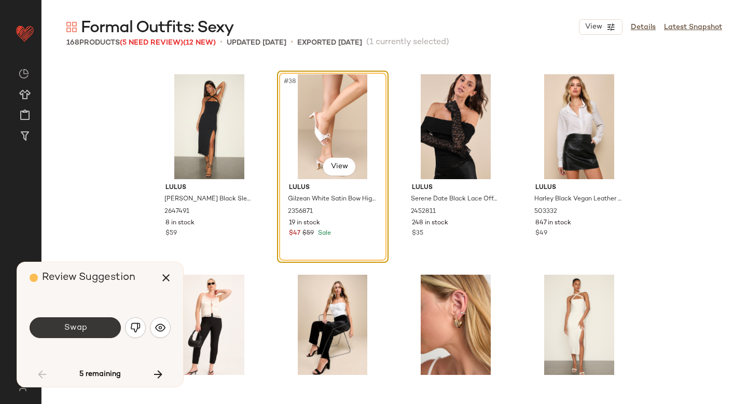
click at [88, 330] on button "Swap" at bounding box center [75, 327] width 91 height 21
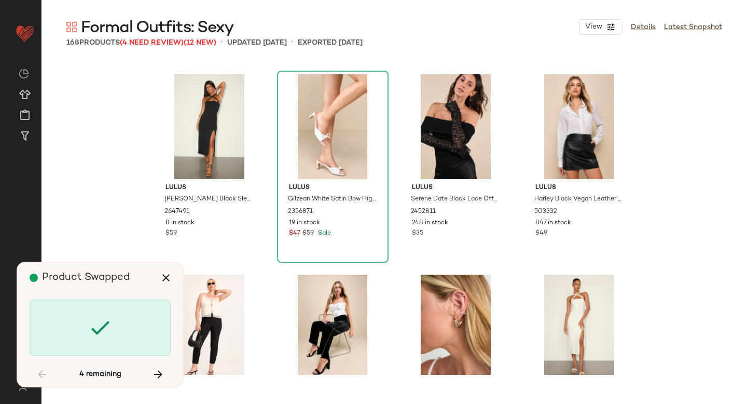
scroll to position [3807, 0]
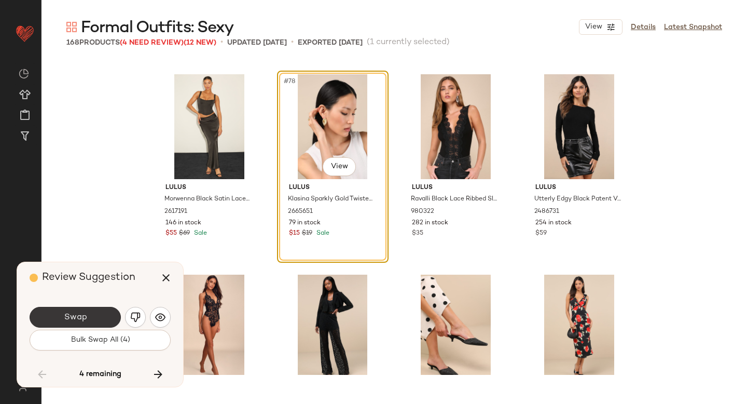
click at [90, 317] on button "Swap" at bounding box center [75, 317] width 91 height 21
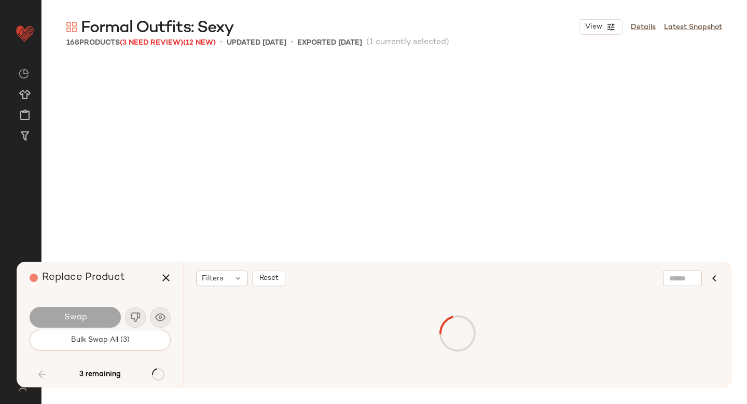
scroll to position [5610, 0]
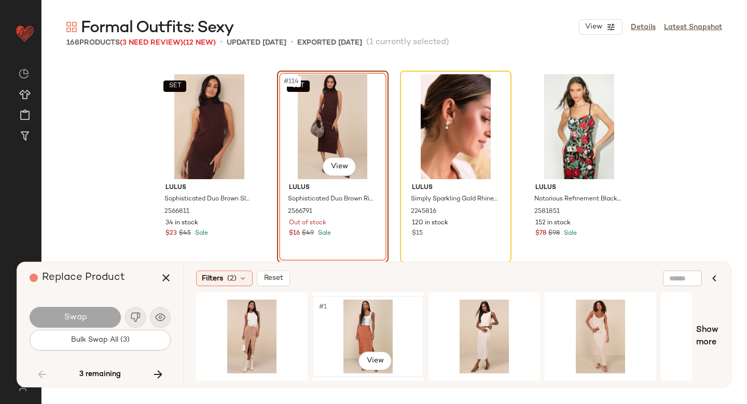
click at [341, 319] on div "#1 View" at bounding box center [368, 337] width 104 height 74
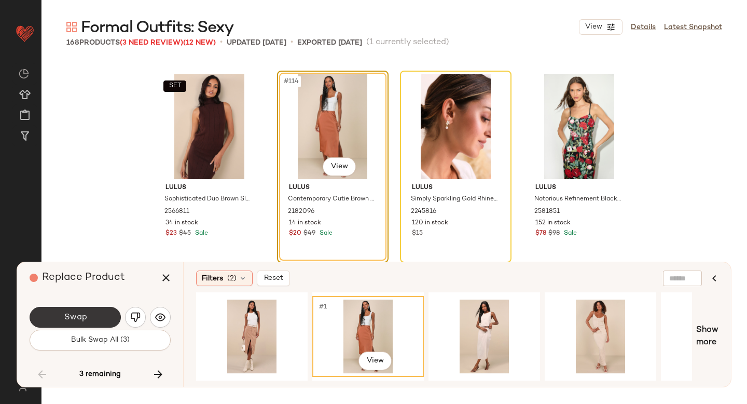
click at [99, 317] on button "Swap" at bounding box center [75, 317] width 91 height 21
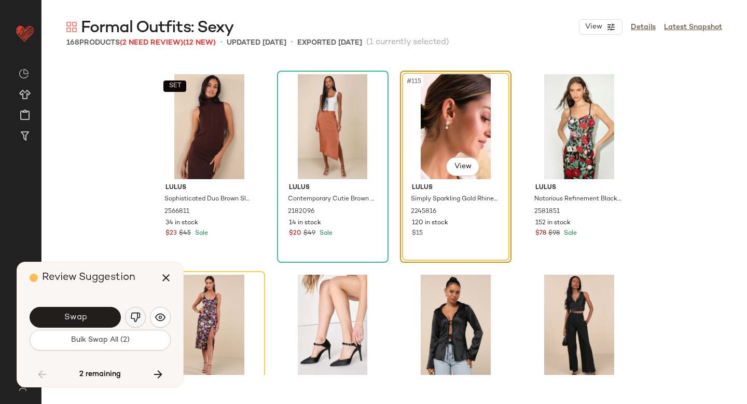
click at [132, 313] on img "button" at bounding box center [135, 317] width 10 height 10
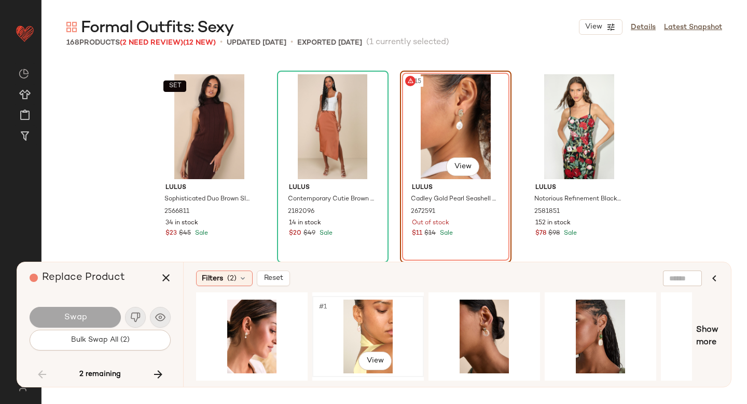
click at [379, 320] on div "#1 View" at bounding box center [368, 337] width 104 height 74
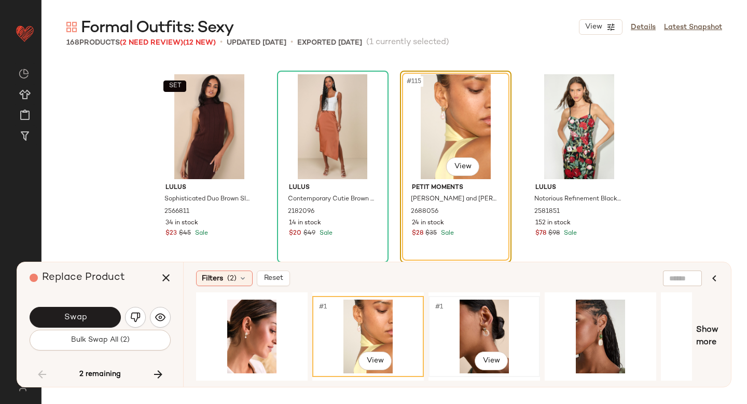
click at [452, 327] on div "#1 View" at bounding box center [484, 337] width 104 height 74
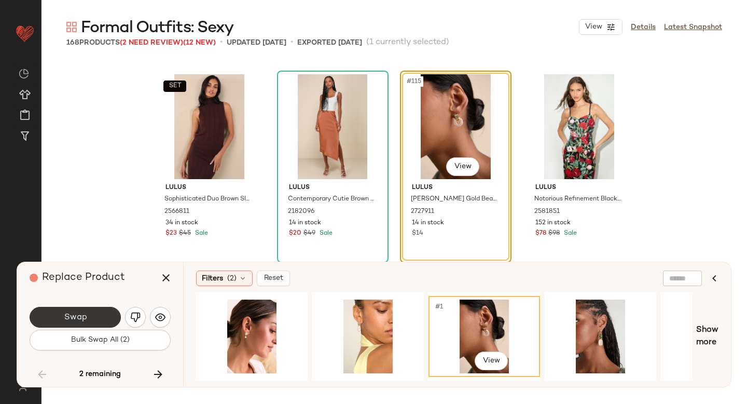
click at [102, 315] on button "Swap" at bounding box center [75, 317] width 91 height 21
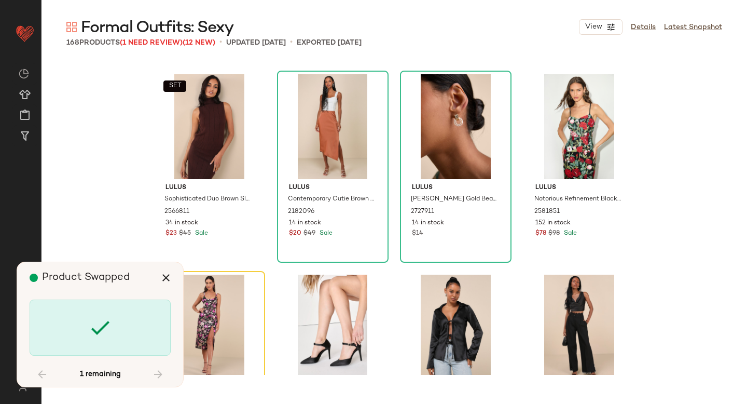
scroll to position [5811, 0]
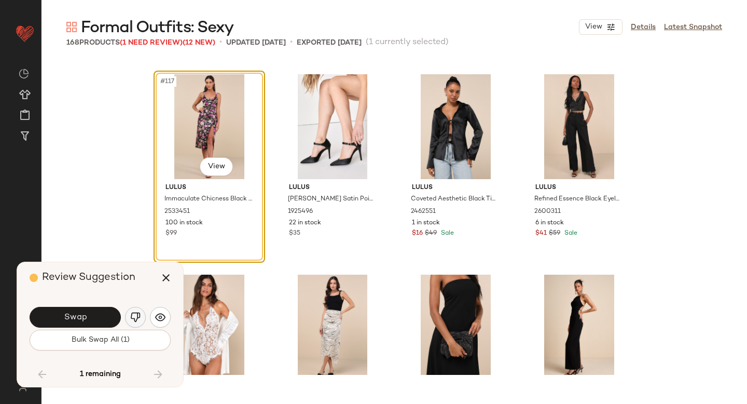
click at [137, 311] on button "button" at bounding box center [135, 317] width 21 height 21
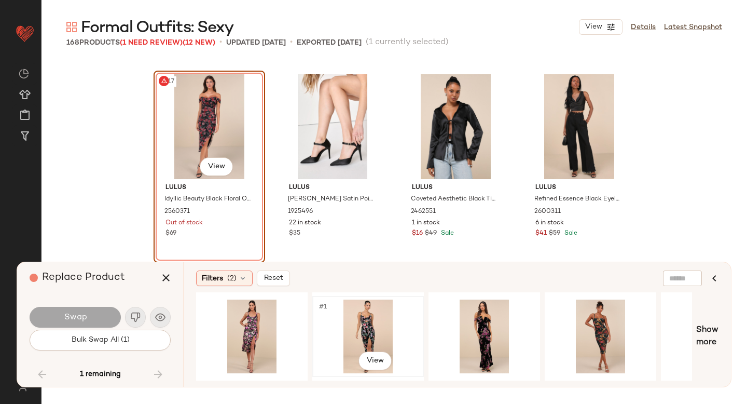
click at [348, 313] on div "#1 View" at bounding box center [368, 337] width 104 height 74
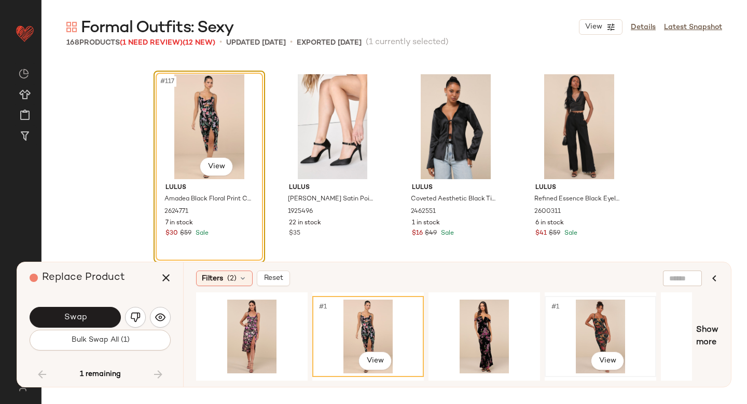
click at [569, 343] on div "#1 View" at bounding box center [601, 337] width 104 height 74
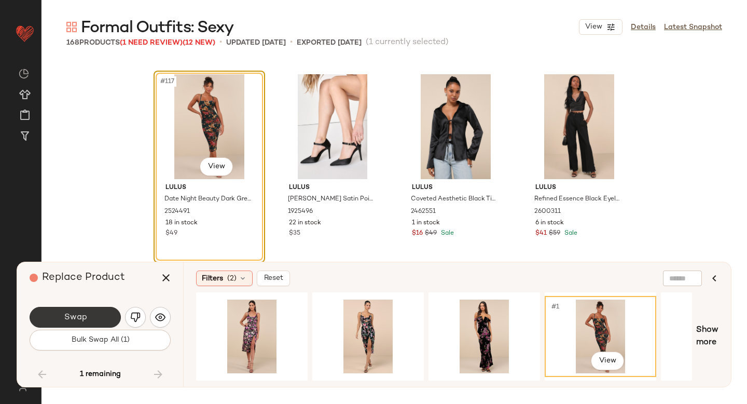
click at [94, 314] on button "Swap" at bounding box center [75, 317] width 91 height 21
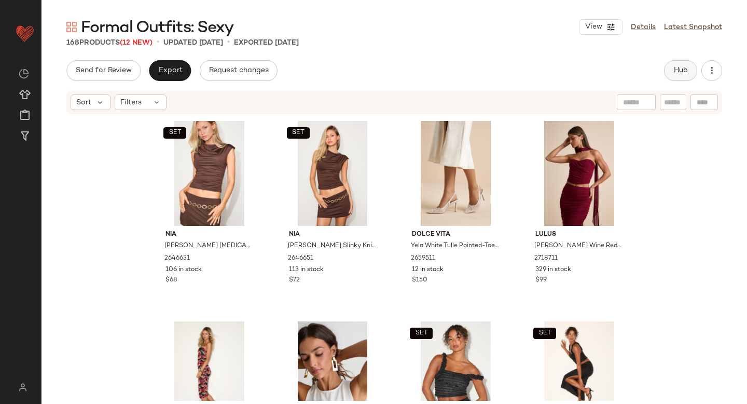
click at [677, 63] on button "Hub" at bounding box center [680, 70] width 33 height 21
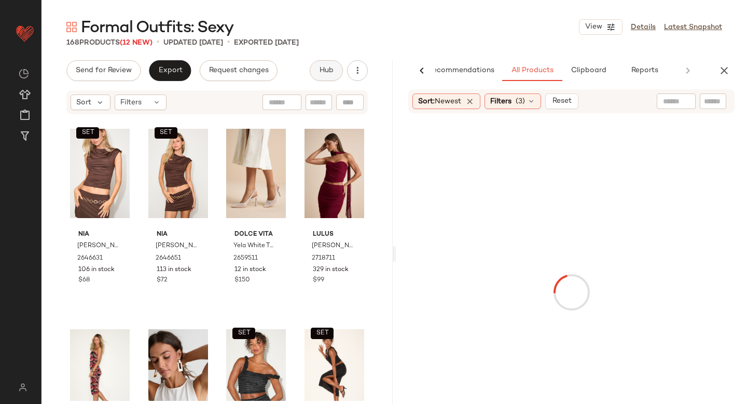
scroll to position [0, 24]
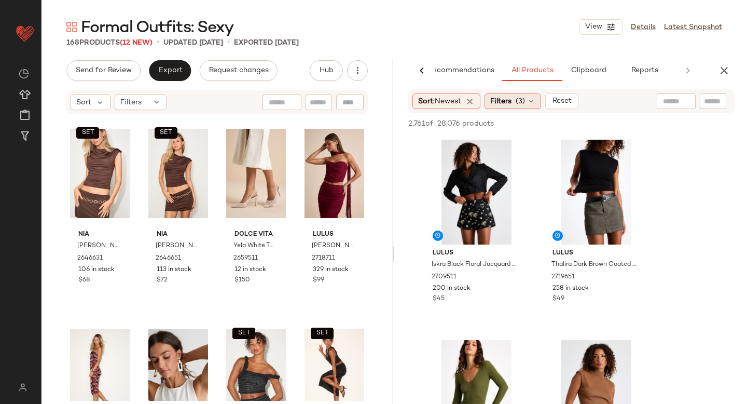
click at [525, 100] on span "(3)" at bounding box center [520, 101] width 9 height 11
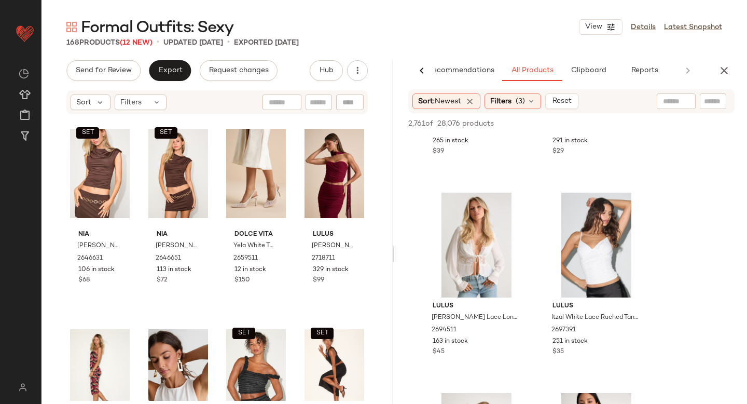
scroll to position [18903, 0]
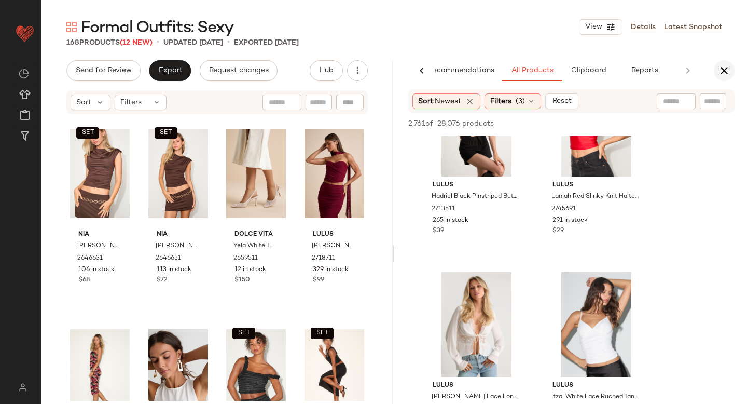
click at [726, 69] on icon "button" at bounding box center [724, 70] width 12 height 12
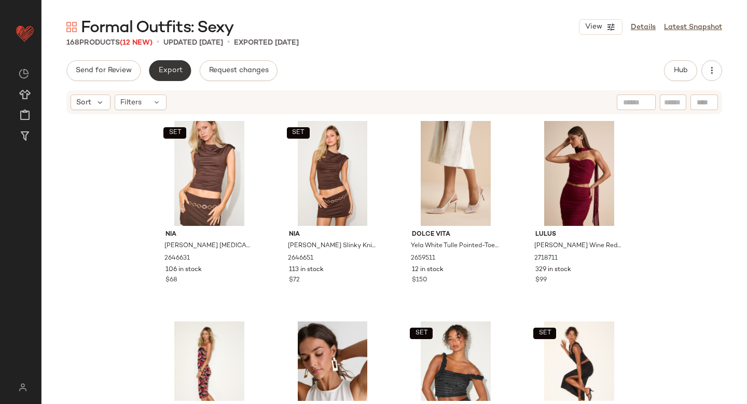
click at [182, 70] on button "Export" at bounding box center [170, 70] width 42 height 21
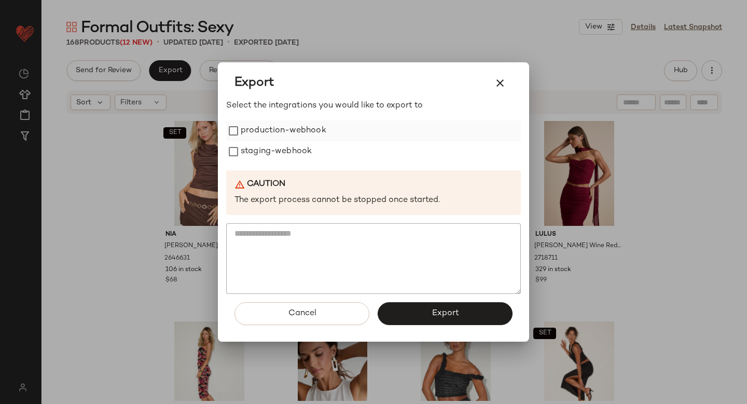
click at [263, 129] on label "production-webhook" at bounding box center [284, 130] width 86 height 21
click at [265, 148] on label "staging-webhook" at bounding box center [276, 151] width 71 height 21
click at [425, 321] on button "Export" at bounding box center [445, 313] width 135 height 23
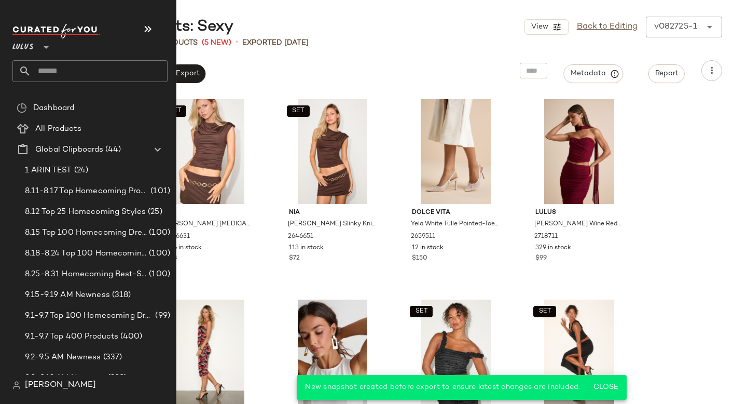
click at [87, 70] on input "text" at bounding box center [99, 71] width 137 height 22
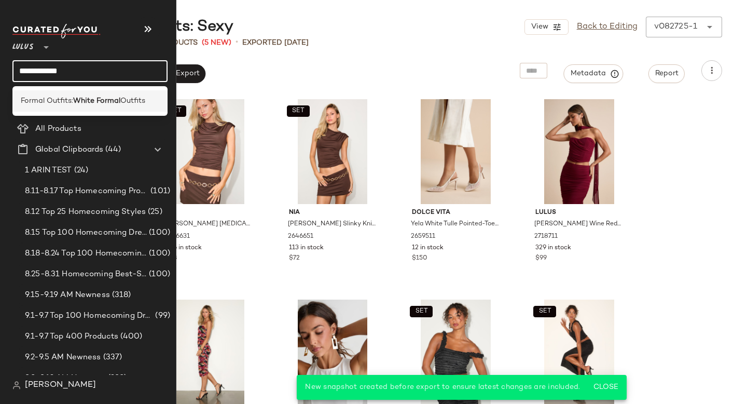
type input "**********"
click at [91, 100] on b "White Formal" at bounding box center [96, 101] width 47 height 11
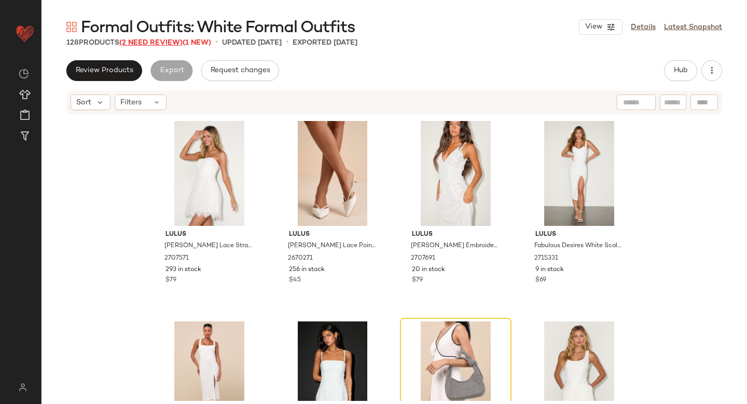
click at [167, 44] on span "(2 Need Review)" at bounding box center [150, 43] width 63 height 8
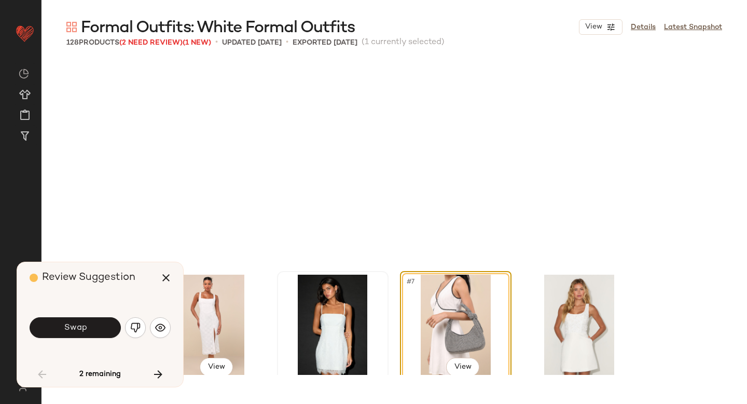
scroll to position [209, 0]
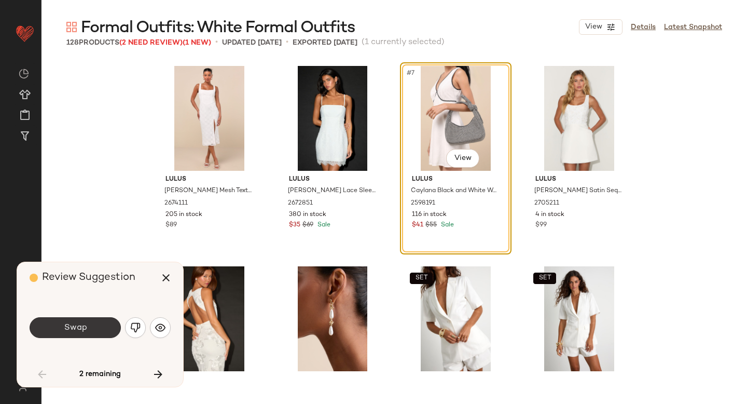
click at [90, 327] on button "Swap" at bounding box center [75, 327] width 91 height 21
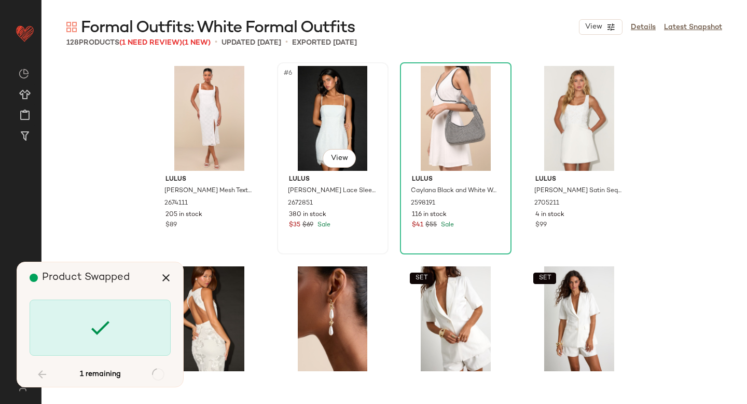
scroll to position [3006, 0]
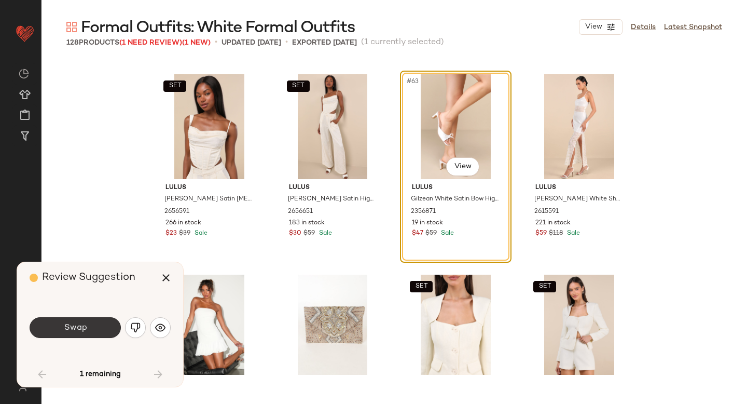
click at [106, 331] on button "Swap" at bounding box center [75, 327] width 91 height 21
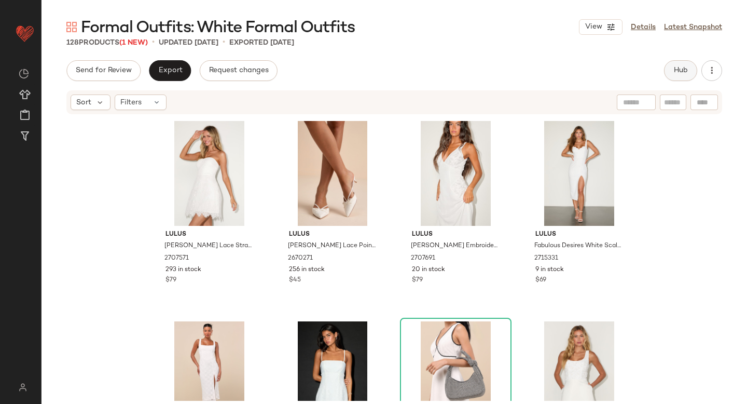
click at [669, 71] on button "Hub" at bounding box center [680, 70] width 33 height 21
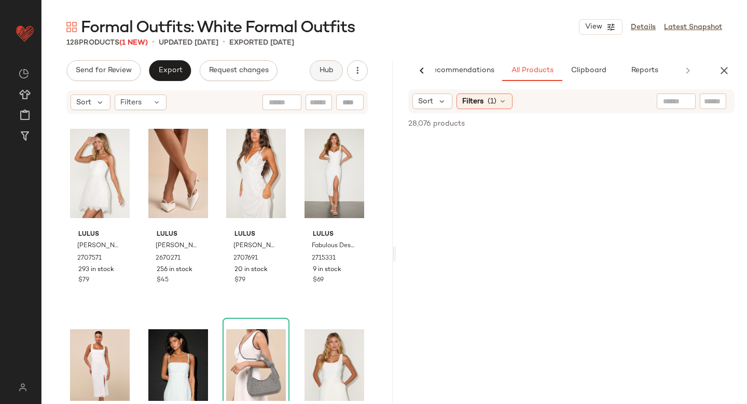
scroll to position [0, 24]
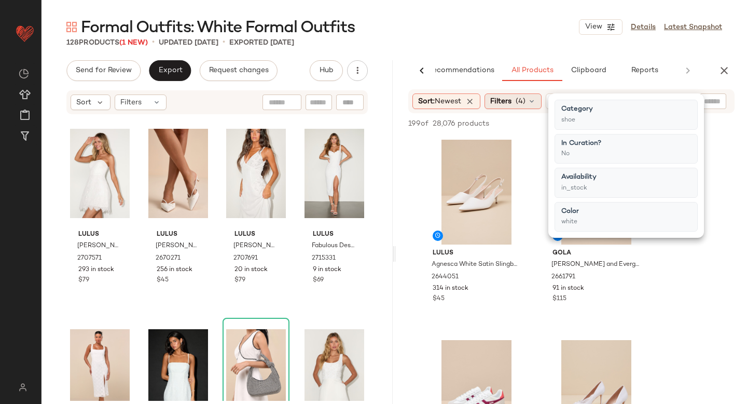
click at [535, 105] on icon at bounding box center [532, 101] width 8 height 8
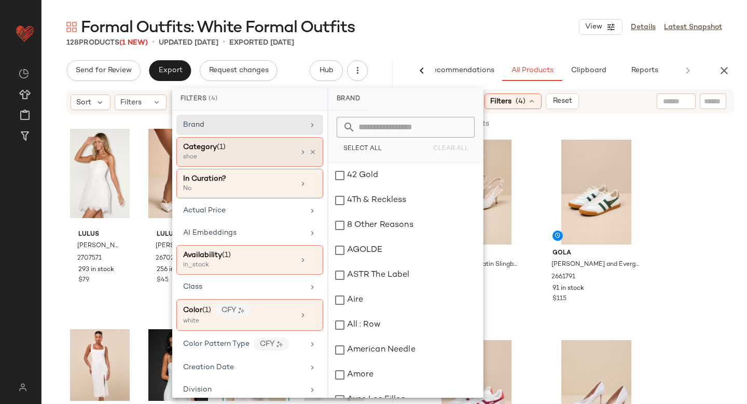
click at [285, 144] on div "Category (1)" at bounding box center [239, 147] width 112 height 11
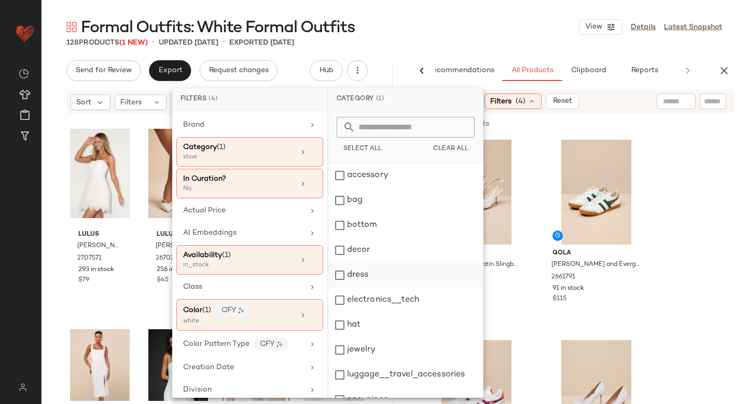
click at [342, 281] on div "dress" at bounding box center [406, 275] width 155 height 25
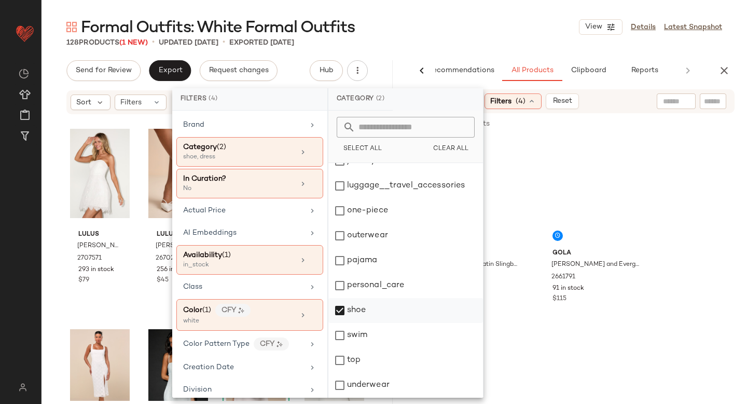
click at [342, 307] on div "shoe" at bounding box center [406, 310] width 155 height 25
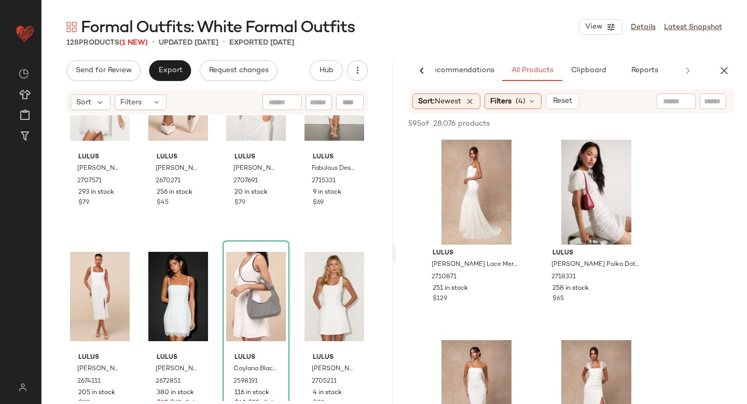
scroll to position [0, 0]
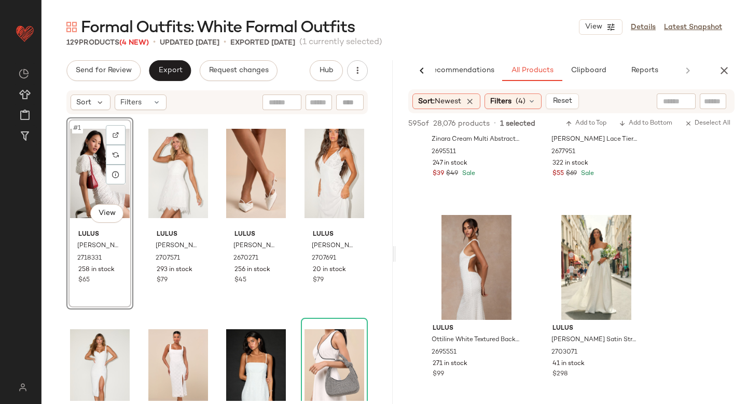
scroll to position [894, 0]
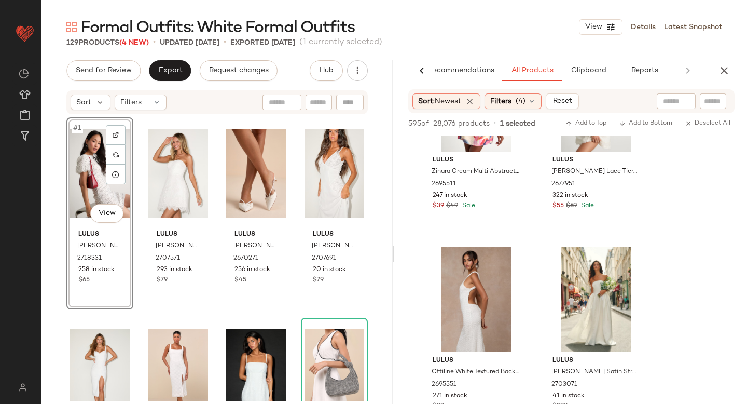
click at [67, 169] on div "#1 View Lulus Claritza White Polka Dot Ruched Puff Sleeve Mini Dress 2718331 25…" at bounding box center [99, 213] width 65 height 190
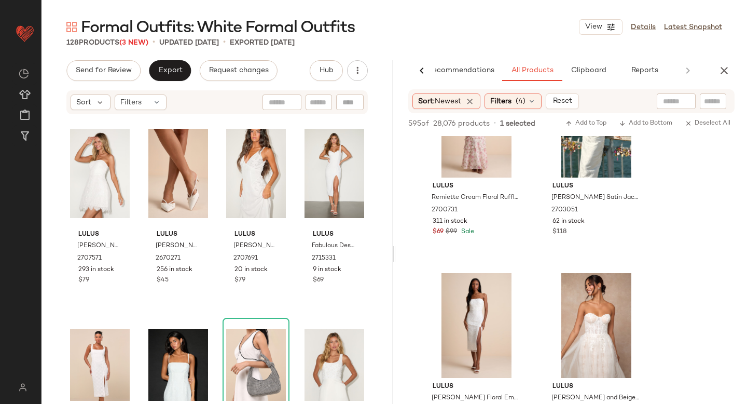
scroll to position [1237, 0]
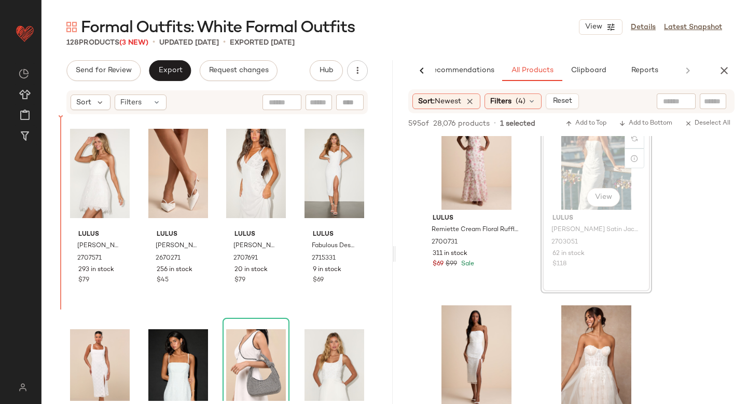
drag, startPoint x: 592, startPoint y: 150, endPoint x: 580, endPoint y: 153, distance: 12.2
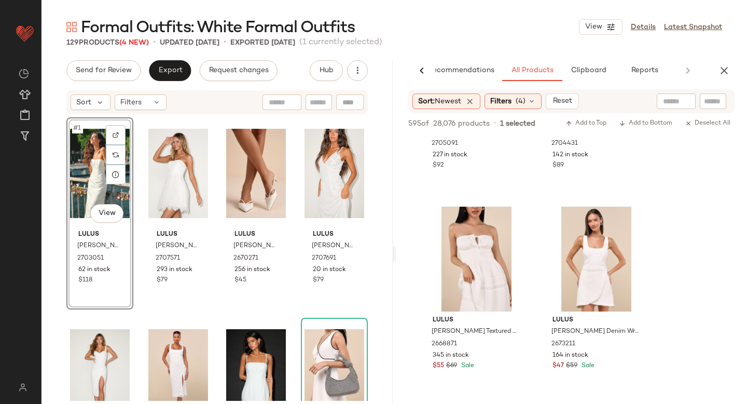
scroll to position [2408, 0]
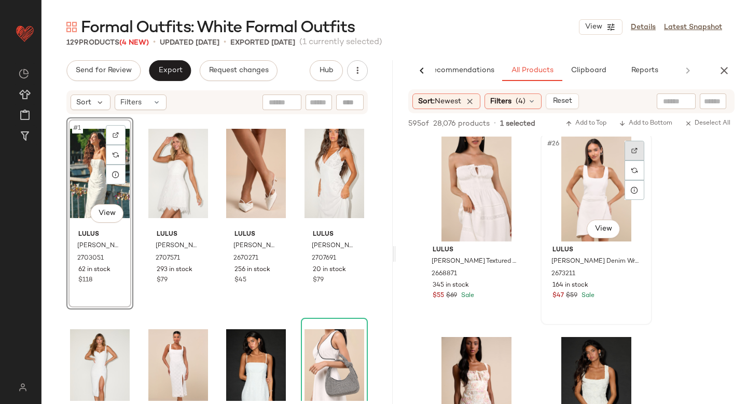
click at [626, 149] on div at bounding box center [635, 151] width 20 height 20
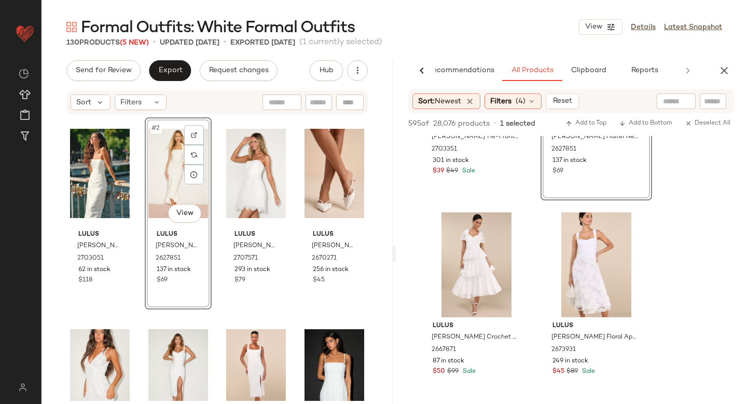
scroll to position [2933, 0]
click at [515, 226] on img at bounding box center [515, 226] width 6 height 6
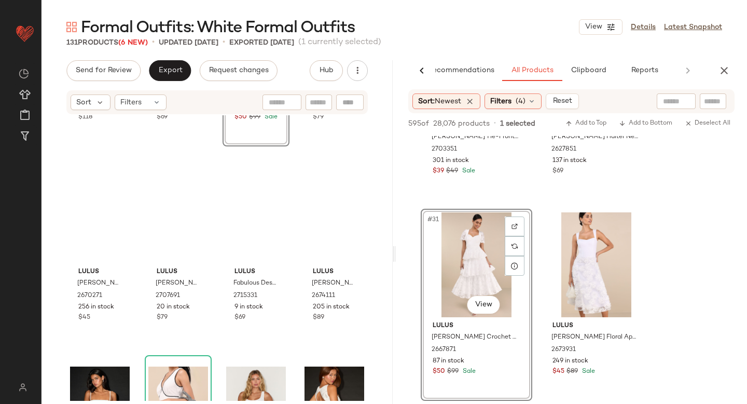
scroll to position [0, 0]
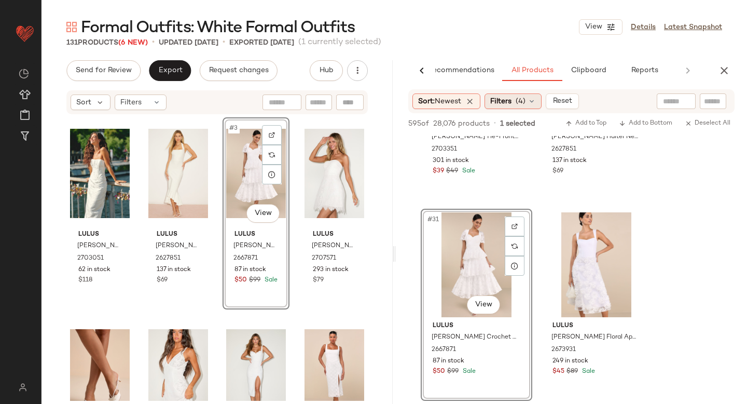
click at [517, 105] on div "Filters (4)" at bounding box center [513, 101] width 57 height 16
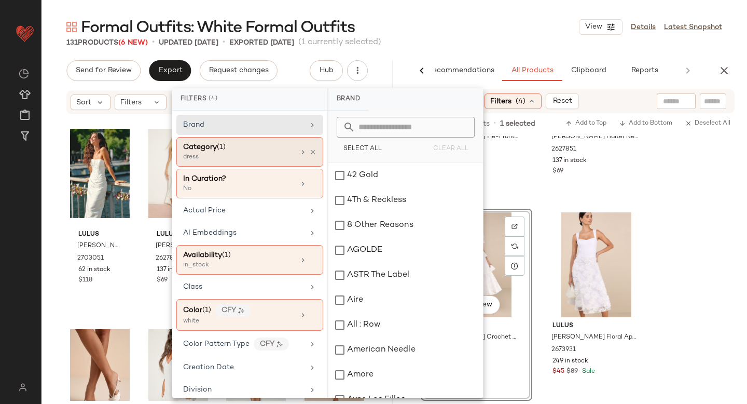
click at [242, 153] on div "dress" at bounding box center [235, 157] width 104 height 9
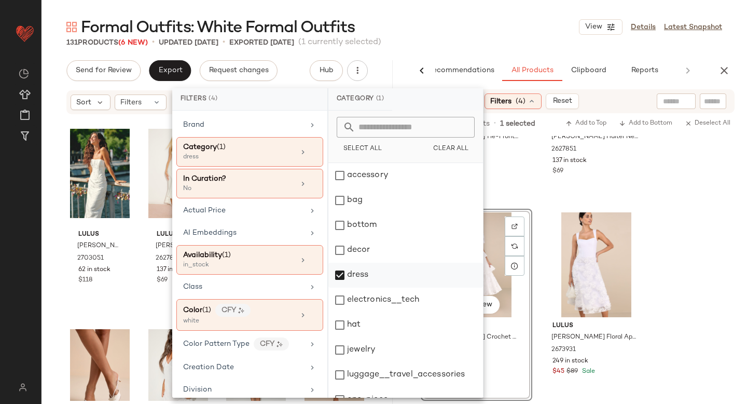
click at [340, 276] on div "dress" at bounding box center [406, 275] width 155 height 25
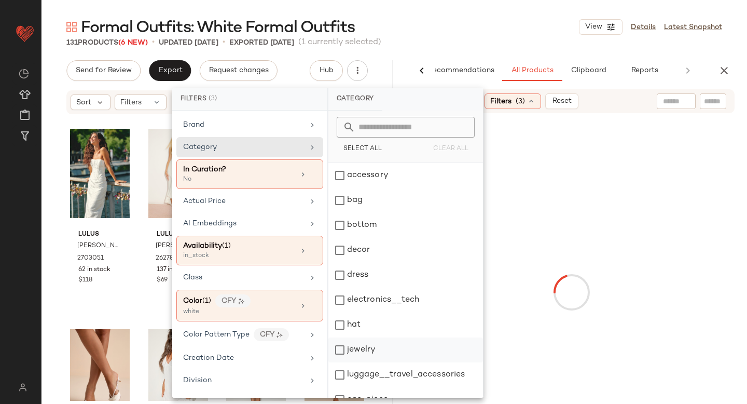
click at [341, 353] on div "jewelry" at bounding box center [406, 349] width 155 height 25
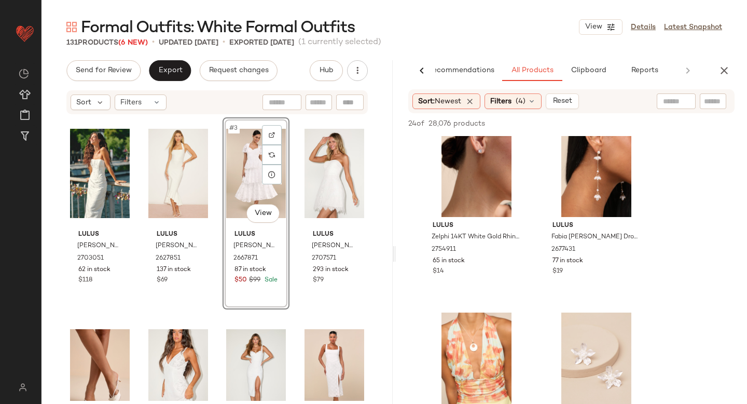
scroll to position [433, 0]
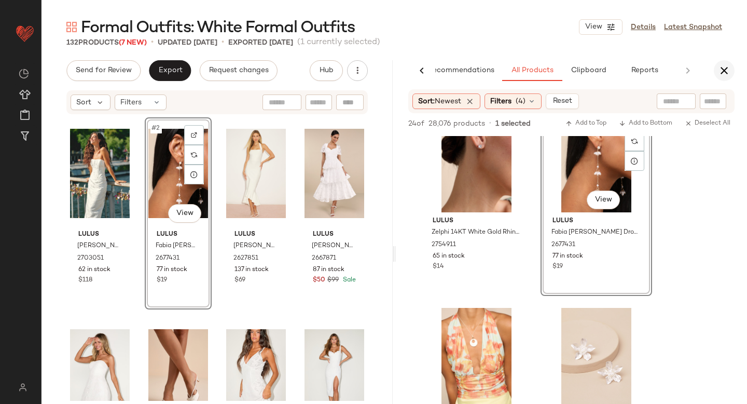
click at [724, 72] on icon "button" at bounding box center [724, 70] width 12 height 12
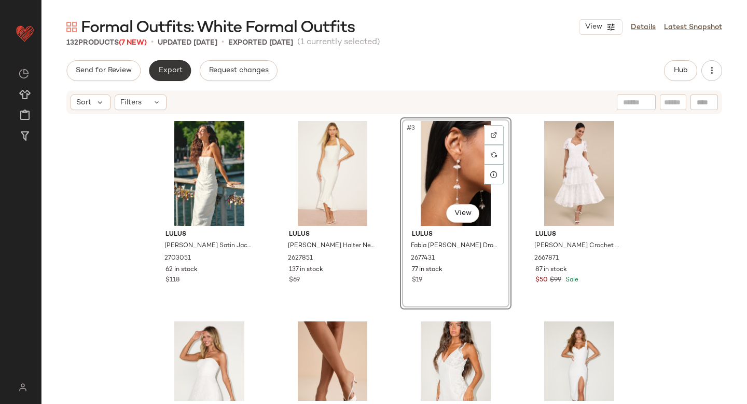
click at [184, 71] on button "Export" at bounding box center [170, 70] width 42 height 21
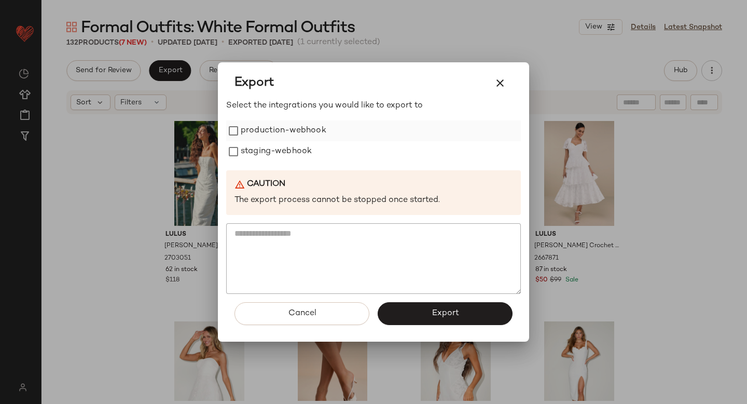
click at [259, 134] on label "production-webhook" at bounding box center [284, 130] width 86 height 21
click at [263, 151] on label "staging-webhook" at bounding box center [276, 151] width 71 height 21
click at [442, 314] on span "Export" at bounding box center [445, 313] width 28 height 10
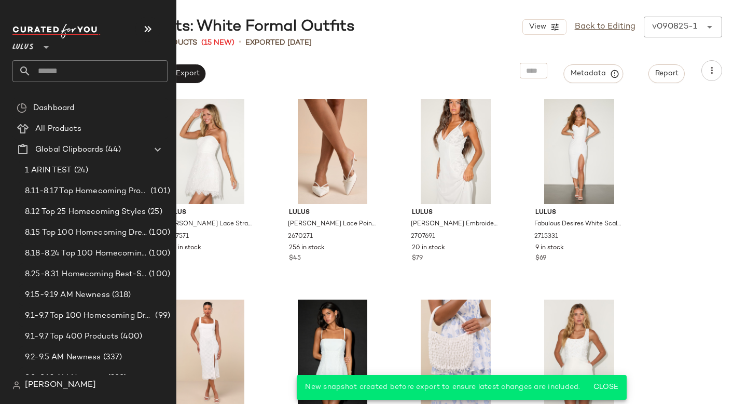
click at [57, 75] on input "text" at bounding box center [99, 71] width 137 height 22
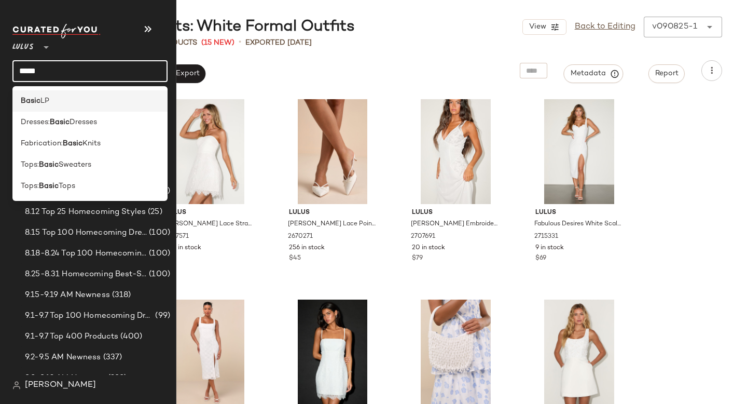
type input "*****"
click at [42, 108] on div "Basic LP" at bounding box center [89, 100] width 155 height 21
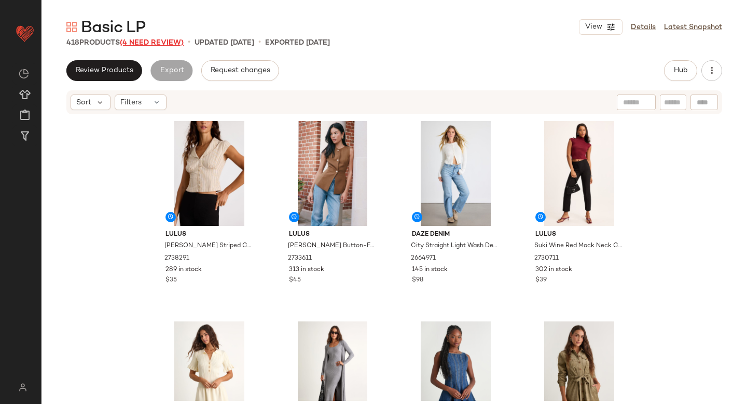
click at [166, 43] on span "(4 Need Review)" at bounding box center [152, 43] width 64 height 8
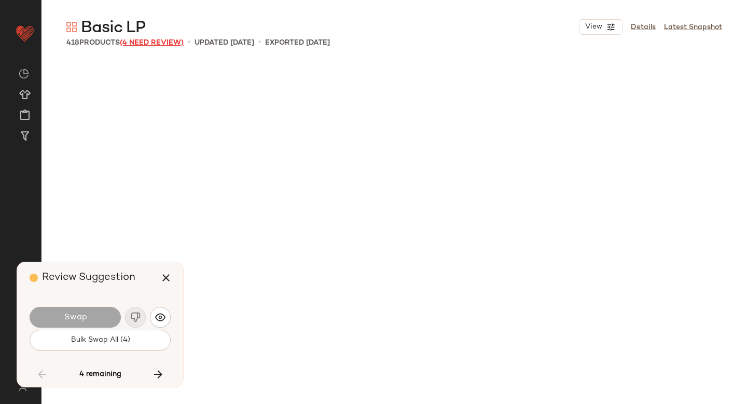
scroll to position [6612, 0]
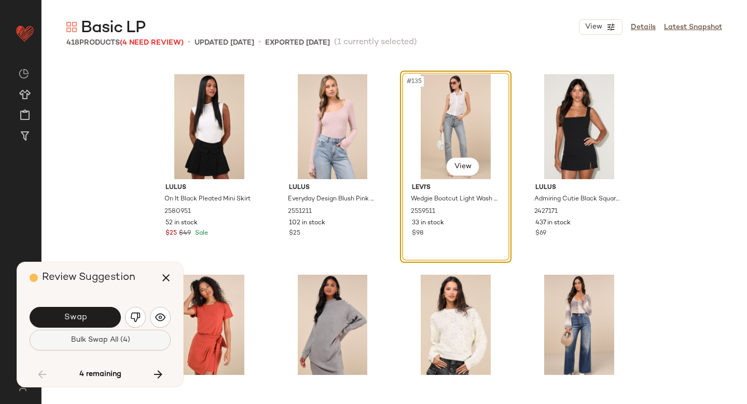
click at [104, 342] on span "Bulk Swap All (4)" at bounding box center [100, 340] width 60 height 8
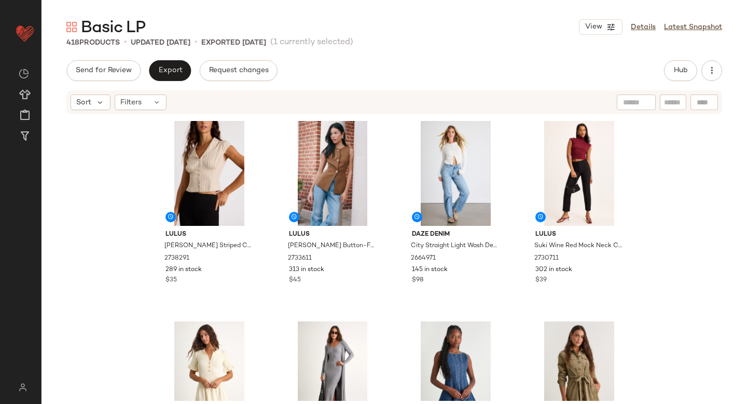
click at [121, 236] on div "Lulus Alexis Beige Striped Collared Button-Up Top 2738291 289 in stock $35 Lulu…" at bounding box center [395, 257] width 706 height 285
click at [673, 72] on button "Hub" at bounding box center [680, 70] width 33 height 21
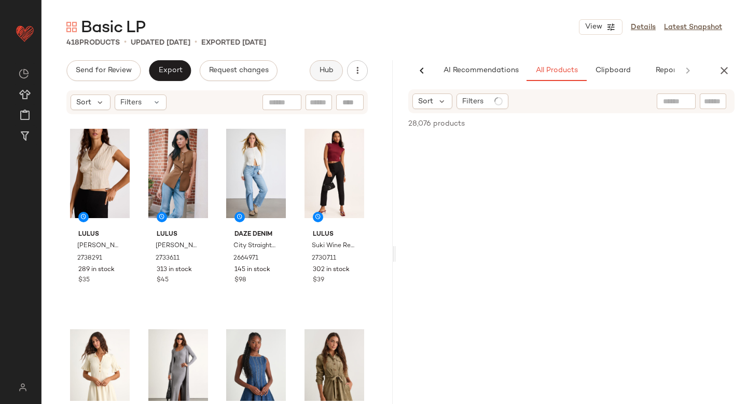
scroll to position [0, 24]
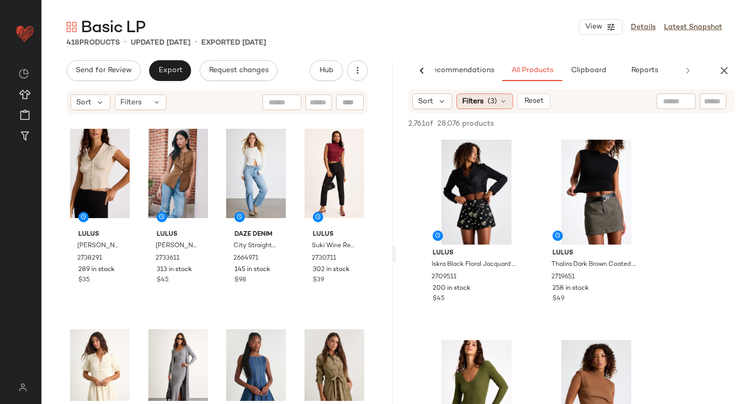
click at [490, 102] on span "(3)" at bounding box center [492, 101] width 9 height 11
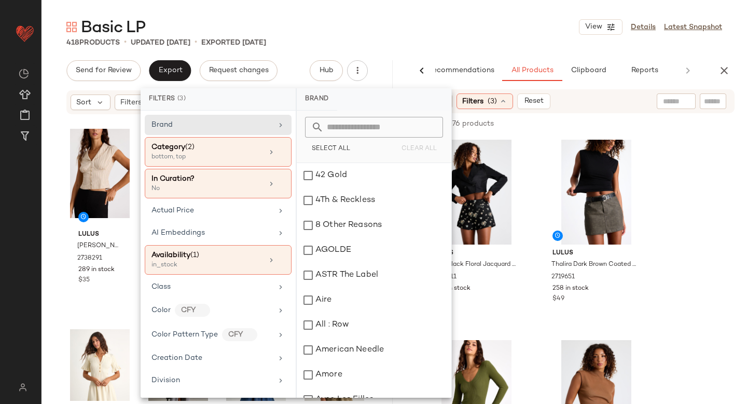
click at [490, 102] on span "(3)" at bounding box center [492, 101] width 9 height 11
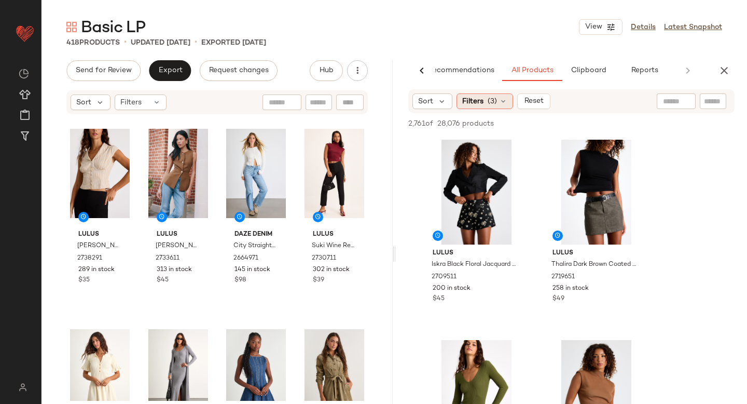
click at [495, 100] on span "(3)" at bounding box center [492, 101] width 9 height 11
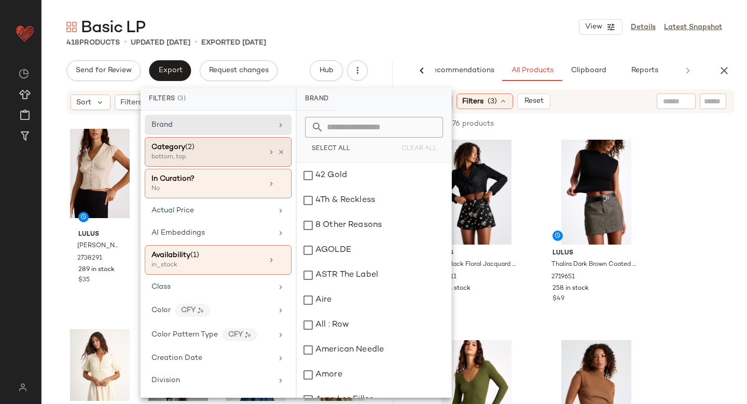
click at [192, 155] on div "bottom, top" at bounding box center [204, 157] width 104 height 9
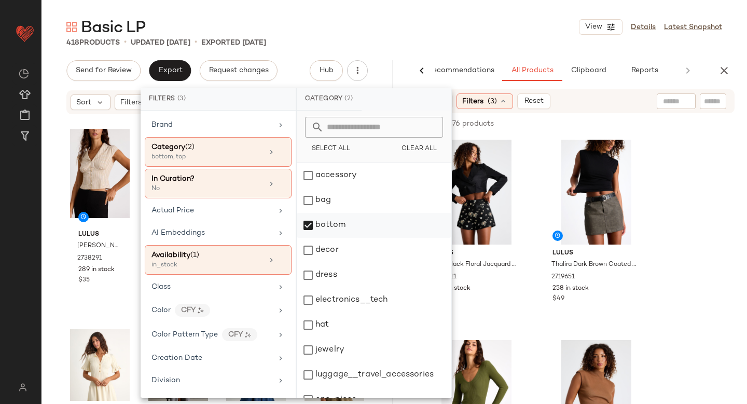
click at [307, 228] on div "bottom" at bounding box center [374, 225] width 155 height 25
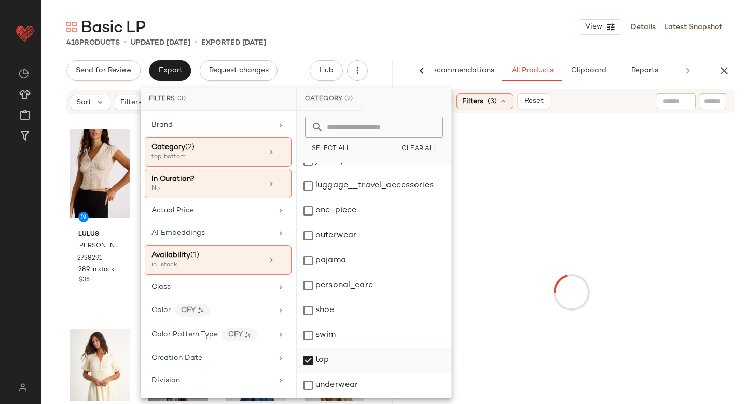
click at [310, 360] on div "top" at bounding box center [374, 360] width 155 height 25
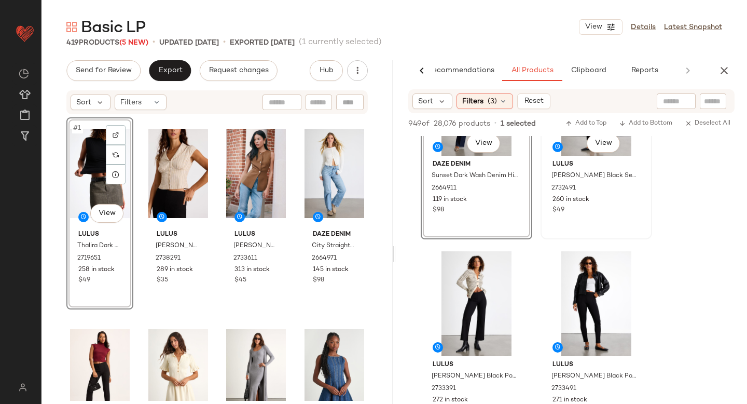
scroll to position [486, 0]
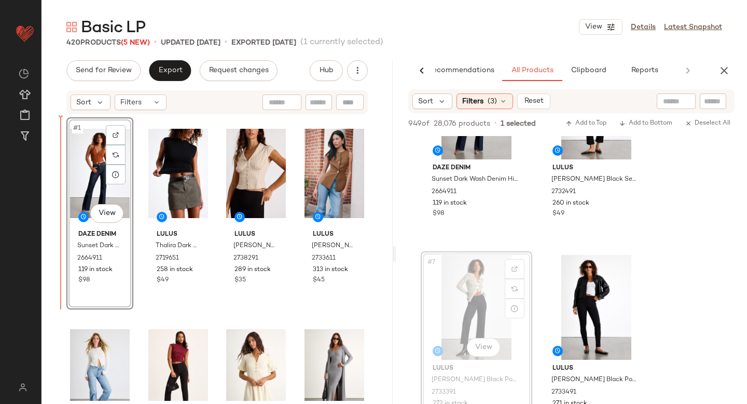
drag, startPoint x: 472, startPoint y: 303, endPoint x: 61, endPoint y: 278, distance: 411.4
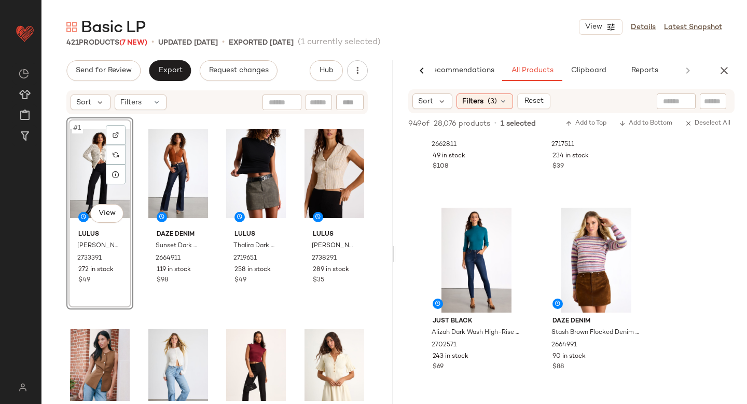
scroll to position [1549, 0]
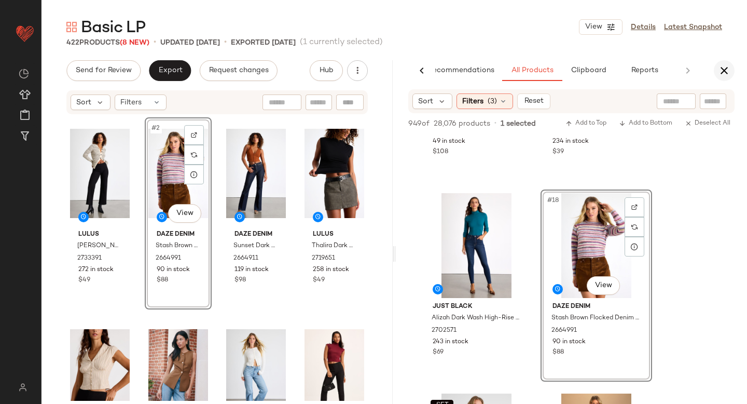
click at [718, 71] on icon "button" at bounding box center [724, 70] width 12 height 12
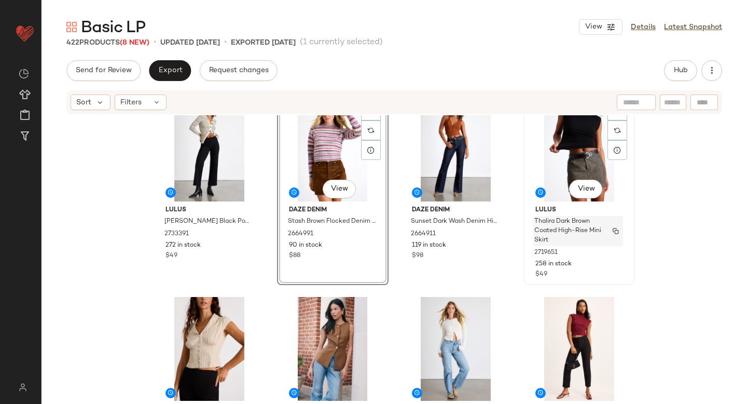
scroll to position [0, 0]
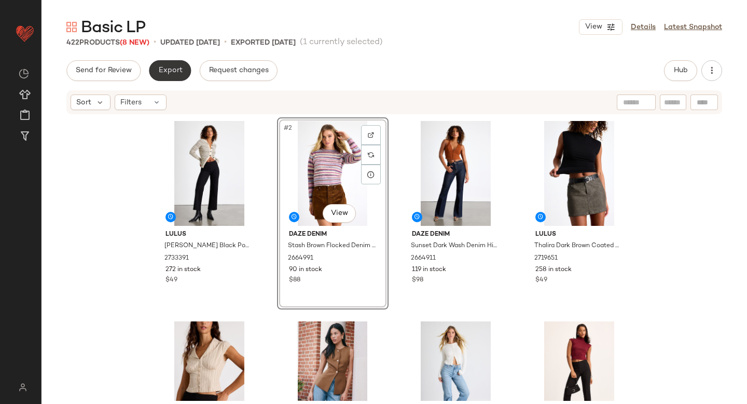
click at [175, 64] on button "Export" at bounding box center [170, 70] width 42 height 21
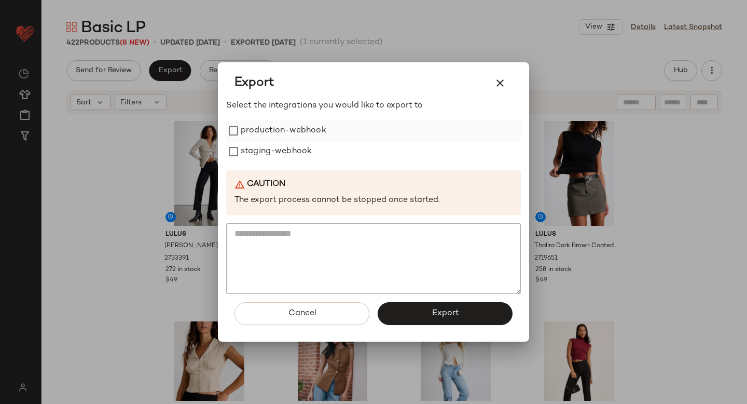
click at [268, 130] on label "production-webhook" at bounding box center [284, 130] width 86 height 21
click at [275, 157] on label "staging-webhook" at bounding box center [276, 151] width 71 height 21
click at [488, 319] on button "Export" at bounding box center [445, 313] width 135 height 23
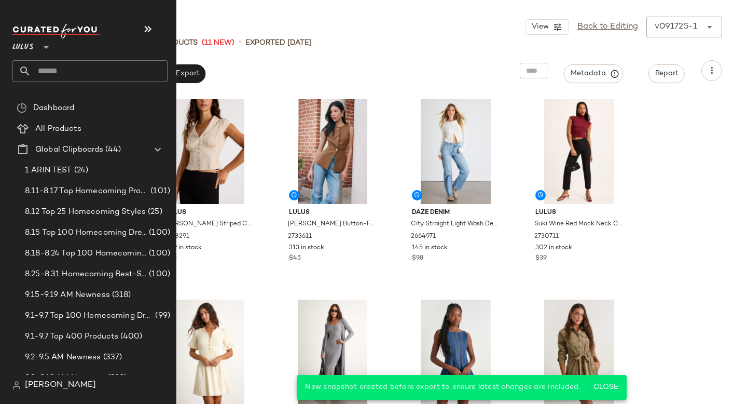
click at [62, 74] on input "text" at bounding box center [99, 71] width 137 height 22
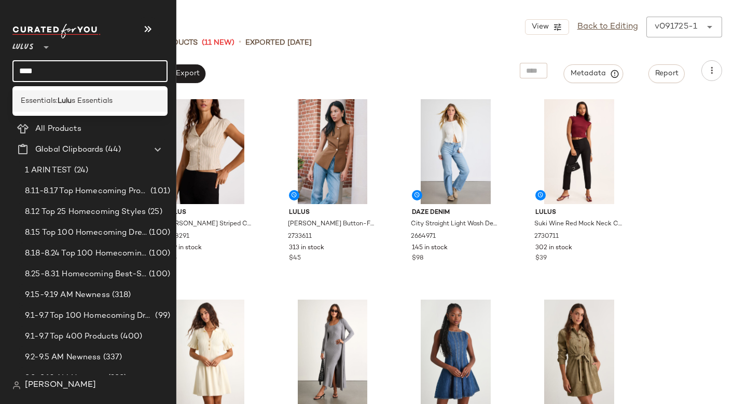
type input "****"
click at [53, 103] on span "Essentials:" at bounding box center [39, 101] width 37 height 11
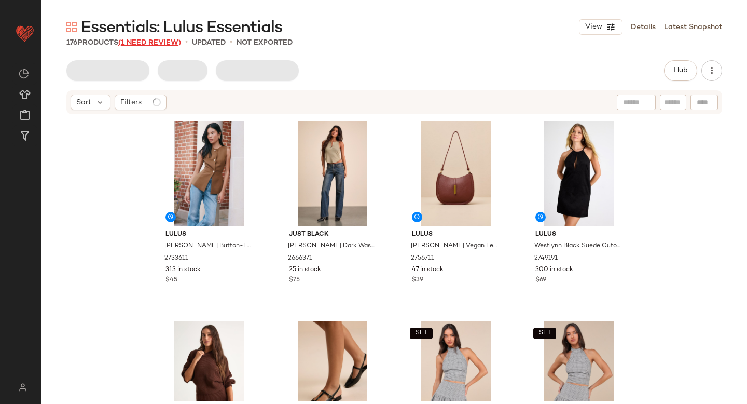
click at [164, 43] on span "(1 Need Review)" at bounding box center [149, 43] width 63 height 8
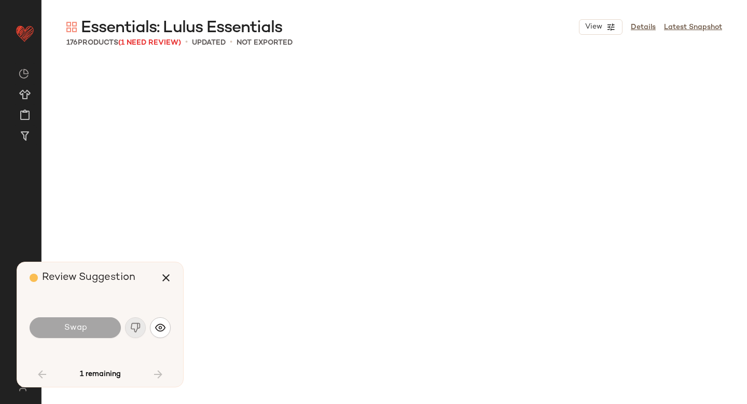
scroll to position [2204, 0]
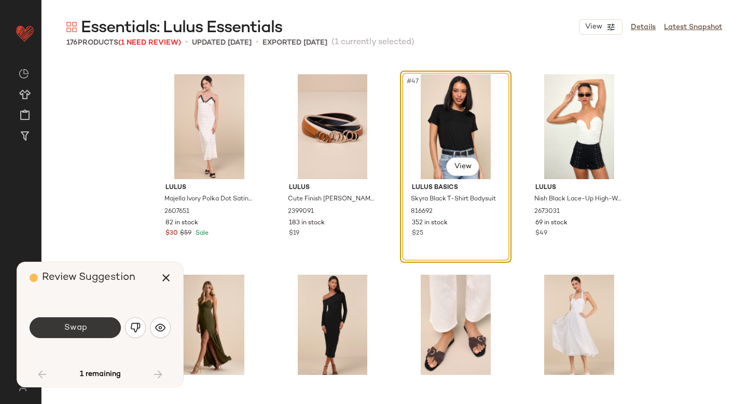
click at [104, 323] on button "Swap" at bounding box center [75, 327] width 91 height 21
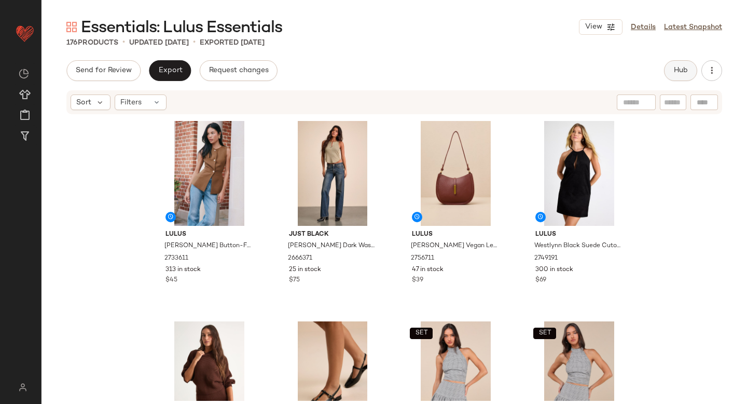
click at [683, 72] on span "Hub" at bounding box center [681, 70] width 15 height 8
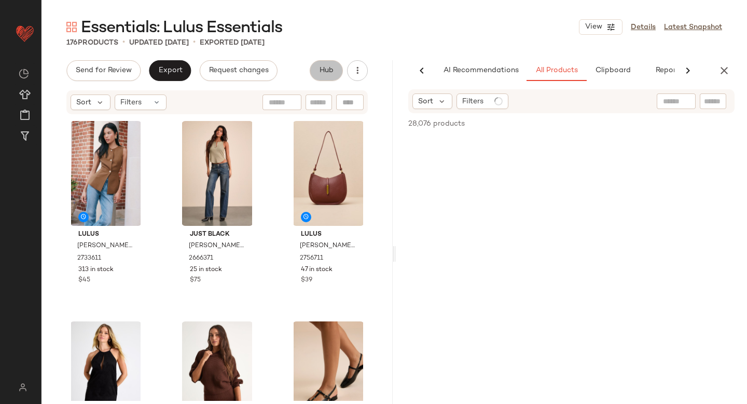
scroll to position [0, 24]
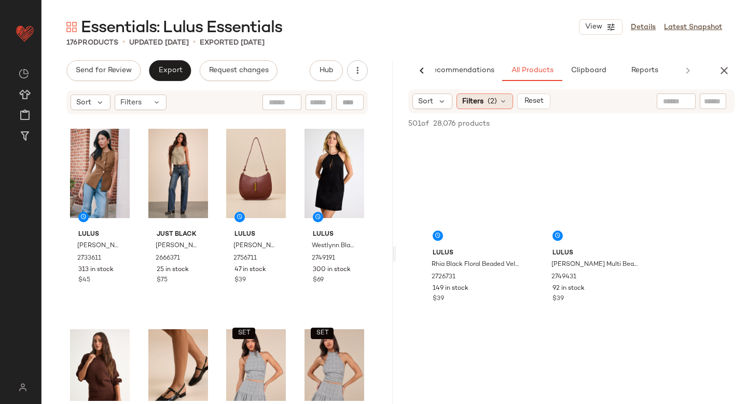
click at [496, 101] on span "(2)" at bounding box center [492, 101] width 9 height 11
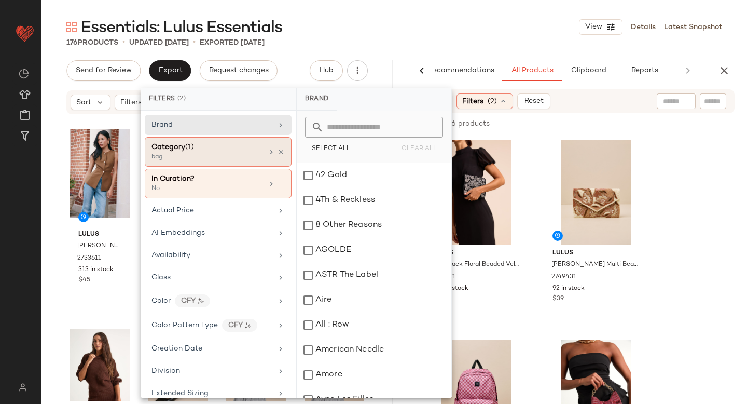
click at [229, 149] on div "Category (1)" at bounding box center [208, 147] width 112 height 11
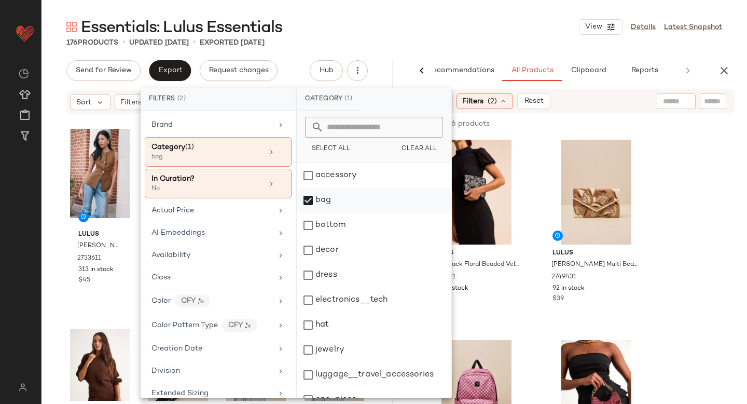
click at [309, 198] on div "bag" at bounding box center [374, 200] width 155 height 25
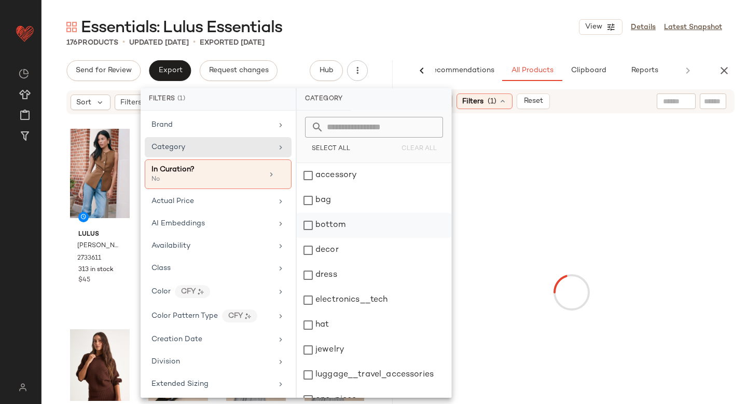
click at [307, 230] on div "bottom" at bounding box center [374, 225] width 155 height 25
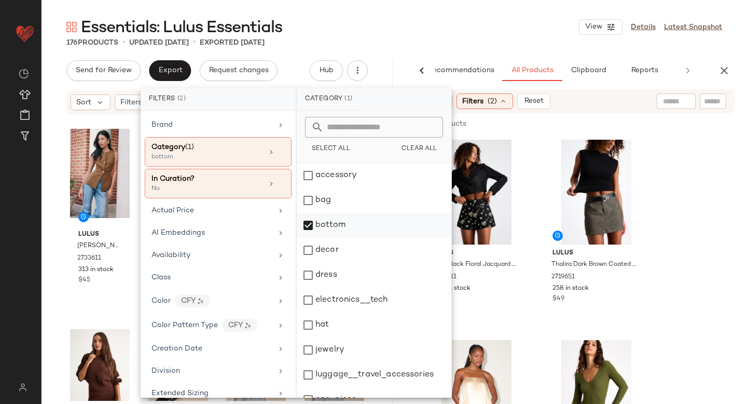
scroll to position [189, 0]
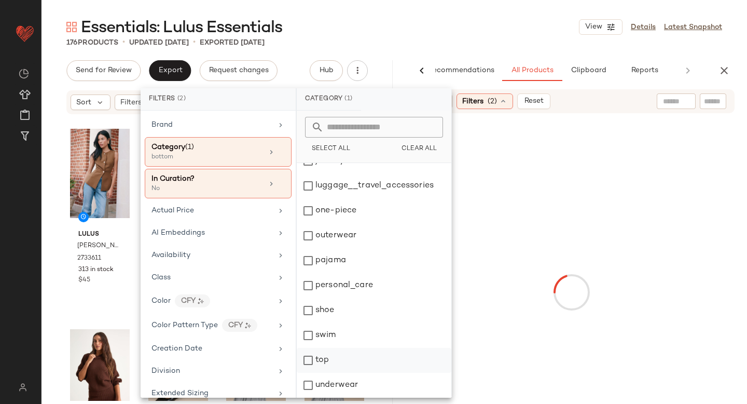
click at [310, 361] on div "top" at bounding box center [374, 360] width 155 height 25
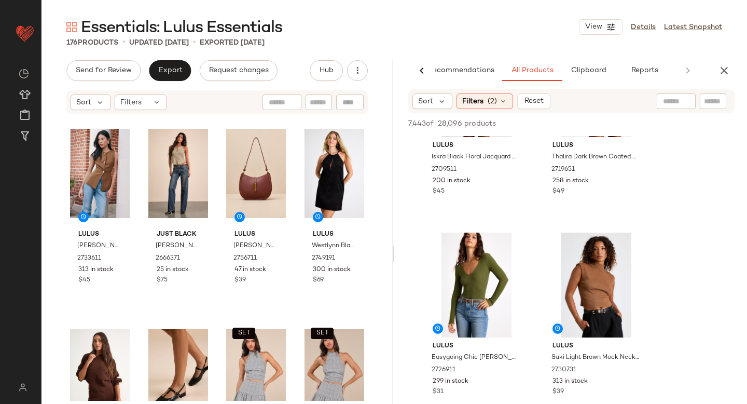
scroll to position [119, 0]
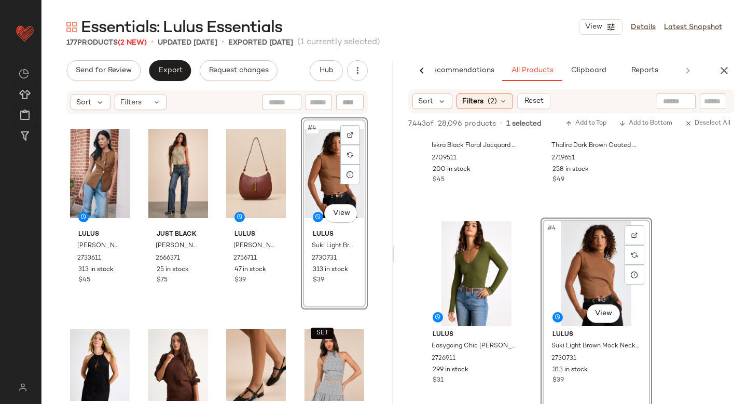
click at [332, 186] on div "#4 View" at bounding box center [335, 173] width 60 height 105
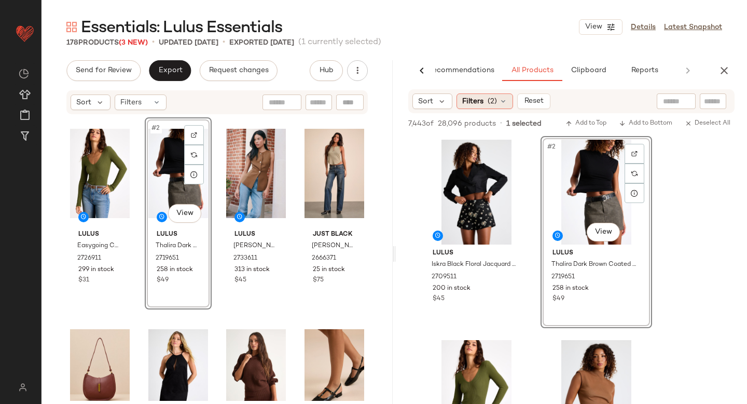
click at [481, 100] on span "Filters" at bounding box center [473, 101] width 21 height 11
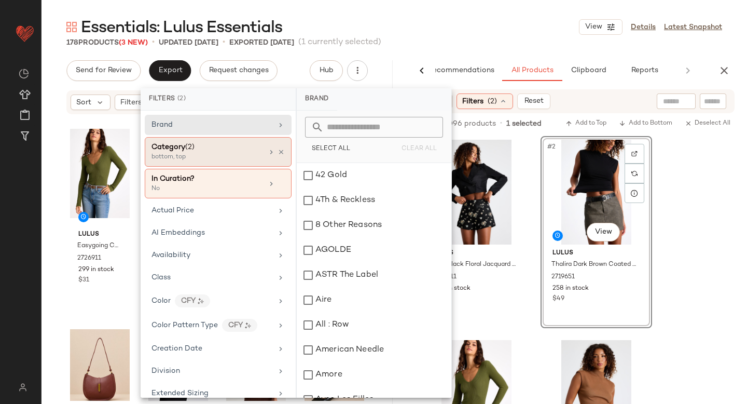
click at [210, 157] on div "bottom, top" at bounding box center [204, 157] width 104 height 9
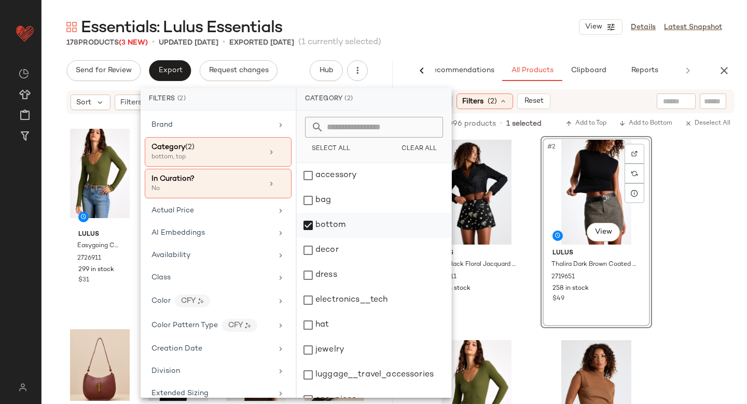
click at [308, 226] on div "bottom" at bounding box center [374, 225] width 155 height 25
click at [312, 274] on div "dress" at bounding box center [374, 275] width 155 height 25
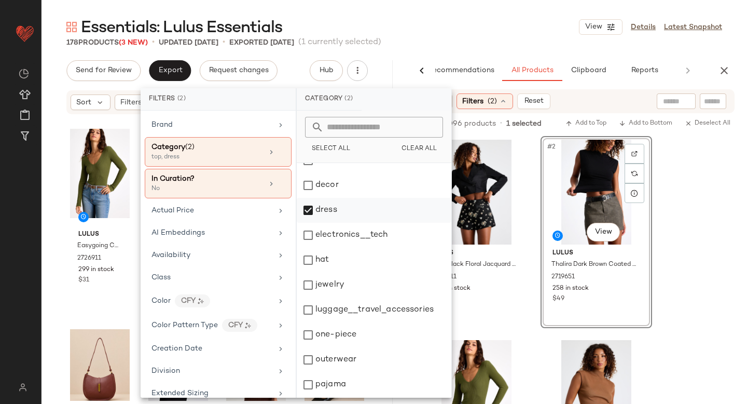
scroll to position [189, 0]
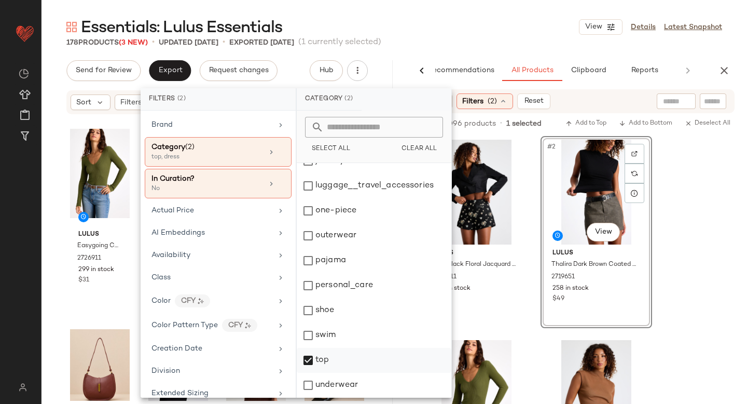
click at [320, 361] on div "top" at bounding box center [374, 360] width 155 height 25
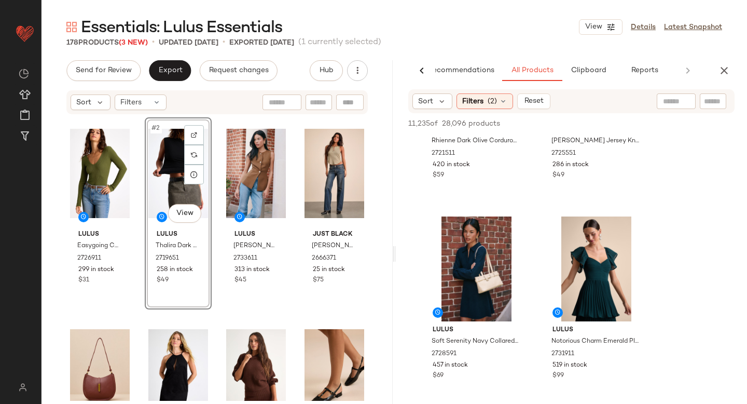
scroll to position [1173, 0]
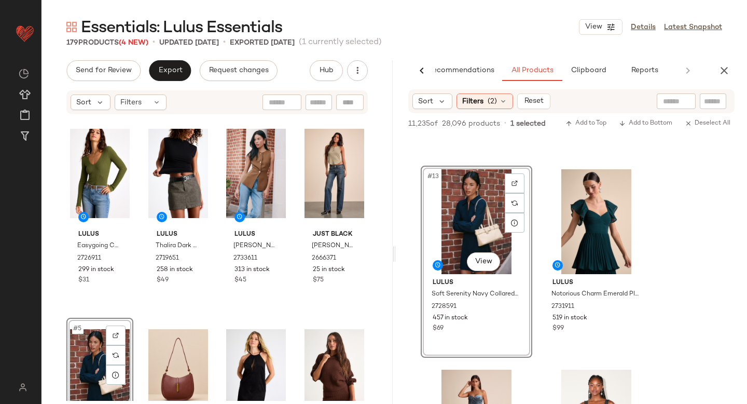
click at [78, 348] on div "#5 View" at bounding box center [100, 373] width 60 height 105
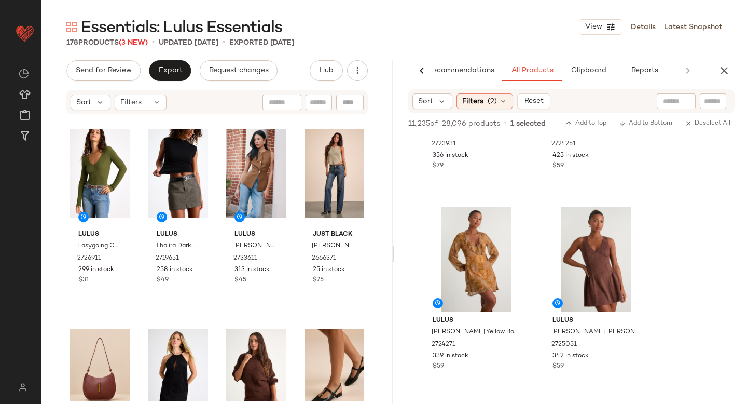
scroll to position [4751, 0]
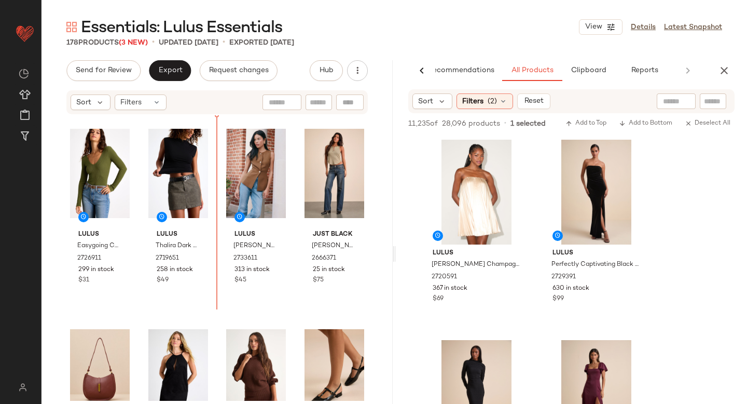
scroll to position [4751, 0]
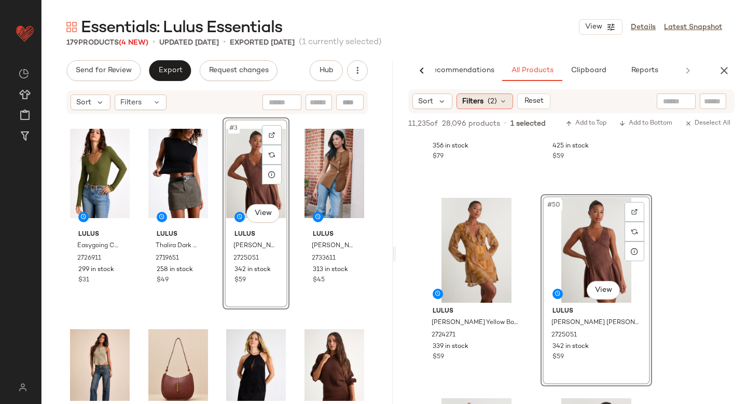
click at [496, 103] on span "(2)" at bounding box center [492, 101] width 9 height 11
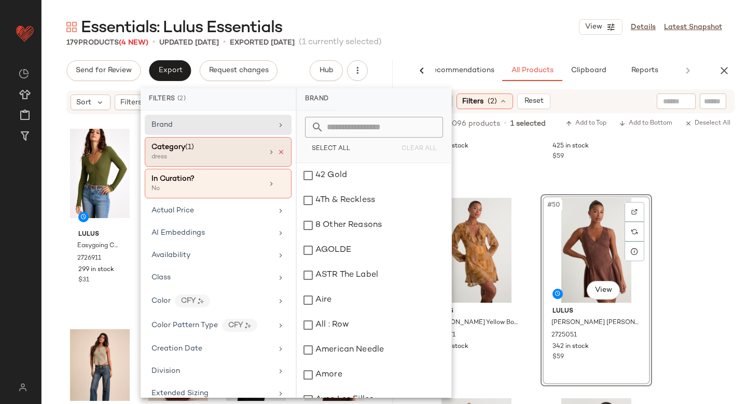
click at [279, 150] on icon at bounding box center [281, 151] width 7 height 7
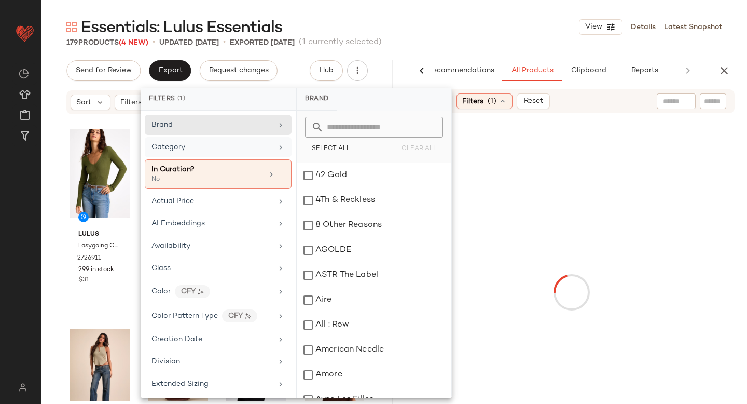
click at [709, 107] on div at bounding box center [713, 101] width 26 height 16
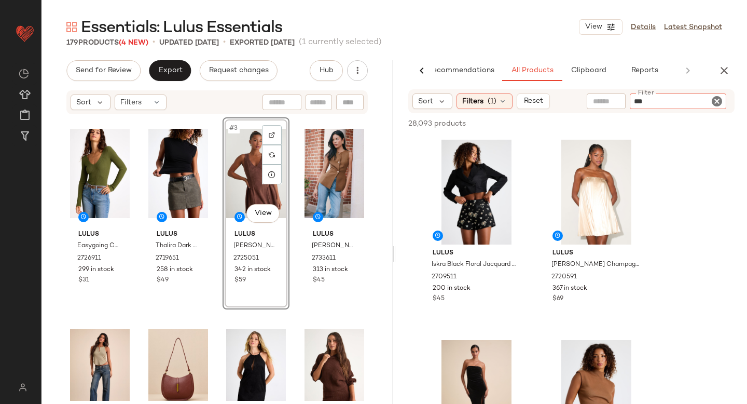
type input "****"
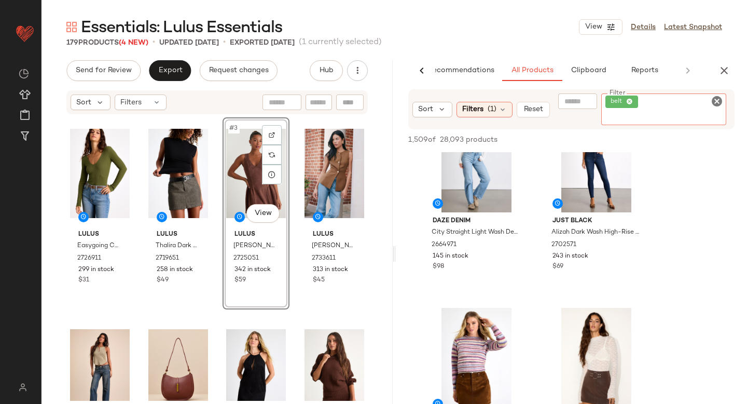
scroll to position [710, 0]
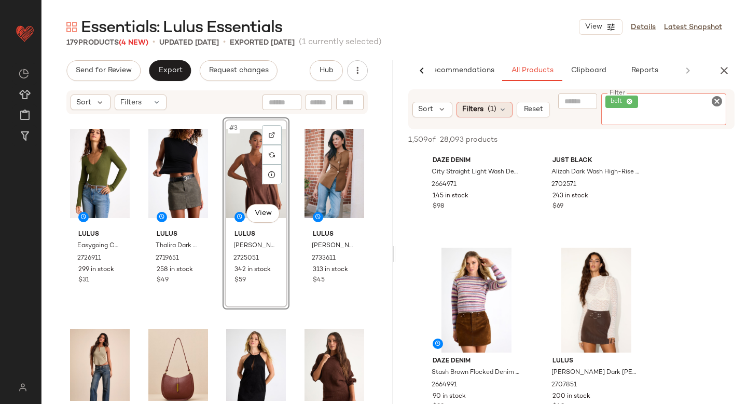
click at [492, 107] on span "(1)" at bounding box center [492, 109] width 9 height 11
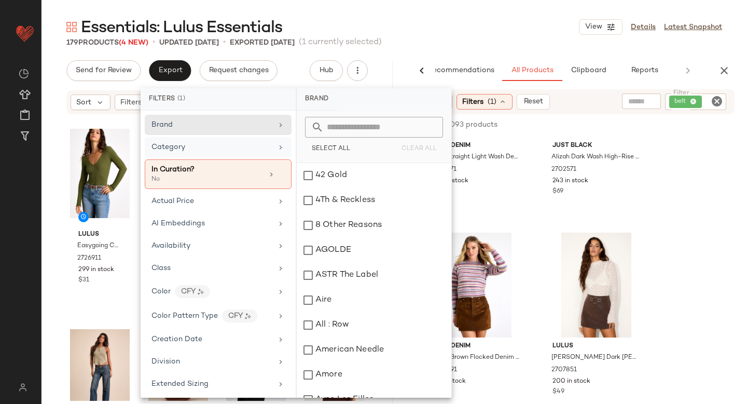
click at [225, 151] on div "Category" at bounding box center [212, 147] width 121 height 11
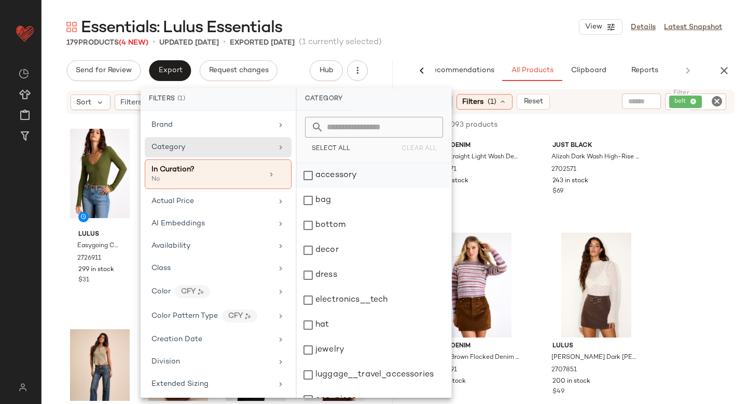
click at [327, 176] on div "accessory" at bounding box center [374, 175] width 155 height 25
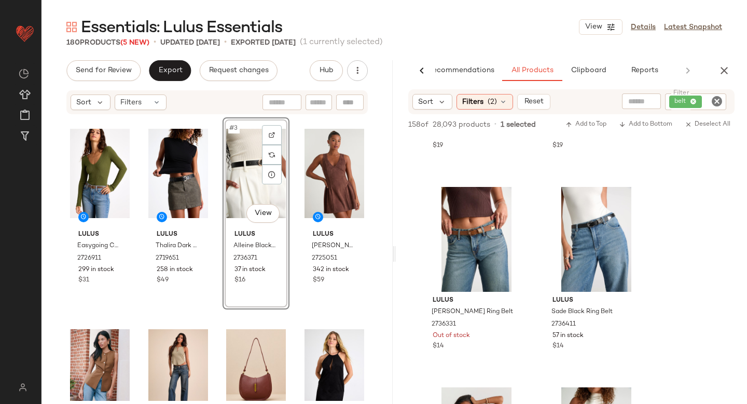
scroll to position [945, 0]
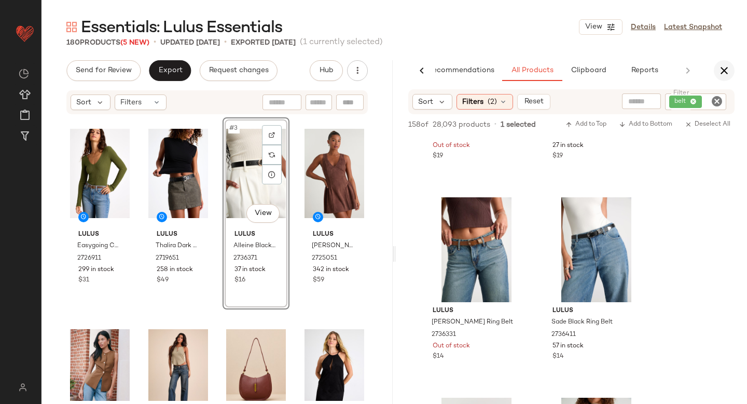
click at [729, 68] on icon "button" at bounding box center [724, 70] width 12 height 12
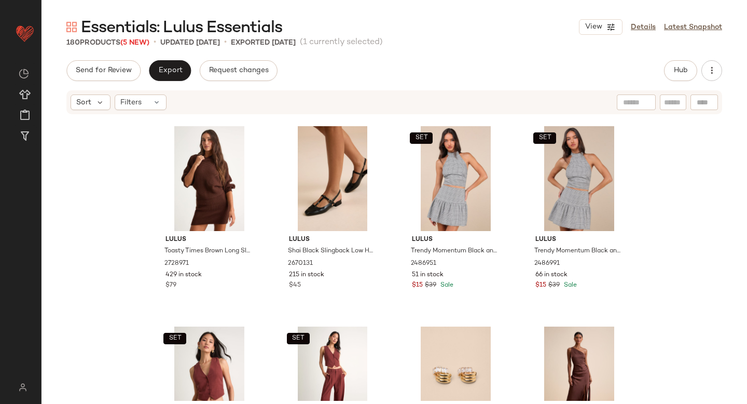
scroll to position [0, 0]
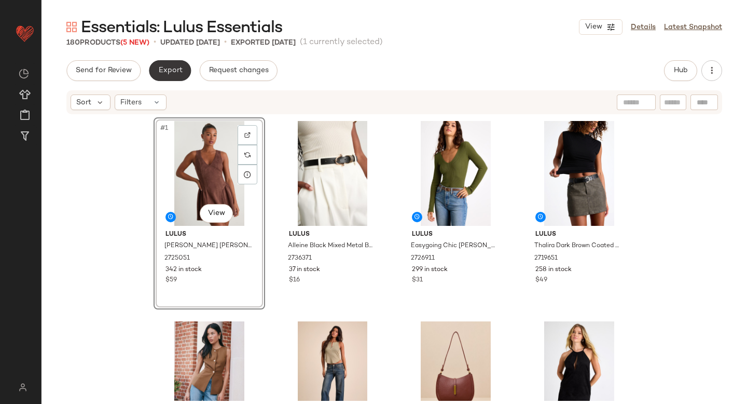
click at [165, 77] on button "Export" at bounding box center [170, 70] width 42 height 21
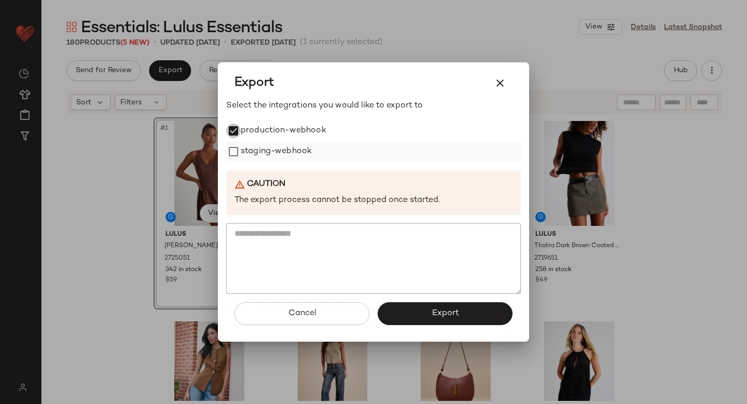
click at [237, 160] on div "staging-webhook" at bounding box center [373, 151] width 295 height 21
click at [418, 314] on button "Export" at bounding box center [445, 313] width 135 height 23
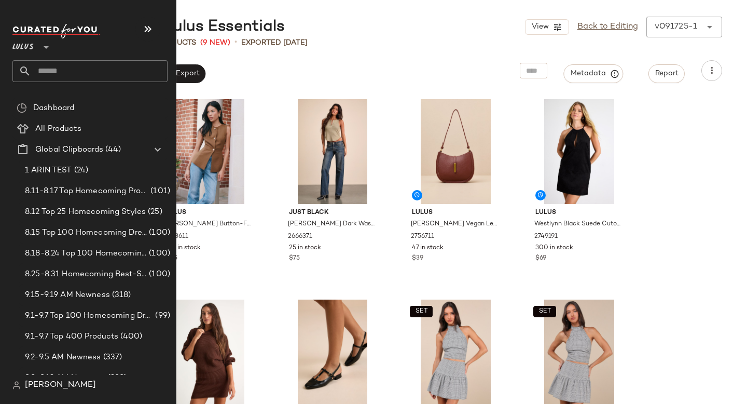
click at [50, 64] on input "text" at bounding box center [99, 71] width 137 height 22
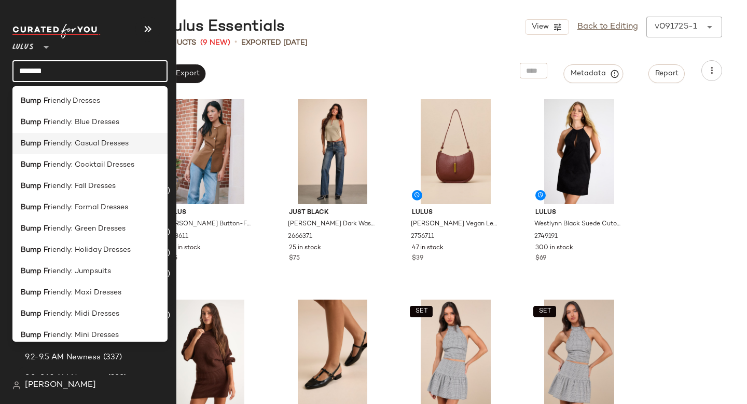
type input "*******"
click at [80, 142] on span "iendly: Casual Dresses" at bounding box center [89, 143] width 78 height 11
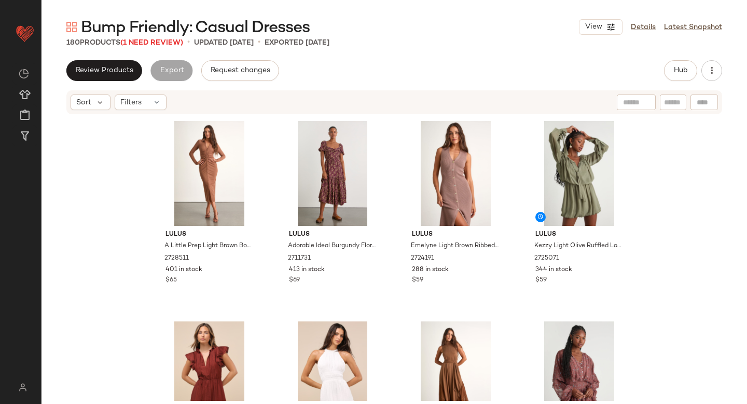
click at [312, 67] on div "Review Products Export Request changes Hub" at bounding box center [394, 70] width 656 height 21
click at [170, 44] on span "(1 Need Review)" at bounding box center [151, 43] width 63 height 8
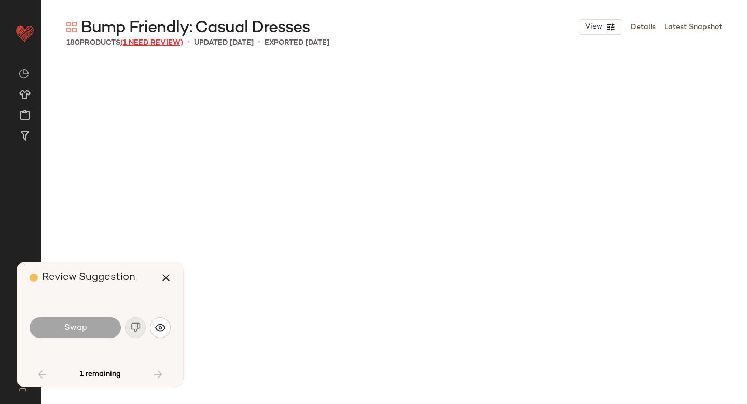
scroll to position [1002, 0]
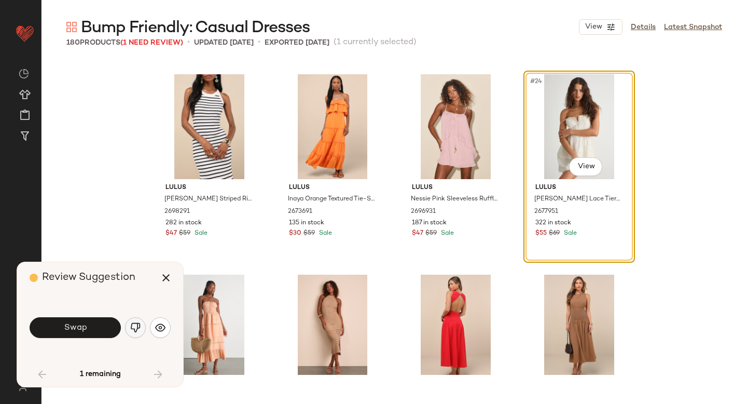
click at [136, 325] on img "button" at bounding box center [135, 327] width 10 height 10
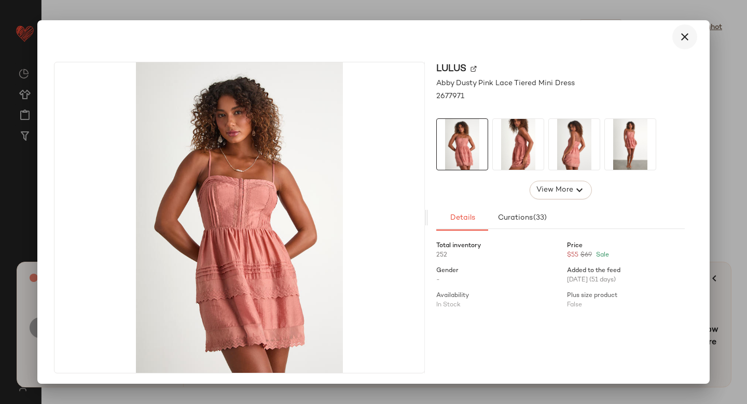
click at [679, 37] on icon "button" at bounding box center [685, 37] width 12 height 12
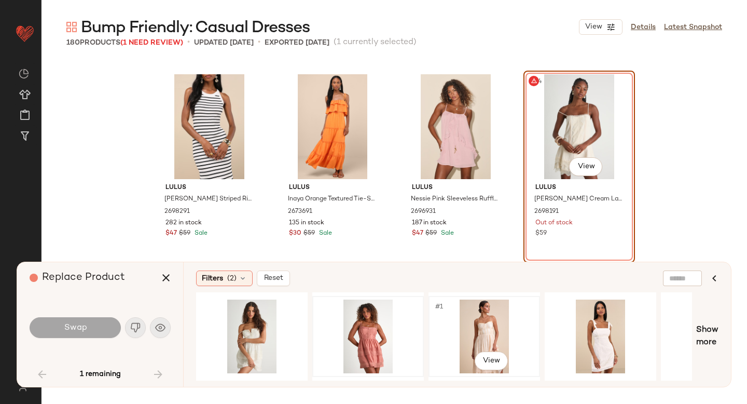
click at [477, 322] on div "#1 View" at bounding box center [484, 337] width 104 height 74
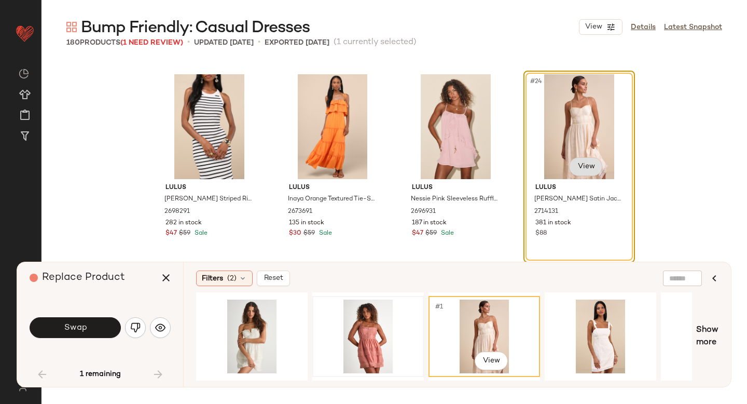
click at [576, 168] on body "Lulus ** Dashboard All Products Global Clipboards (44) Curations (814) Anjali A…" at bounding box center [373, 202] width 747 height 404
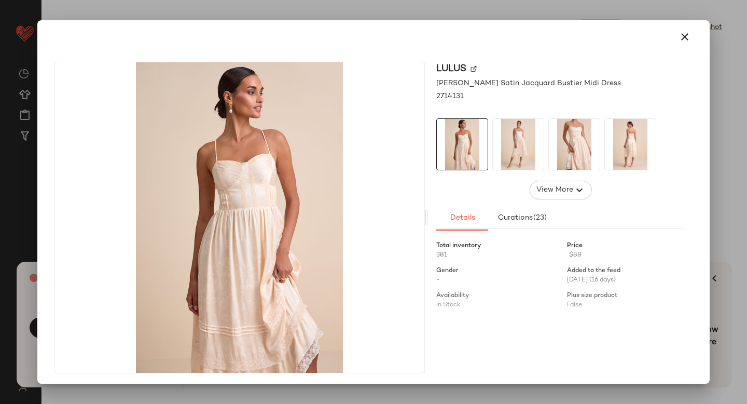
click at [717, 152] on div at bounding box center [373, 202] width 747 height 404
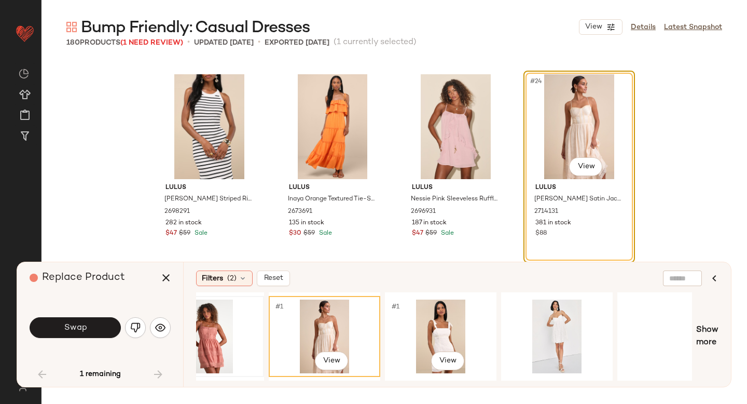
scroll to position [0, 165]
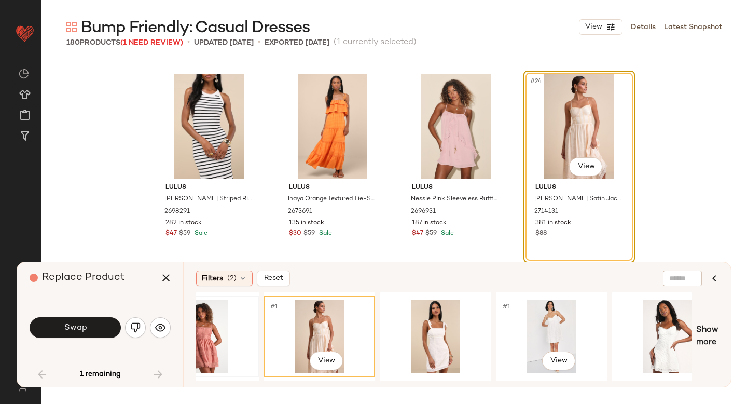
click at [523, 314] on div "#1 View" at bounding box center [552, 337] width 104 height 74
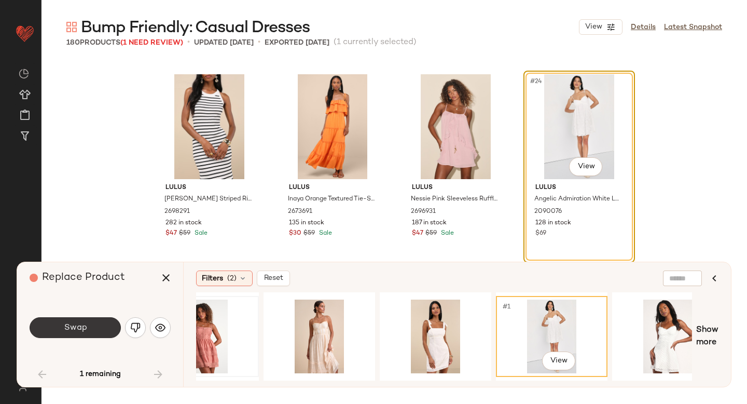
click at [96, 325] on button "Swap" at bounding box center [75, 327] width 91 height 21
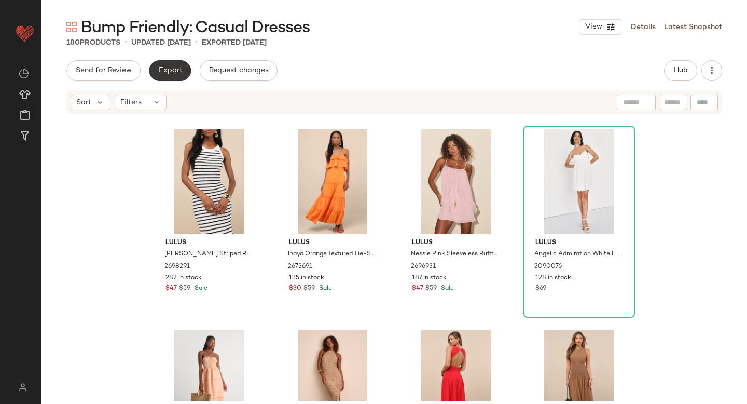
click at [169, 74] on span "Export" at bounding box center [170, 70] width 24 height 8
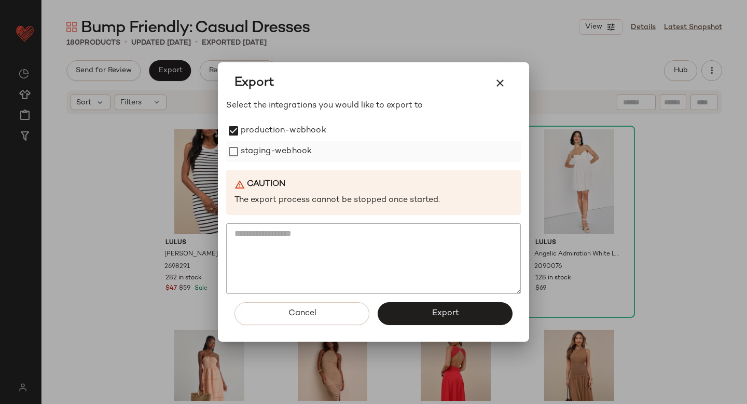
click at [251, 151] on label "staging-webhook" at bounding box center [276, 151] width 71 height 21
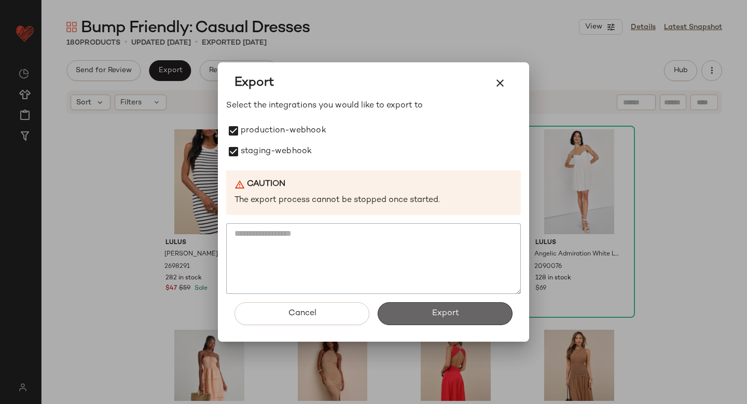
click at [443, 307] on button "Export" at bounding box center [445, 313] width 135 height 23
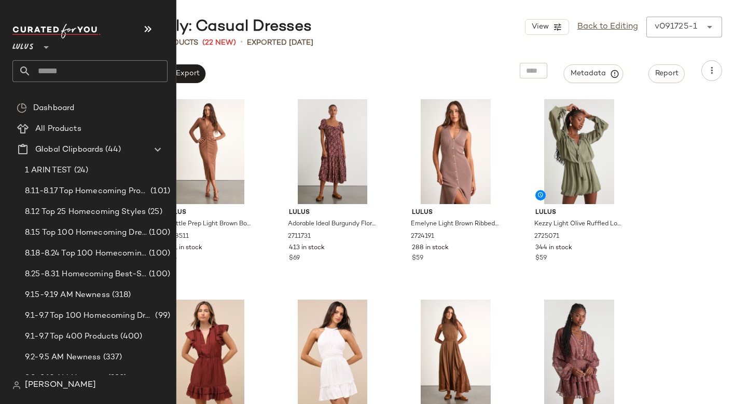
click at [54, 67] on input "text" at bounding box center [99, 71] width 137 height 22
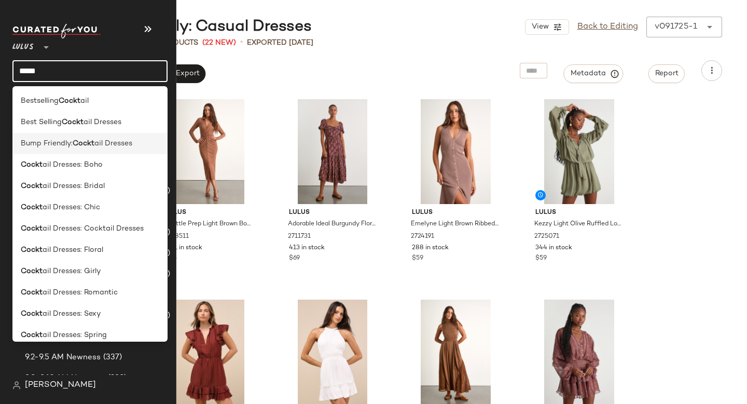
type input "*****"
click at [60, 140] on span "Bump Friendly:" at bounding box center [47, 143] width 52 height 11
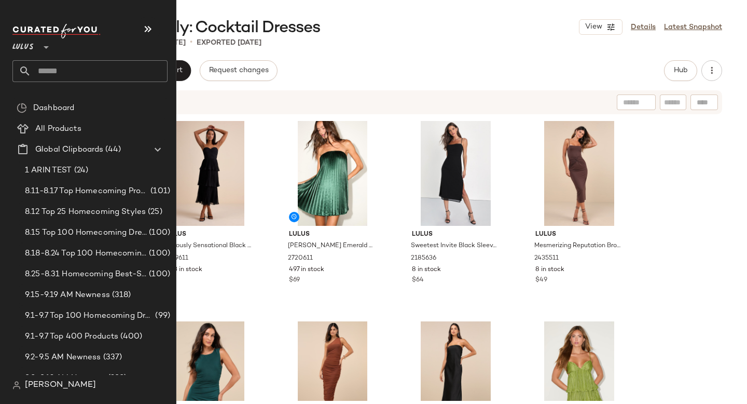
click at [51, 69] on input "text" at bounding box center [99, 71] width 137 height 22
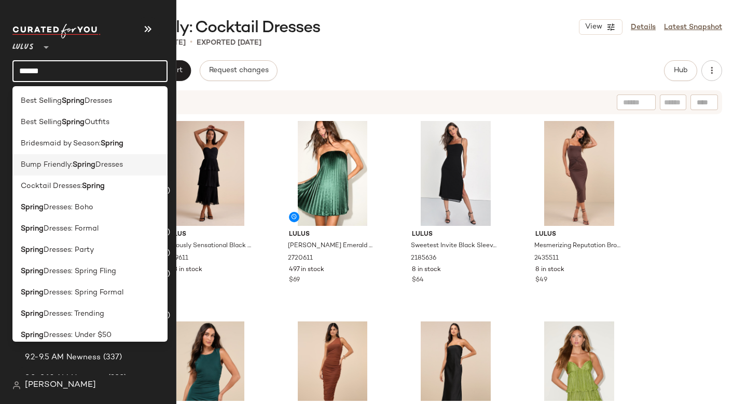
type input "******"
click at [74, 169] on b "Spring" at bounding box center [84, 164] width 23 height 11
